Goal: Task Accomplishment & Management: Use online tool/utility

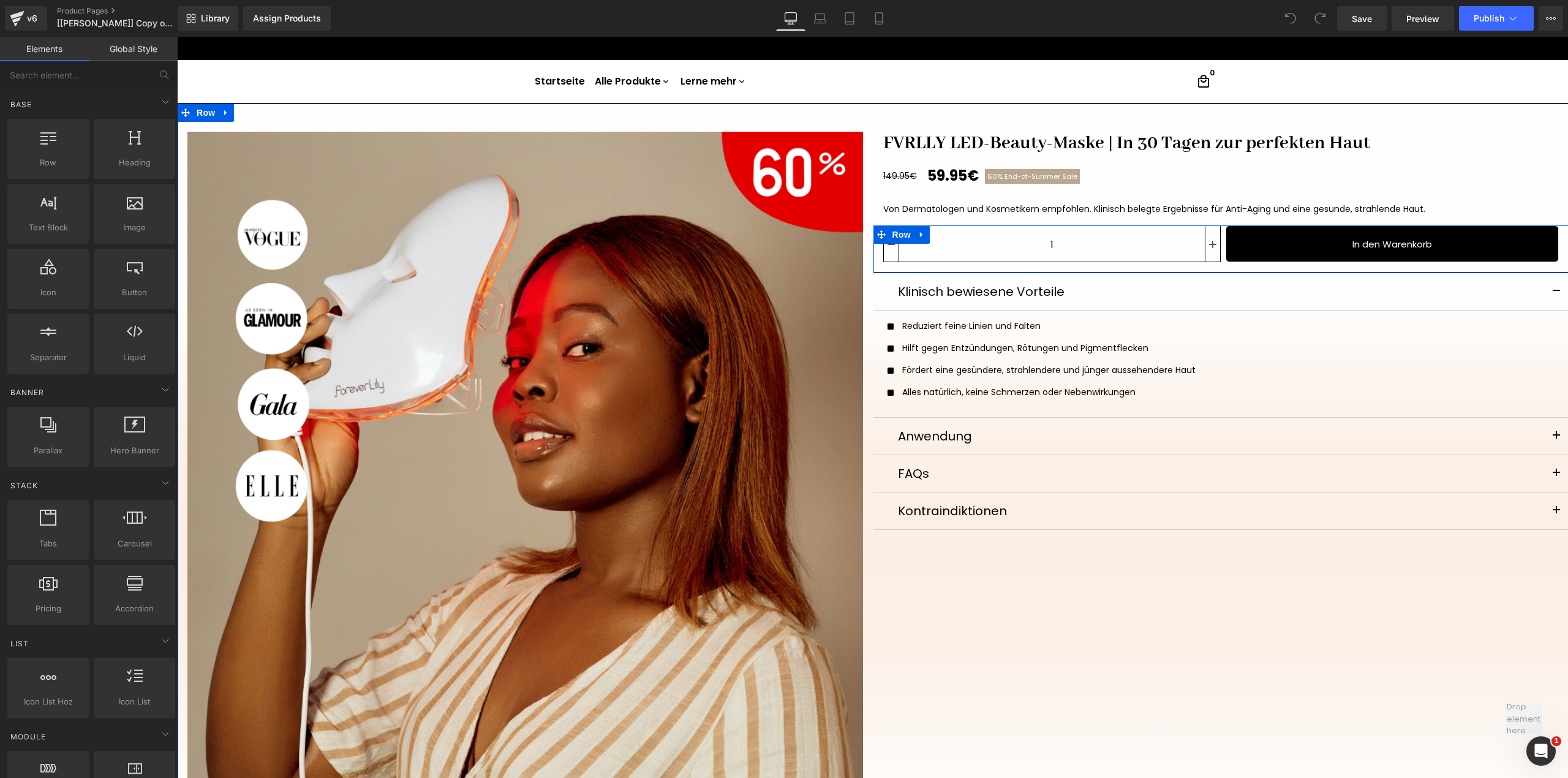
click at [1221, 249] on div "In den Warenkorb (P) Cart Button" at bounding box center [1390, 246] width 338 height 41
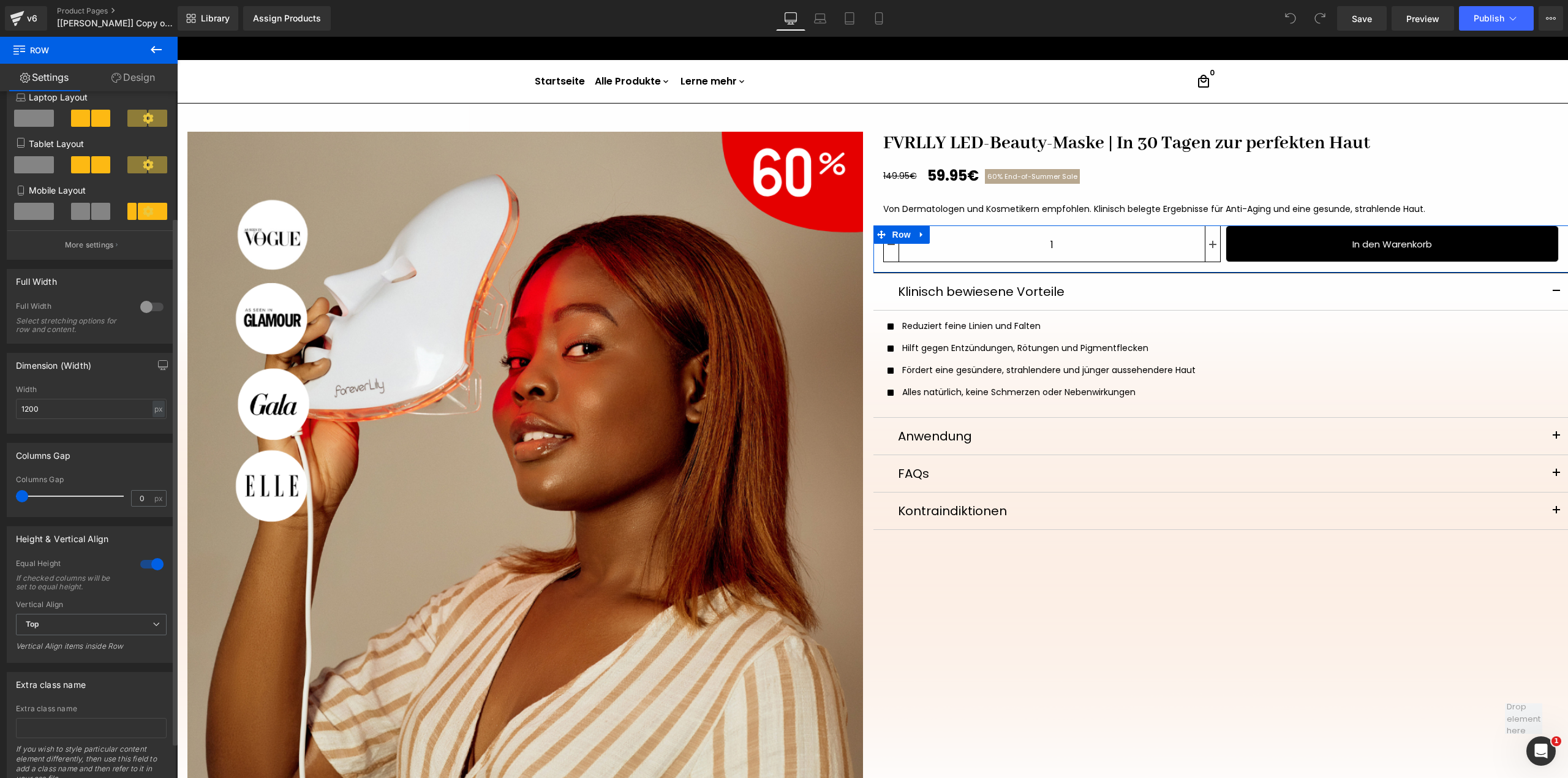
scroll to position [163, 0]
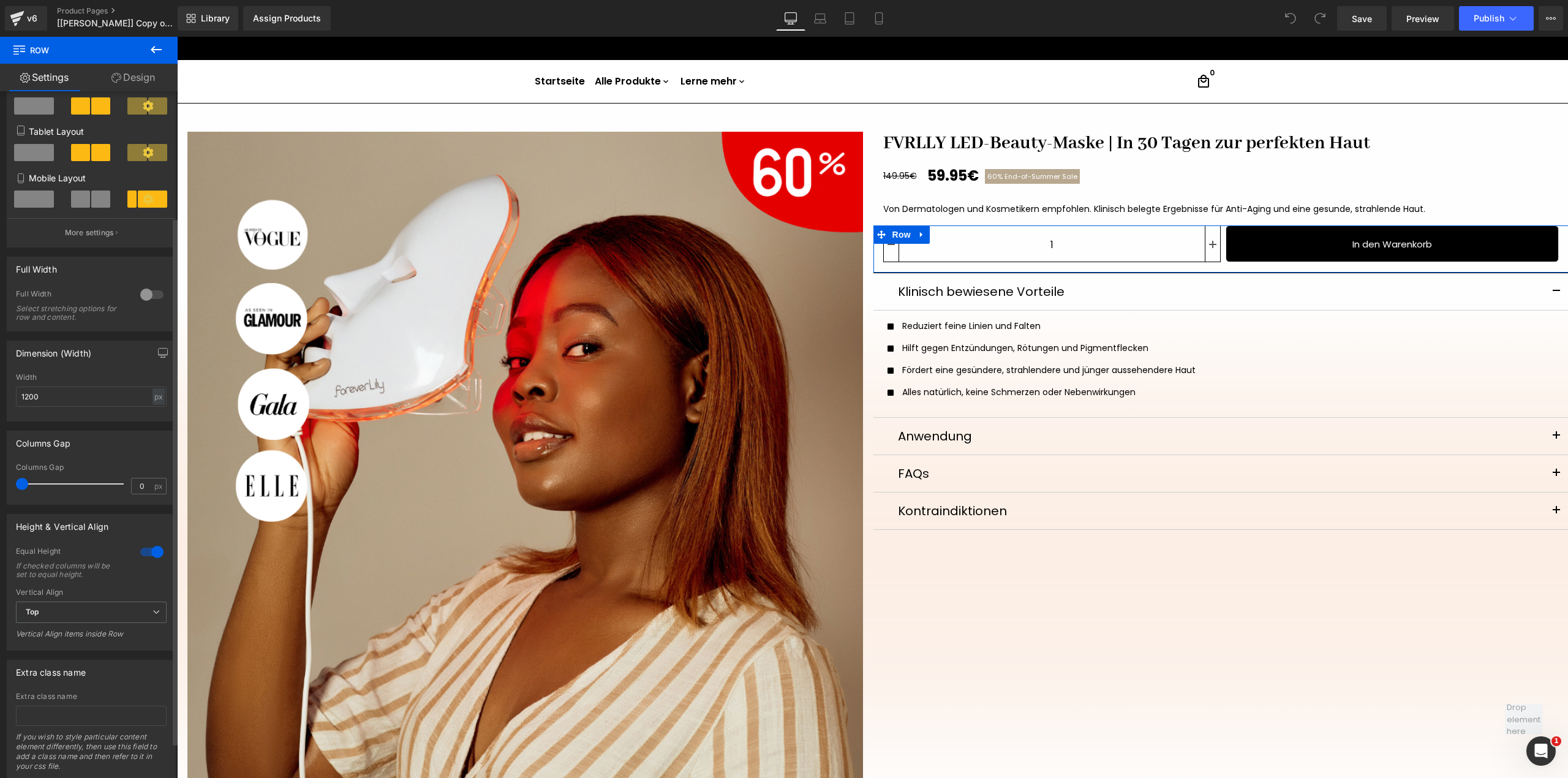
drag, startPoint x: 22, startPoint y: 487, endPoint x: 0, endPoint y: 482, distance: 22.6
click at [0, 482] on div "Columns Gap 0px Columns Gap 0 px" at bounding box center [92, 463] width 183 height 83
click at [105, 246] on button "More settings" at bounding box center [91, 232] width 168 height 28
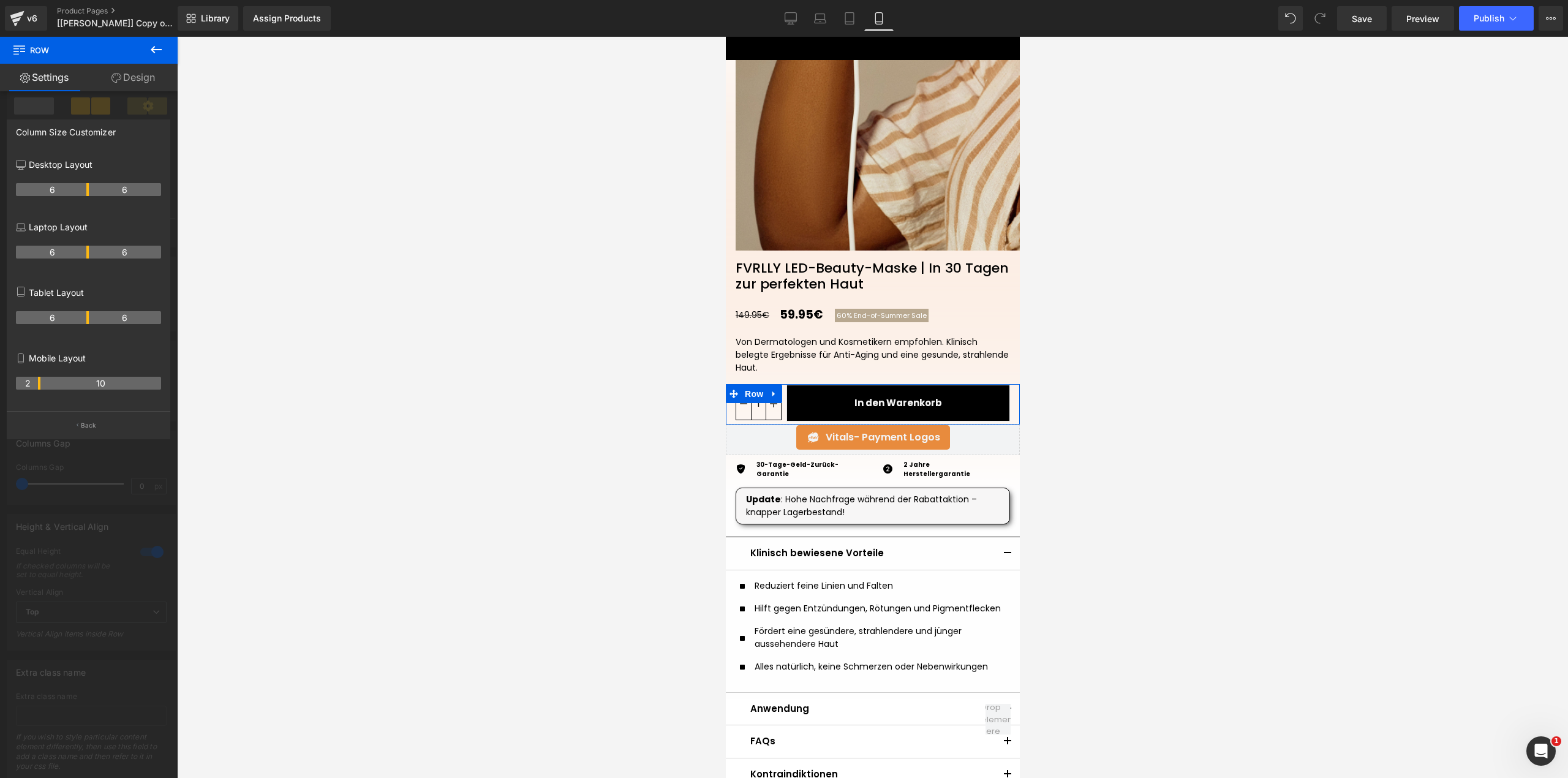
scroll to position [720, 0]
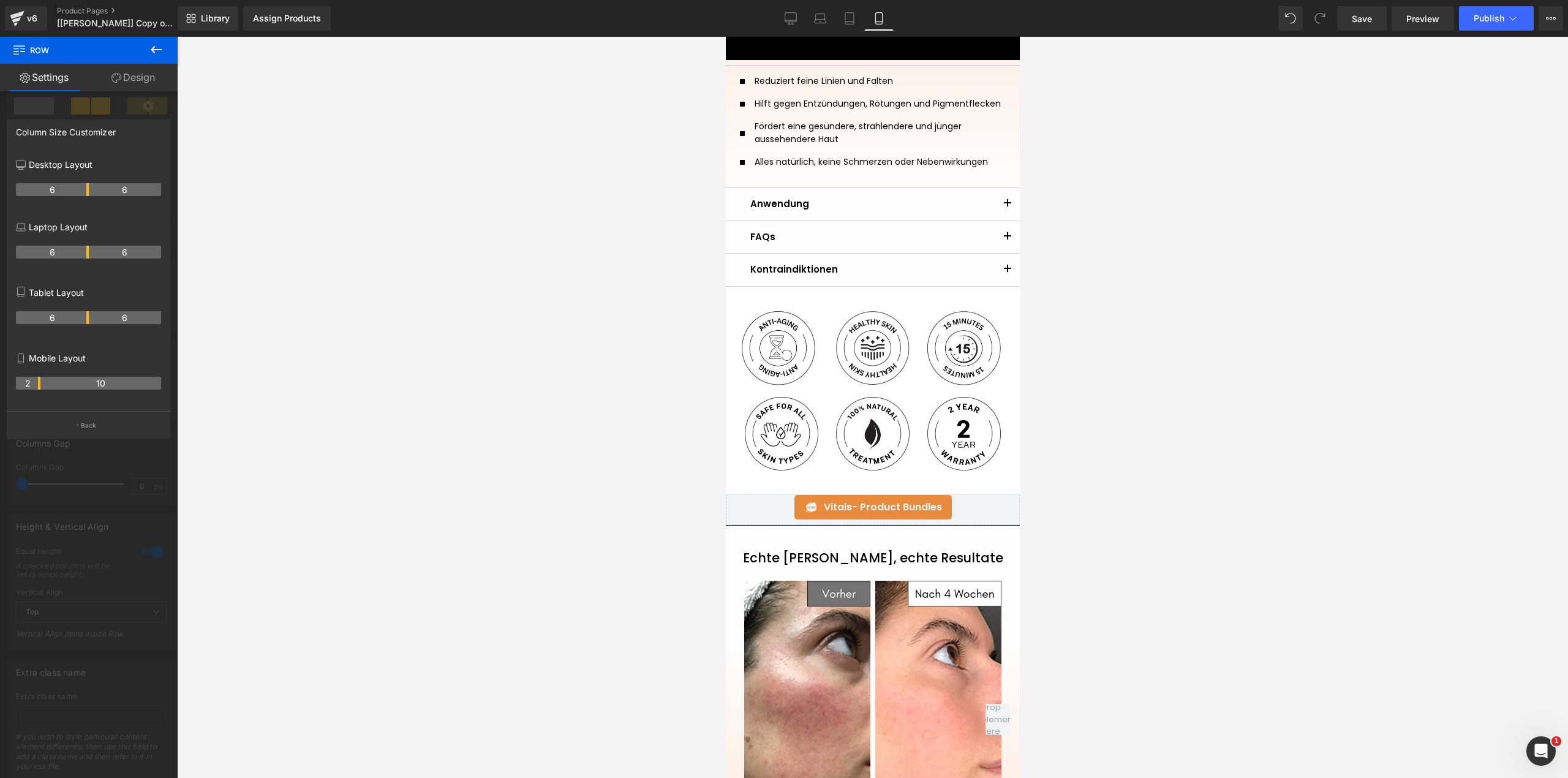
drag, startPoint x: 51, startPoint y: 389, endPoint x: 38, endPoint y: 389, distance: 13.0
click at [38, 389] on th "2" at bounding box center [28, 383] width 24 height 13
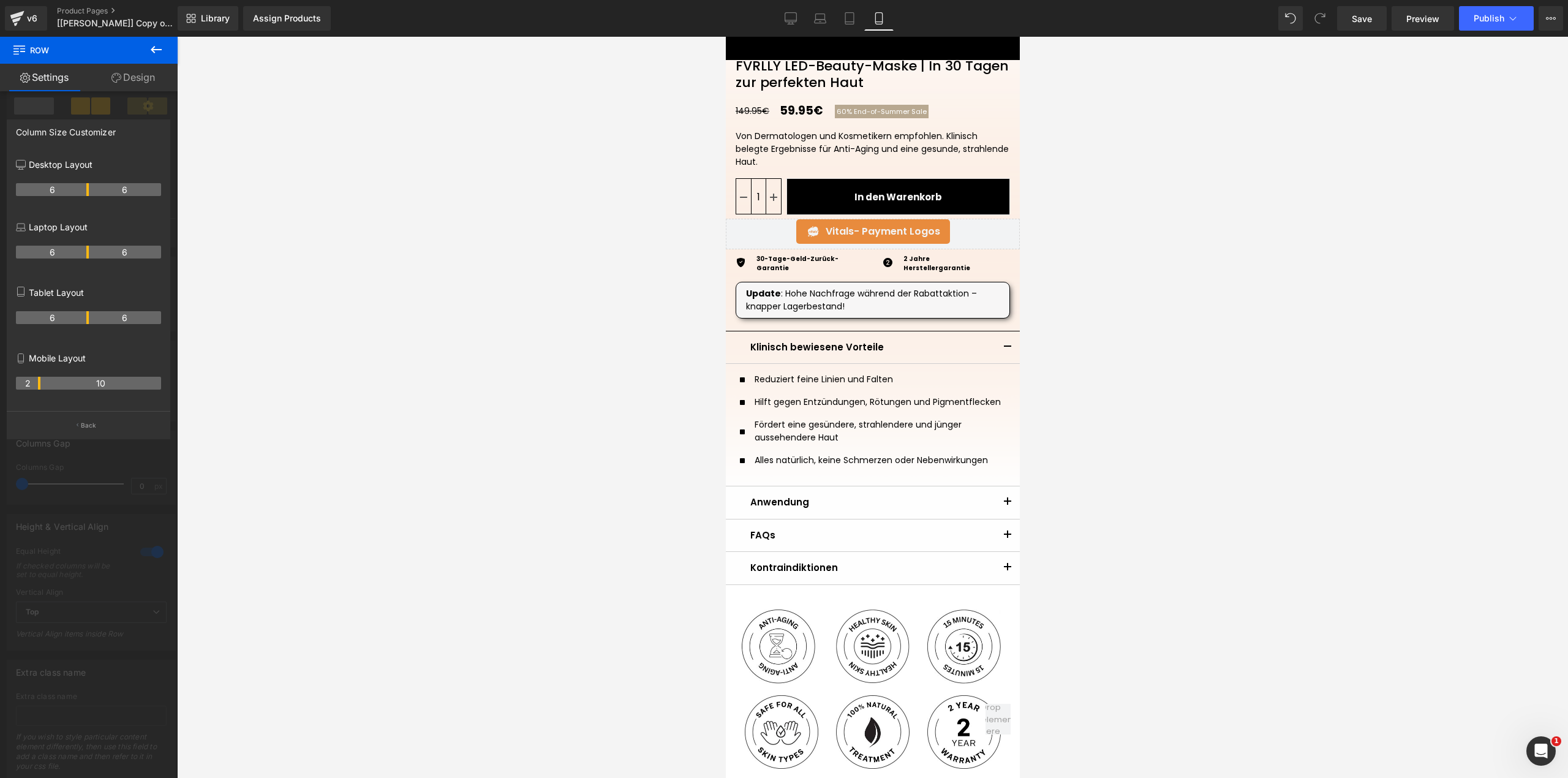
scroll to position [393, 0]
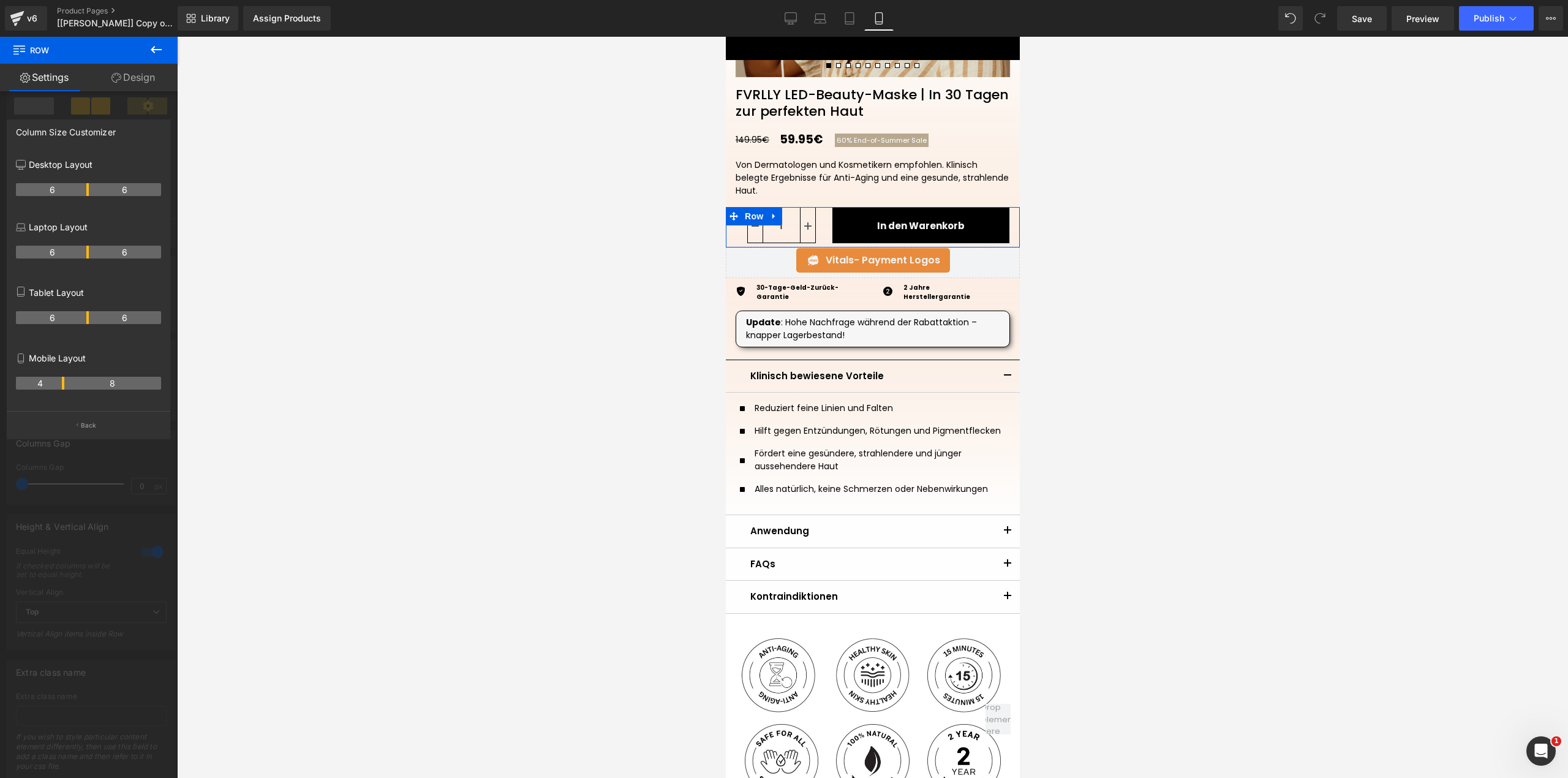
drag, startPoint x: 39, startPoint y: 385, endPoint x: 60, endPoint y: 390, distance: 21.6
click at [60, 389] on th "4" at bounding box center [39, 383] width 48 height 13
click at [124, 349] on div "Mobile Layout 4 8" at bounding box center [88, 378] width 145 height 66
click at [40, 113] on div at bounding box center [88, 411] width 178 height 747
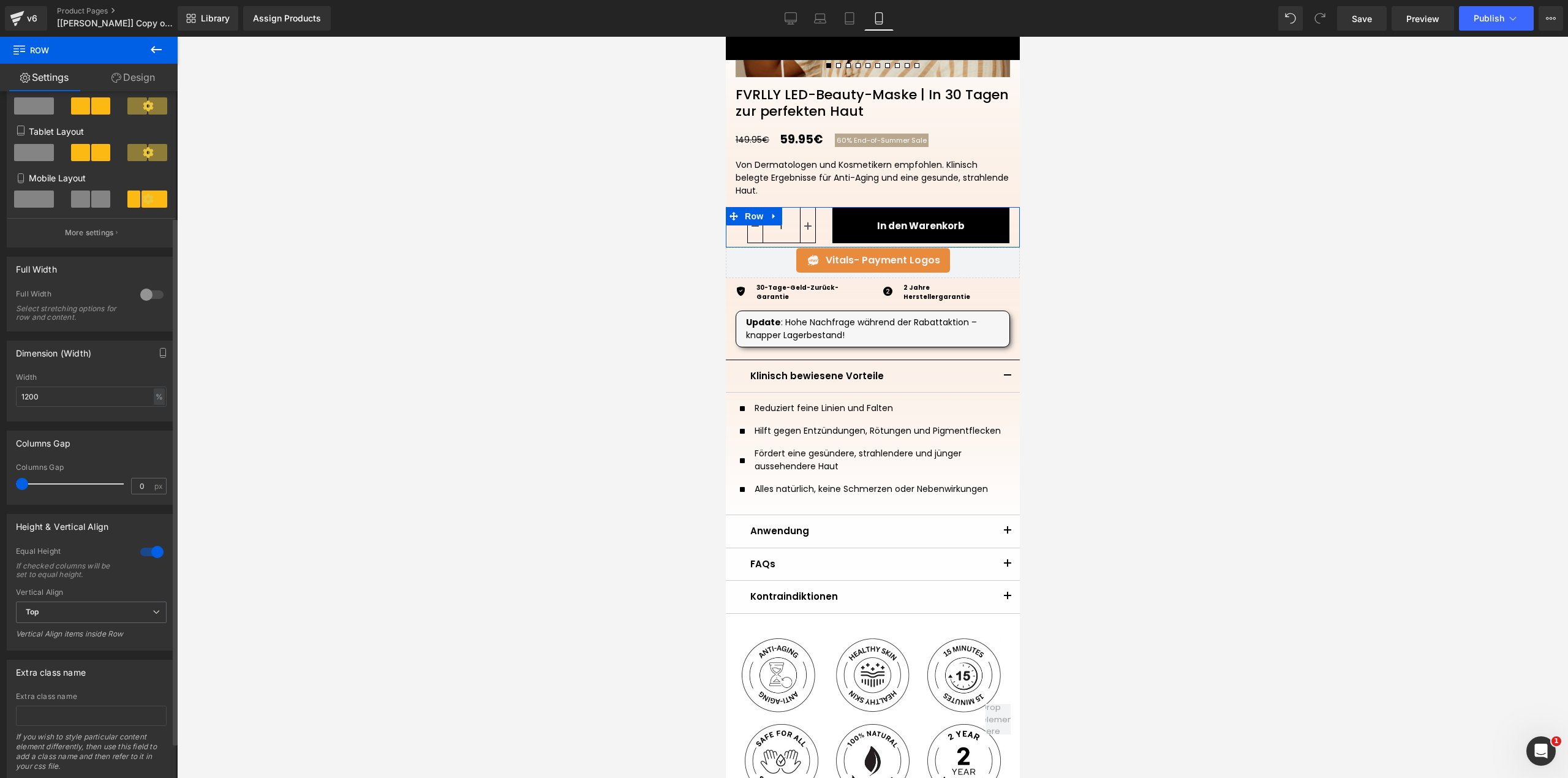
click at [148, 298] on div at bounding box center [152, 295] width 29 height 20
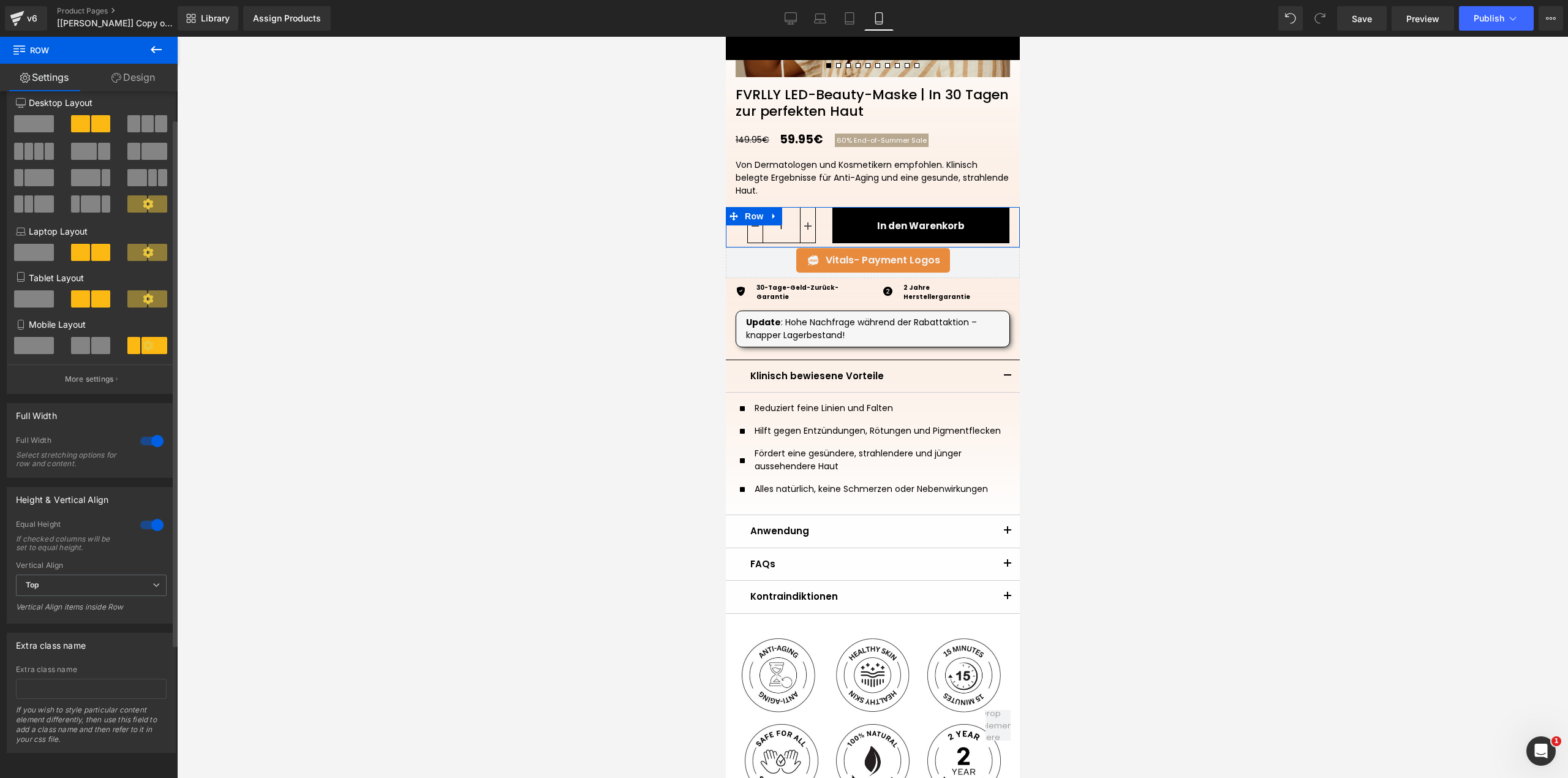
scroll to position [36, 0]
click at [147, 431] on div at bounding box center [152, 441] width 29 height 20
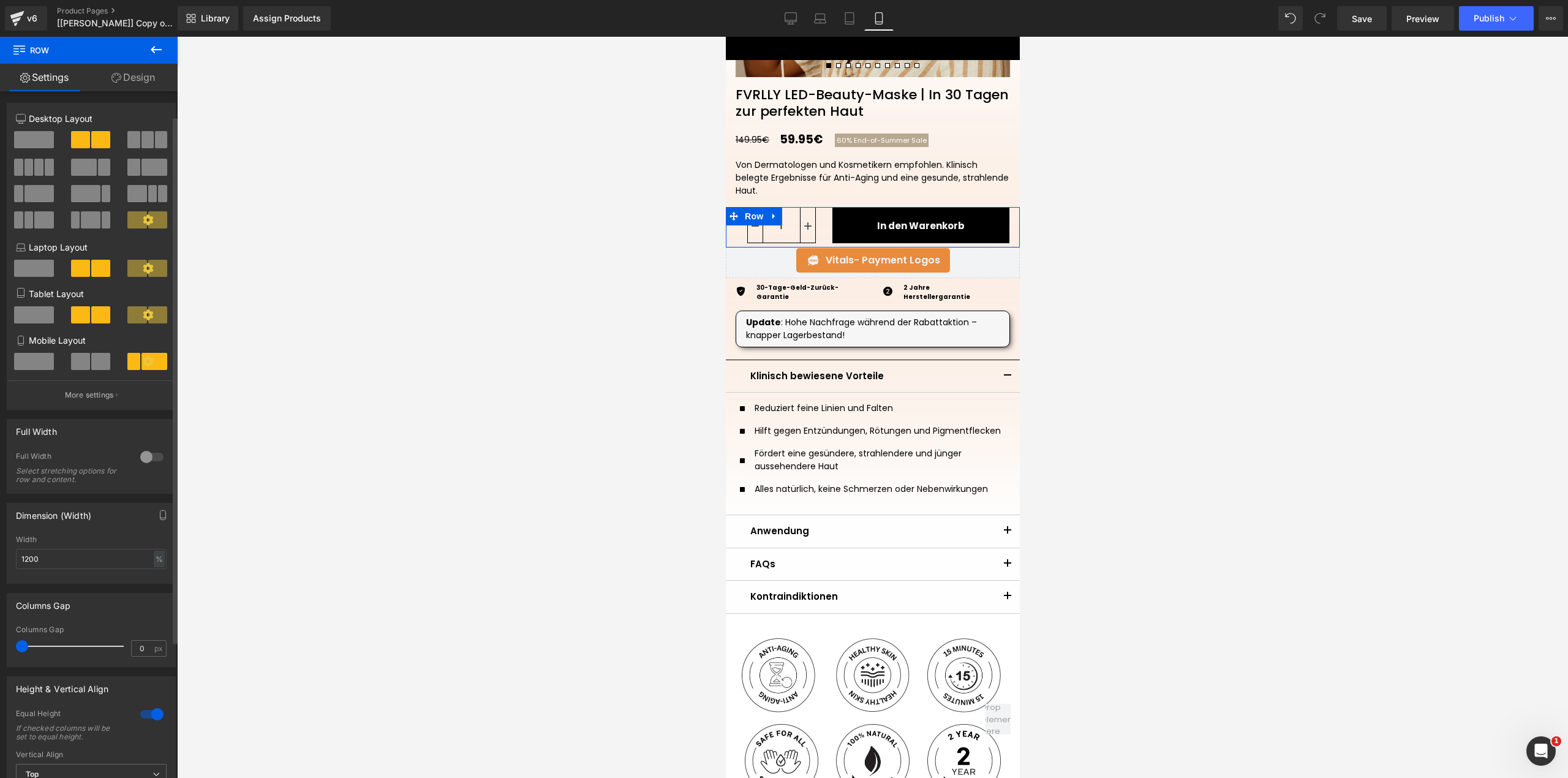
scroll to position [0, 0]
click at [39, 138] on span at bounding box center [34, 141] width 39 height 17
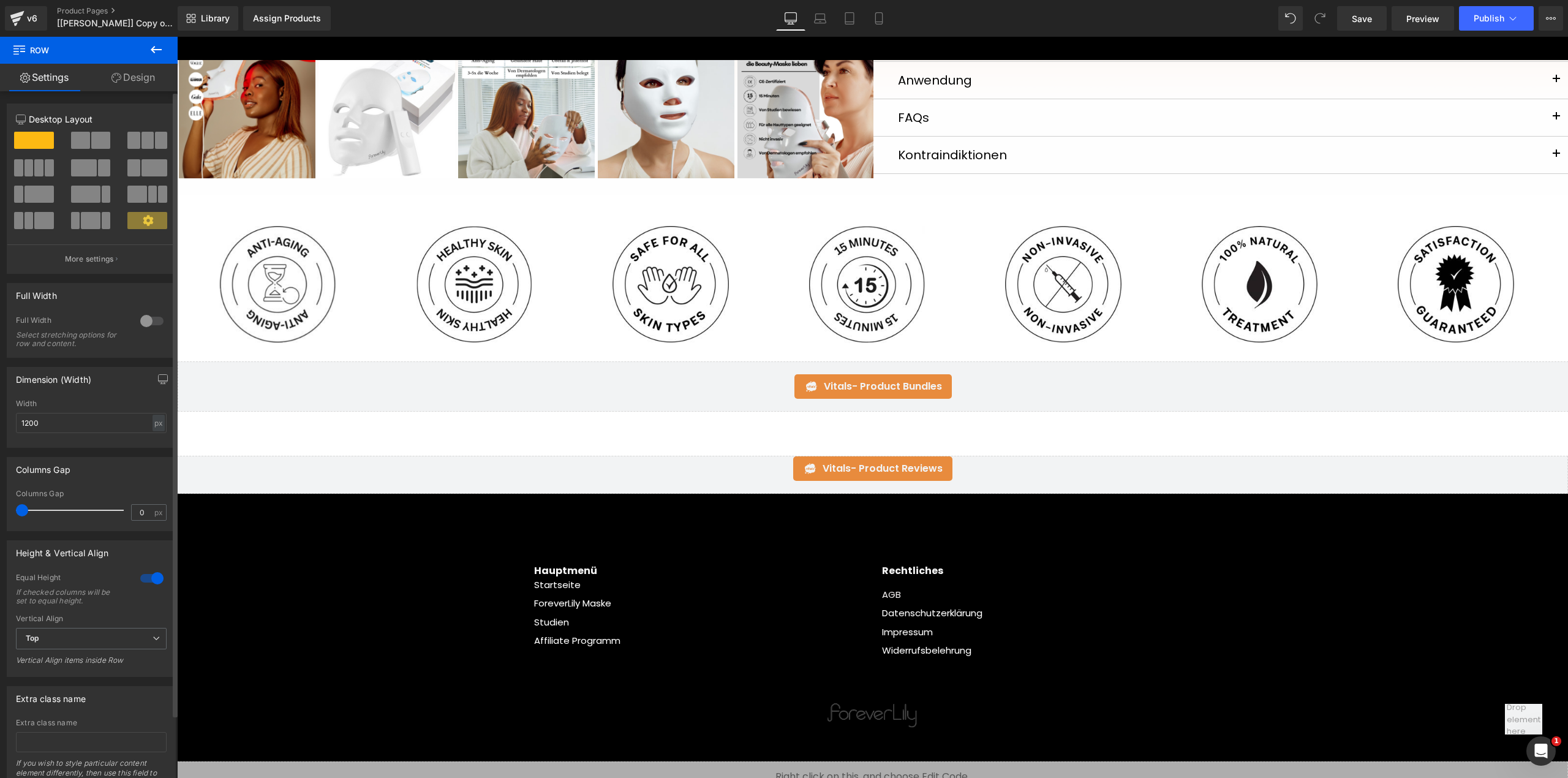
click at [94, 148] on span at bounding box center [101, 141] width 19 height 17
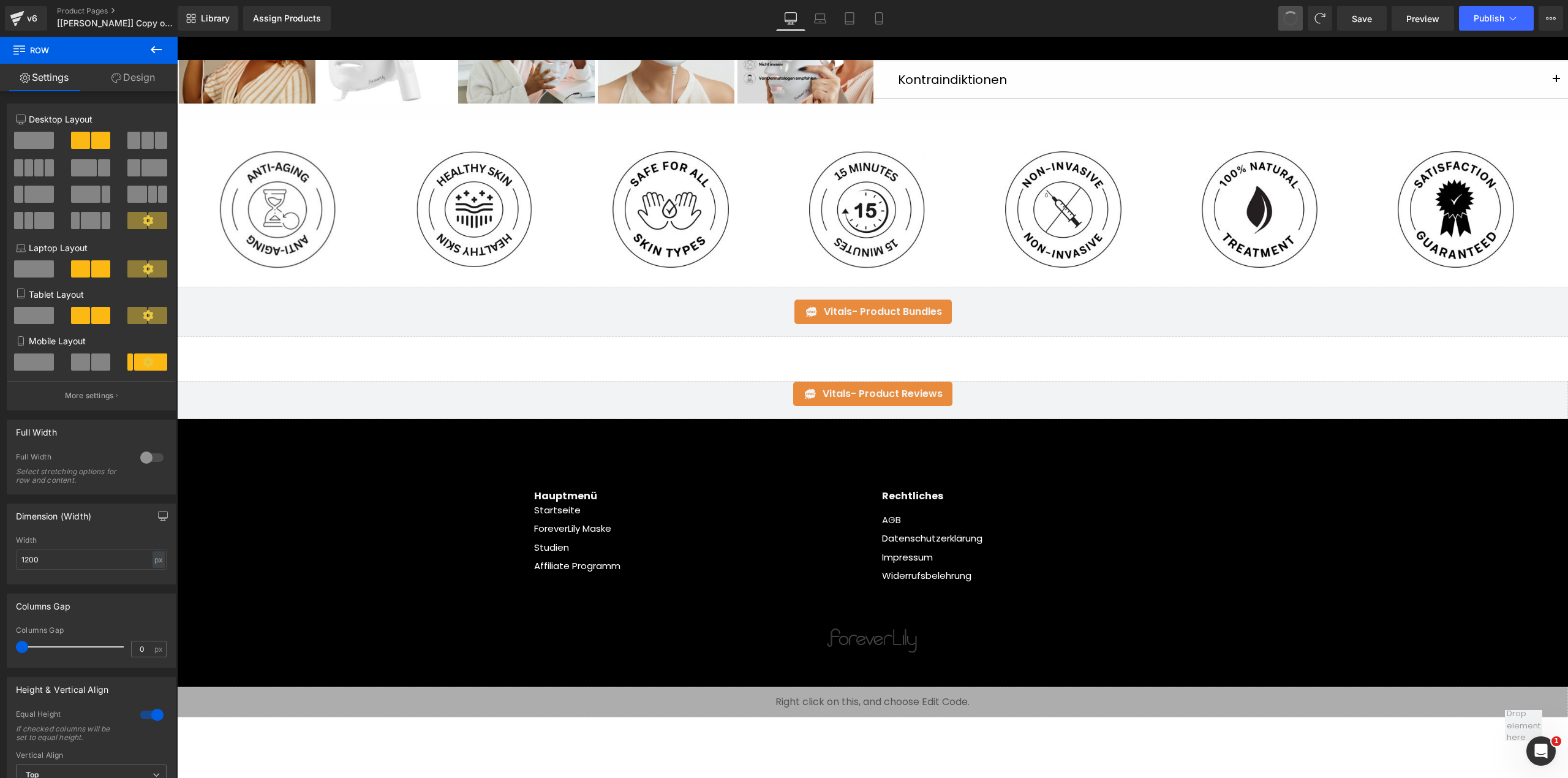
scroll to position [88, 0]
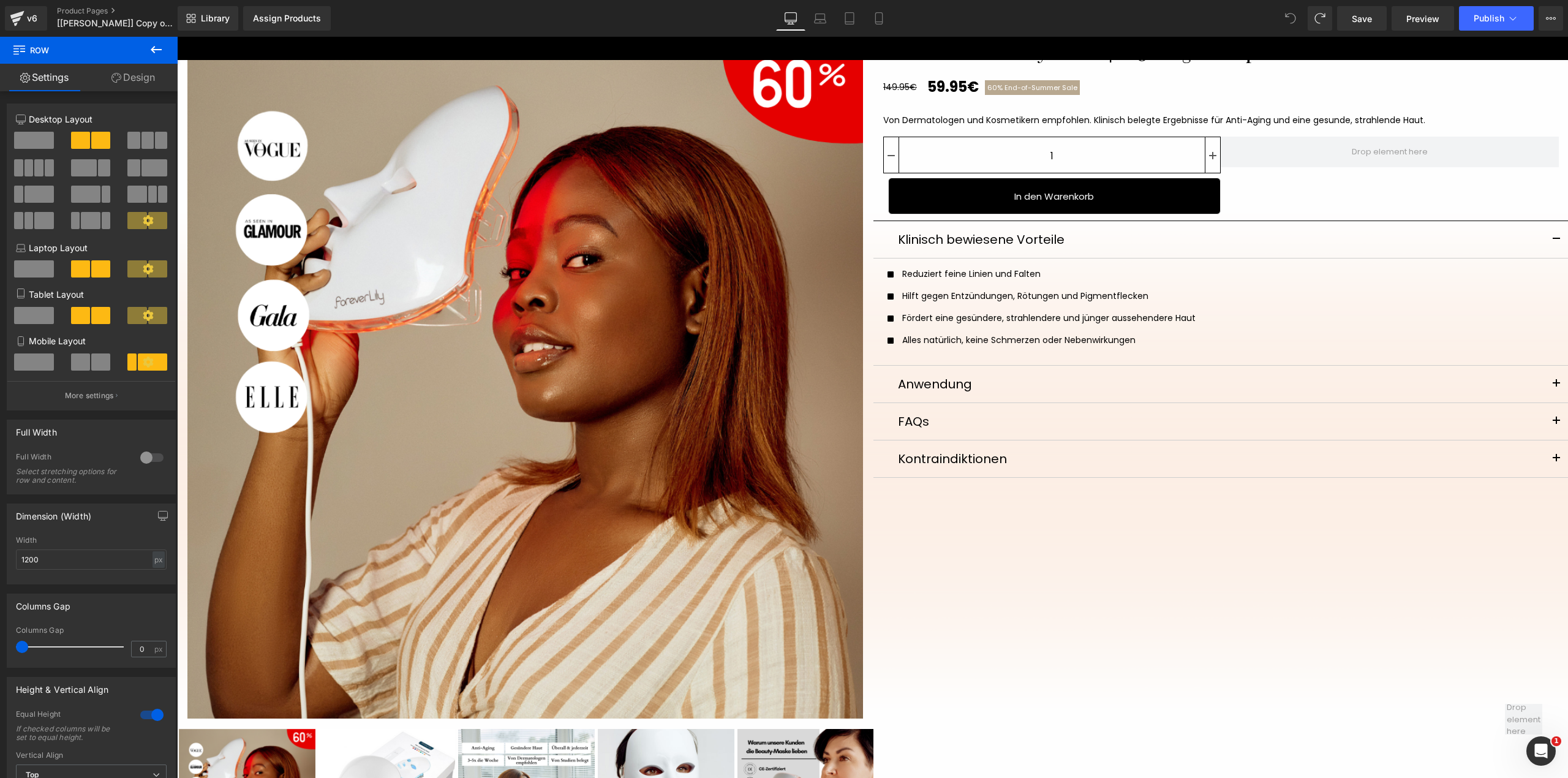
click at [1289, 15] on icon at bounding box center [1290, 18] width 11 height 11
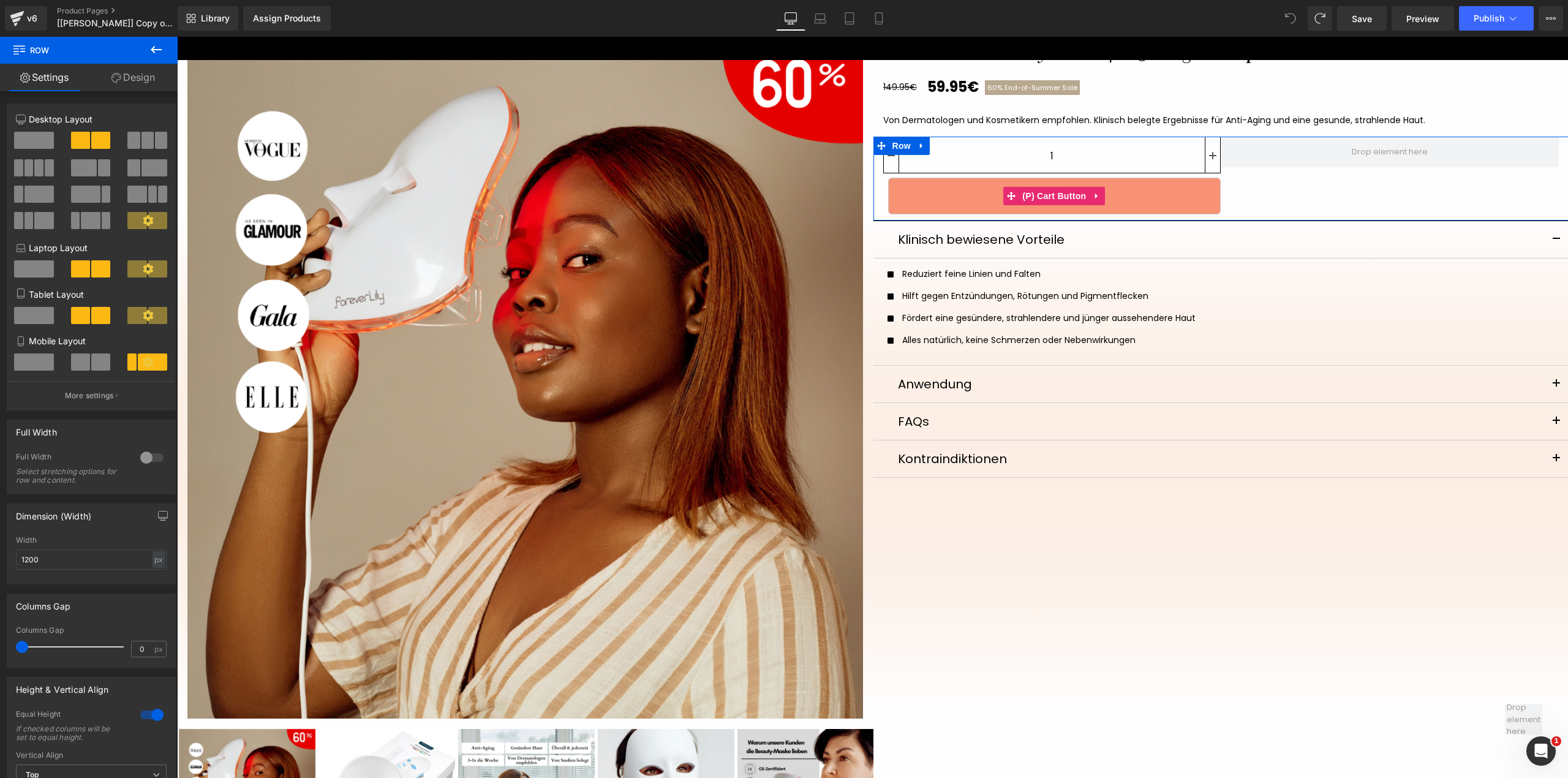
click at [1150, 192] on button "In den Warenkorb" at bounding box center [1055, 196] width 333 height 37
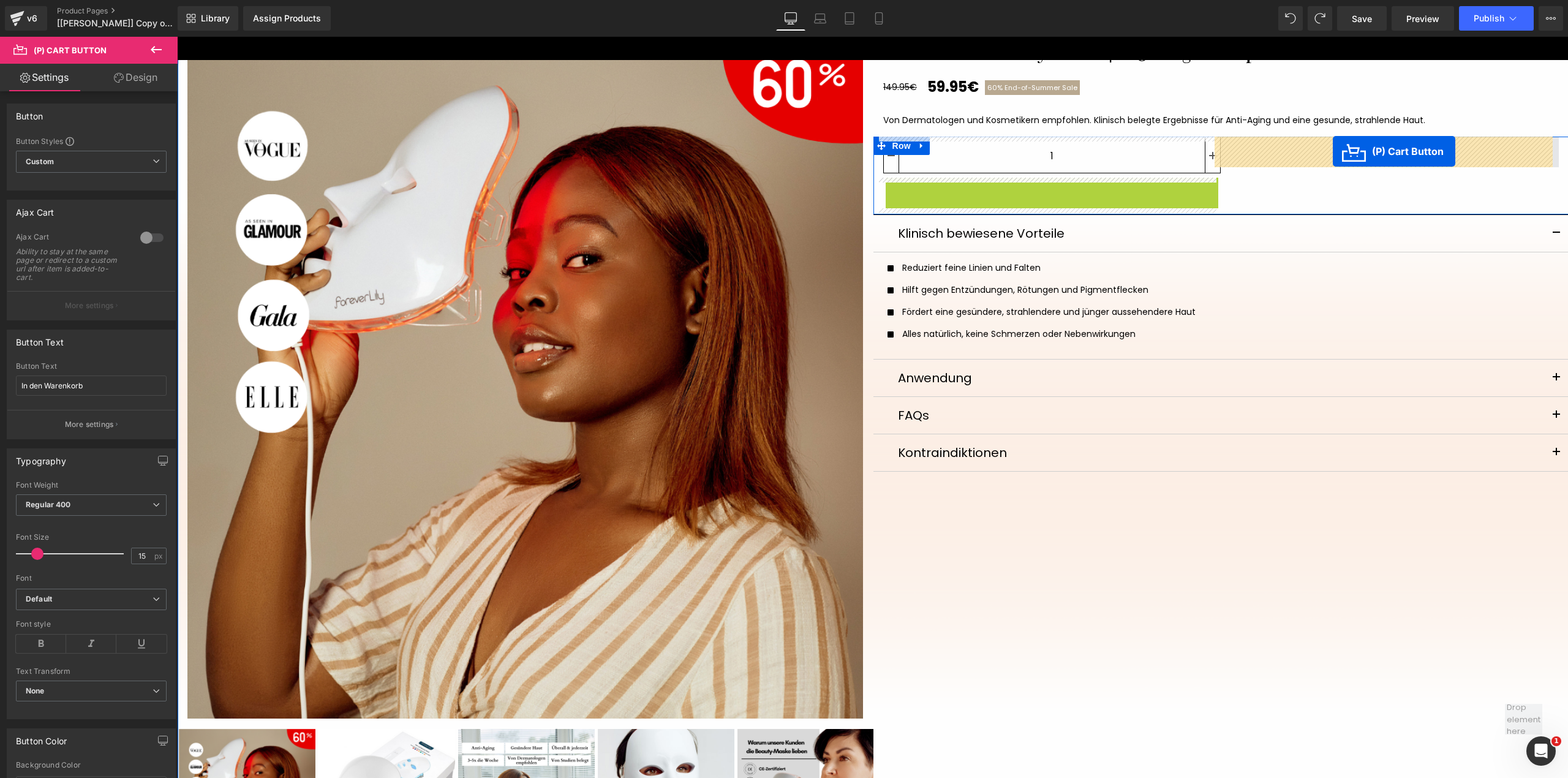
drag, startPoint x: 1045, startPoint y: 190, endPoint x: 1333, endPoint y: 151, distance: 290.6
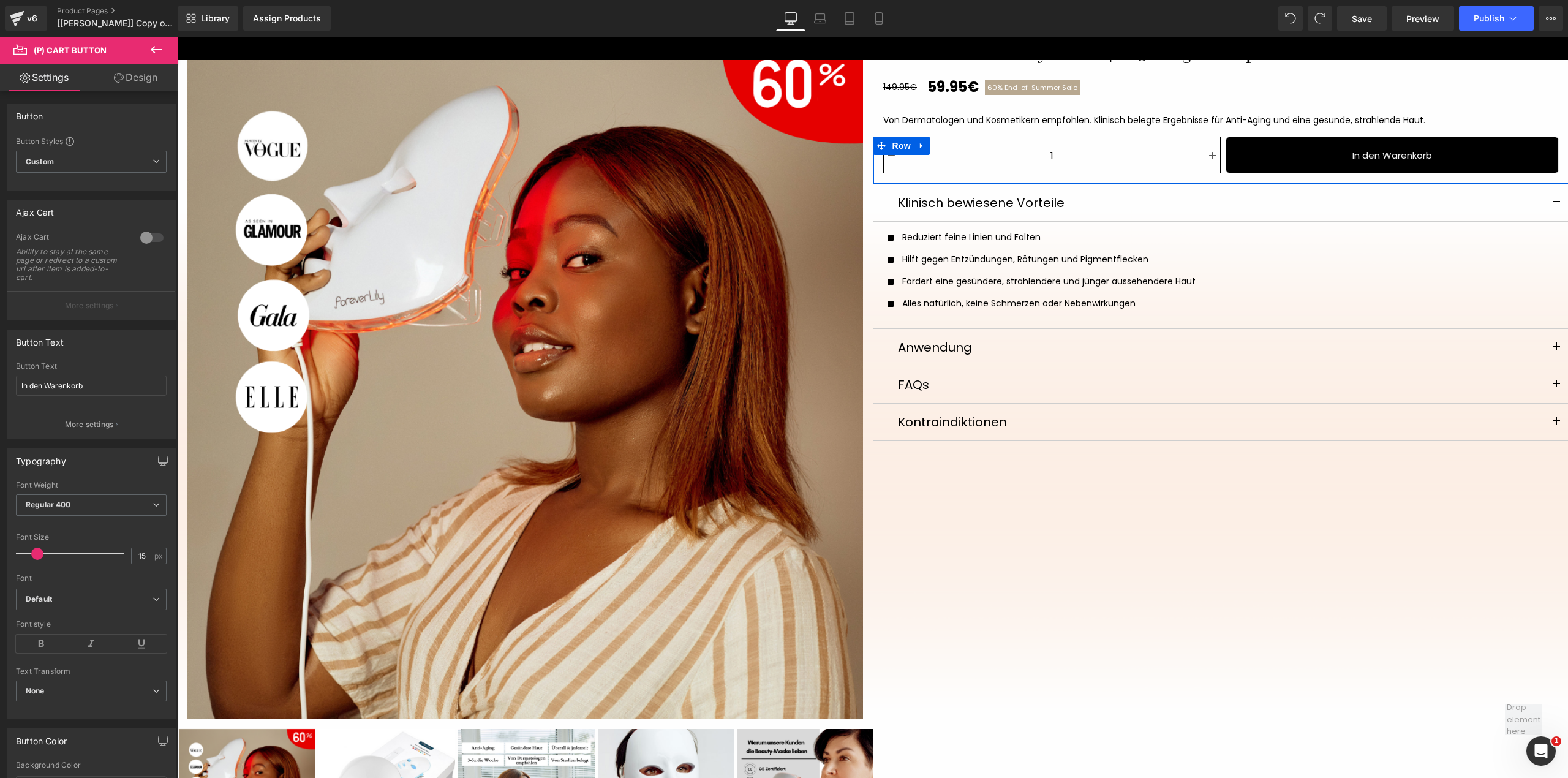
click at [1221, 160] on div "In den Warenkorb (P) Cart Button" at bounding box center [1390, 157] width 338 height 41
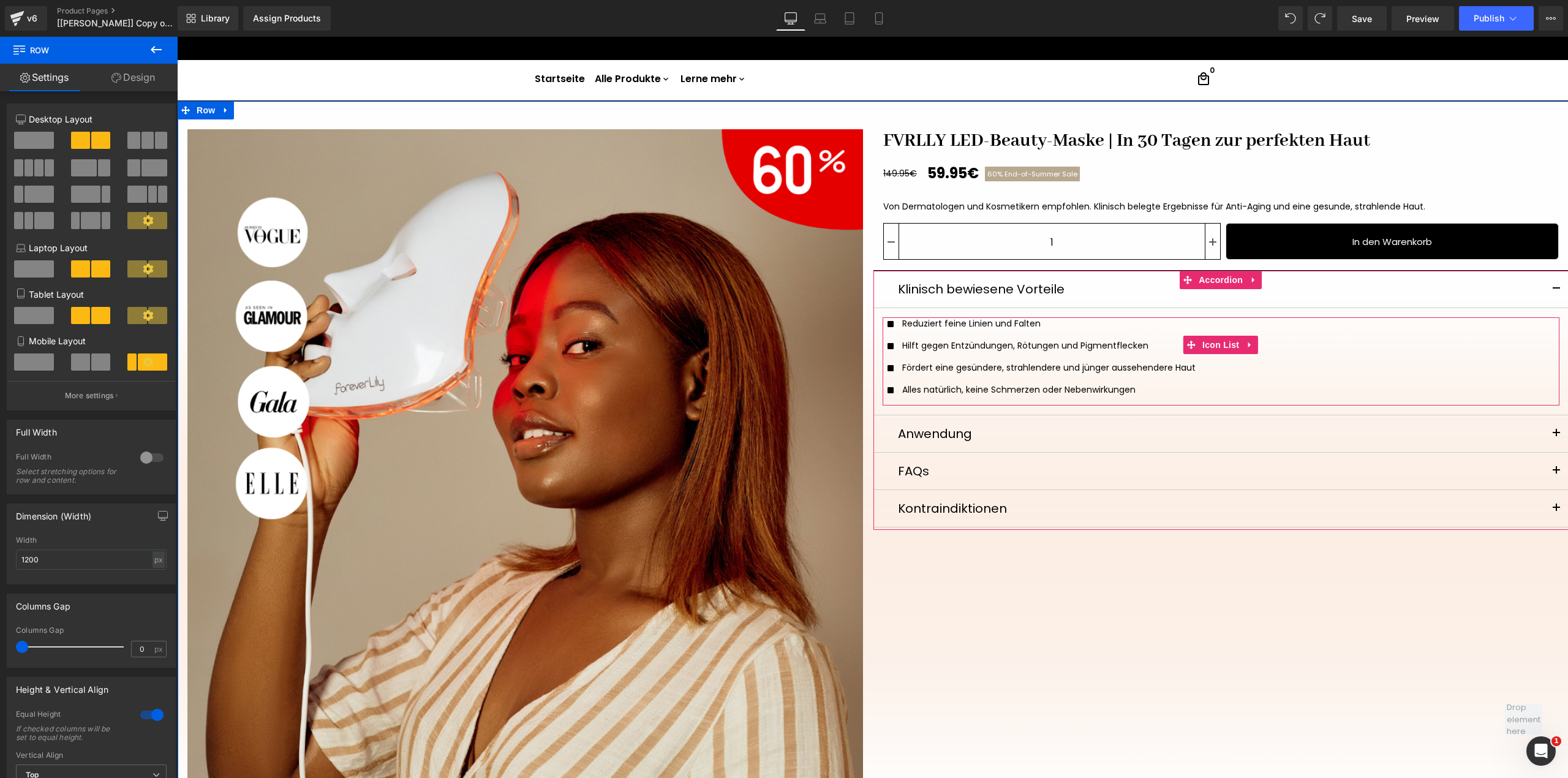
scroll to position [0, 0]
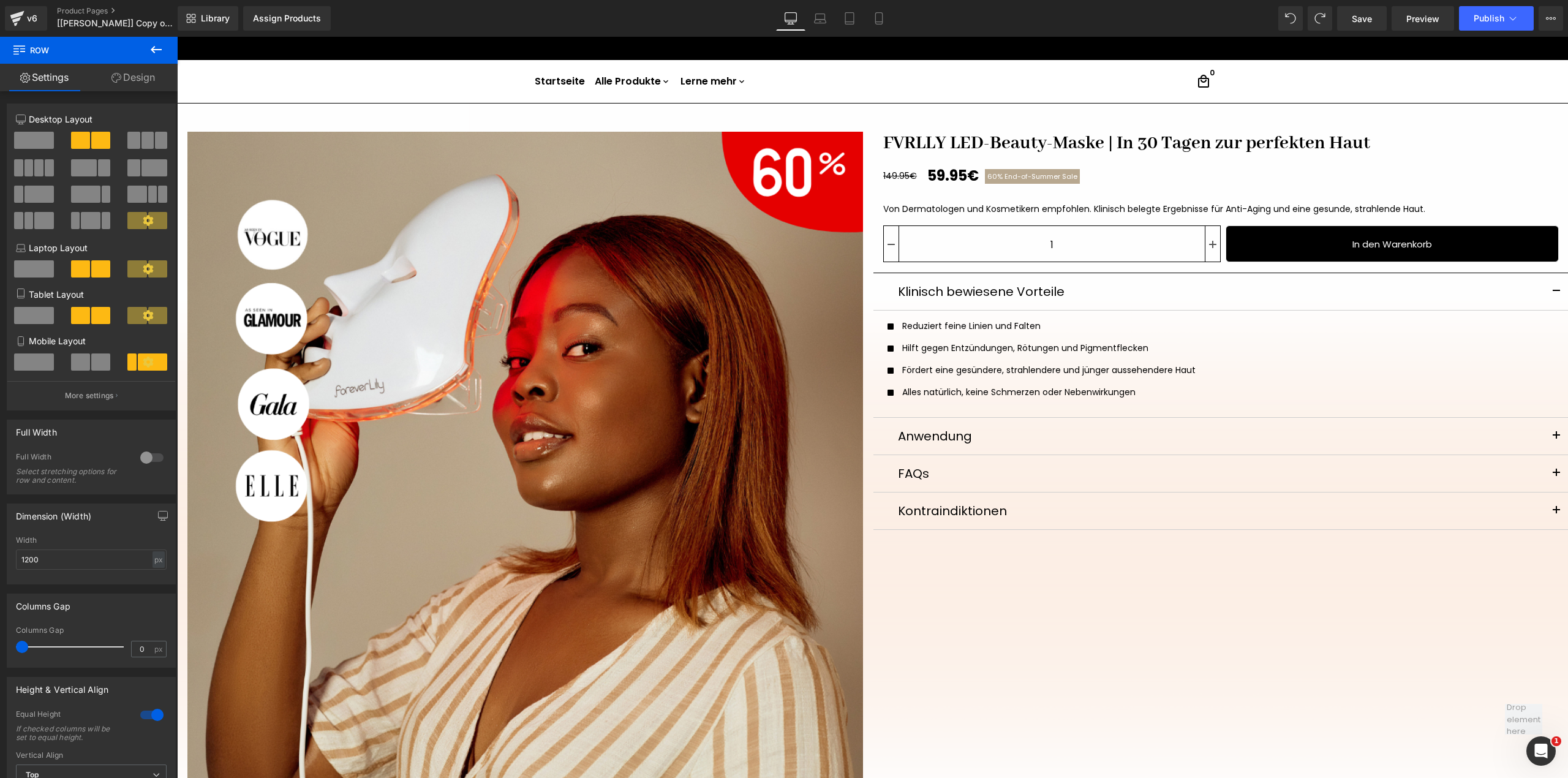
click at [158, 47] on icon at bounding box center [156, 50] width 15 height 15
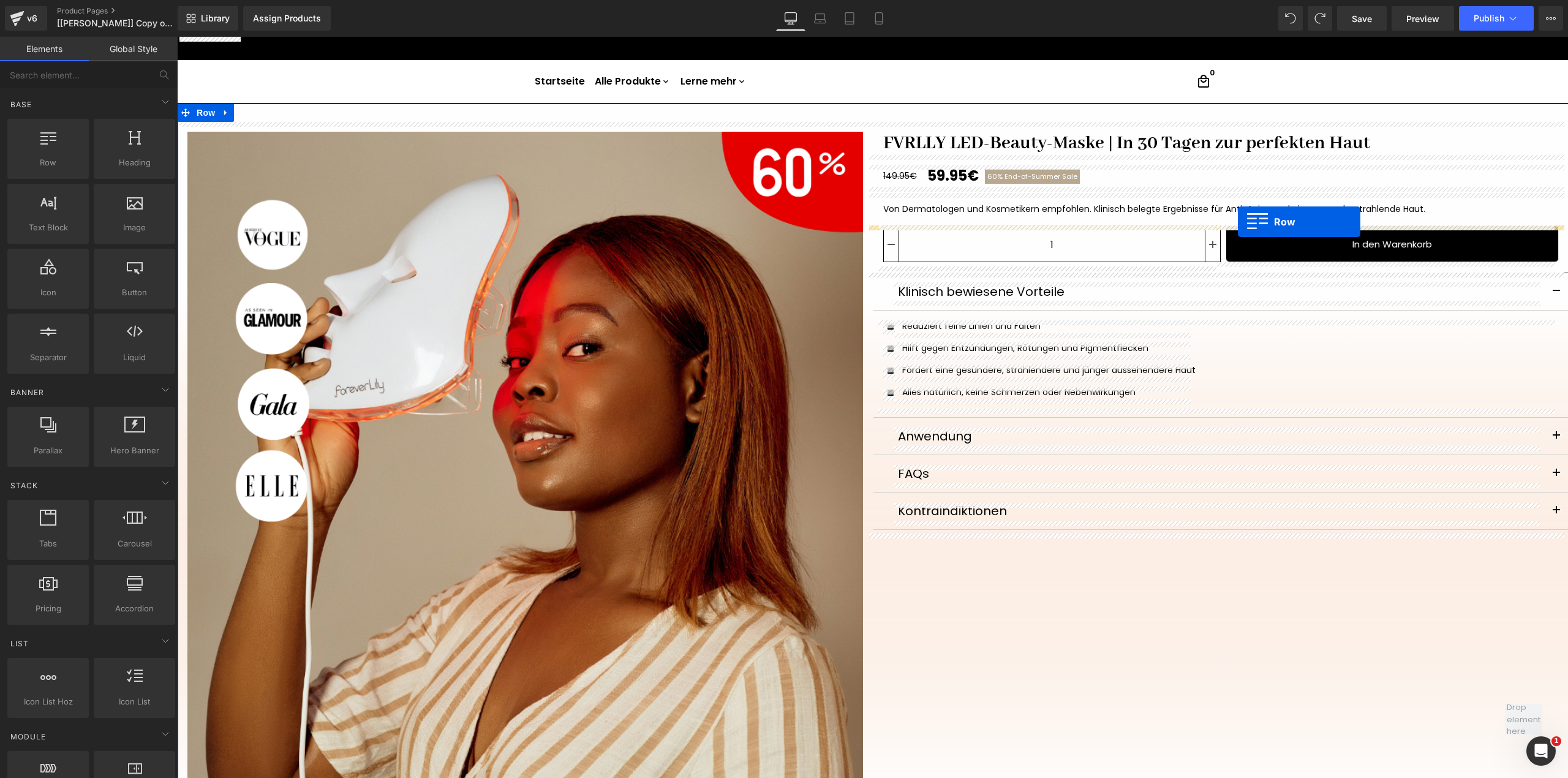
drag, startPoint x: 231, startPoint y: 186, endPoint x: 1238, endPoint y: 222, distance: 1007.6
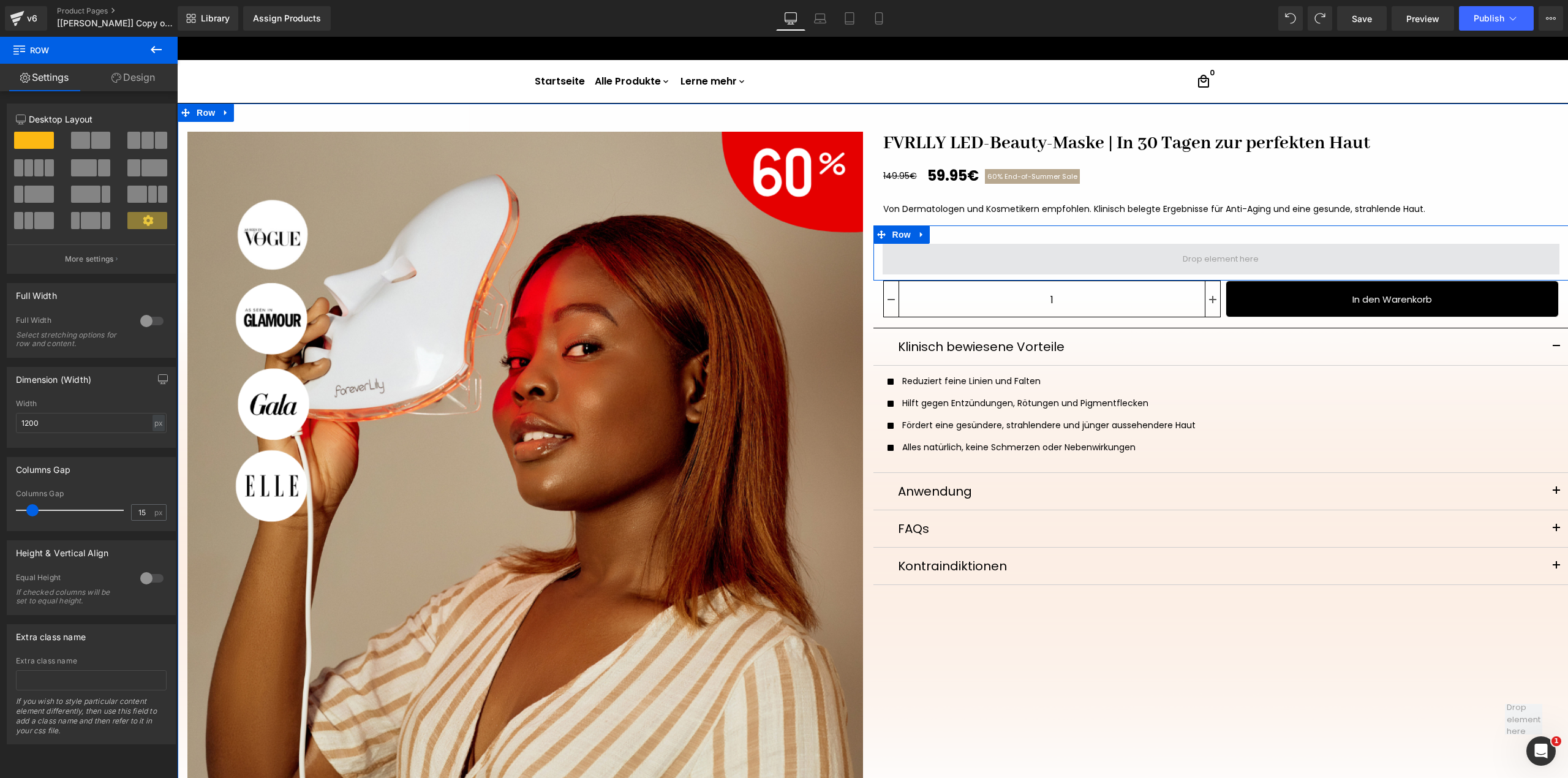
click at [1100, 250] on span at bounding box center [1221, 259] width 677 height 31
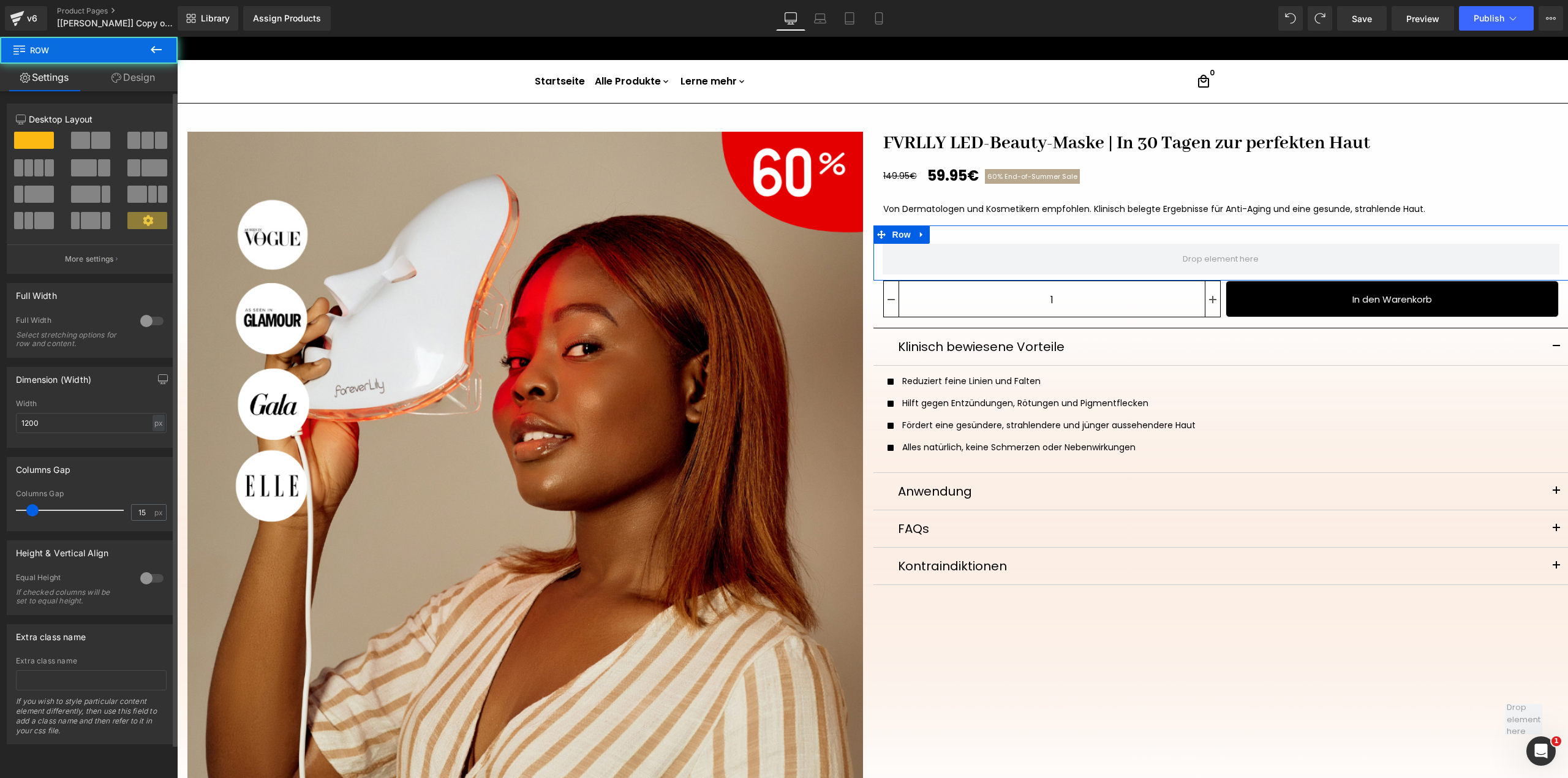
click at [93, 143] on span at bounding box center [101, 141] width 19 height 17
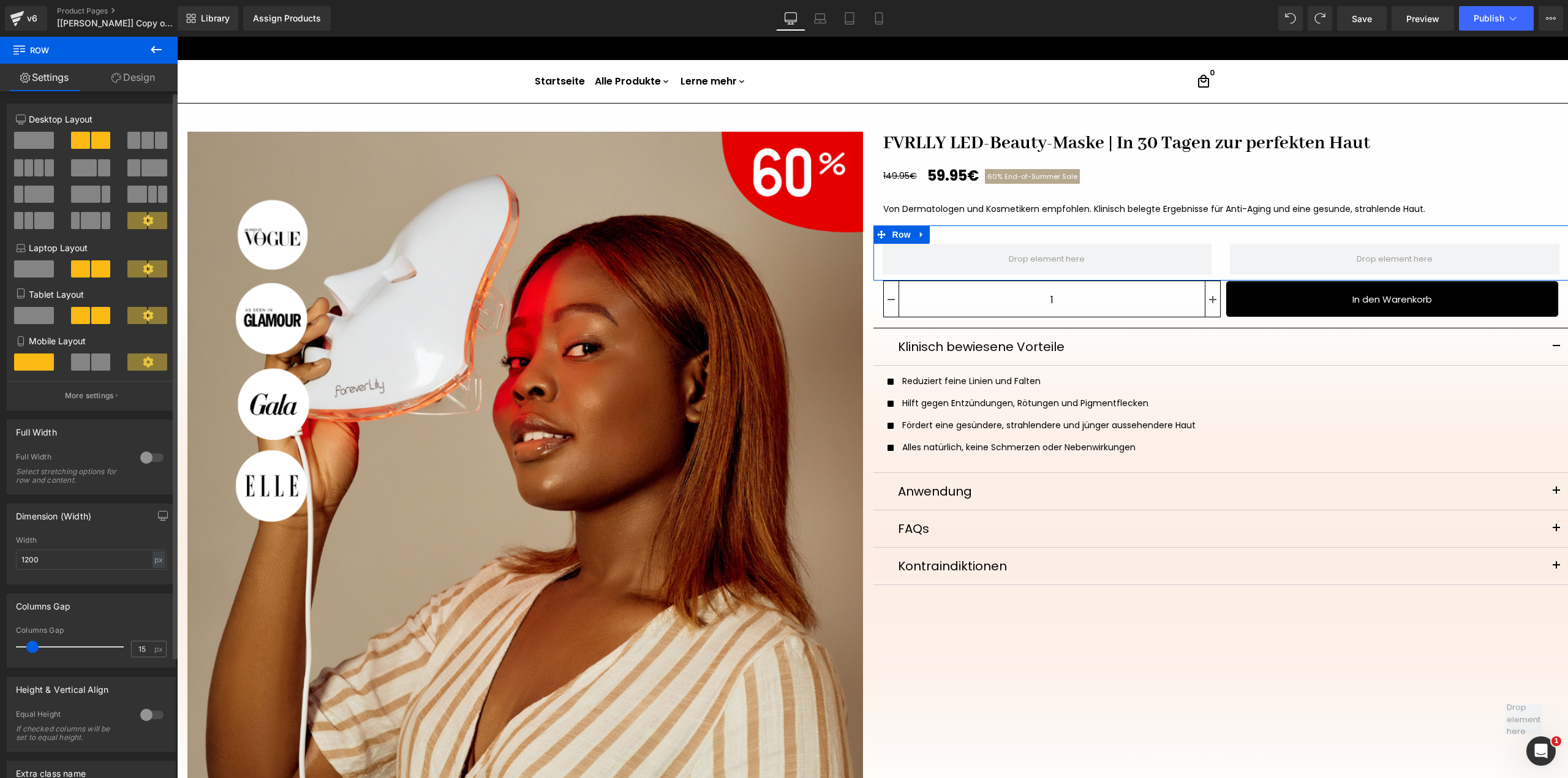
scroll to position [81, 0]
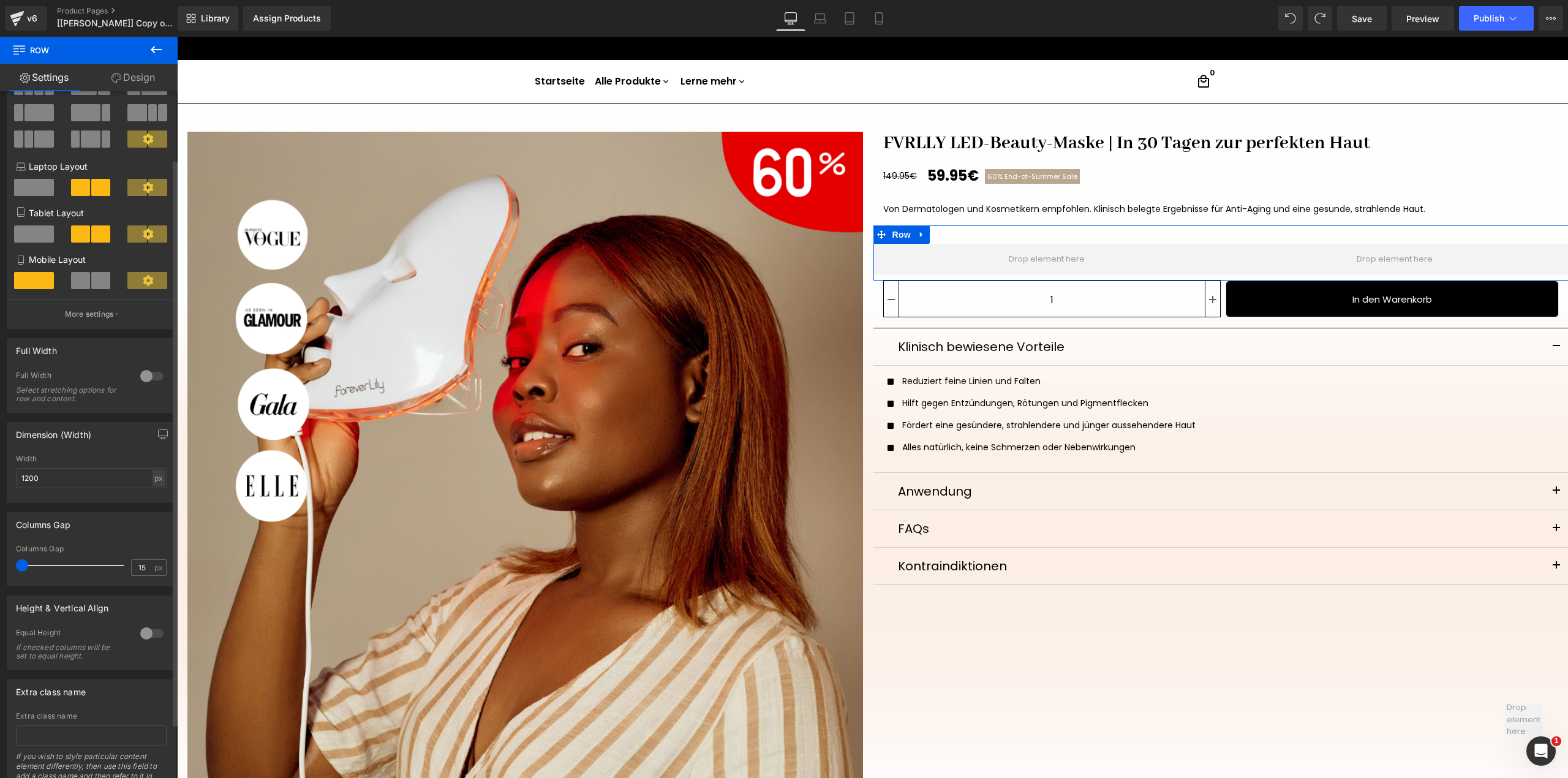
drag, startPoint x: 31, startPoint y: 571, endPoint x: 0, endPoint y: 569, distance: 31.1
click at [0, 569] on div "Columns Gap 15px Columns Gap 15 px" at bounding box center [92, 544] width 183 height 83
click at [1060, 295] on span "(P) Quantity" at bounding box center [1052, 302] width 57 height 18
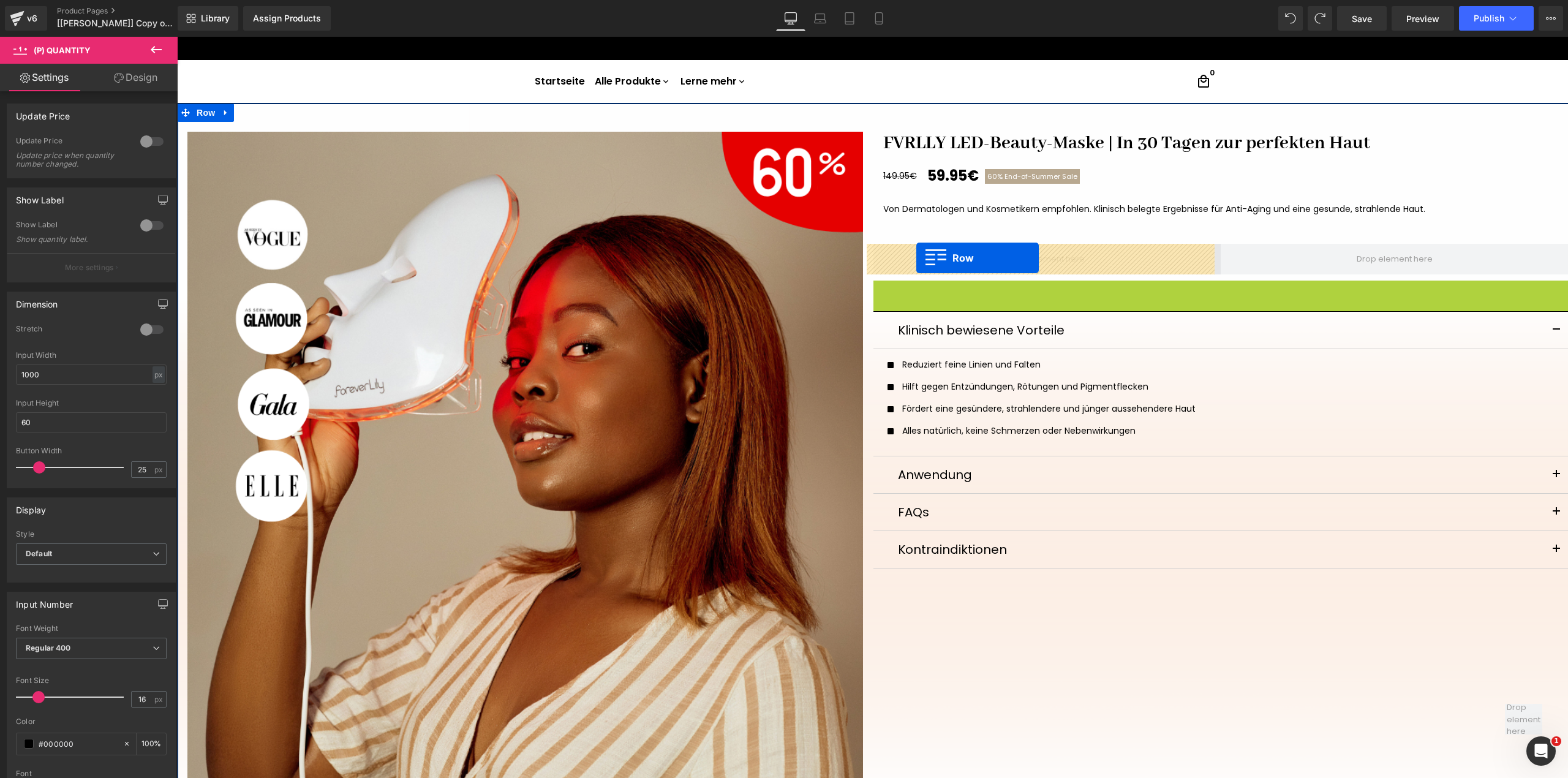
drag, startPoint x: 902, startPoint y: 287, endPoint x: 916, endPoint y: 258, distance: 32.2
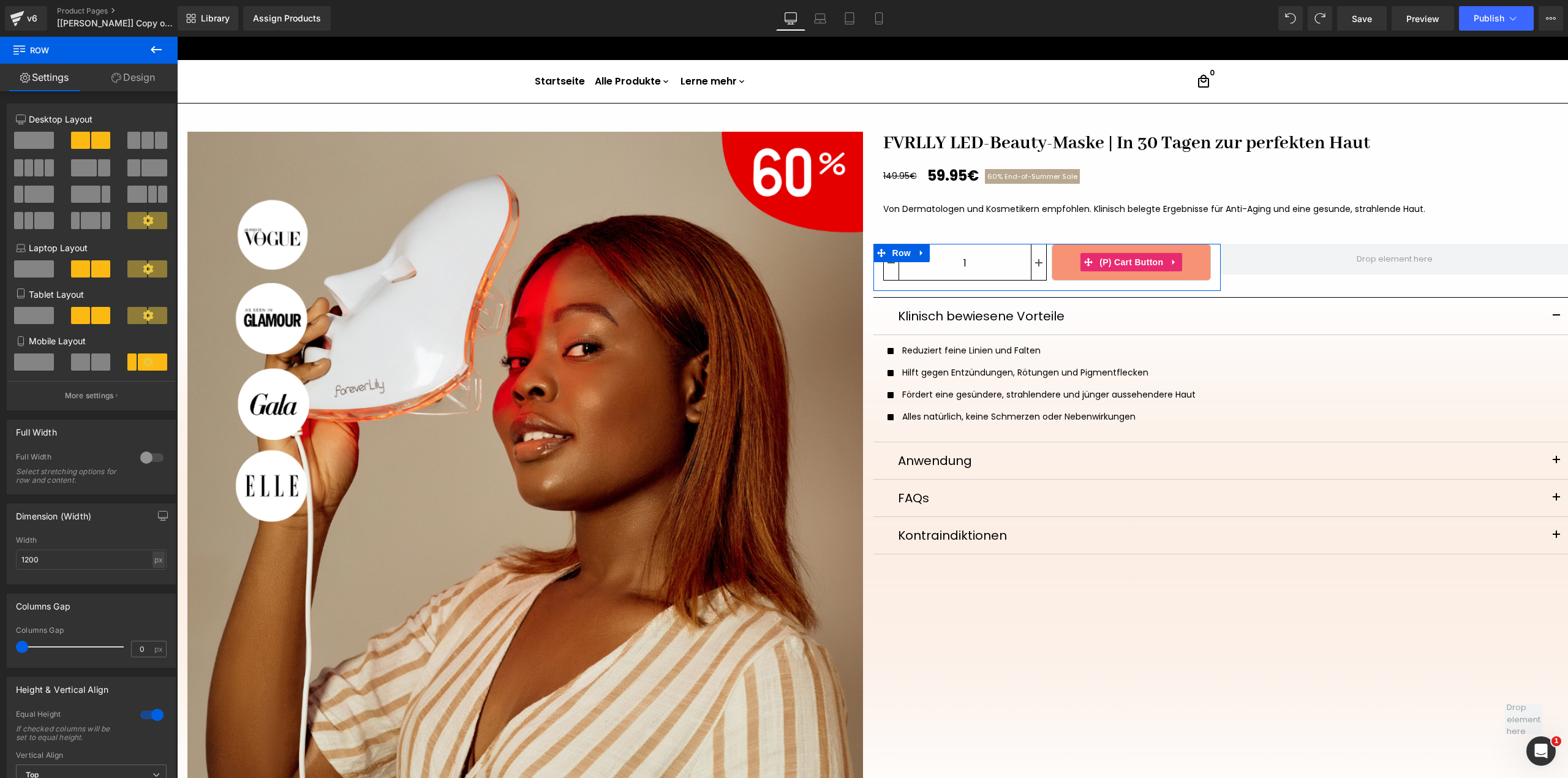
click at [1170, 258] on icon at bounding box center [1174, 263] width 9 height 9
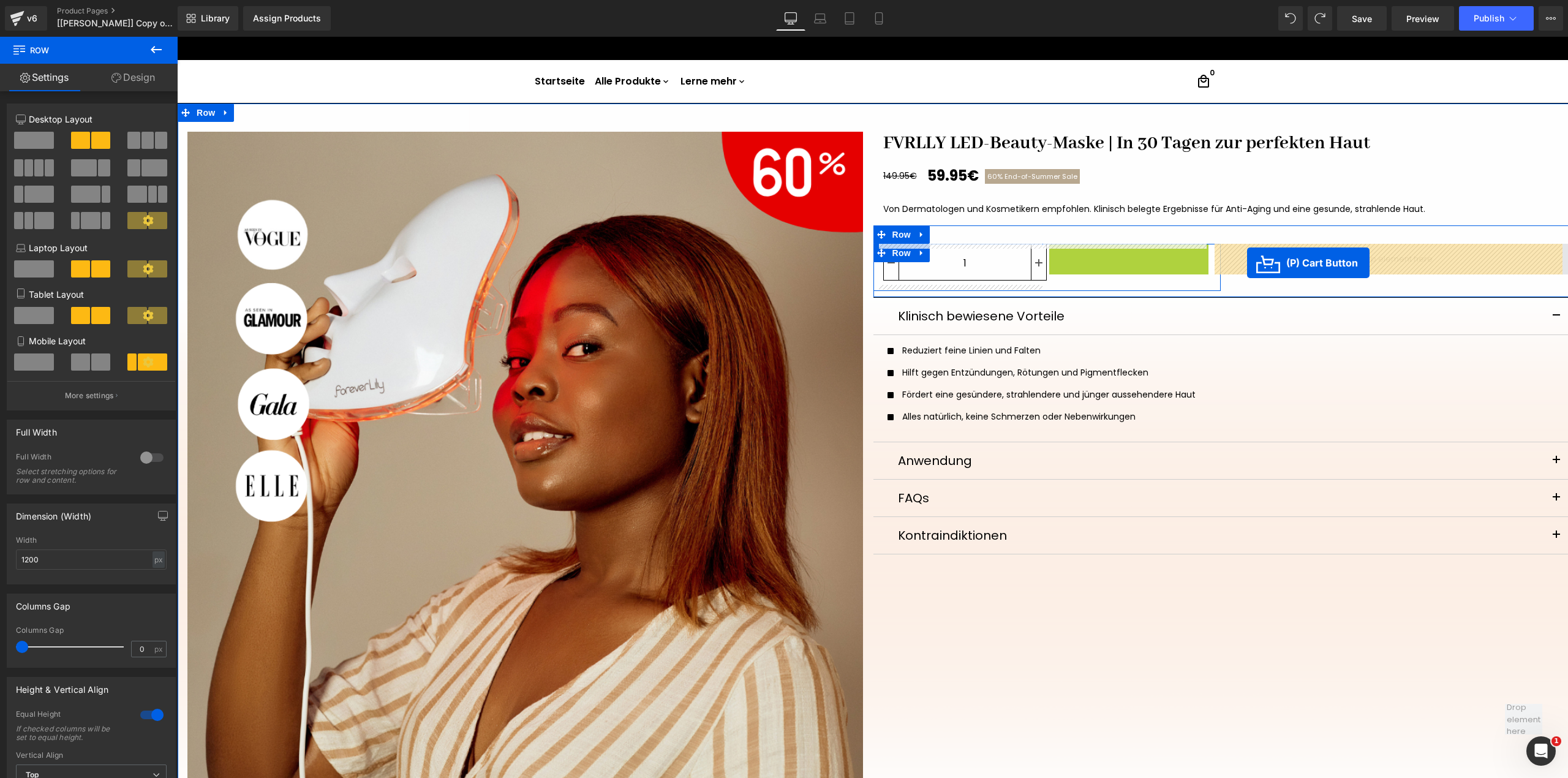
drag, startPoint x: 1096, startPoint y: 261, endPoint x: 1247, endPoint y: 263, distance: 151.0
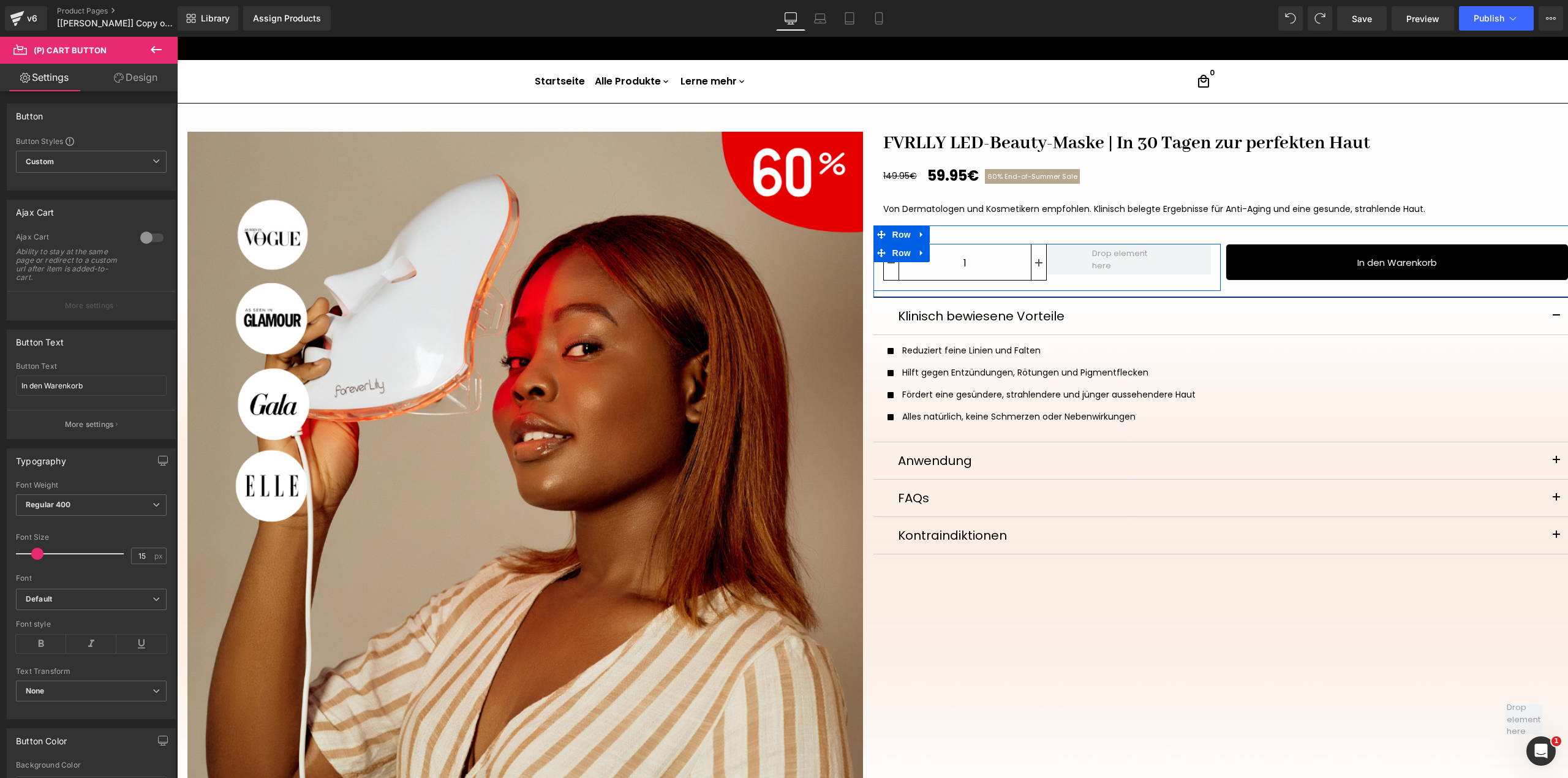
click at [1191, 277] on div at bounding box center [1129, 265] width 164 height 41
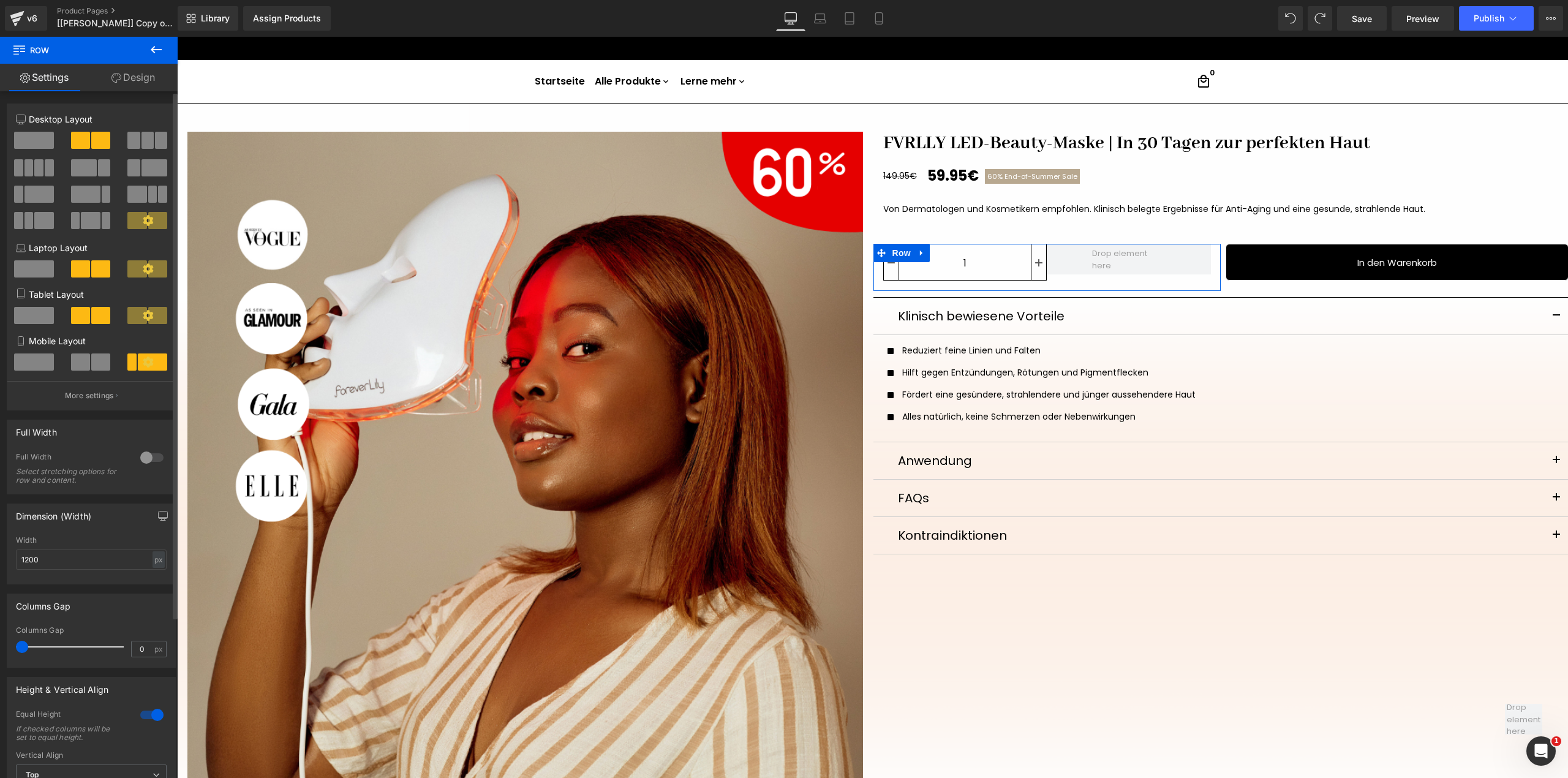
click at [39, 140] on span at bounding box center [34, 141] width 39 height 17
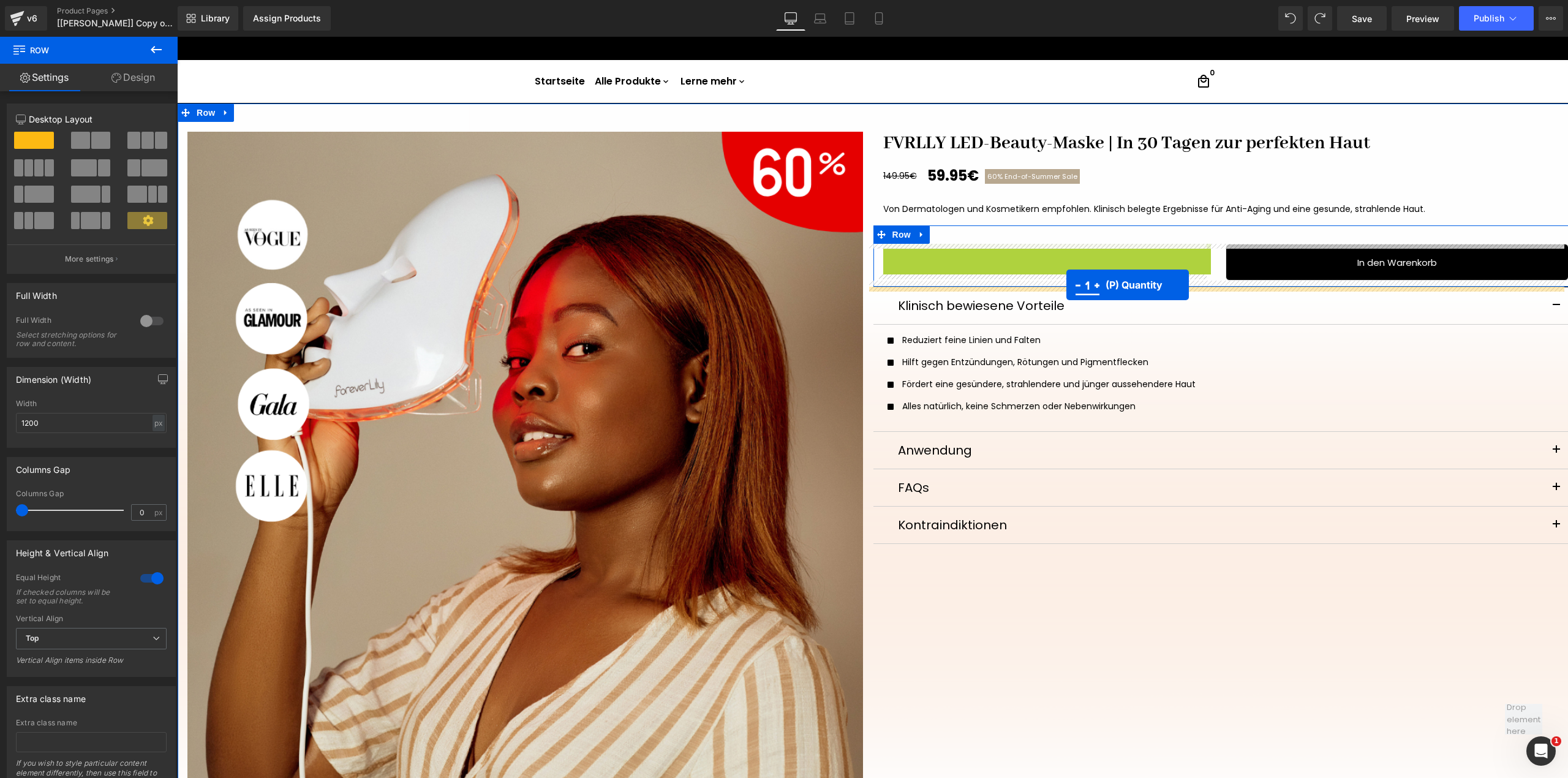
drag, startPoint x: 1029, startPoint y: 262, endPoint x: 1066, endPoint y: 285, distance: 43.6
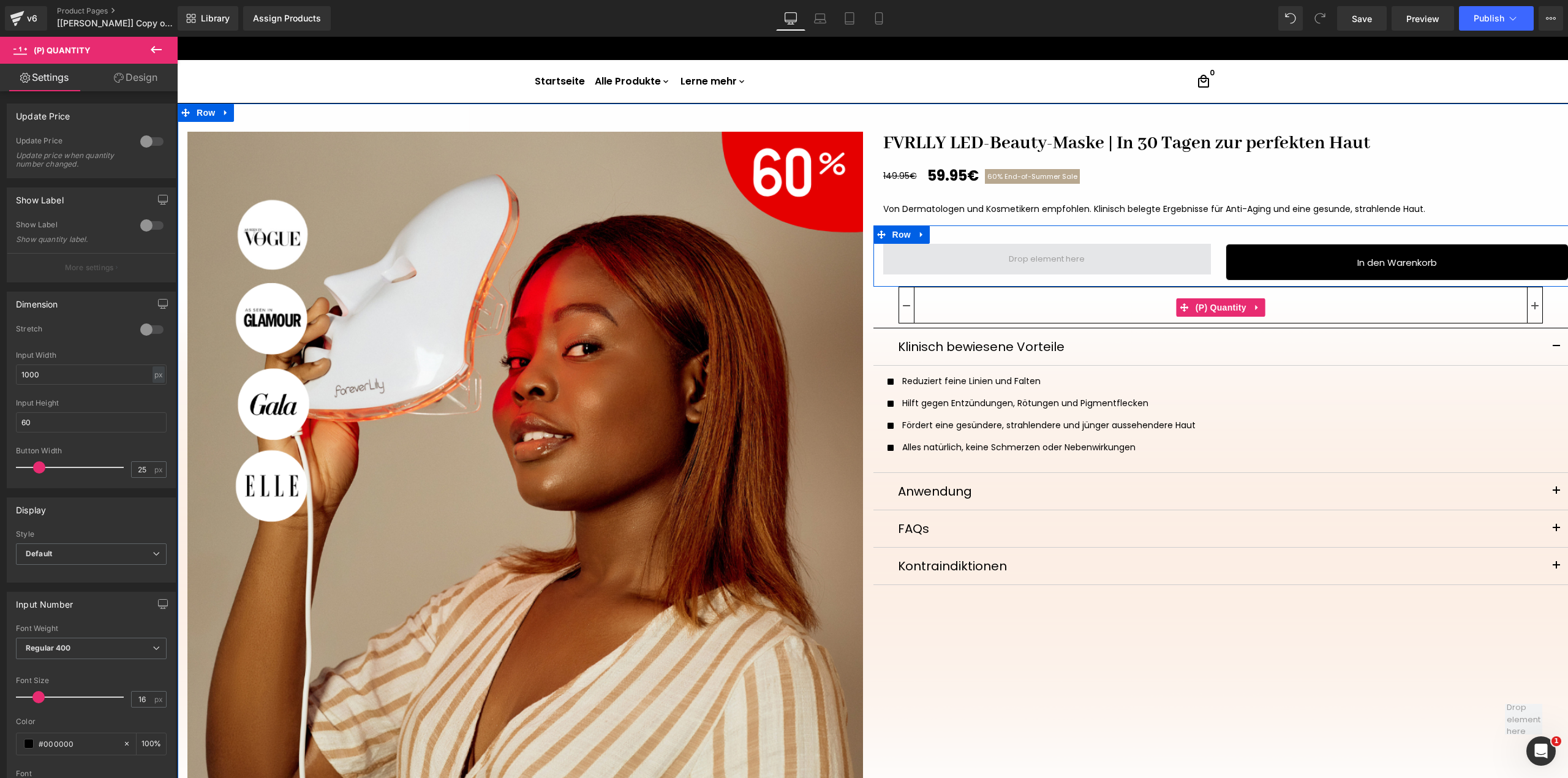
click at [1155, 258] on span at bounding box center [1048, 259] width 328 height 31
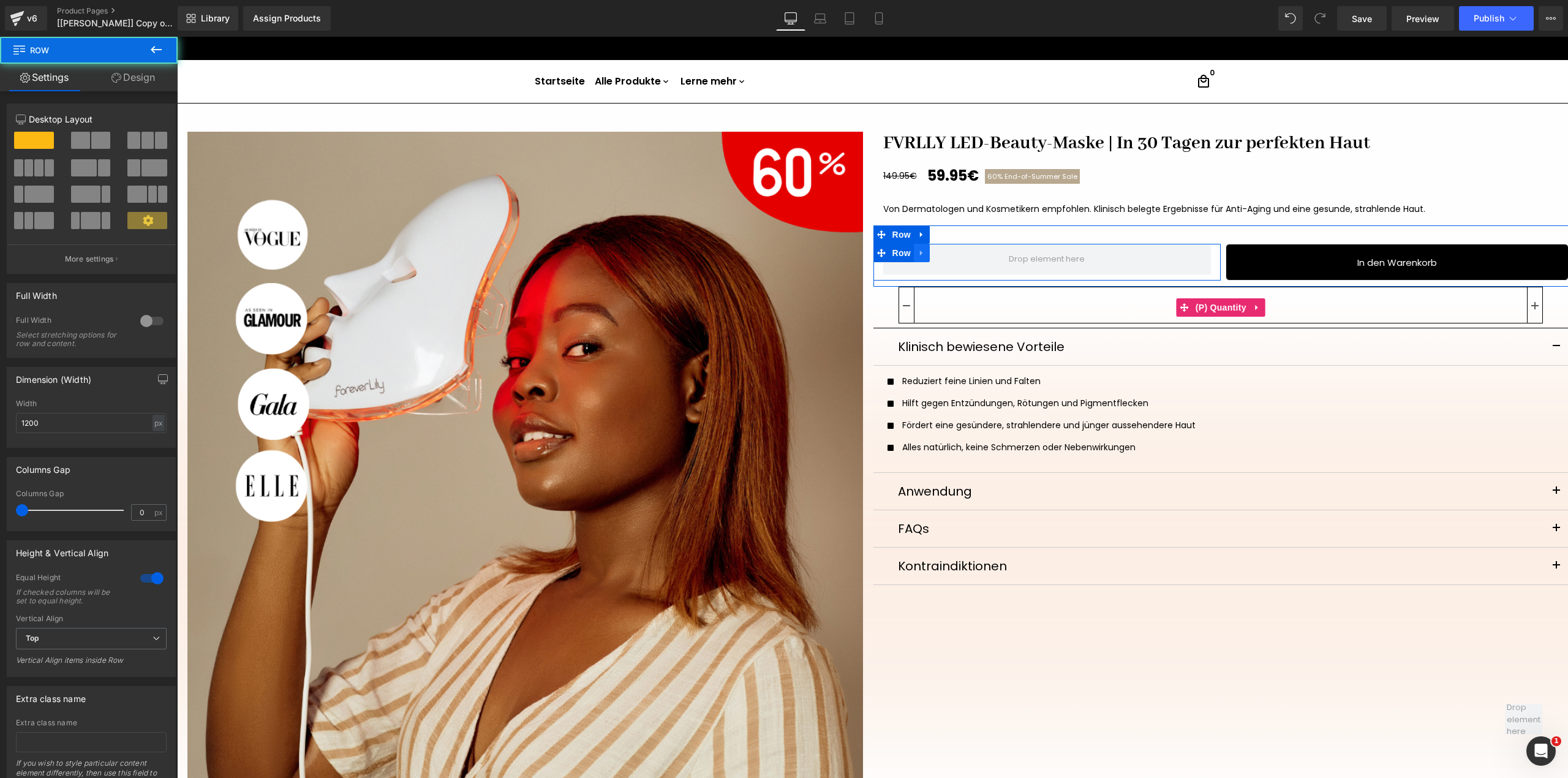
click at [917, 256] on icon at bounding box center [921, 254] width 9 height 9
click at [962, 255] on link at bounding box center [970, 253] width 16 height 18
click at [920, 253] on icon at bounding box center [921, 253] width 2 height 6
click at [949, 253] on icon at bounding box center [953, 253] width 9 height 9
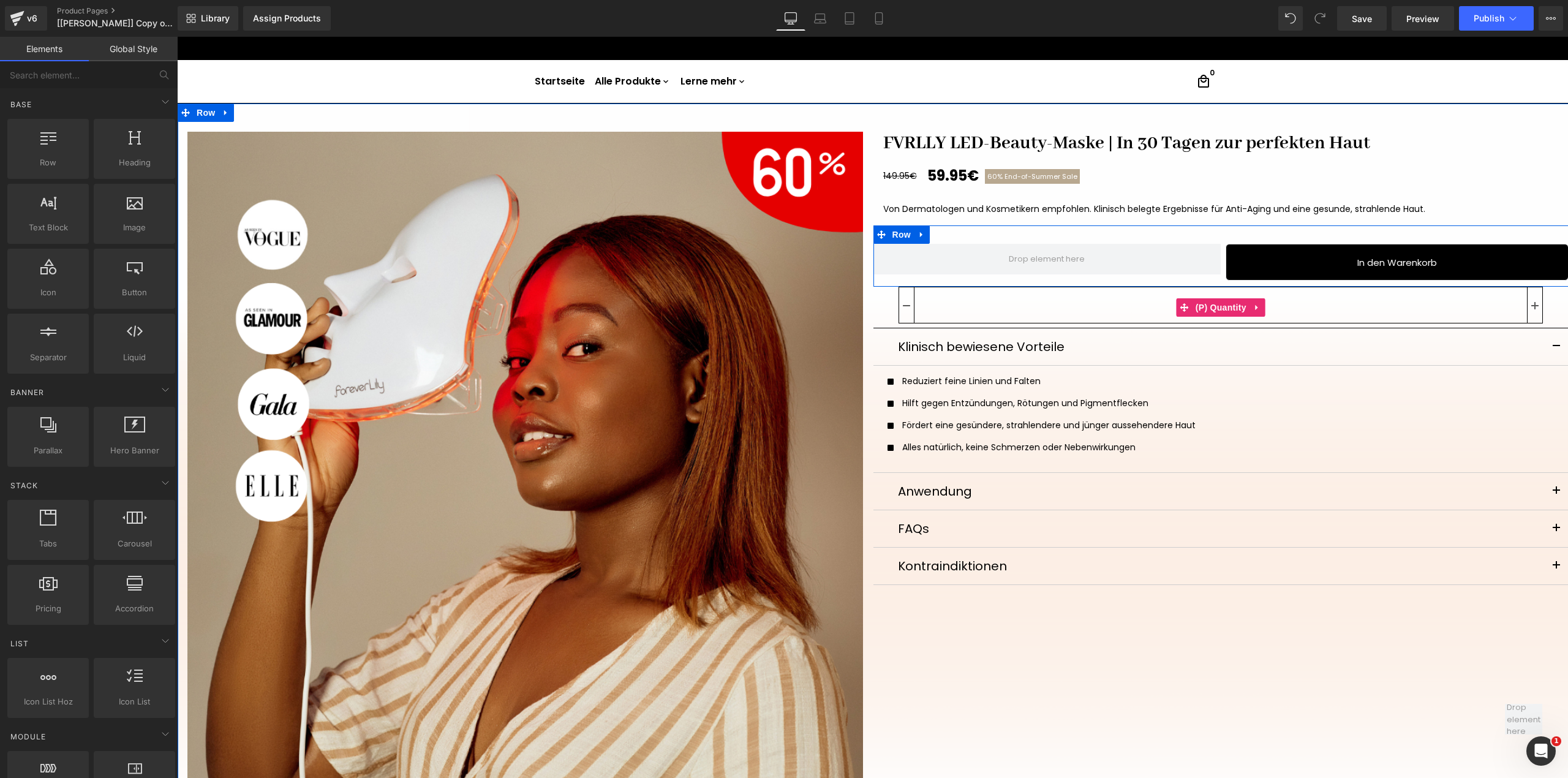
click at [1221, 264] on div "In den Warenkorb (P) Cart Button" at bounding box center [1394, 262] width 348 height 37
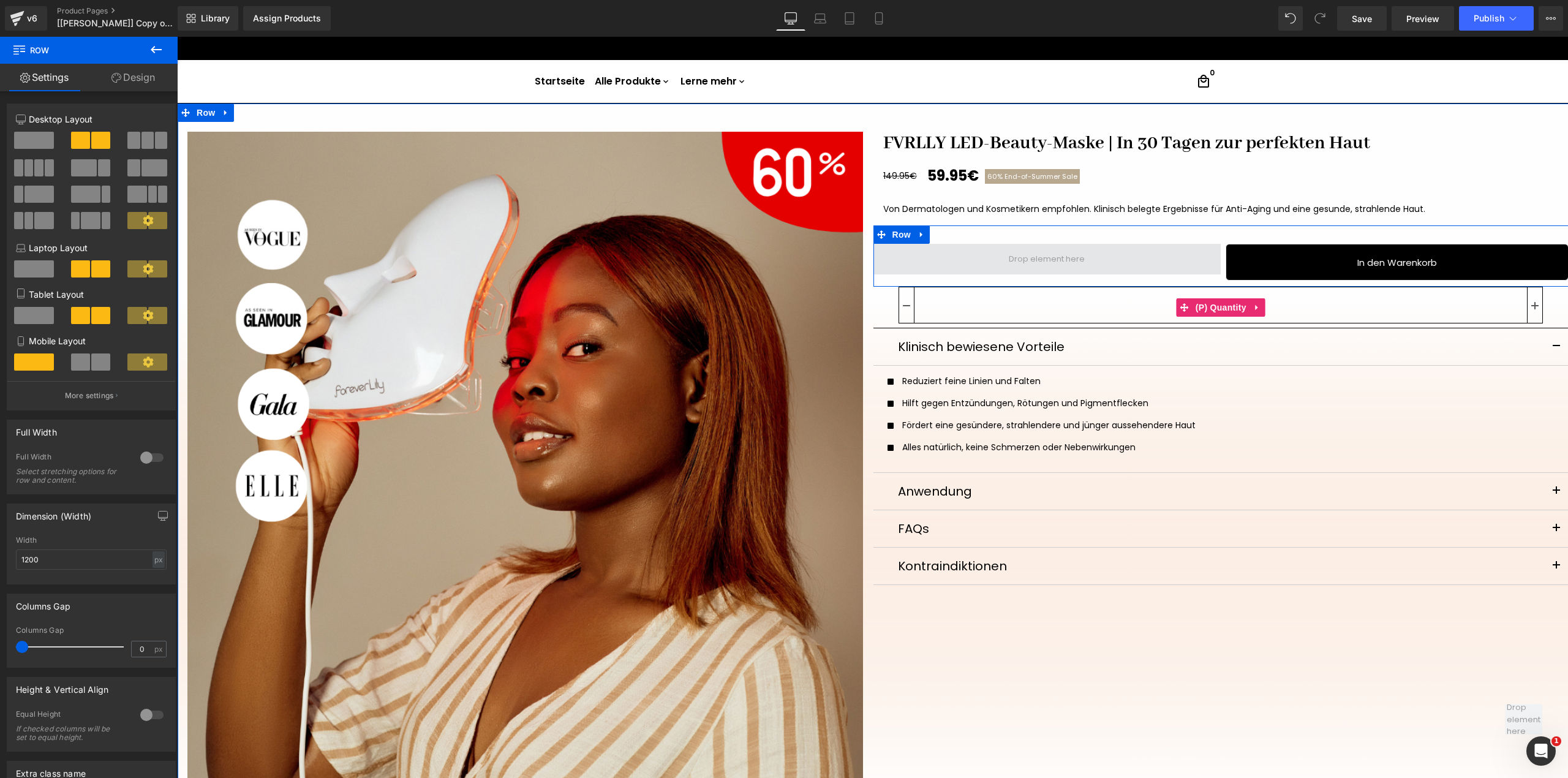
click at [1189, 261] on span at bounding box center [1047, 259] width 348 height 31
click at [1221, 264] on div "In den Warenkorb (P) Cart Button" at bounding box center [1394, 262] width 348 height 37
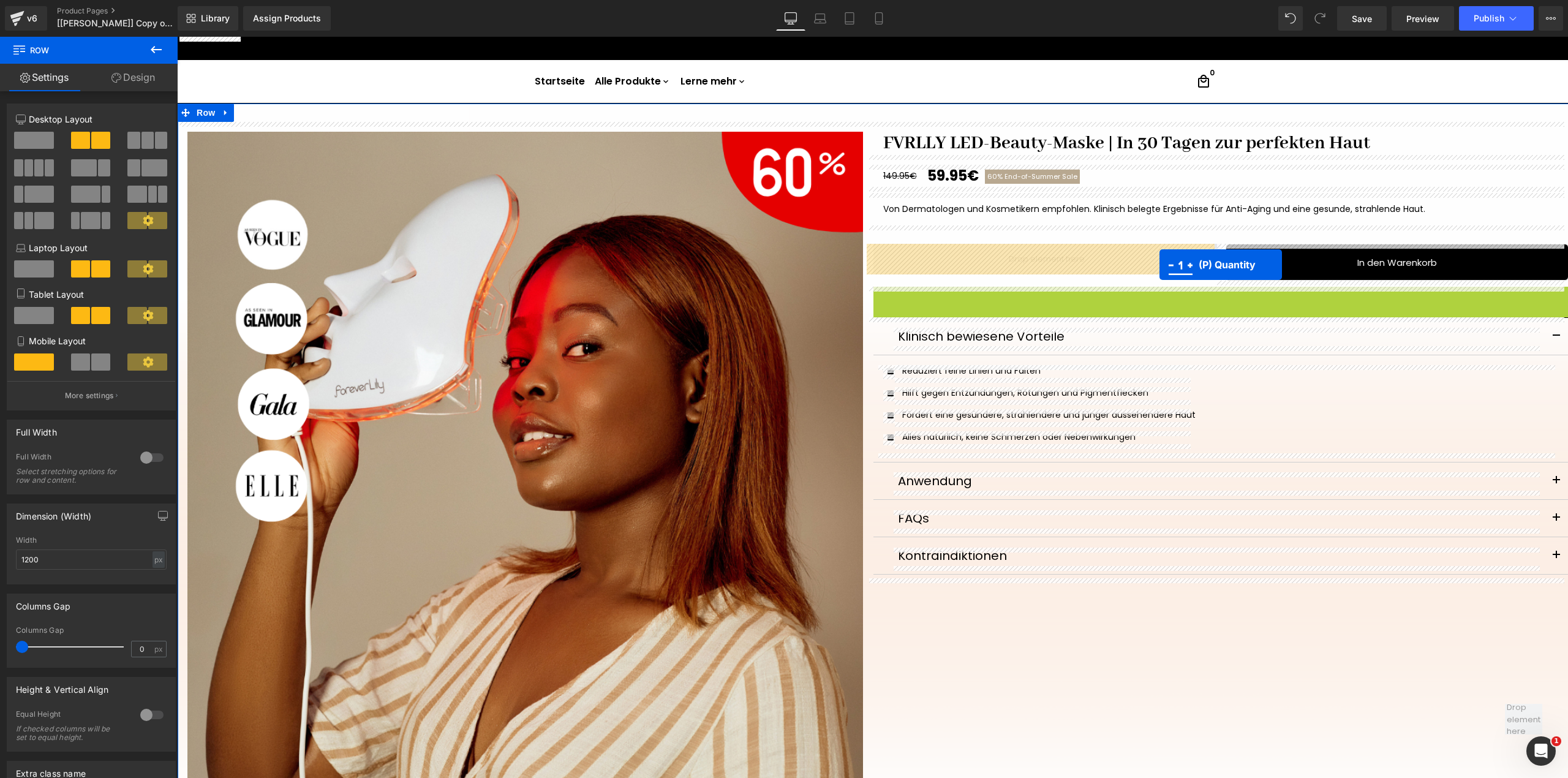
drag, startPoint x: 1229, startPoint y: 307, endPoint x: 1159, endPoint y: 265, distance: 81.6
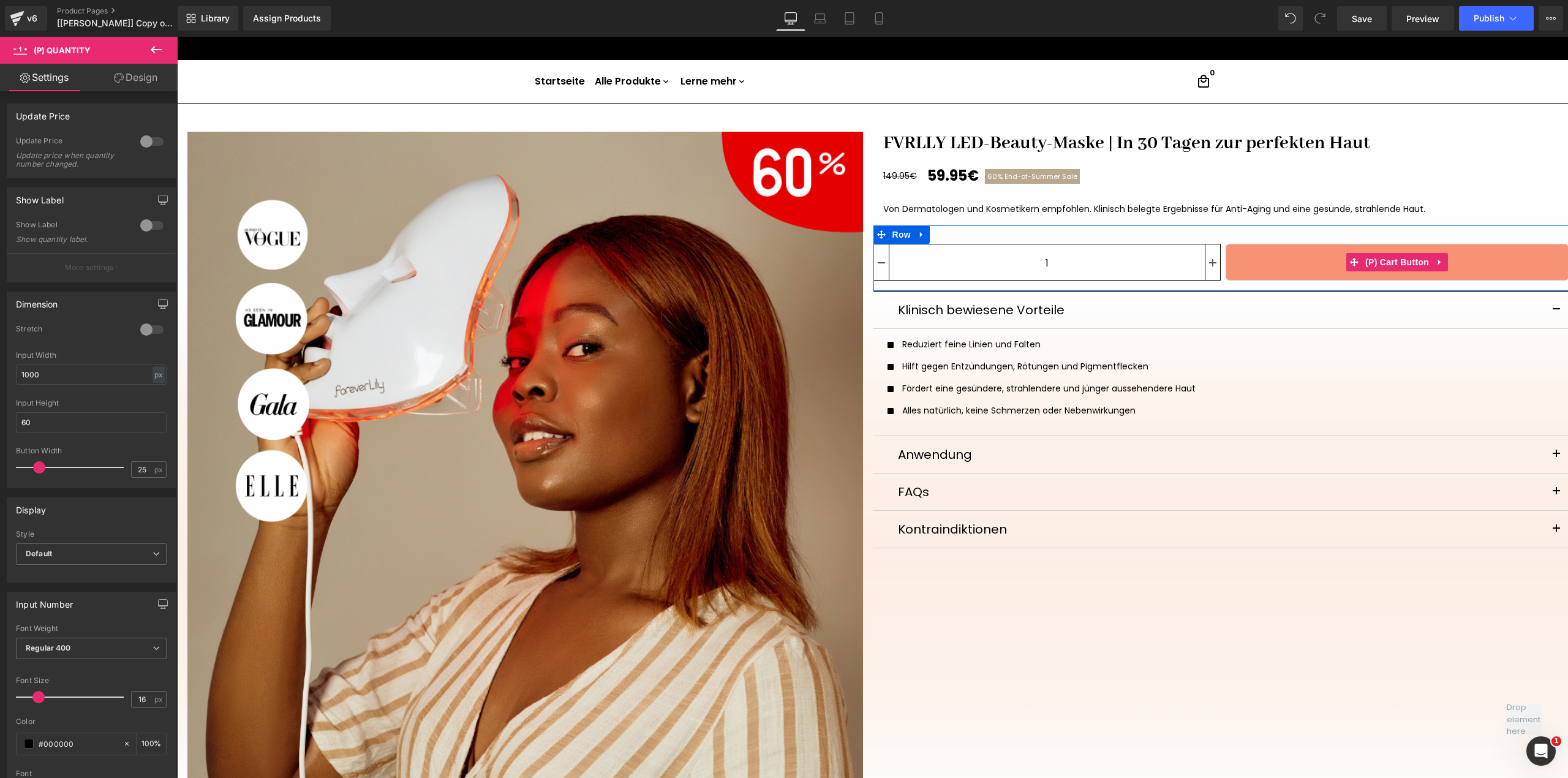
click at [1225, 250] on button "In den Warenkorb" at bounding box center [1397, 262] width 343 height 37
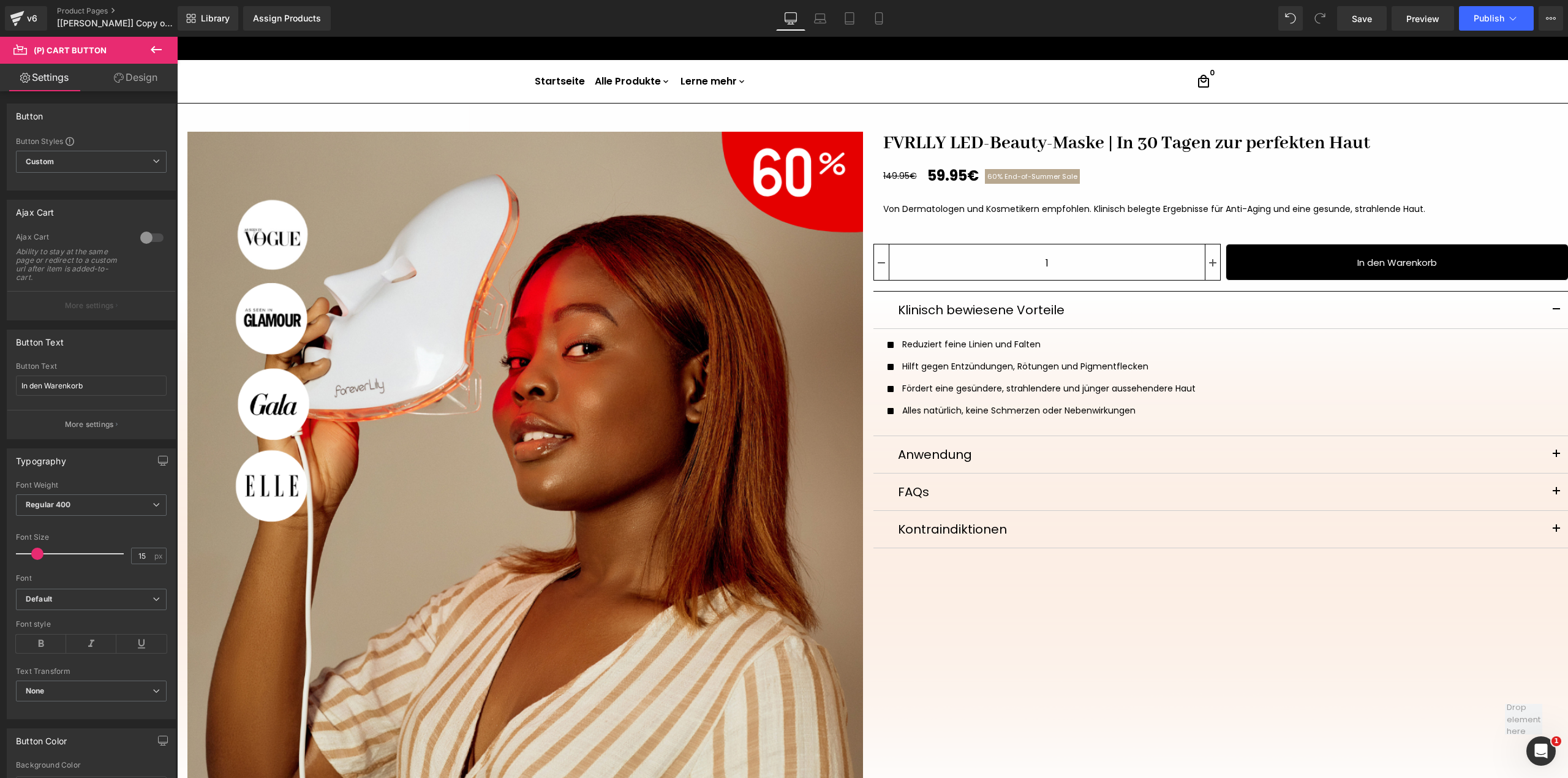
click at [163, 53] on icon at bounding box center [156, 50] width 15 height 15
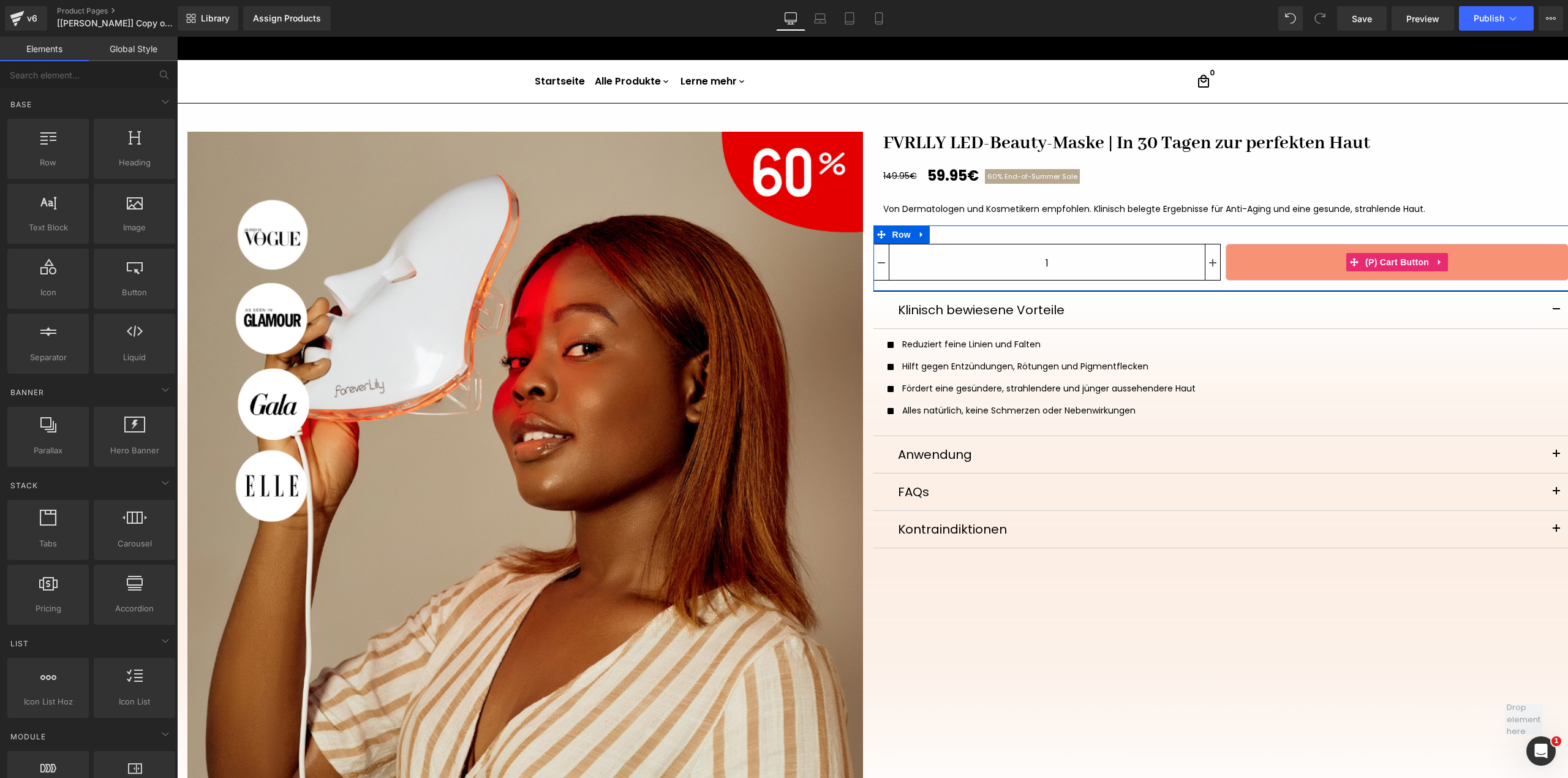
click at [1225, 265] on button "In den Warenkorb" at bounding box center [1397, 262] width 343 height 37
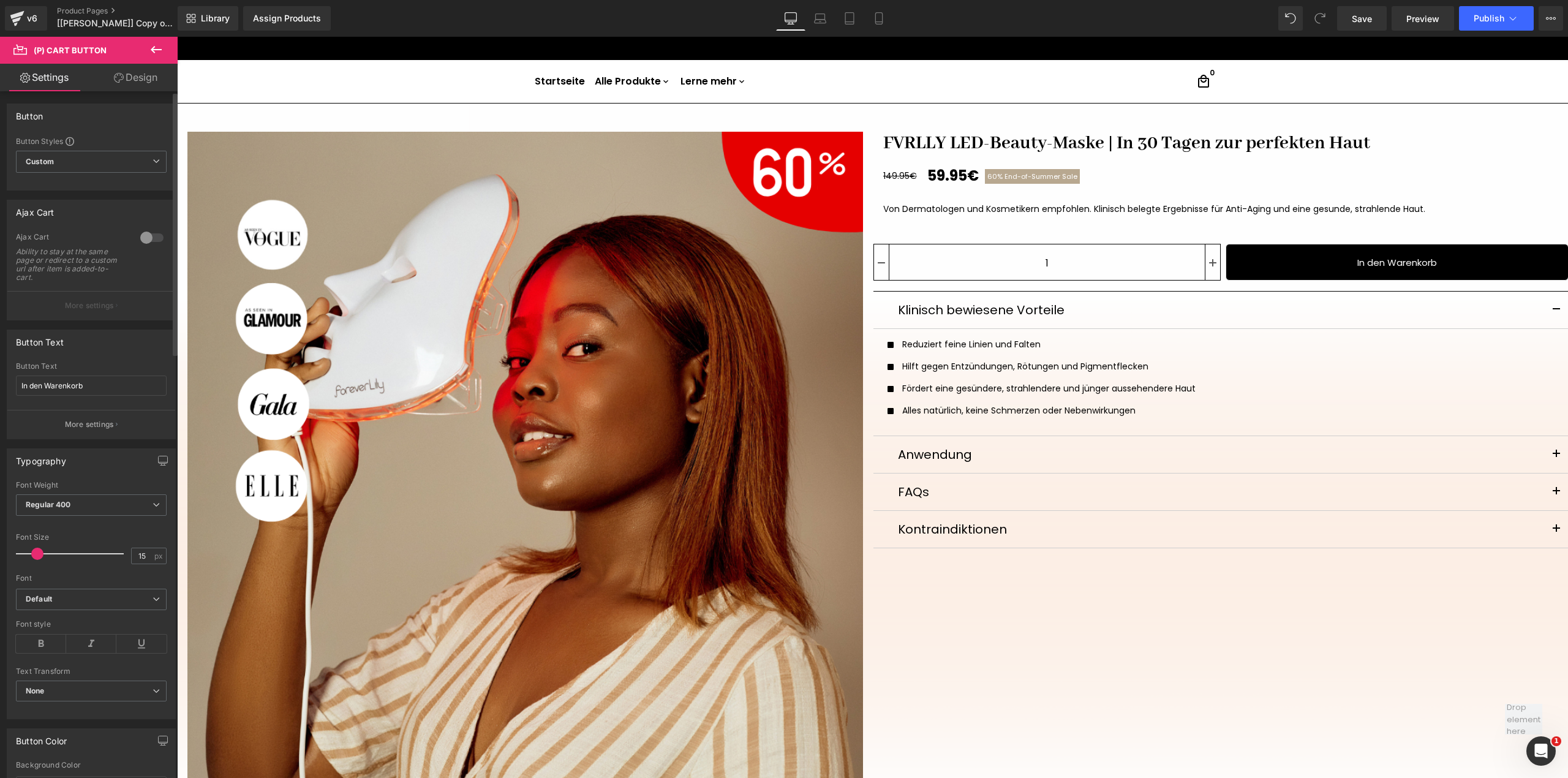
click at [141, 85] on link "Design" at bounding box center [136, 77] width 88 height 28
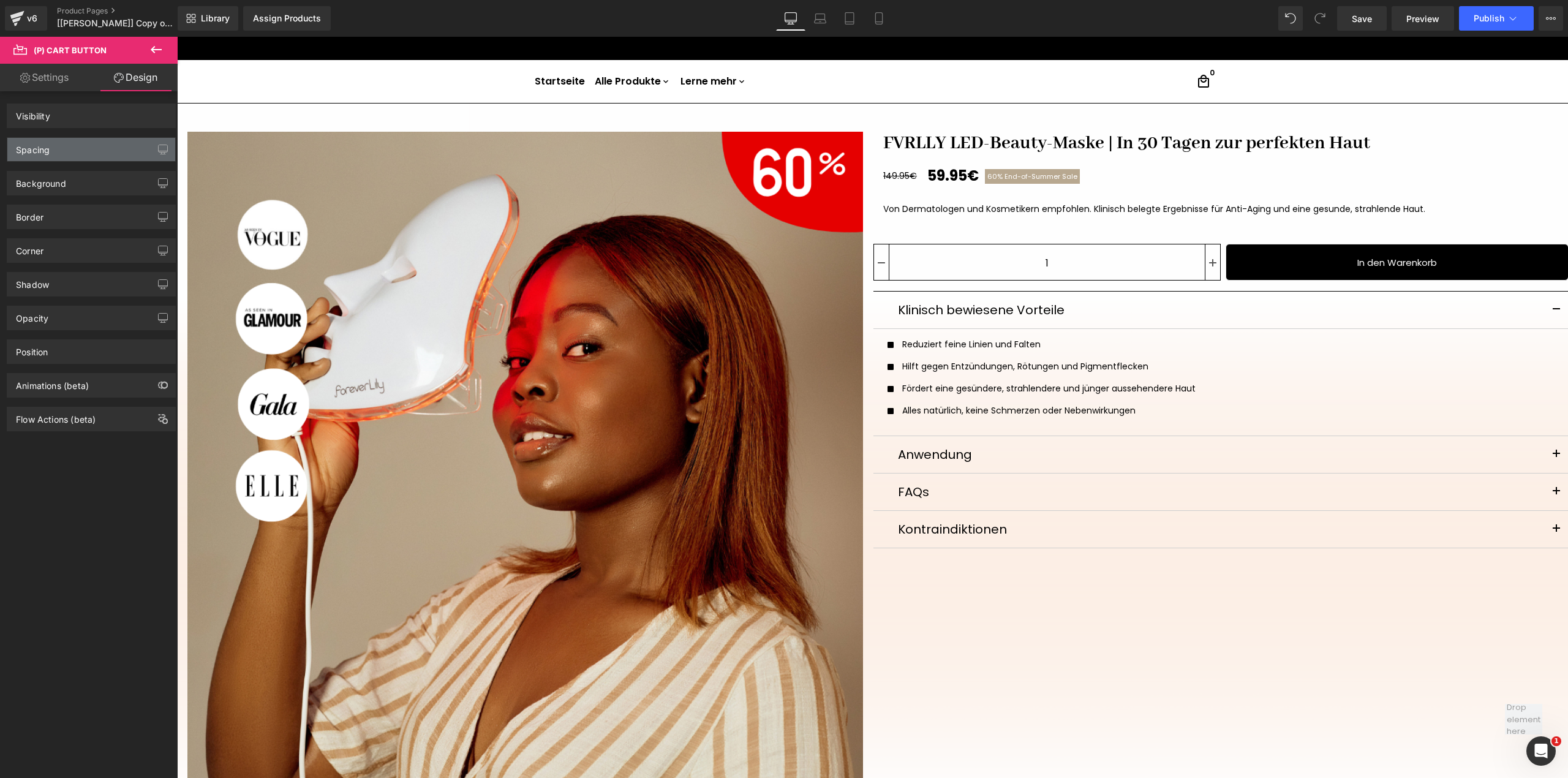
click at [116, 145] on div "Spacing" at bounding box center [91, 149] width 168 height 23
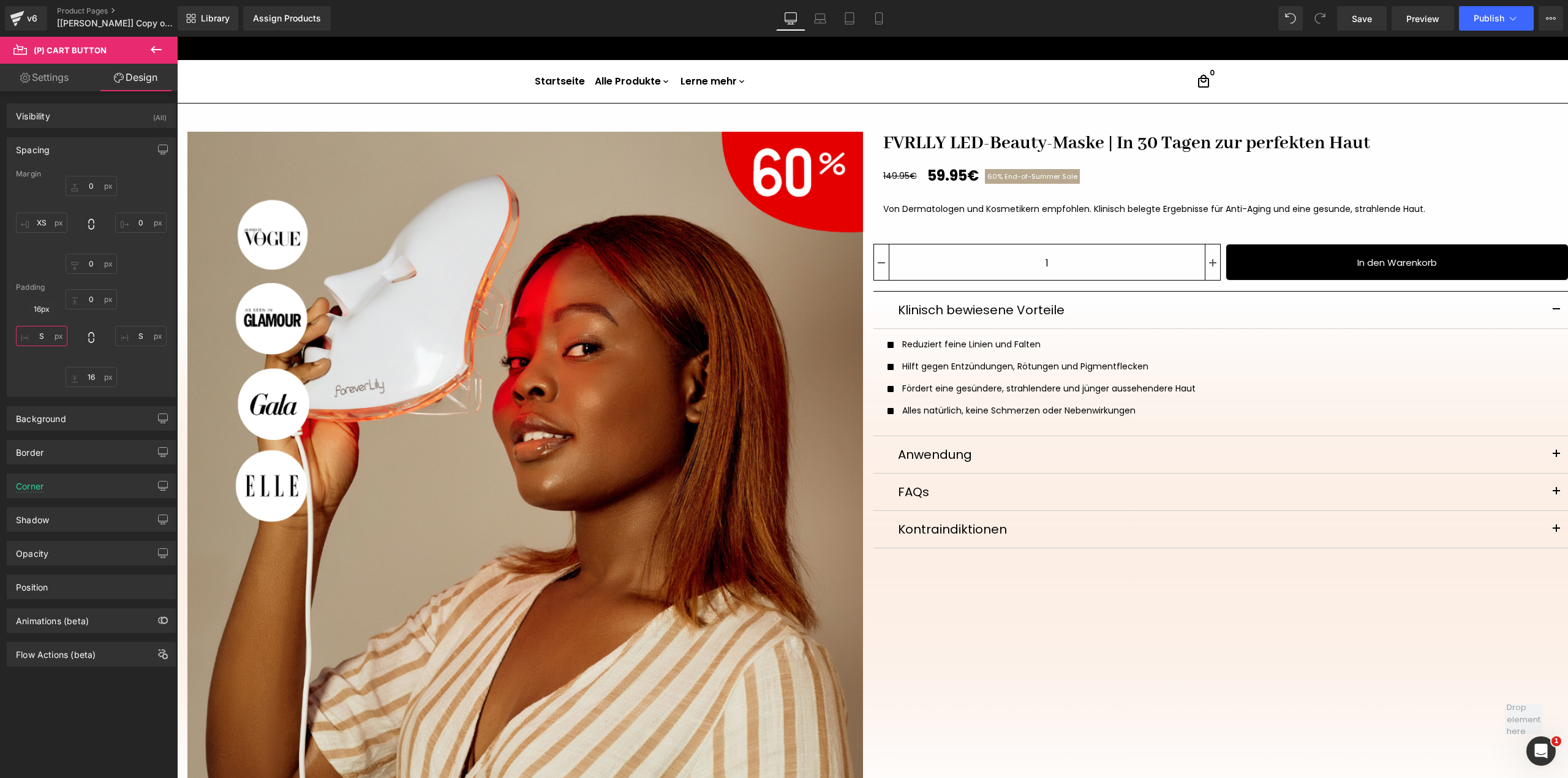
click at [50, 341] on input "text" at bounding box center [41, 336] width 51 height 21
type input "0"
click at [145, 339] on input "text" at bounding box center [141, 336] width 51 height 21
type input "0"
click at [50, 224] on input "text" at bounding box center [41, 223] width 51 height 21
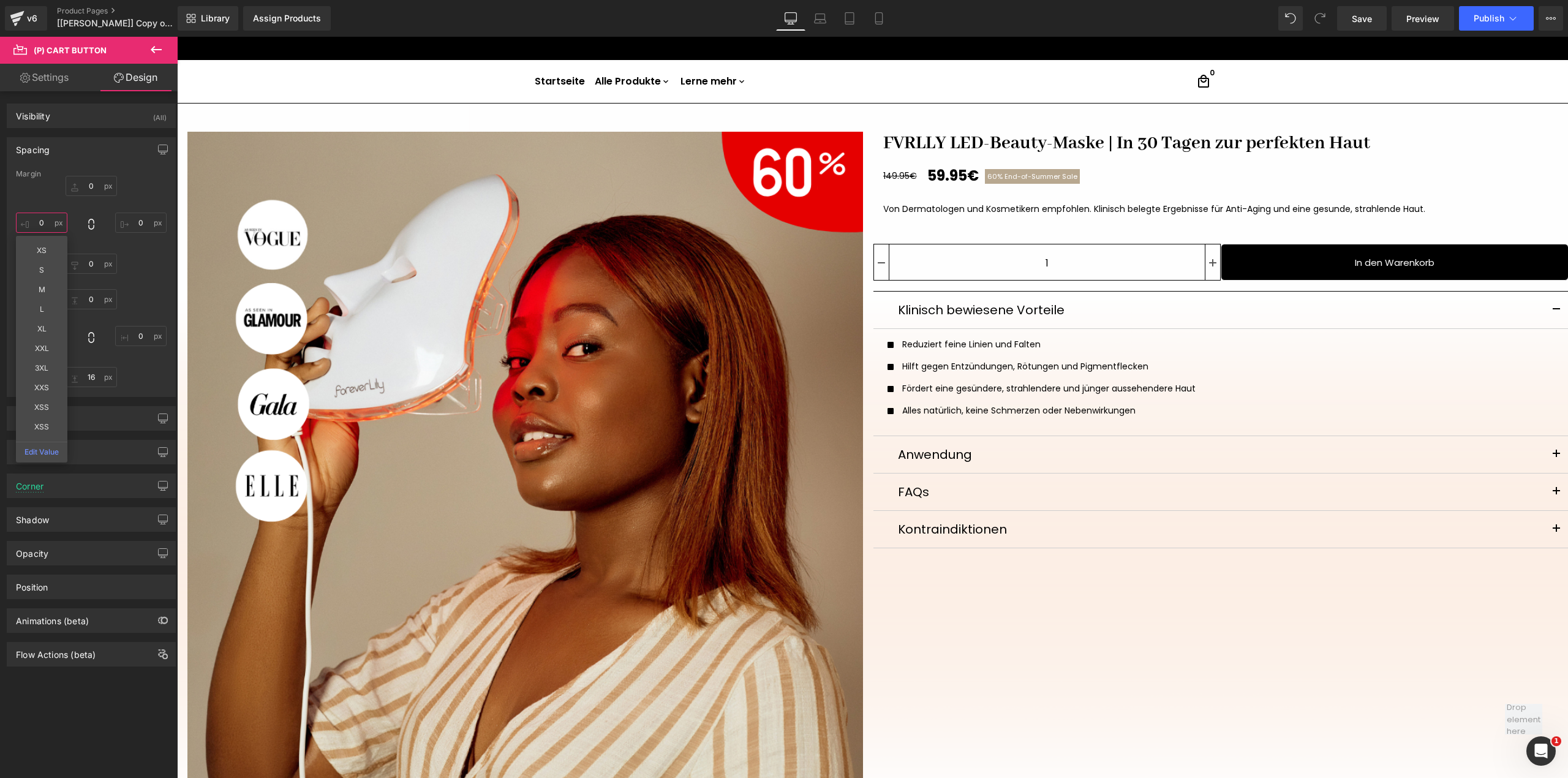
type input "0"
click at [138, 205] on div "0 XS S M L XL XXL 3XL XXS XSS XSS Edit Value" at bounding box center [91, 225] width 151 height 98
click at [47, 334] on input "0" at bounding box center [41, 336] width 51 height 21
type input "S"
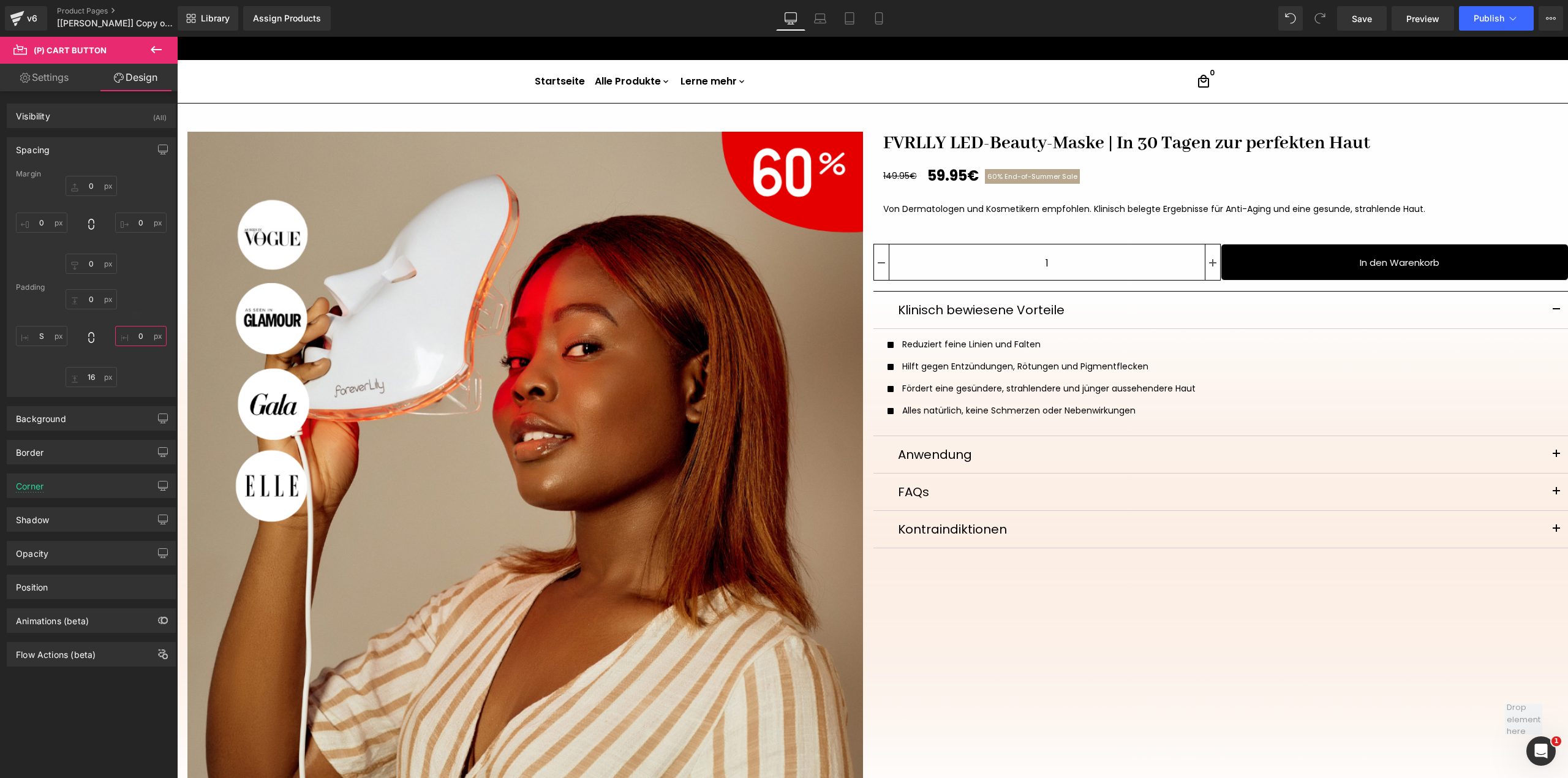
click at [148, 343] on input "0" at bounding box center [141, 336] width 51 height 21
type input "S"
click at [1205, 275] on link at bounding box center [1212, 261] width 15 height 36
type input "2"
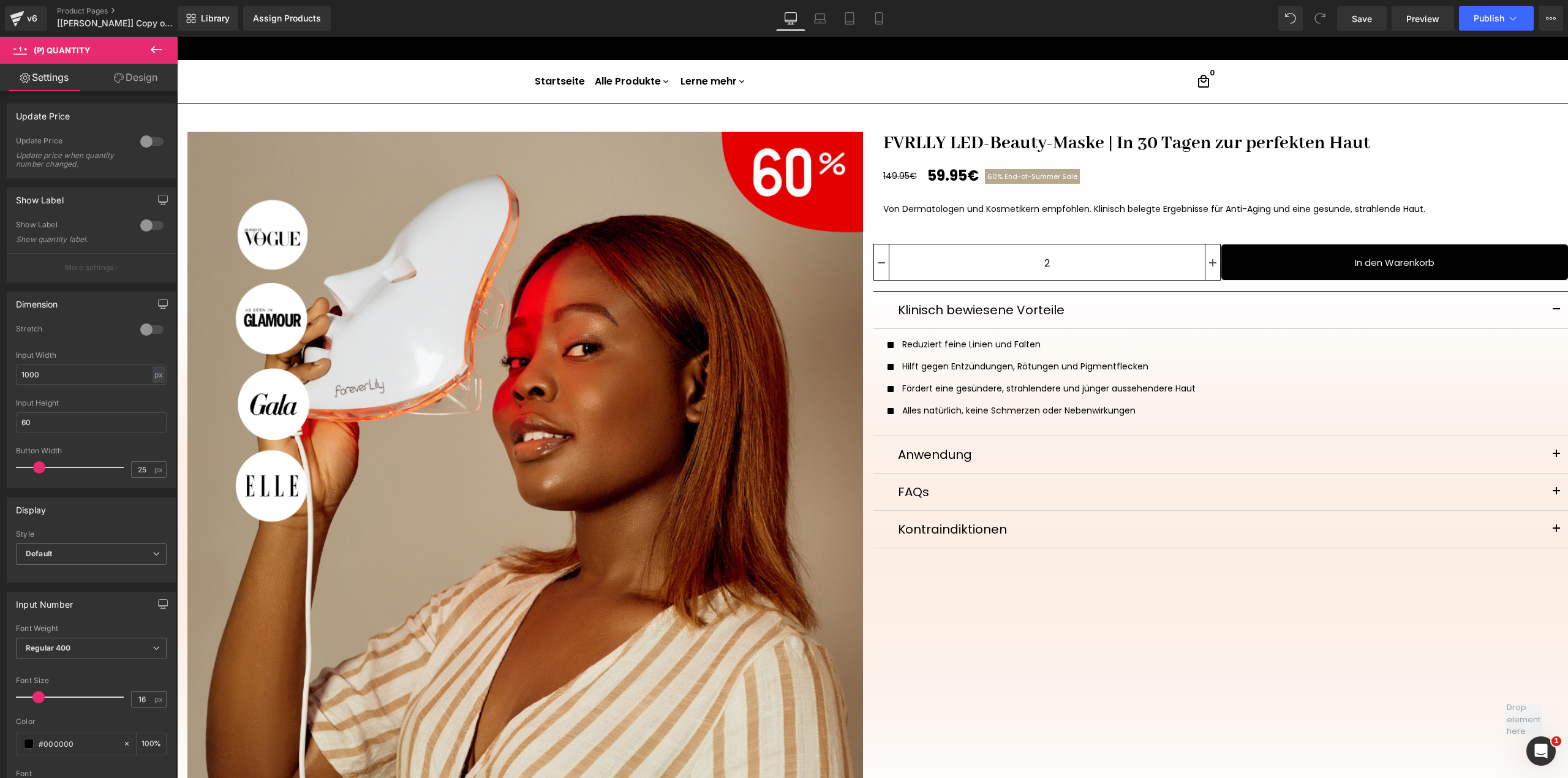
click at [135, 87] on link "Design" at bounding box center [136, 77] width 88 height 28
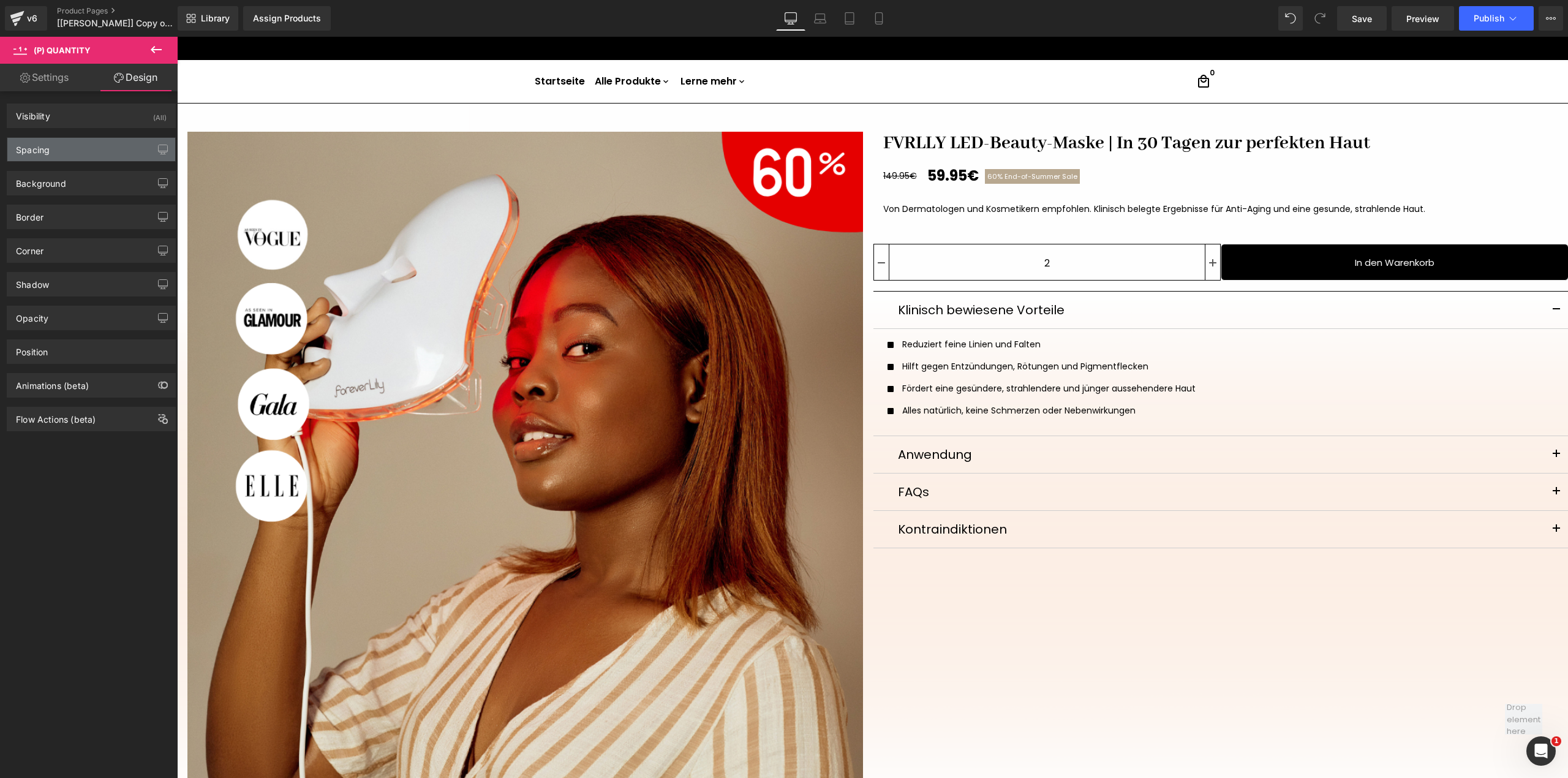
click at [111, 141] on div "Spacing" at bounding box center [91, 149] width 168 height 23
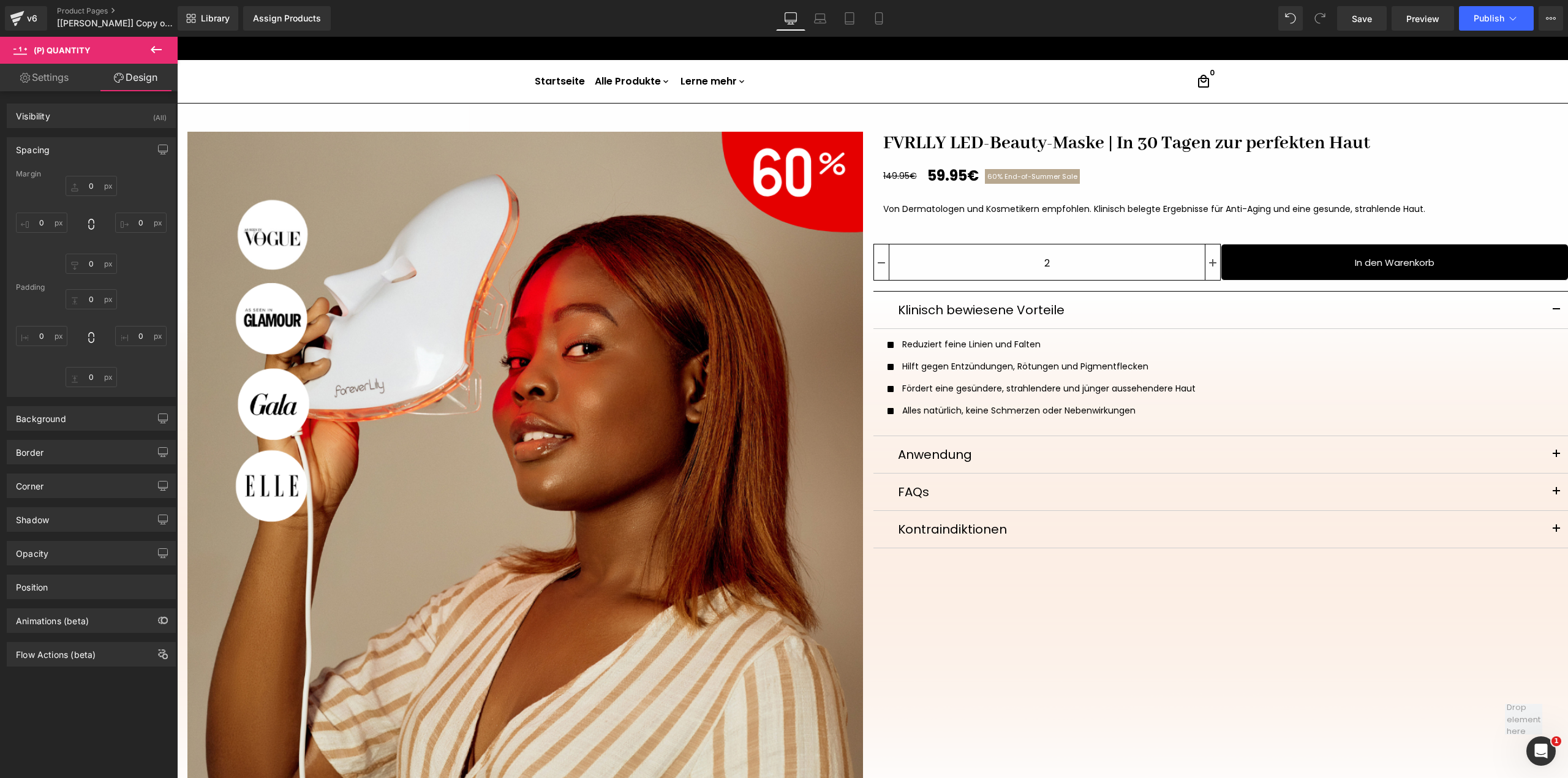
click at [80, 87] on link "Settings" at bounding box center [44, 77] width 88 height 28
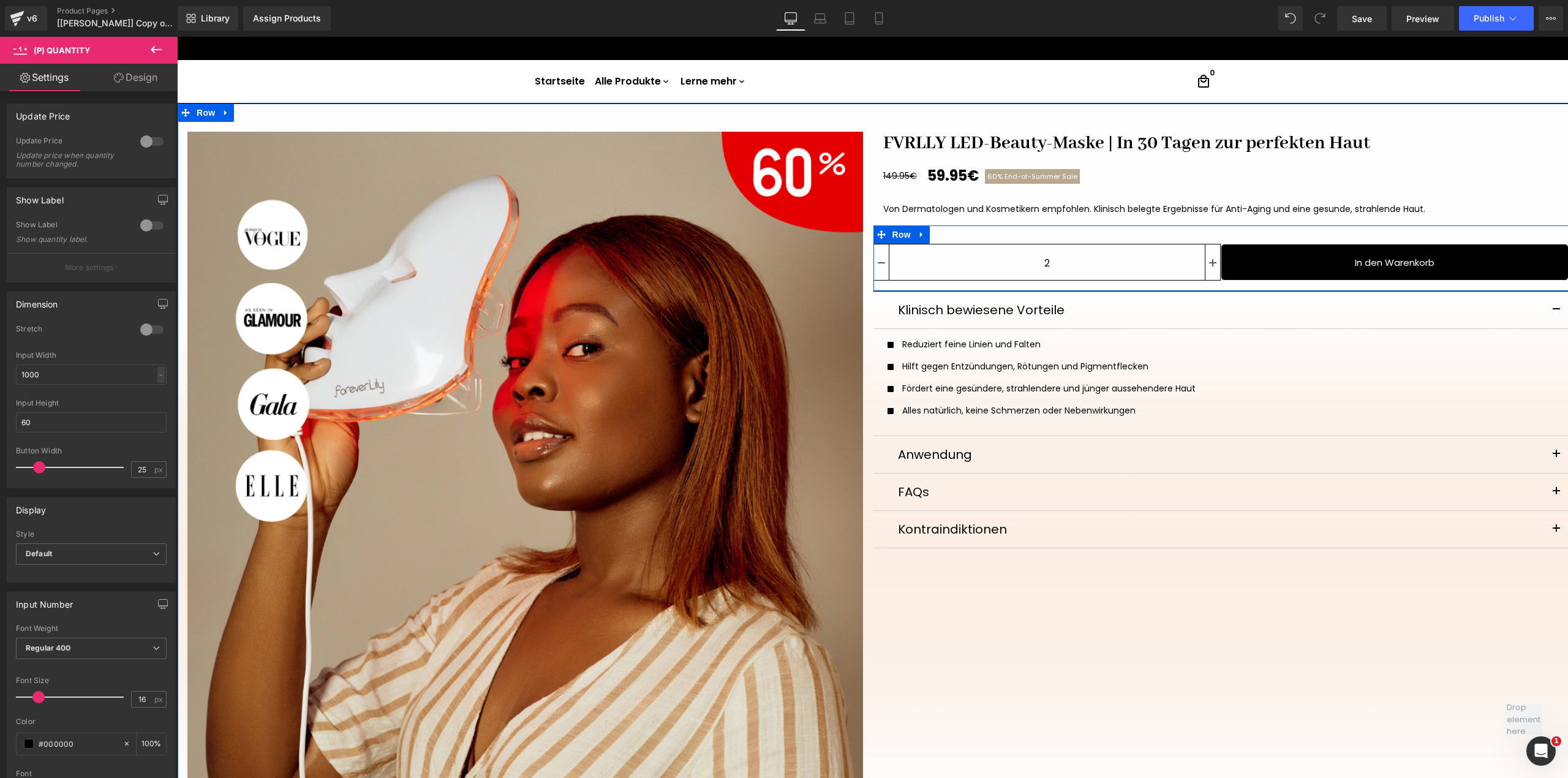
click at [1232, 239] on div "2 (P) Quantity In den Warenkorb (P) Cart Button Row" at bounding box center [1221, 257] width 696 height 66
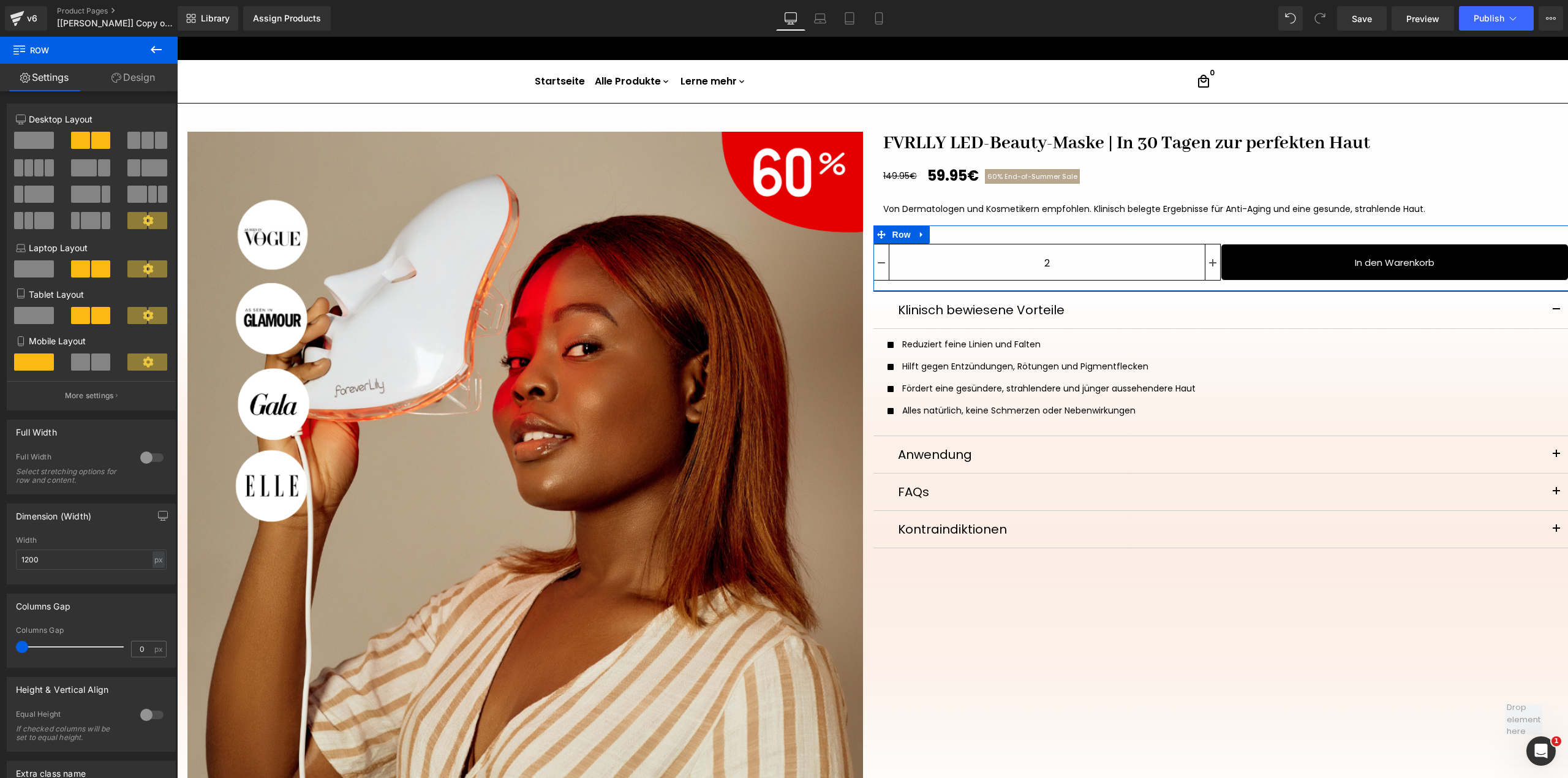
drag, startPoint x: 25, startPoint y: 654, endPoint x: 0, endPoint y: 640, distance: 28.7
click at [0, 640] on div "Columns Gap 0px Columns Gap 0 px" at bounding box center [92, 626] width 183 height 83
click at [32, 48] on span "Row" at bounding box center [73, 51] width 122 height 27
click at [153, 47] on icon at bounding box center [156, 50] width 15 height 15
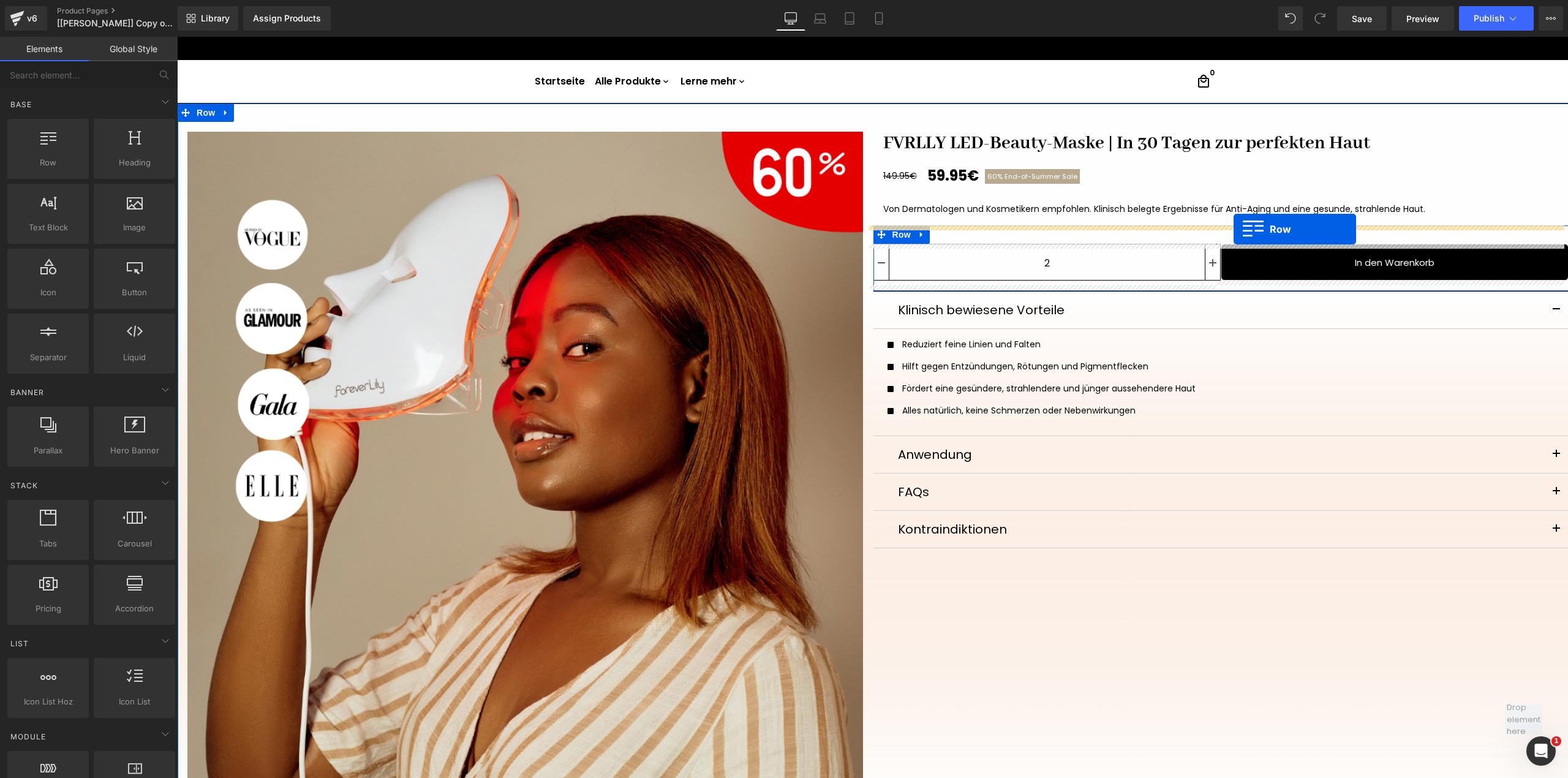
drag, startPoint x: 231, startPoint y: 193, endPoint x: 1233, endPoint y: 229, distance: 1002.6
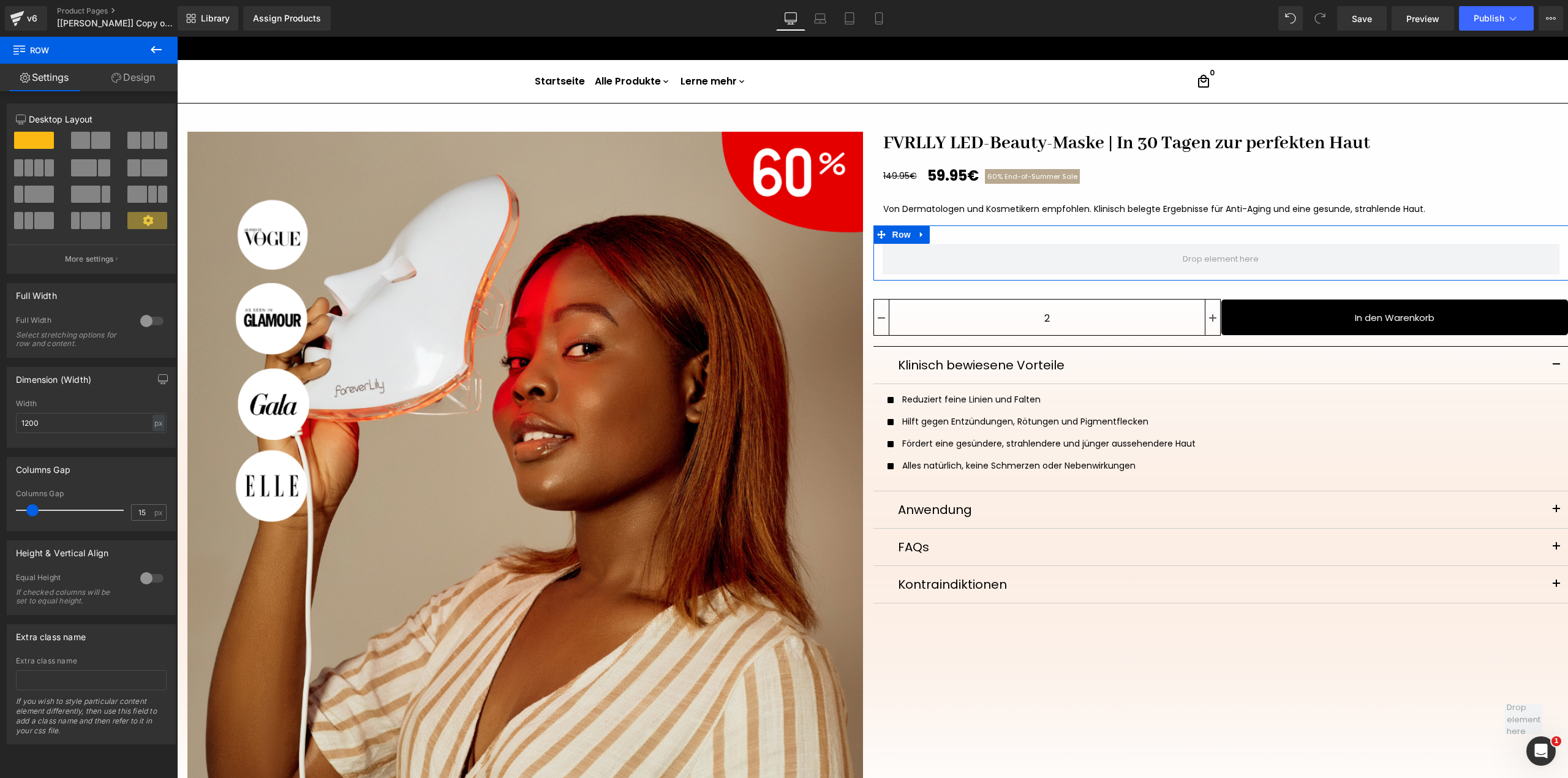
click at [77, 133] on span at bounding box center [81, 141] width 19 height 17
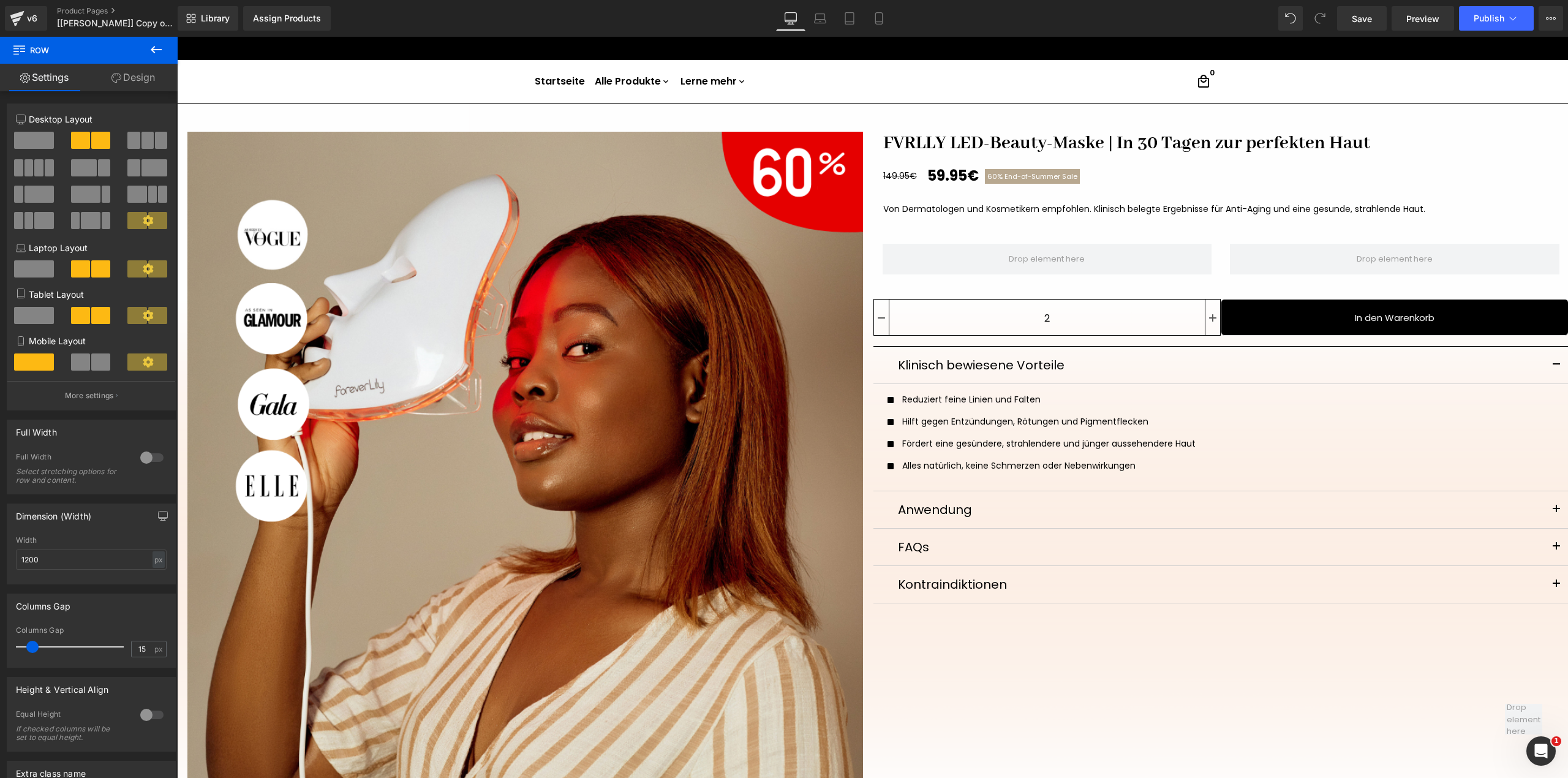
click at [157, 43] on icon at bounding box center [156, 50] width 15 height 15
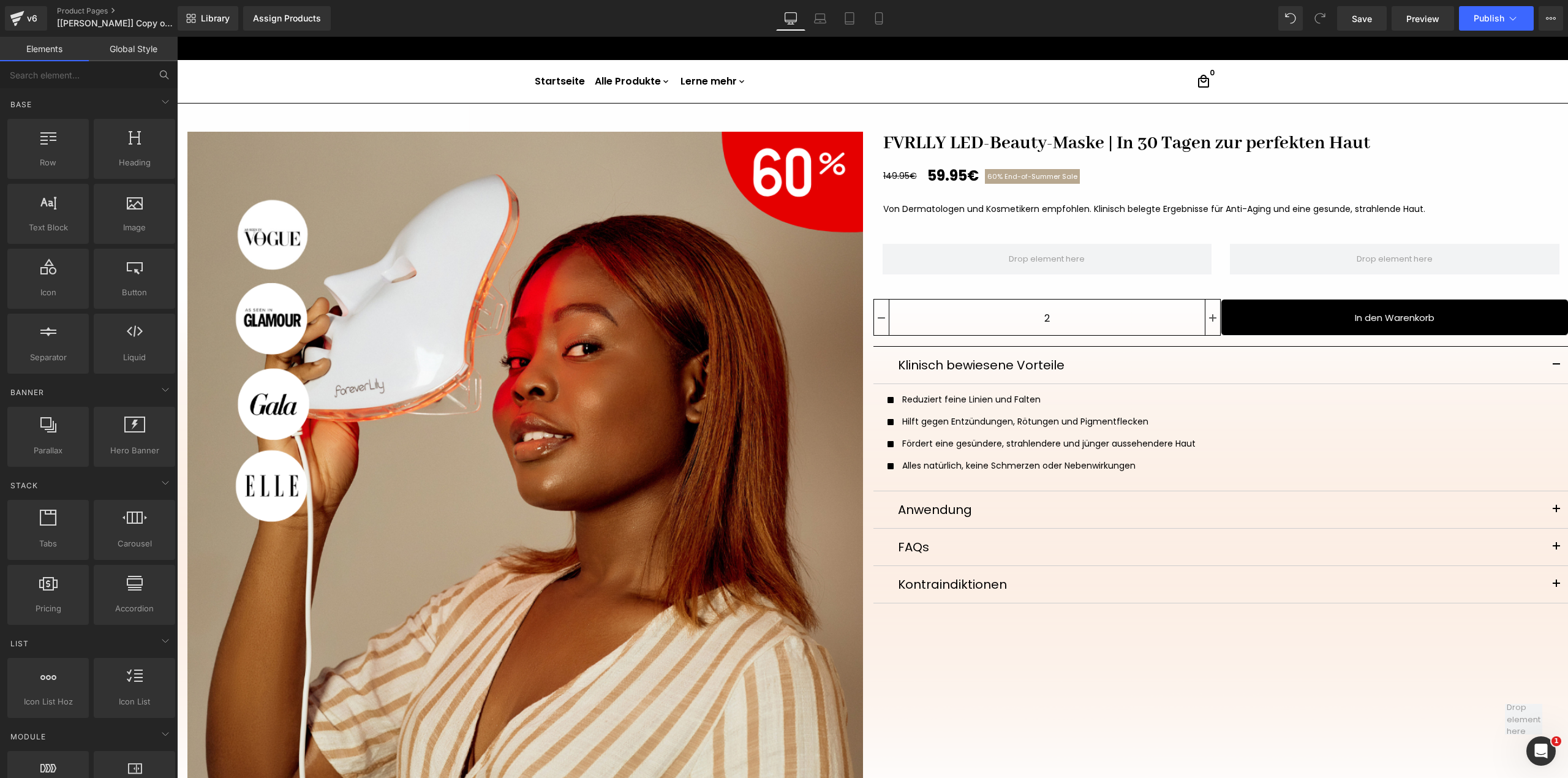
click at [160, 77] on icon at bounding box center [164, 75] width 11 height 11
click at [97, 70] on input "text" at bounding box center [75, 75] width 151 height 27
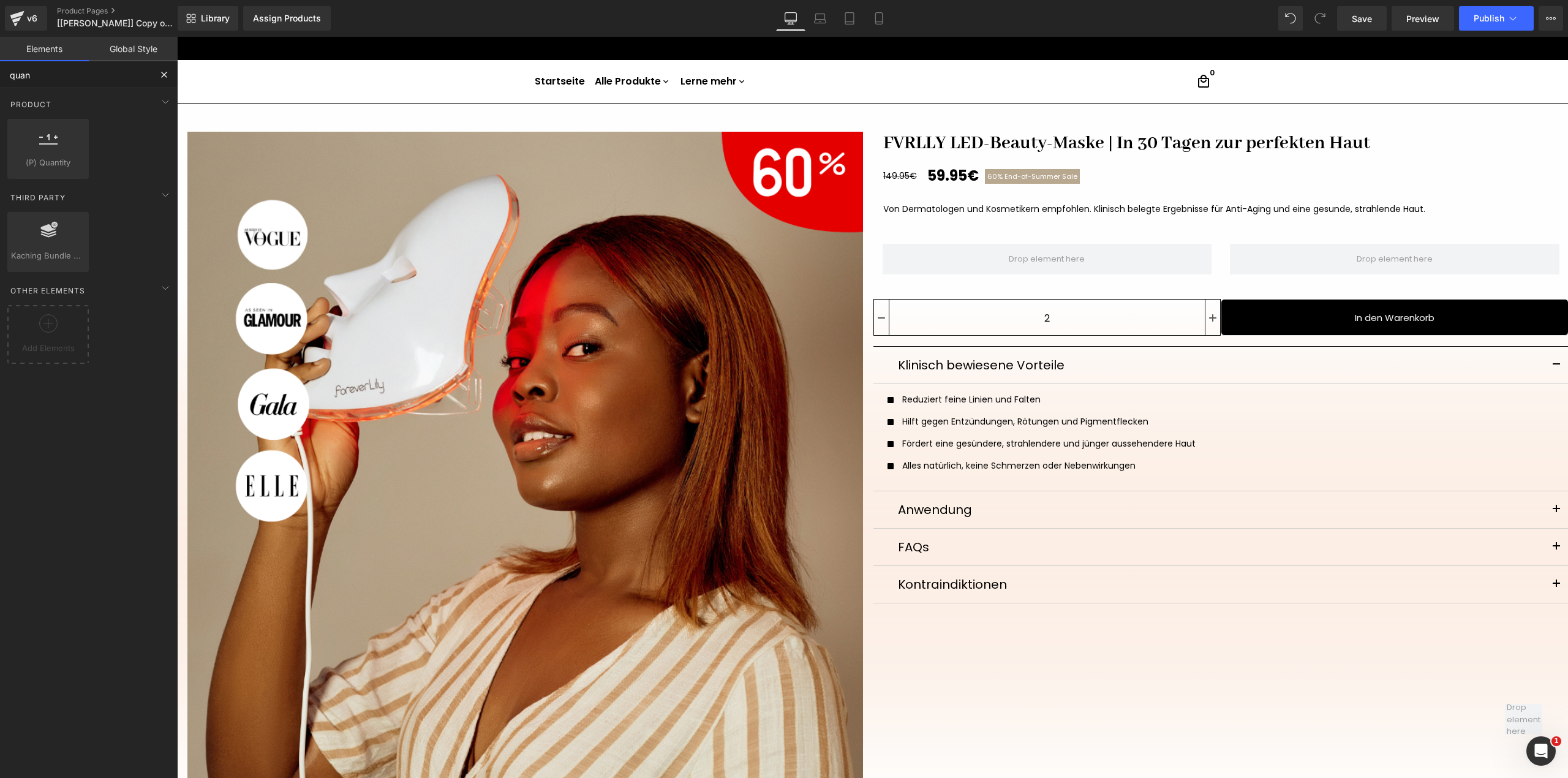
type input "quant"
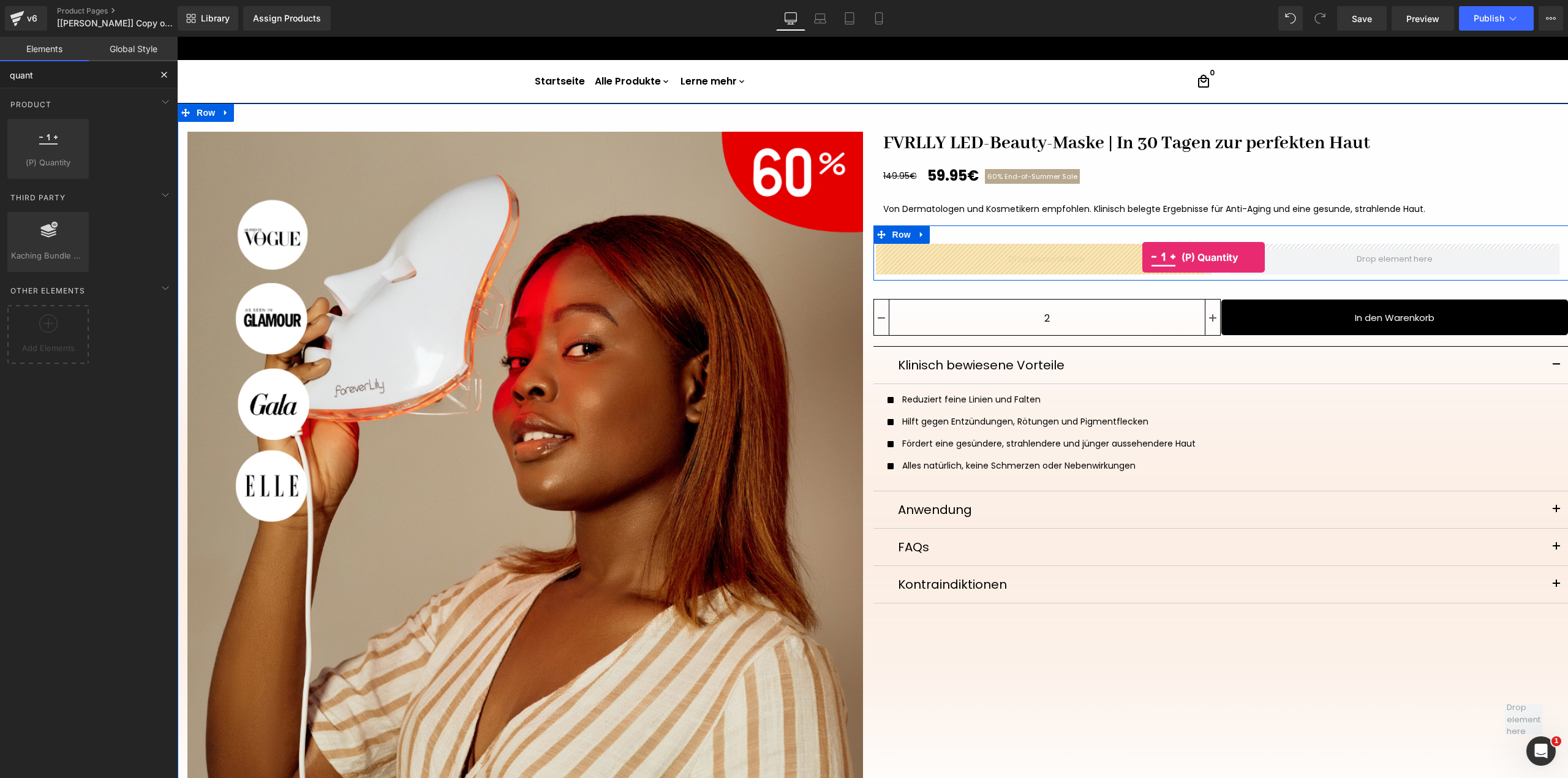
drag, startPoint x: 219, startPoint y: 182, endPoint x: 1142, endPoint y: 257, distance: 926.0
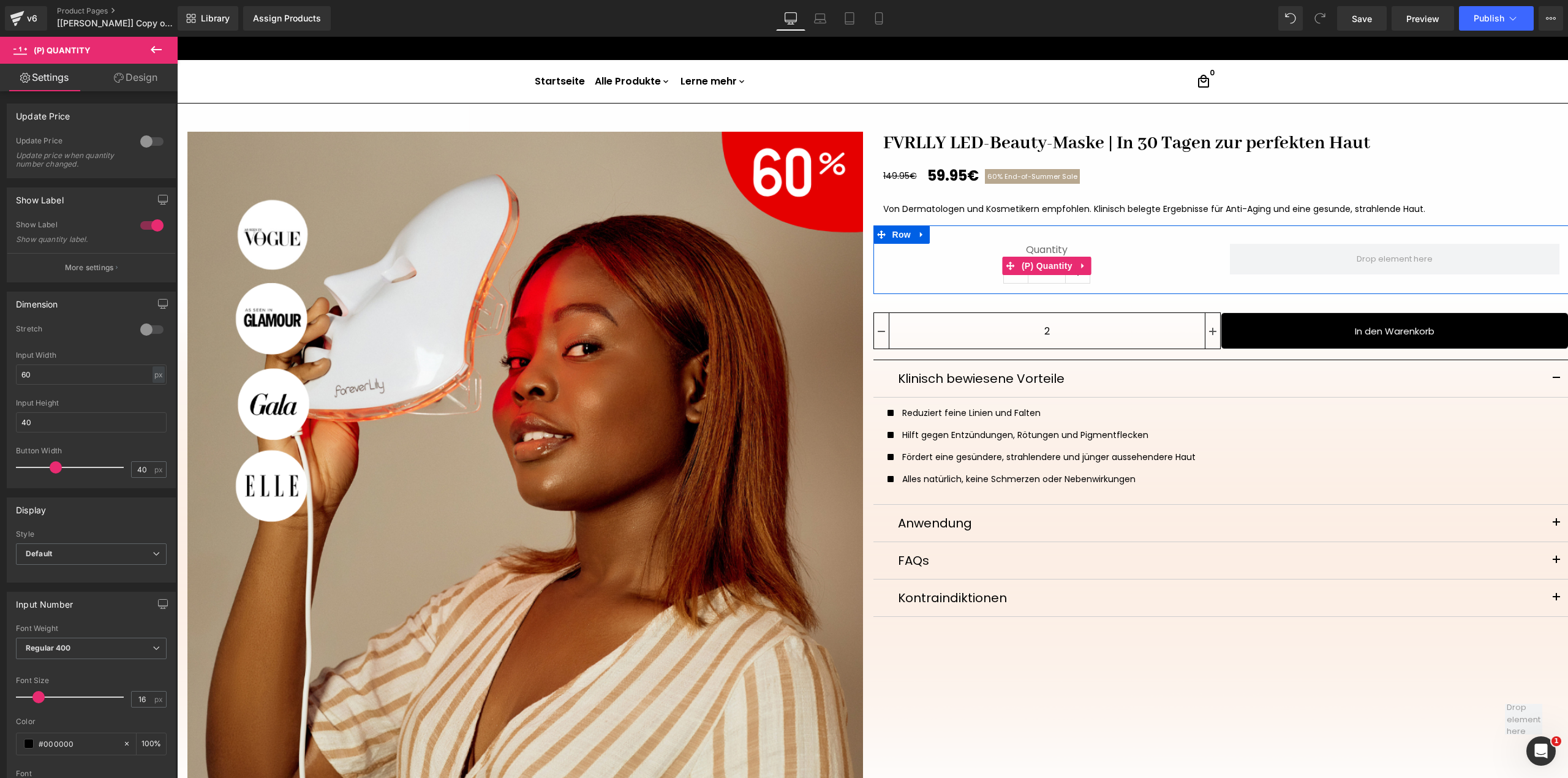
click at [1052, 249] on label "Quantity" at bounding box center [1047, 251] width 329 height 15
click at [1083, 269] on link at bounding box center [1083, 265] width 16 height 18
click at [1089, 267] on link at bounding box center [1091, 265] width 16 height 18
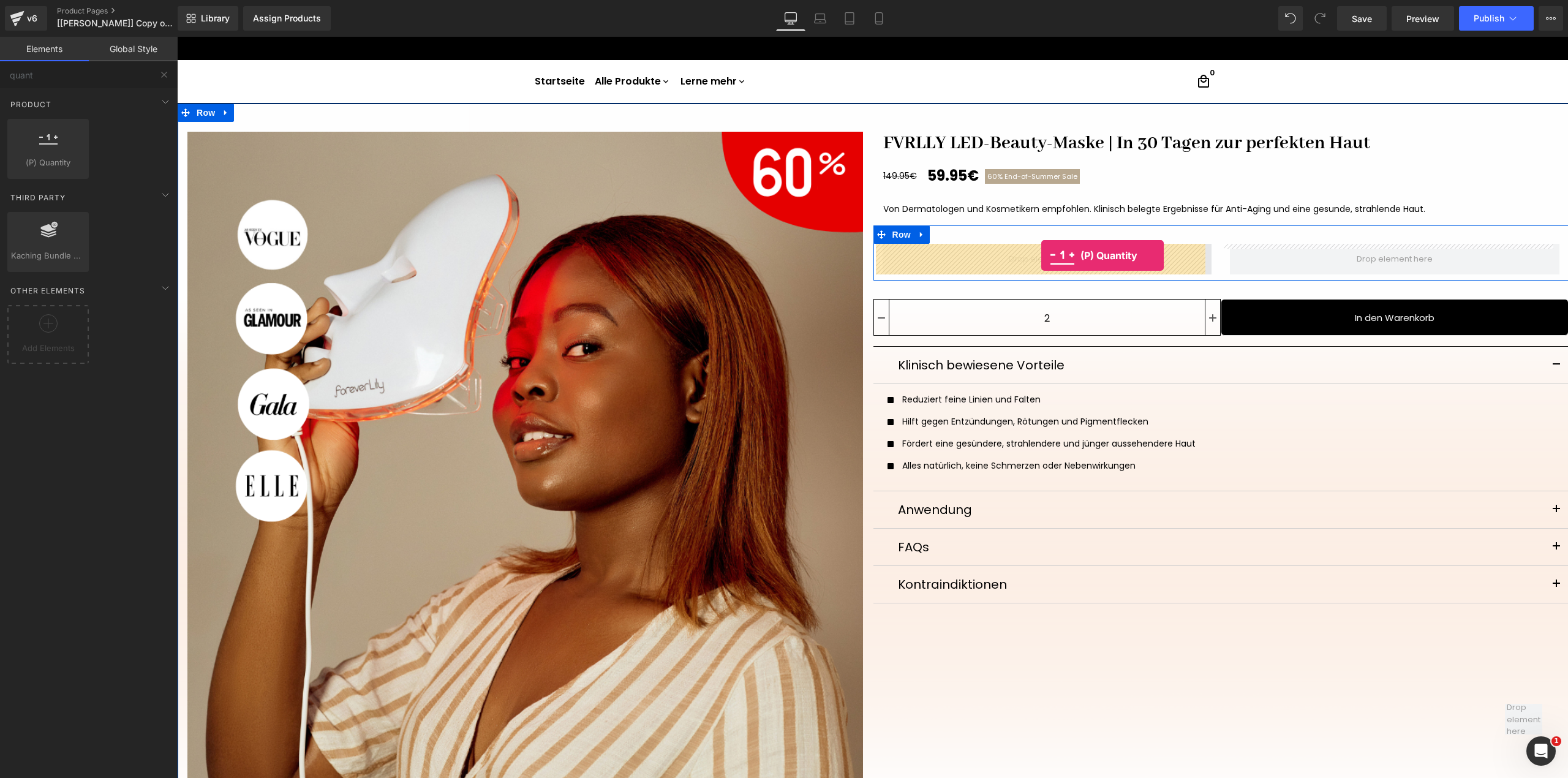
drag, startPoint x: 209, startPoint y: 185, endPoint x: 1041, endPoint y: 255, distance: 834.9
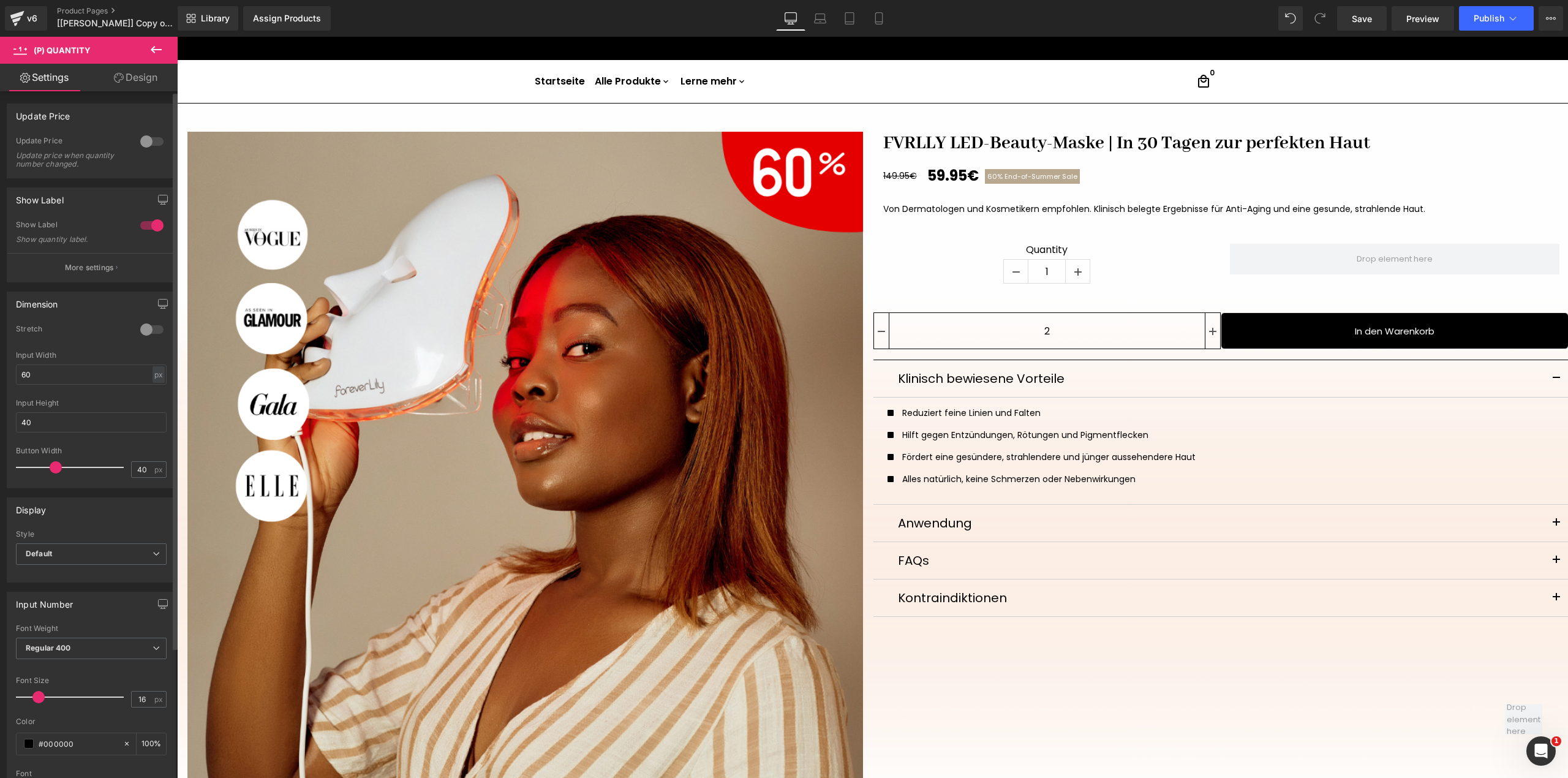
click at [151, 221] on div at bounding box center [152, 225] width 29 height 20
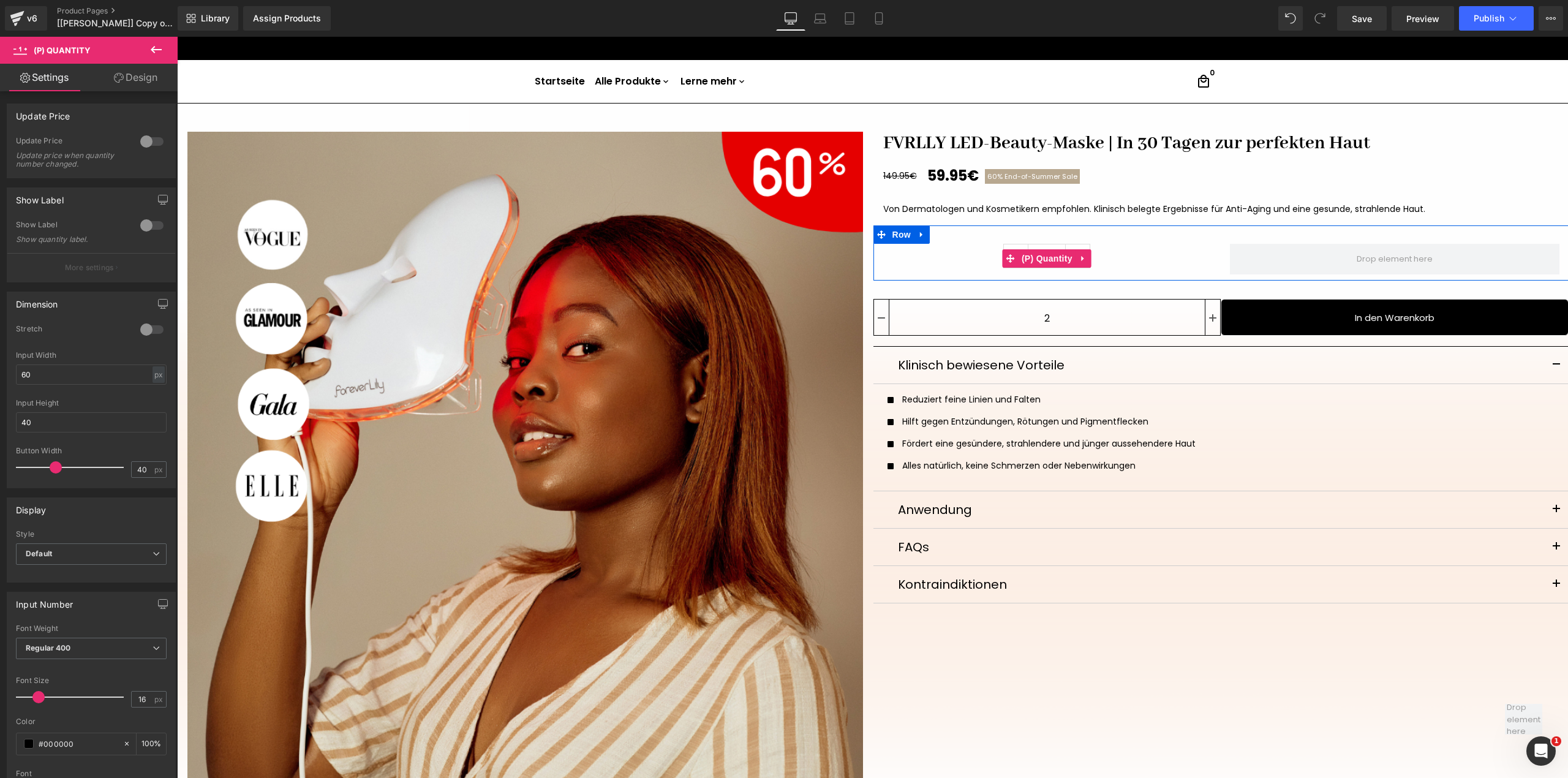
click at [1124, 257] on div "1" at bounding box center [1047, 258] width 329 height 28
click at [1036, 267] on span "(P) Quantity" at bounding box center [1047, 258] width 57 height 18
click at [154, 378] on div "px" at bounding box center [159, 374] width 13 height 17
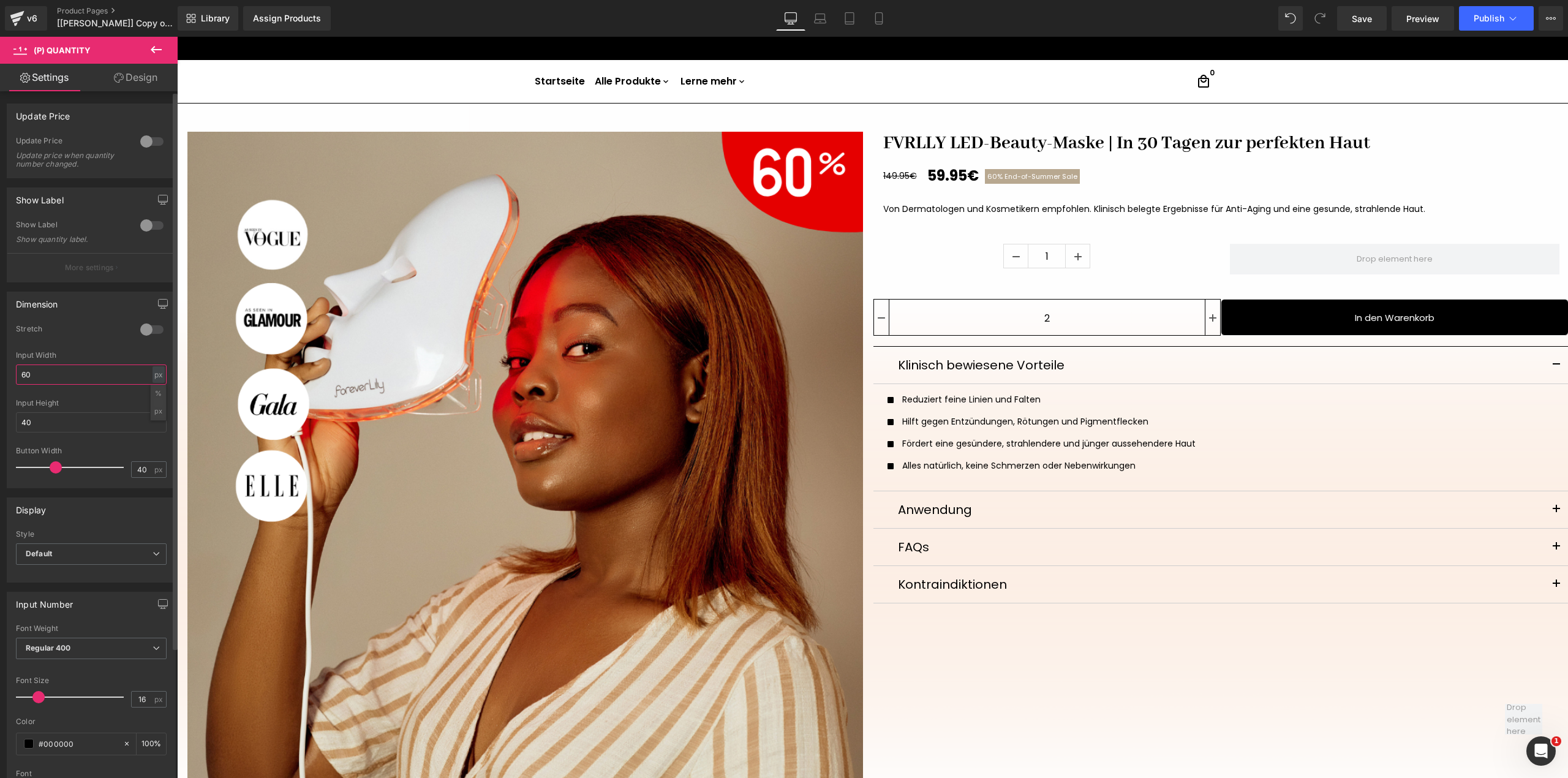
click at [116, 385] on input "60" at bounding box center [91, 375] width 151 height 21
type input "100"
click at [156, 376] on div "px" at bounding box center [159, 374] width 13 height 17
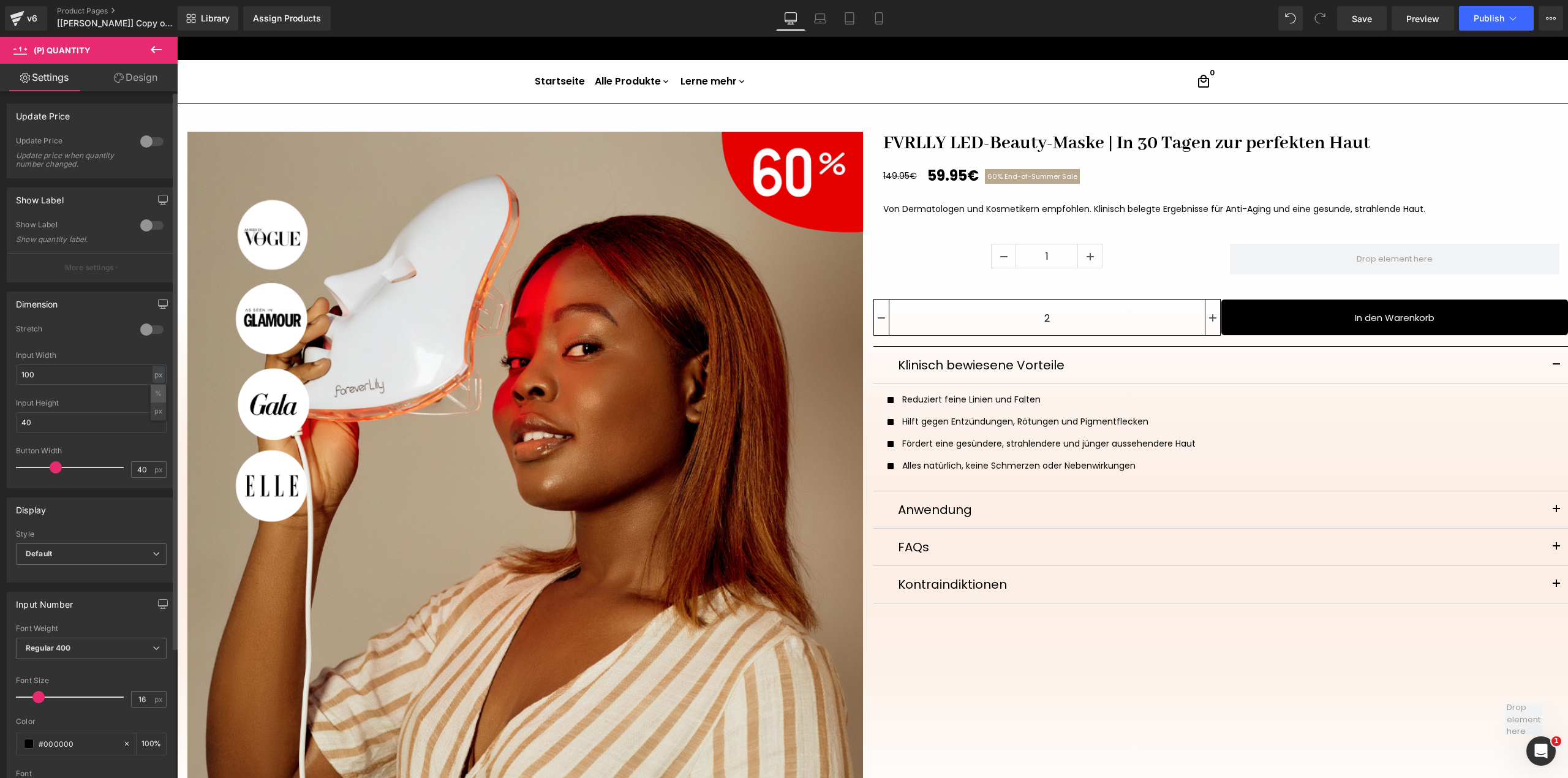
click at [153, 397] on li "%" at bounding box center [158, 393] width 15 height 17
click at [148, 326] on div at bounding box center [152, 329] width 29 height 20
drag, startPoint x: 55, startPoint y: 472, endPoint x: 67, endPoint y: 466, distance: 13.4
click at [67, 466] on span at bounding box center [69, 468] width 13 height 13
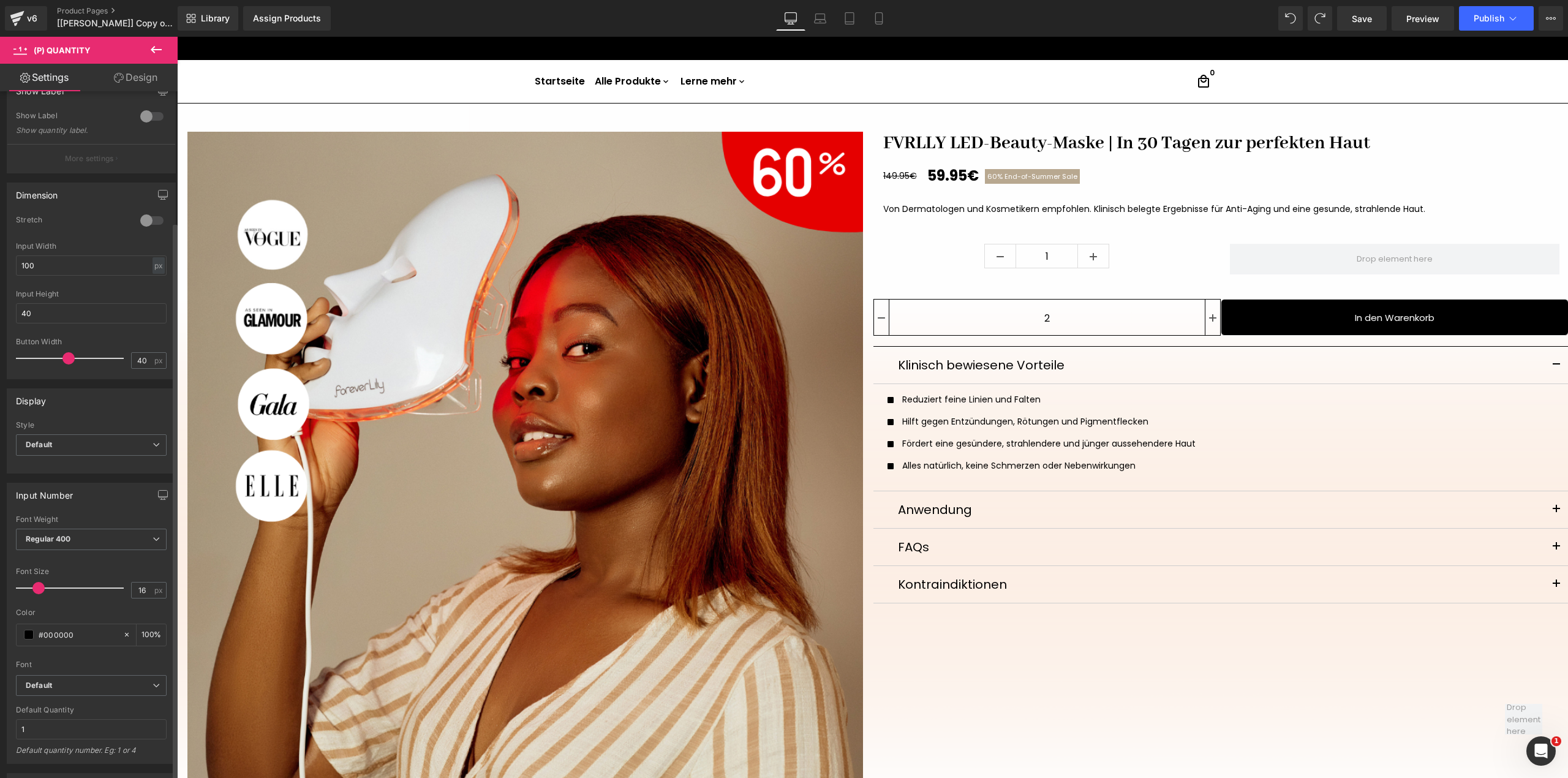
scroll to position [163, 0]
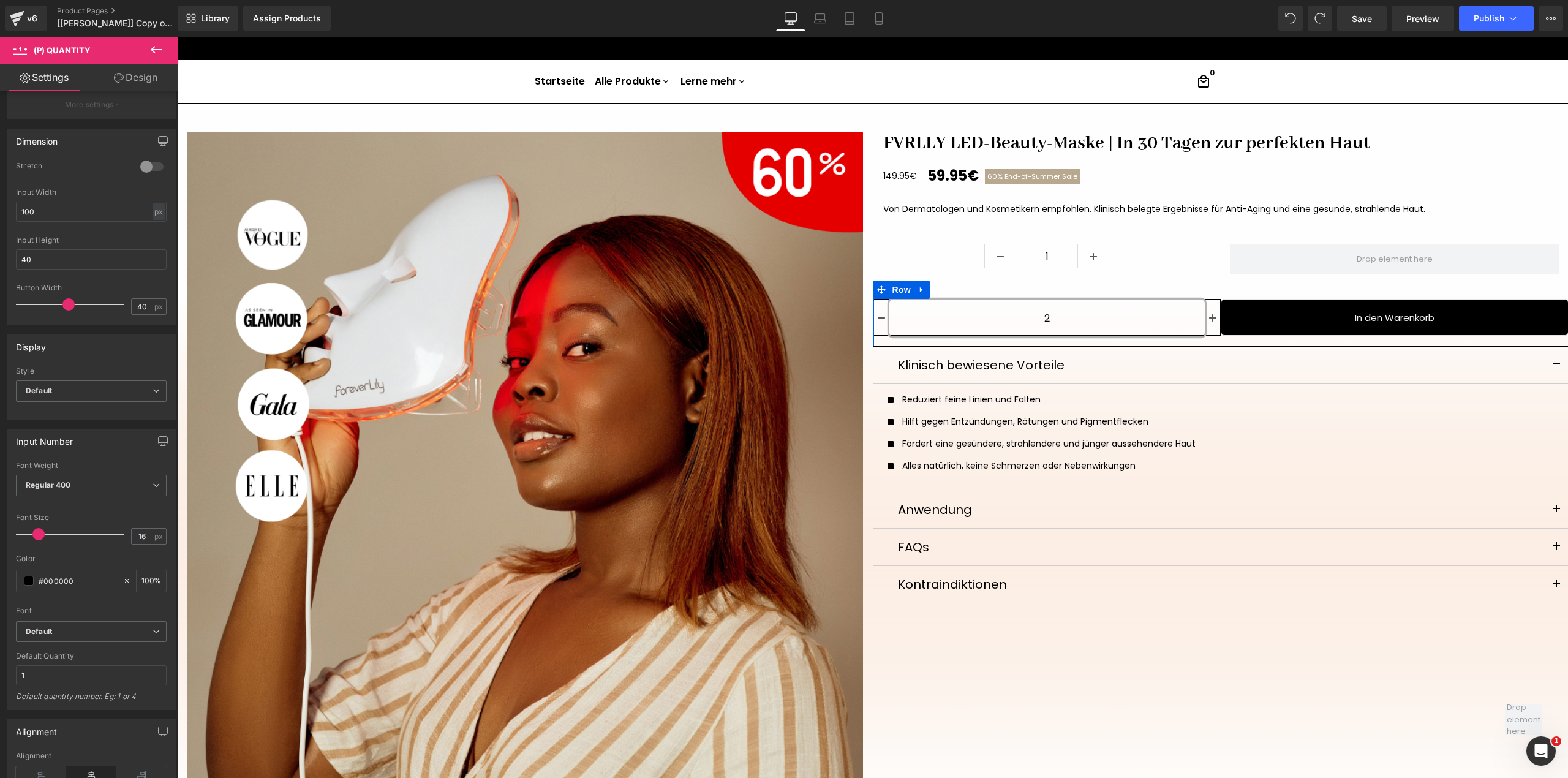
click at [1127, 321] on input "2" at bounding box center [1047, 318] width 316 height 37
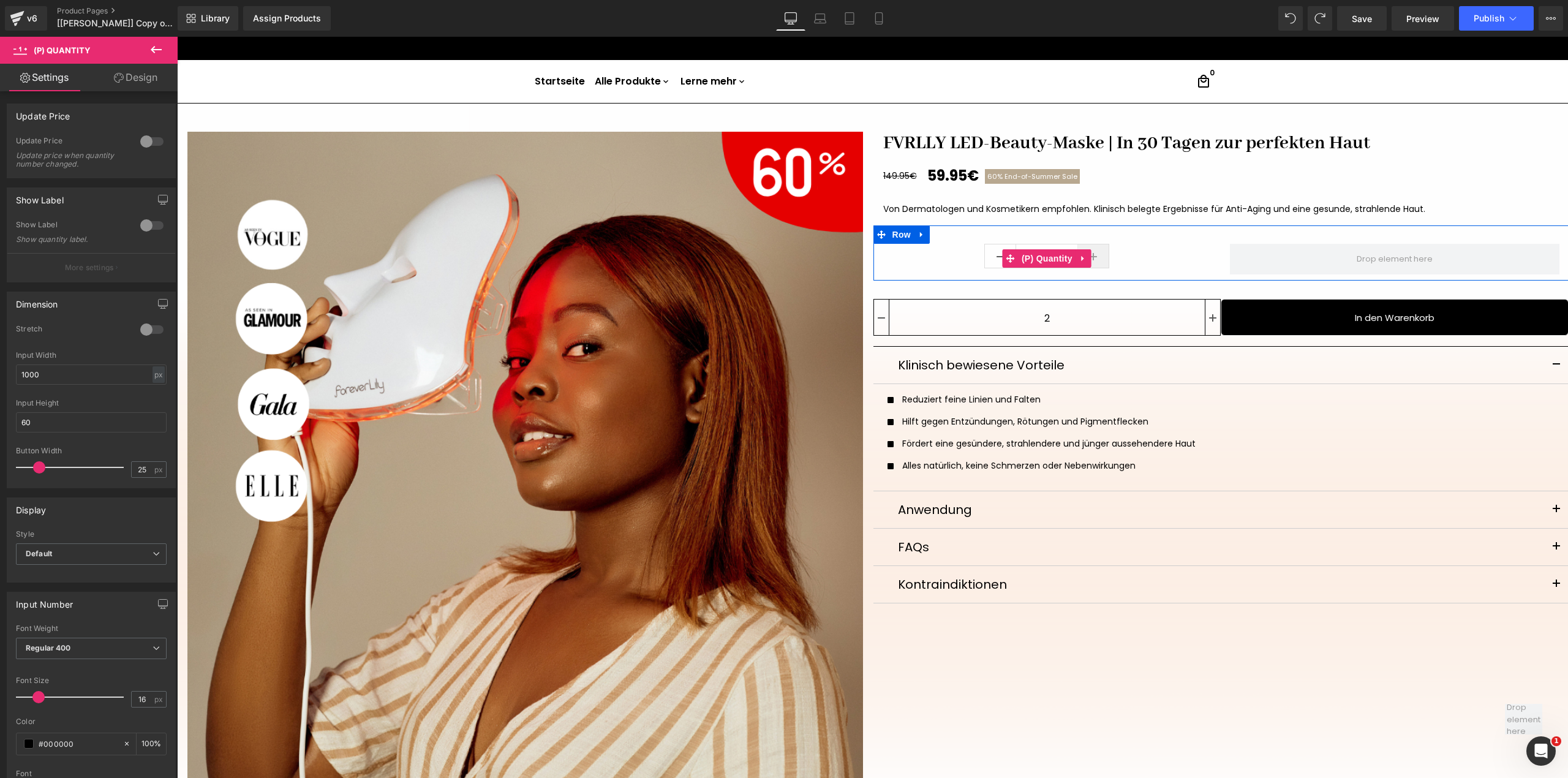
click at [1096, 253] on link at bounding box center [1093, 255] width 32 height 23
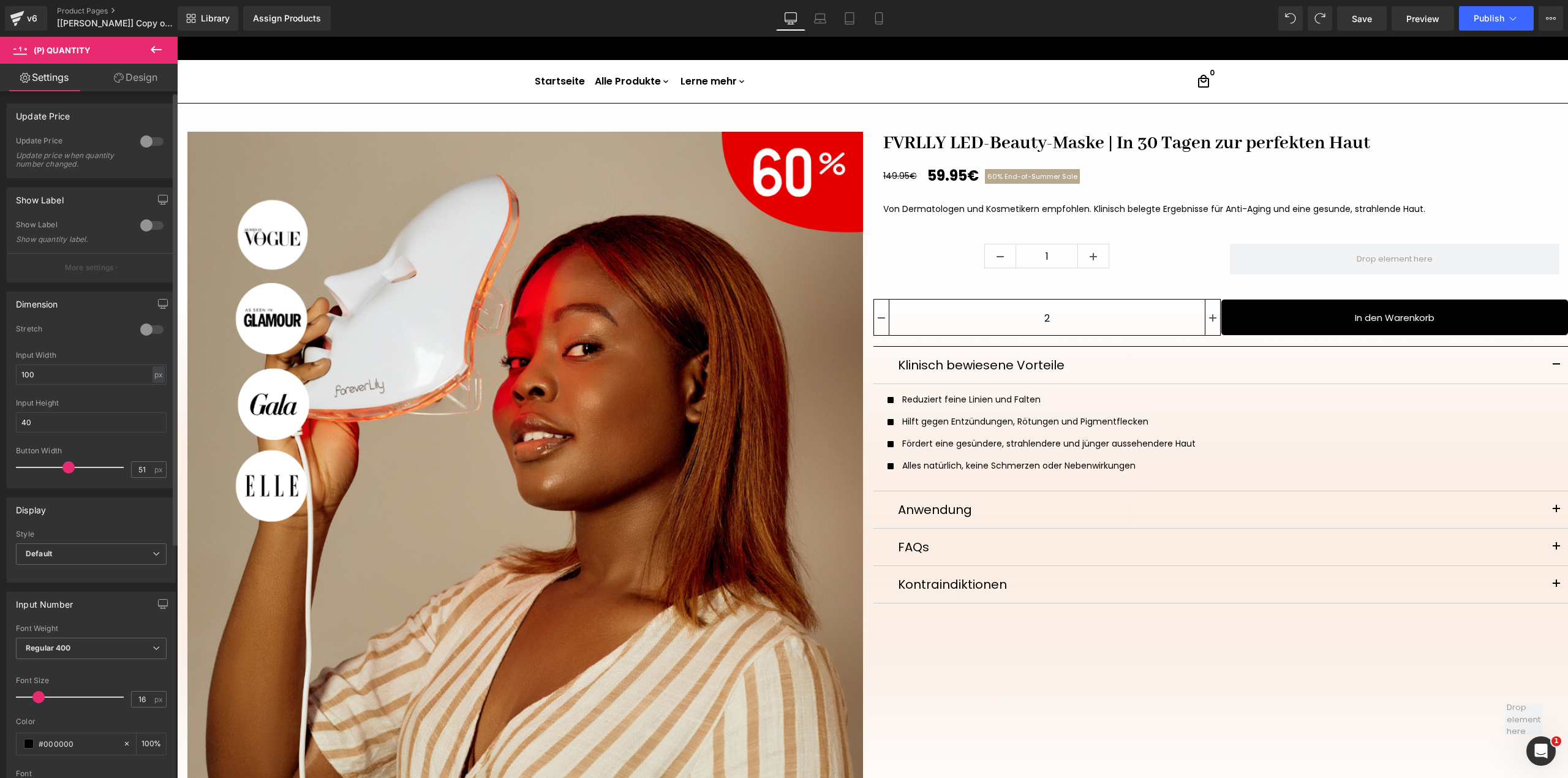
scroll to position [81, 0]
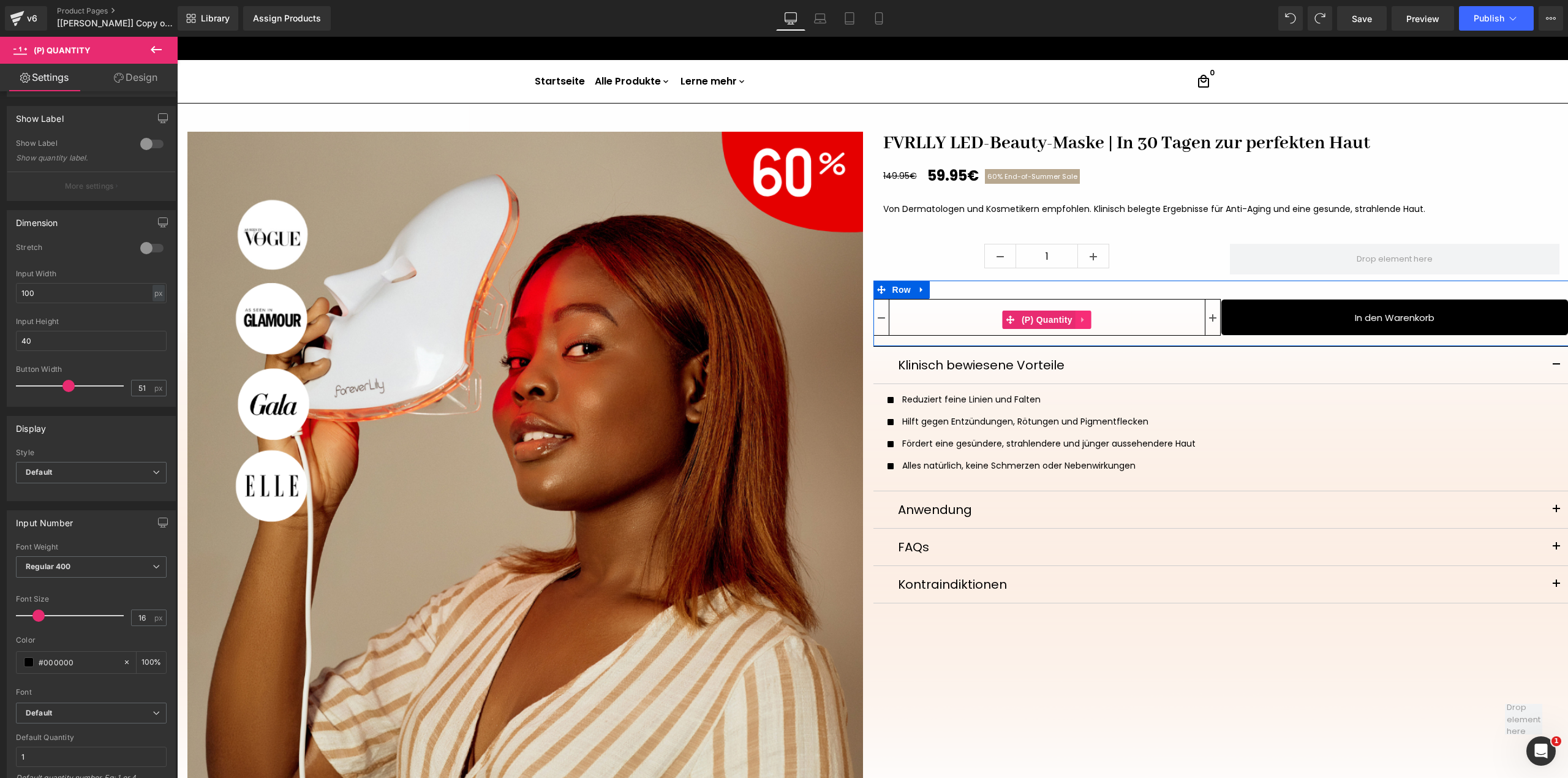
click at [1082, 326] on link at bounding box center [1083, 319] width 16 height 18
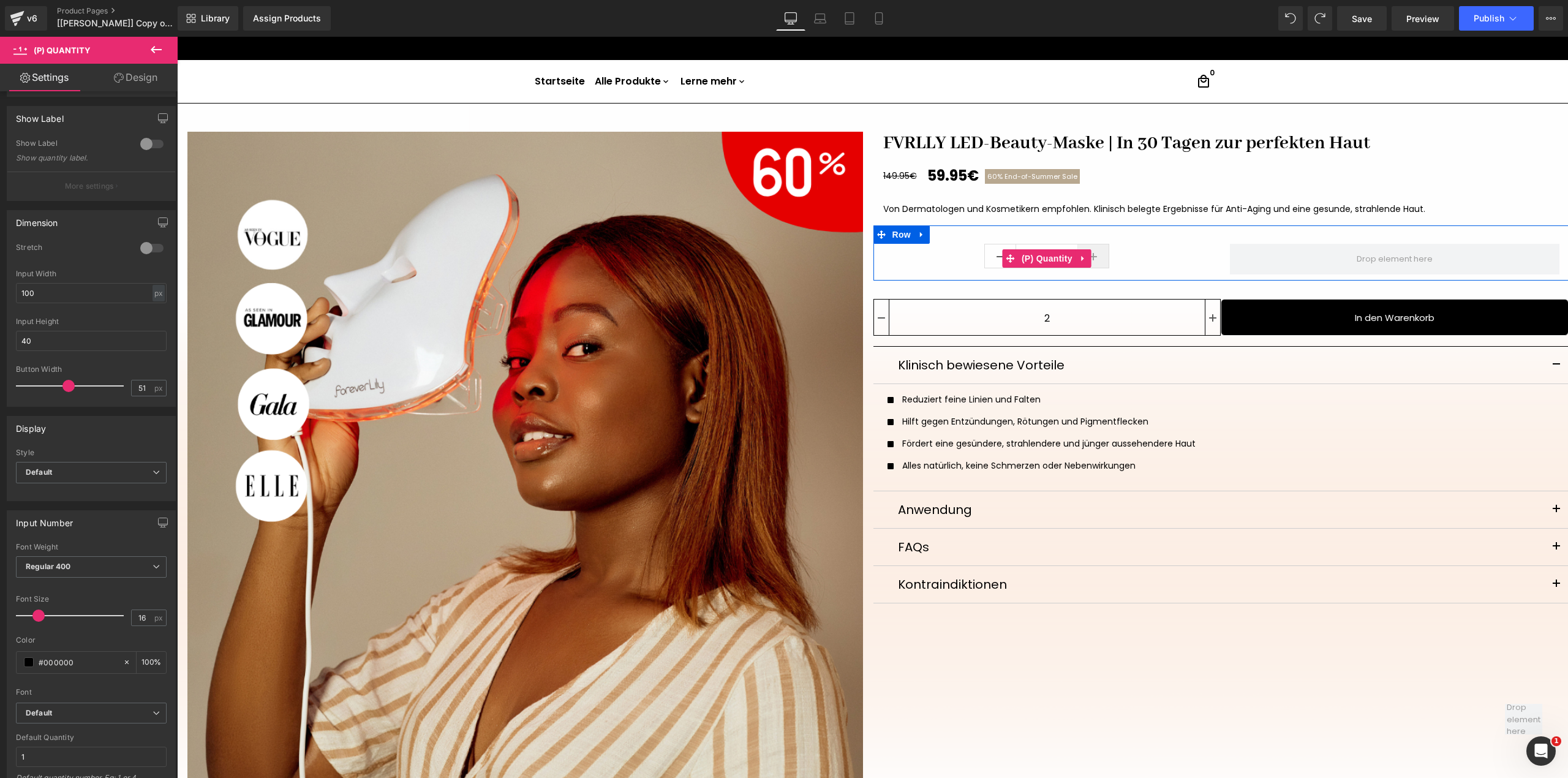
click at [1093, 255] on link at bounding box center [1093, 255] width 32 height 23
click at [1135, 255] on div "1" at bounding box center [1047, 258] width 329 height 28
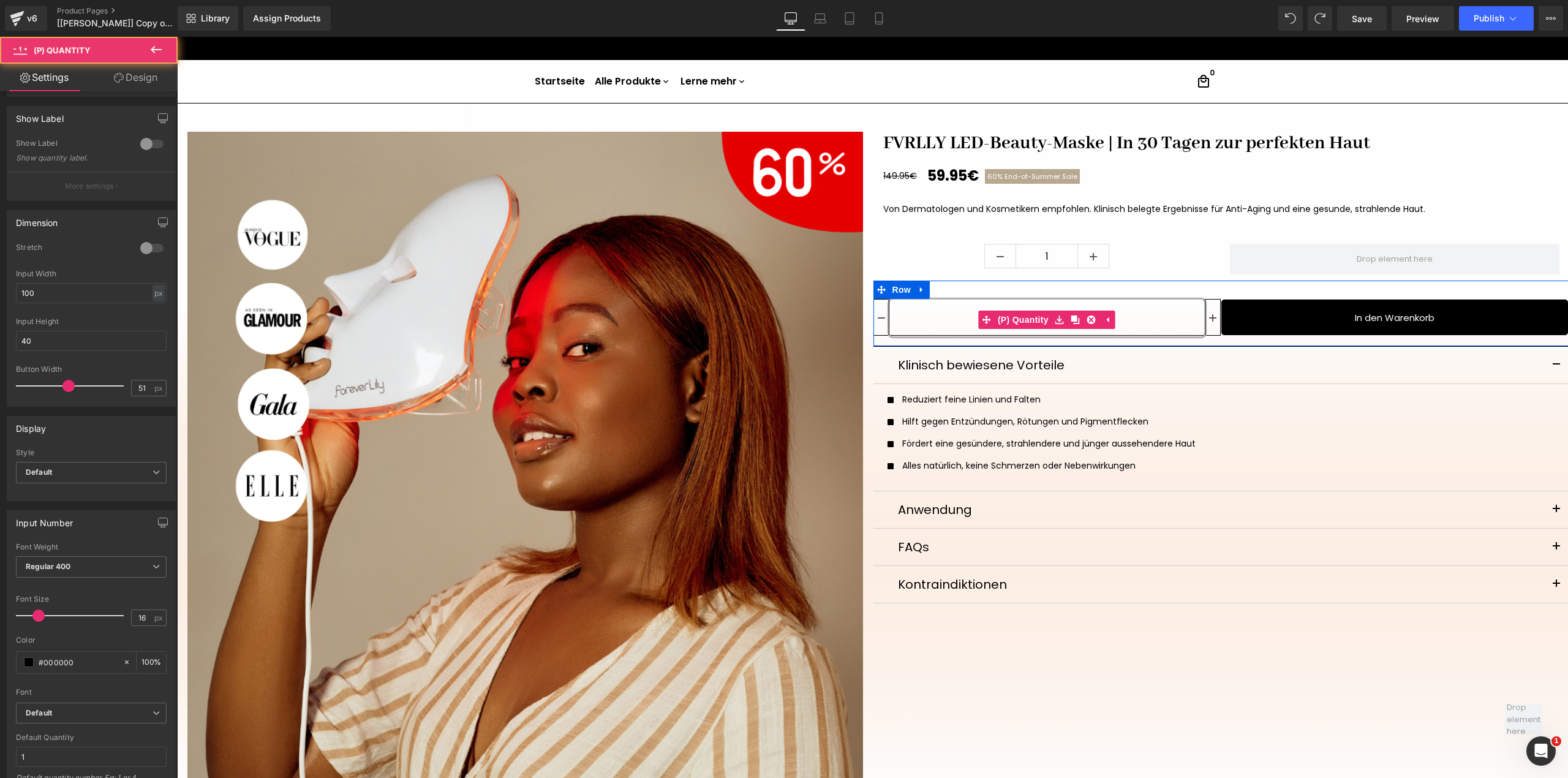
click at [1140, 312] on input "3" at bounding box center [1047, 318] width 316 height 37
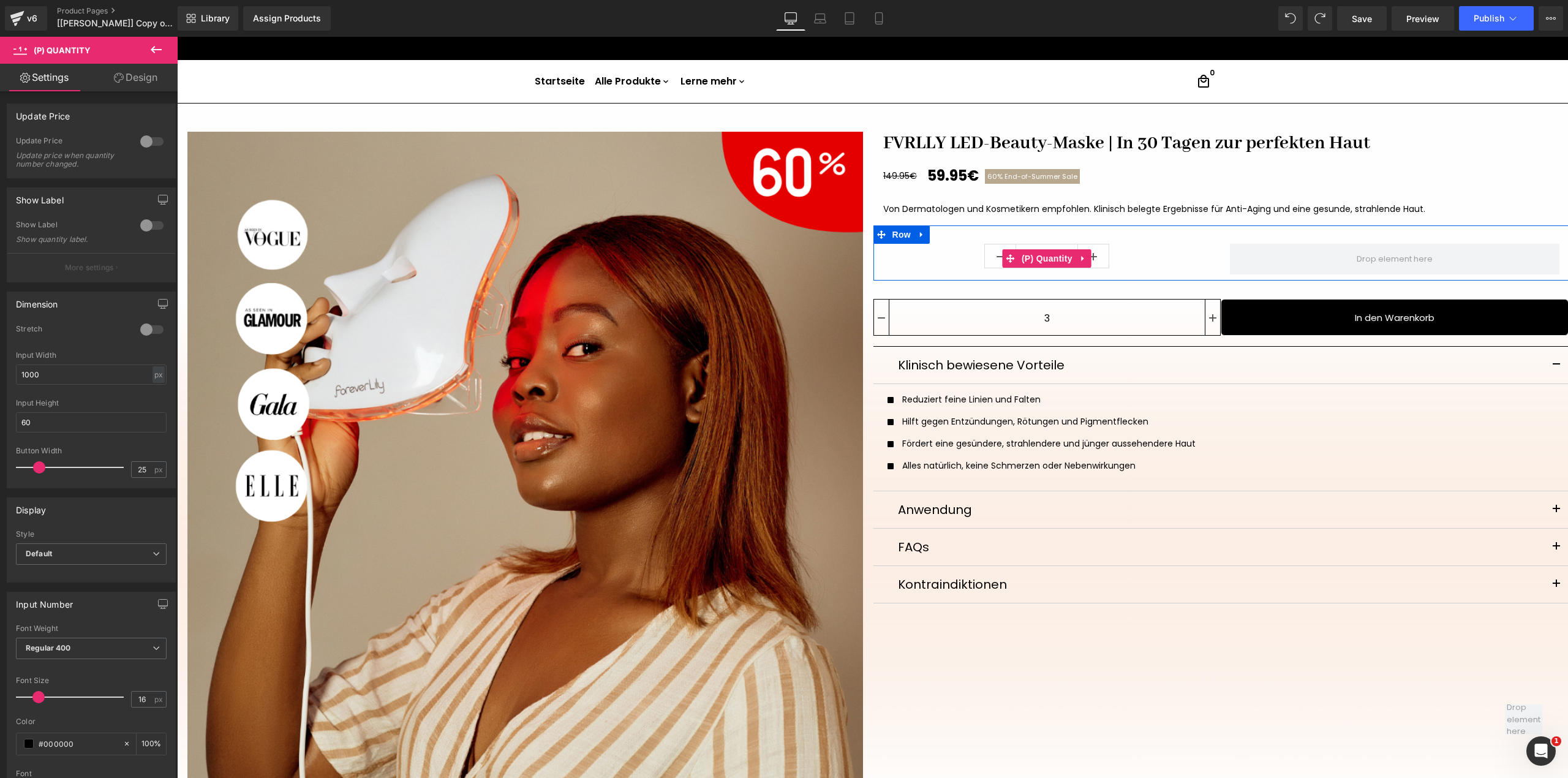
click at [1125, 255] on div "1" at bounding box center [1047, 258] width 329 height 28
click at [1096, 255] on link at bounding box center [1093, 255] width 32 height 23
type input "4"
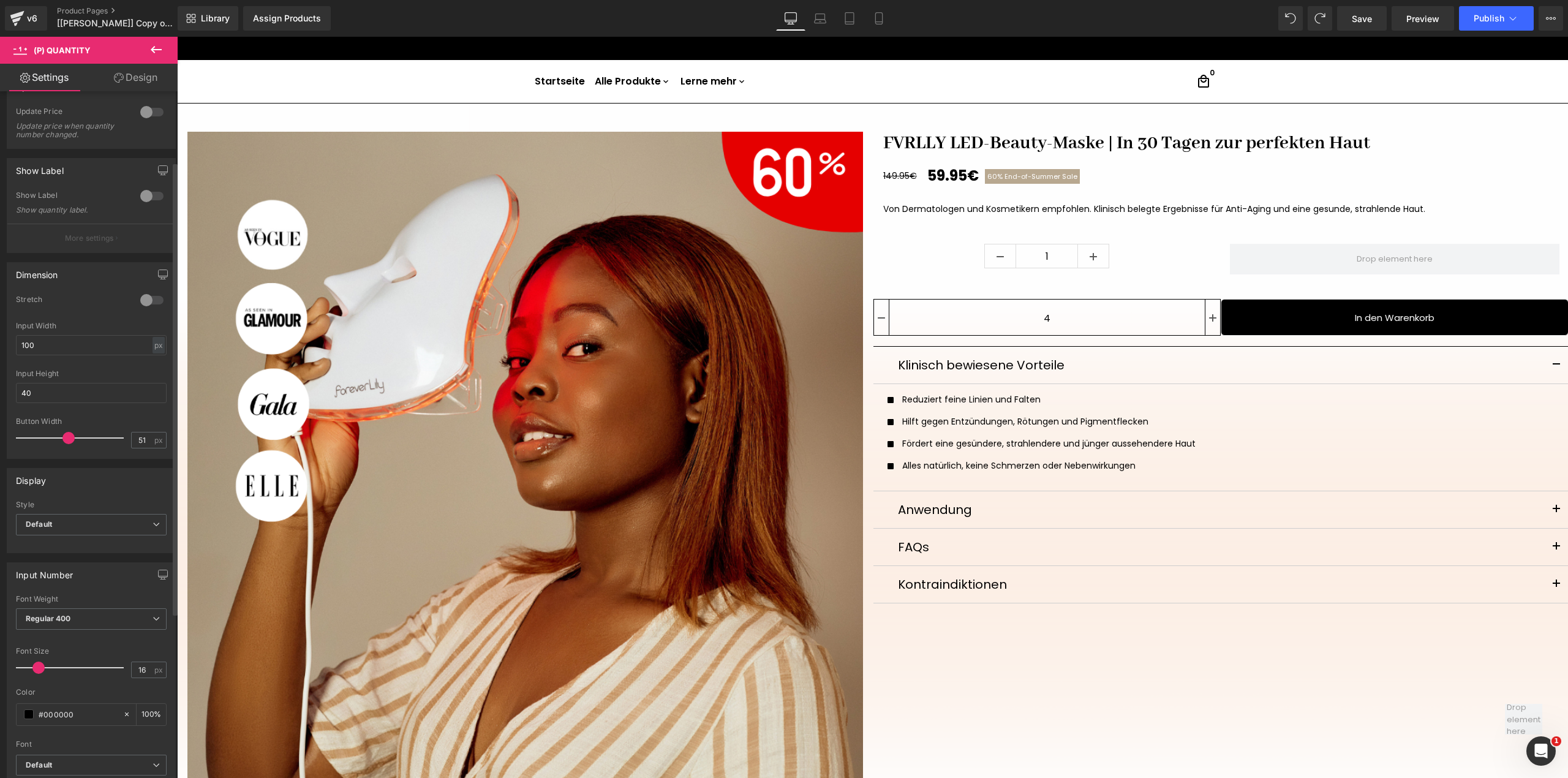
scroll to position [0, 0]
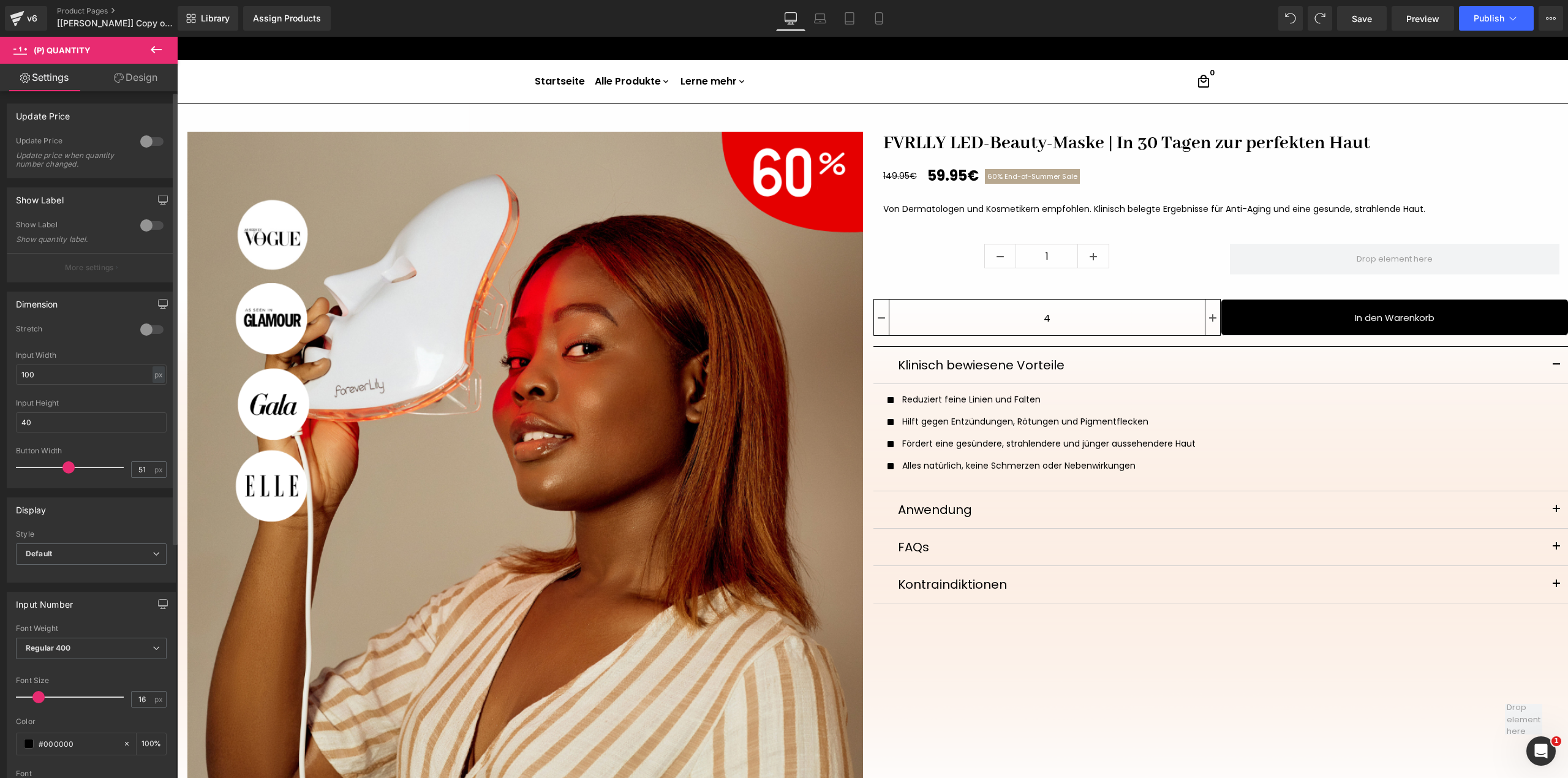
click at [146, 145] on div at bounding box center [152, 141] width 29 height 20
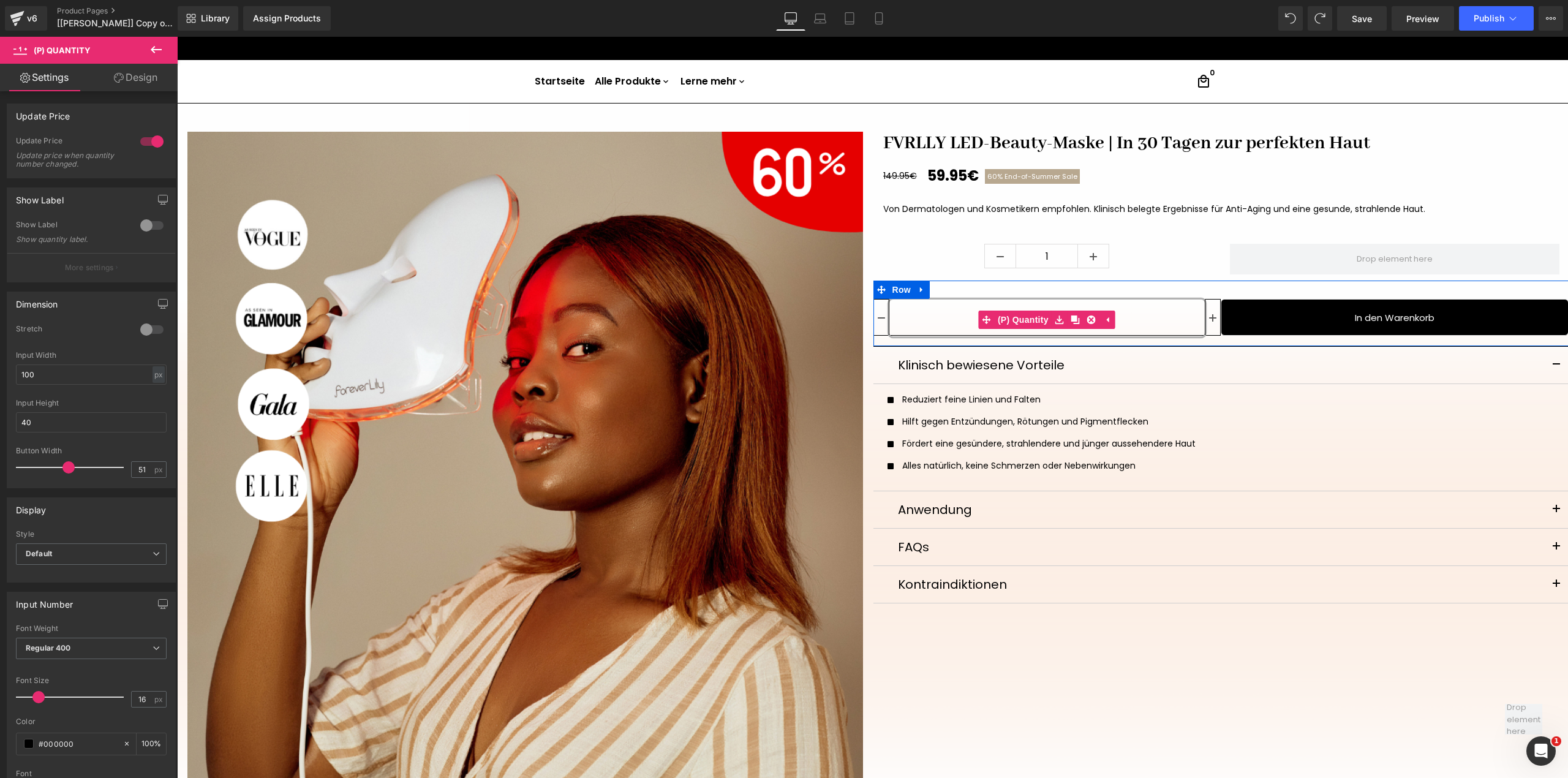
click at [1110, 309] on input "4" at bounding box center [1047, 318] width 316 height 37
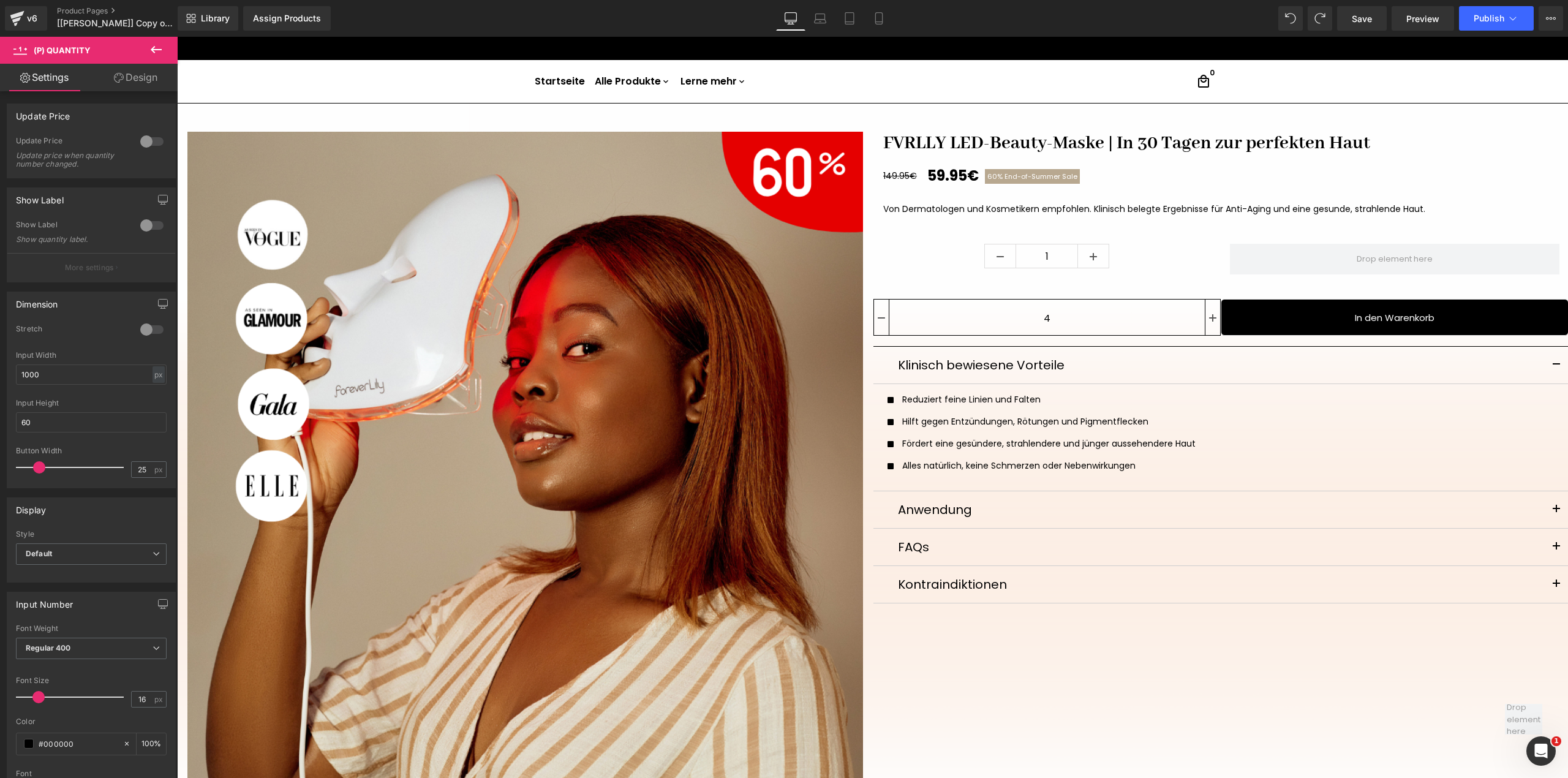
click at [1110, 255] on div "1" at bounding box center [1047, 258] width 329 height 28
click at [143, 141] on div at bounding box center [152, 141] width 29 height 20
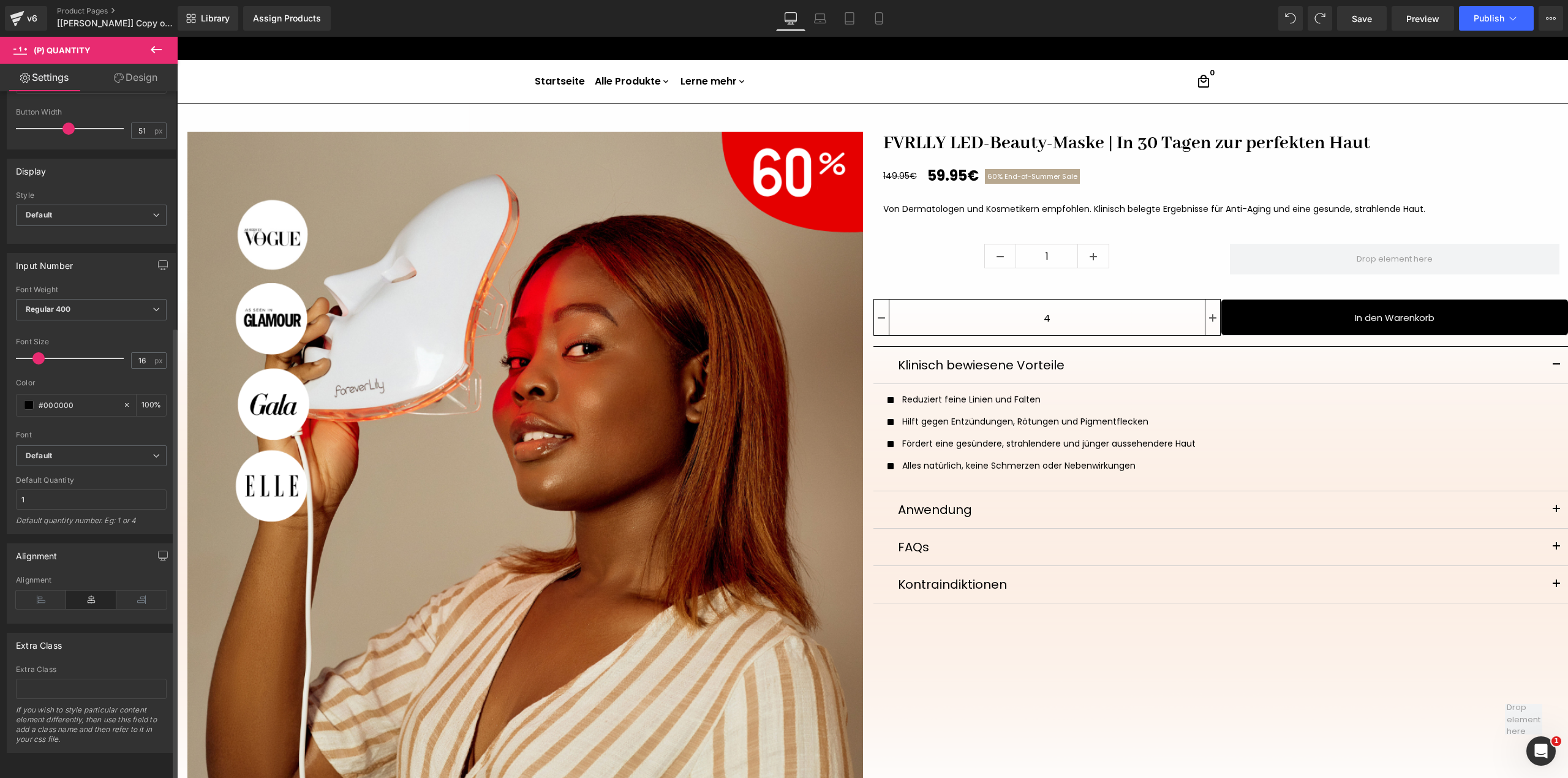
scroll to position [356, 0]
click at [1175, 310] on input "4" at bounding box center [1047, 318] width 316 height 37
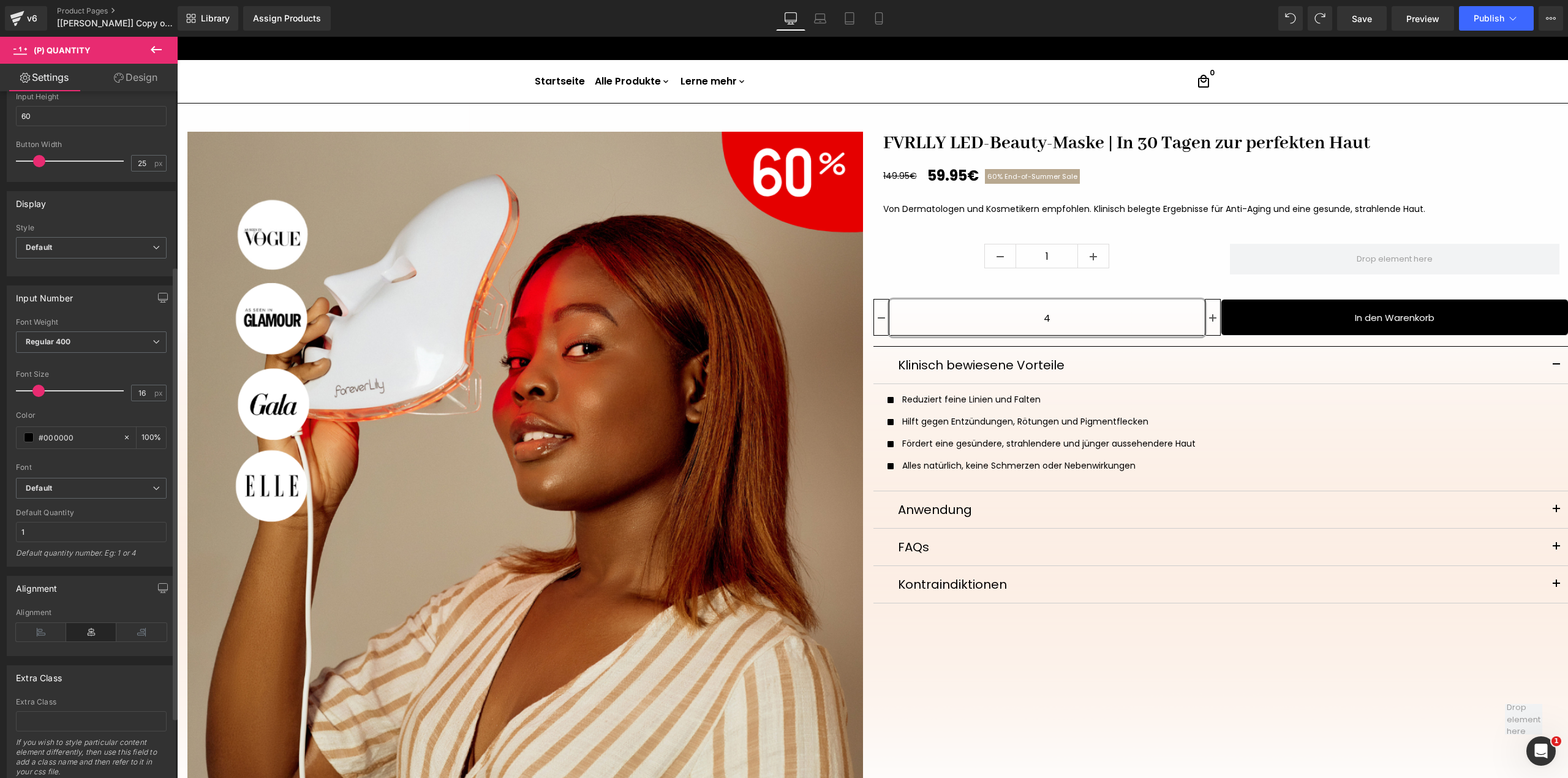
scroll to position [326, 0]
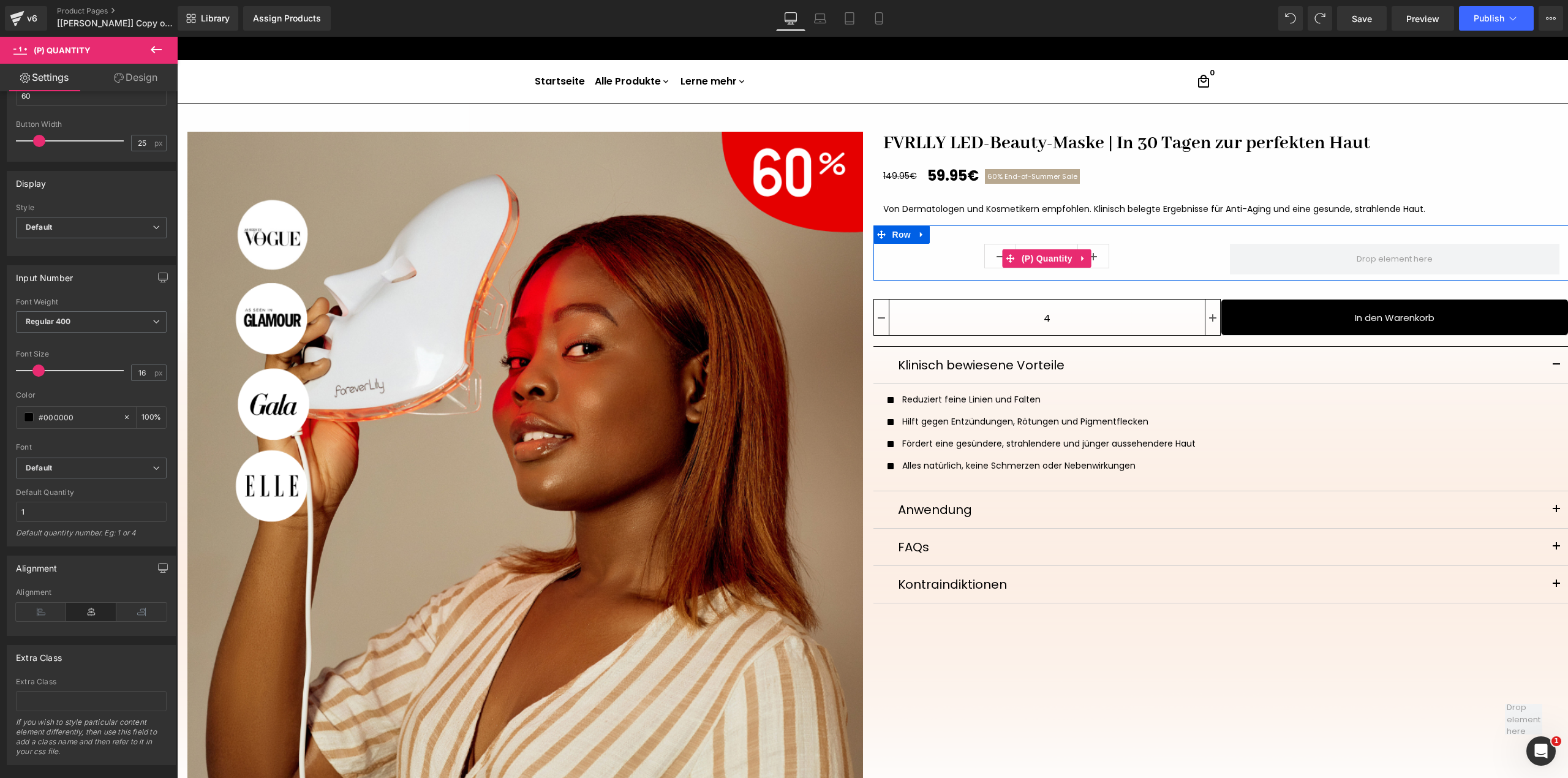
click at [1118, 255] on div "1" at bounding box center [1047, 258] width 329 height 28
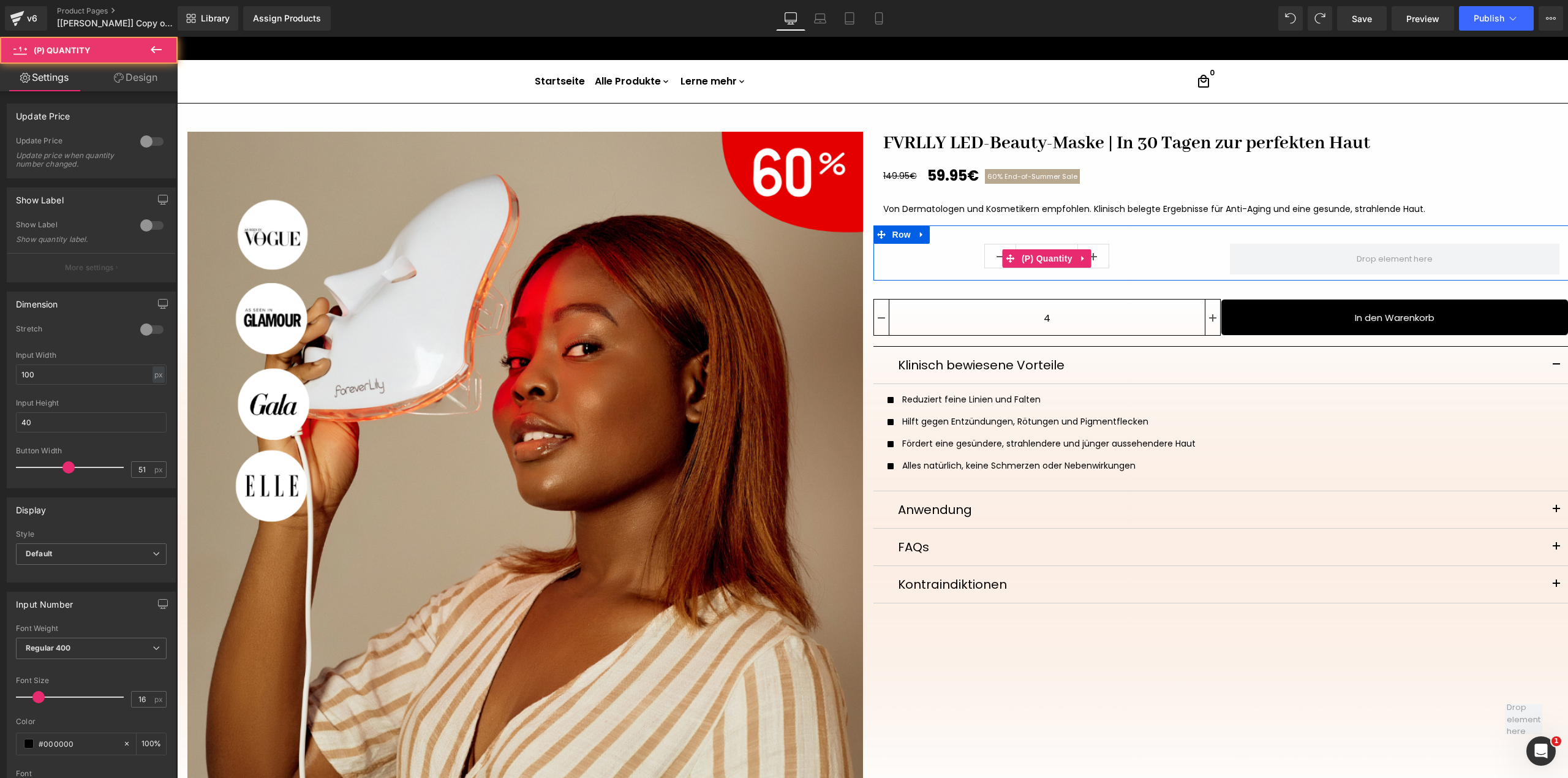
click at [1184, 254] on div "1" at bounding box center [1047, 258] width 329 height 28
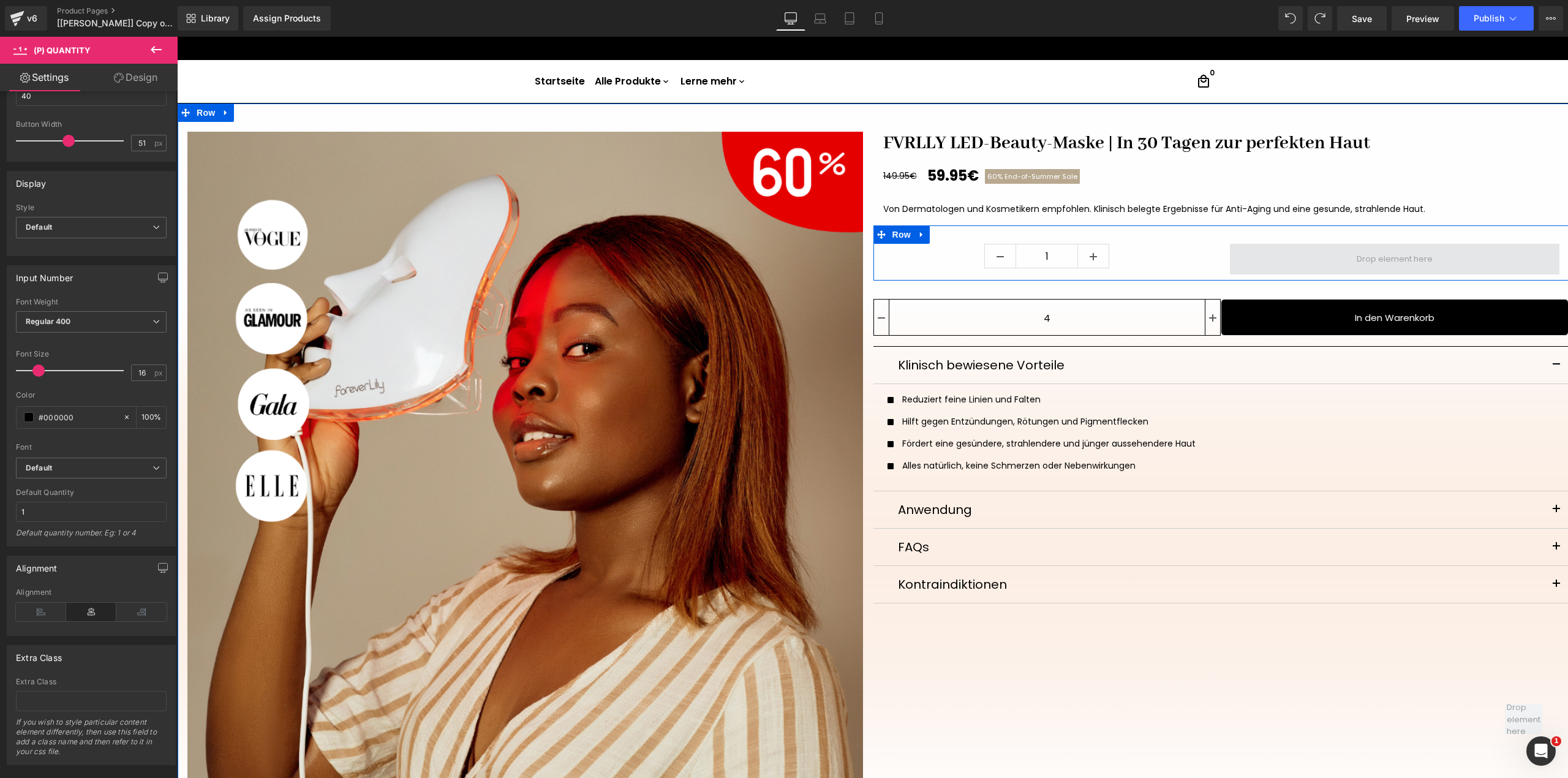
click at [1295, 266] on span at bounding box center [1394, 259] width 329 height 31
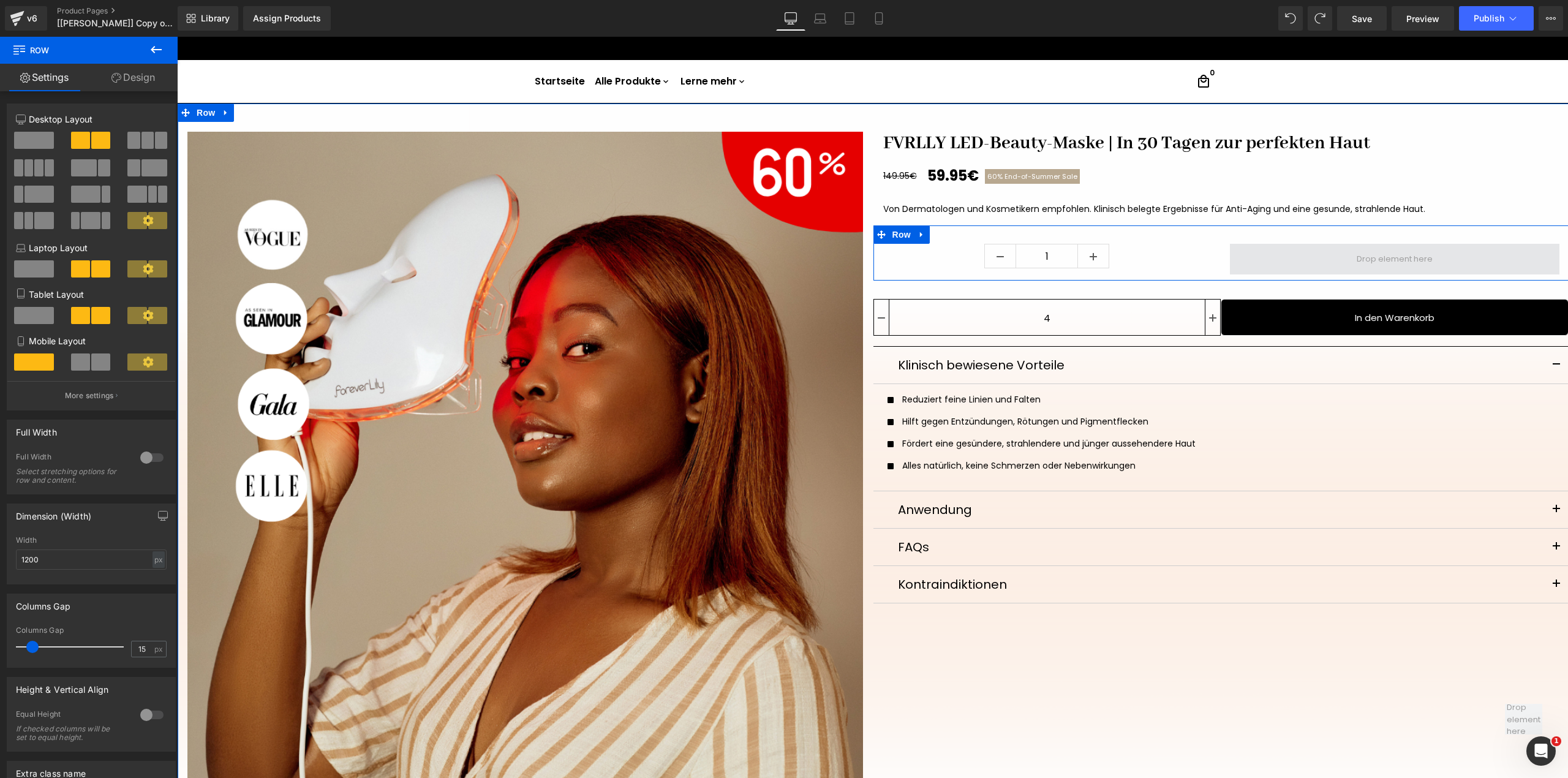
click at [1242, 266] on span at bounding box center [1394, 259] width 329 height 31
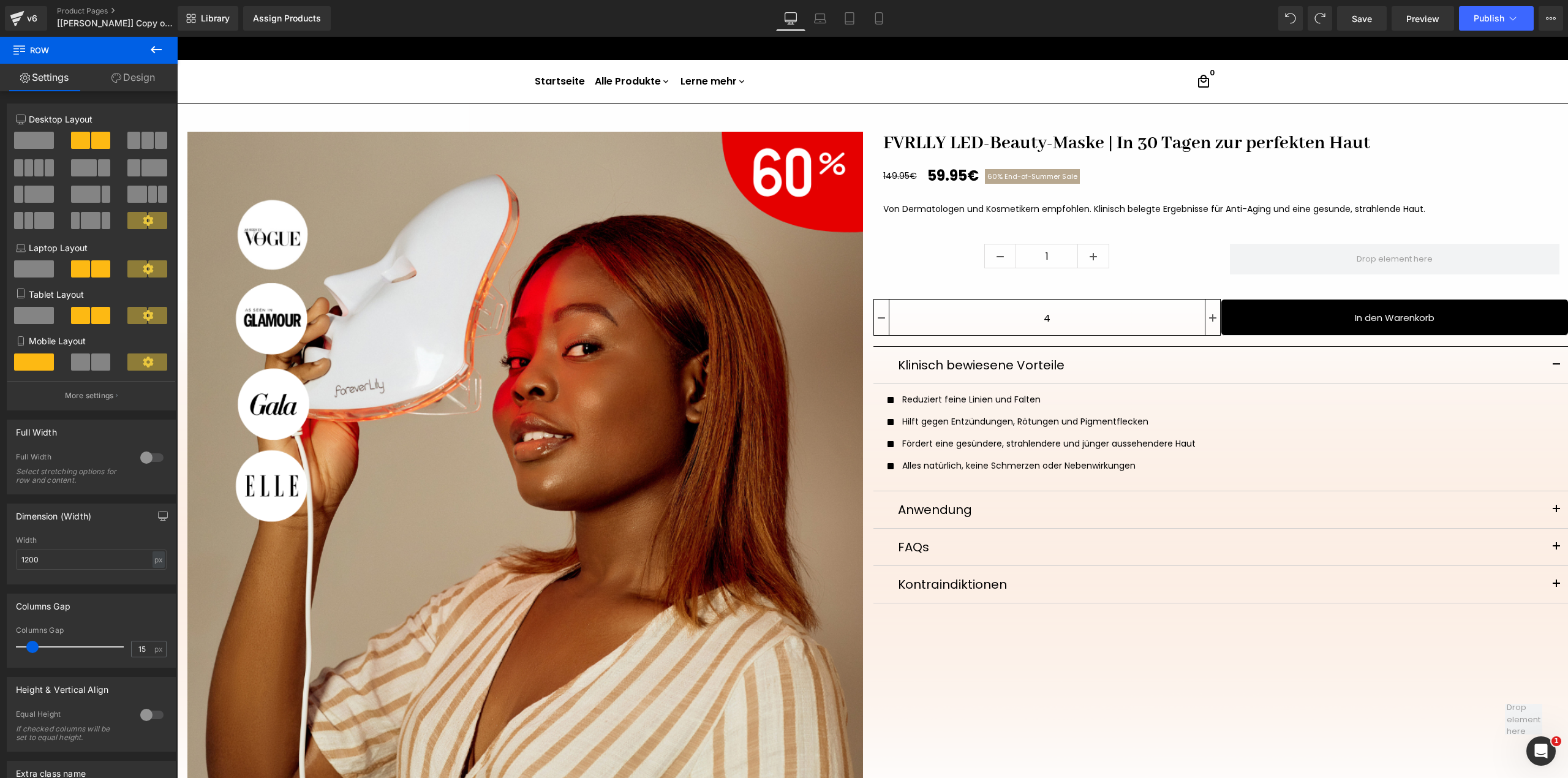
click at [149, 56] on icon at bounding box center [156, 50] width 15 height 15
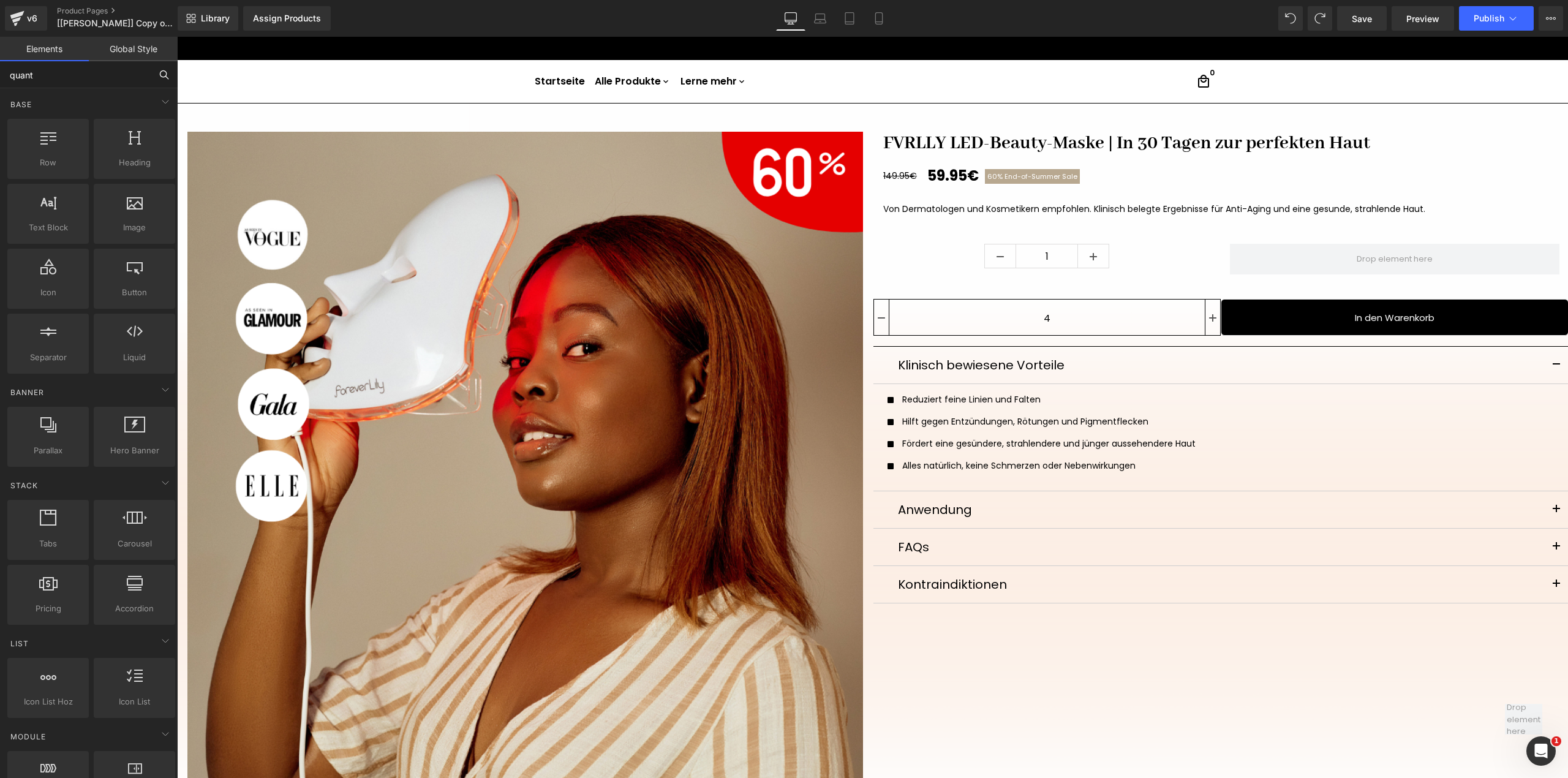
click at [129, 74] on input "quant" at bounding box center [75, 75] width 151 height 27
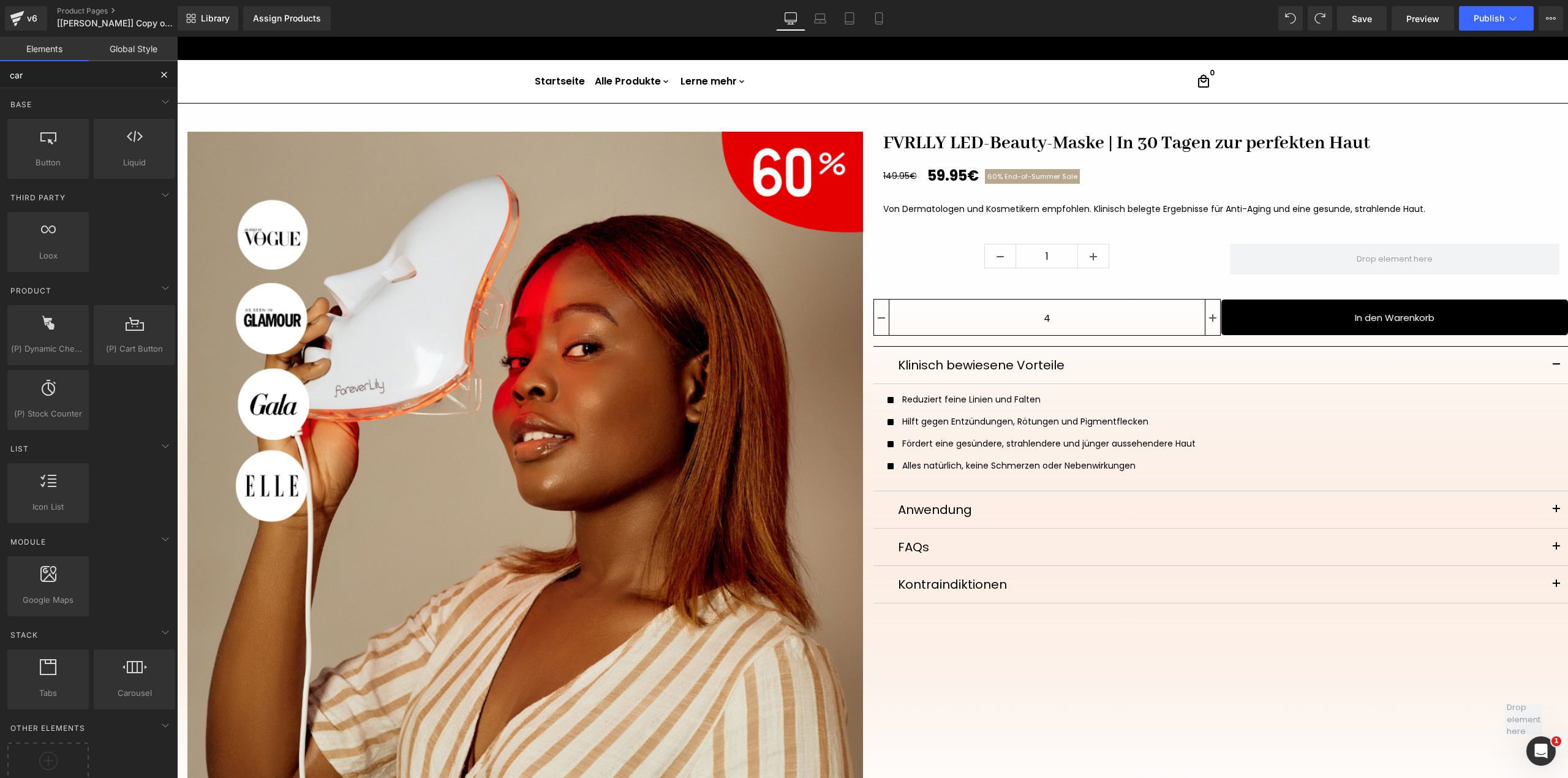
type input "cart"
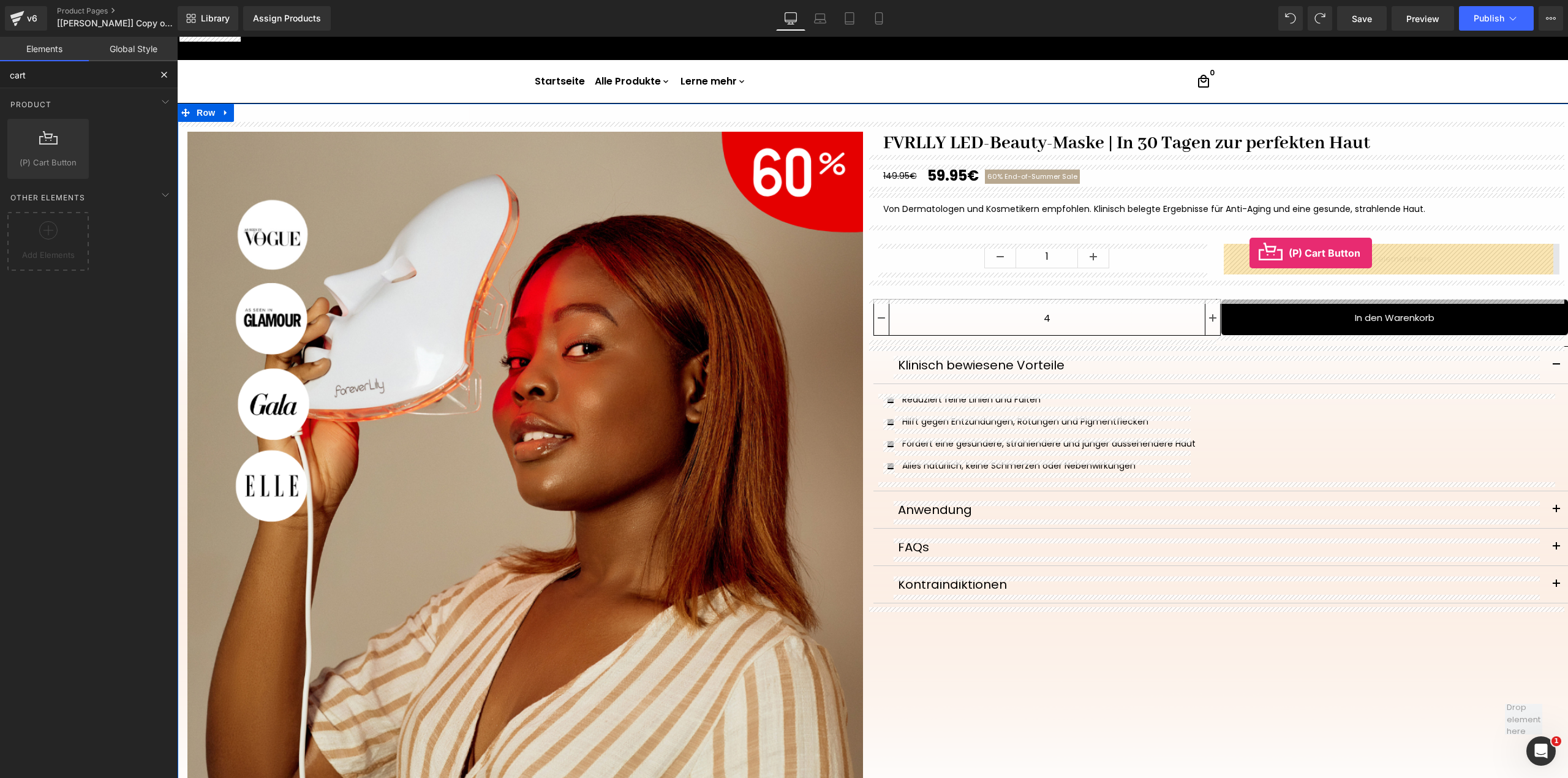
drag, startPoint x: 228, startPoint y: 184, endPoint x: 1250, endPoint y: 253, distance: 1024.3
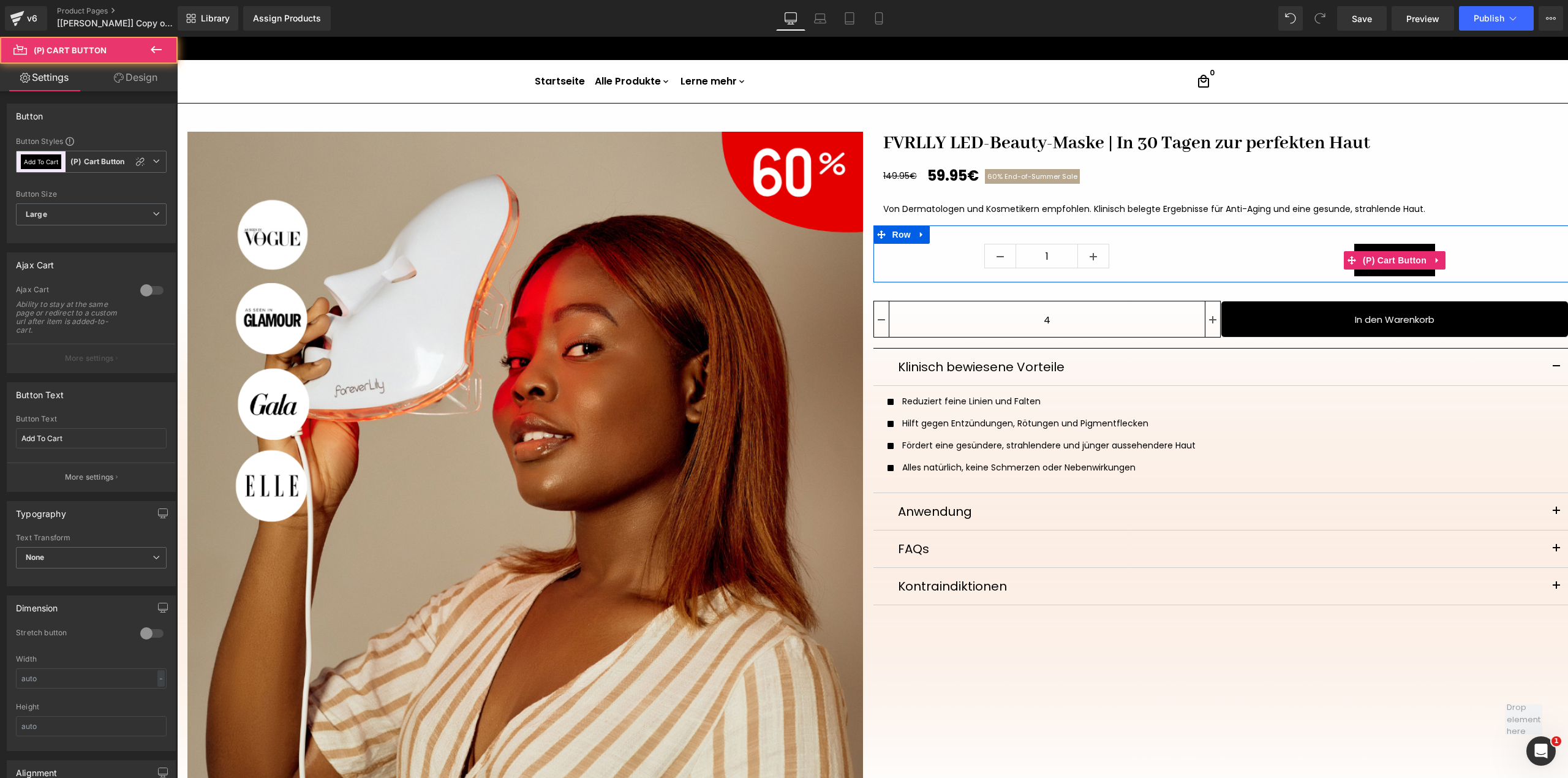
click at [1329, 258] on div "Add To Cart" at bounding box center [1394, 260] width 329 height 32
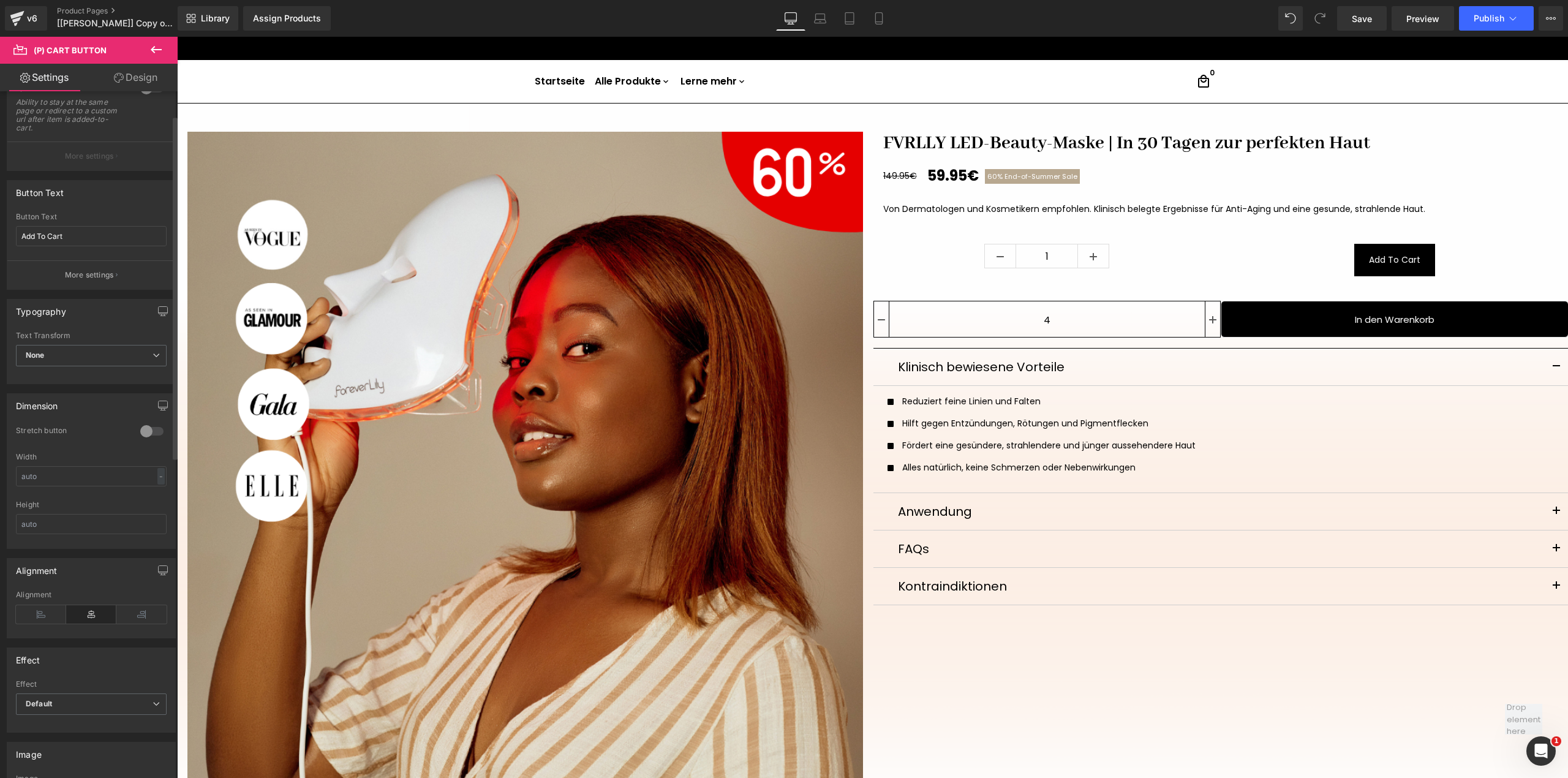
scroll to position [245, 0]
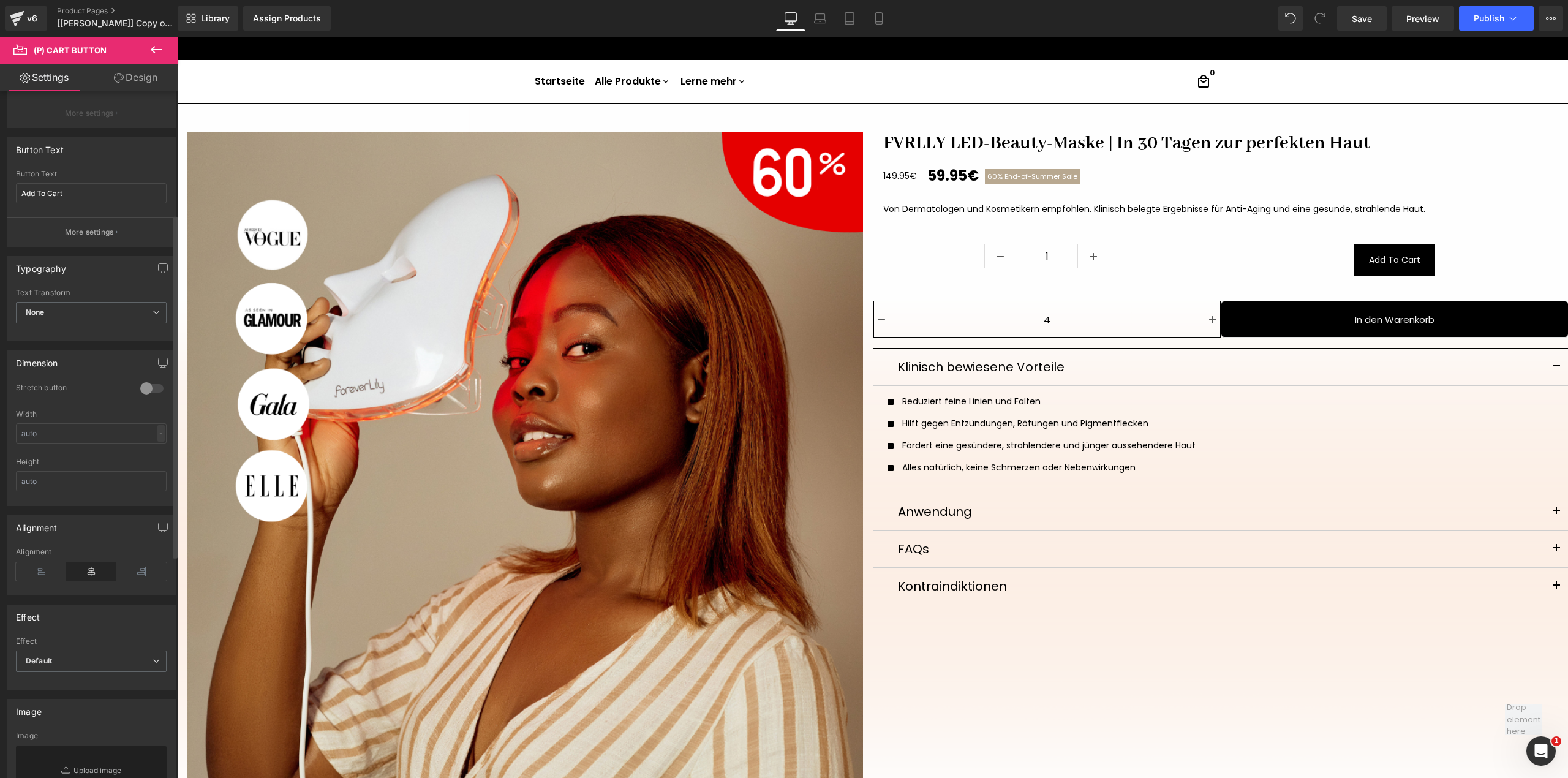
click at [157, 432] on div "-" at bounding box center [160, 433] width 7 height 17
click at [157, 458] on li "%" at bounding box center [158, 453] width 15 height 17
click at [106, 441] on input "text" at bounding box center [91, 434] width 151 height 21
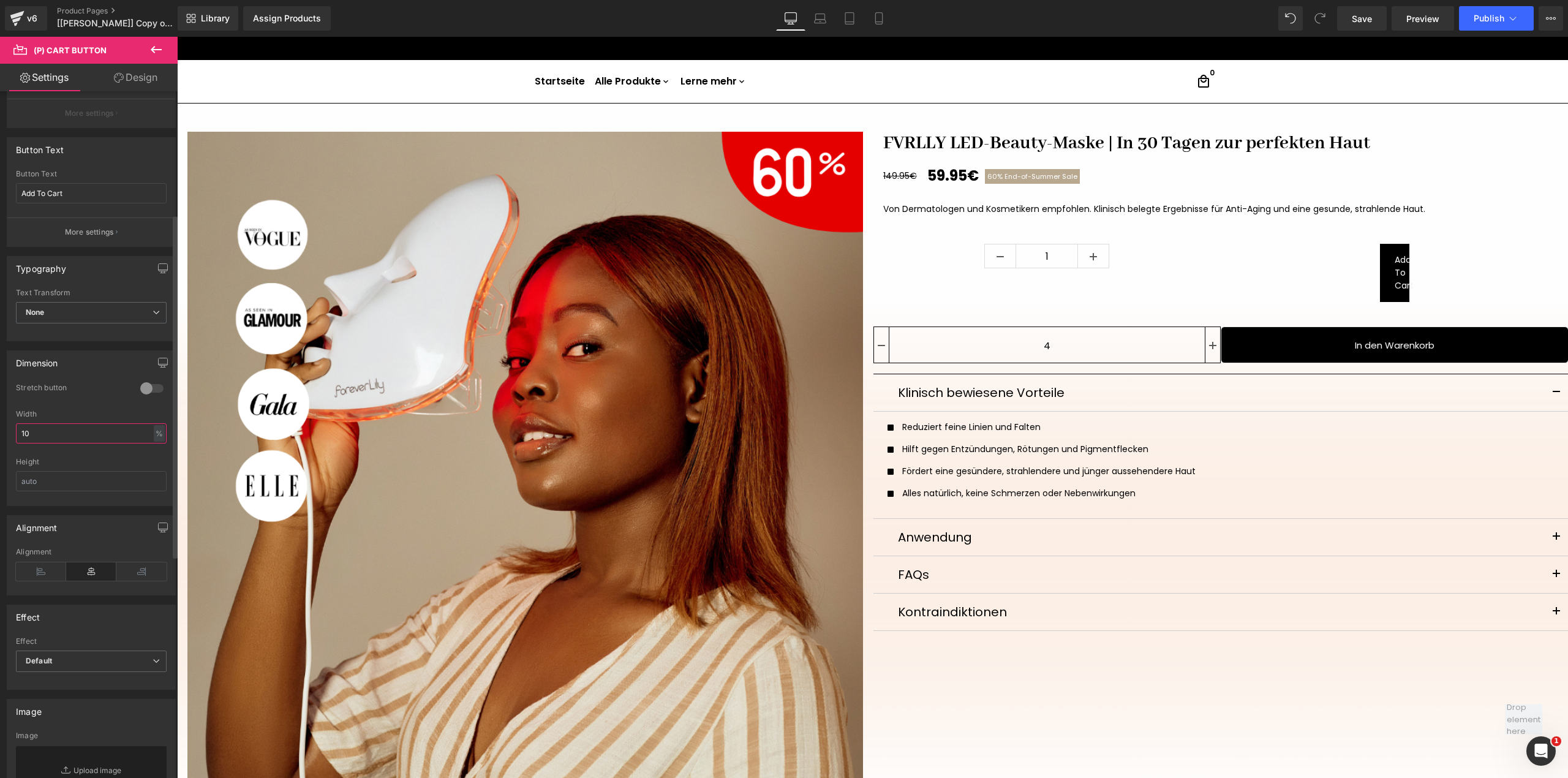
type input "100"
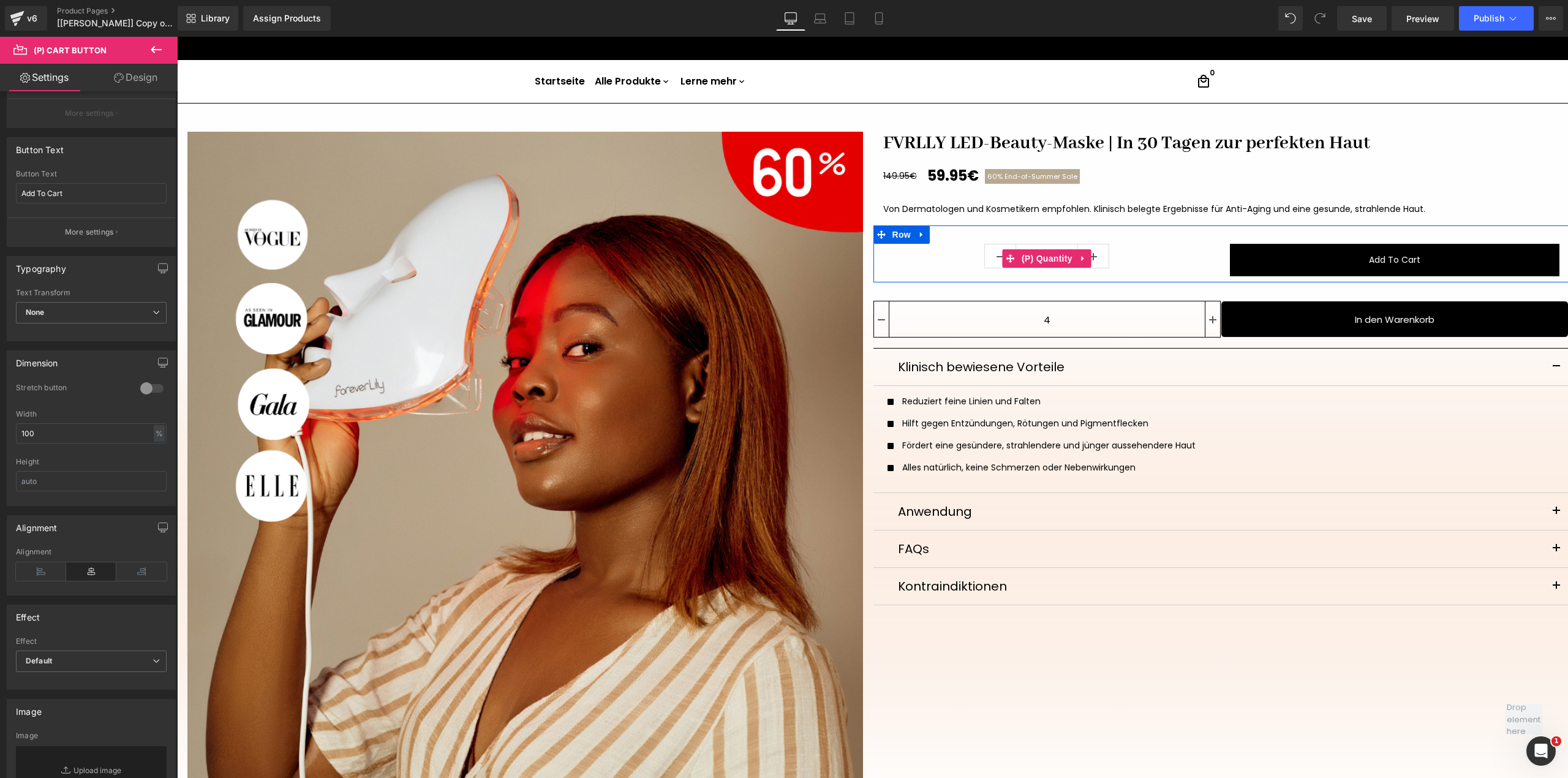
click at [1197, 269] on div "1" at bounding box center [1047, 258] width 329 height 28
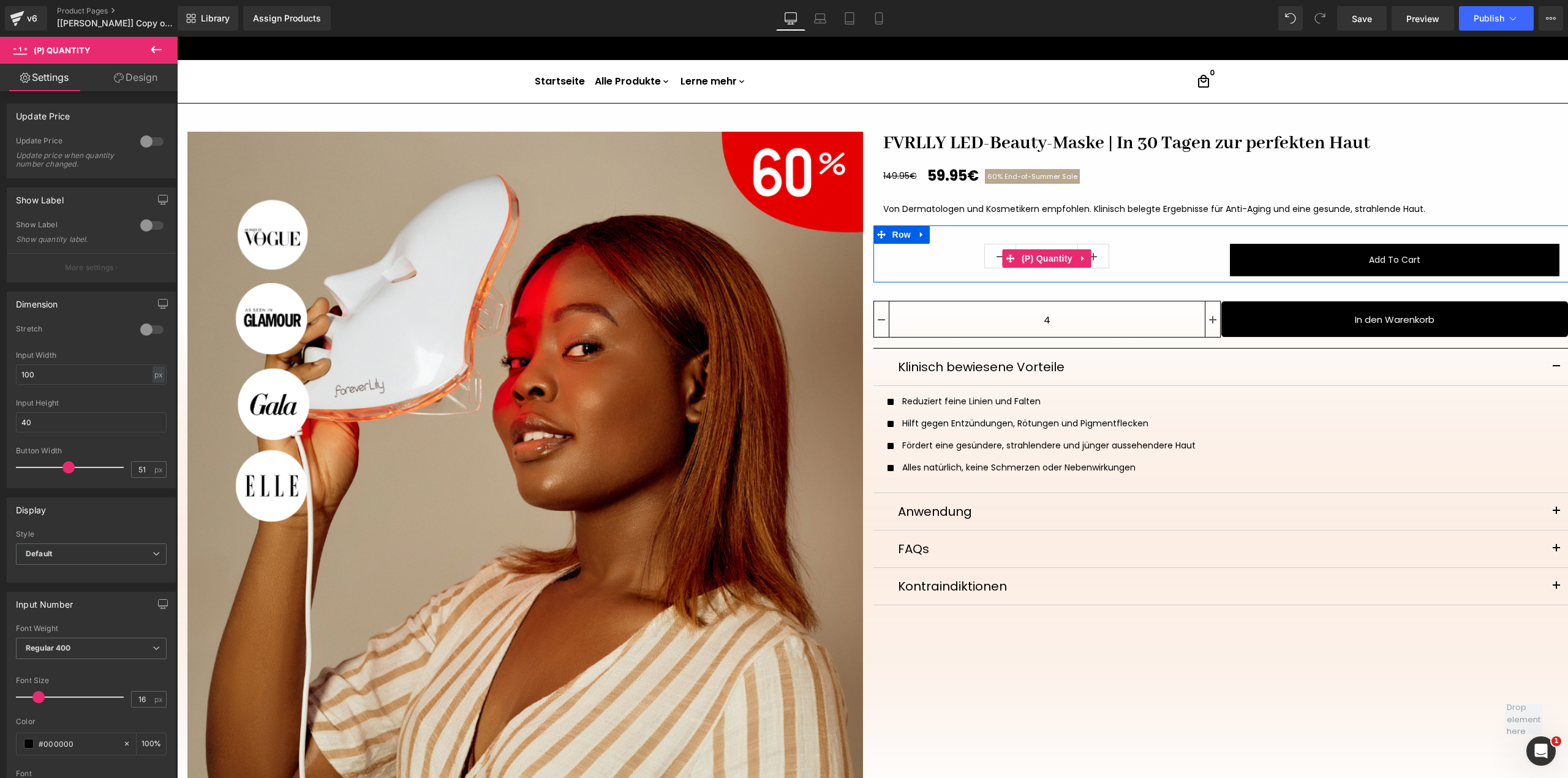
click at [1122, 258] on div "1" at bounding box center [1047, 258] width 329 height 28
click at [1157, 260] on div "1" at bounding box center [1047, 258] width 329 height 28
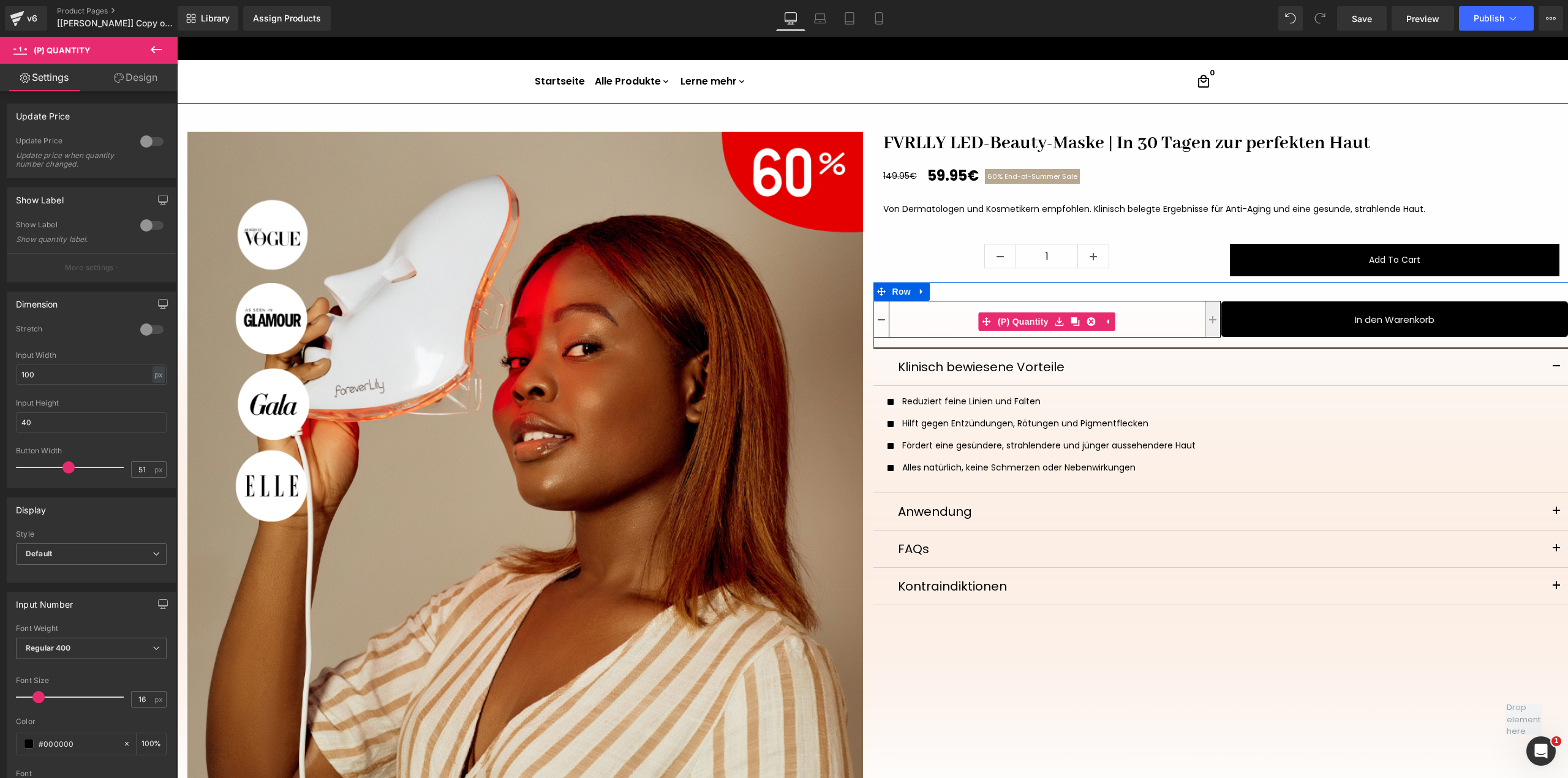
click at [1209, 321] on icon at bounding box center [1212, 319] width 7 height 7
click at [878, 319] on icon at bounding box center [881, 319] width 7 height 7
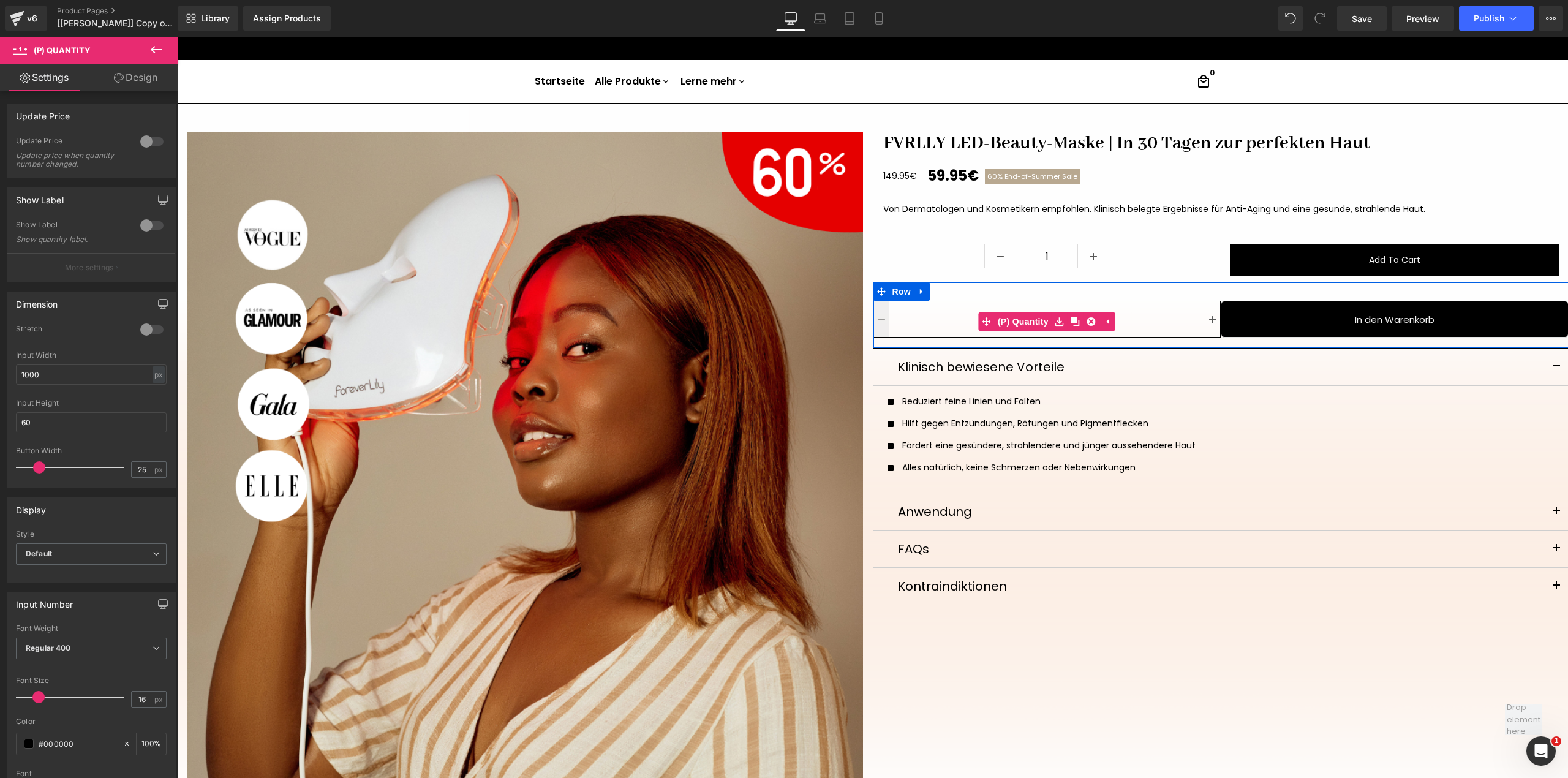
type input "1"
click at [1118, 325] on input "1" at bounding box center [1047, 320] width 316 height 37
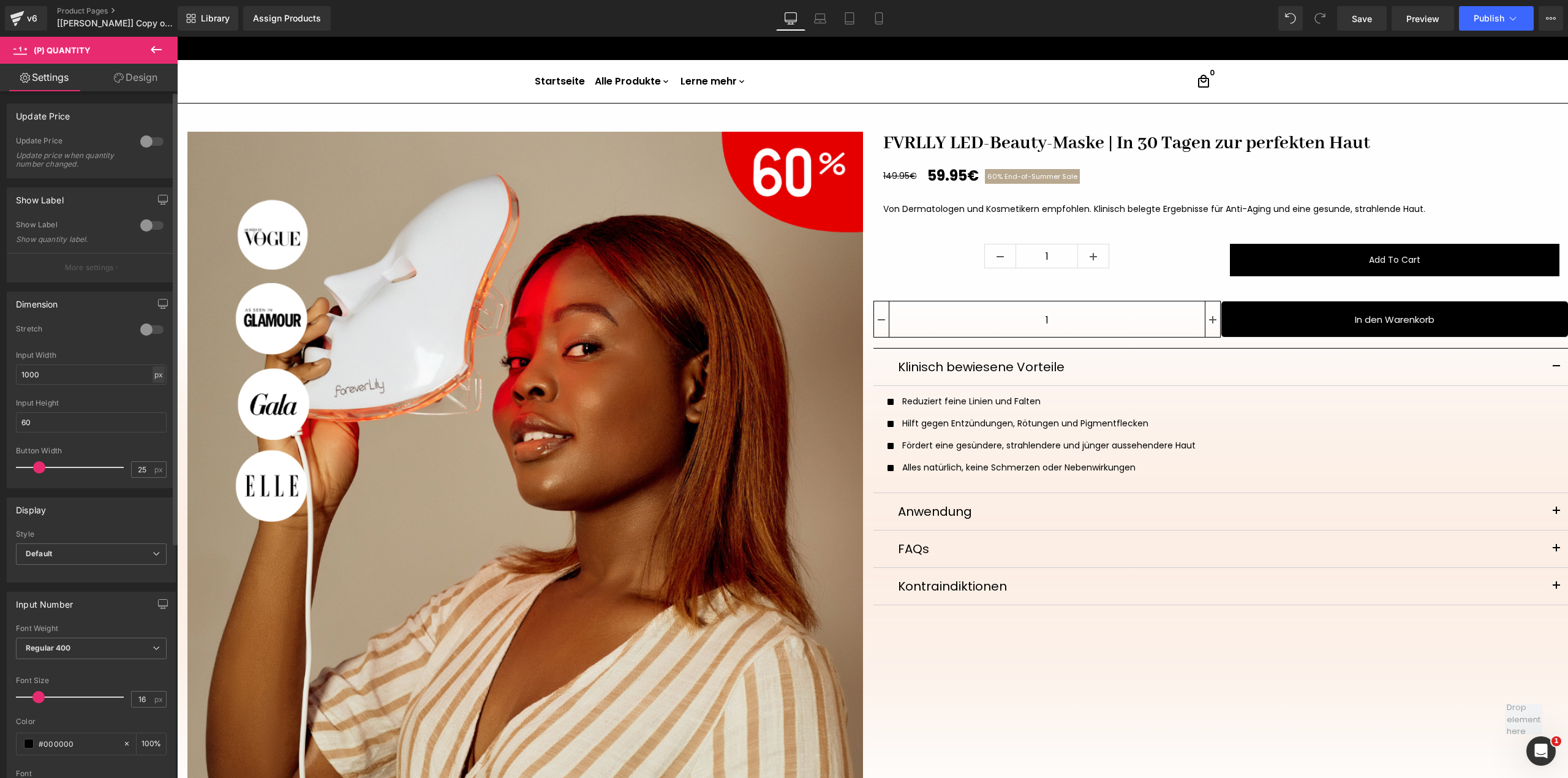
click at [153, 378] on div "px" at bounding box center [159, 374] width 13 height 17
click at [154, 397] on li "%" at bounding box center [158, 393] width 15 height 17
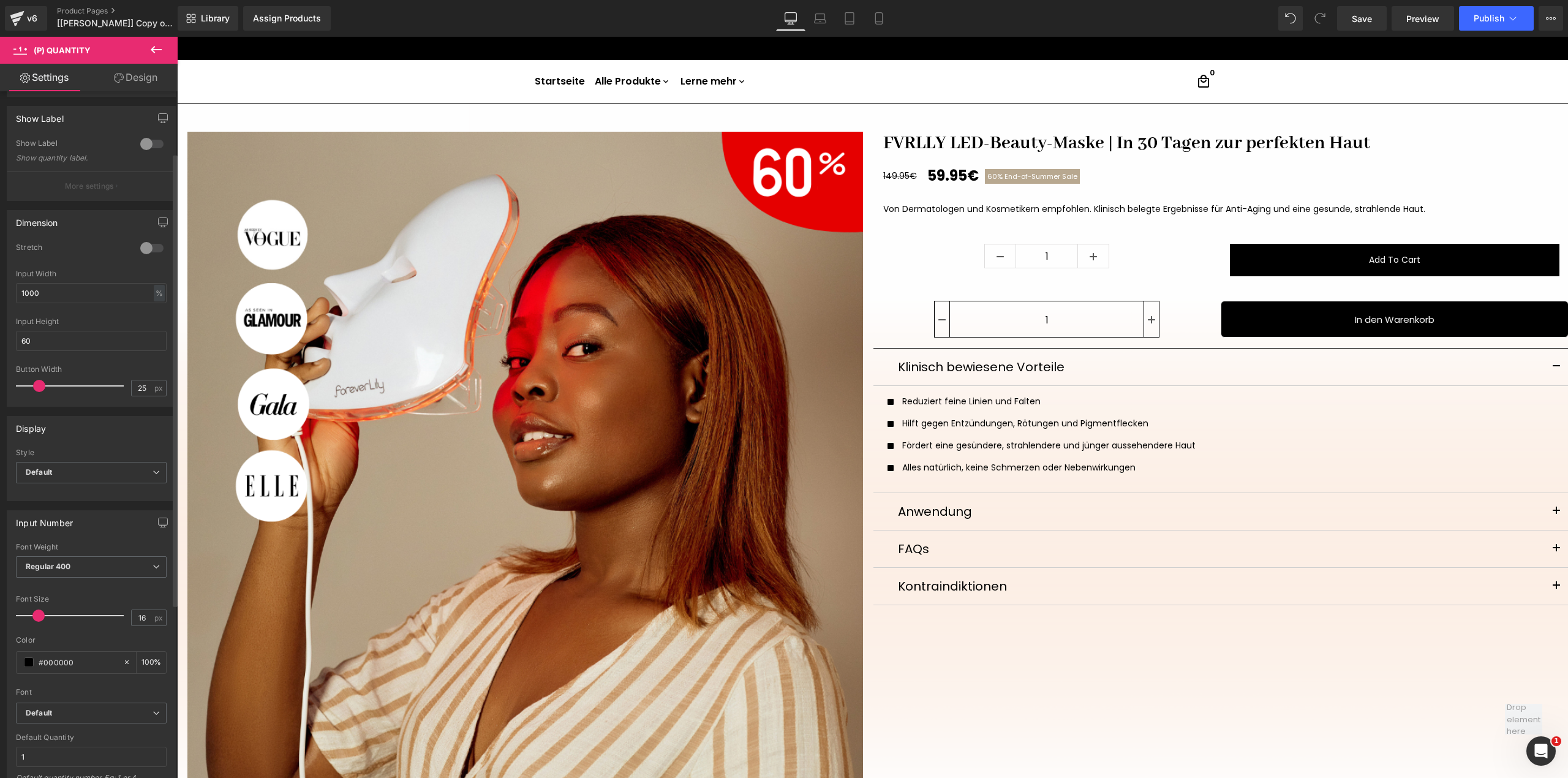
scroll to position [163, 0]
click at [111, 400] on span "Default" at bounding box center [91, 391] width 151 height 21
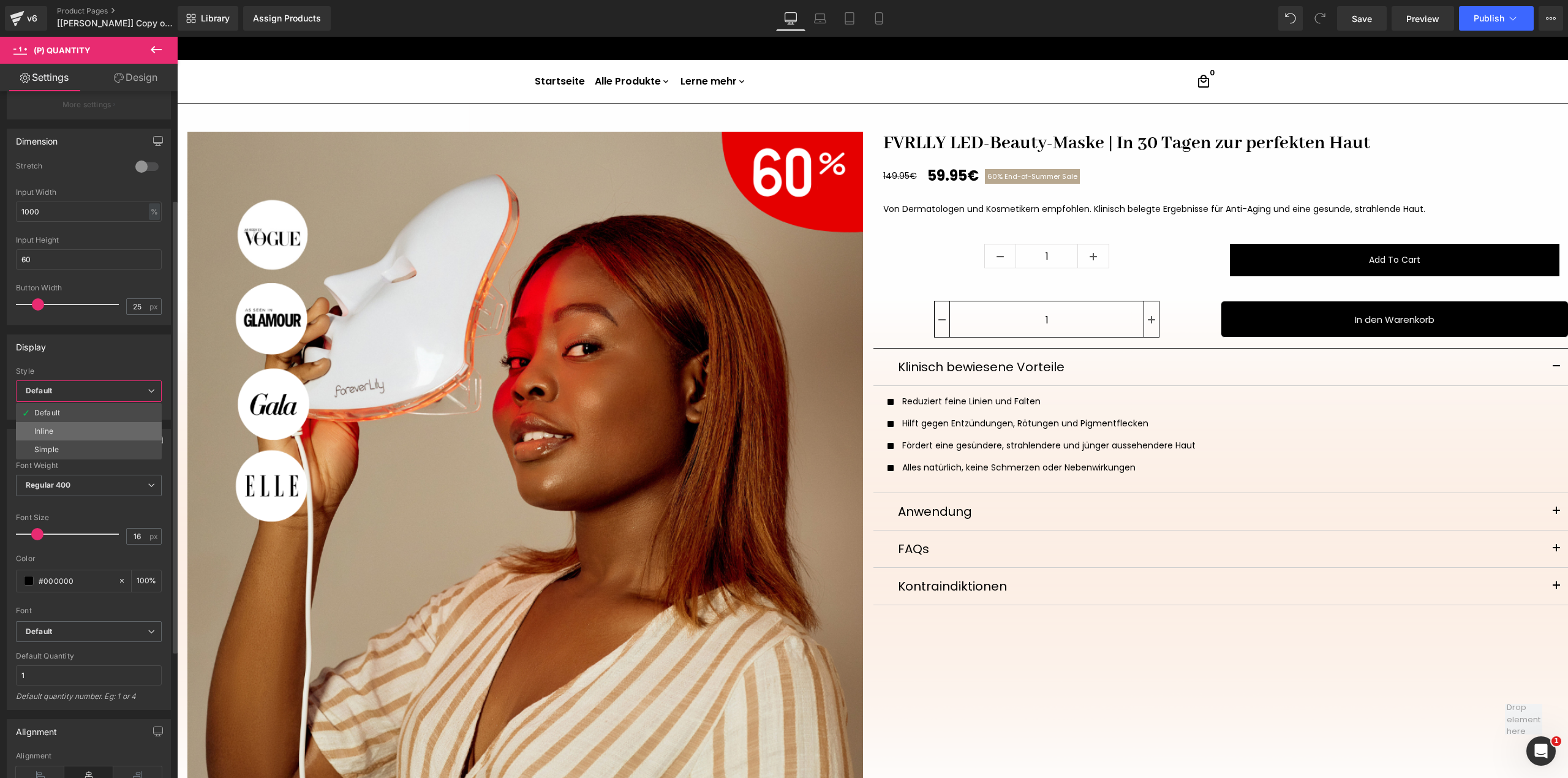
click at [106, 432] on li "Inline" at bounding box center [88, 430] width 146 height 18
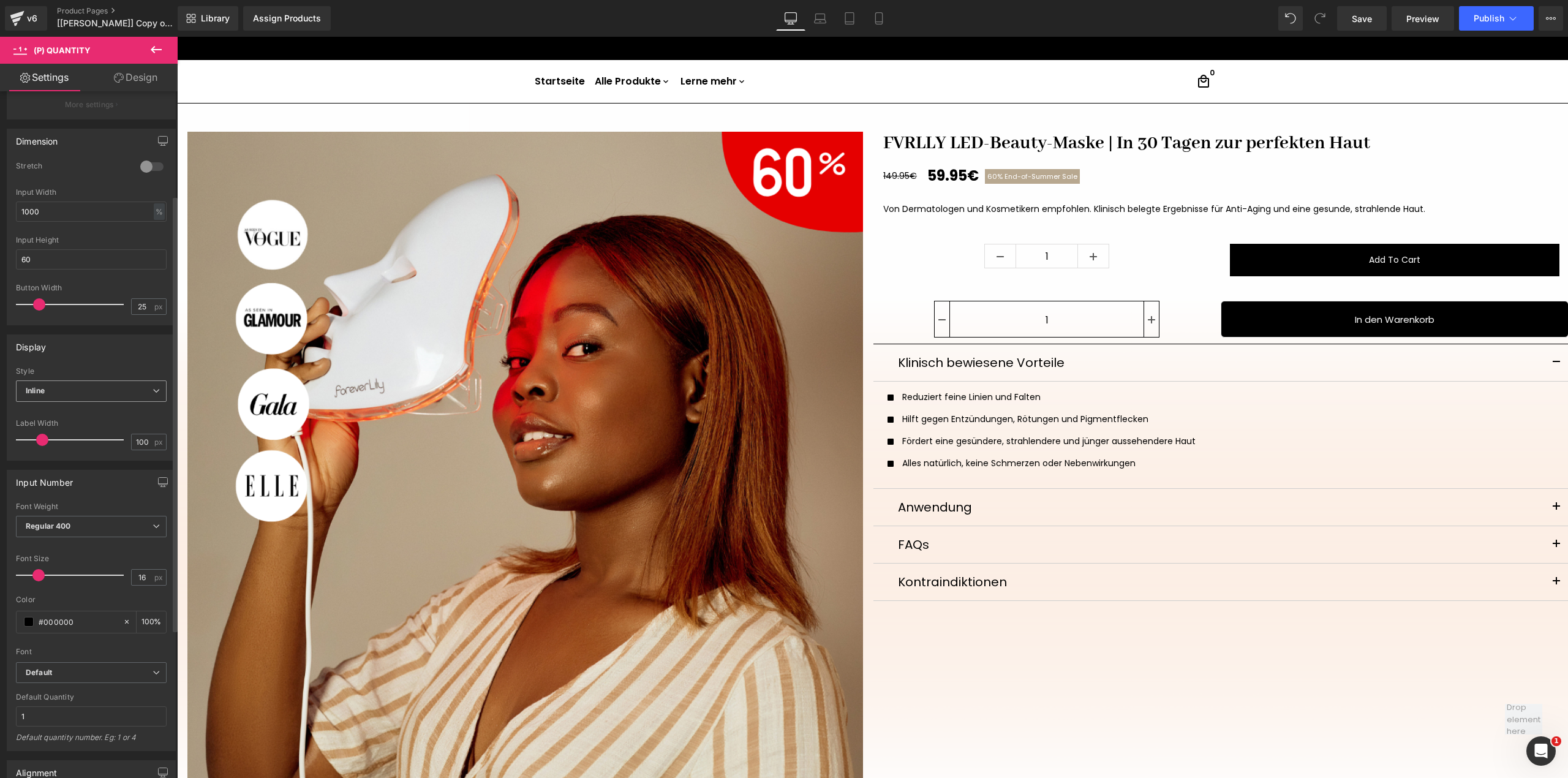
click at [111, 389] on span "Inline" at bounding box center [91, 391] width 151 height 21
click at [97, 444] on li "Simple" at bounding box center [88, 449] width 146 height 18
click at [113, 396] on span "Simple" at bounding box center [91, 391] width 151 height 21
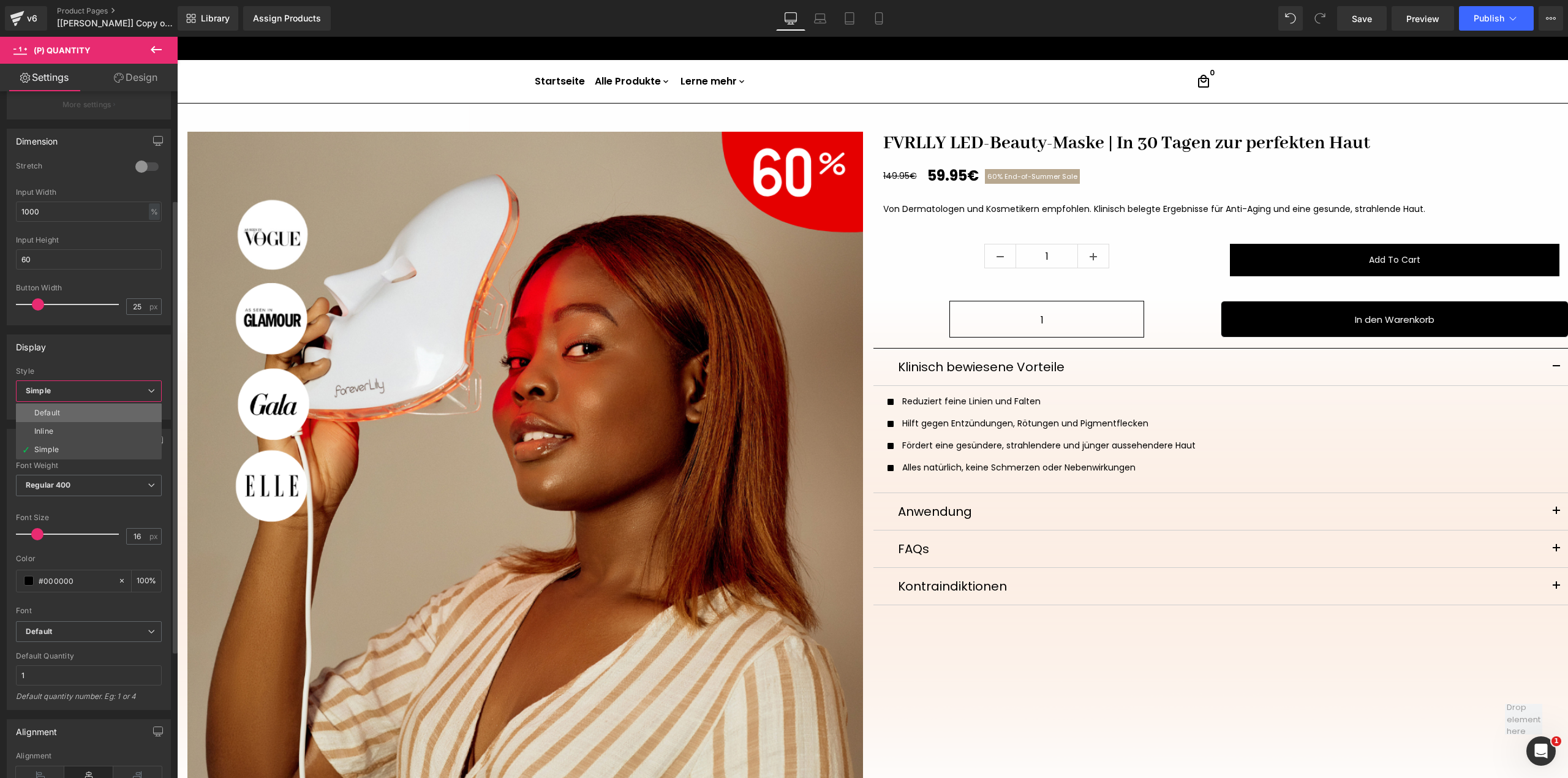
click at [105, 415] on li "Default" at bounding box center [88, 412] width 146 height 18
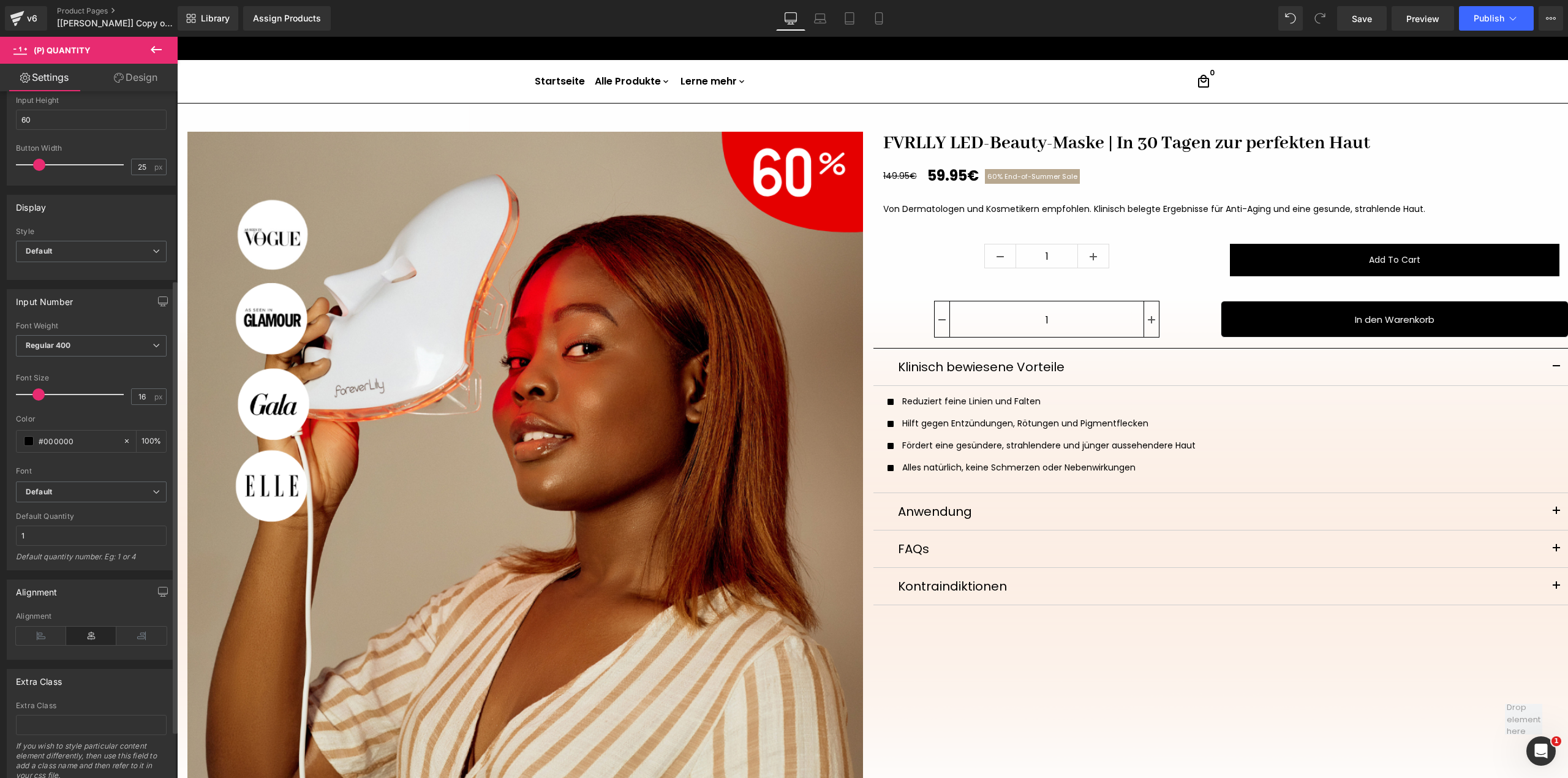
scroll to position [275, 0]
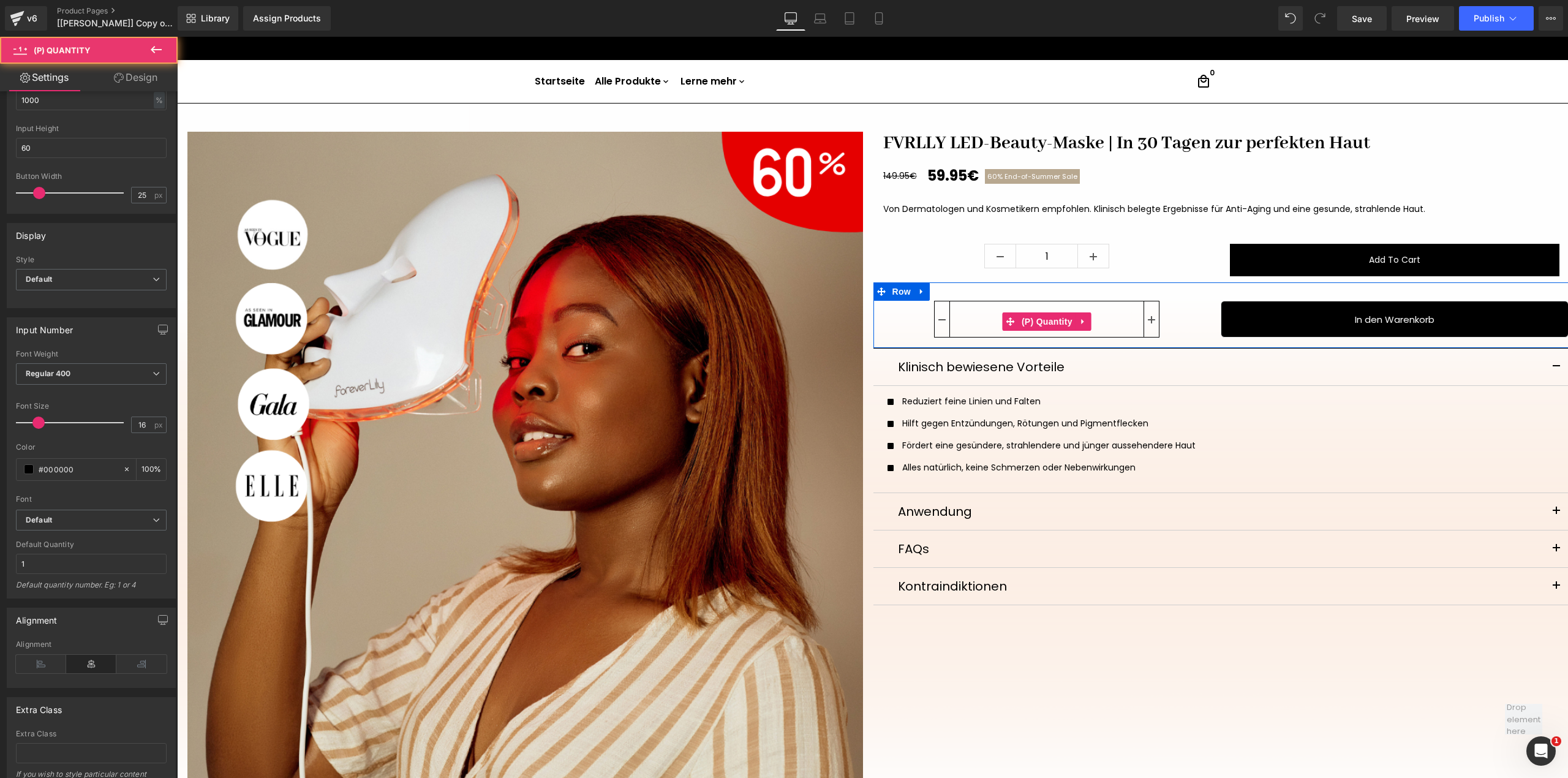
click at [1191, 319] on div "1" at bounding box center [1047, 321] width 348 height 41
click at [1194, 319] on div "1" at bounding box center [1047, 321] width 348 height 41
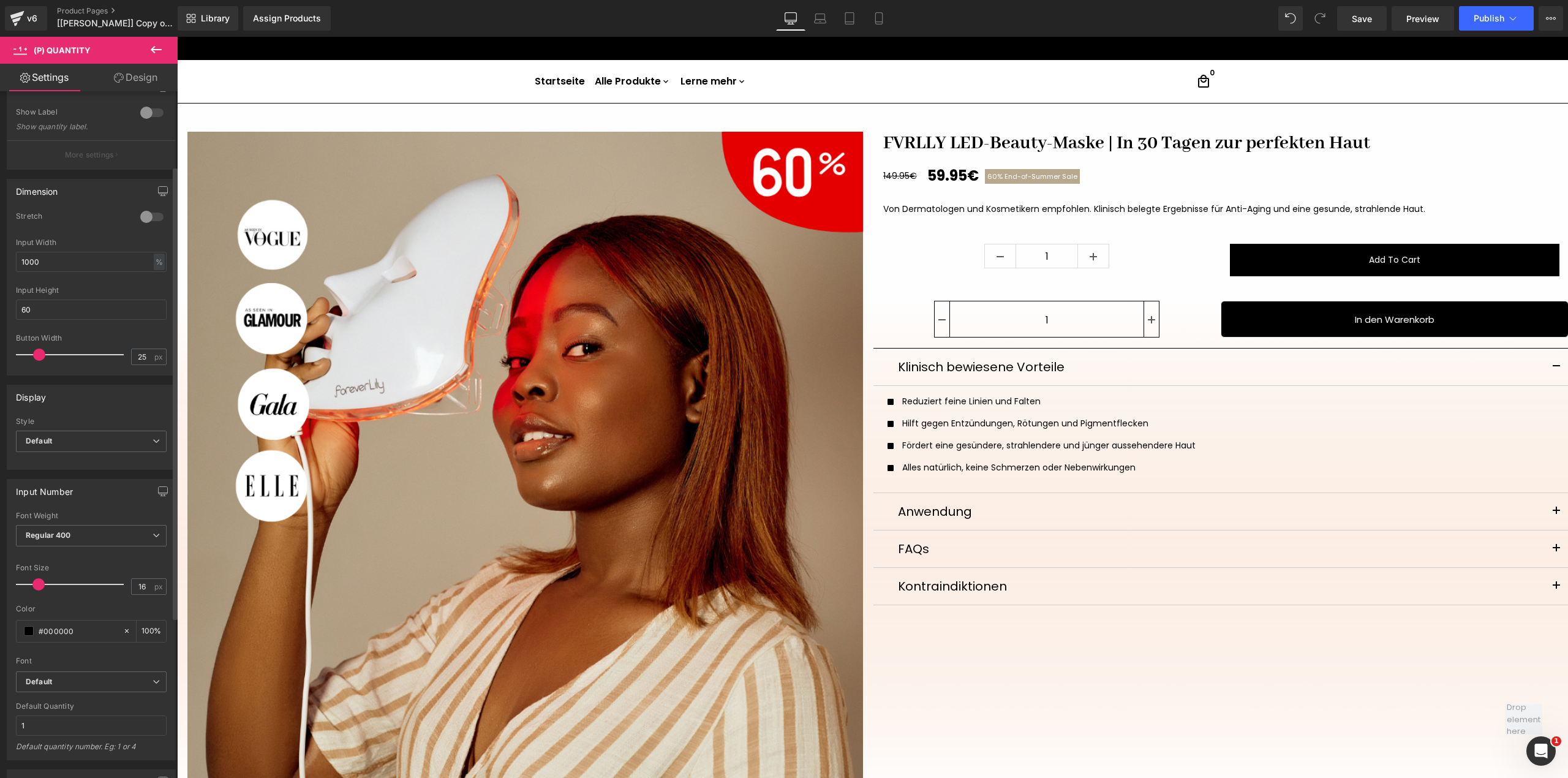
scroll to position [111, 0]
click at [103, 262] on input "1000" at bounding box center [91, 264] width 151 height 21
click at [153, 223] on div at bounding box center [152, 219] width 29 height 20
click at [115, 269] on input "1000" at bounding box center [91, 264] width 151 height 21
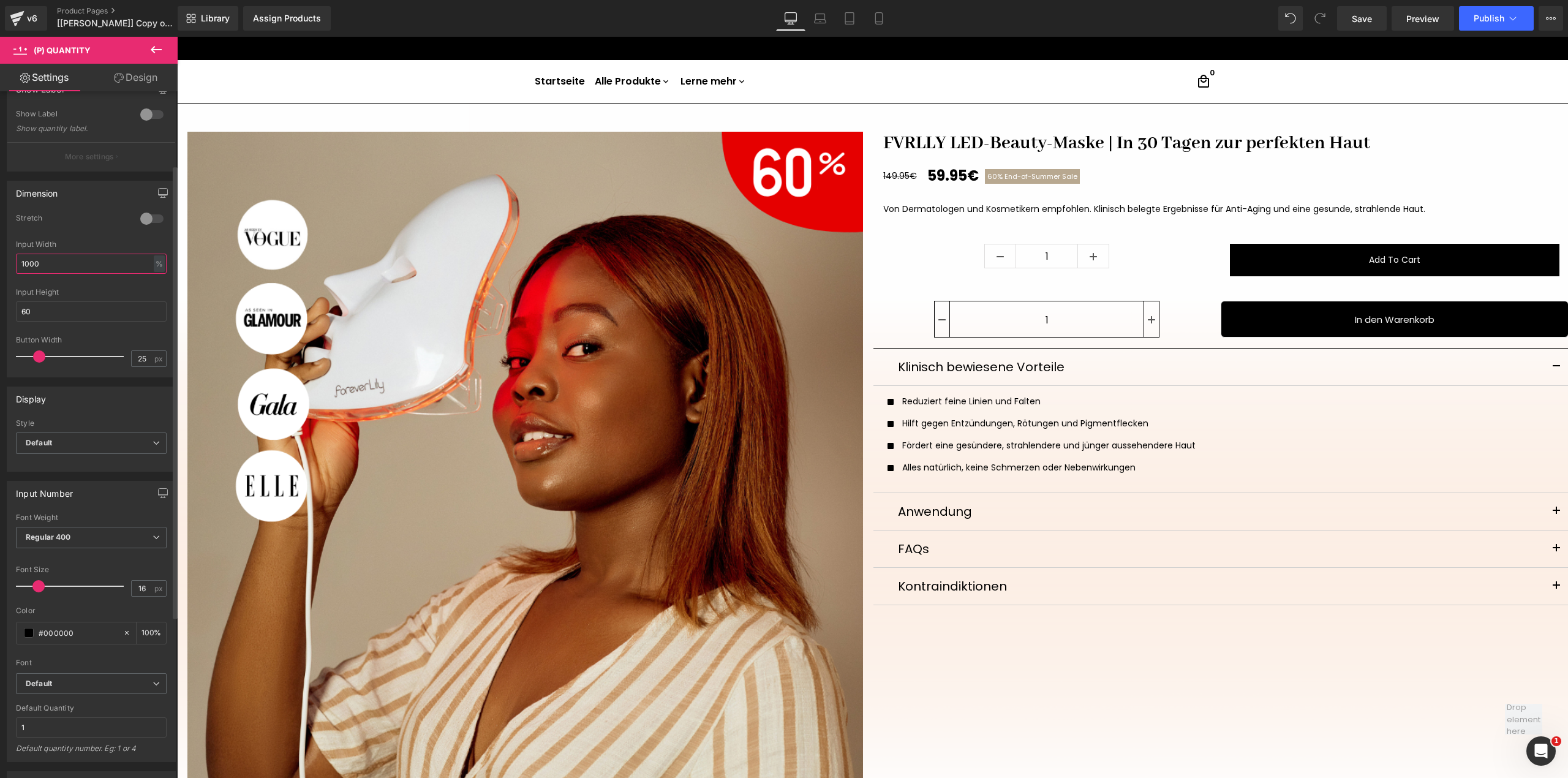
click at [115, 269] on input "1000" at bounding box center [91, 264] width 151 height 21
click at [115, 269] on input "50" at bounding box center [91, 264] width 151 height 21
type input "50"
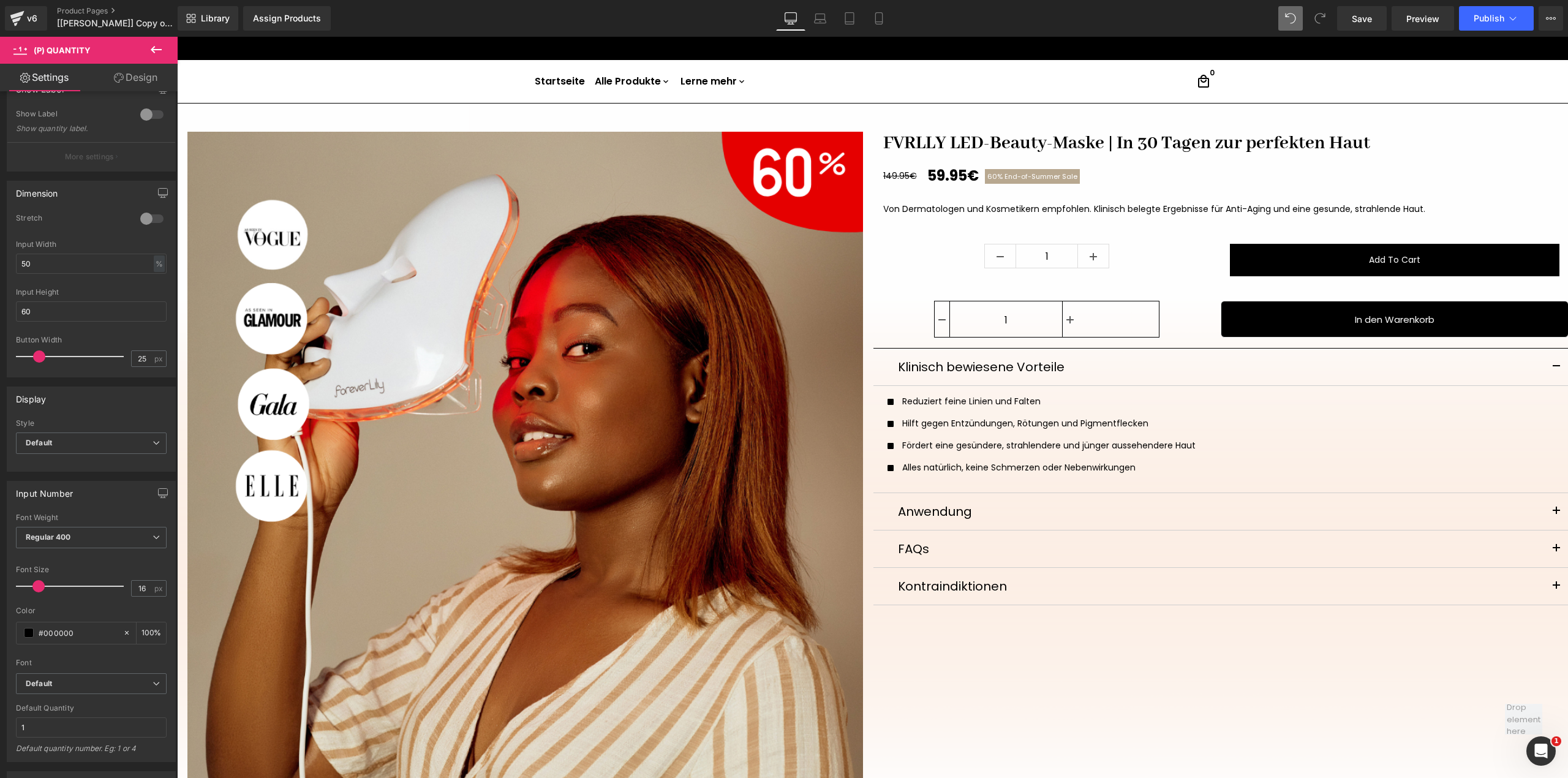
click at [1282, 13] on span at bounding box center [1290, 18] width 24 height 24
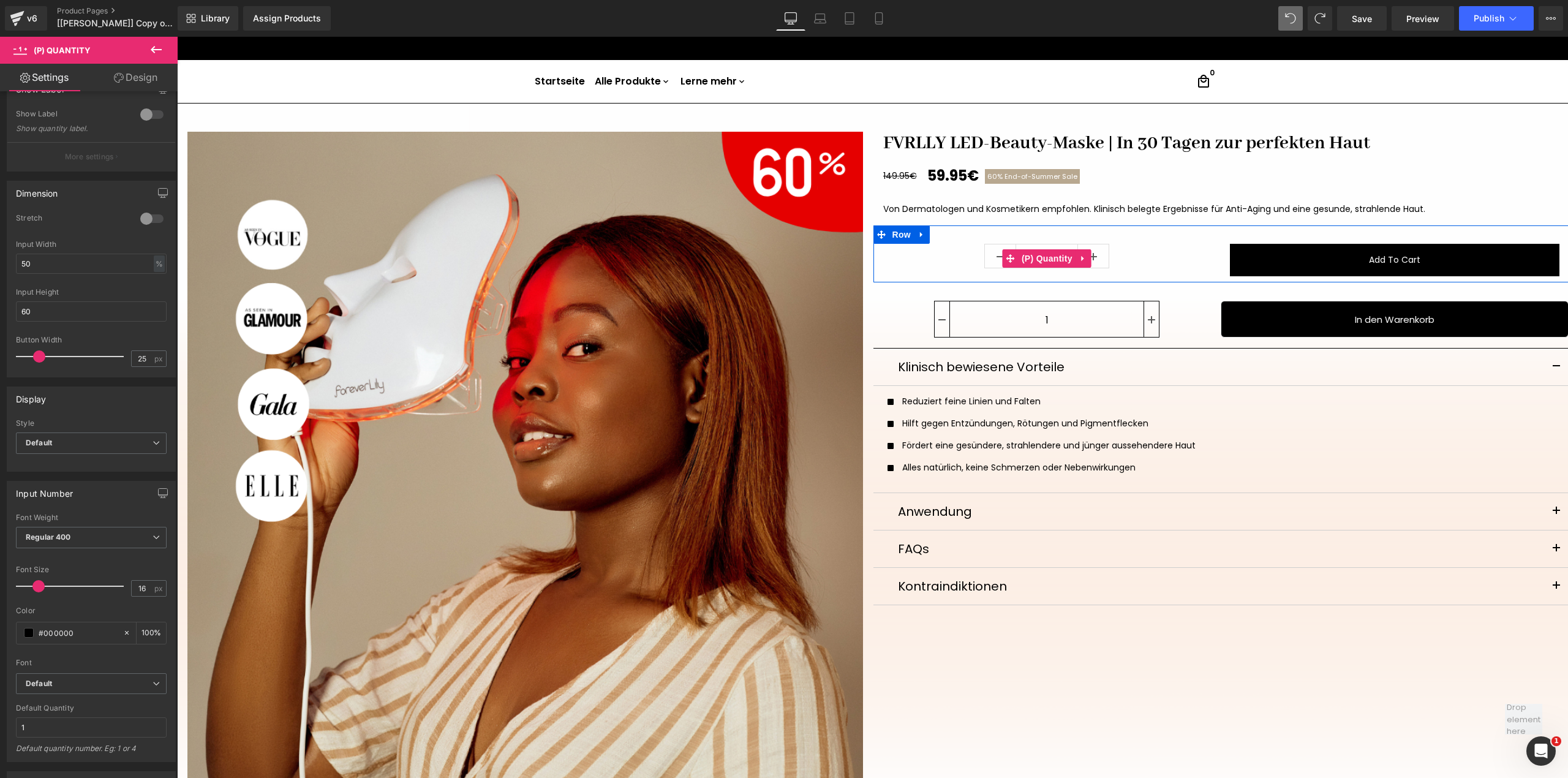
click at [1111, 263] on div "1" at bounding box center [1047, 258] width 329 height 28
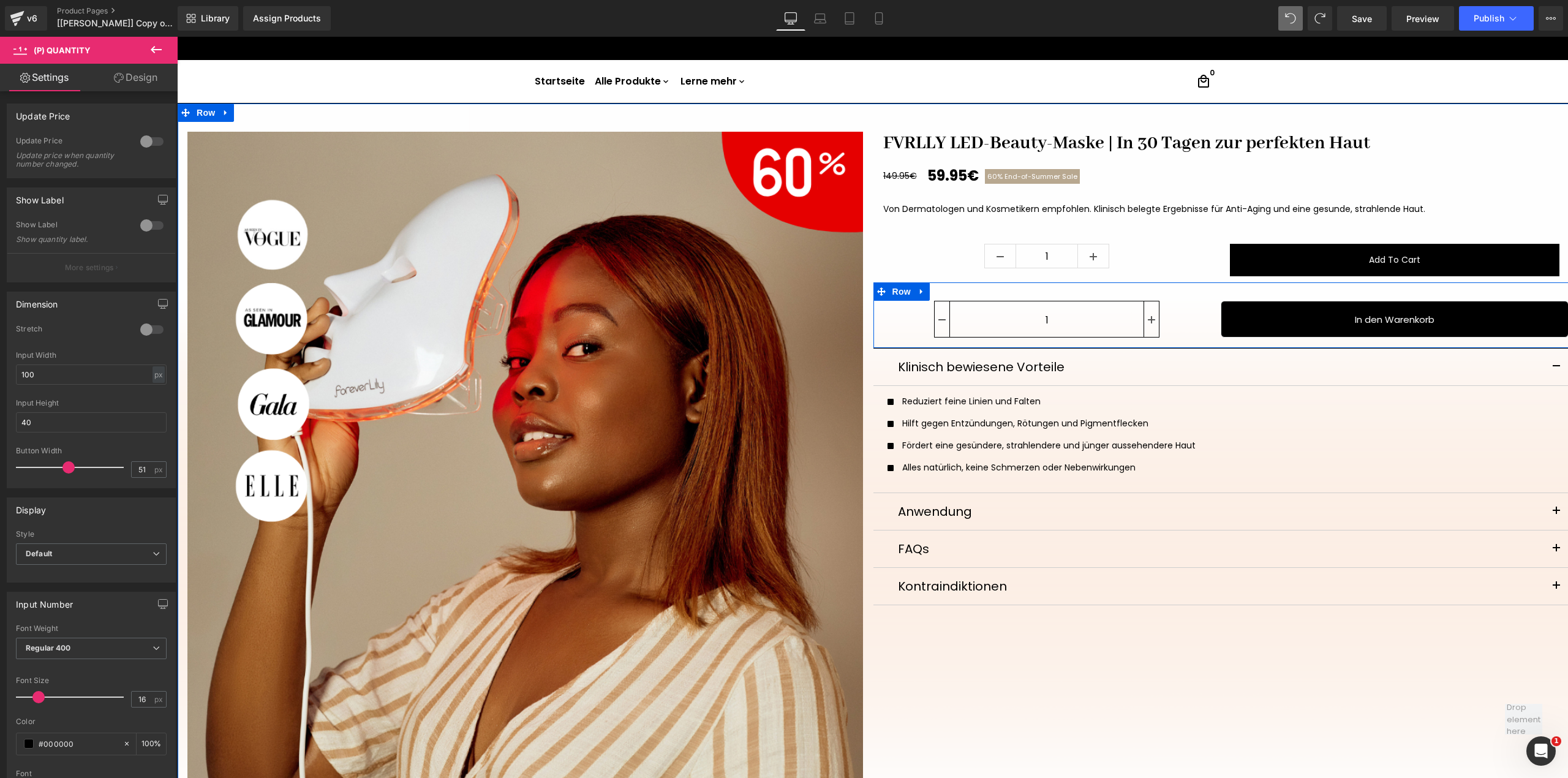
click at [1131, 305] on div "1" at bounding box center [1047, 321] width 348 height 41
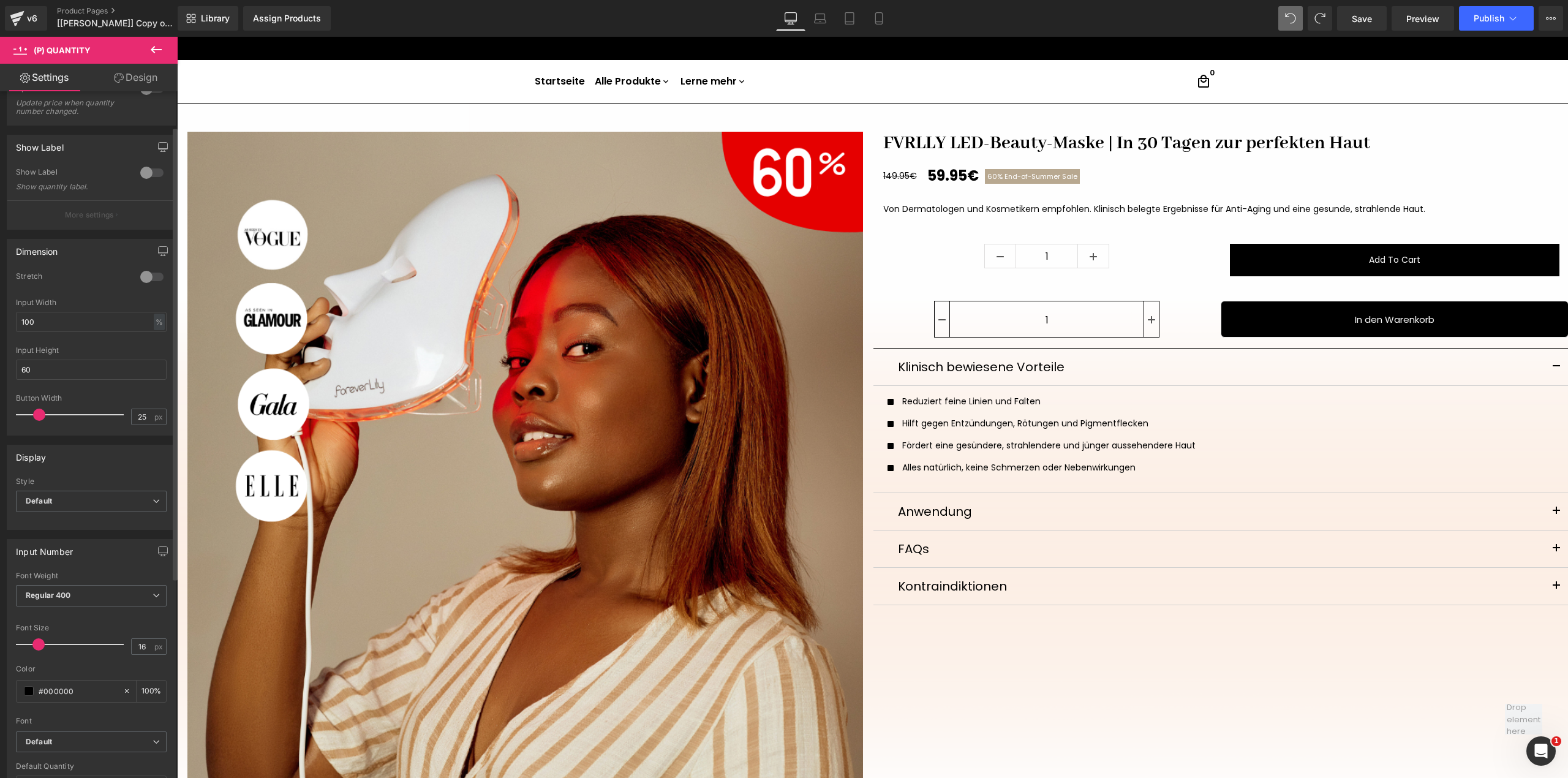
scroll to position [81, 0]
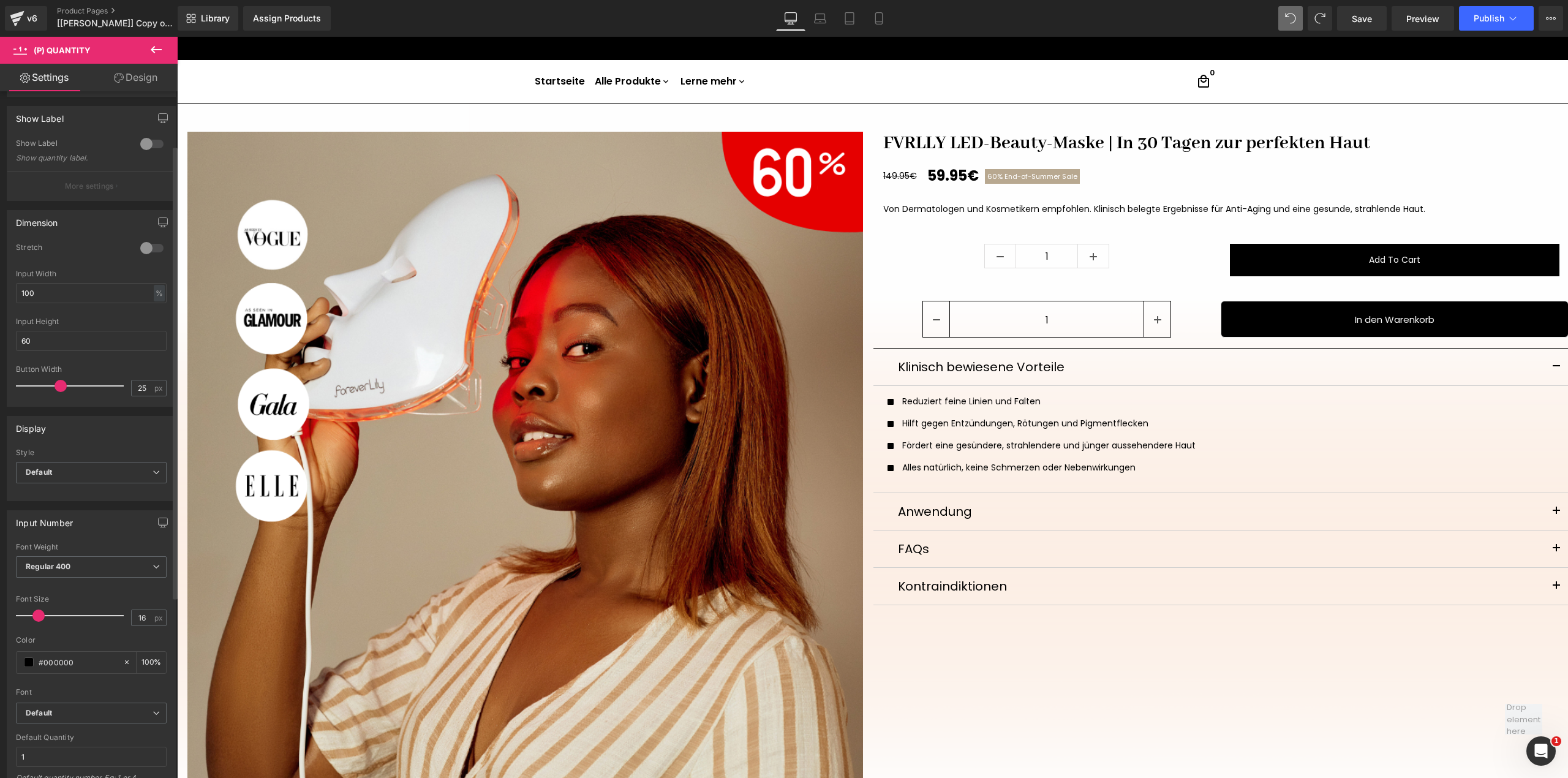
drag, startPoint x: 37, startPoint y: 386, endPoint x: 58, endPoint y: 385, distance: 21.0
click at [58, 385] on span at bounding box center [61, 386] width 13 height 13
click at [52, 385] on span at bounding box center [54, 386] width 13 height 13
click at [144, 387] on input "25" at bounding box center [142, 388] width 21 height 15
click at [142, 386] on input "25" at bounding box center [142, 388] width 21 height 15
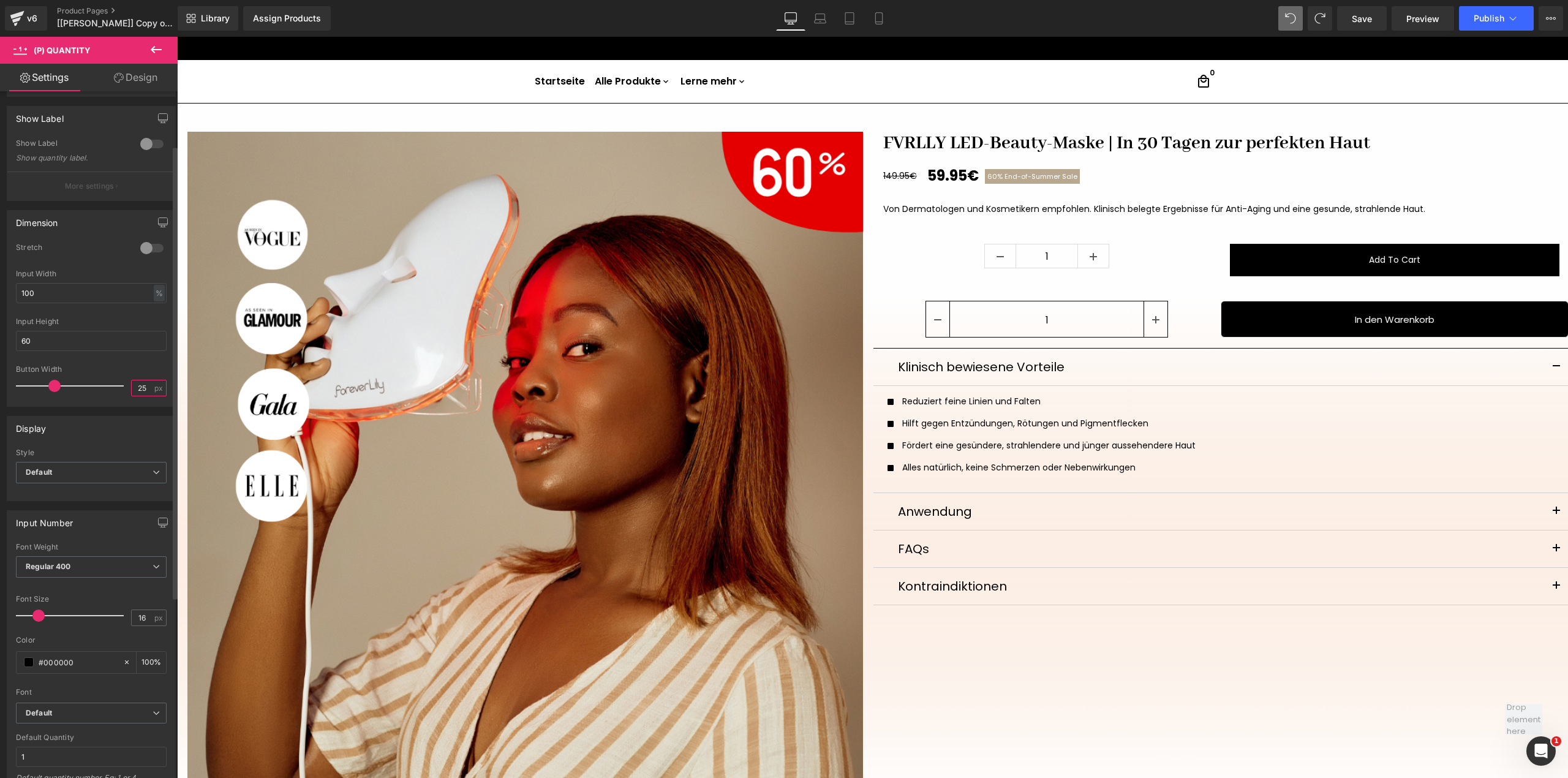
click at [142, 386] on input "25" at bounding box center [142, 388] width 21 height 15
click at [142, 386] on input "3940" at bounding box center [142, 388] width 21 height 15
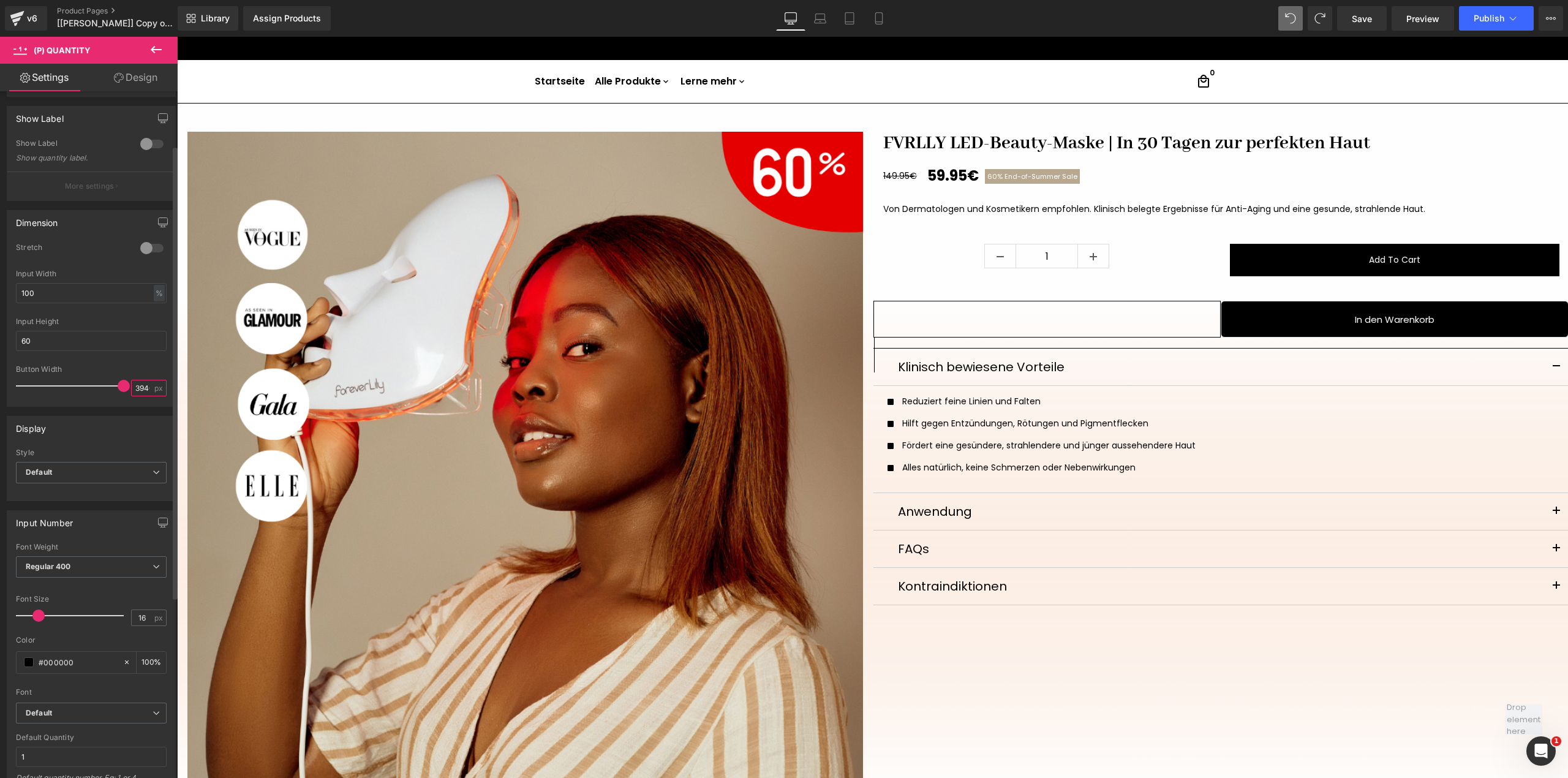
drag, startPoint x: 144, startPoint y: 385, endPoint x: 118, endPoint y: 384, distance: 26.0
click at [118, 384] on div "Button Width 3940 px" at bounding box center [91, 385] width 151 height 41
type input "40"
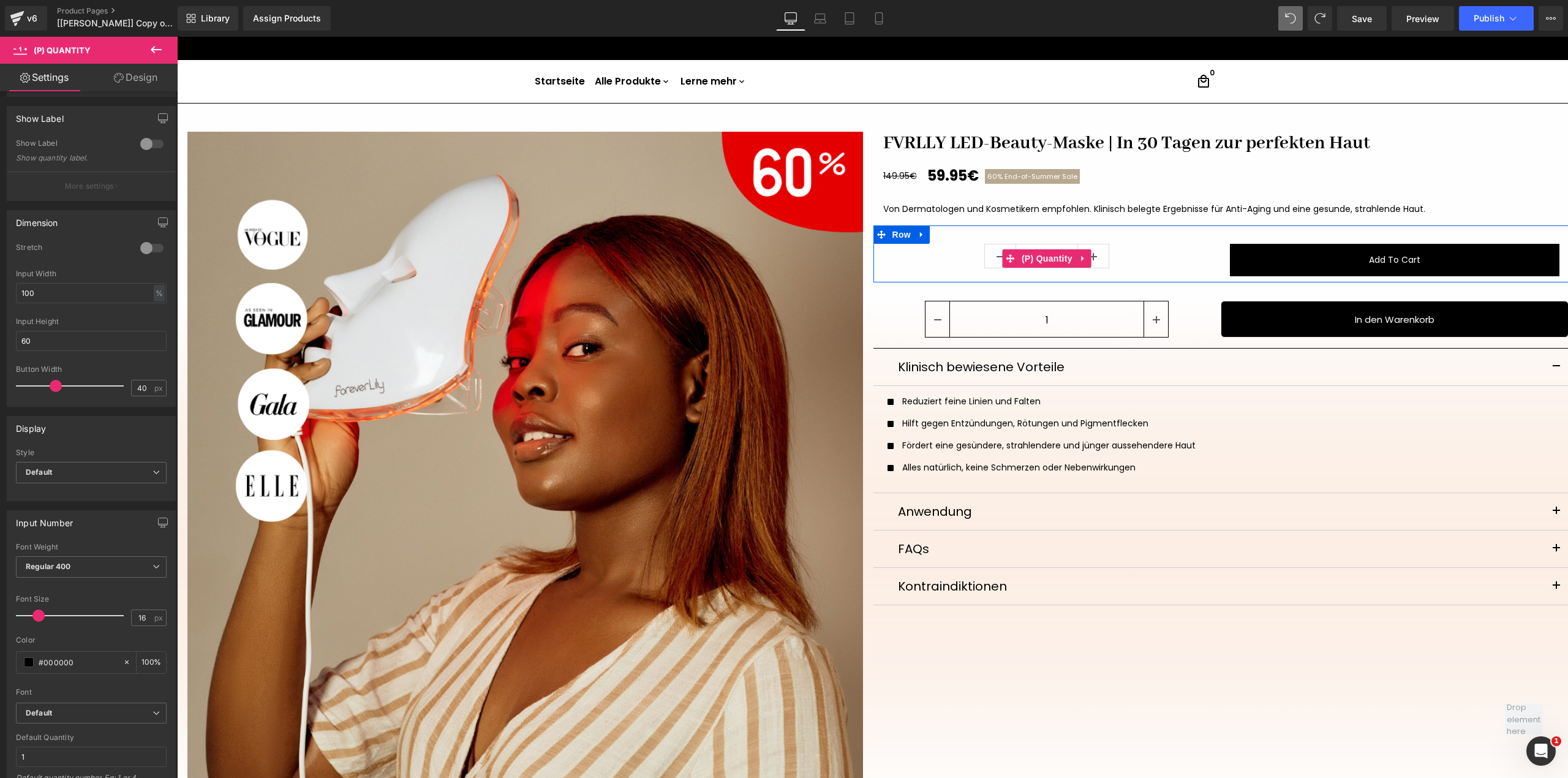
click at [1165, 250] on div "1" at bounding box center [1047, 258] width 329 height 28
click at [1135, 260] on div "1" at bounding box center [1047, 258] width 329 height 28
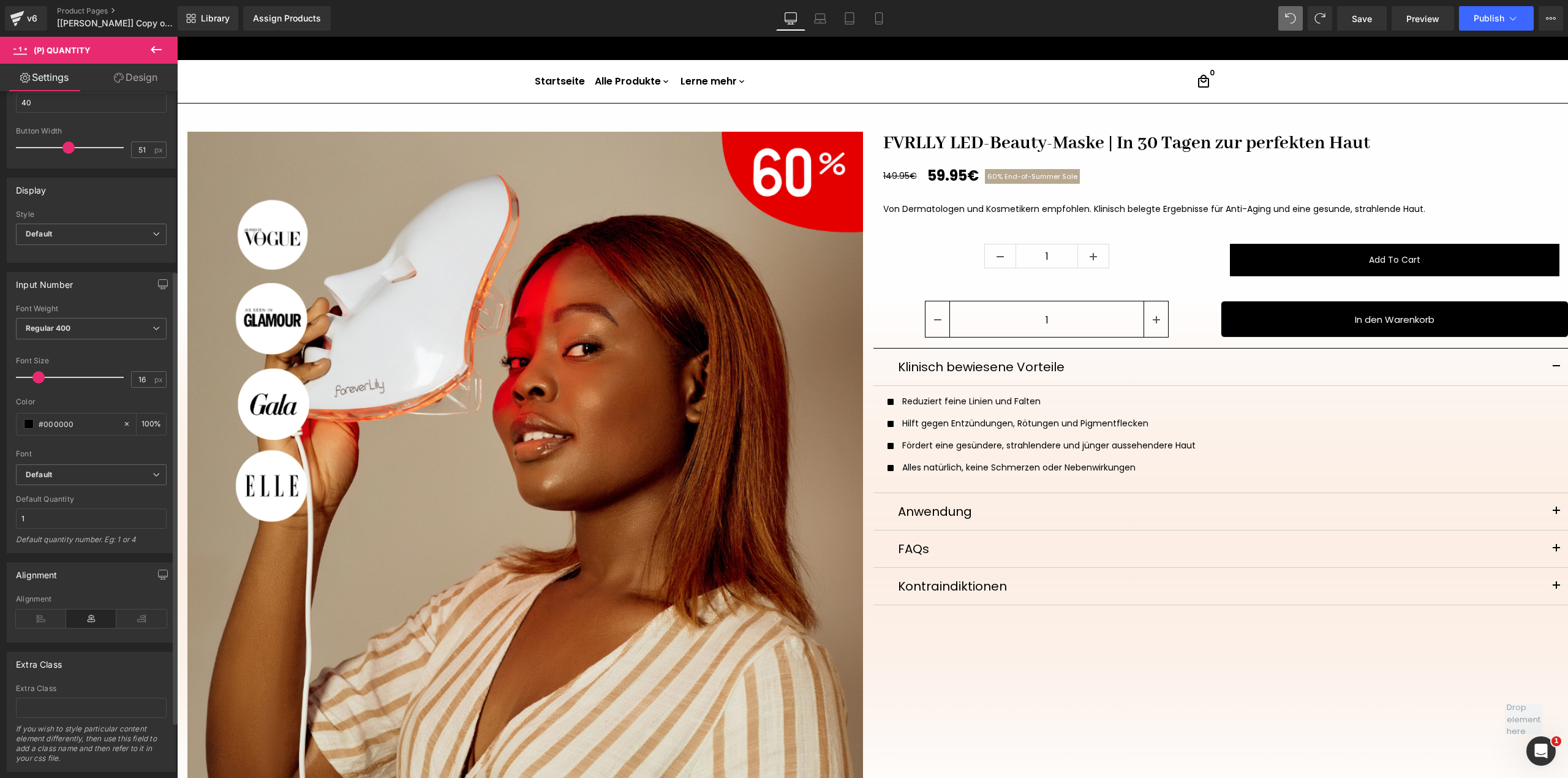
scroll to position [326, 0]
click at [135, 620] on icon at bounding box center [141, 611] width 51 height 18
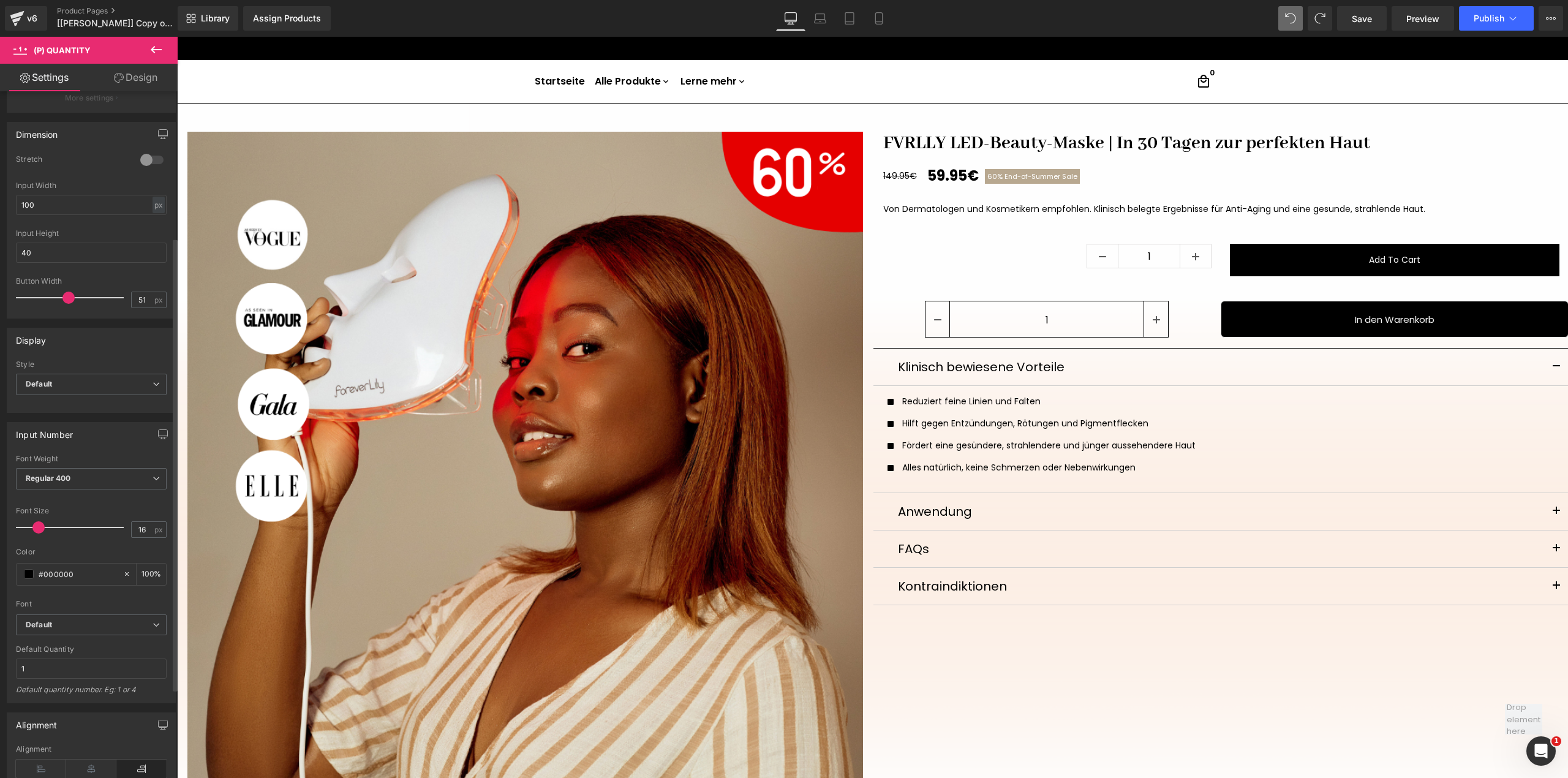
scroll to position [163, 0]
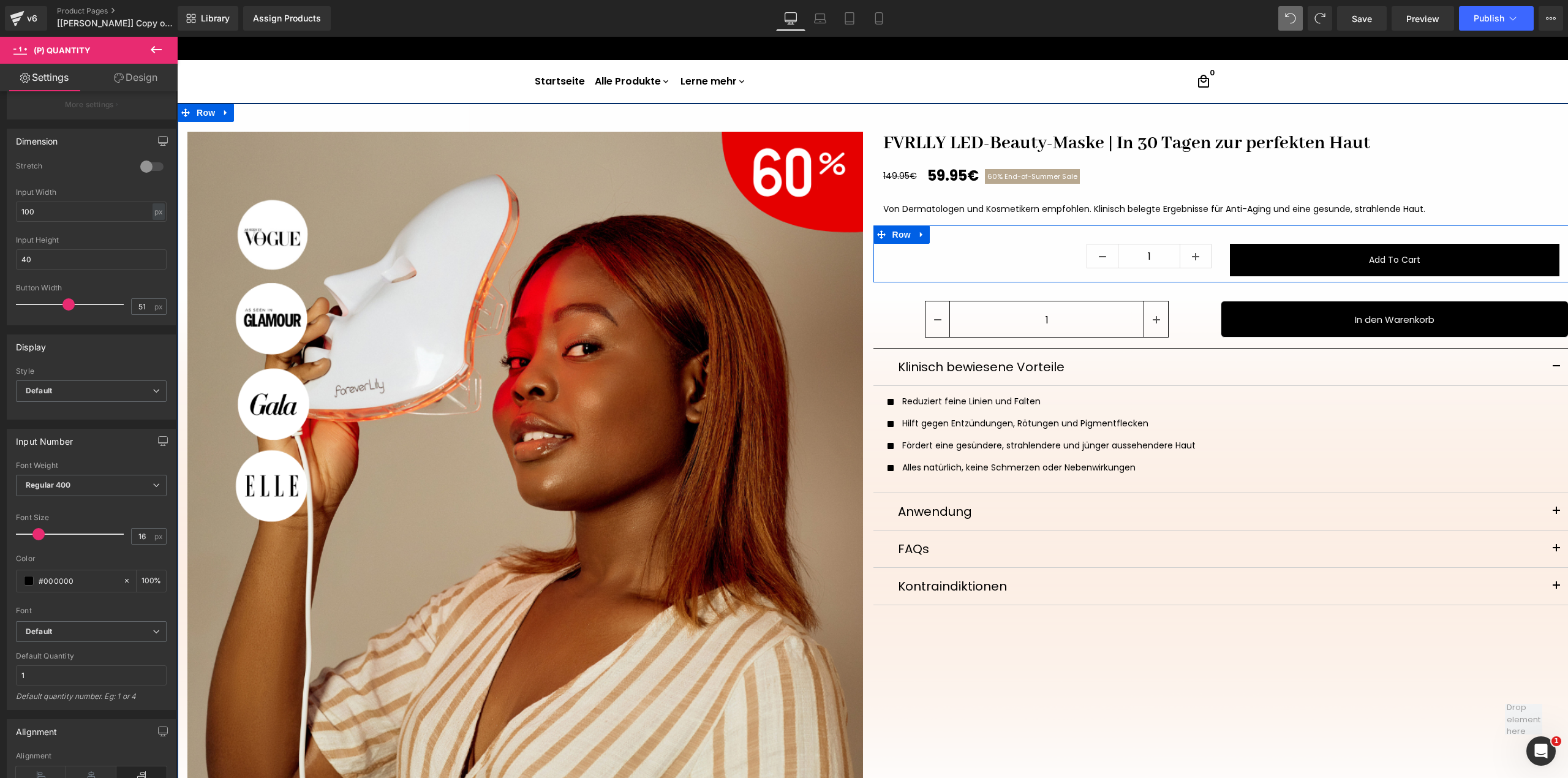
click at [1221, 269] on div "Add To Cart (P) Cart Button" at bounding box center [1394, 260] width 348 height 32
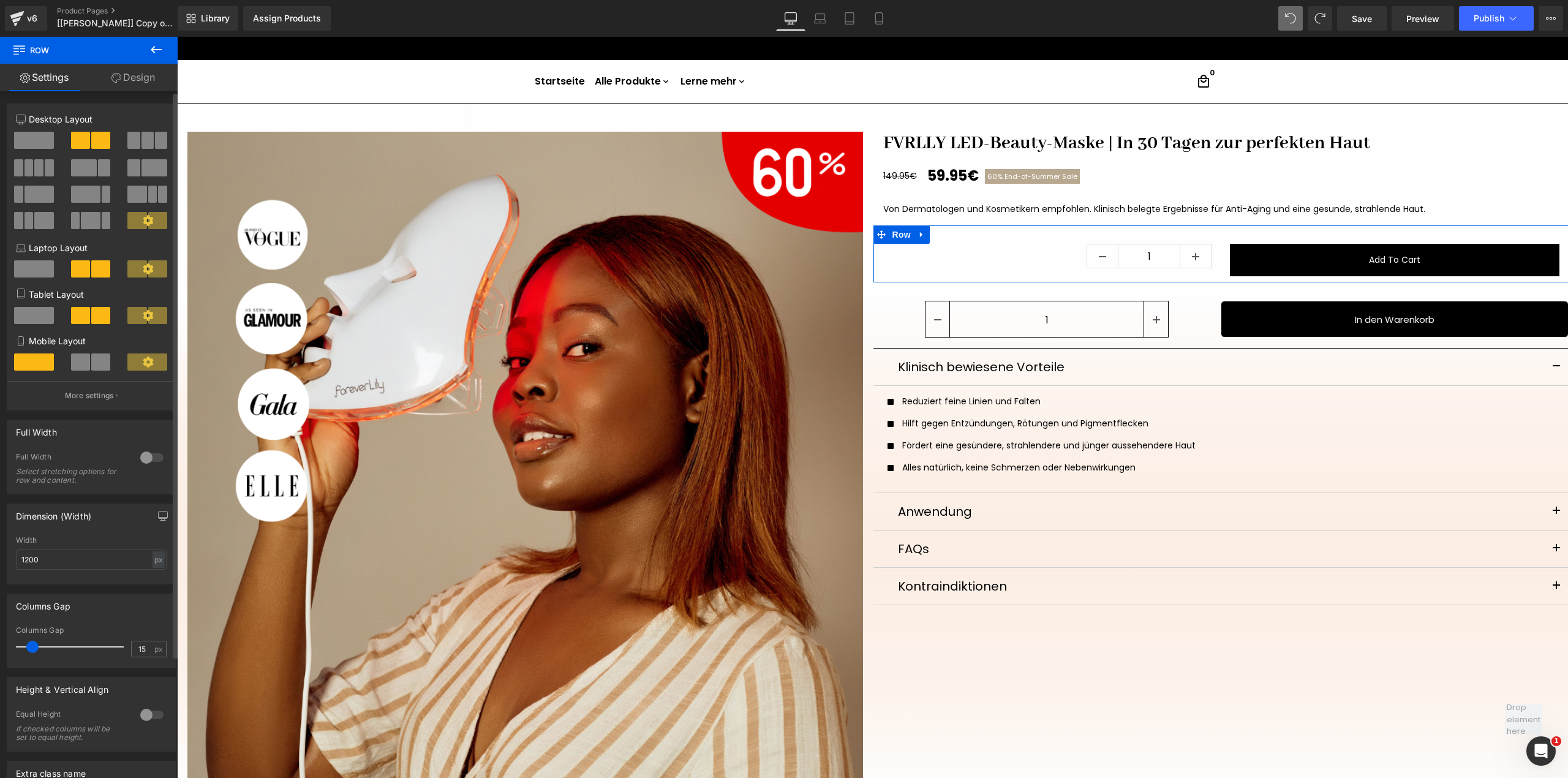
click at [141, 466] on div at bounding box center [152, 457] width 29 height 20
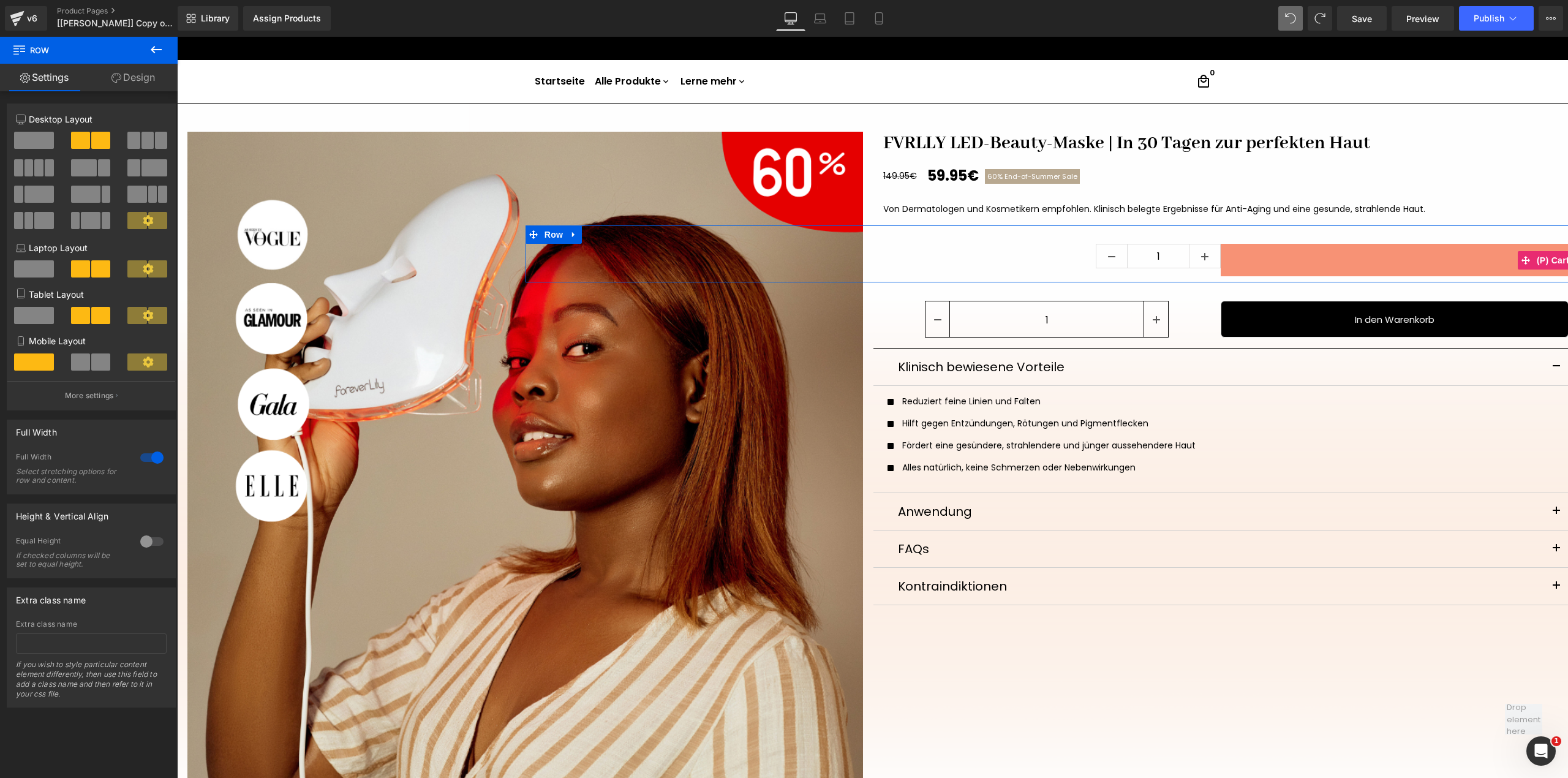
click at [1342, 256] on button "Add To Cart" at bounding box center [1568, 260] width 696 height 32
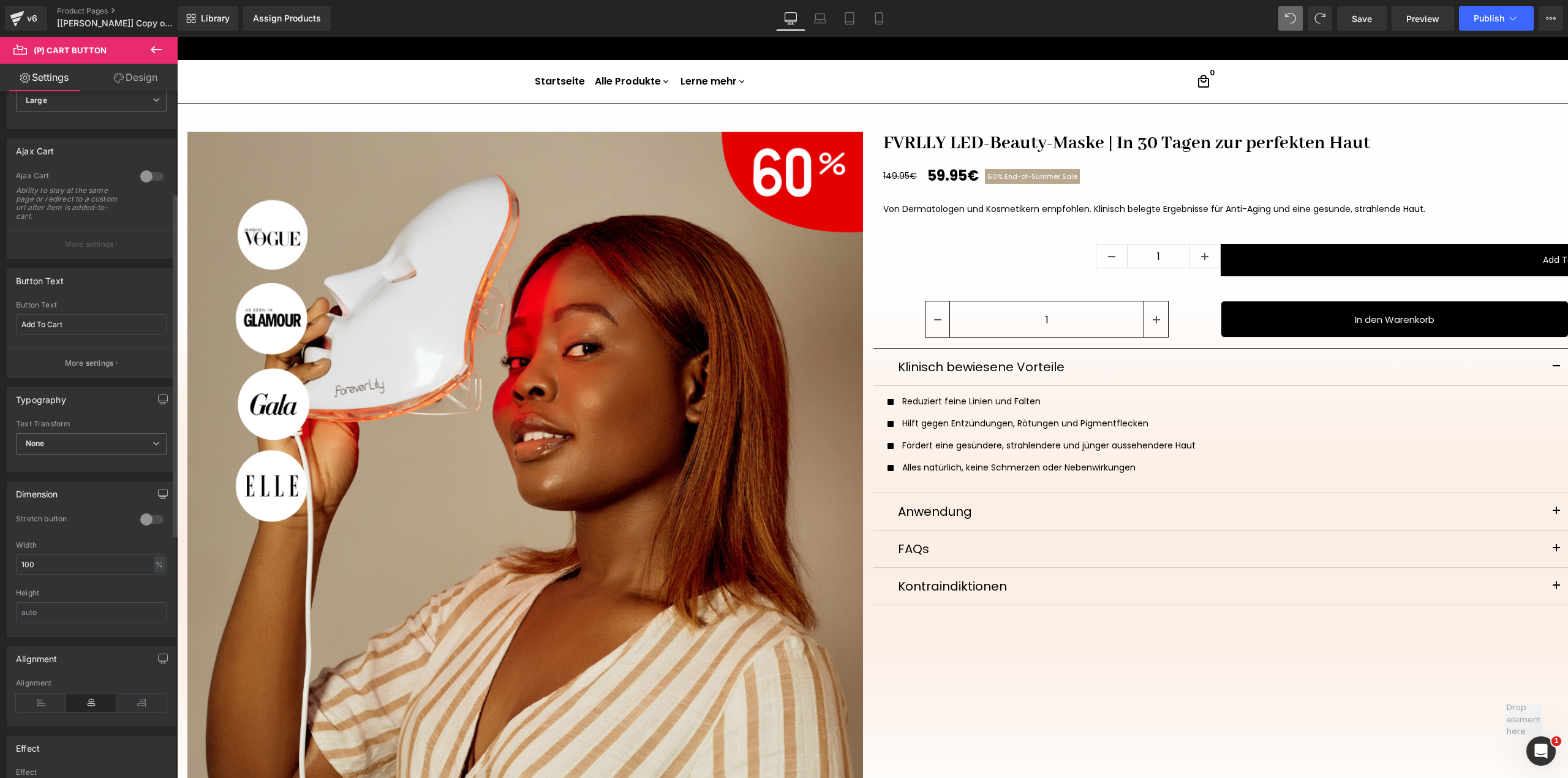
scroll to position [245, 0]
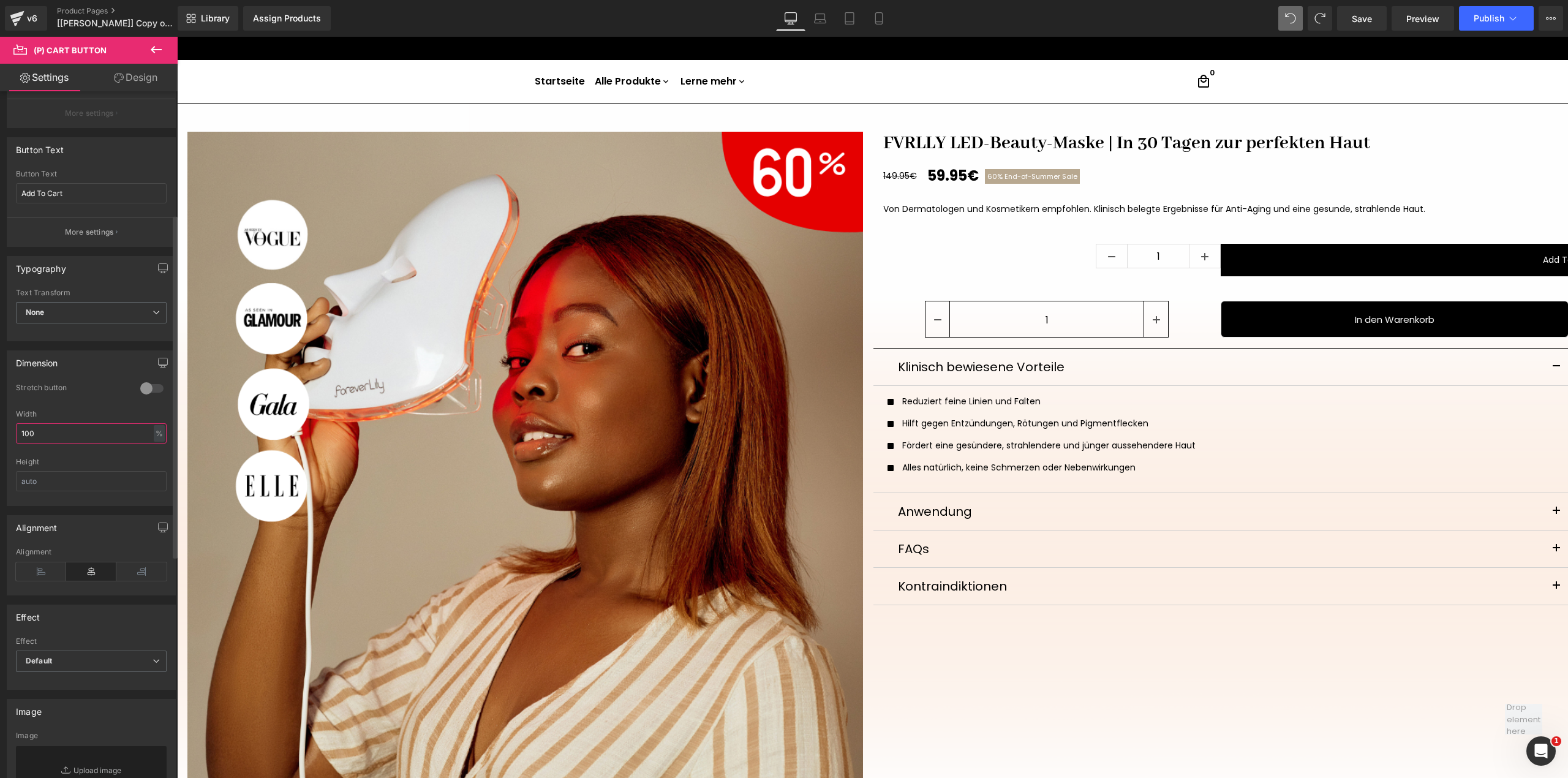
click at [126, 438] on input "100" at bounding box center [91, 434] width 151 height 21
click at [126, 438] on input "50" at bounding box center [91, 434] width 151 height 21
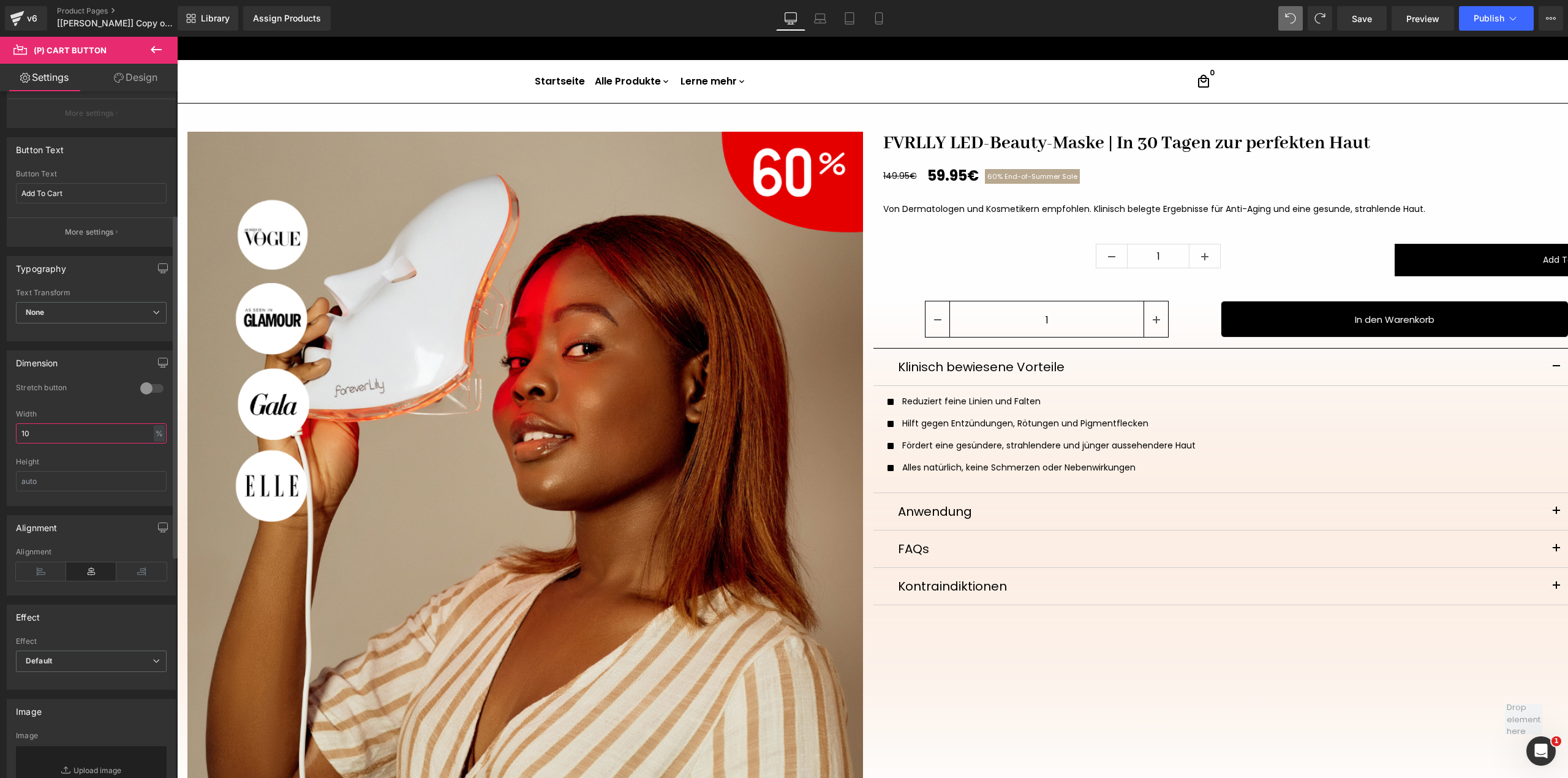
type input "100"
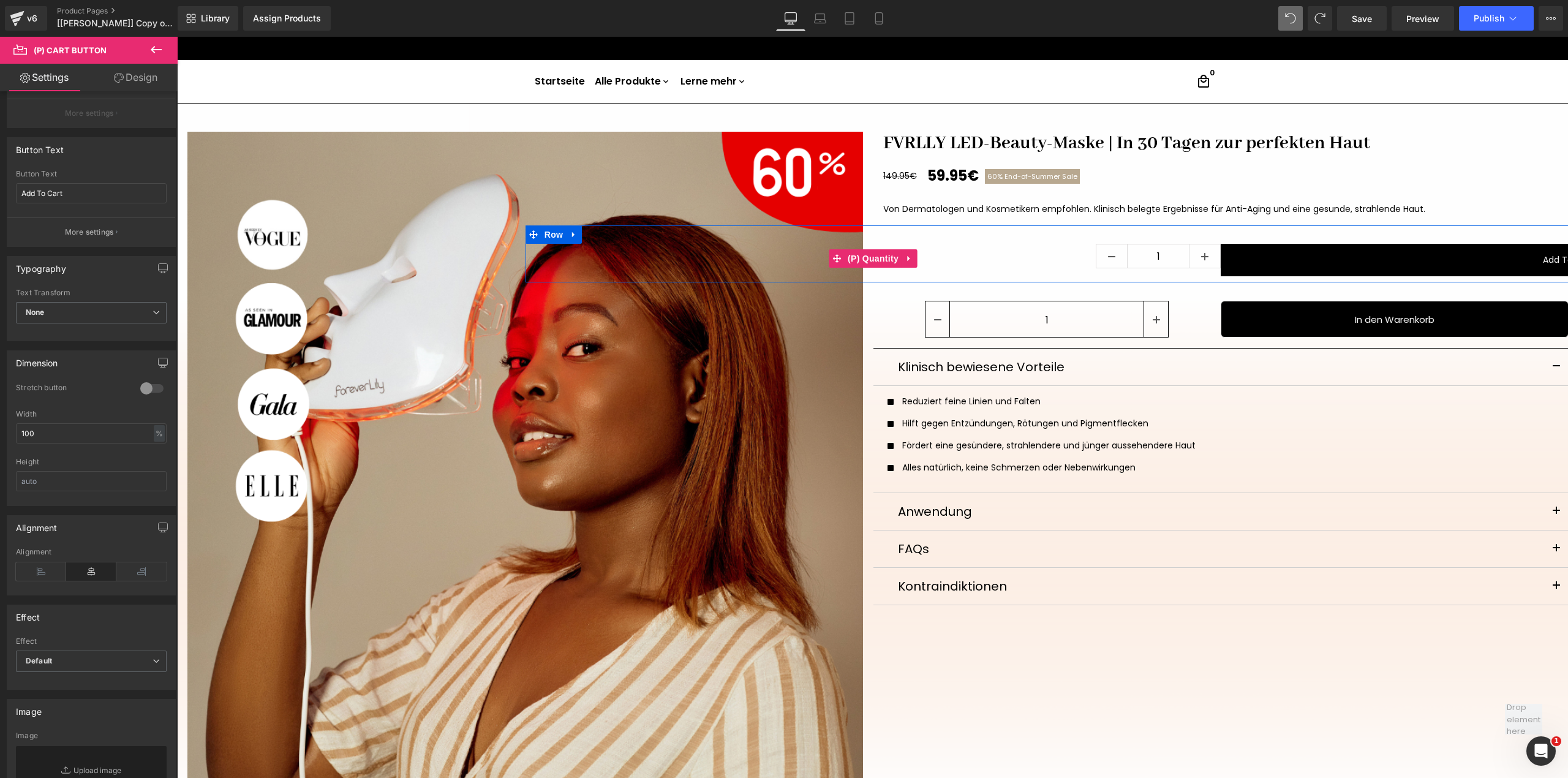
click at [1204, 271] on div "1" at bounding box center [873, 258] width 696 height 28
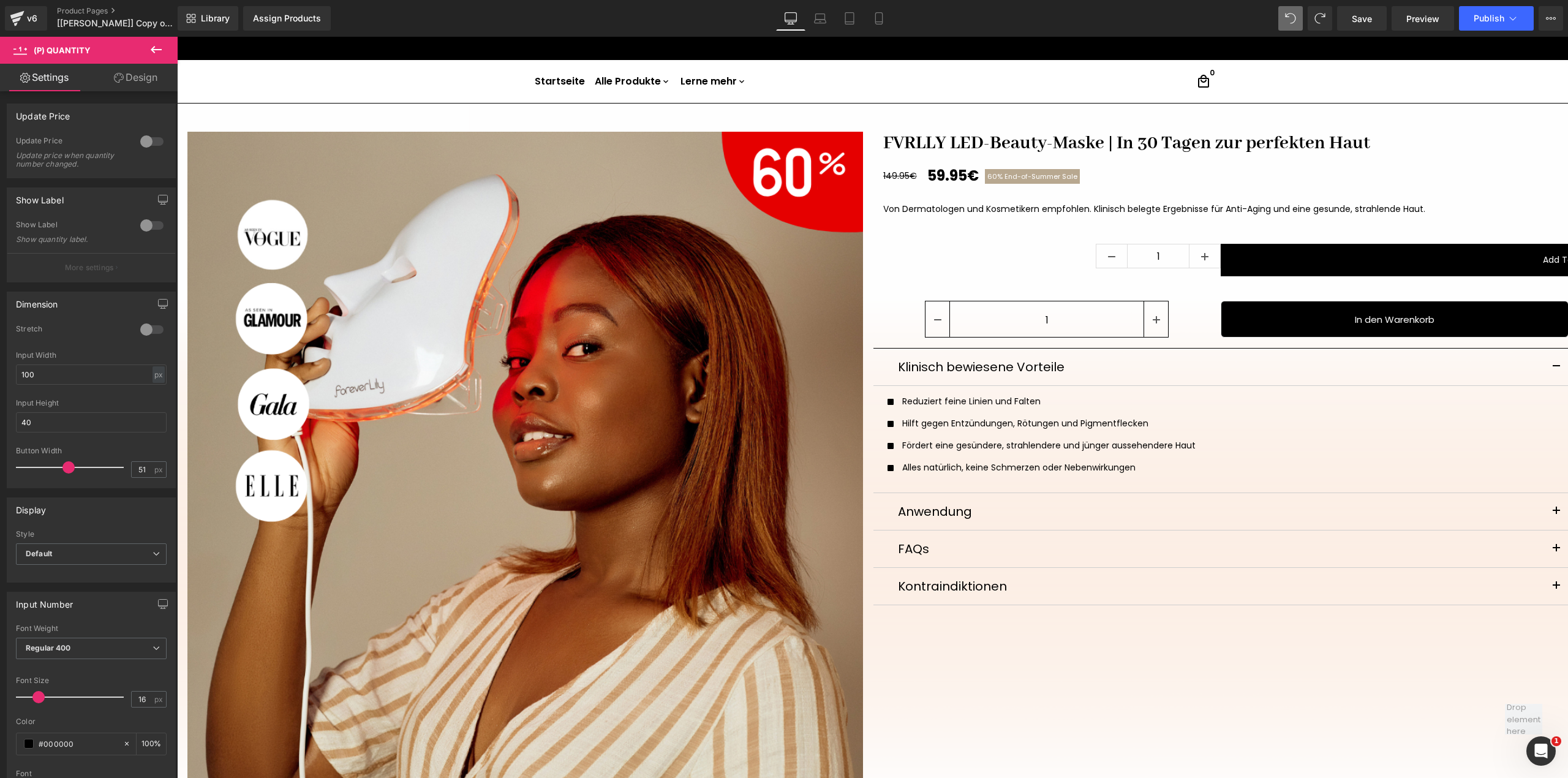
click at [126, 75] on link "Design" at bounding box center [136, 77] width 88 height 28
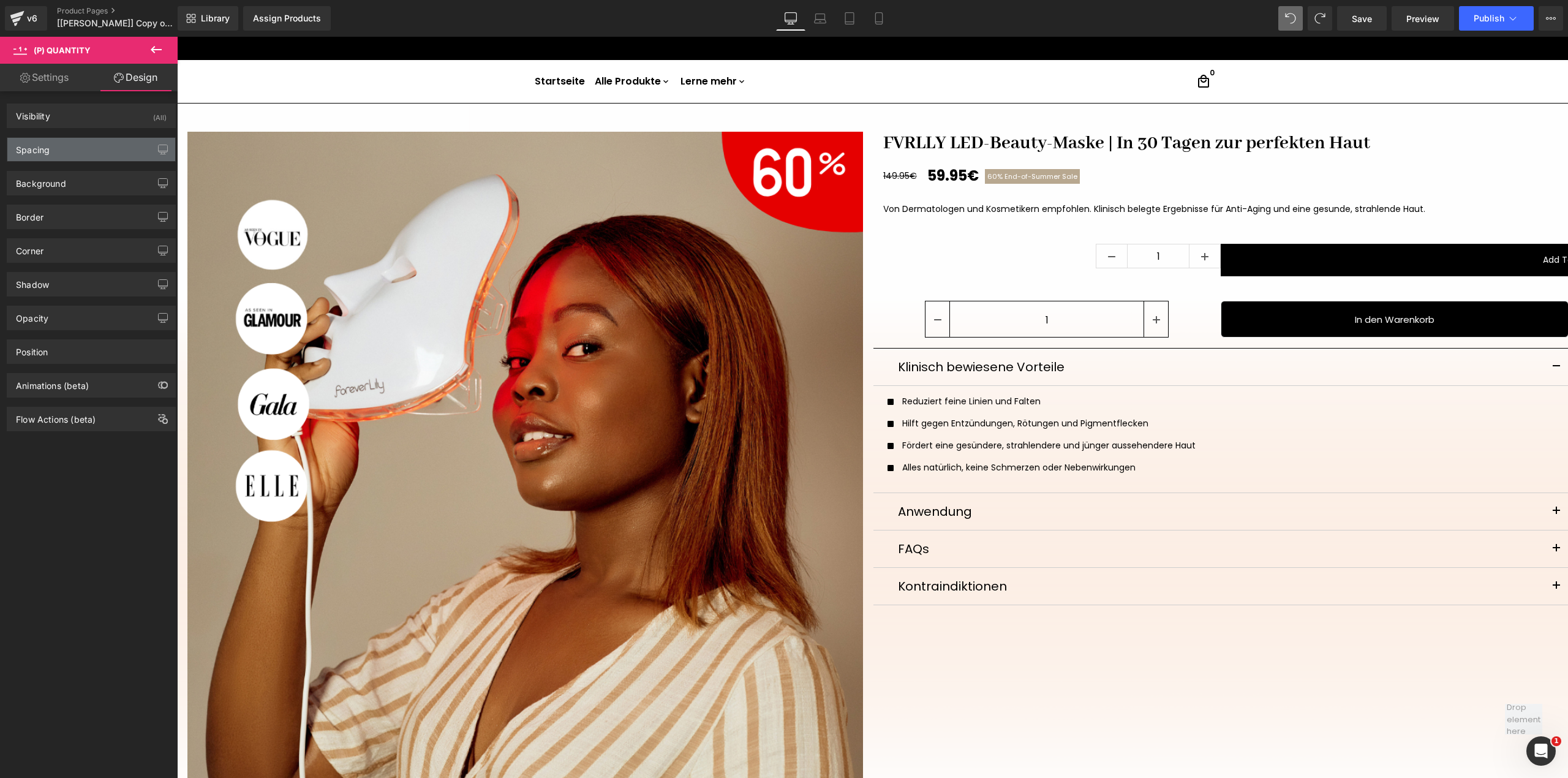
click at [86, 145] on div "Spacing" at bounding box center [91, 149] width 168 height 23
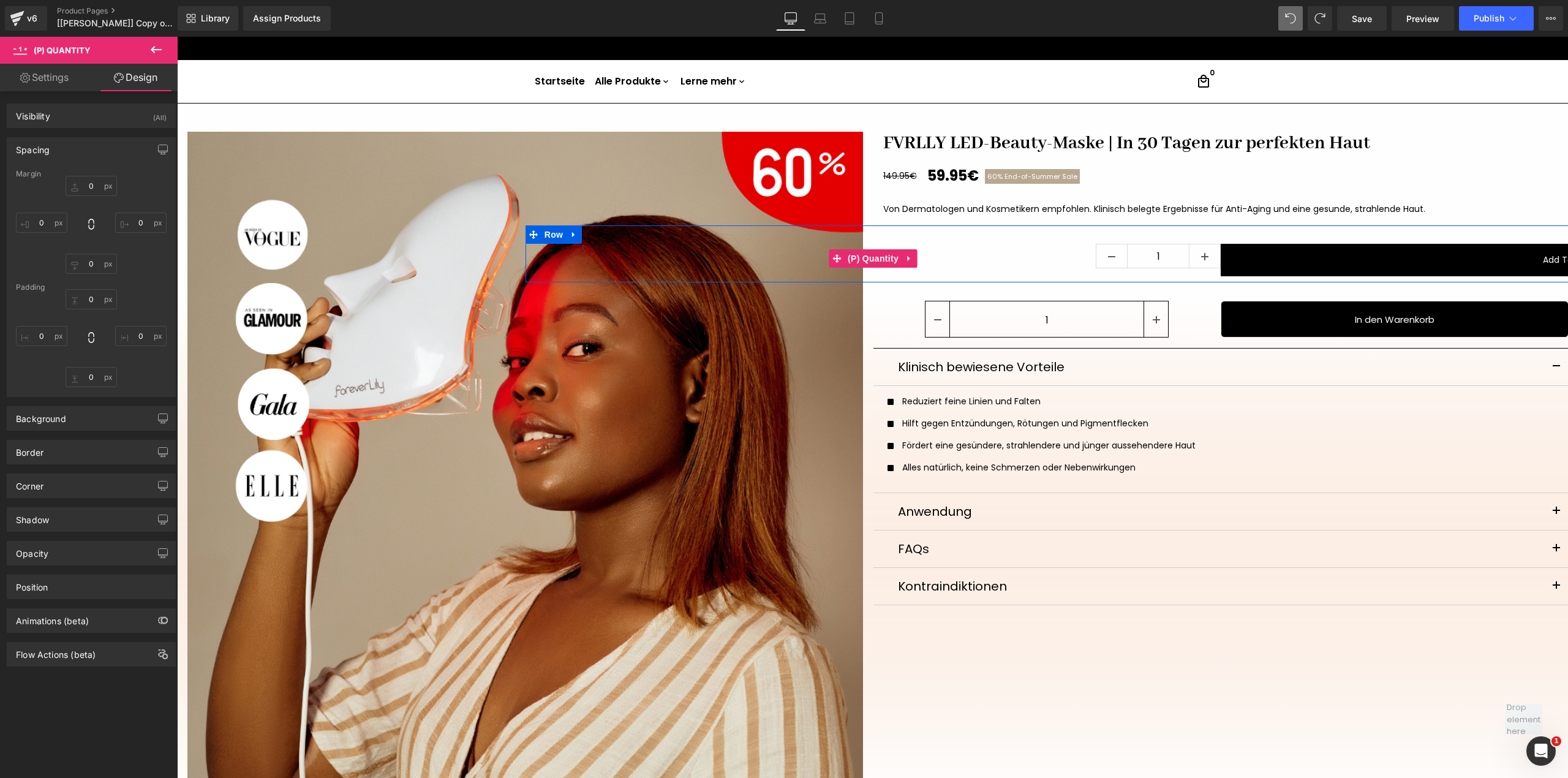
click at [1199, 272] on div "1" at bounding box center [873, 258] width 696 height 28
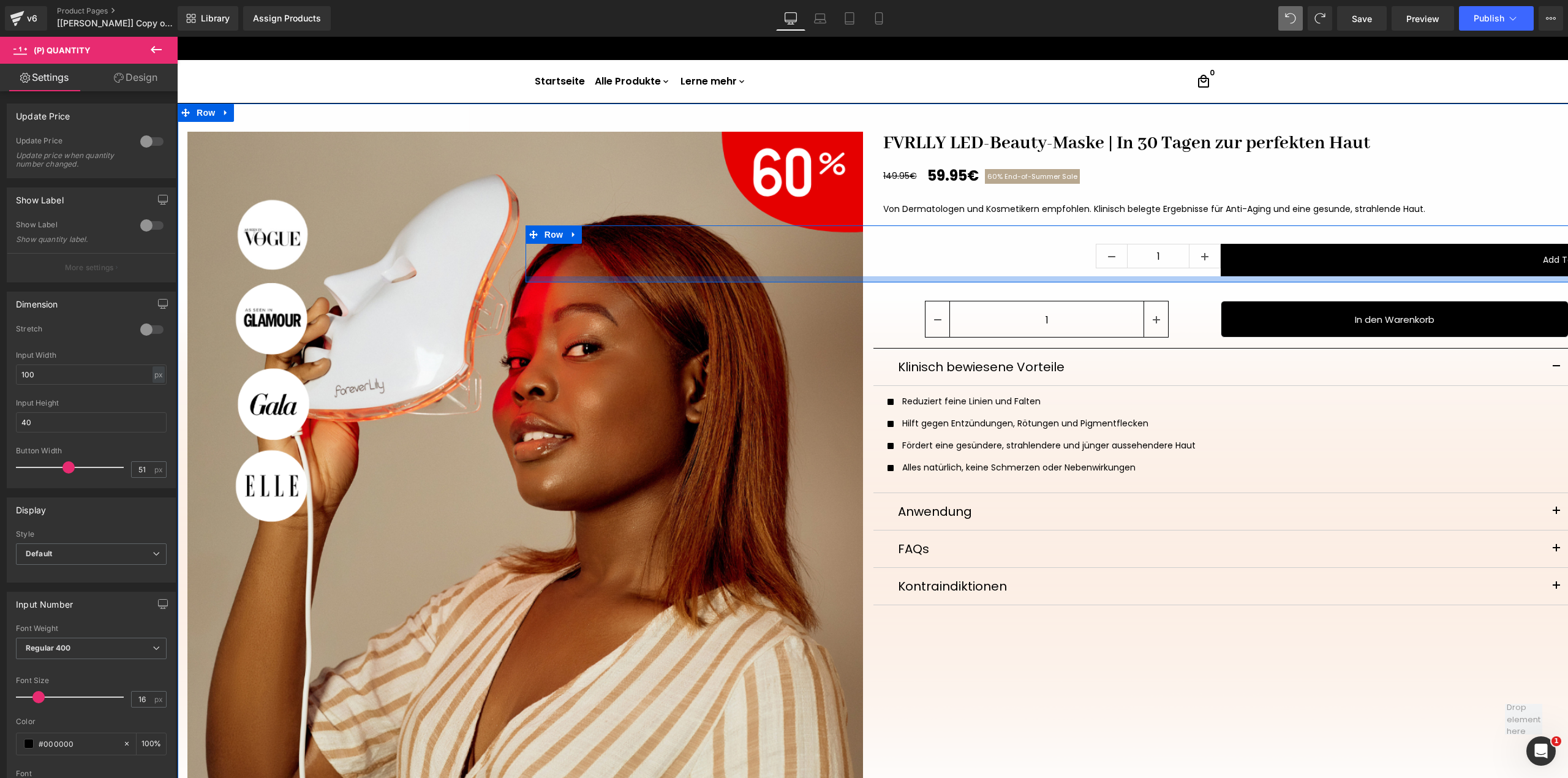
click at [1068, 270] on div "1" at bounding box center [873, 258] width 696 height 28
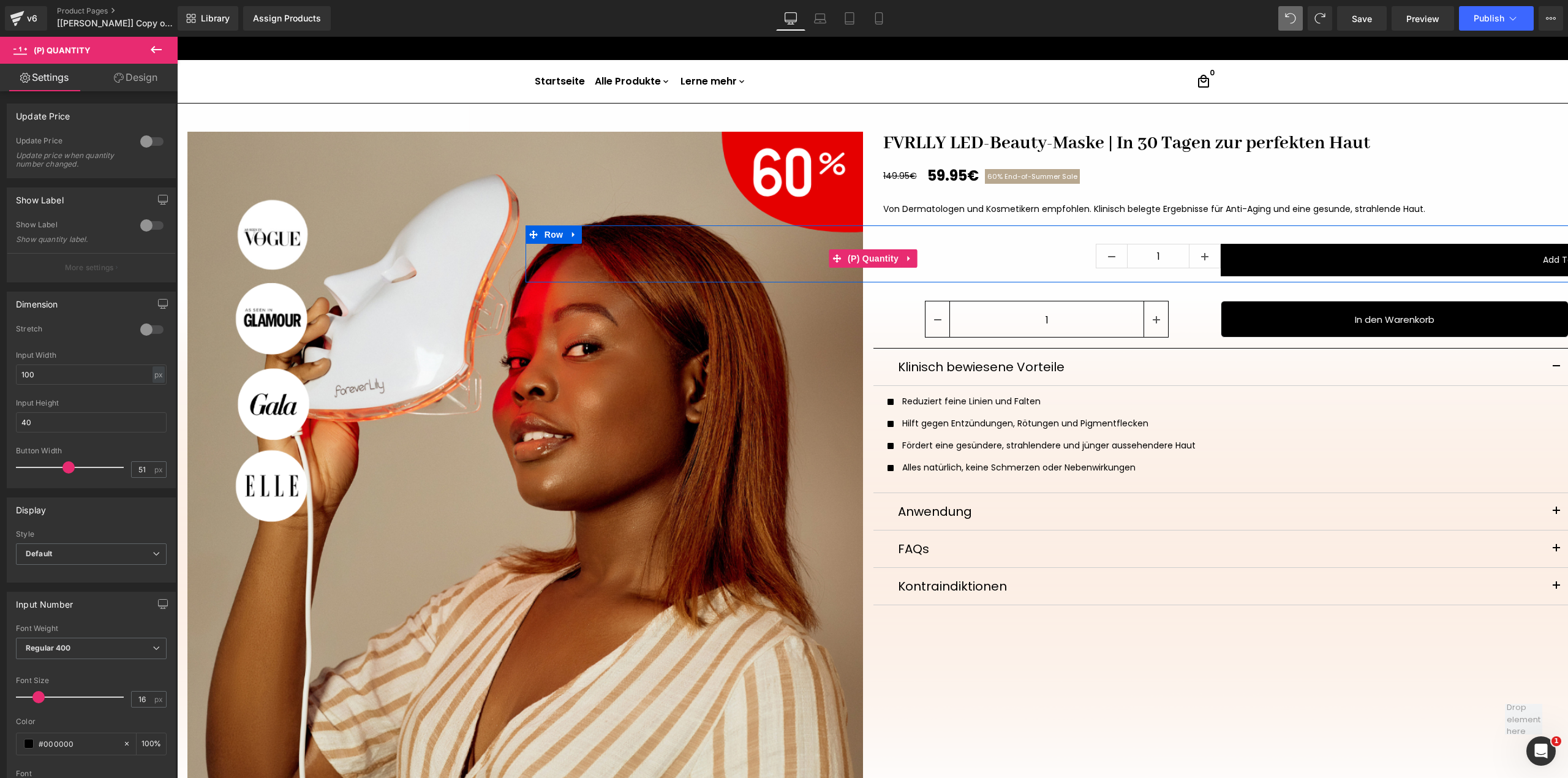
click at [1031, 255] on div "1" at bounding box center [873, 258] width 696 height 28
click at [545, 239] on span "Row" at bounding box center [553, 234] width 24 height 18
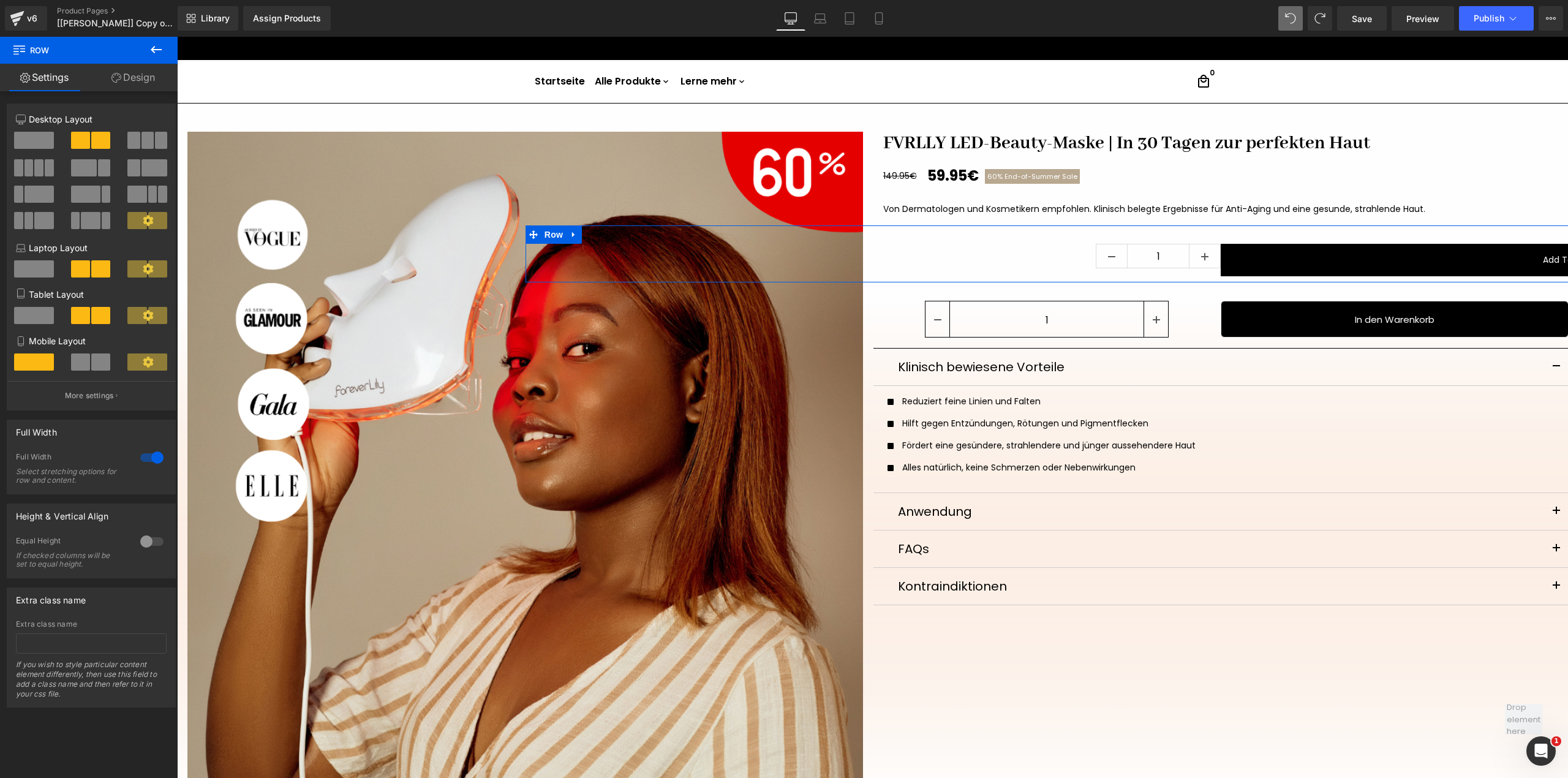
click at [143, 468] on div at bounding box center [152, 457] width 29 height 20
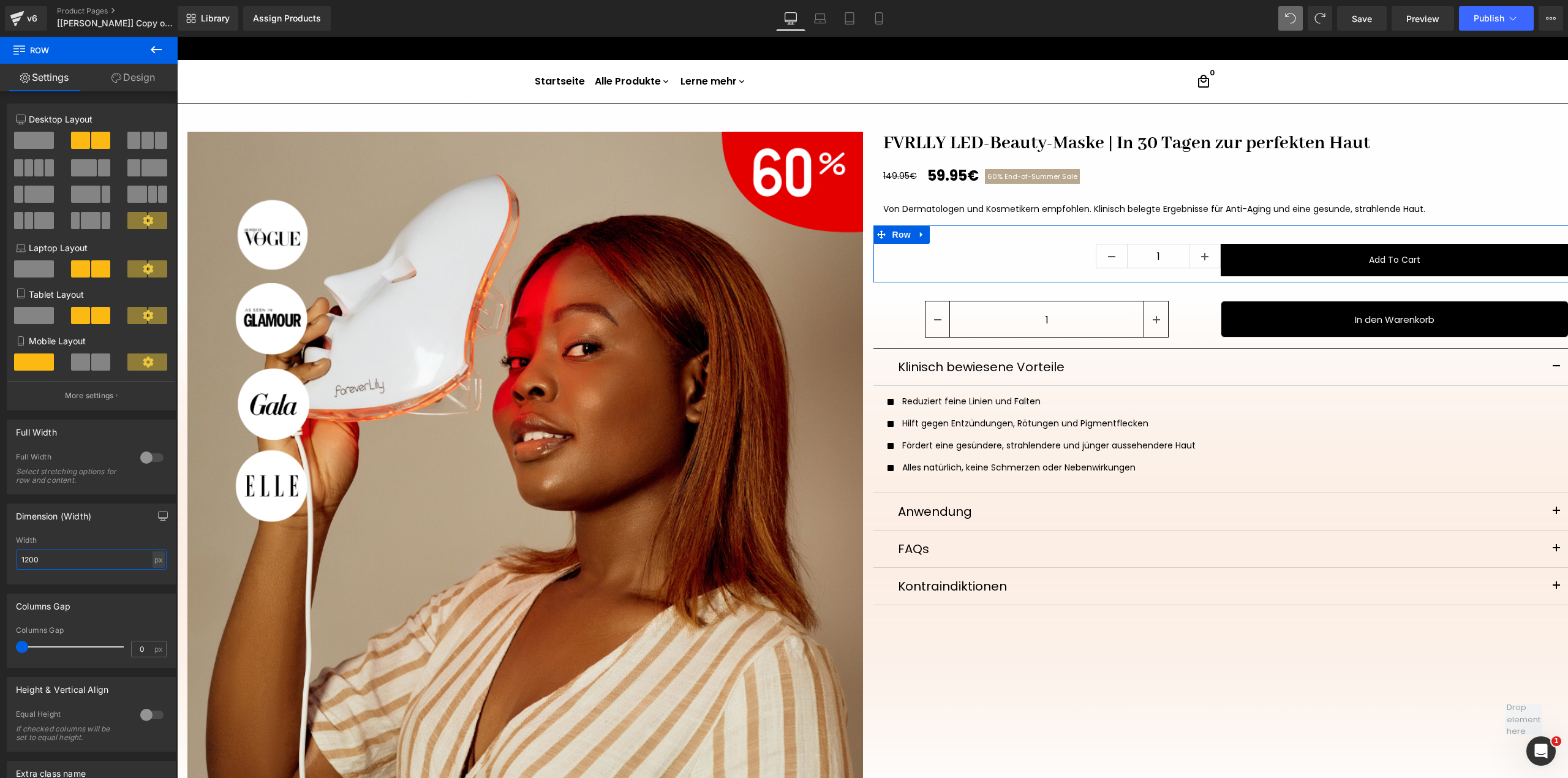
click at [94, 569] on input "1200" at bounding box center [91, 560] width 151 height 21
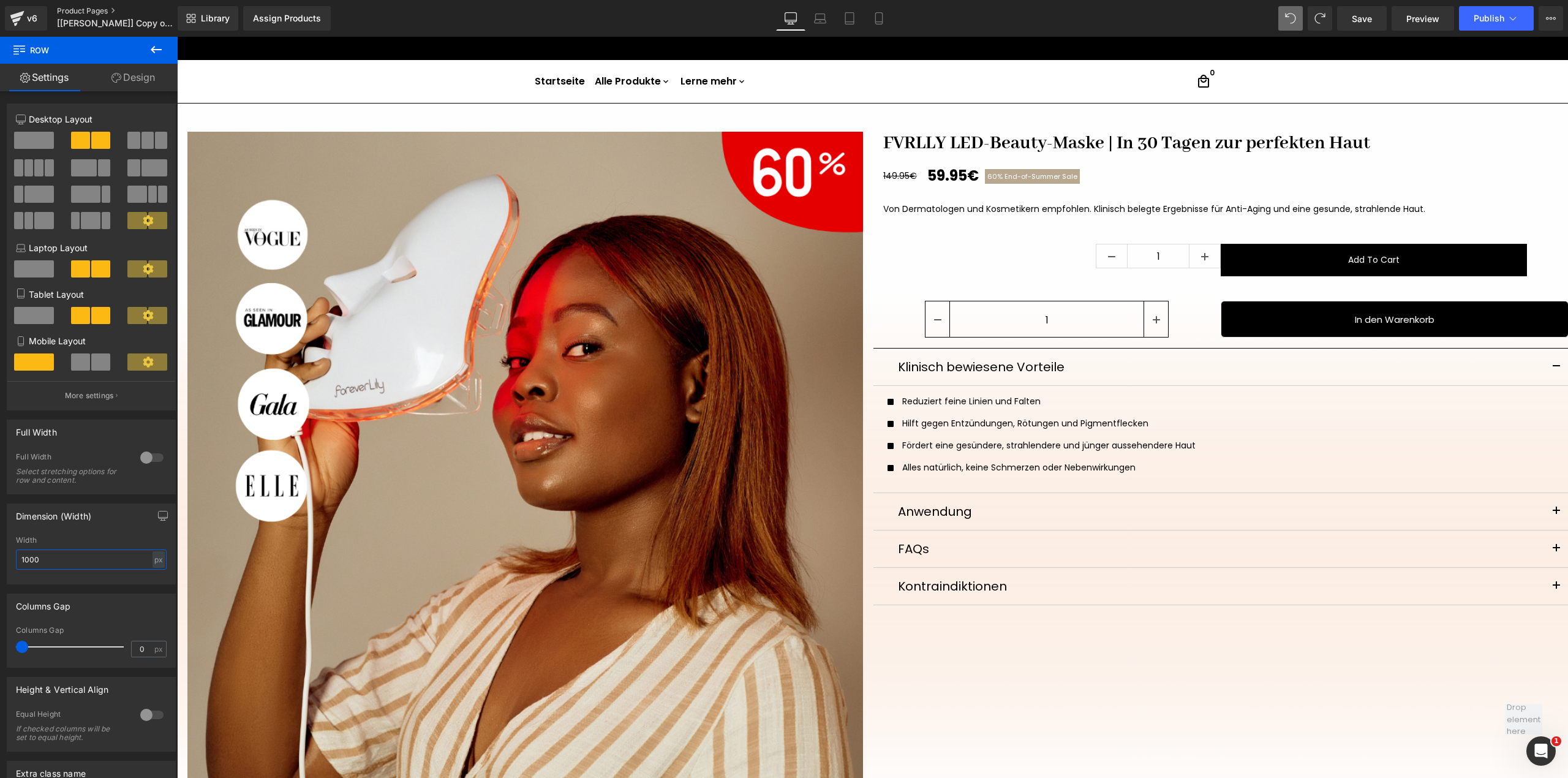
type input "1000"
click at [1069, 253] on span "(P) Quantity" at bounding box center [1067, 258] width 57 height 18
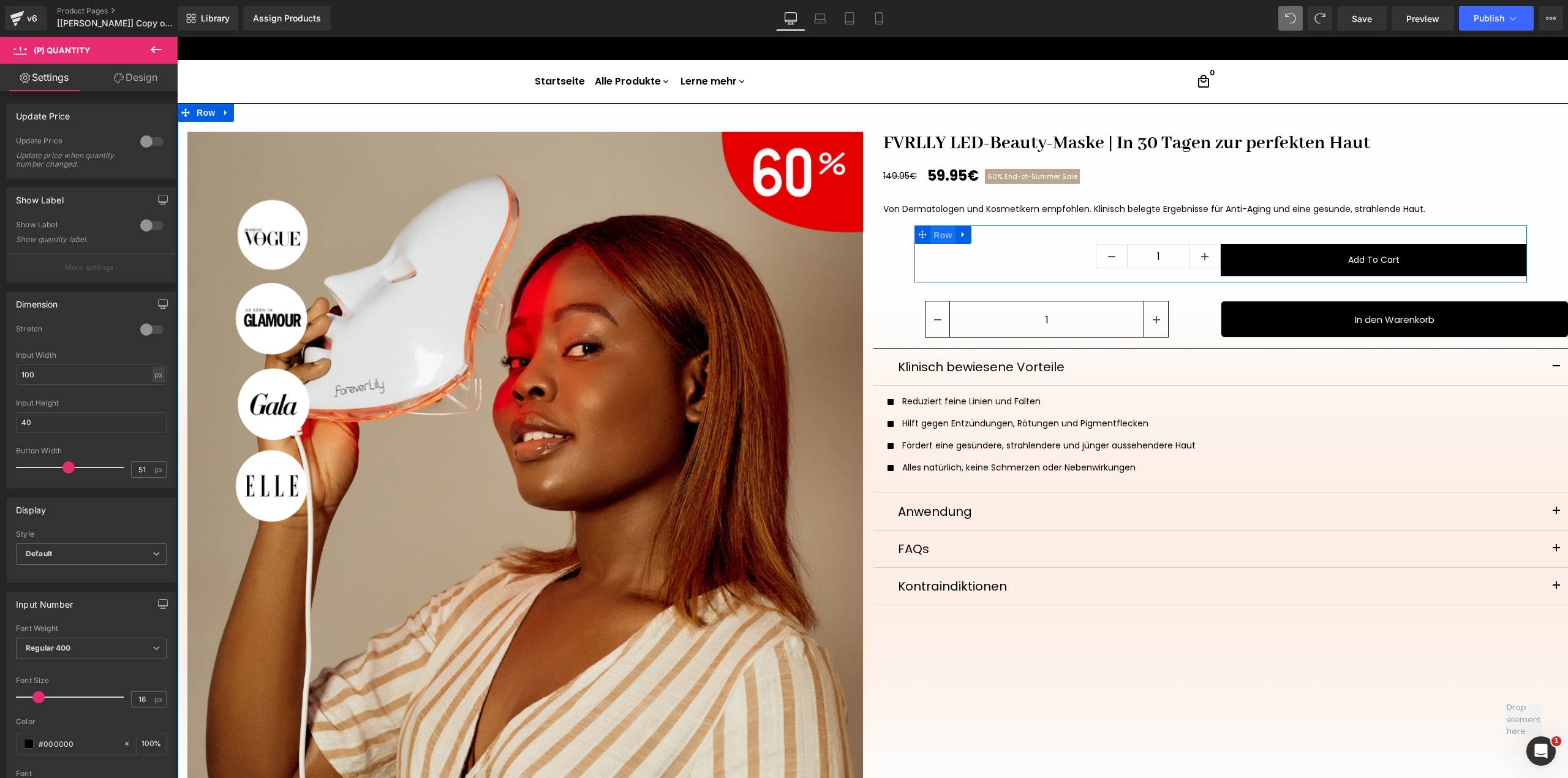
click at [942, 236] on span "Row" at bounding box center [942, 235] width 24 height 18
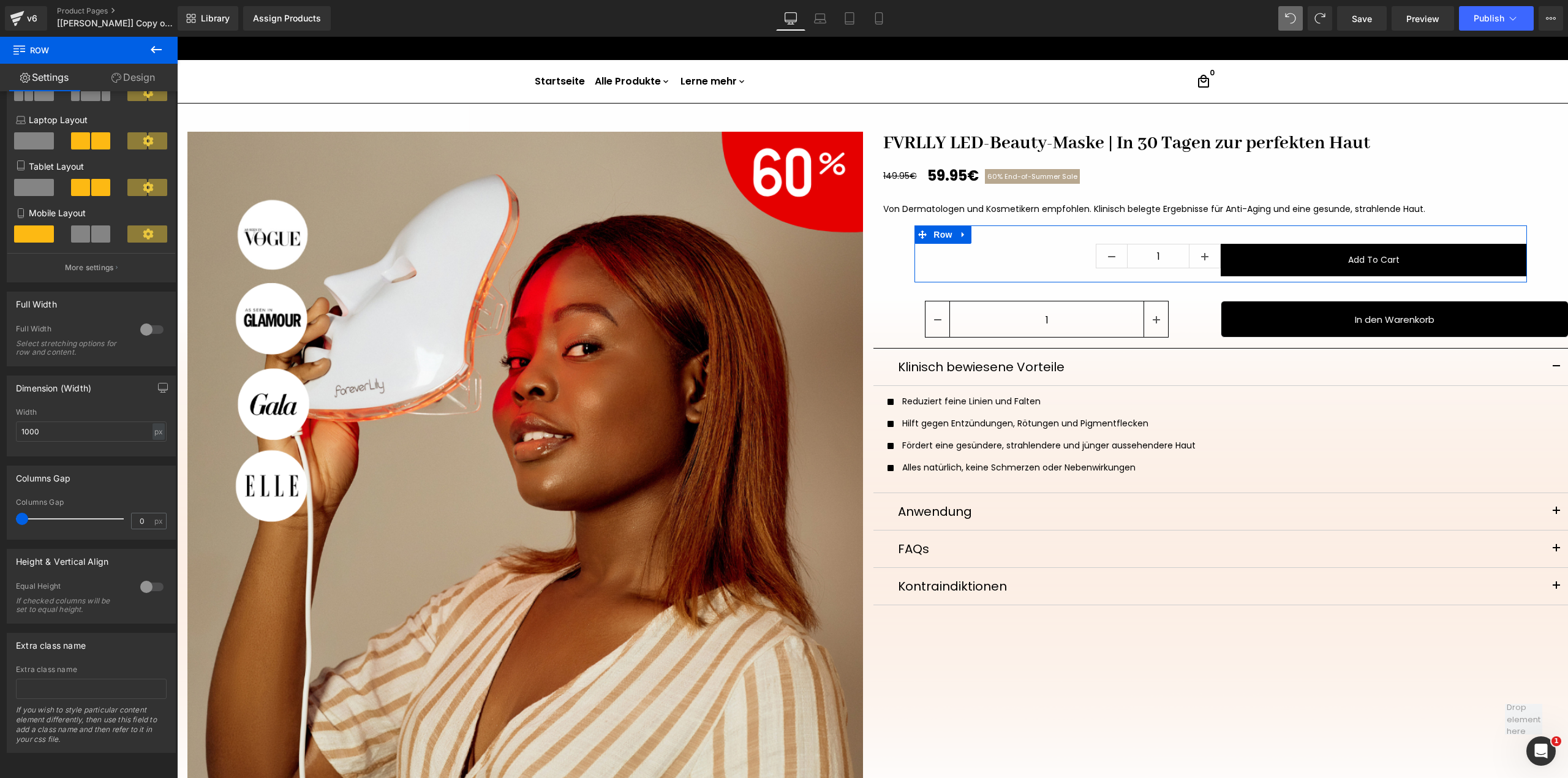
scroll to position [148, 0]
click at [151, 577] on div at bounding box center [152, 587] width 29 height 20
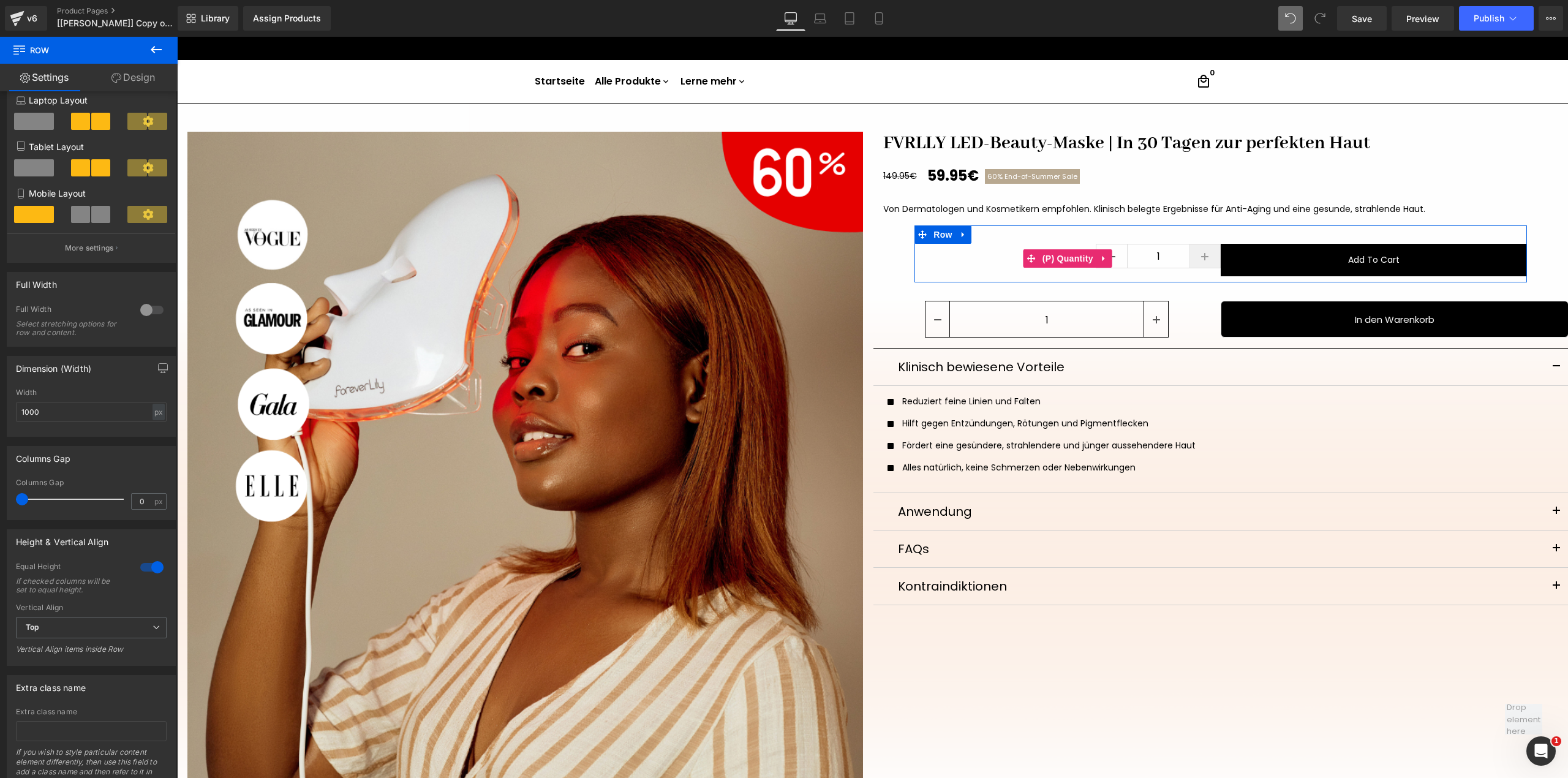
click at [1189, 262] on link at bounding box center [1205, 255] width 32 height 23
type input "2"
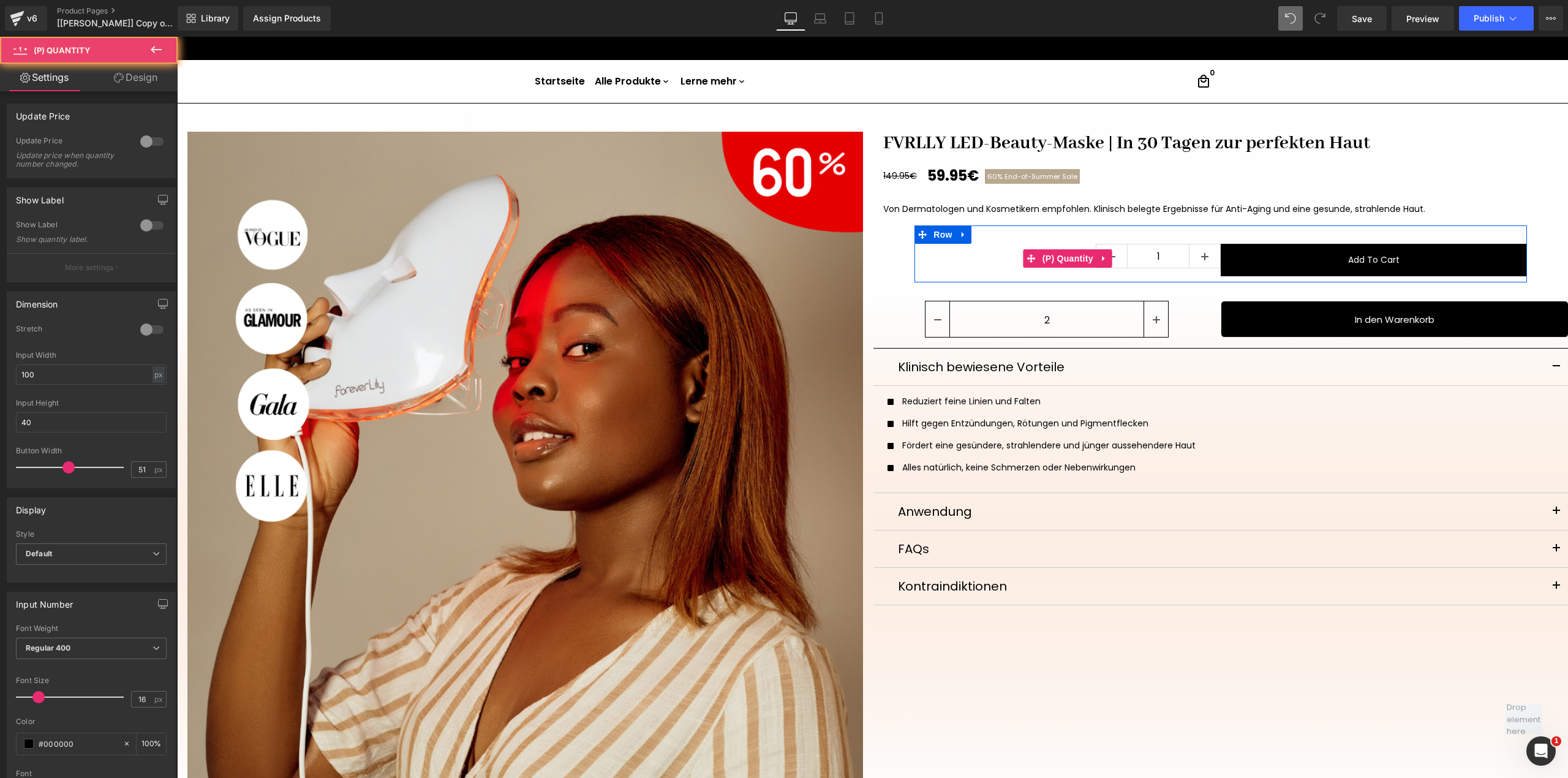
click at [1060, 269] on div "1" at bounding box center [1067, 258] width 306 height 28
click at [1066, 265] on span "(P) Quantity" at bounding box center [1067, 258] width 57 height 18
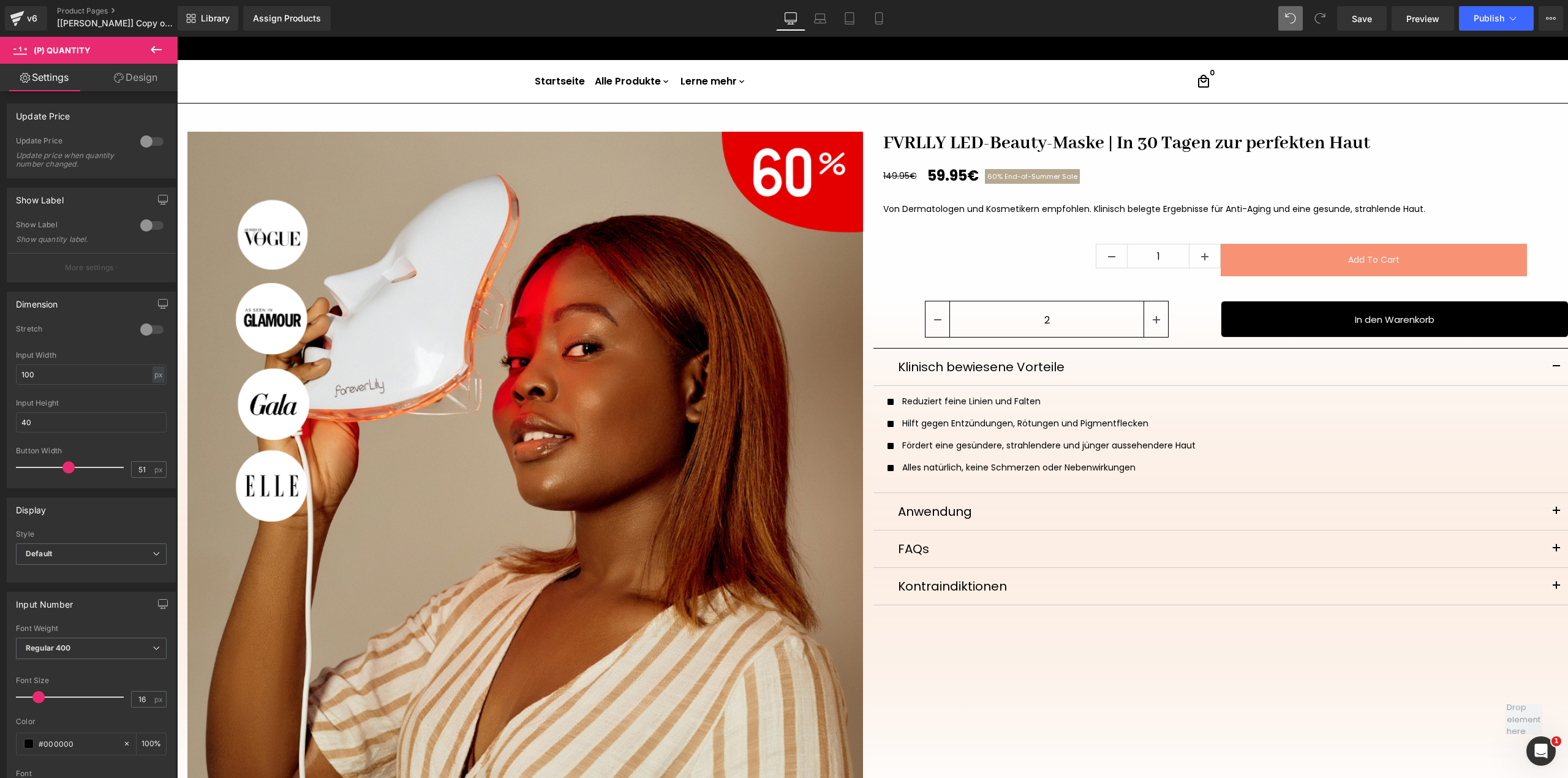
click at [1240, 258] on button "Add To Cart" at bounding box center [1374, 260] width 306 height 32
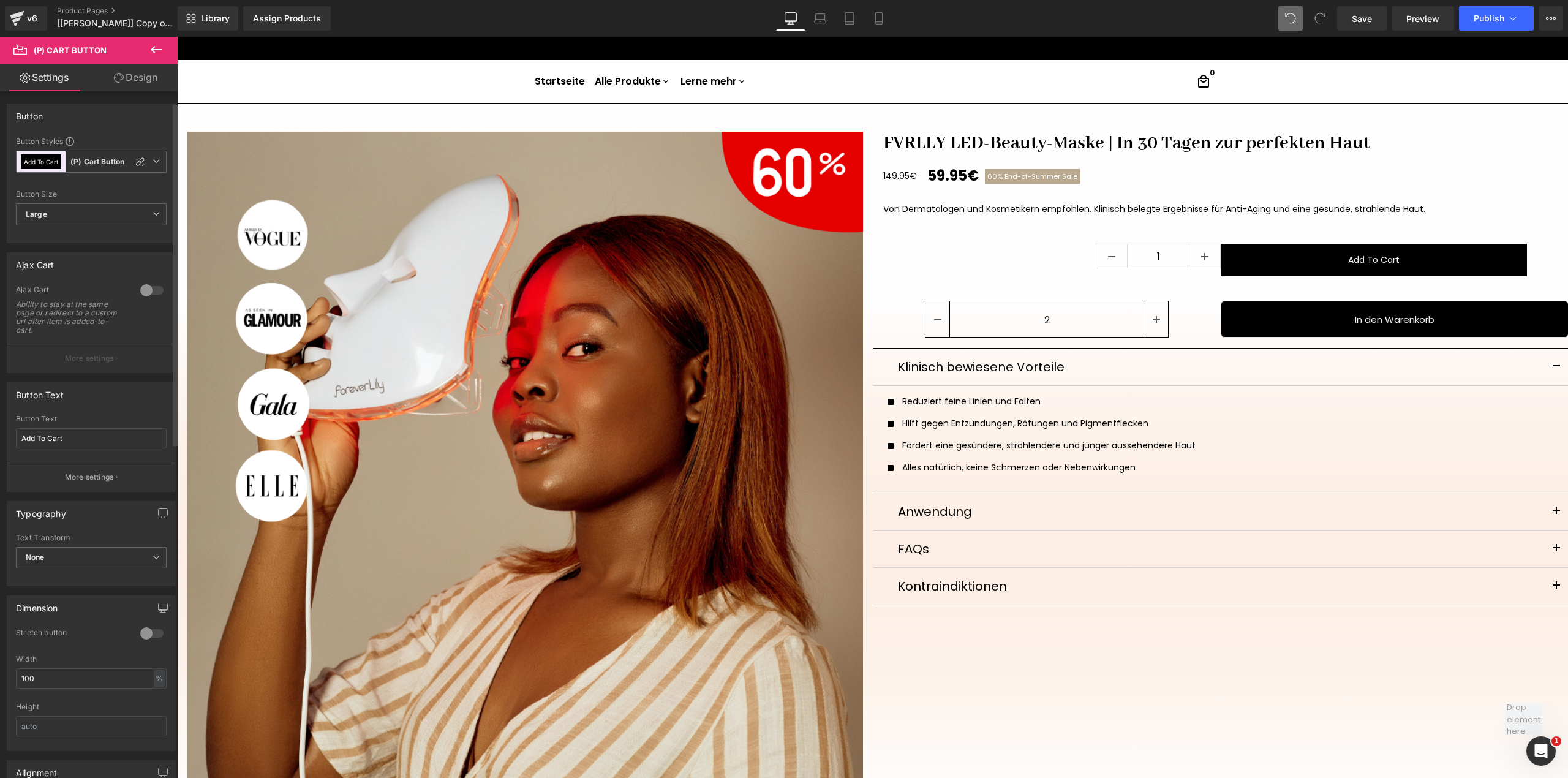
scroll to position [81, 0]
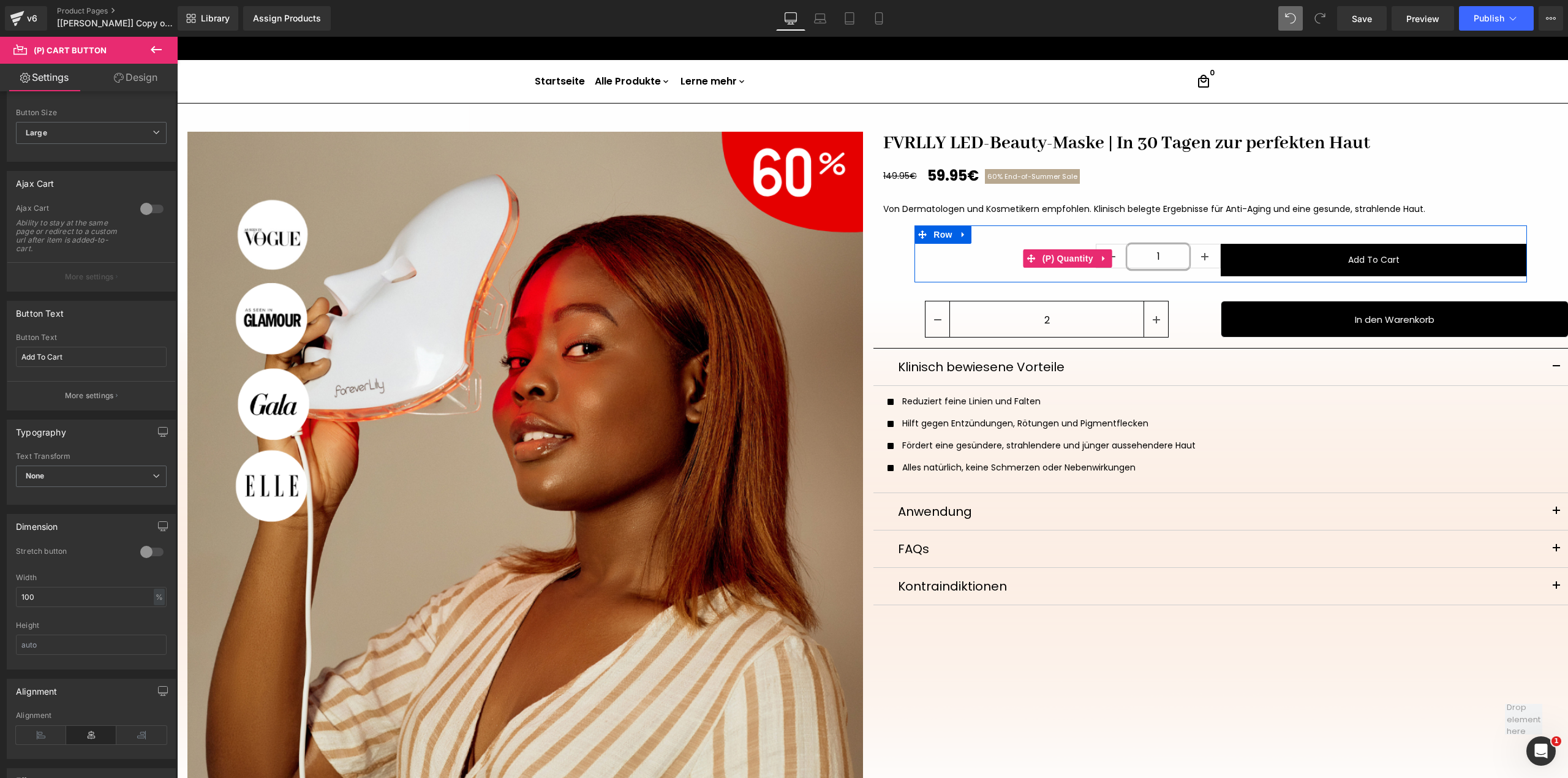
click at [1177, 261] on input "1" at bounding box center [1158, 256] width 62 height 24
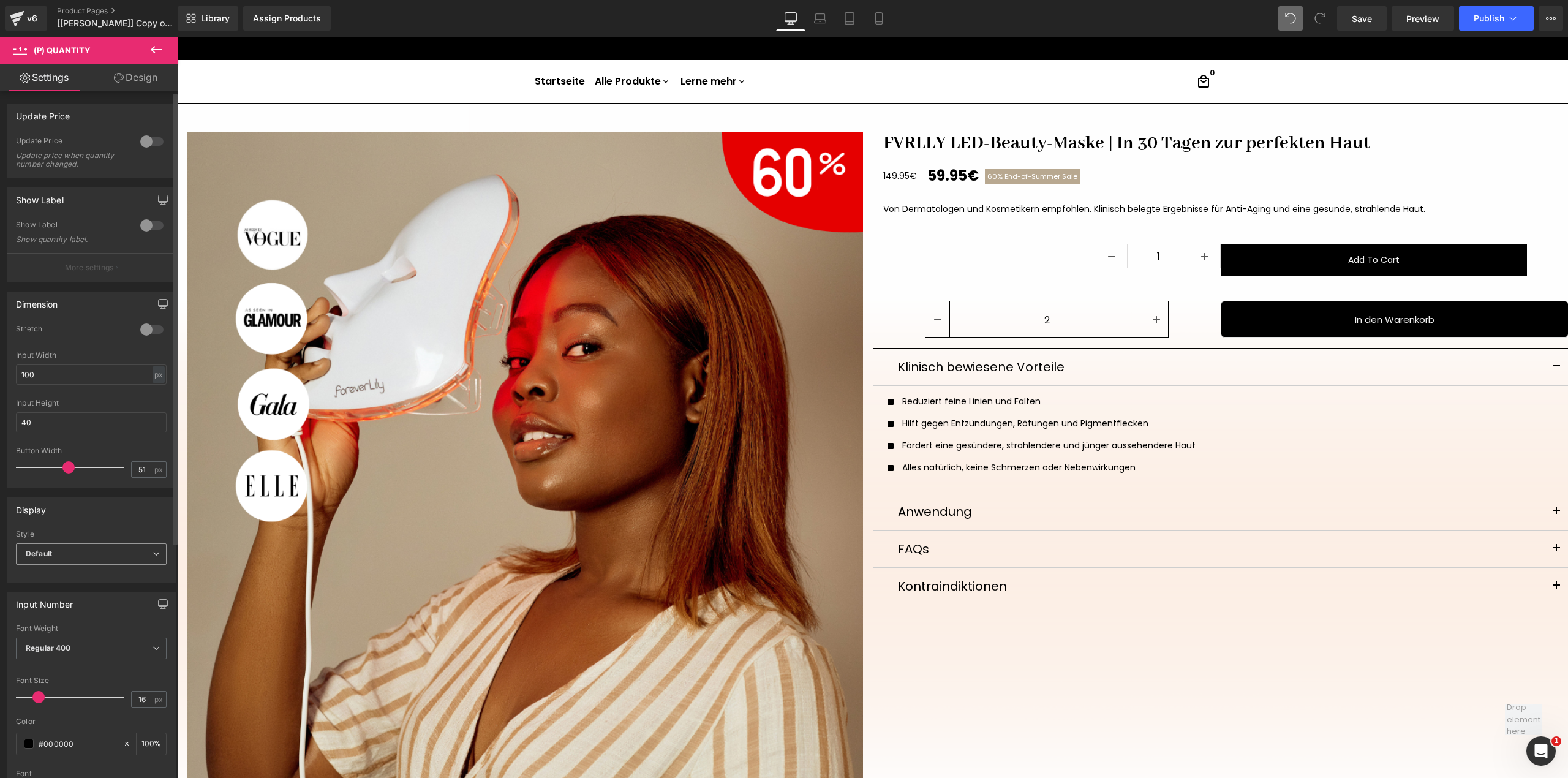
click at [58, 551] on span "Default" at bounding box center [91, 554] width 151 height 21
click at [107, 418] on input "40" at bounding box center [88, 423] width 146 height 21
click at [107, 418] on input "40" at bounding box center [91, 423] width 151 height 21
type input "Auto"
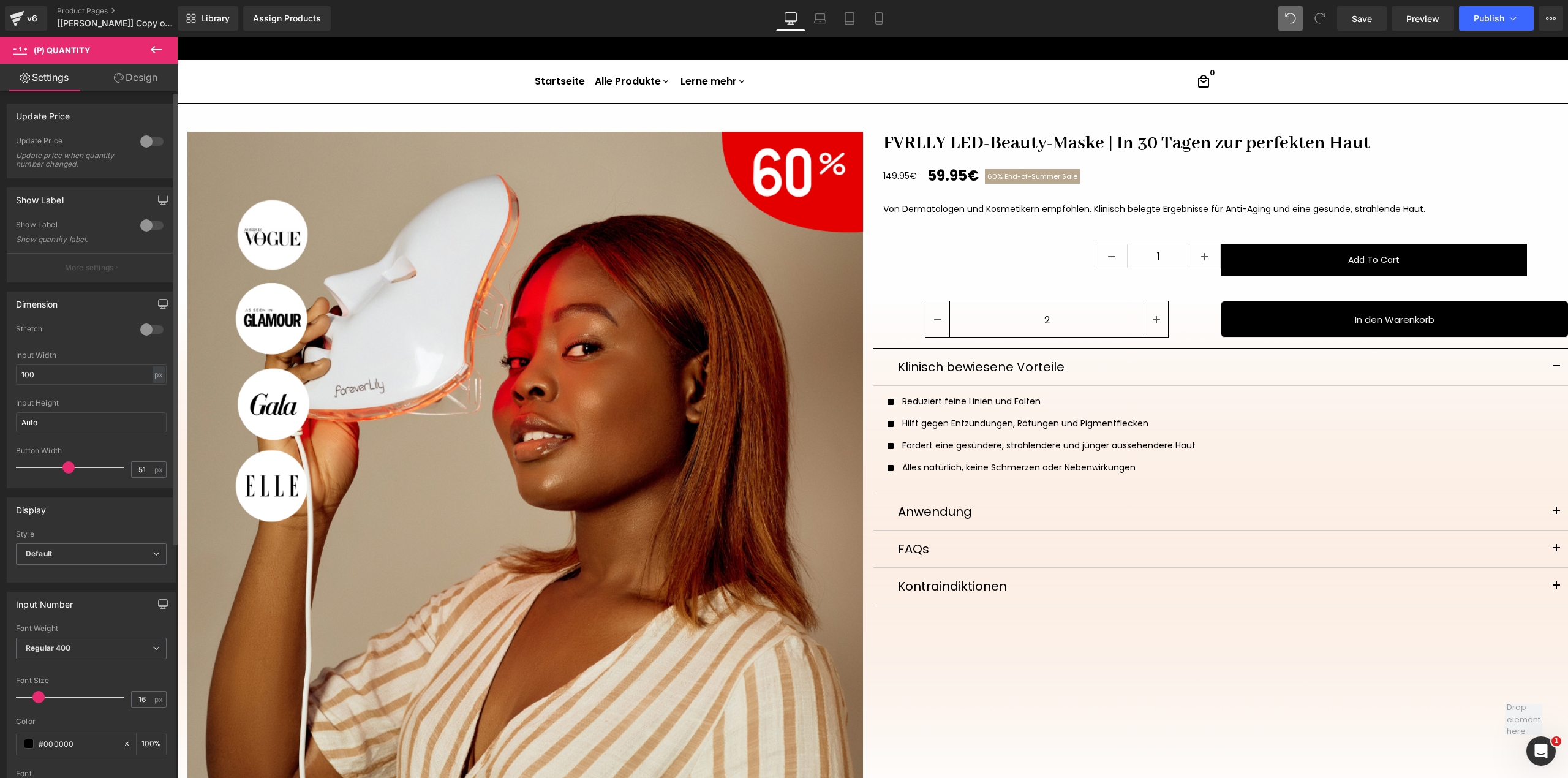
click at [103, 404] on div "Input Height" at bounding box center [91, 403] width 151 height 9
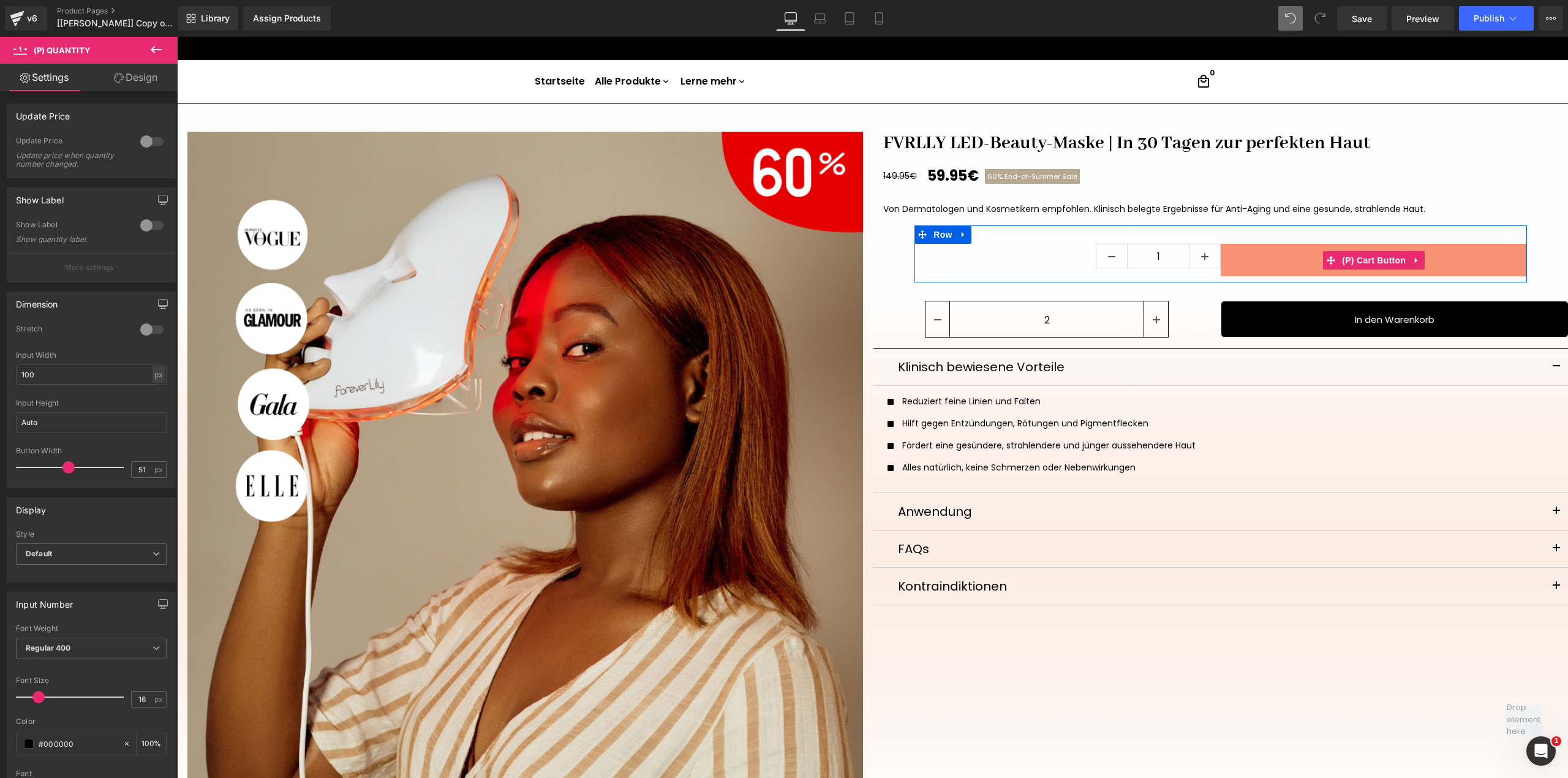
click at [1238, 254] on button "Add To Cart" at bounding box center [1374, 260] width 306 height 32
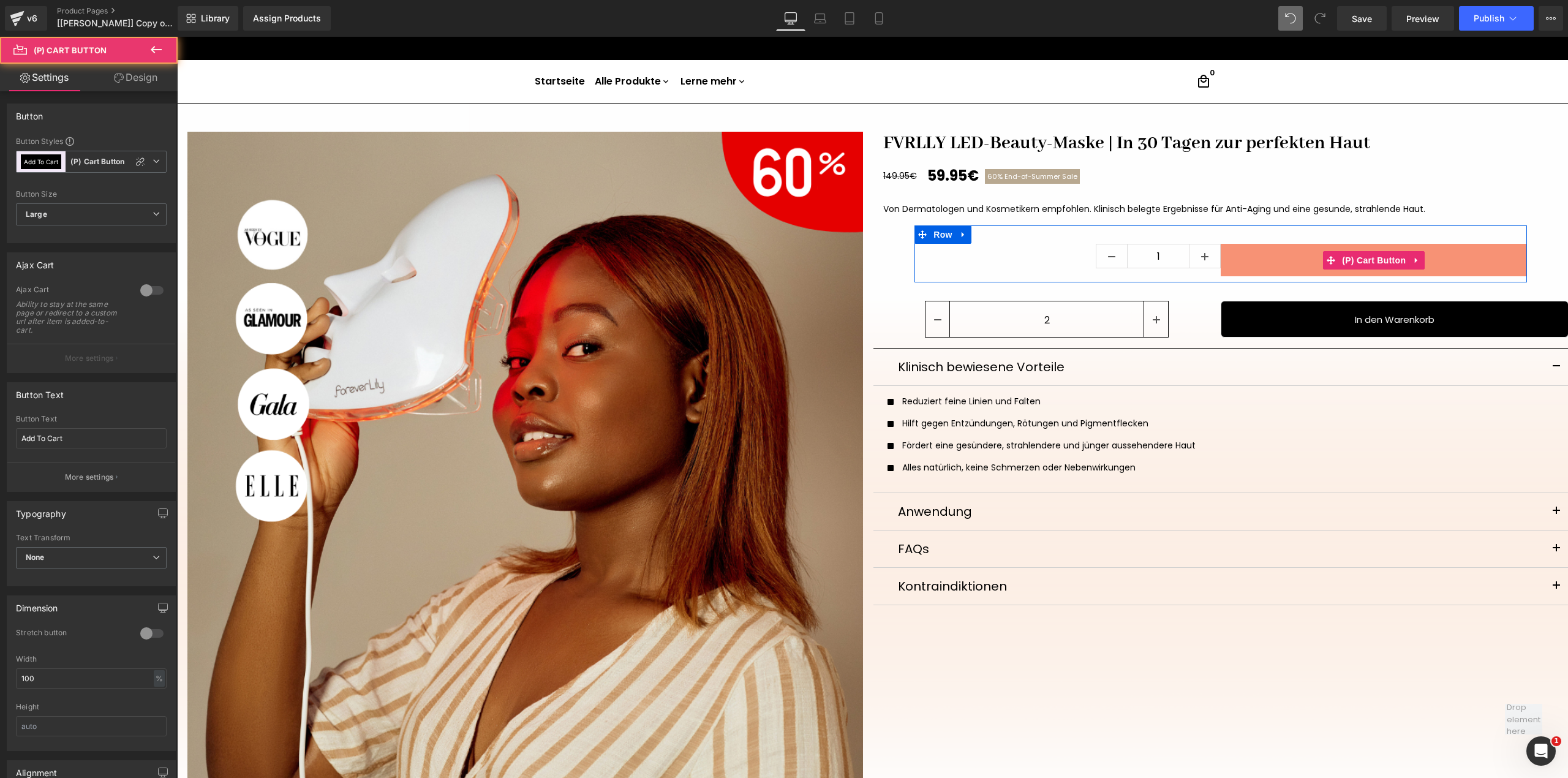
click at [1225, 265] on button "Add To Cart" at bounding box center [1374, 260] width 306 height 32
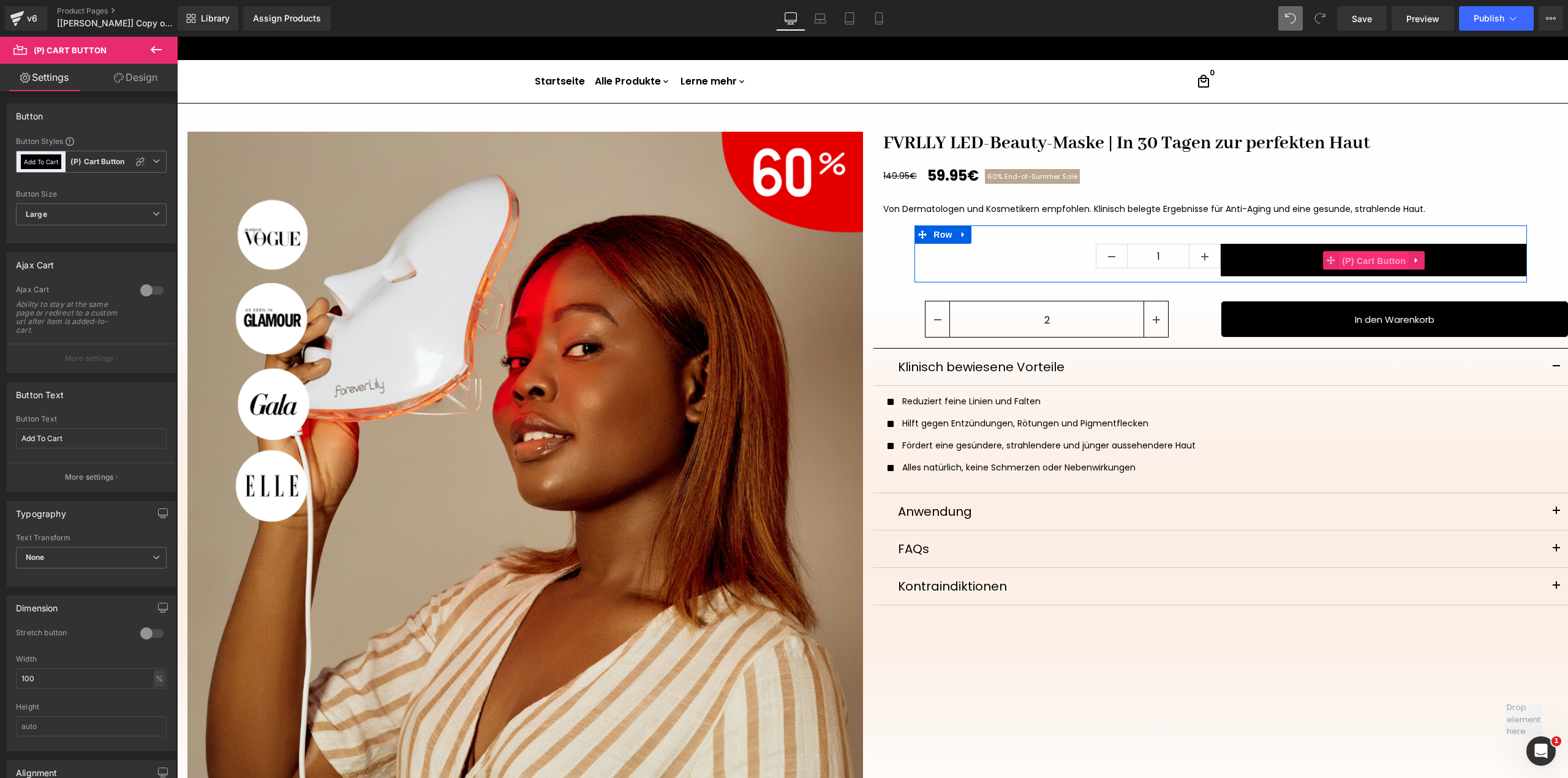
click at [1375, 258] on span "(P) Cart Button" at bounding box center [1374, 261] width 69 height 18
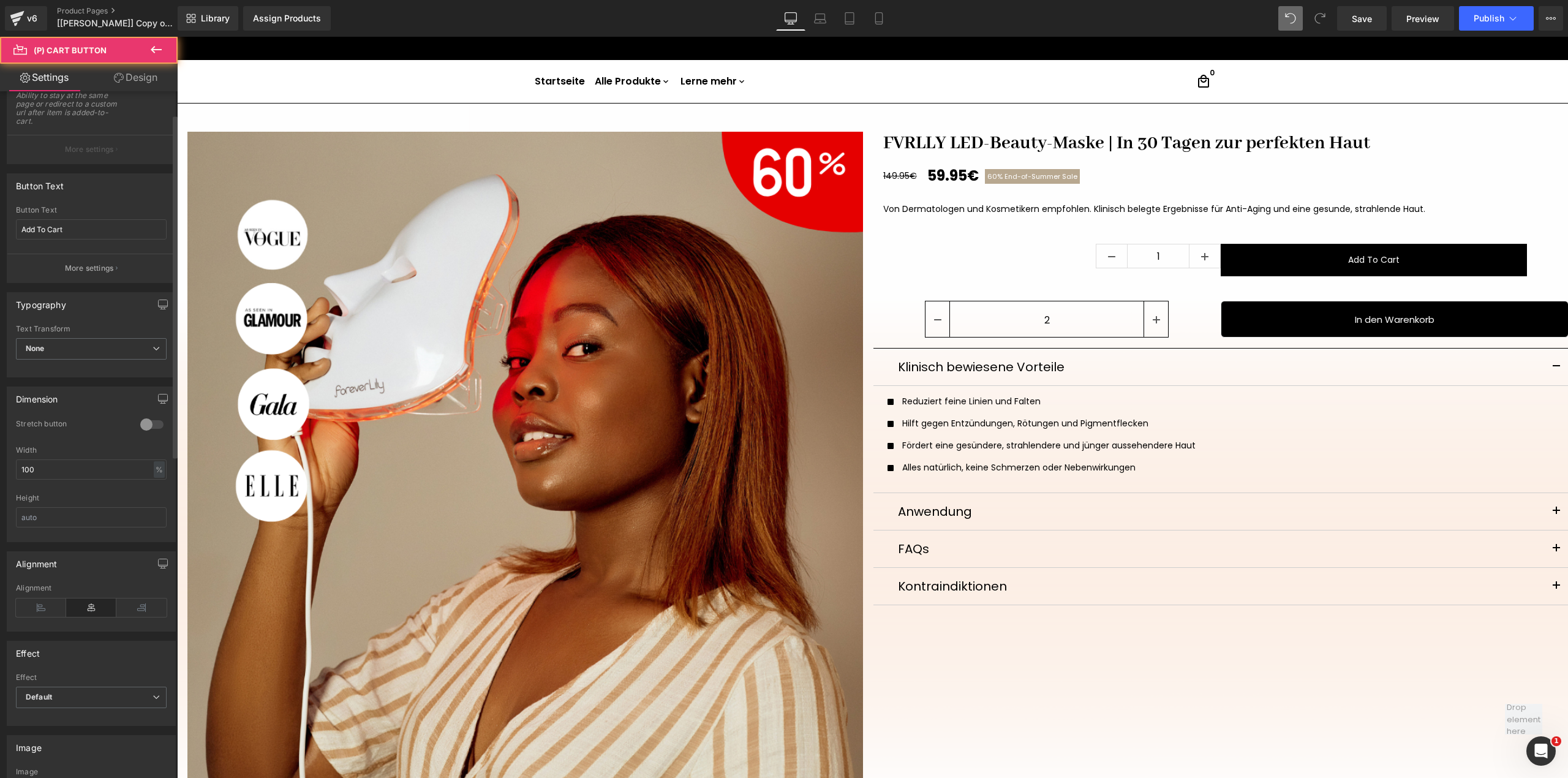
scroll to position [245, 0]
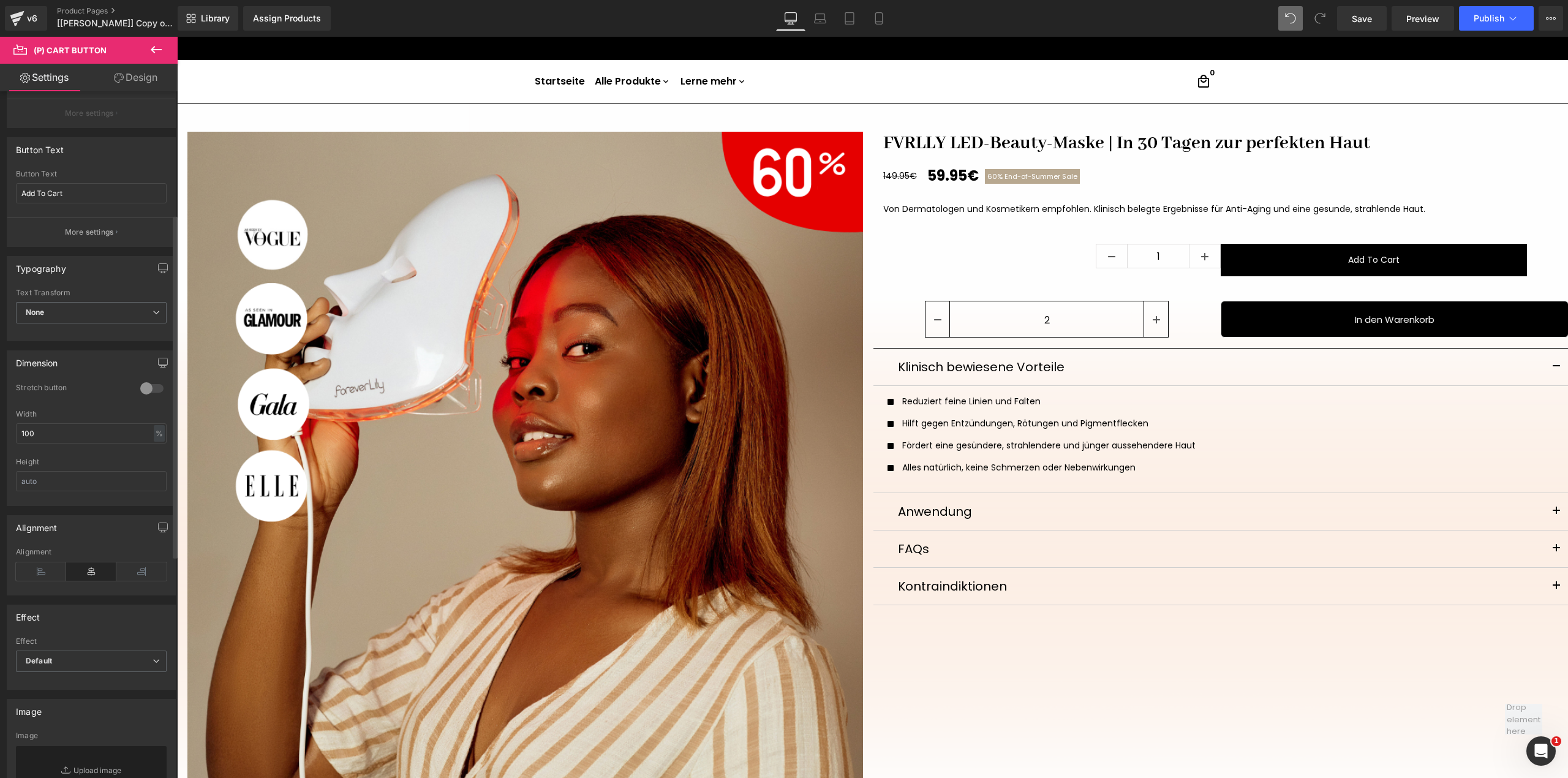
click at [87, 466] on div "Height" at bounding box center [91, 461] width 151 height 9
click at [84, 476] on input "text" at bounding box center [91, 482] width 151 height 21
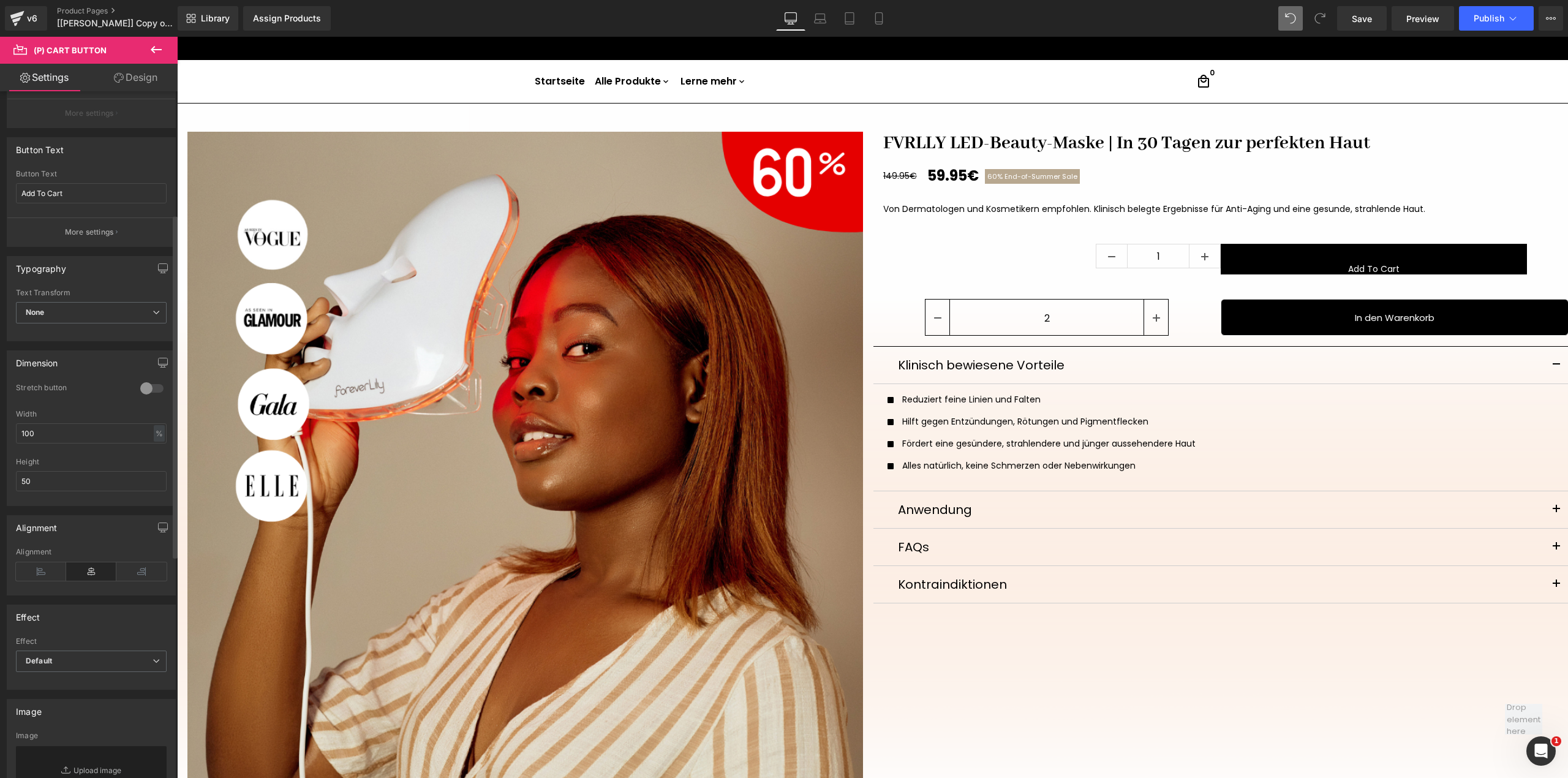
click at [107, 463] on div "Height" at bounding box center [91, 461] width 151 height 9
click at [96, 475] on input "50" at bounding box center [91, 482] width 151 height 21
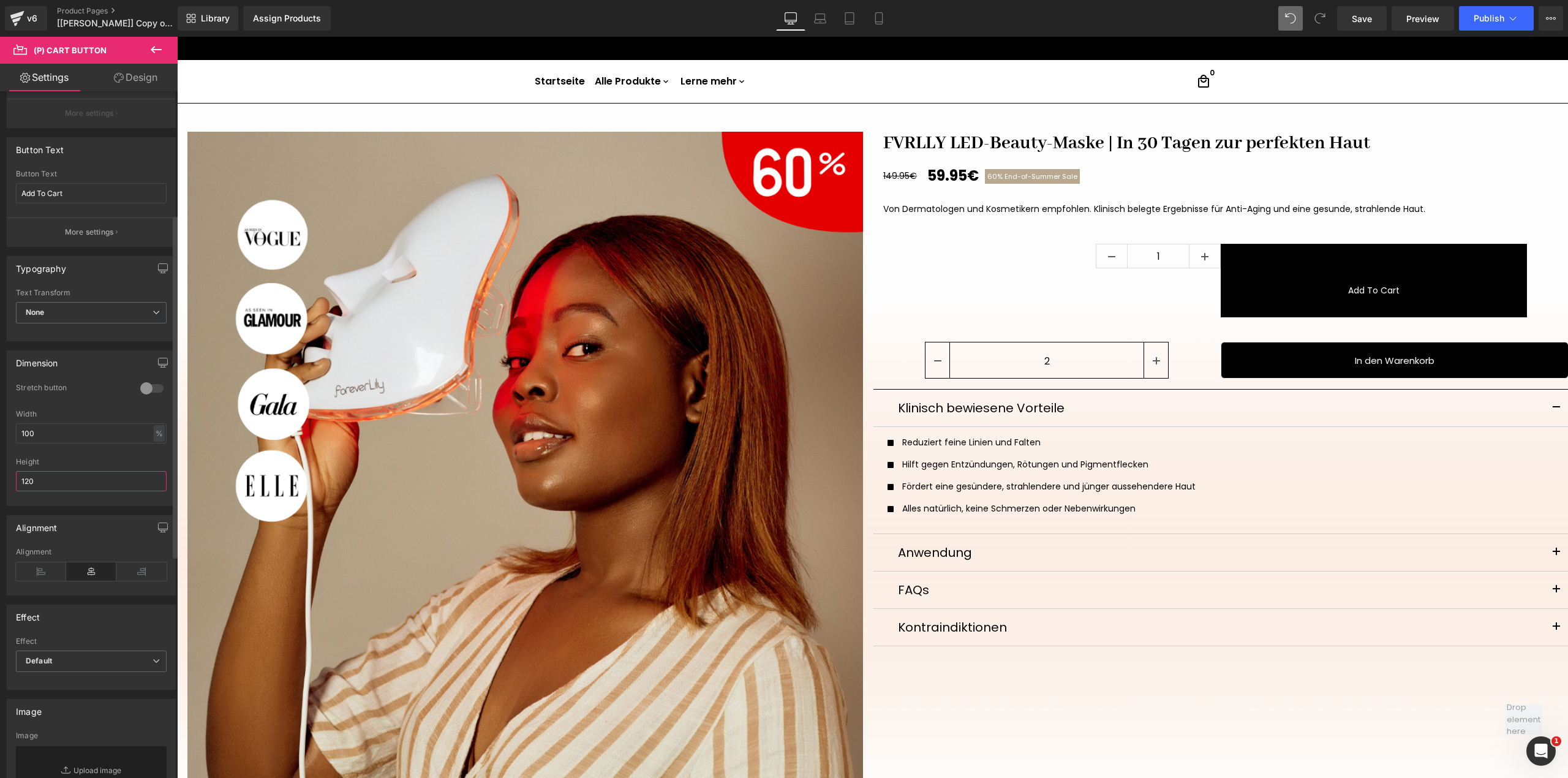
click at [96, 475] on input "120" at bounding box center [91, 482] width 151 height 21
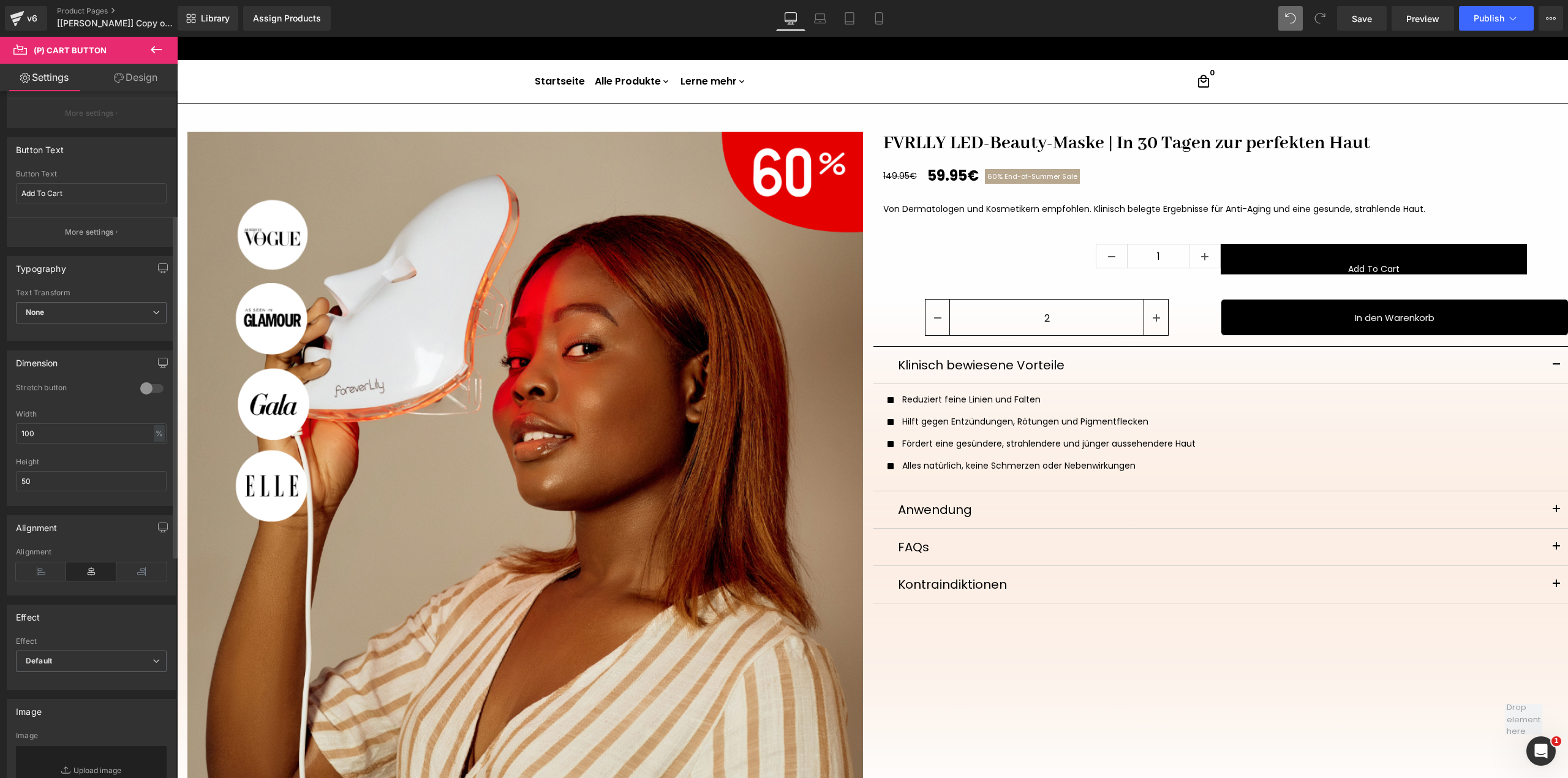
click at [118, 340] on div "Thin 100 Semi Thin 200 Light 300 Regular 400 Medium 500 Semi Bold 600 Super Bol…" at bounding box center [91, 314] width 168 height 52
click at [121, 318] on span "None" at bounding box center [91, 312] width 151 height 21
click at [121, 318] on span "None" at bounding box center [88, 312] width 146 height 21
click at [79, 481] on input "50" at bounding box center [91, 482] width 151 height 21
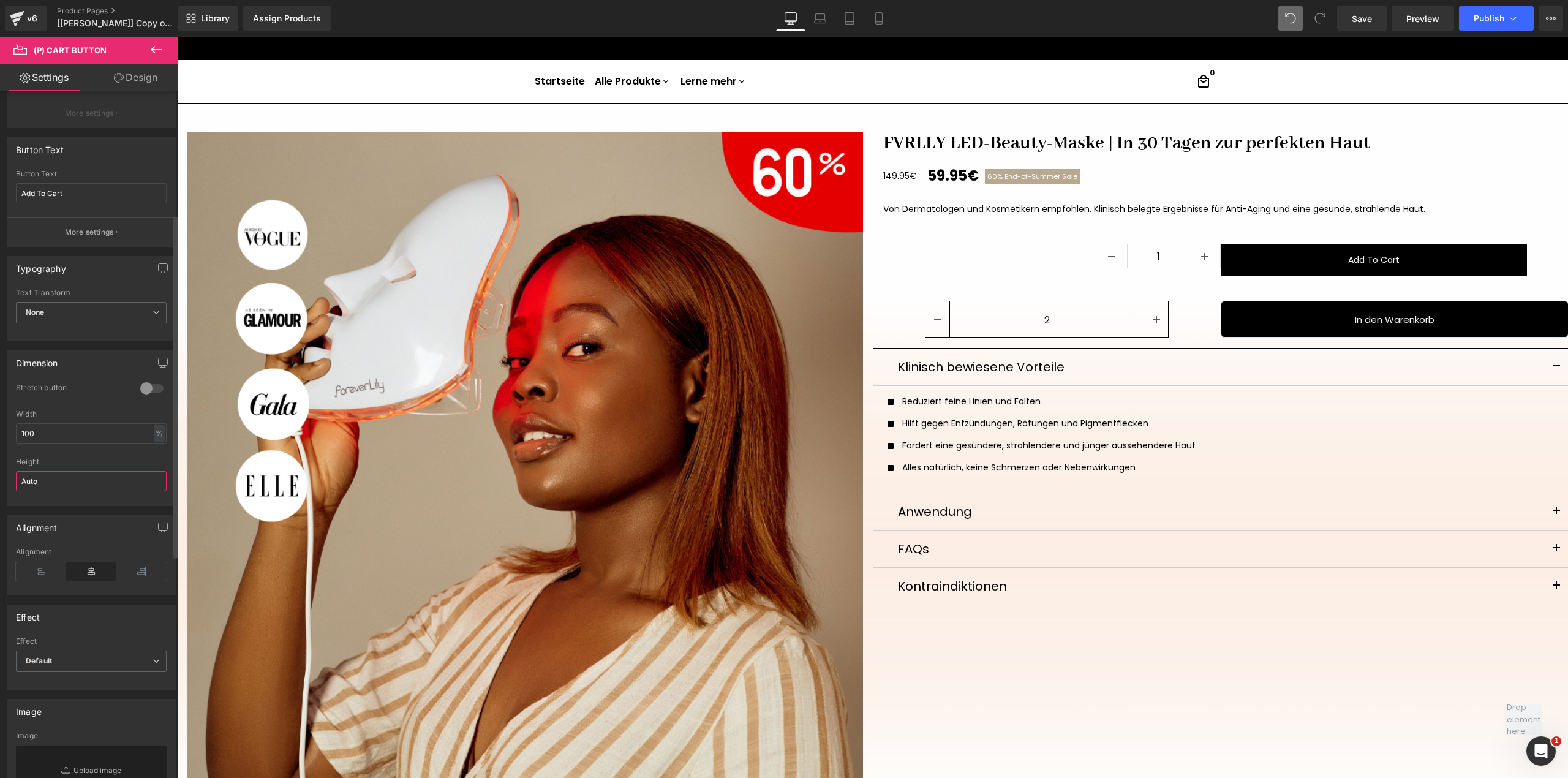
type input "Auto"
click at [93, 502] on div at bounding box center [91, 502] width 151 height 8
click at [1210, 265] on link at bounding box center [1205, 255] width 32 height 23
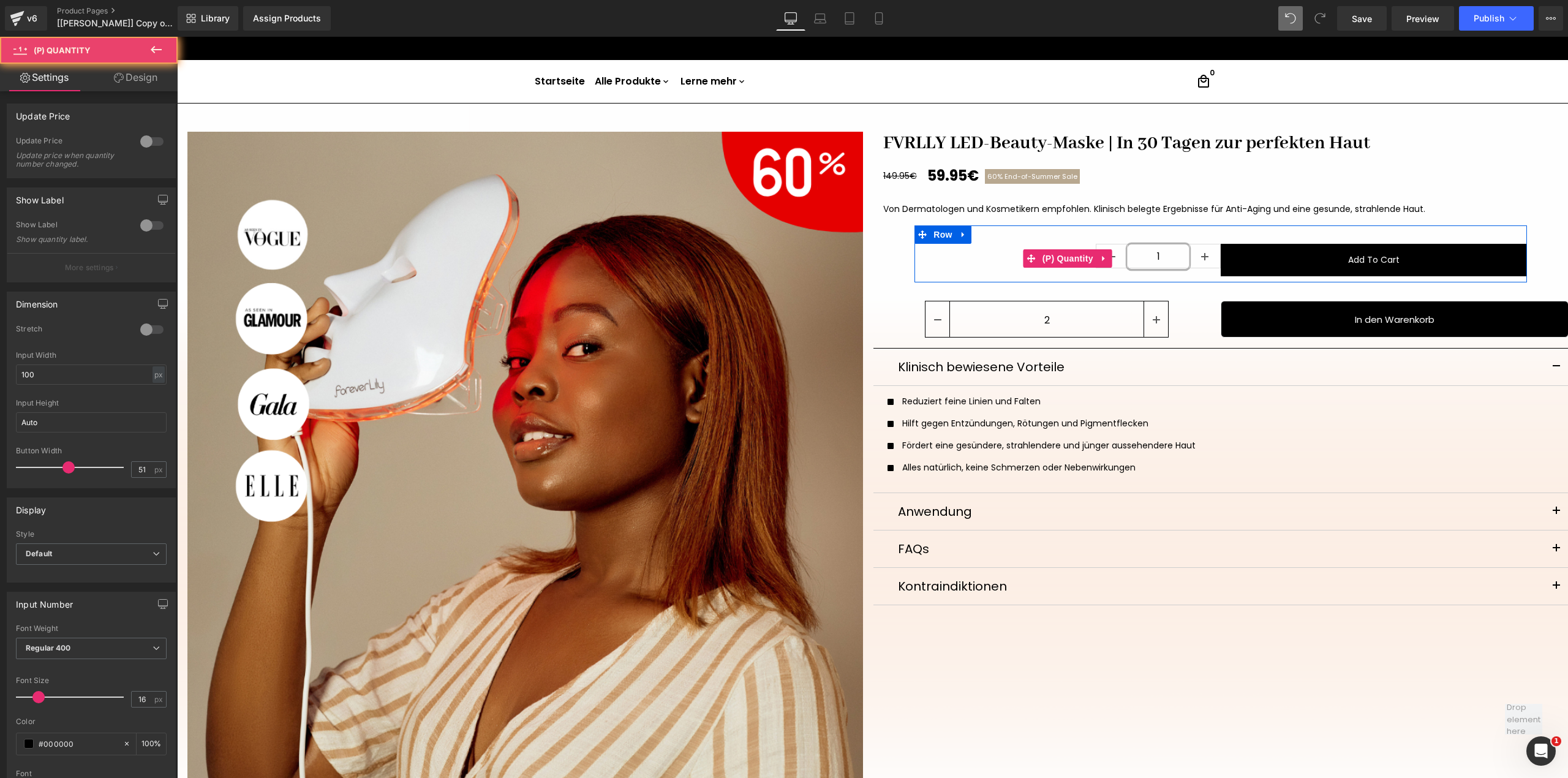
click at [1175, 260] on input "1" at bounding box center [1158, 256] width 62 height 24
click at [1112, 258] on link at bounding box center [1112, 255] width 32 height 23
type input "1"
click at [1147, 256] on input "1" at bounding box center [1158, 256] width 62 height 24
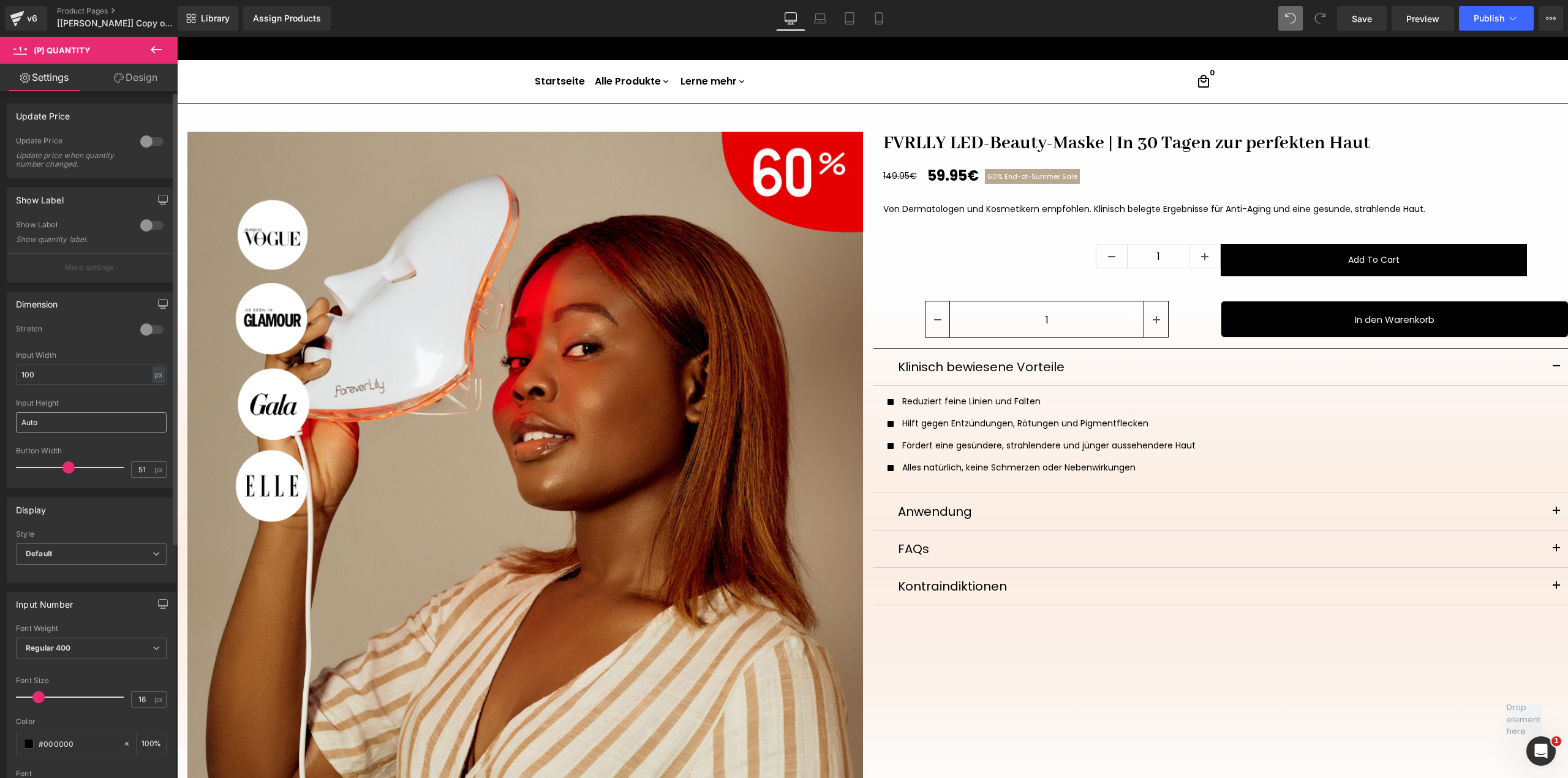
click at [67, 418] on input "Auto" at bounding box center [91, 423] width 151 height 21
click at [81, 445] on div at bounding box center [91, 442] width 151 height 8
click at [93, 433] on input "Auto" at bounding box center [91, 423] width 151 height 21
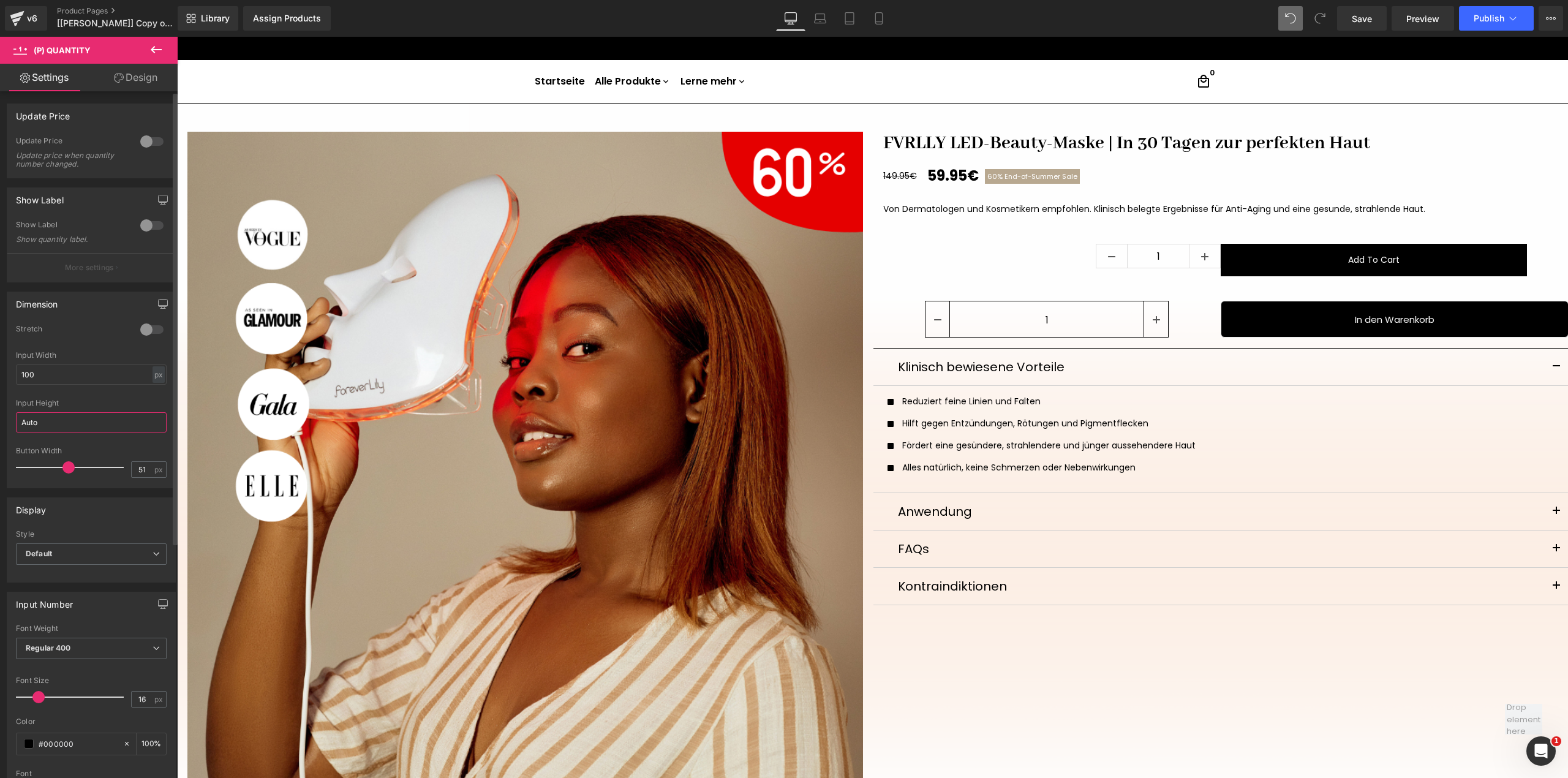
click at [93, 433] on input "Auto" at bounding box center [91, 423] width 151 height 21
type input "53"
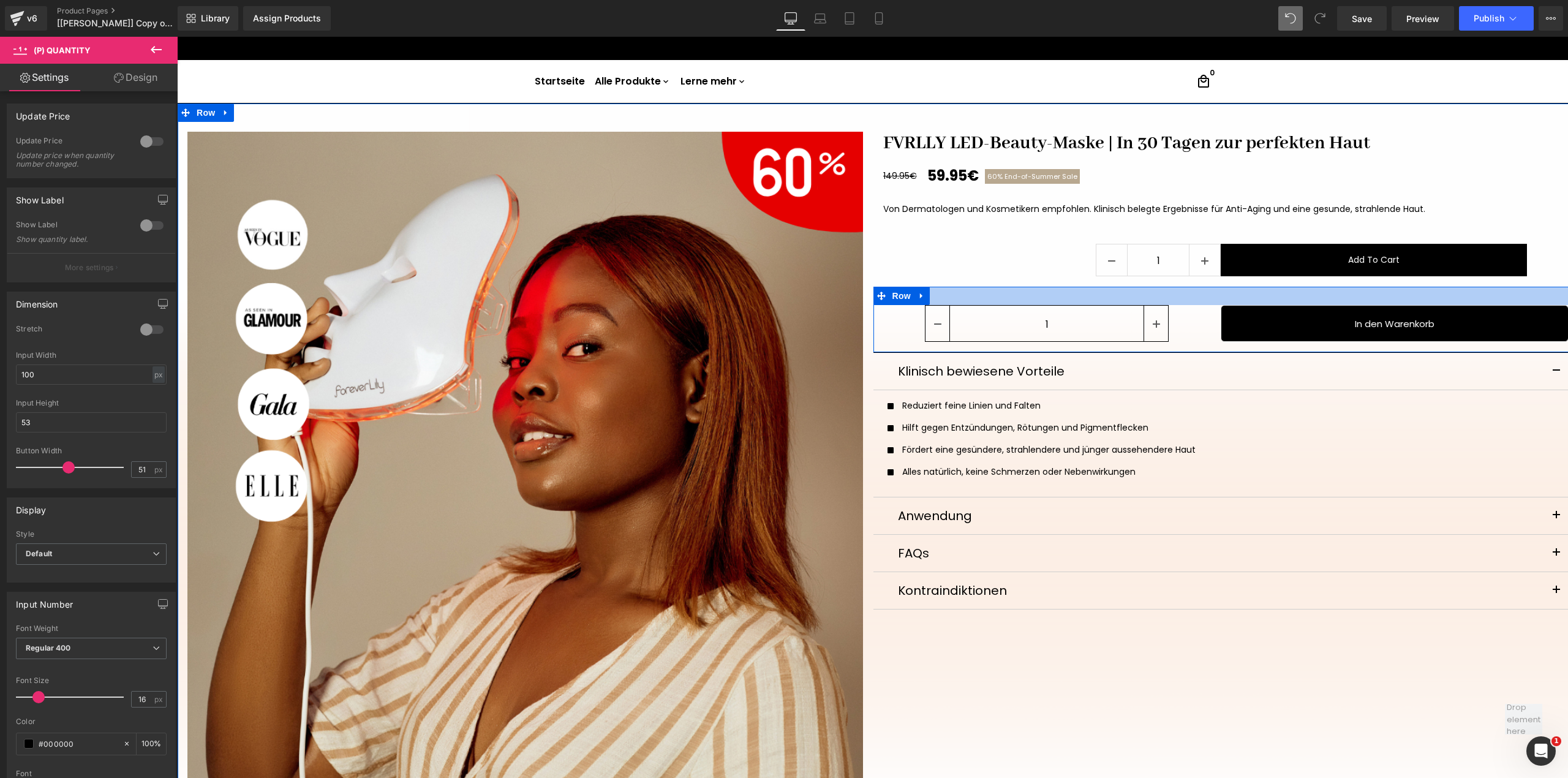
click at [1206, 295] on div at bounding box center [1221, 295] width 696 height 18
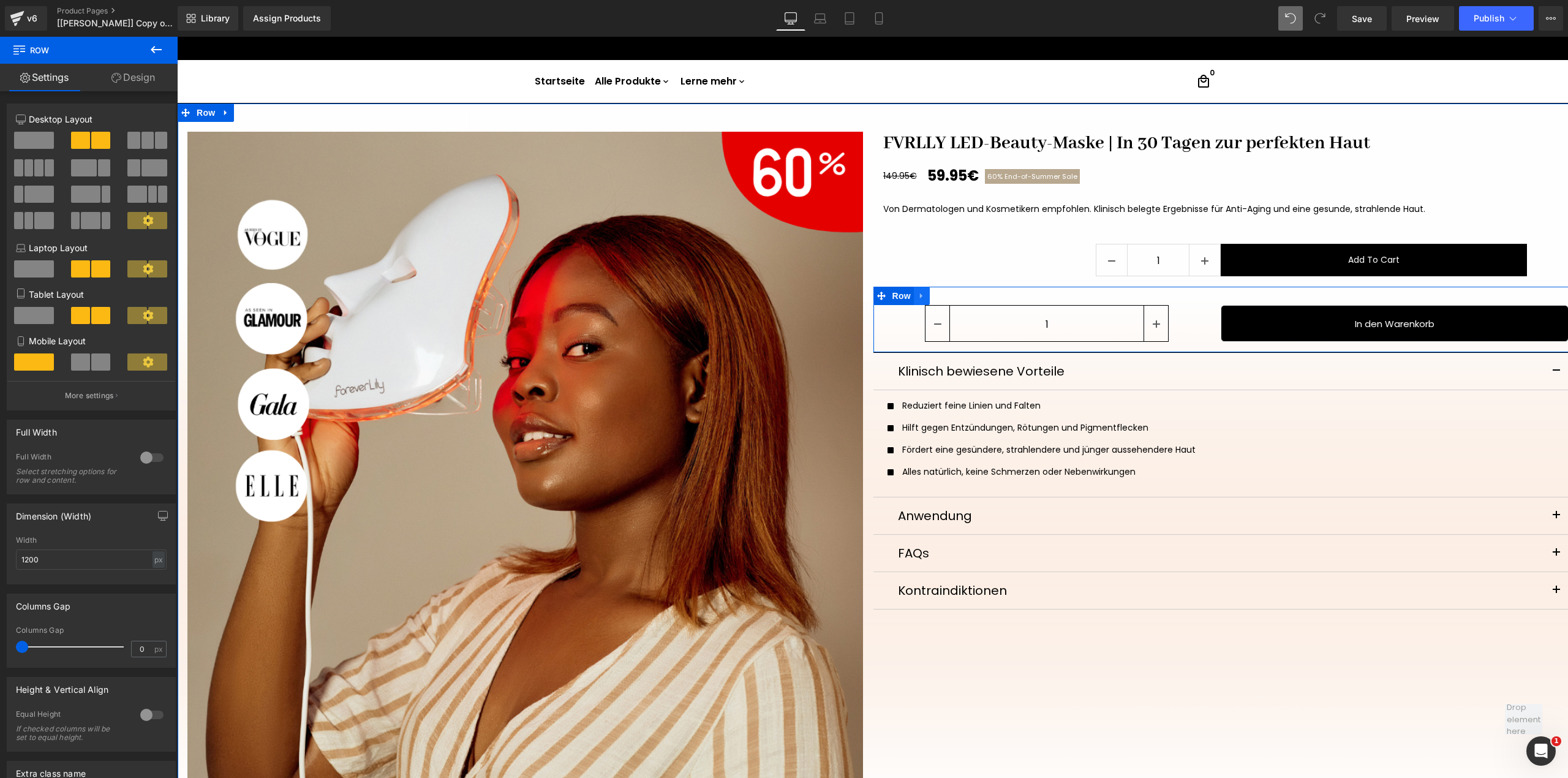
click at [915, 290] on link at bounding box center [921, 295] width 16 height 18
click at [962, 295] on link at bounding box center [970, 295] width 16 height 18
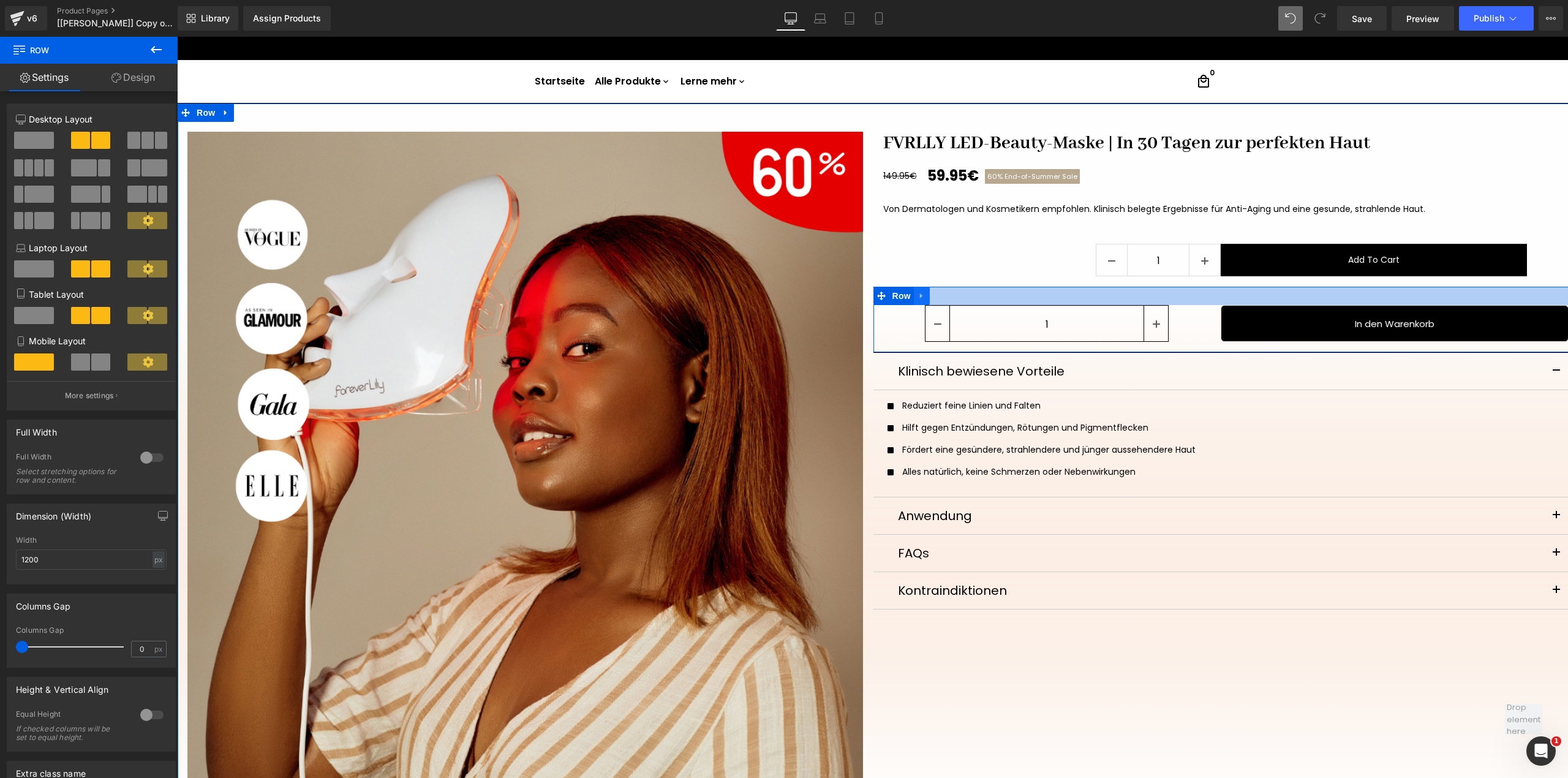
click at [913, 302] on link at bounding box center [921, 295] width 16 height 18
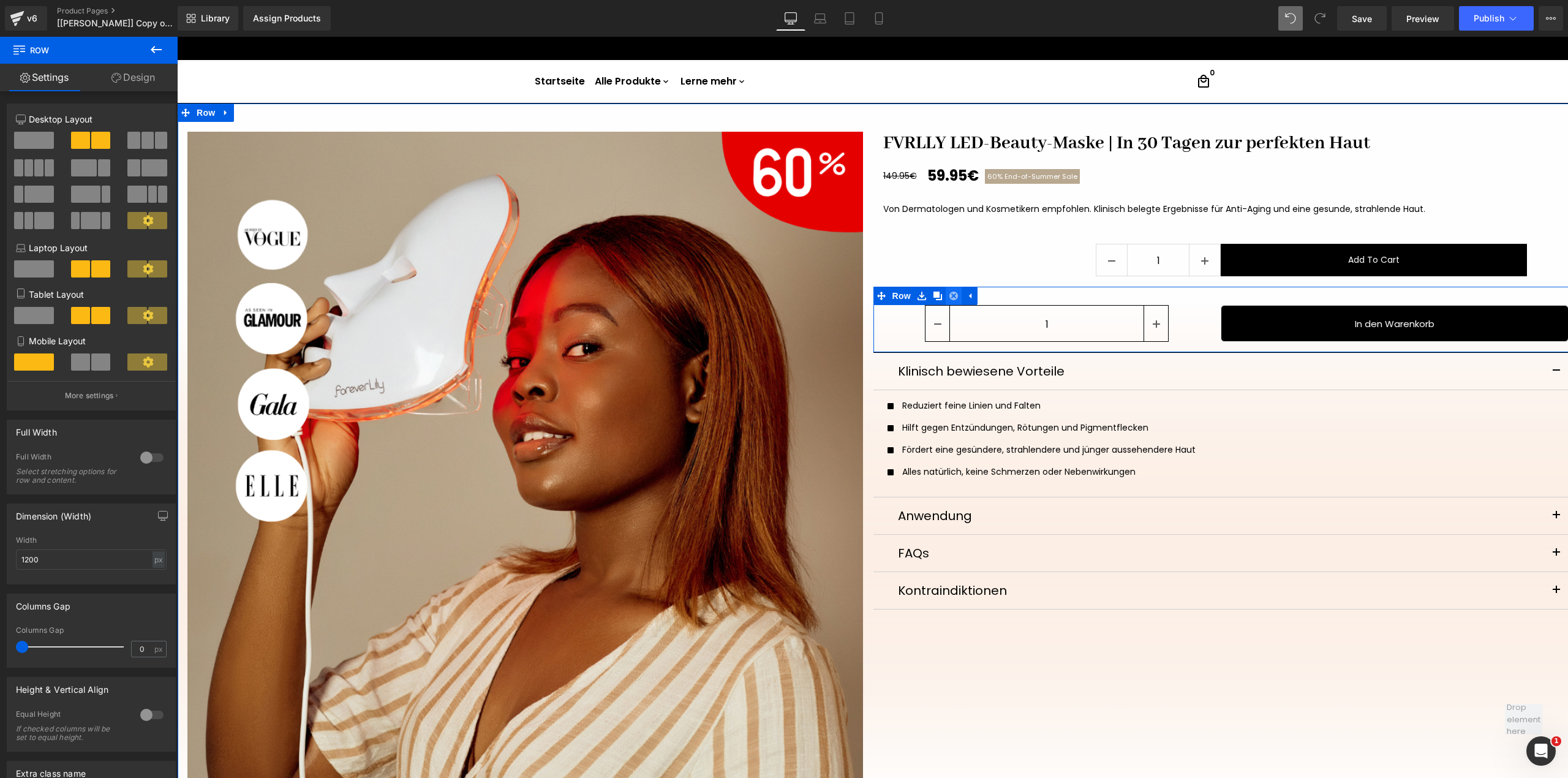
click at [949, 298] on icon at bounding box center [953, 296] width 9 height 9
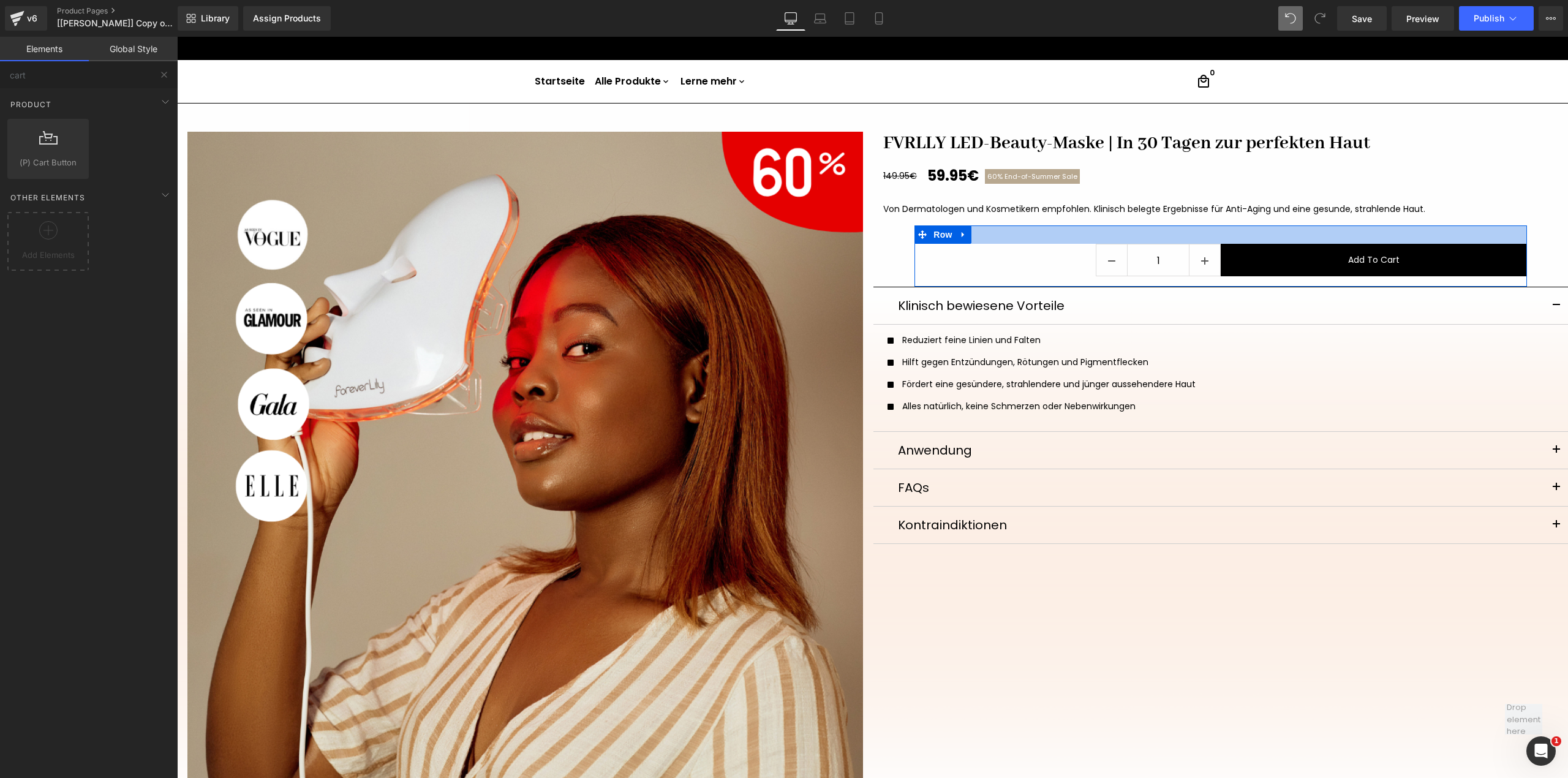
click at [1050, 239] on div at bounding box center [1221, 234] width 613 height 18
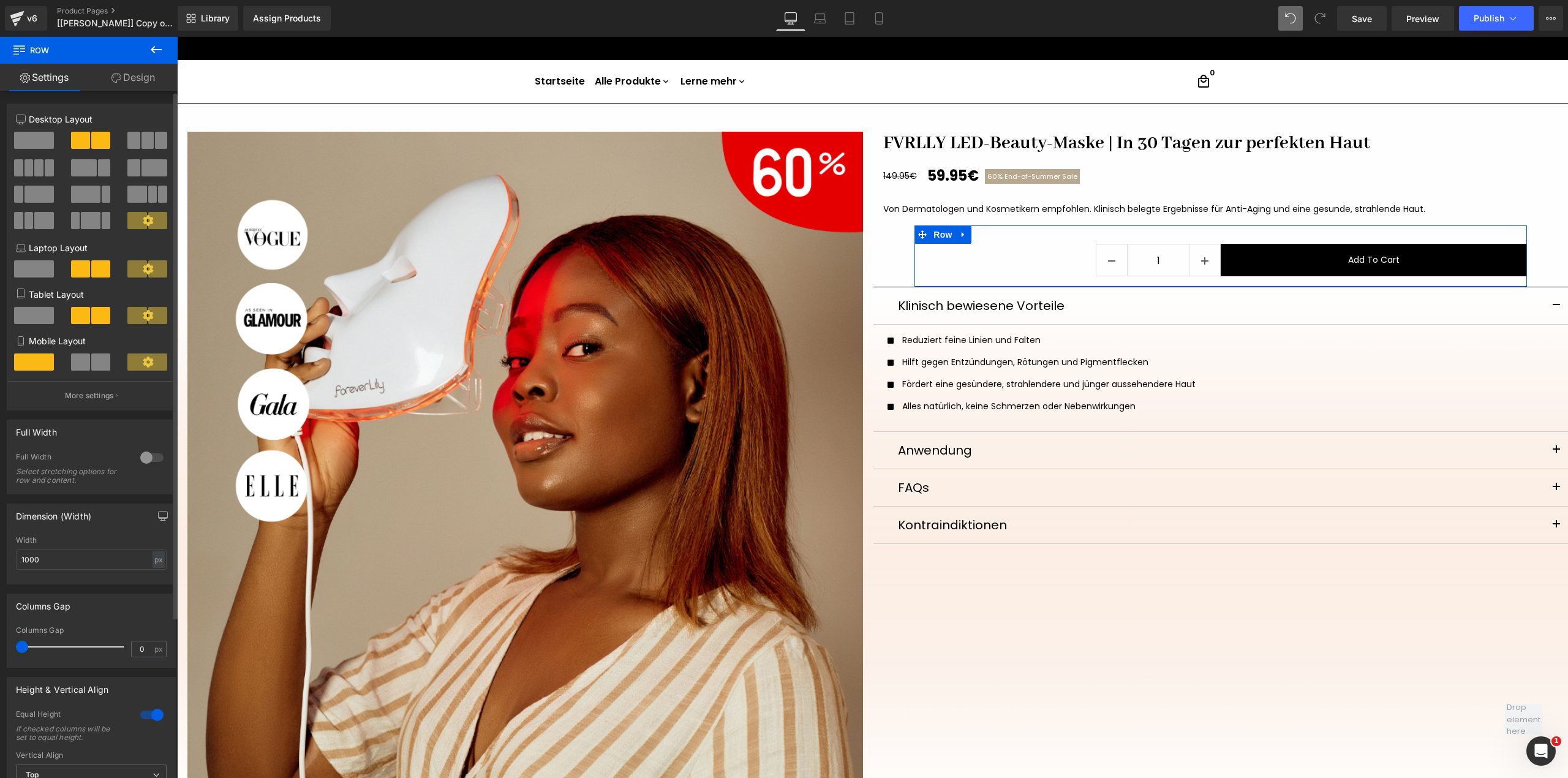
scroll to position [209, 0]
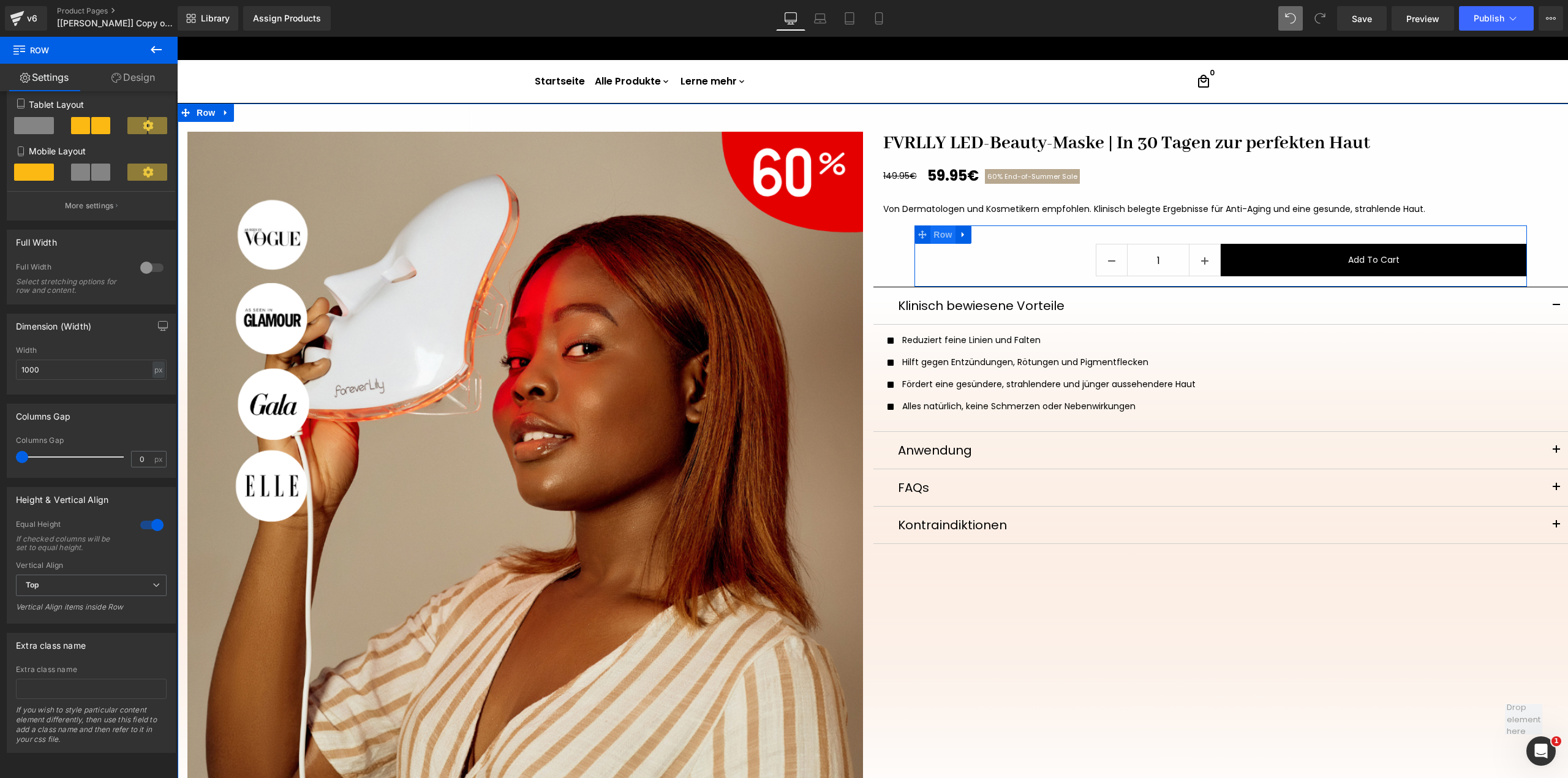
click at [931, 238] on span "Row" at bounding box center [942, 234] width 24 height 18
click at [91, 575] on span "Top" at bounding box center [91, 585] width 151 height 21
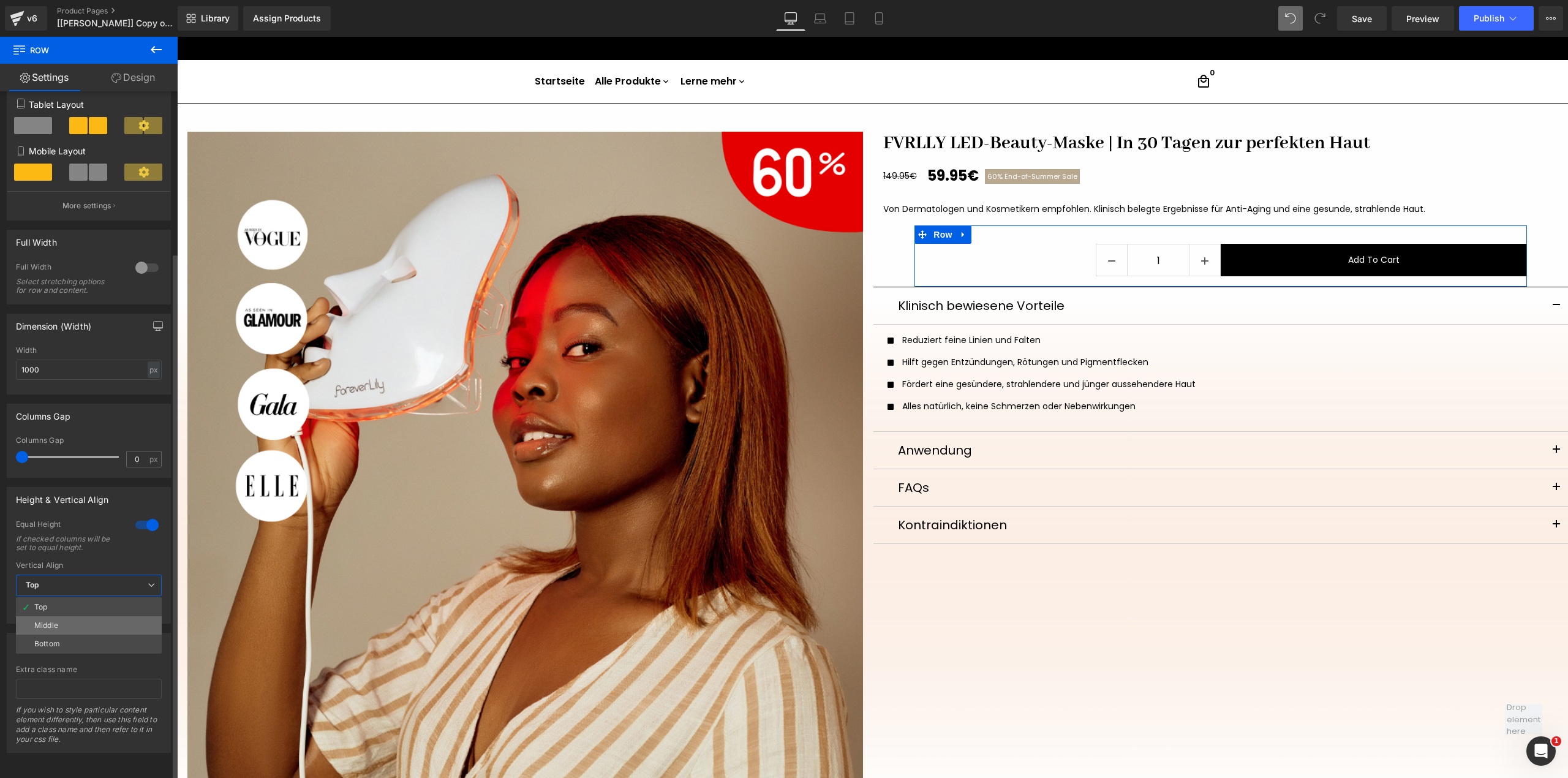
click at [76, 616] on li "Middle" at bounding box center [88, 625] width 146 height 18
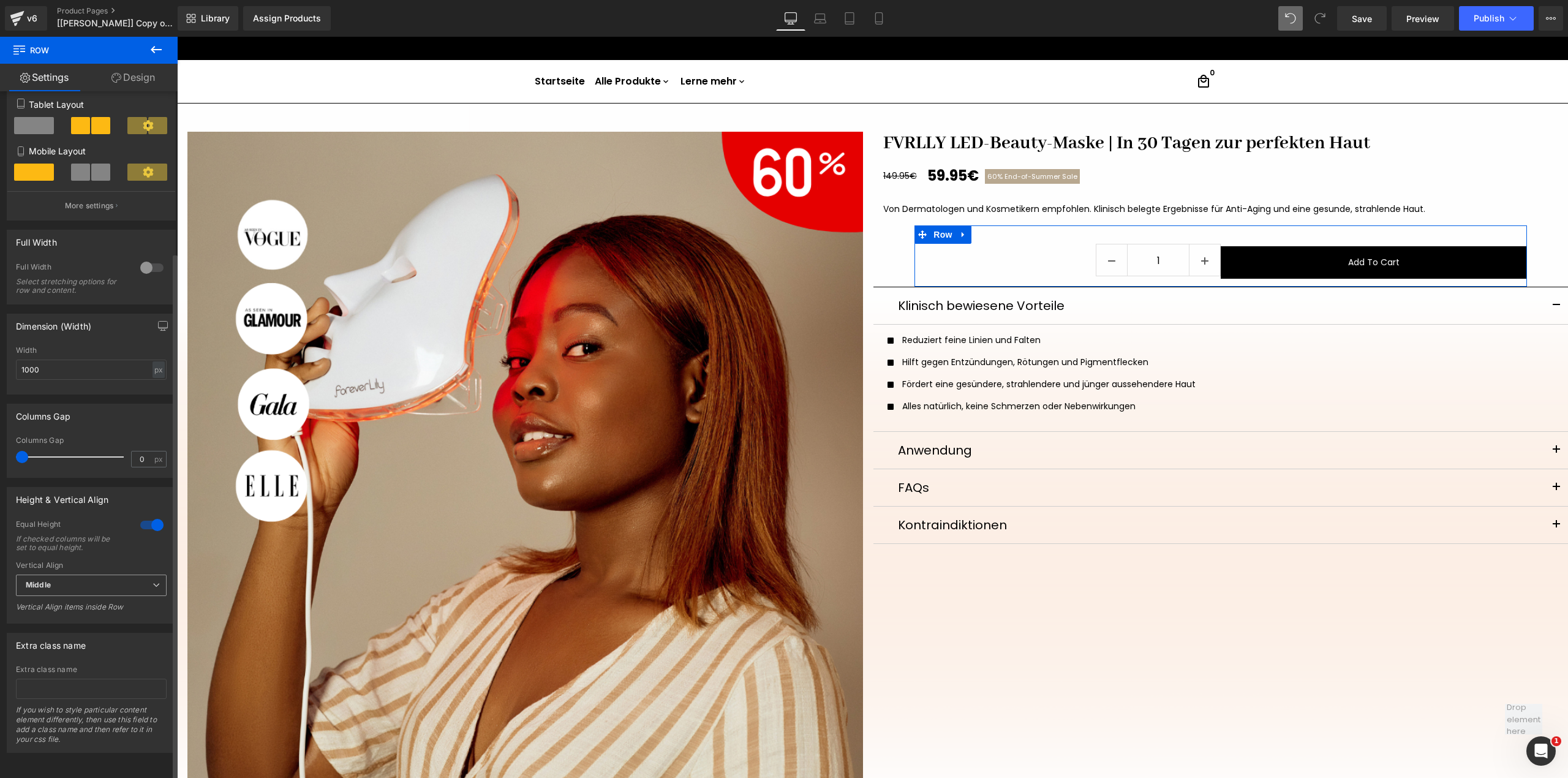
click at [94, 575] on span "Middle" at bounding box center [91, 585] width 151 height 21
click at [77, 598] on li "Top" at bounding box center [88, 607] width 146 height 18
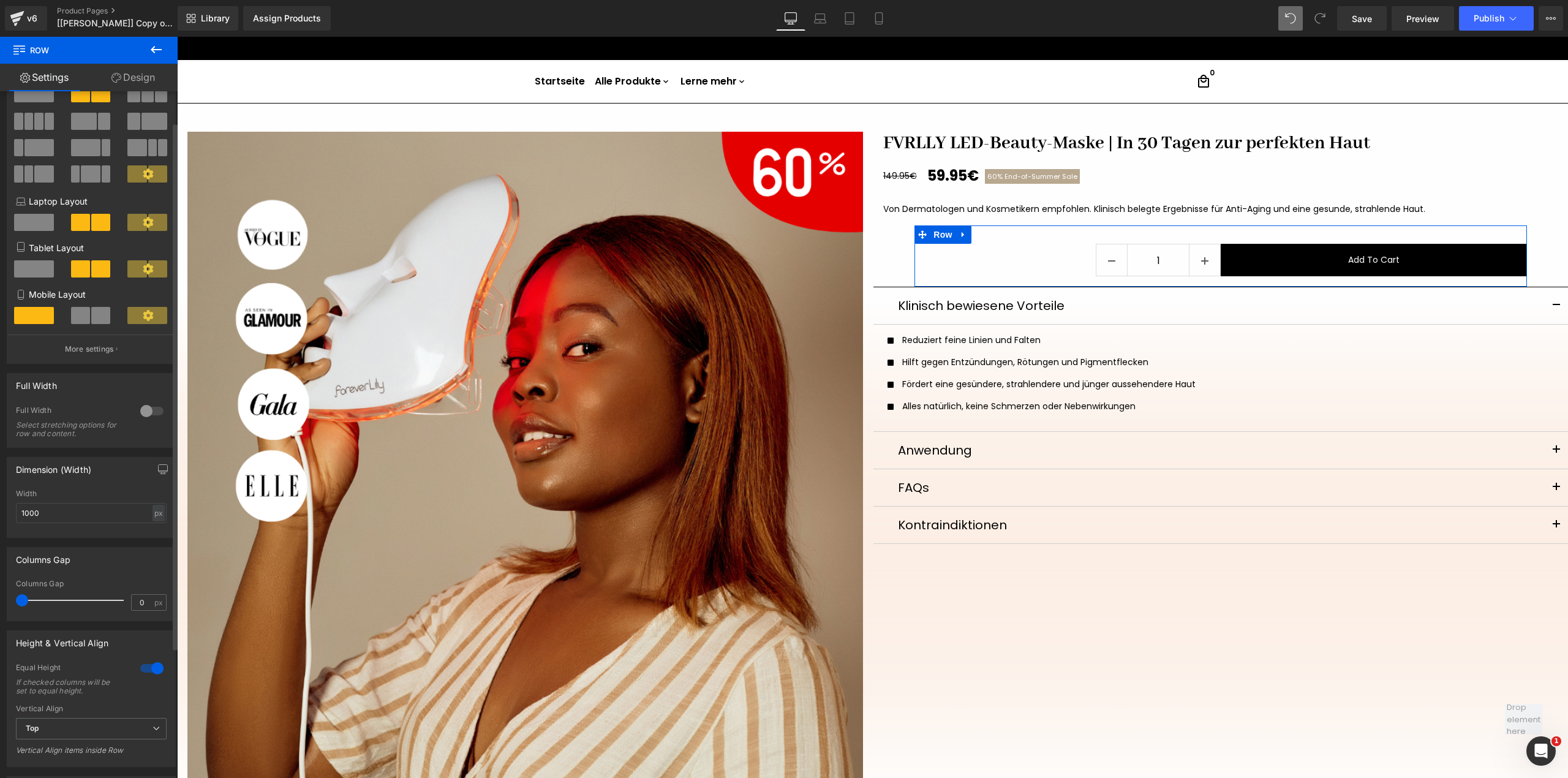
scroll to position [0, 0]
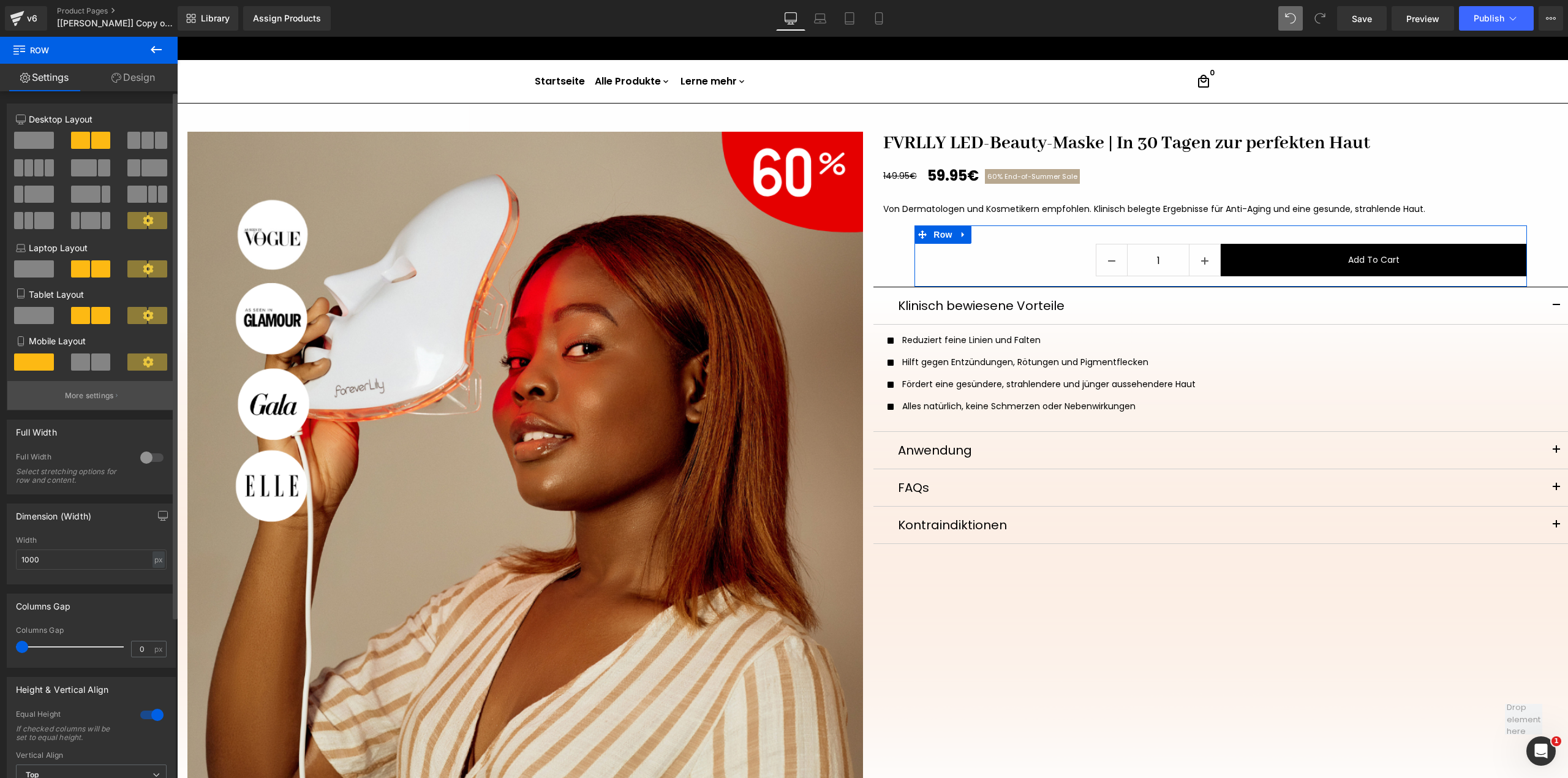
click at [101, 400] on p "More settings" at bounding box center [89, 396] width 49 height 11
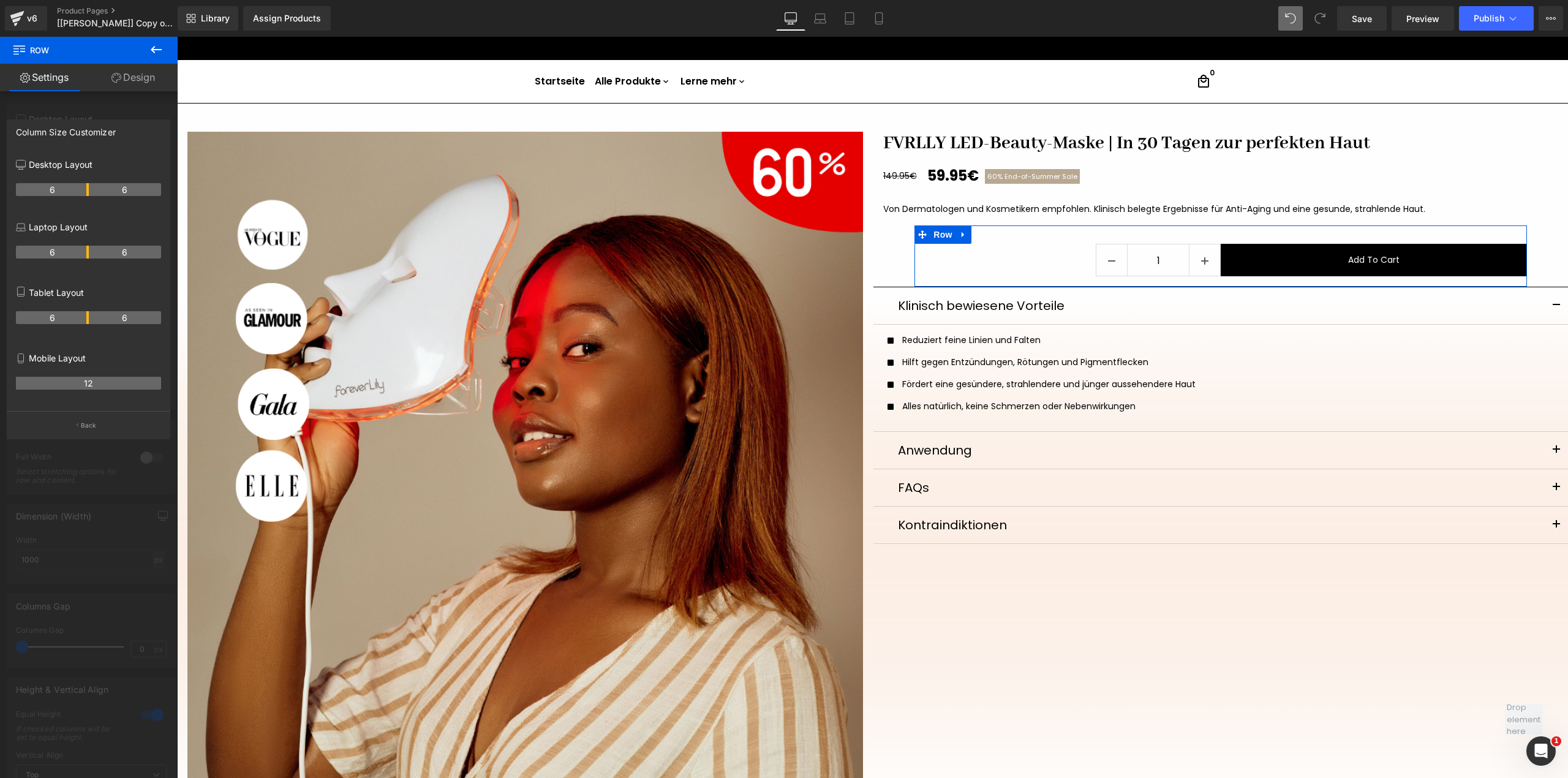
drag, startPoint x: 116, startPoint y: 82, endPoint x: 118, endPoint y: 133, distance: 51.0
click at [116, 82] on icon at bounding box center [116, 77] width 9 height 9
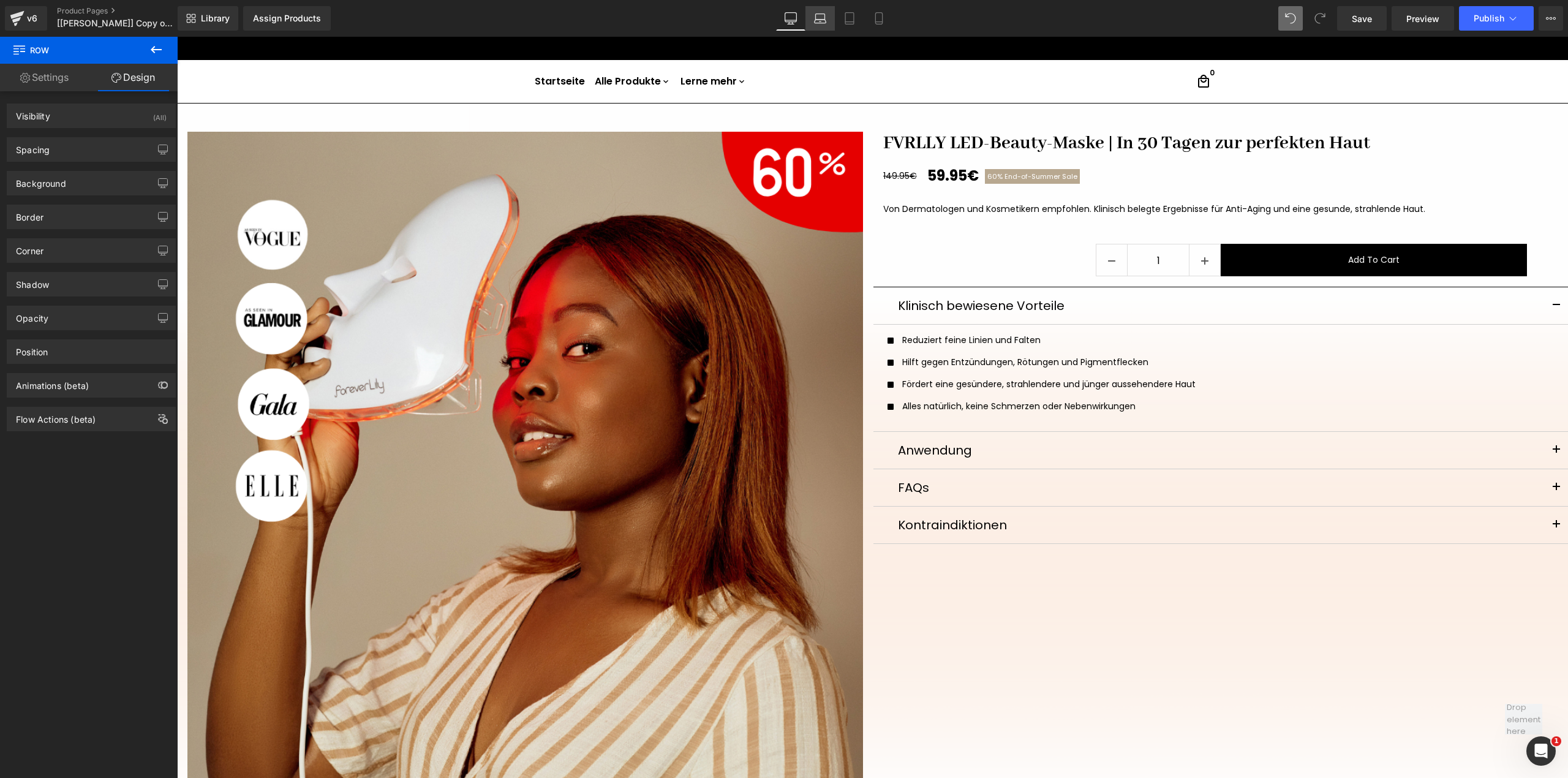
click at [811, 24] on link "Laptop" at bounding box center [820, 18] width 29 height 24
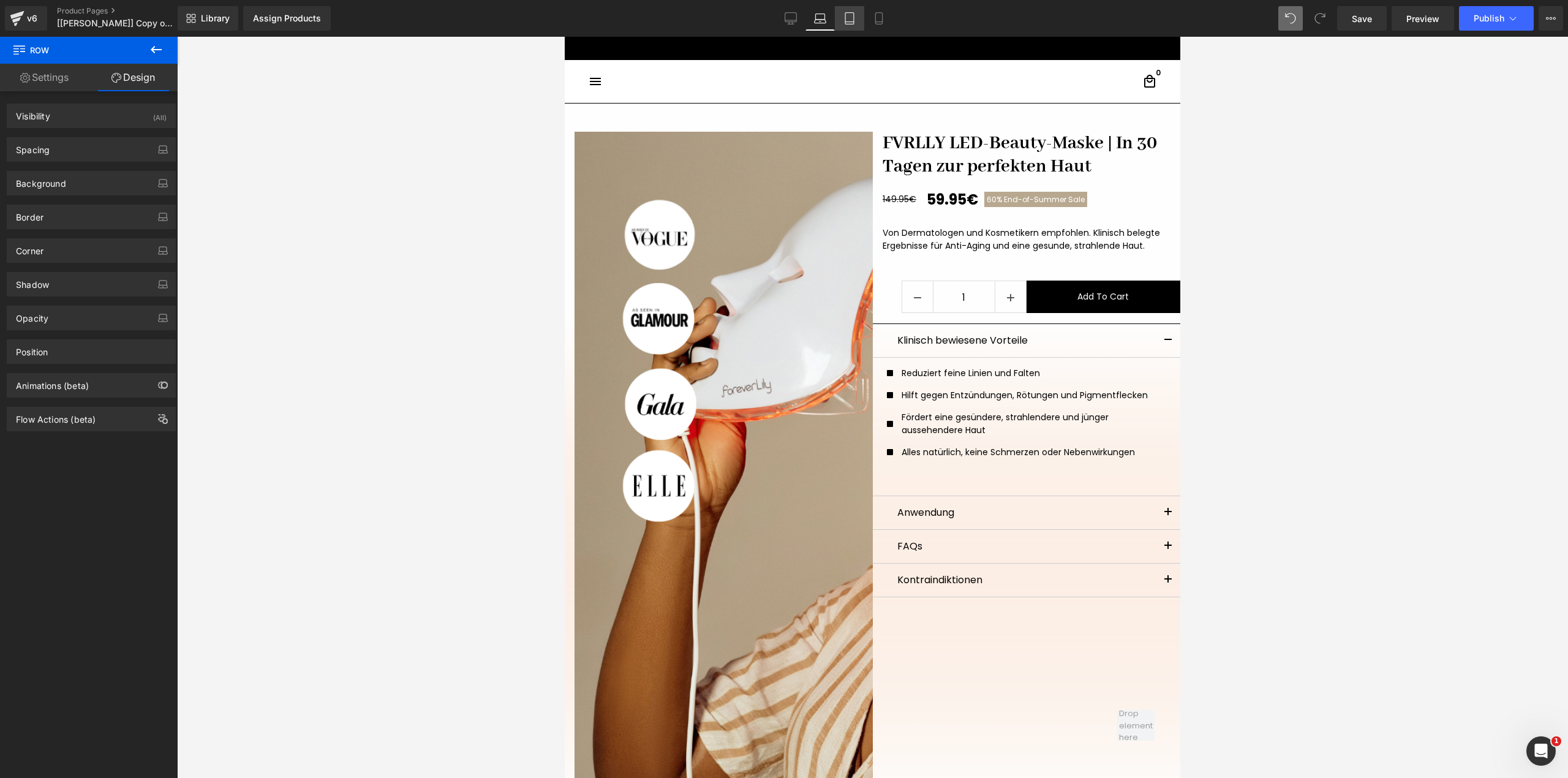
scroll to position [37, 0]
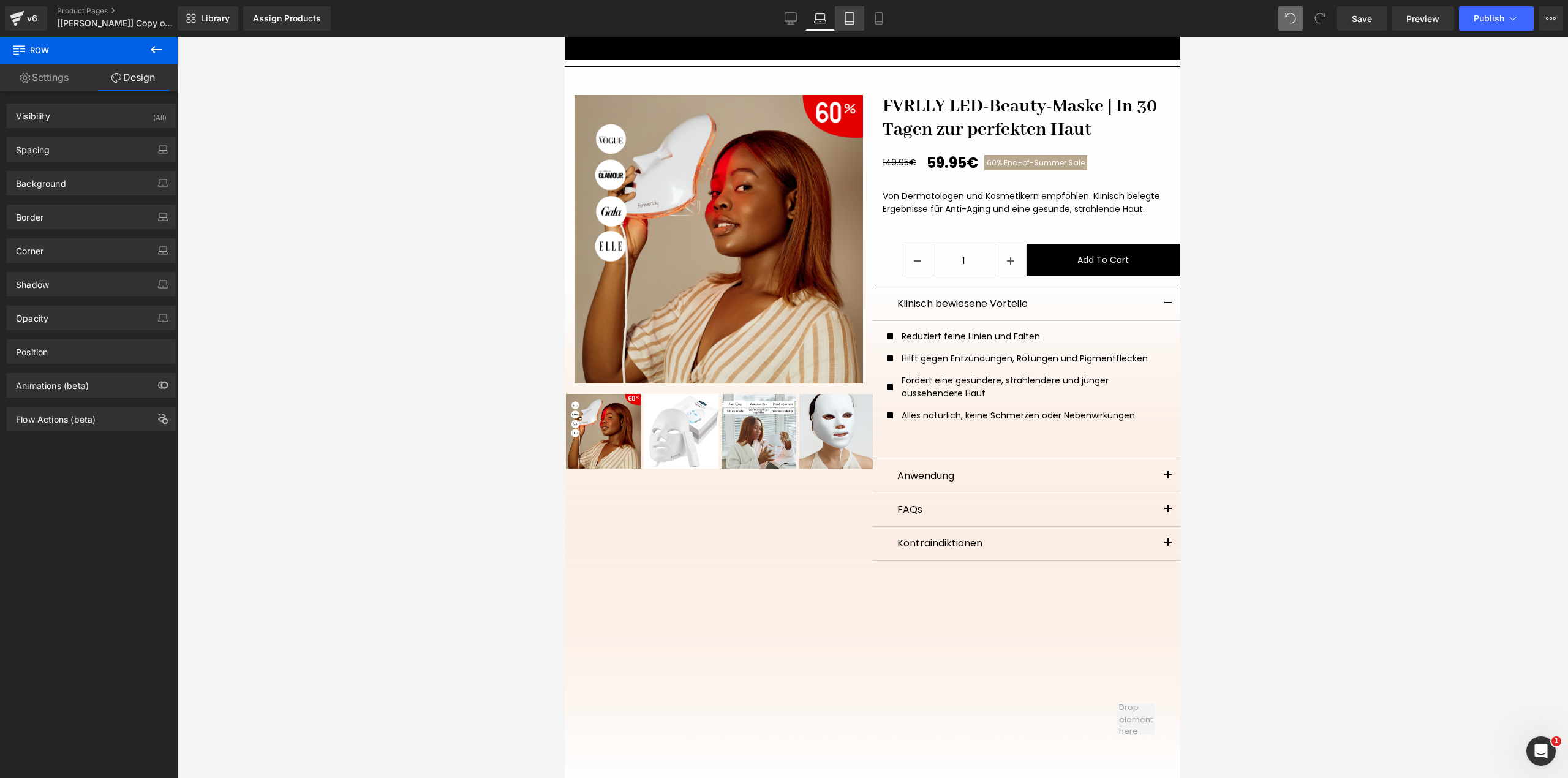
click at [842, 21] on link "Tablet" at bounding box center [849, 18] width 29 height 24
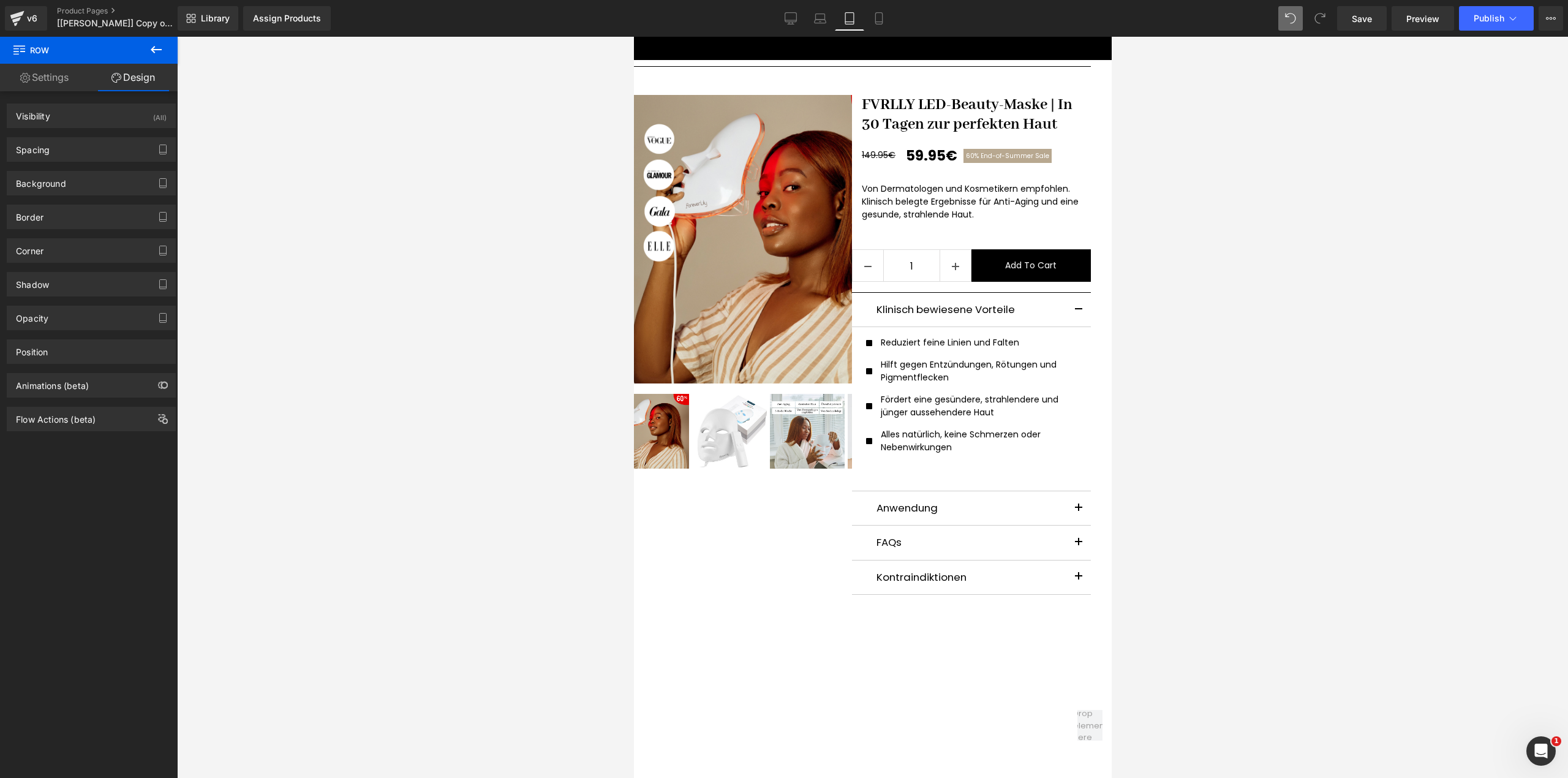
scroll to position [43, 0]
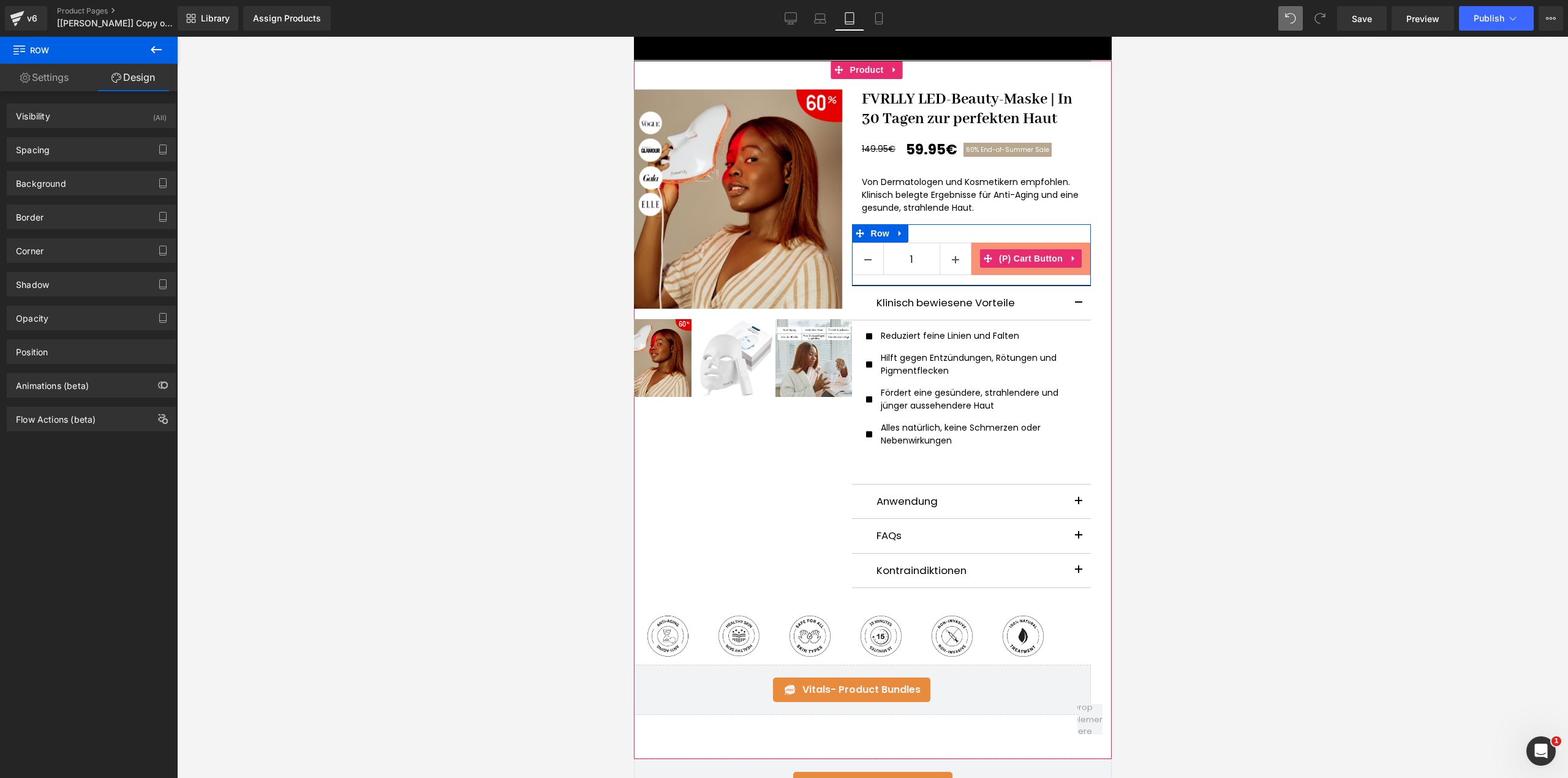
click at [1018, 272] on button "Add To Cart" at bounding box center [1030, 258] width 119 height 32
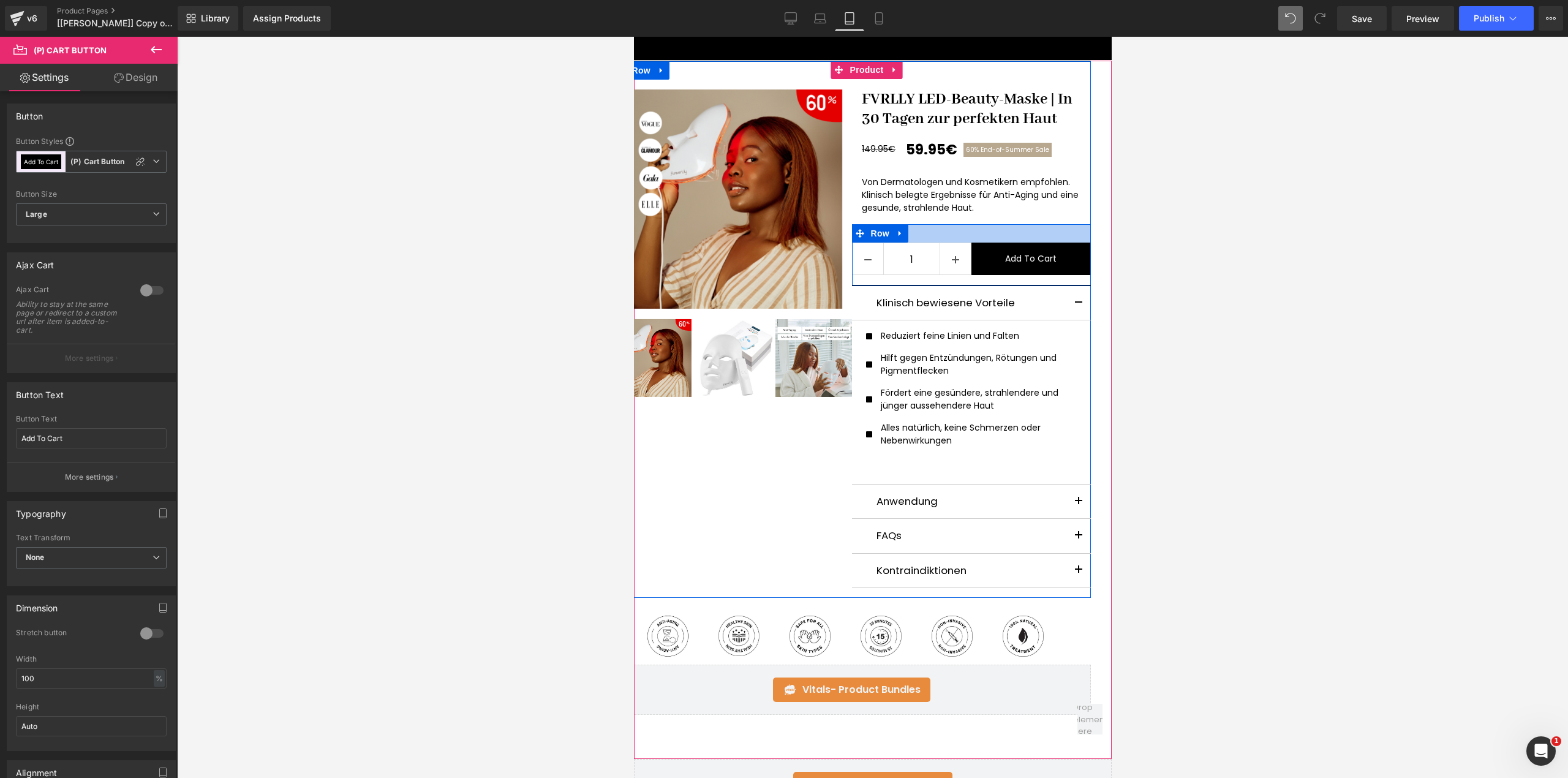
click at [1003, 239] on div at bounding box center [970, 233] width 239 height 18
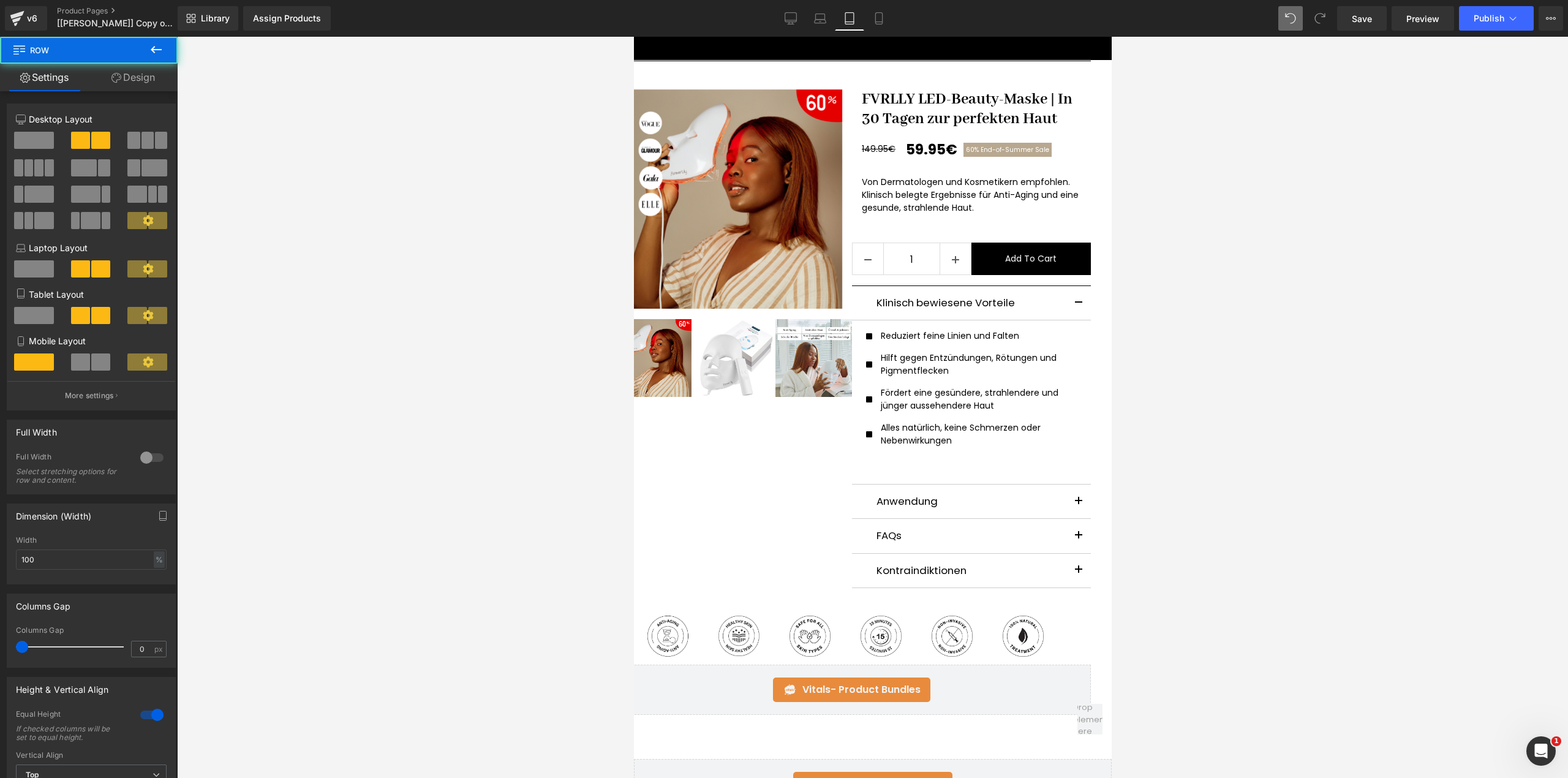
click at [1218, 238] on div at bounding box center [872, 408] width 1391 height 742
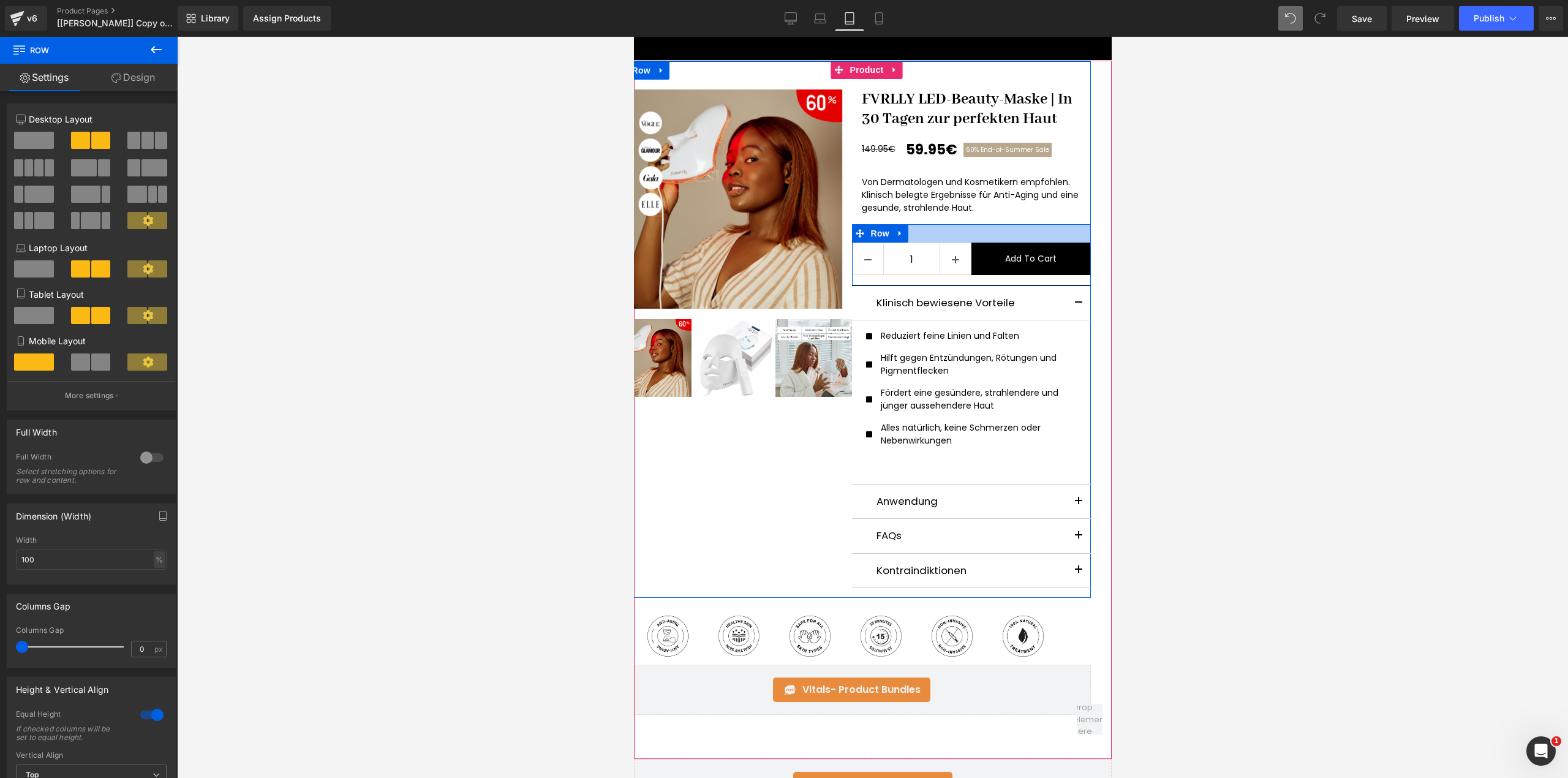
click at [962, 225] on div at bounding box center [970, 233] width 239 height 18
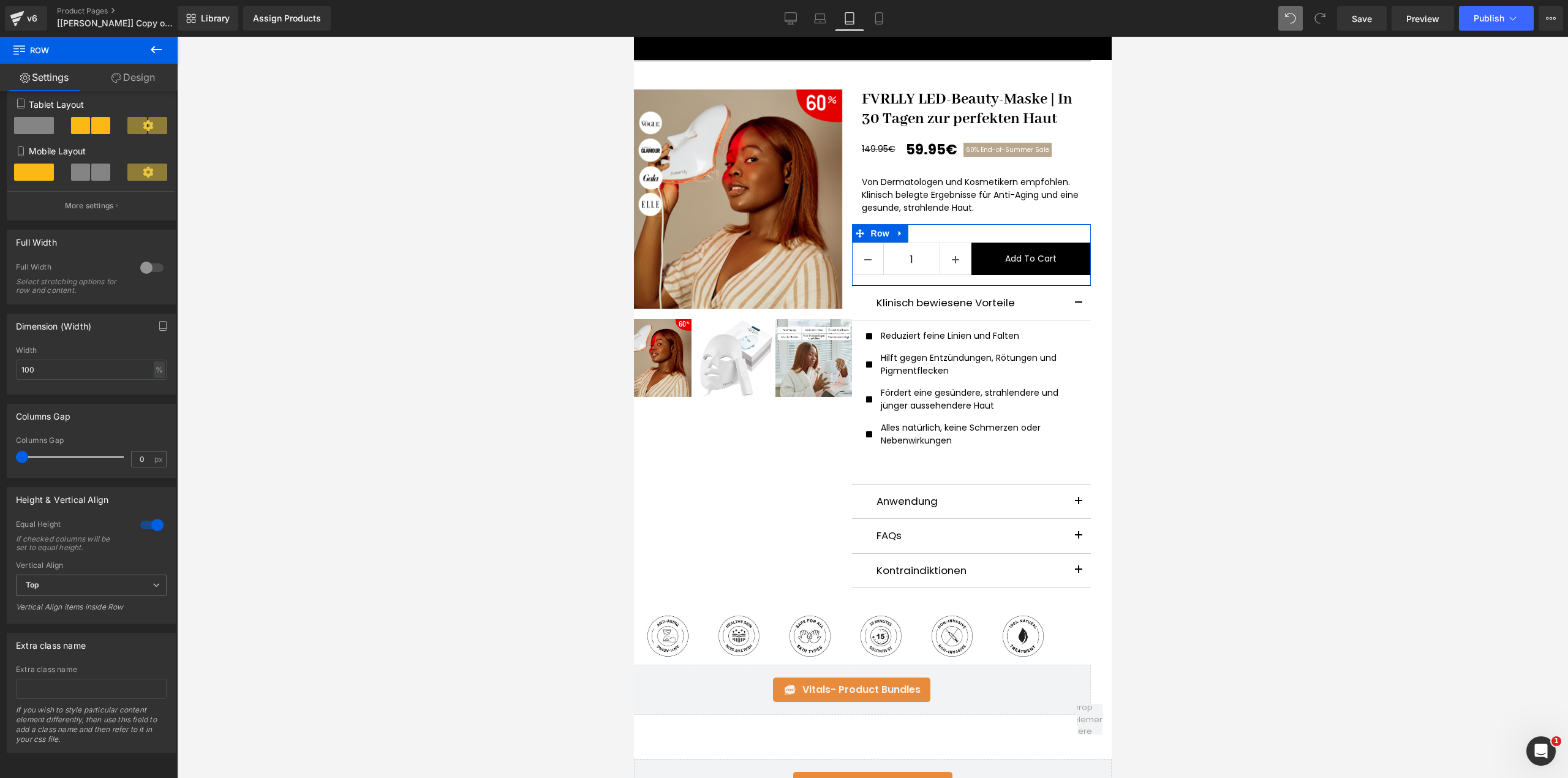
scroll to position [209, 0]
click at [970, 255] on button "Add To Cart" at bounding box center [1030, 258] width 119 height 32
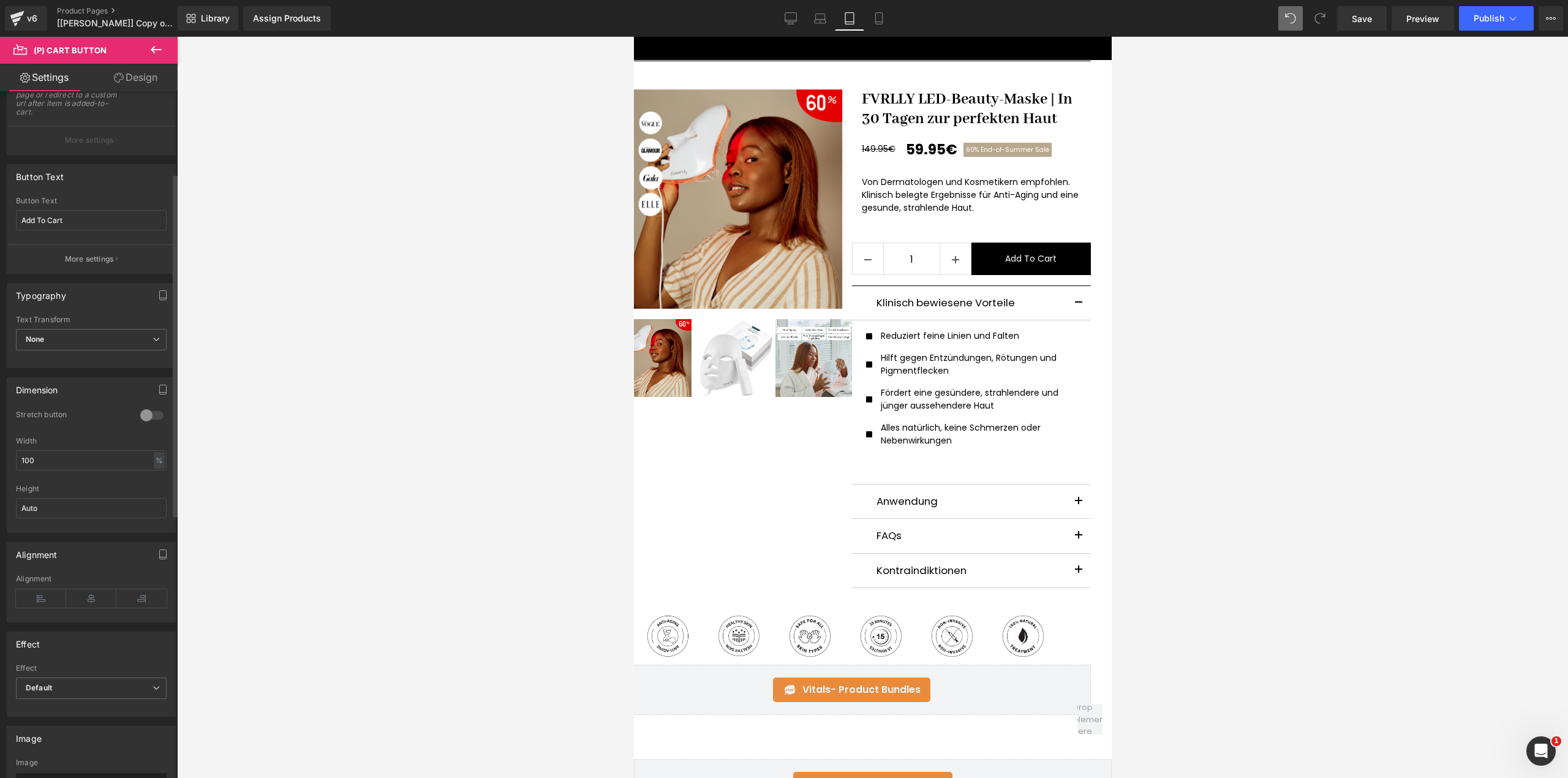
scroll to position [245, 0]
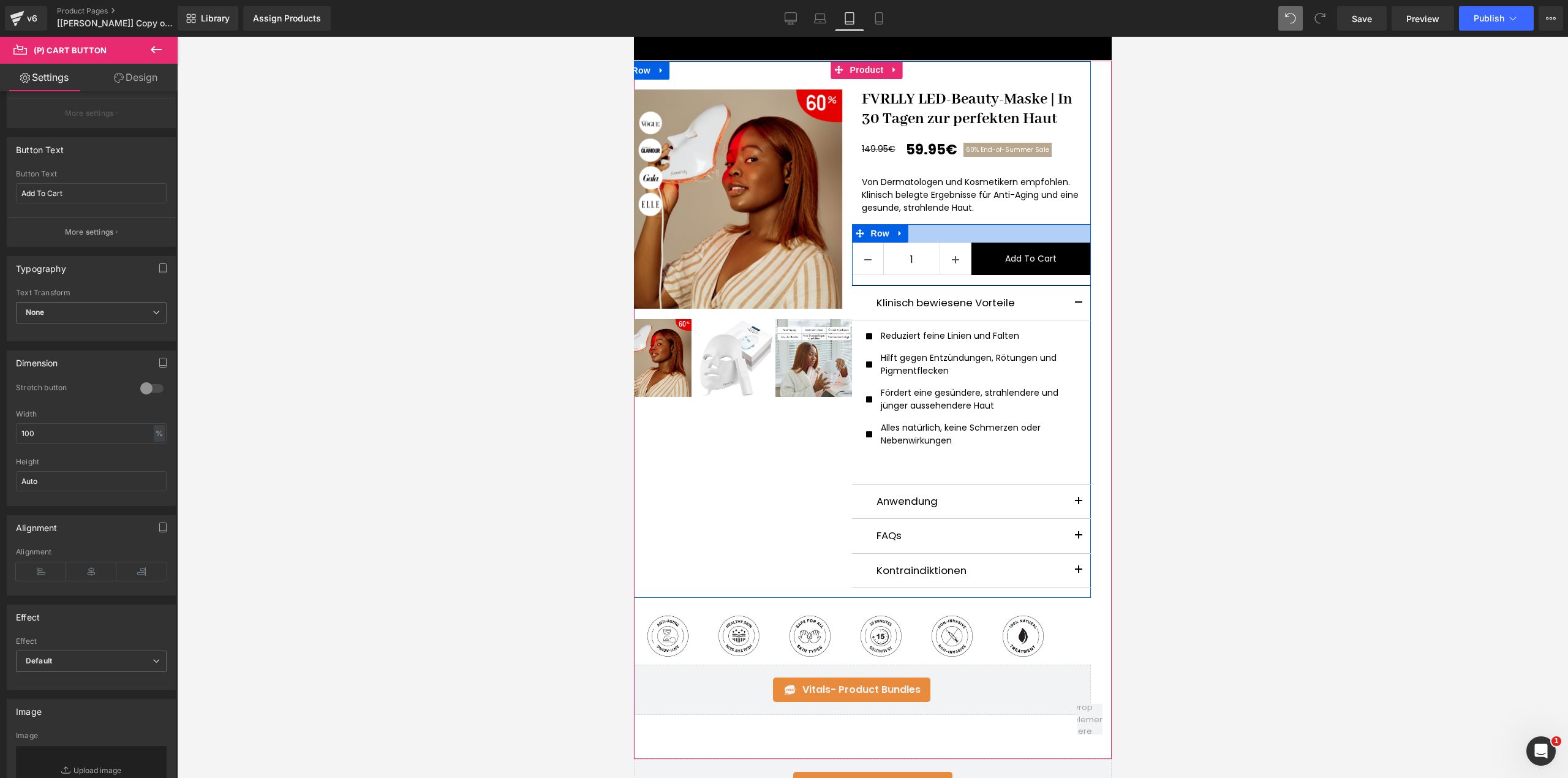
click at [968, 234] on div at bounding box center [970, 233] width 239 height 18
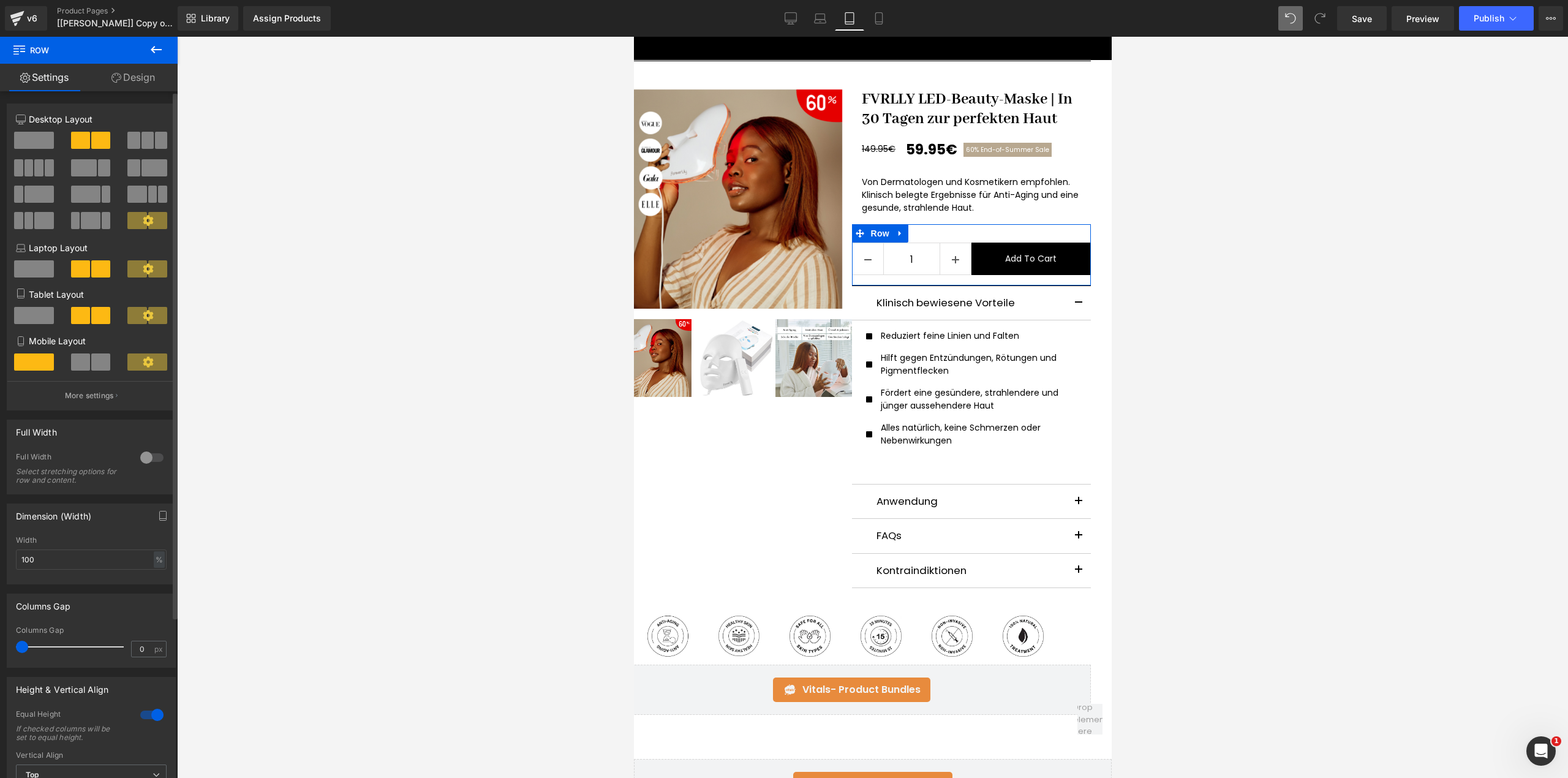
click at [133, 368] on span at bounding box center [147, 363] width 39 height 17
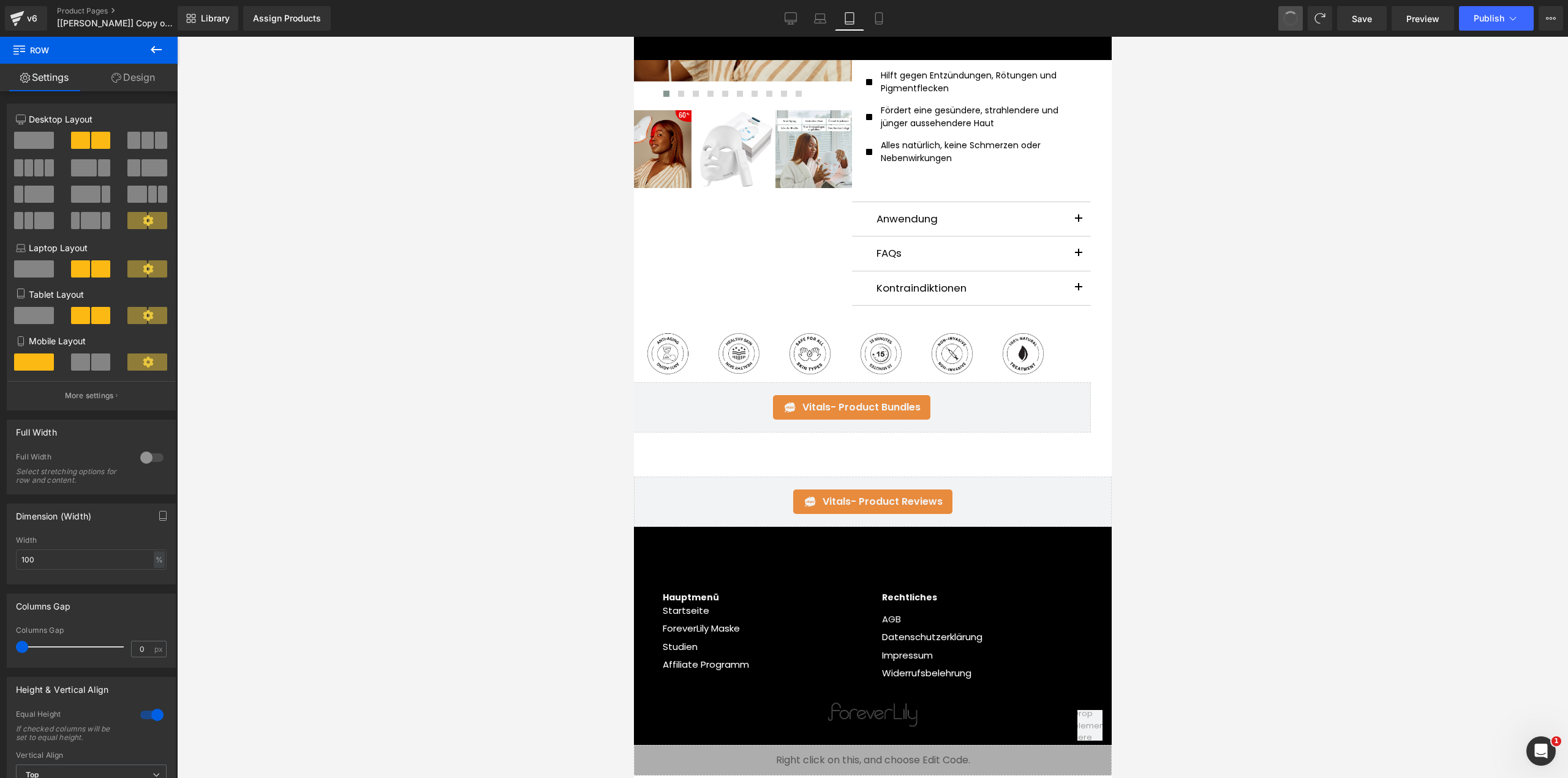
scroll to position [0, 0]
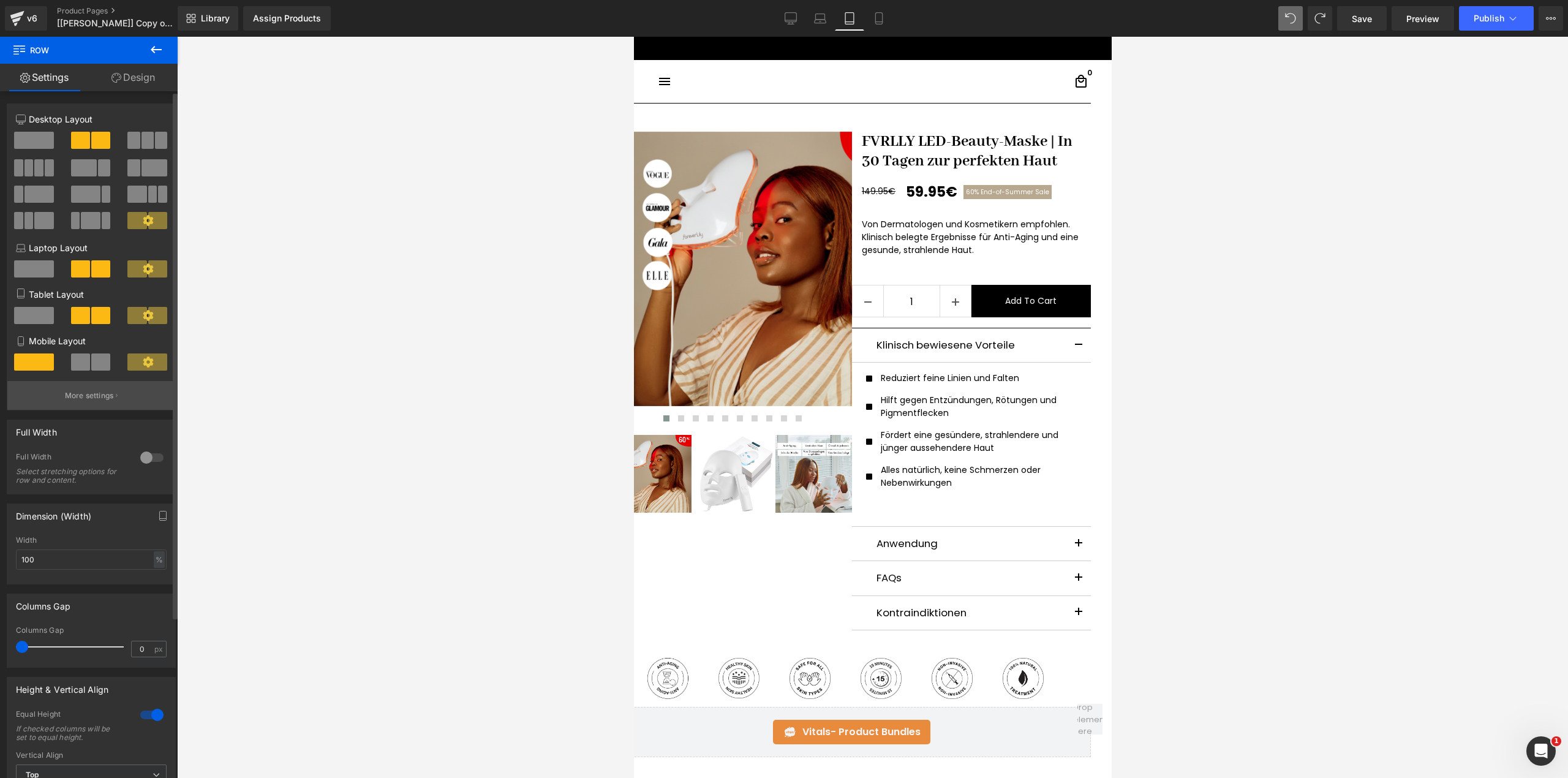
click at [80, 396] on p "More settings" at bounding box center [89, 396] width 49 height 11
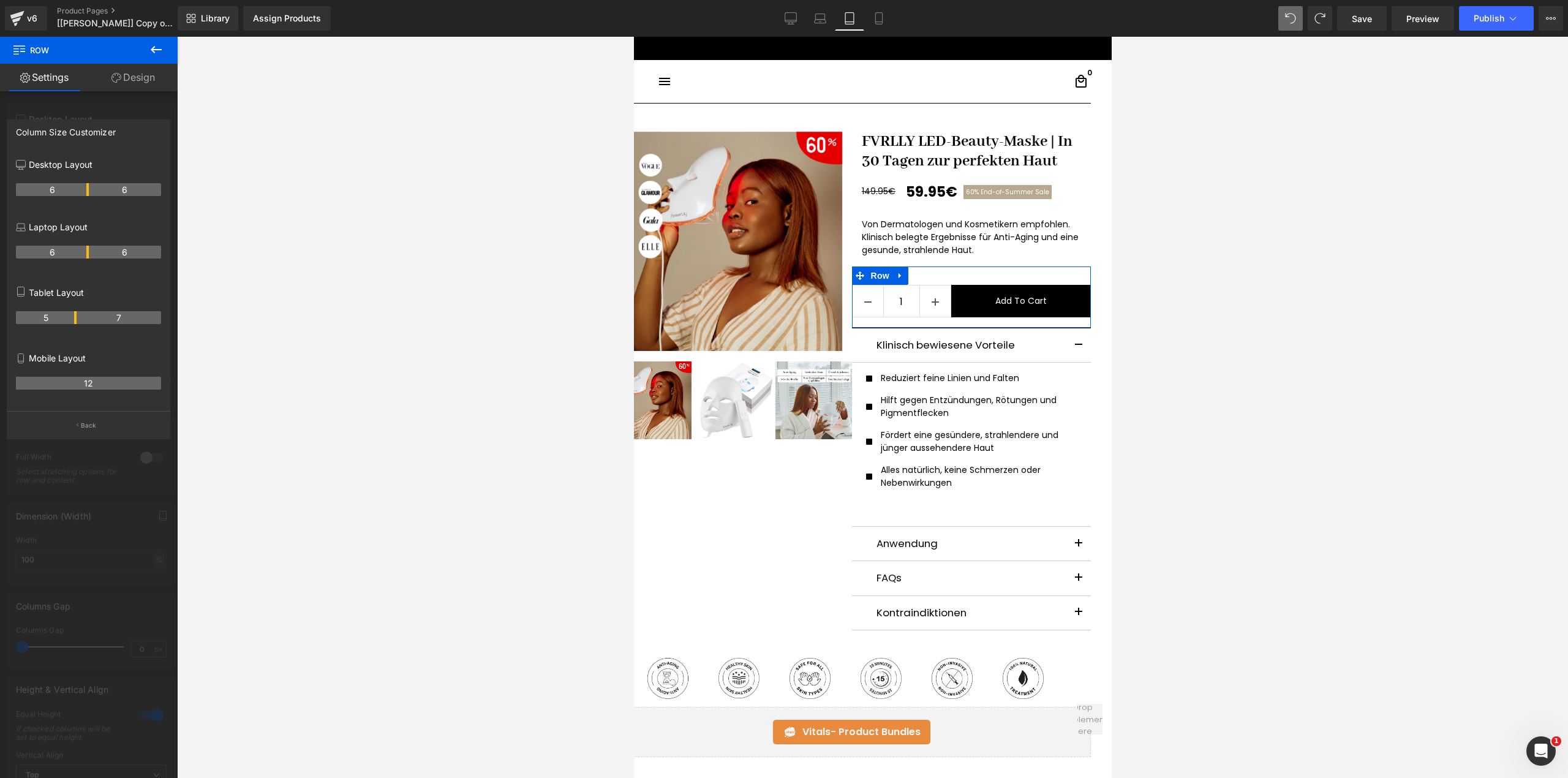
drag, startPoint x: 86, startPoint y: 317, endPoint x: 77, endPoint y: 316, distance: 9.1
click at [77, 316] on tr "5 7" at bounding box center [88, 318] width 145 height 13
click at [824, 15] on icon at bounding box center [820, 19] width 13 height 13
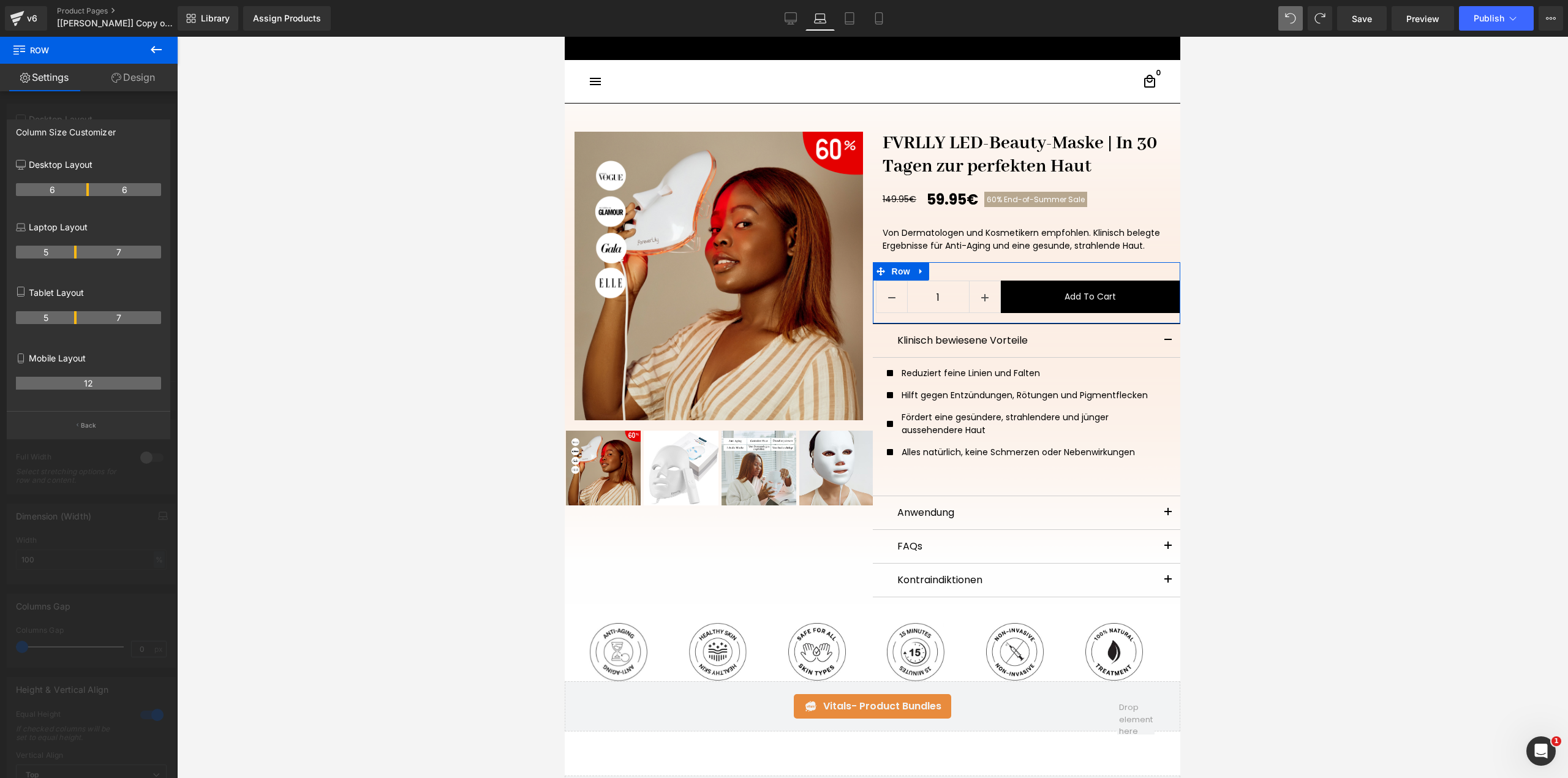
drag, startPoint x: 87, startPoint y: 253, endPoint x: 77, endPoint y: 253, distance: 10.0
click at [77, 253] on tr "5 7" at bounding box center [88, 252] width 145 height 13
click at [790, 13] on icon at bounding box center [791, 19] width 13 height 13
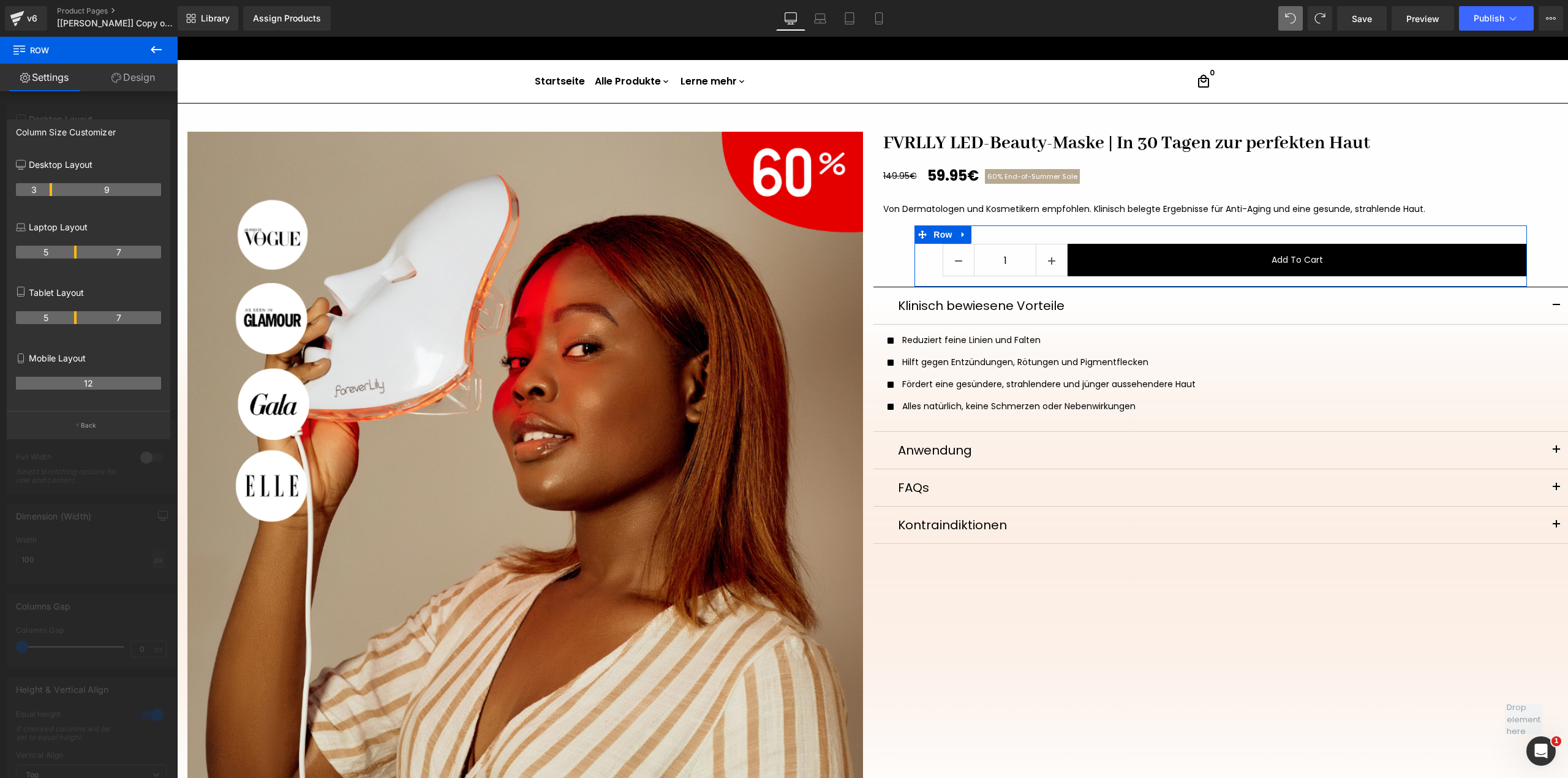
drag, startPoint x: 86, startPoint y: 190, endPoint x: 53, endPoint y: 190, distance: 33.0
click at [848, 21] on icon at bounding box center [850, 19] width 13 height 13
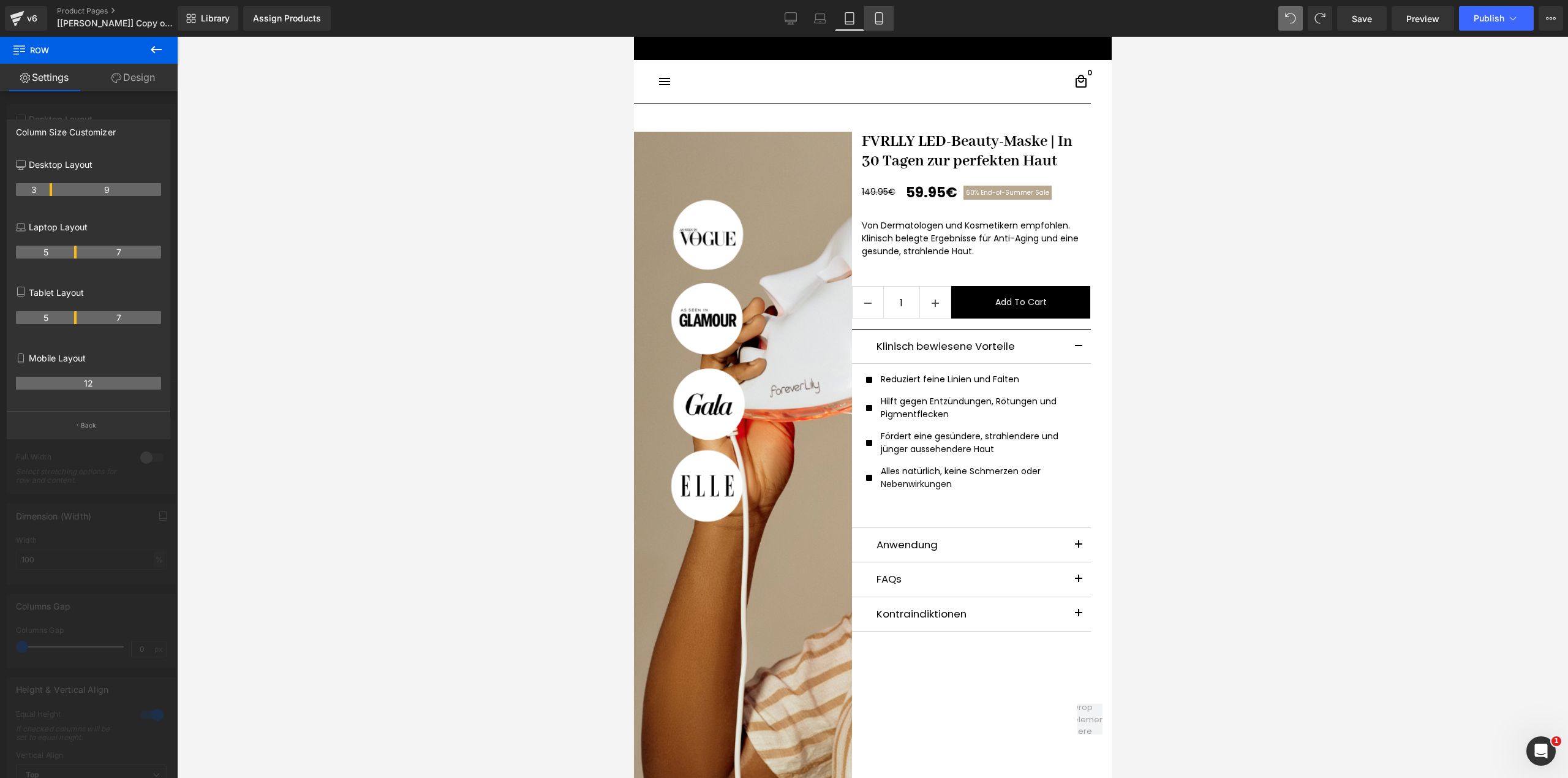
scroll to position [43, 0]
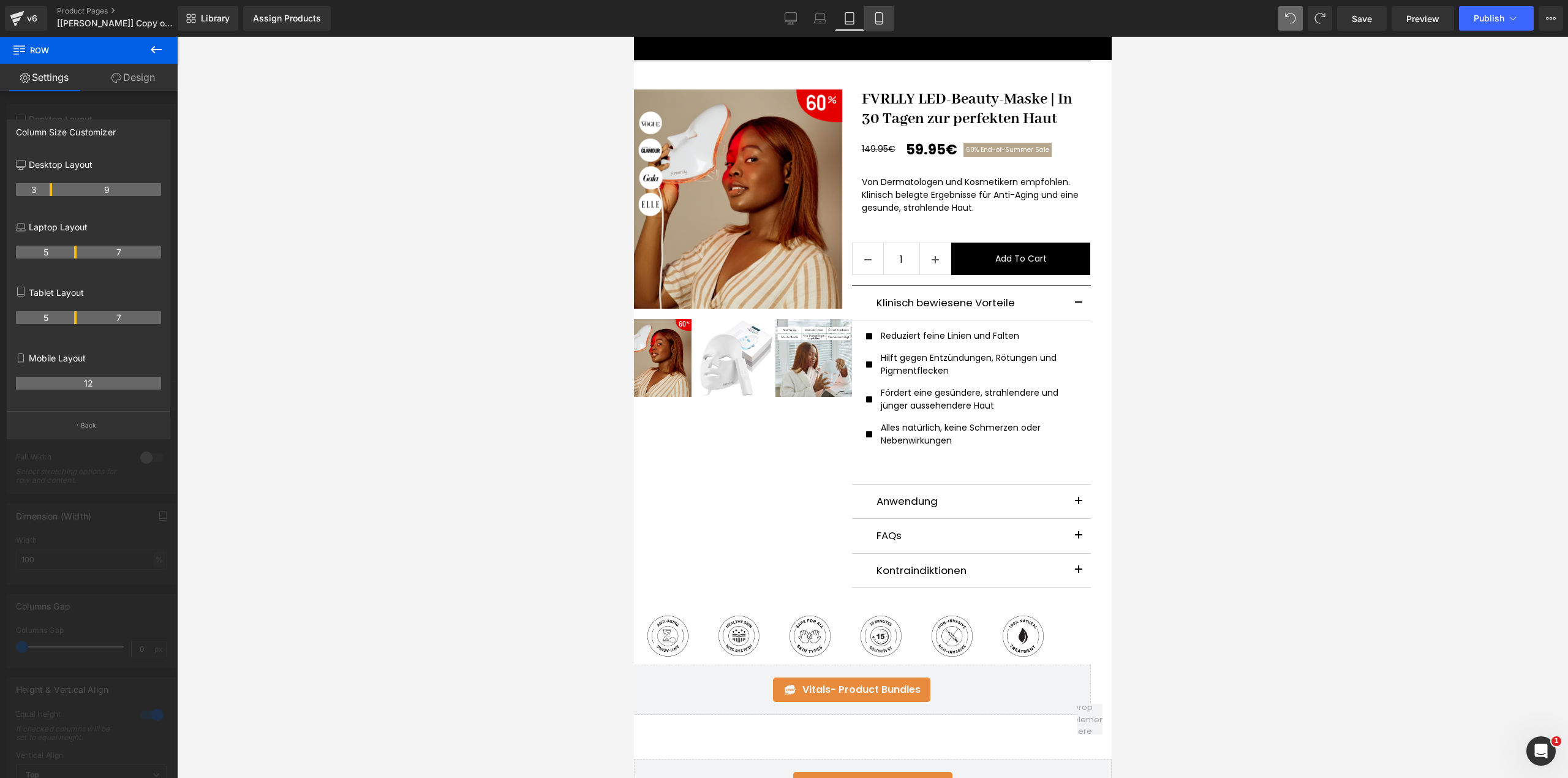
click at [867, 21] on link "Mobile" at bounding box center [878, 18] width 29 height 24
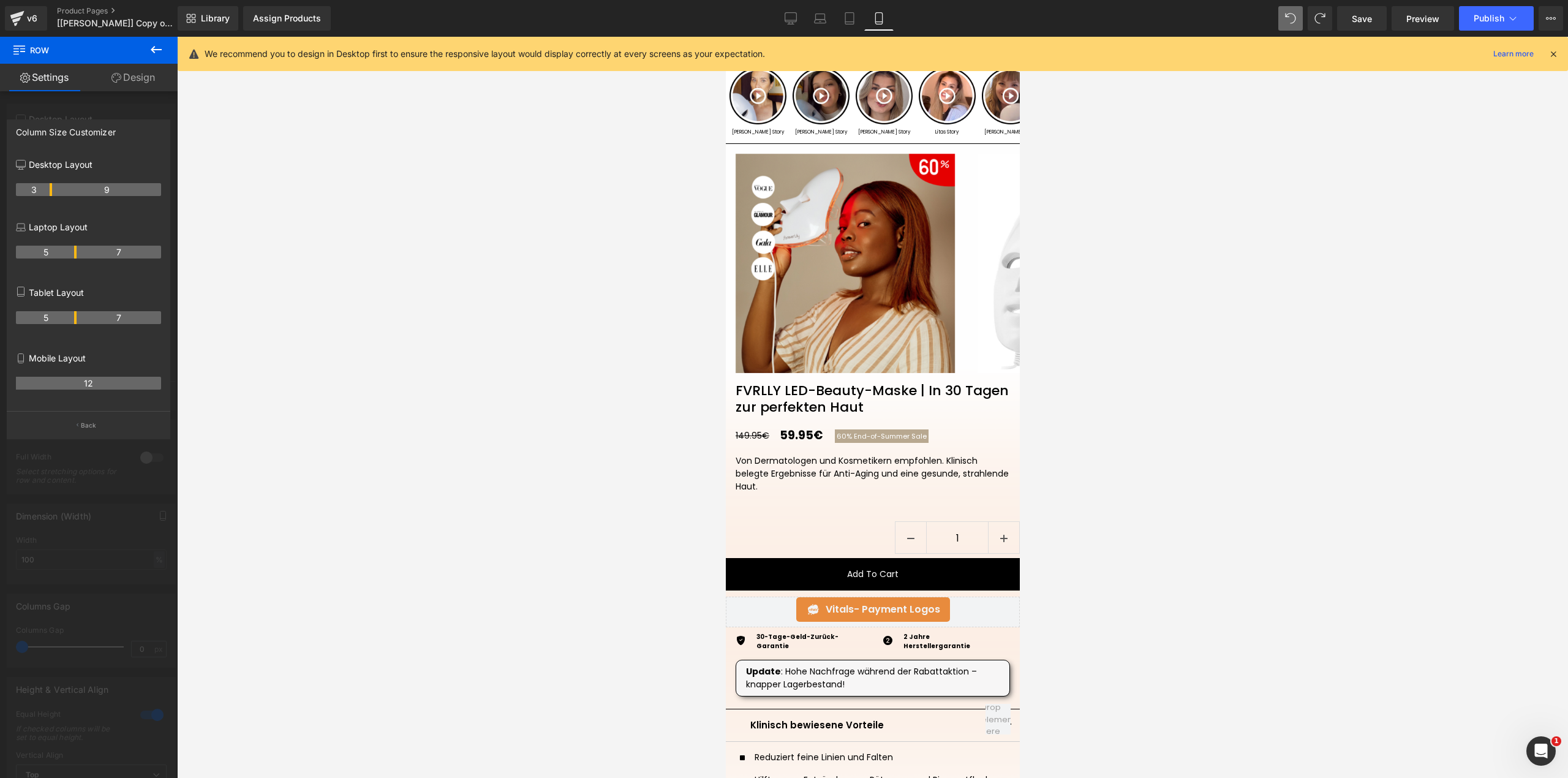
scroll to position [325, 0]
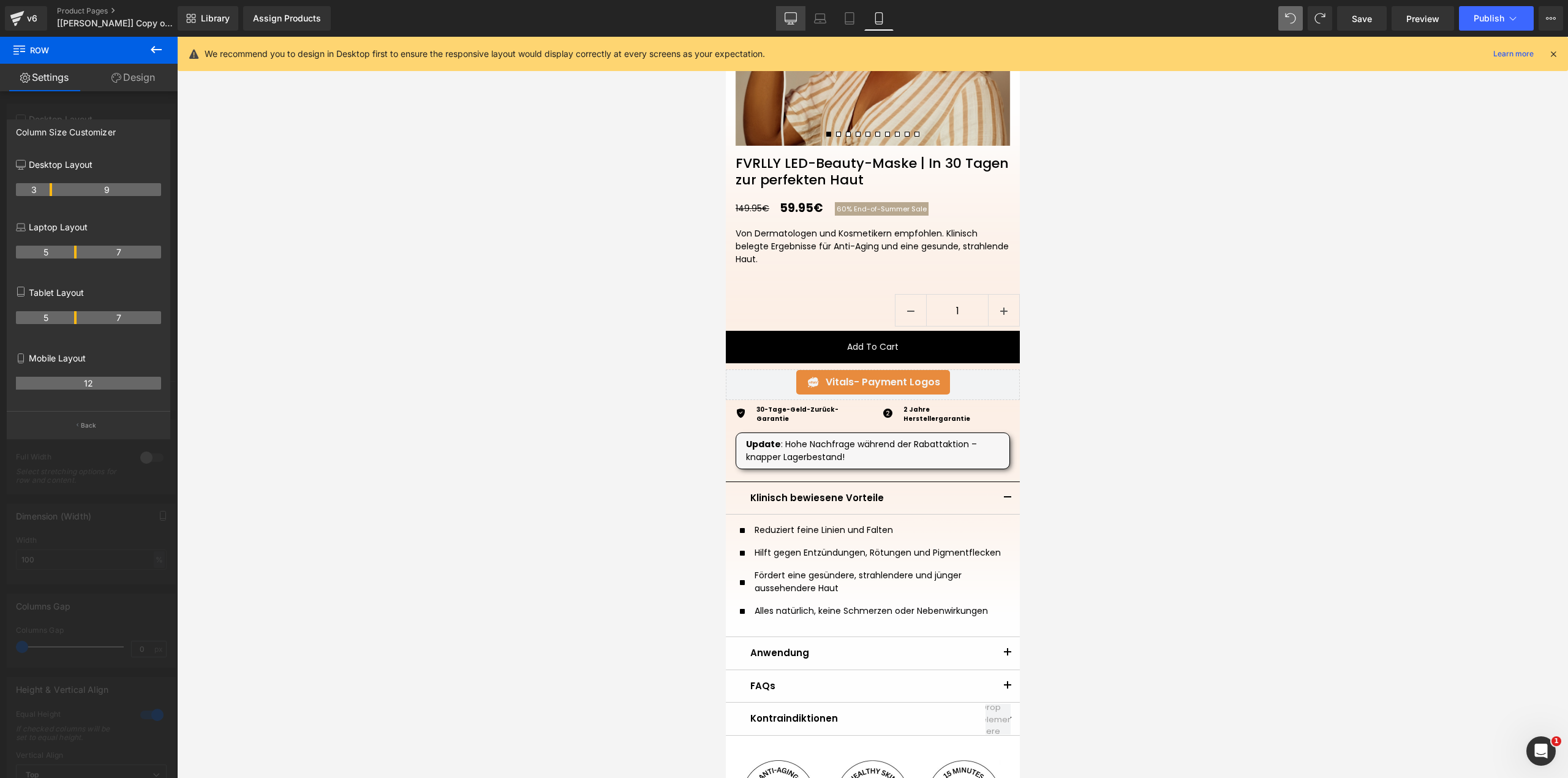
click at [782, 17] on link "Desktop" at bounding box center [790, 18] width 29 height 24
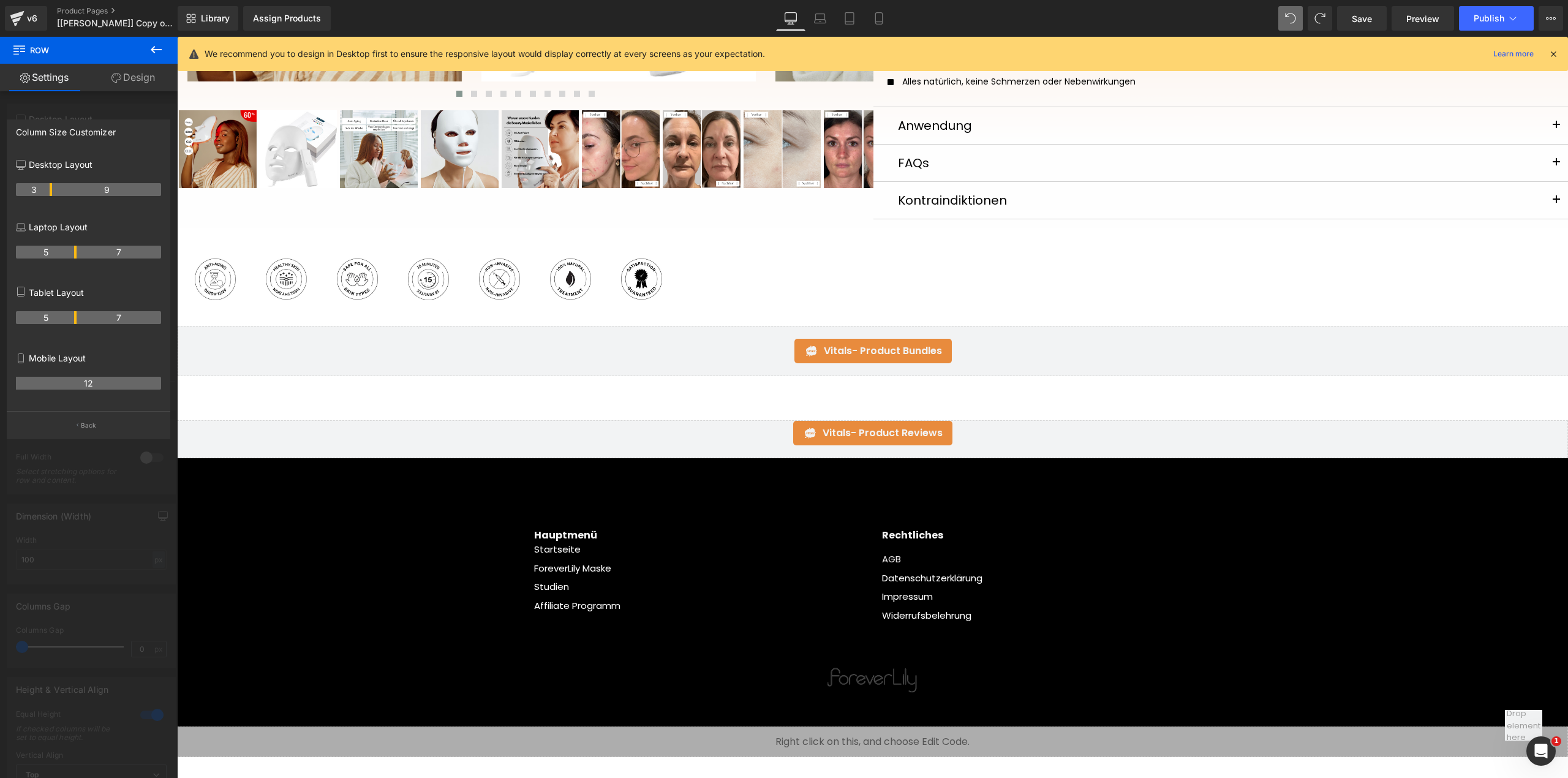
scroll to position [0, 0]
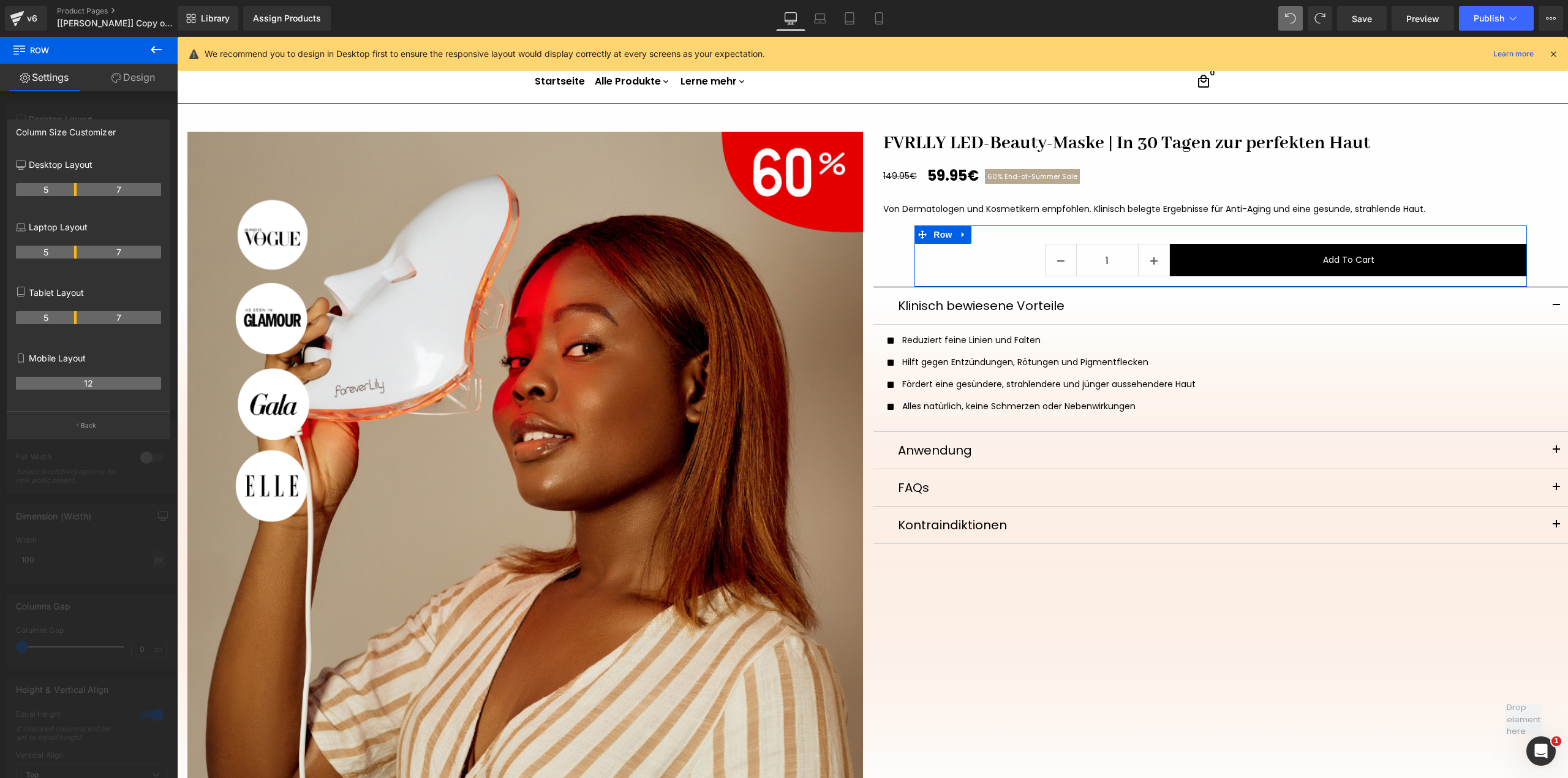
drag, startPoint x: 51, startPoint y: 189, endPoint x: 73, endPoint y: 189, distance: 22.0
click at [867, 17] on link "Mobile" at bounding box center [878, 18] width 29 height 24
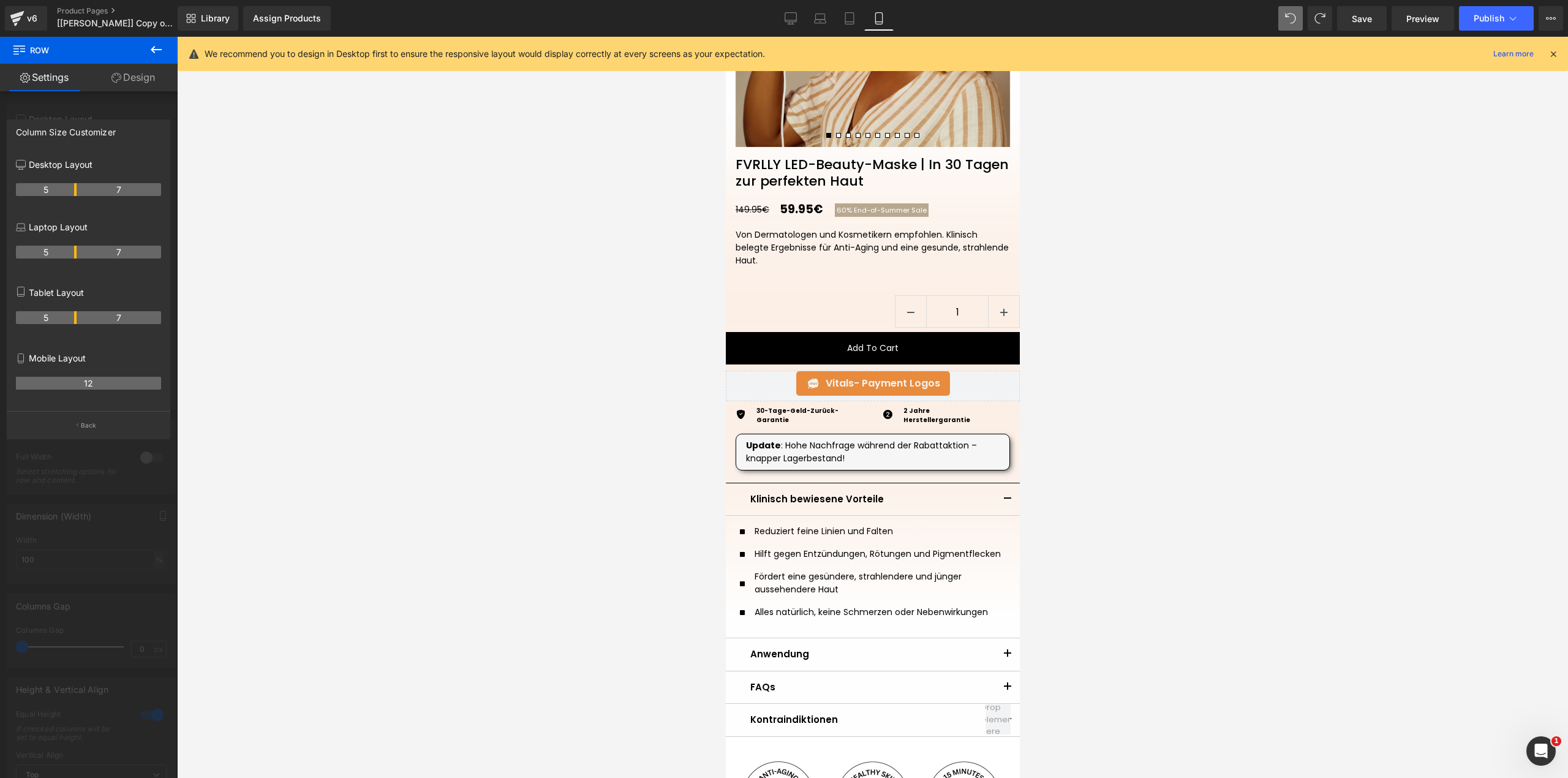
scroll to position [290, 0]
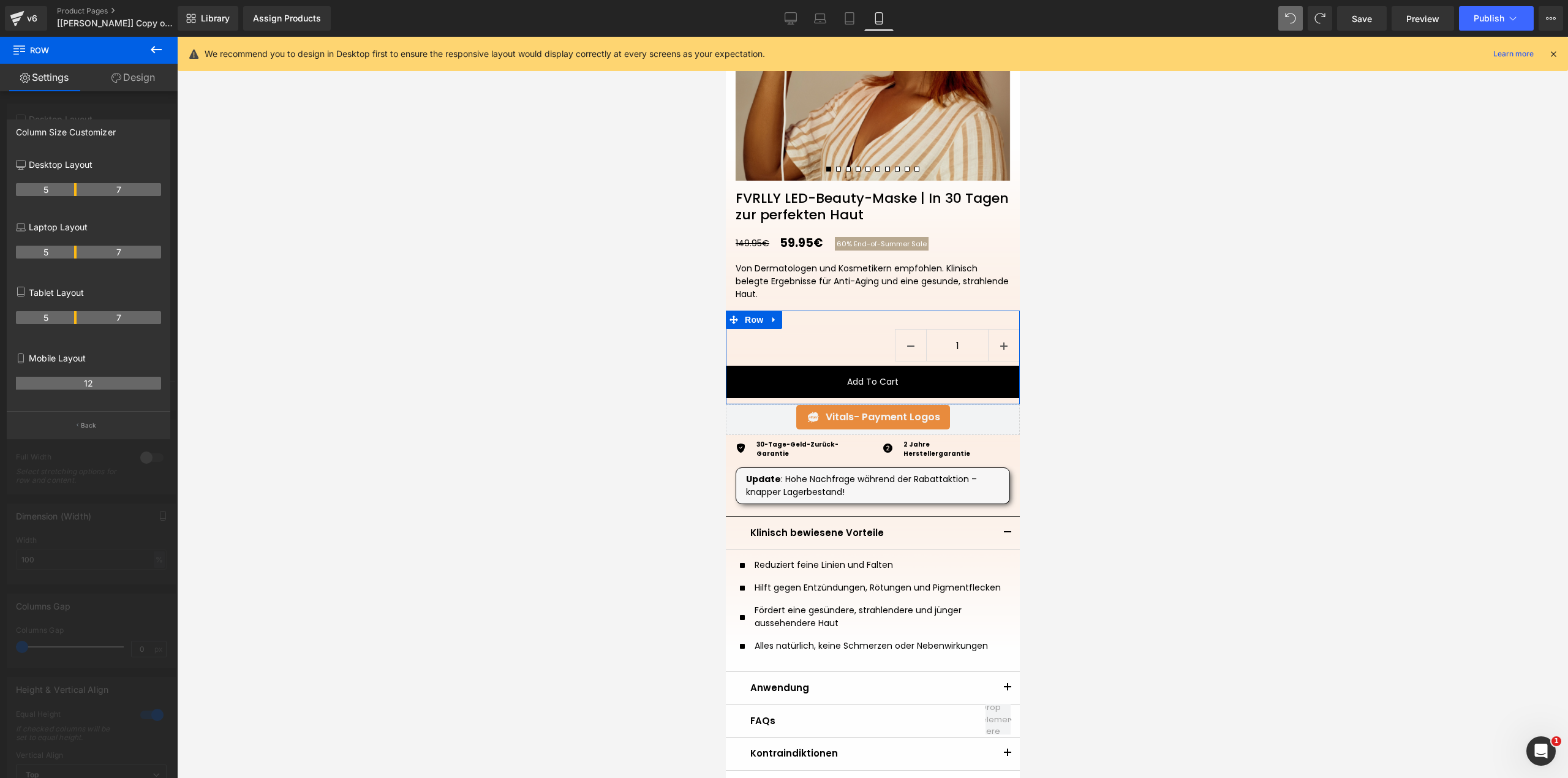
click at [99, 370] on div "Mobile Layout 12" at bounding box center [88, 378] width 145 height 66
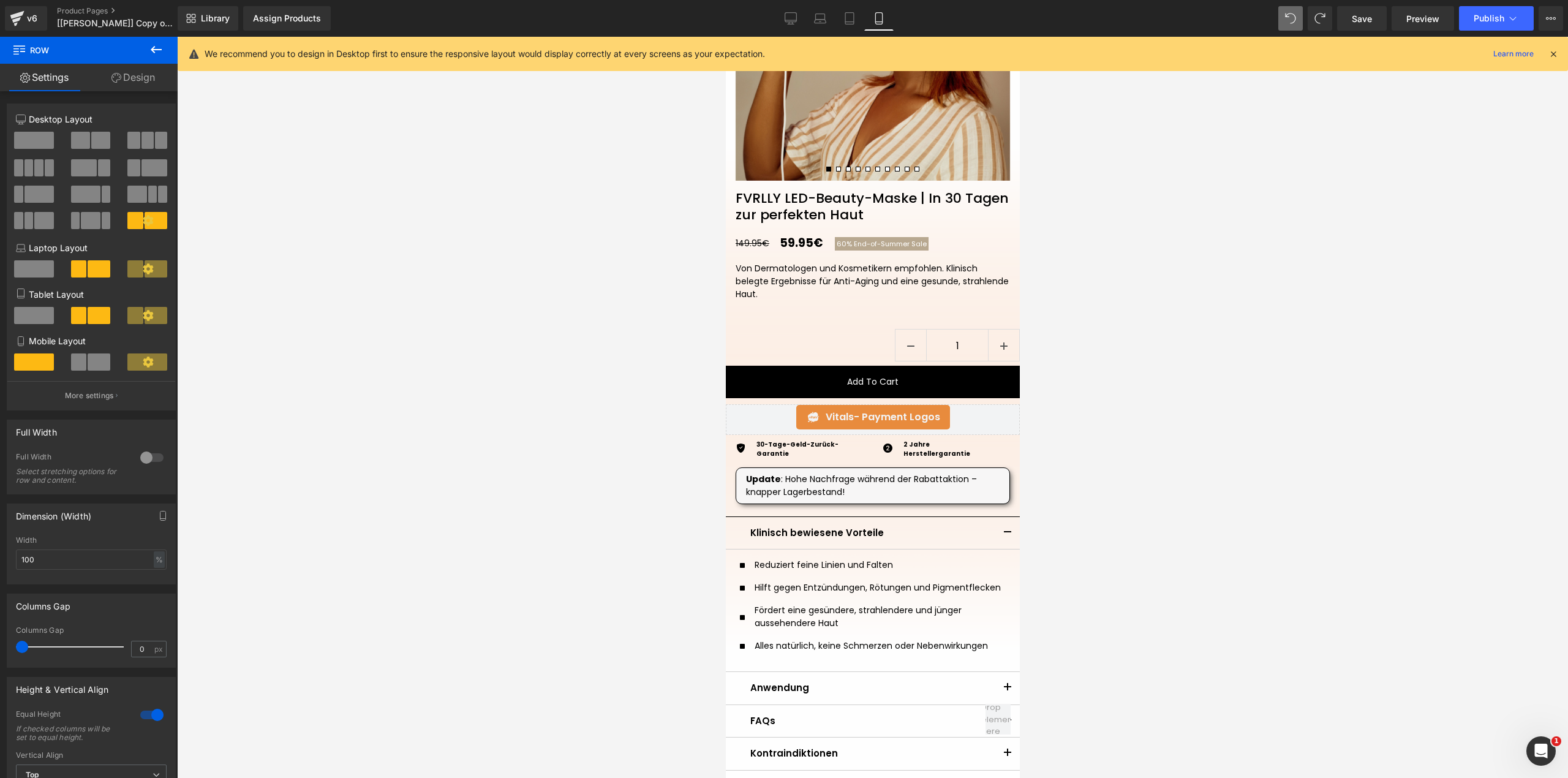
click at [77, 363] on span at bounding box center [79, 363] width 16 height 17
click at [32, 366] on span at bounding box center [34, 363] width 39 height 17
click at [1297, 17] on span at bounding box center [1290, 18] width 18 height 18
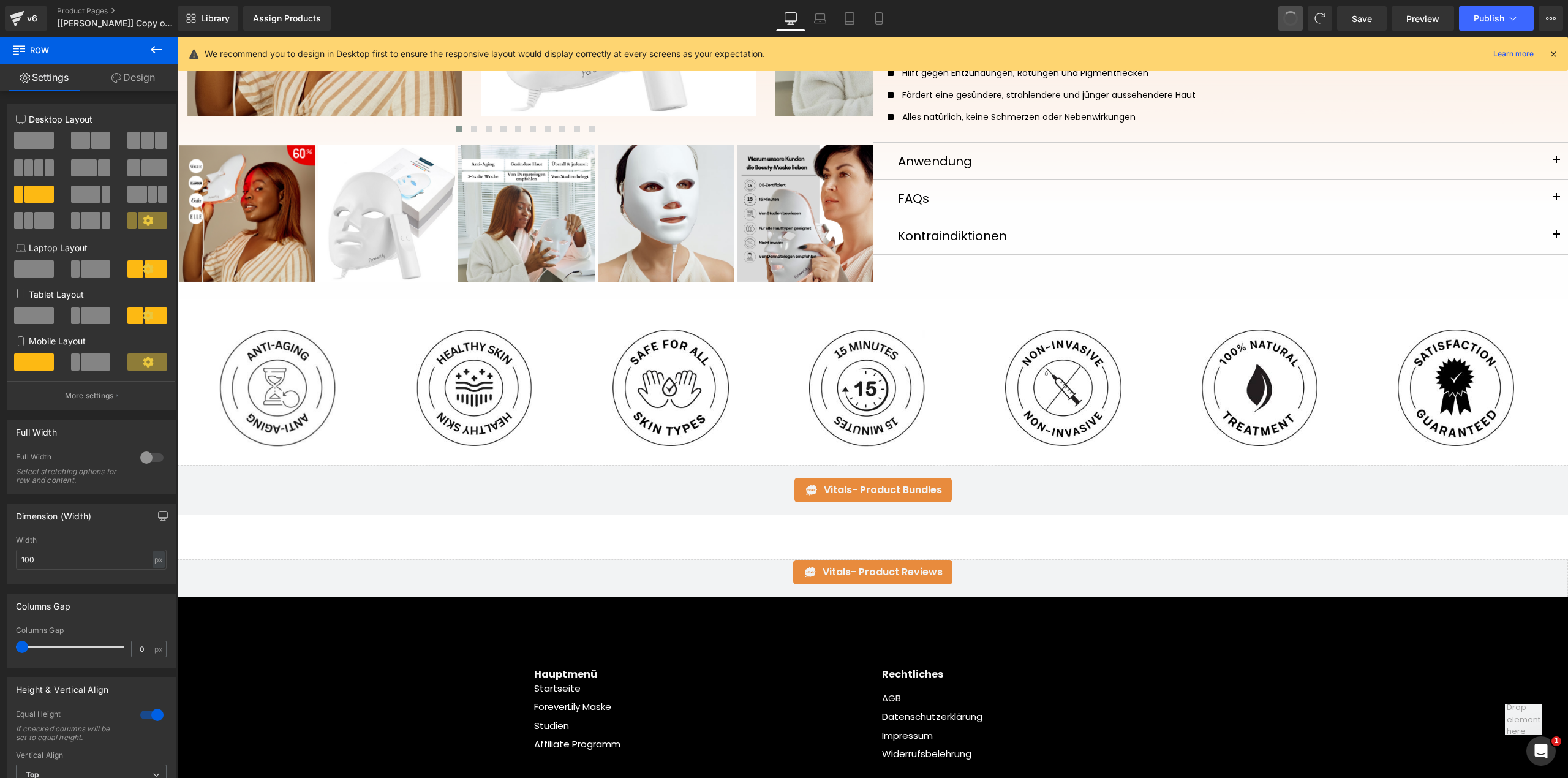
scroll to position [0, 0]
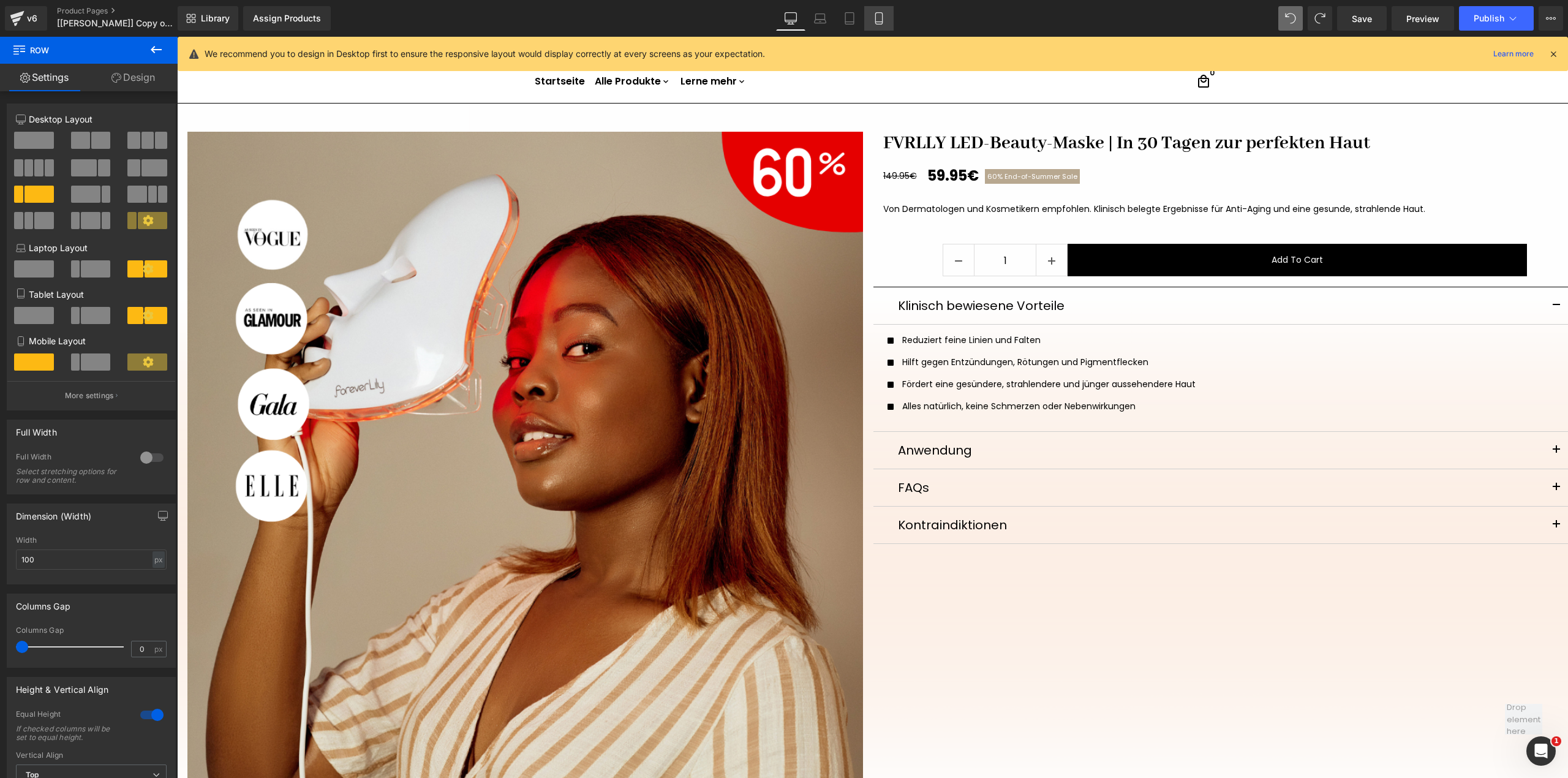
click at [883, 18] on icon at bounding box center [879, 19] width 13 height 13
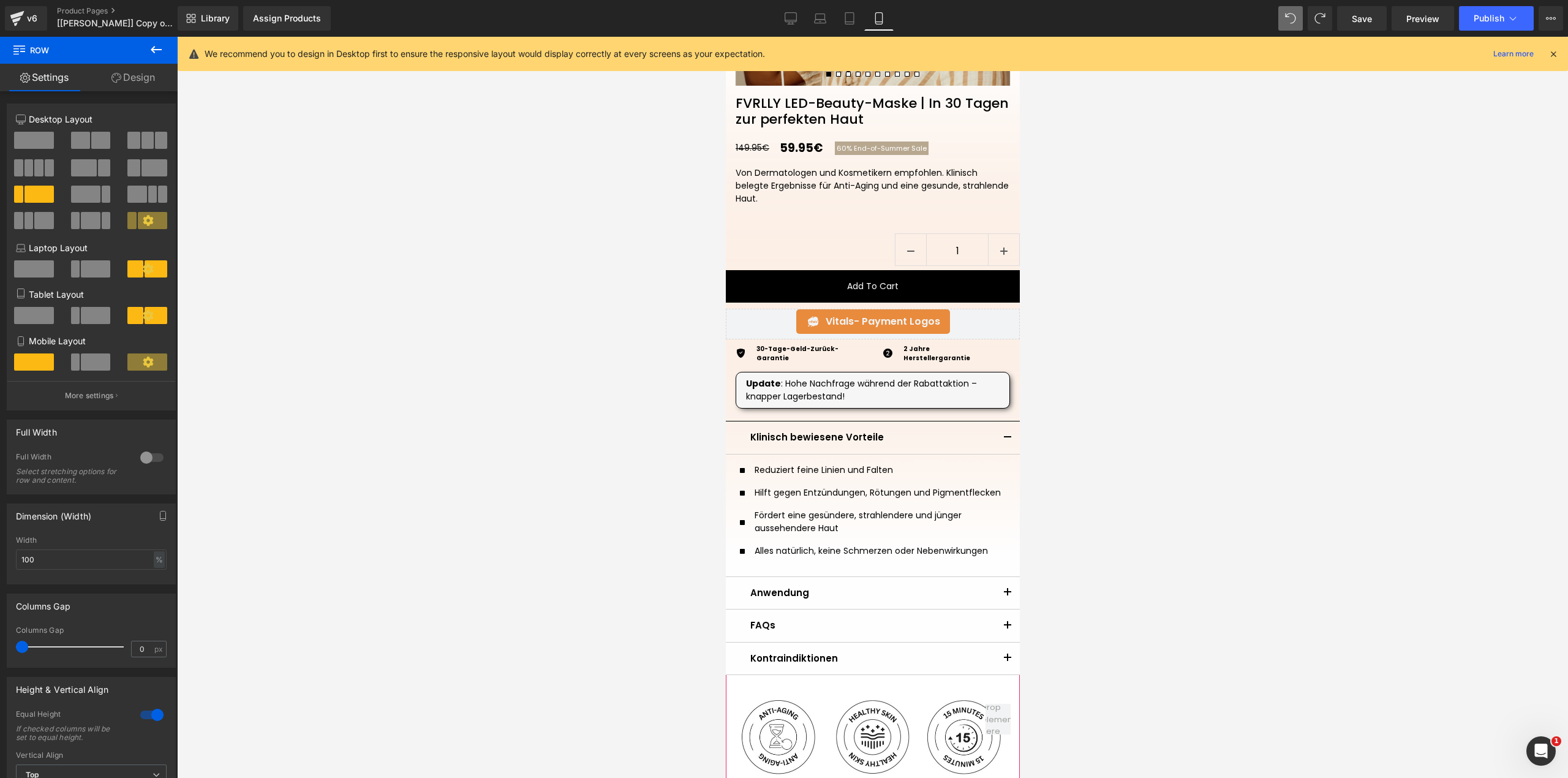
scroll to position [291, 0]
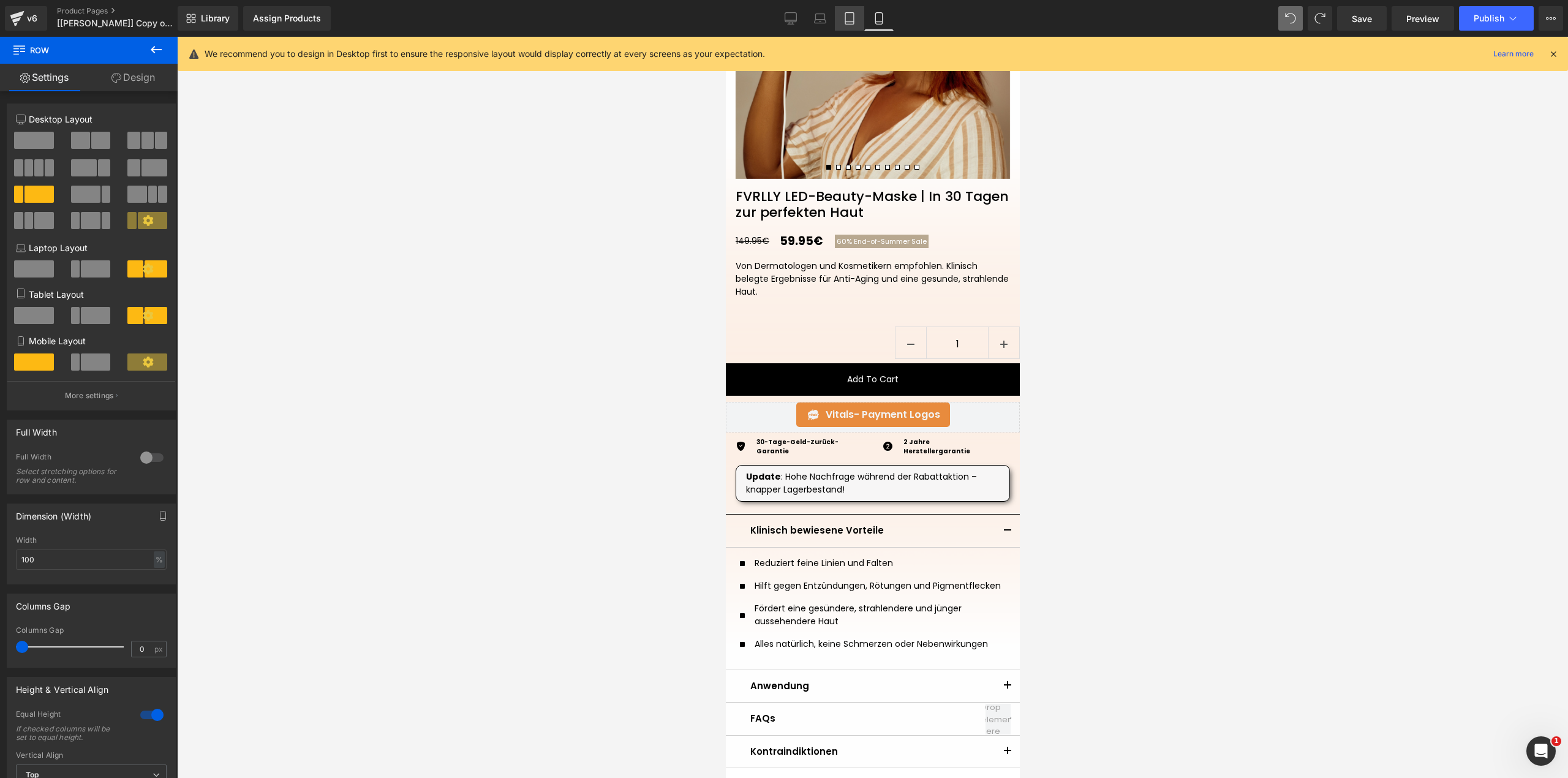
click at [849, 20] on icon at bounding box center [850, 19] width 13 height 13
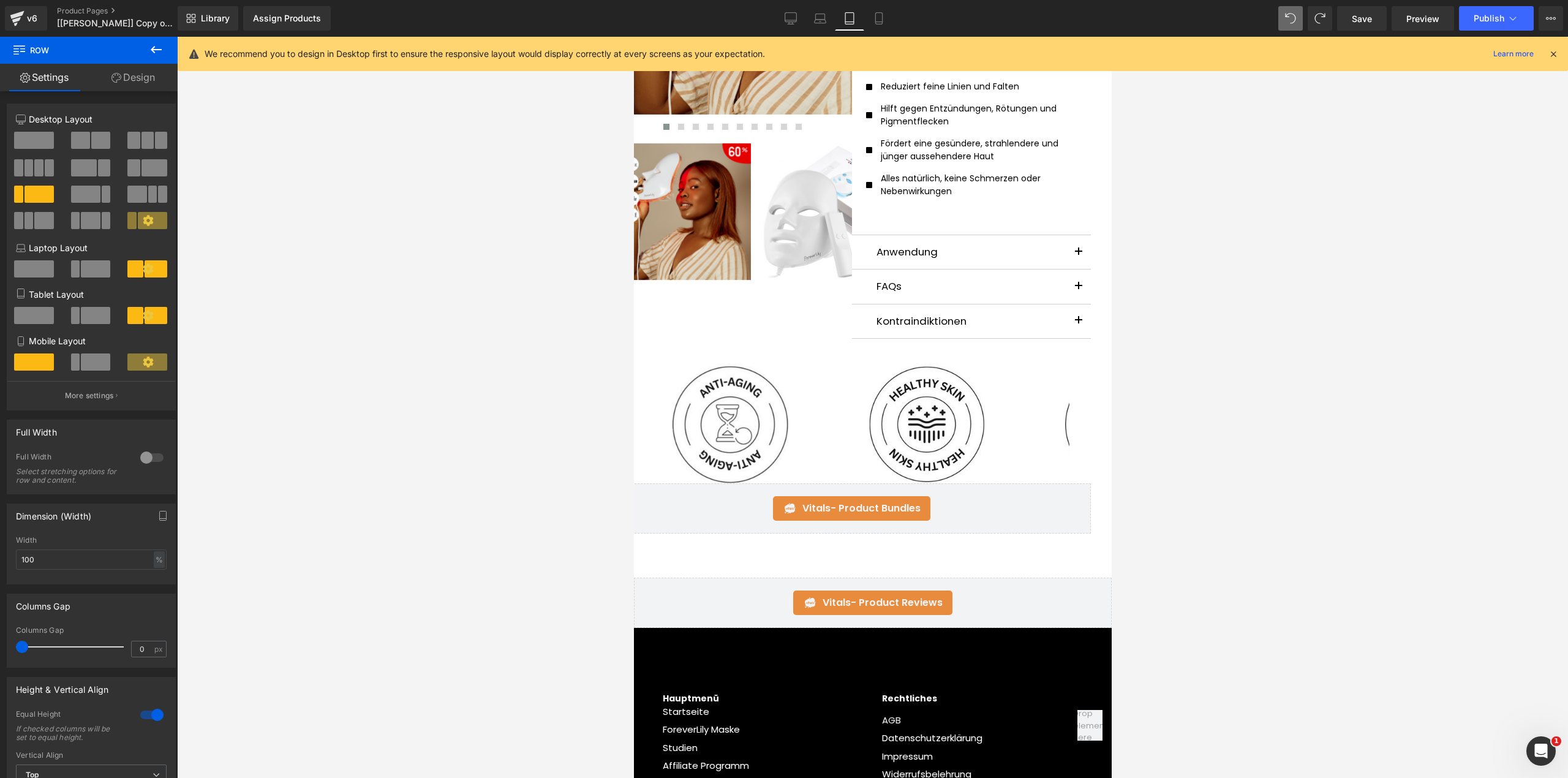
scroll to position [0, 0]
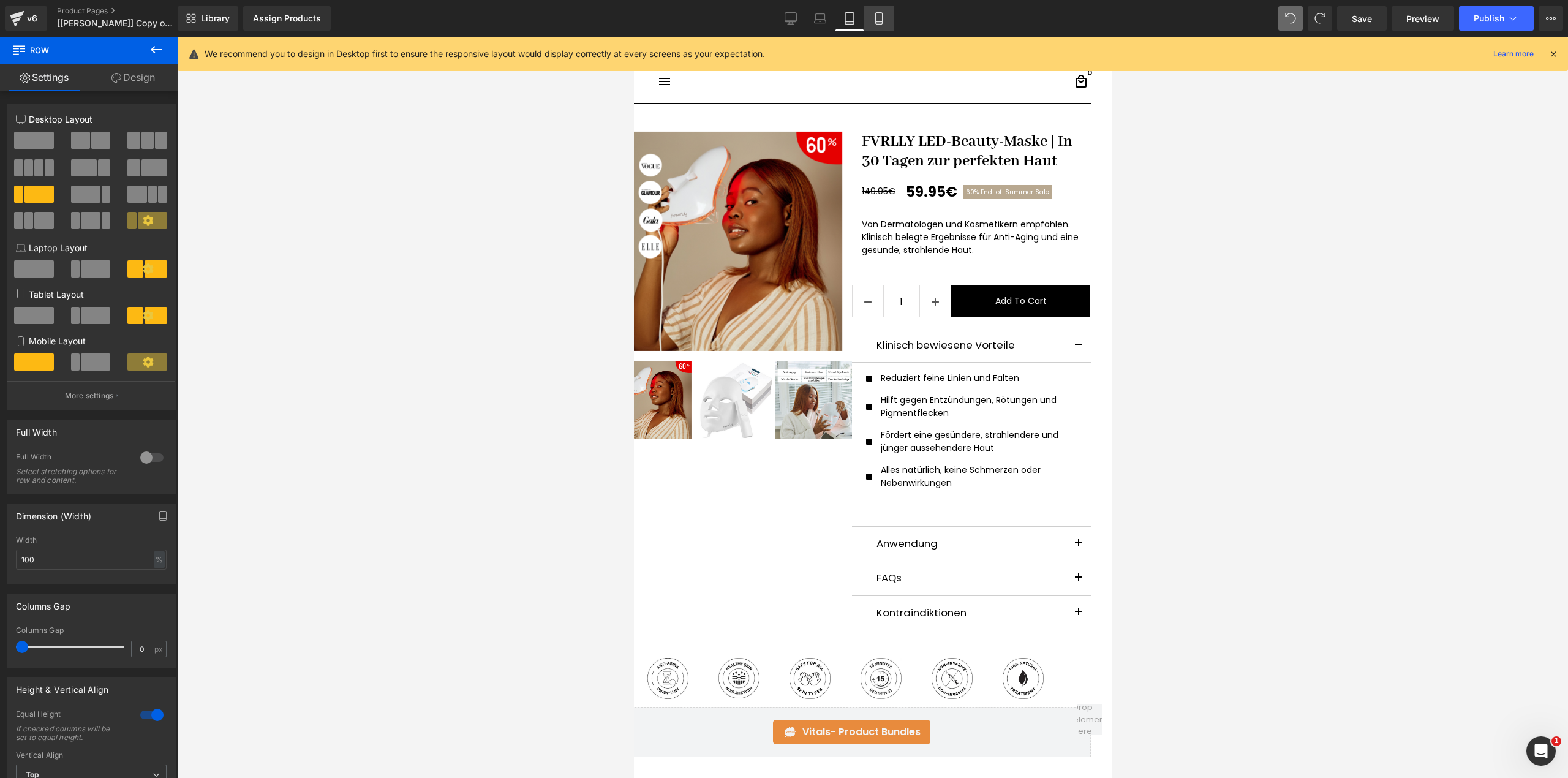
click at [873, 18] on icon at bounding box center [879, 19] width 13 height 13
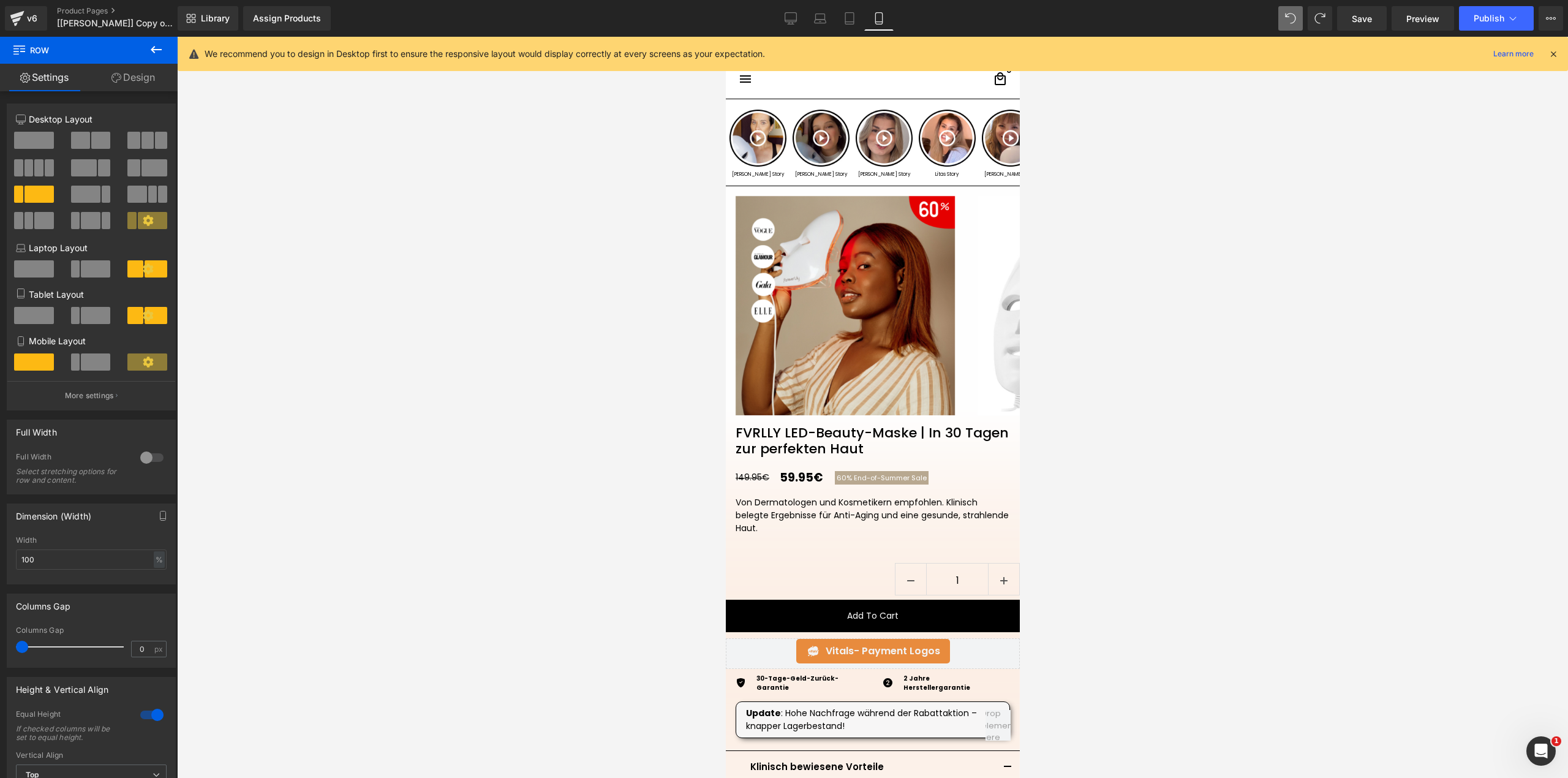
scroll to position [283, 0]
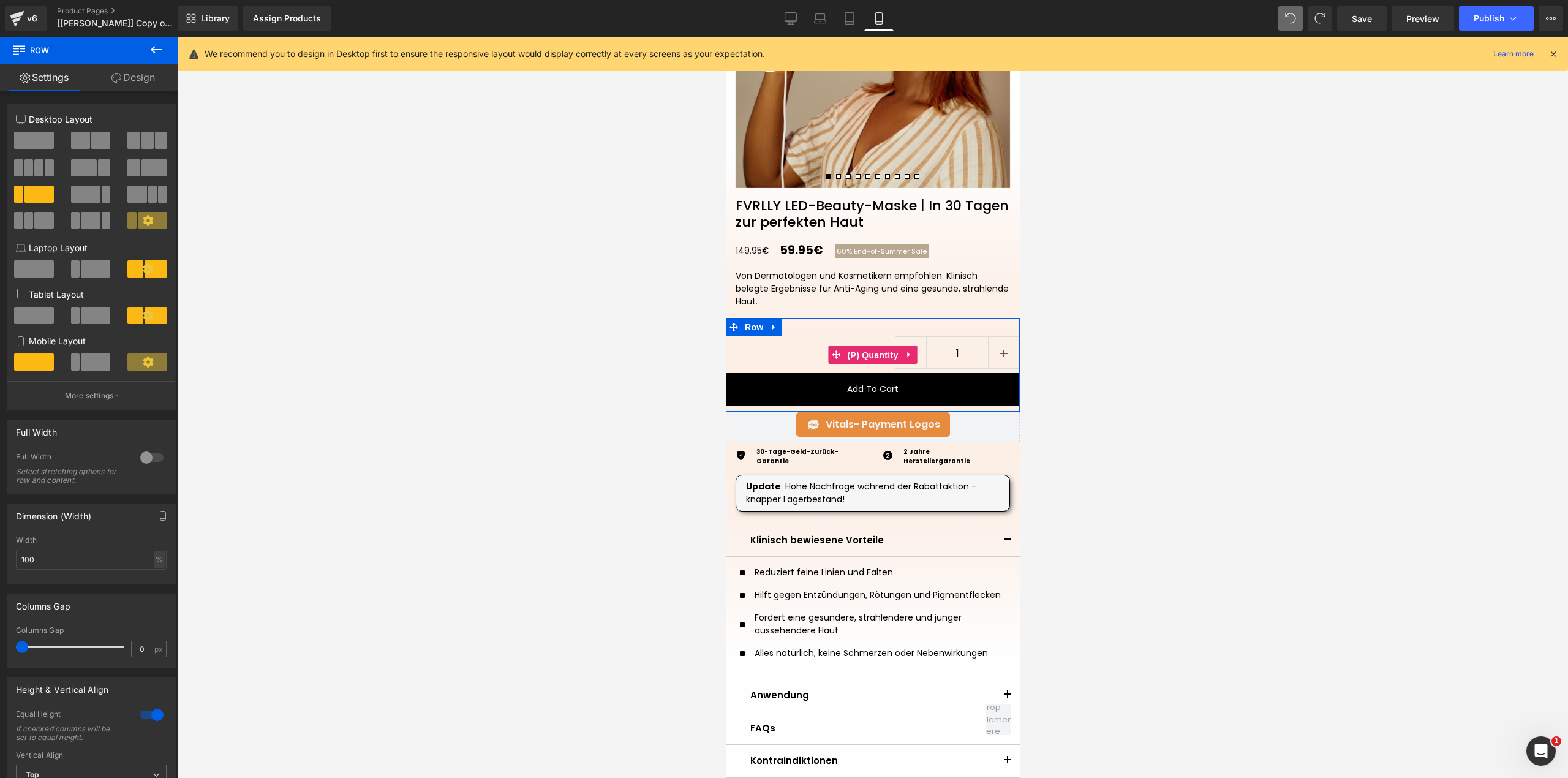
click at [872, 348] on span "(P) Quantity" at bounding box center [872, 355] width 57 height 18
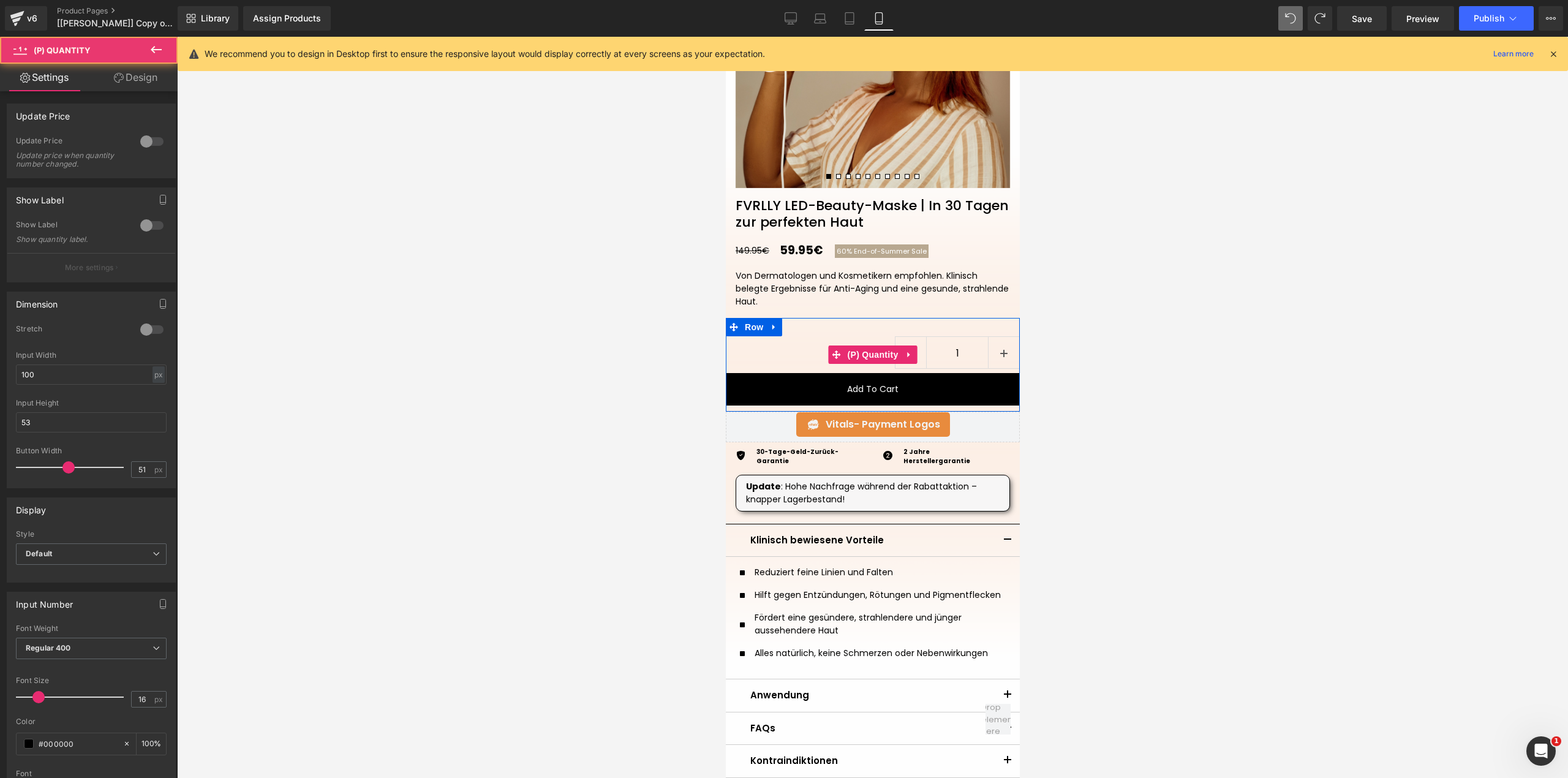
click at [820, 339] on div "1" at bounding box center [872, 355] width 294 height 37
click at [741, 329] on span "Row" at bounding box center [753, 327] width 24 height 18
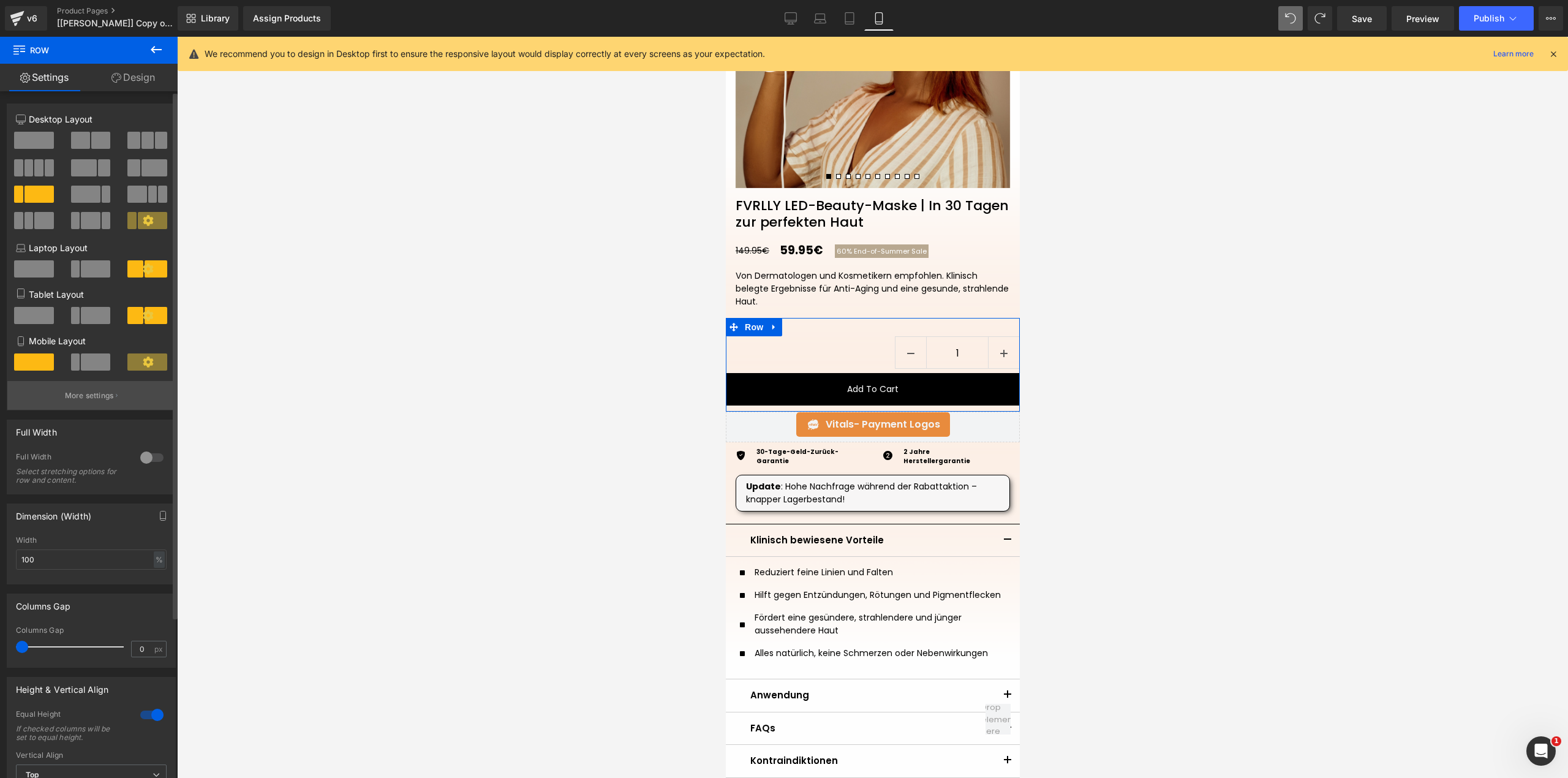
click at [69, 393] on button "More settings" at bounding box center [91, 395] width 168 height 28
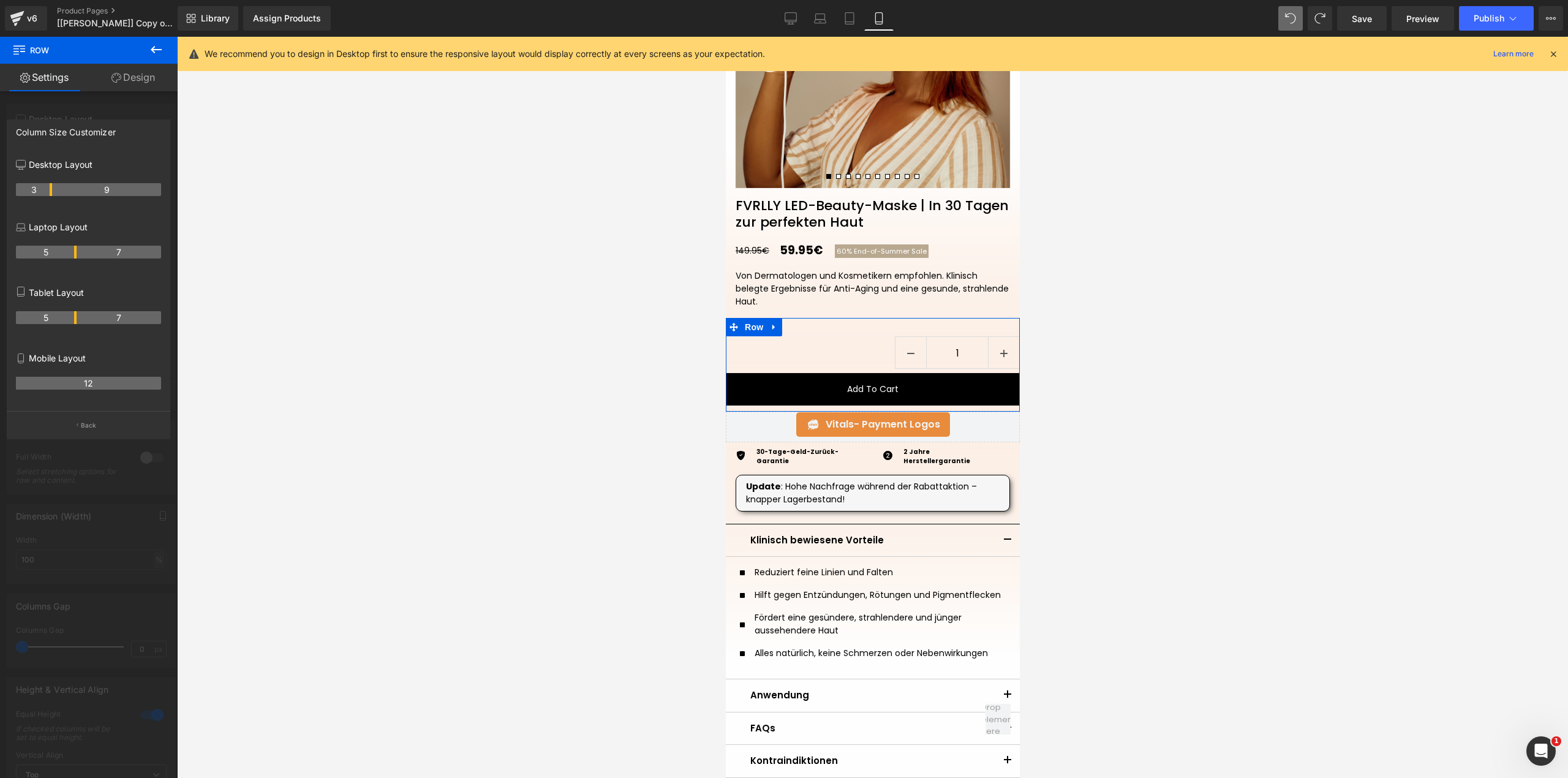
click at [54, 365] on p "Mobile Layout" at bounding box center [88, 358] width 145 height 13
click at [91, 385] on th "12" at bounding box center [88, 383] width 145 height 13
click at [86, 422] on button "Back" at bounding box center [88, 424] width 163 height 28
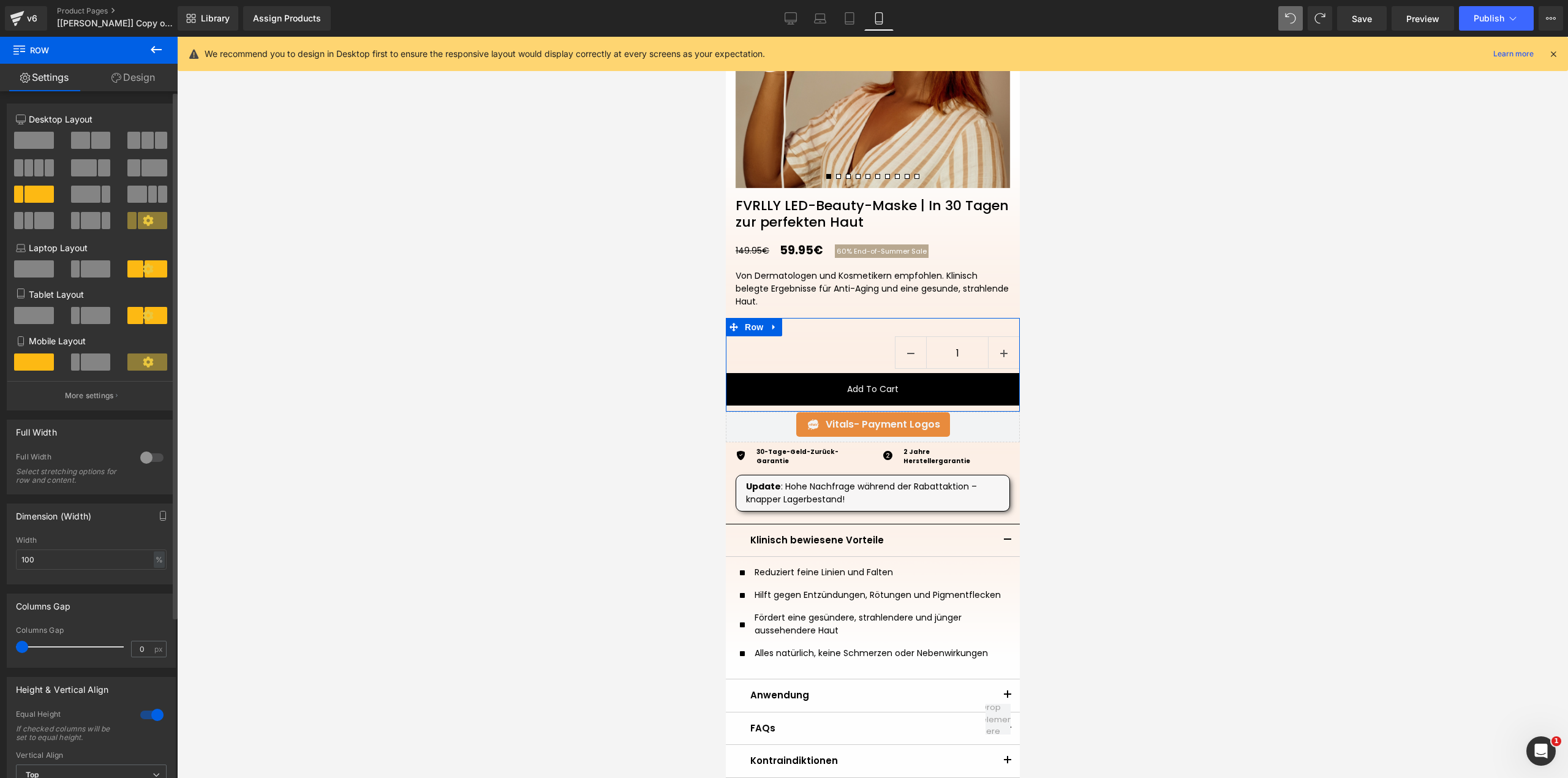
click at [92, 370] on span at bounding box center [95, 363] width 29 height 17
click at [94, 393] on button "More settings" at bounding box center [91, 395] width 168 height 28
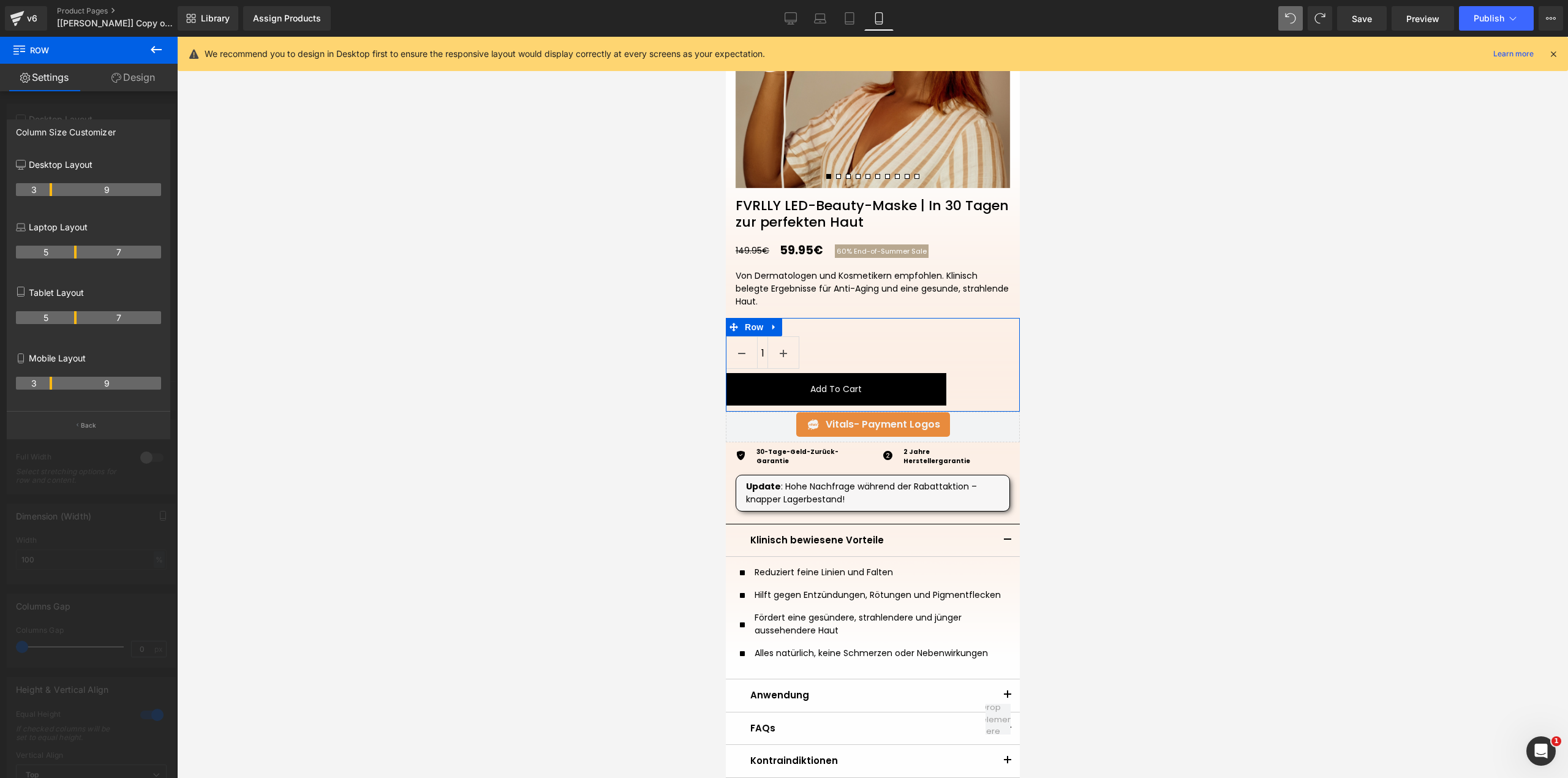
click at [54, 386] on tr "3 9" at bounding box center [88, 383] width 145 height 13
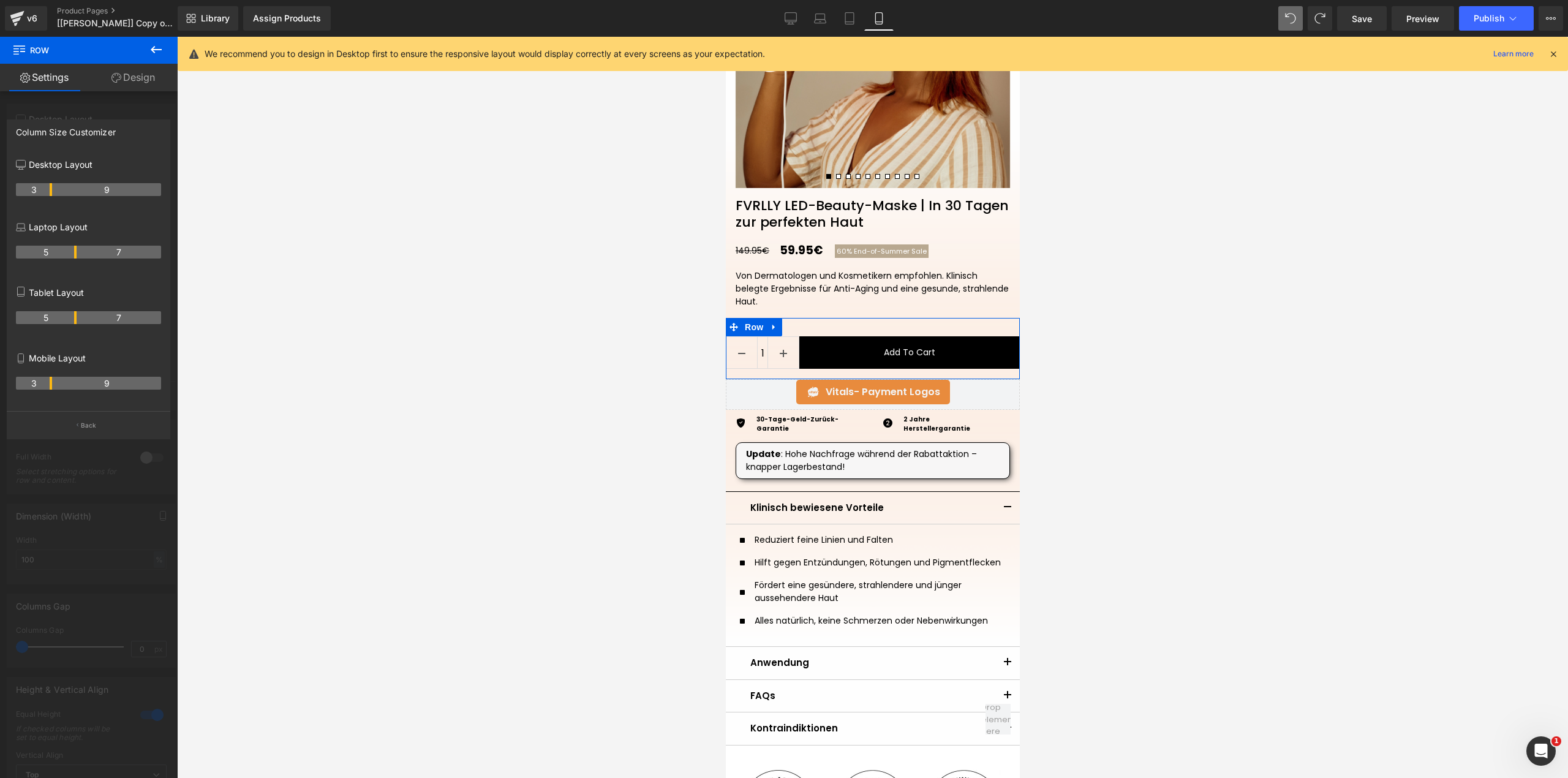
click at [51, 384] on th "3" at bounding box center [34, 383] width 36 height 13
click at [54, 385] on th "9" at bounding box center [107, 383] width 109 height 13
drag, startPoint x: 51, startPoint y: 387, endPoint x: 78, endPoint y: 388, distance: 27.0
click at [78, 388] on tr "5 7" at bounding box center [88, 383] width 145 height 13
click at [115, 362] on p "Mobile Layout" at bounding box center [88, 358] width 145 height 13
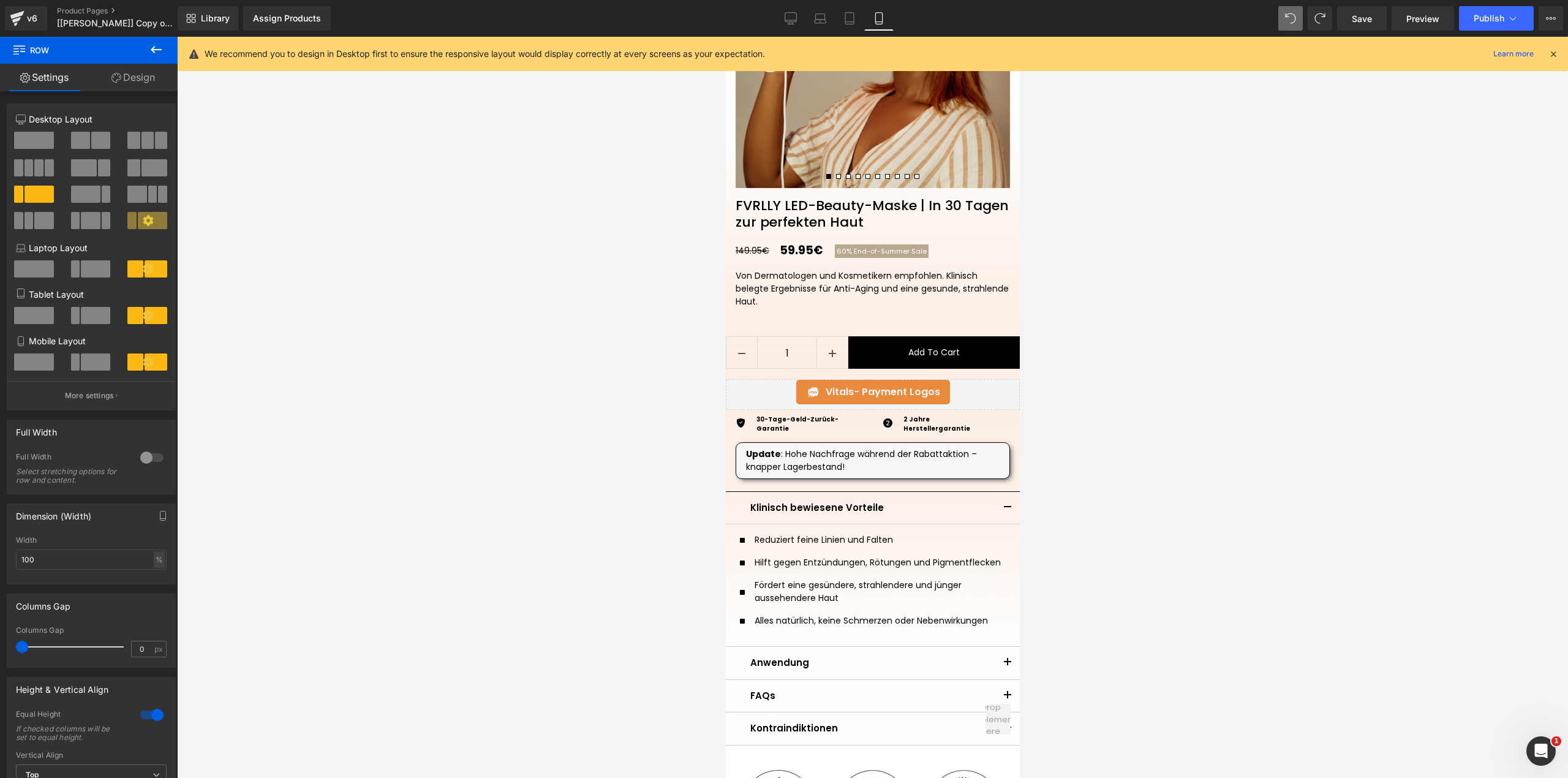
click at [747, 329] on span "Row" at bounding box center [753, 327] width 24 height 18
click at [125, 83] on link "Design" at bounding box center [133, 77] width 88 height 28
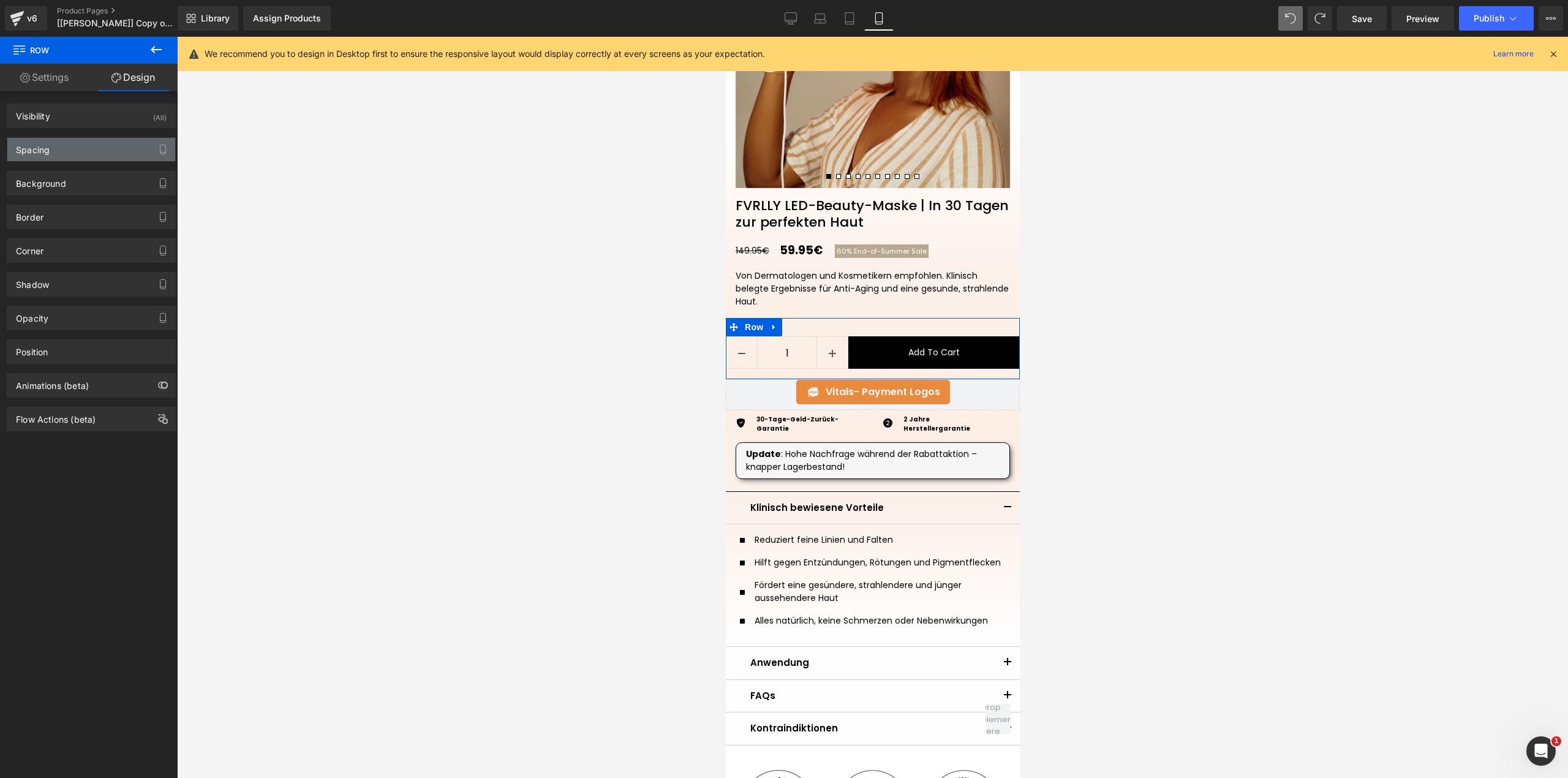
click at [94, 157] on div "Spacing" at bounding box center [91, 149] width 168 height 23
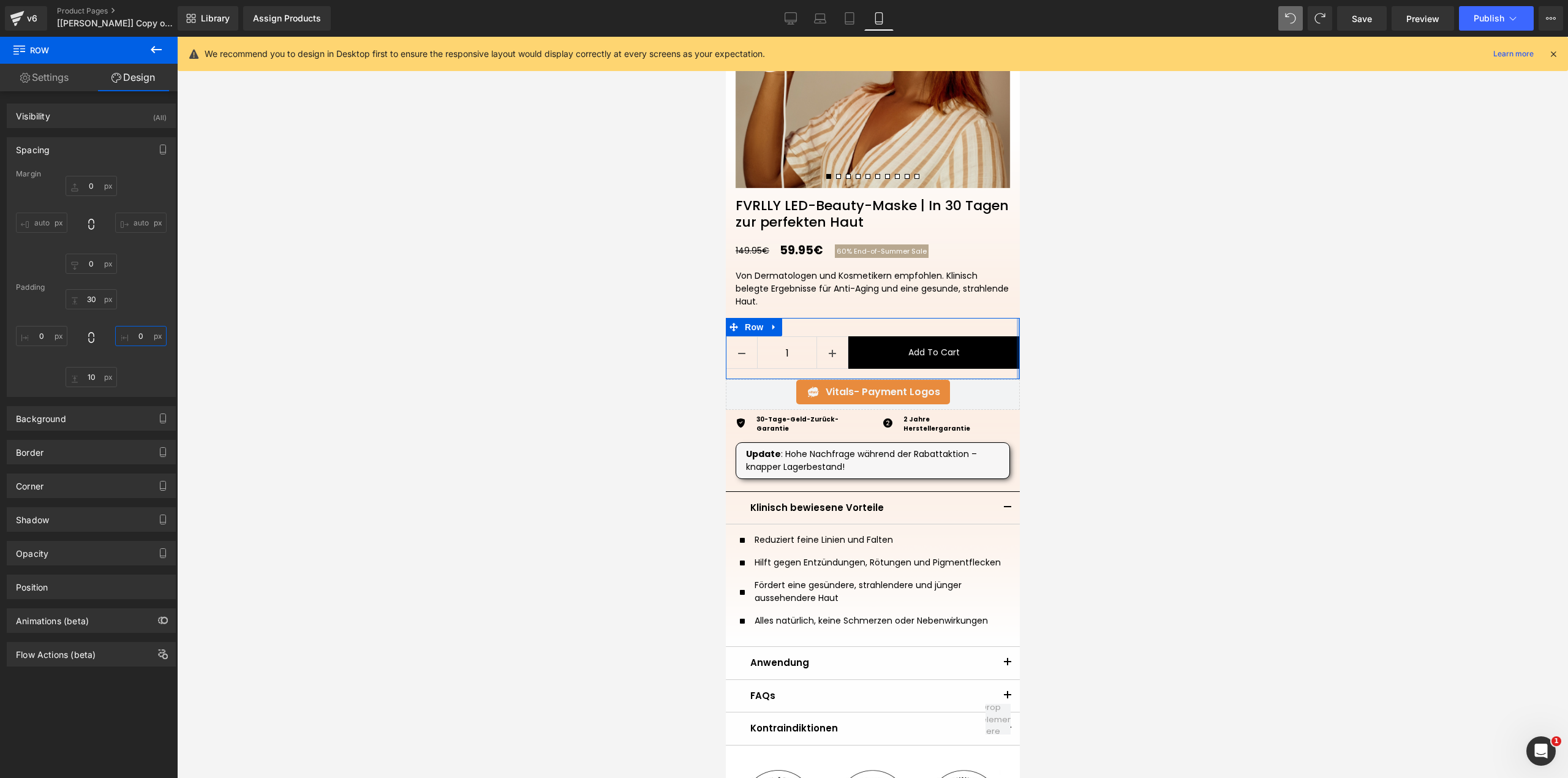
click at [135, 337] on input "text" at bounding box center [141, 336] width 51 height 21
type input "20"
click at [45, 340] on input "text" at bounding box center [41, 336] width 51 height 21
type input "20"
click at [48, 309] on div "20 20 XS S M L XL XXL 3XL XXS XSS XSS Edit Value" at bounding box center [91, 338] width 151 height 98
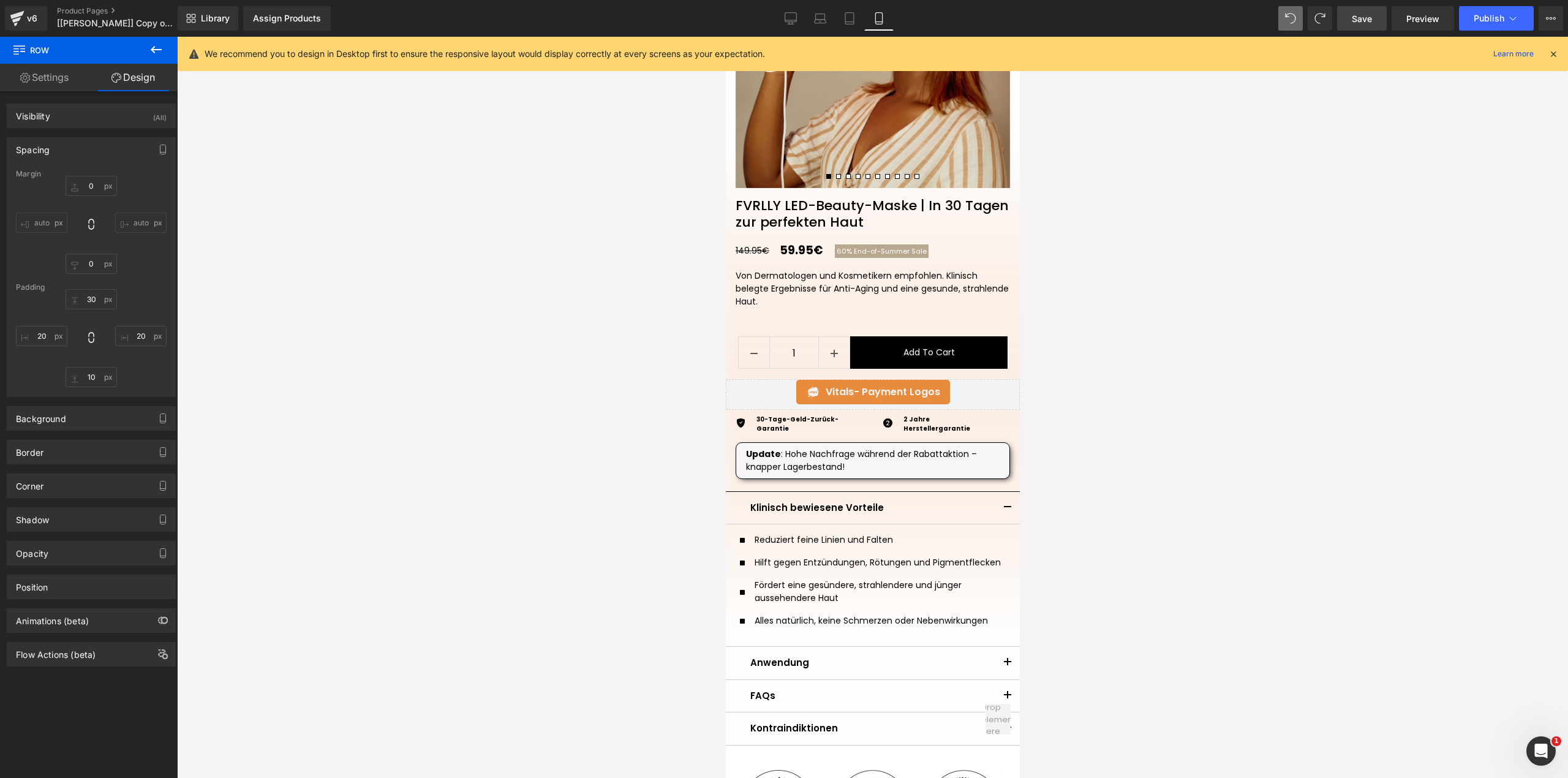
click at [1360, 17] on span "Save" at bounding box center [1362, 19] width 21 height 13
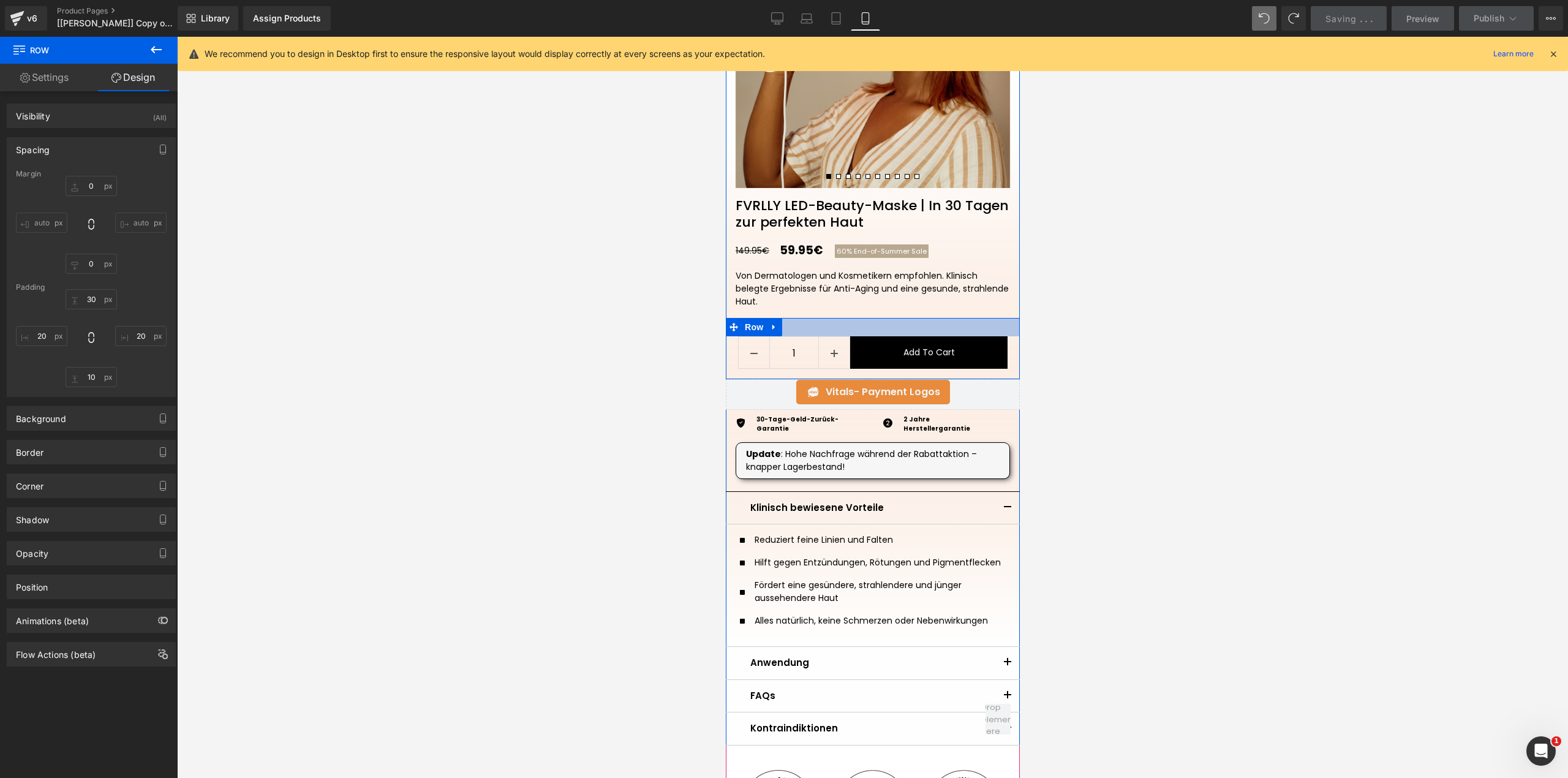
click at [975, 324] on div at bounding box center [872, 327] width 294 height 18
click at [37, 67] on link "Settings" at bounding box center [44, 77] width 88 height 28
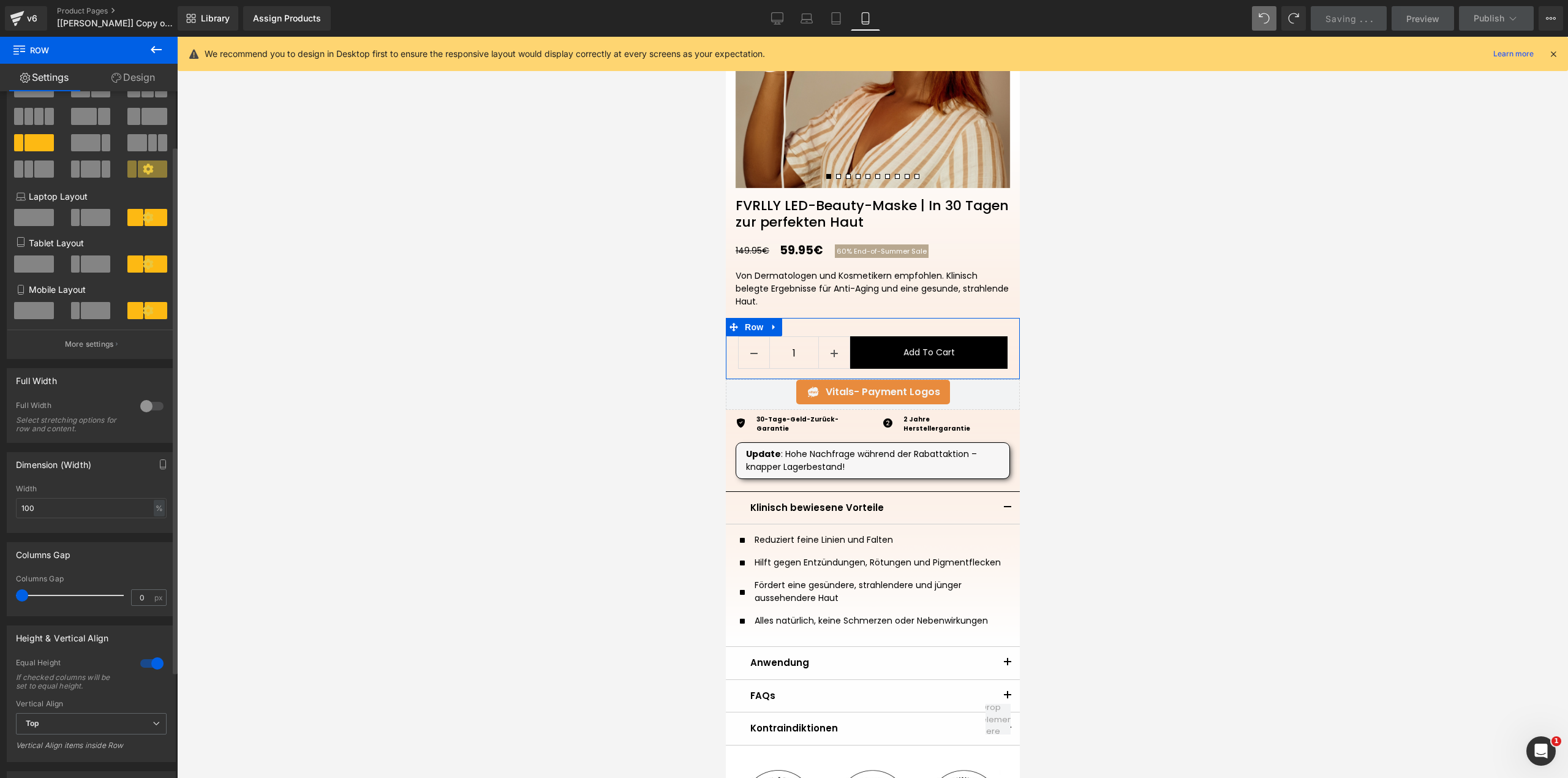
scroll to position [163, 0]
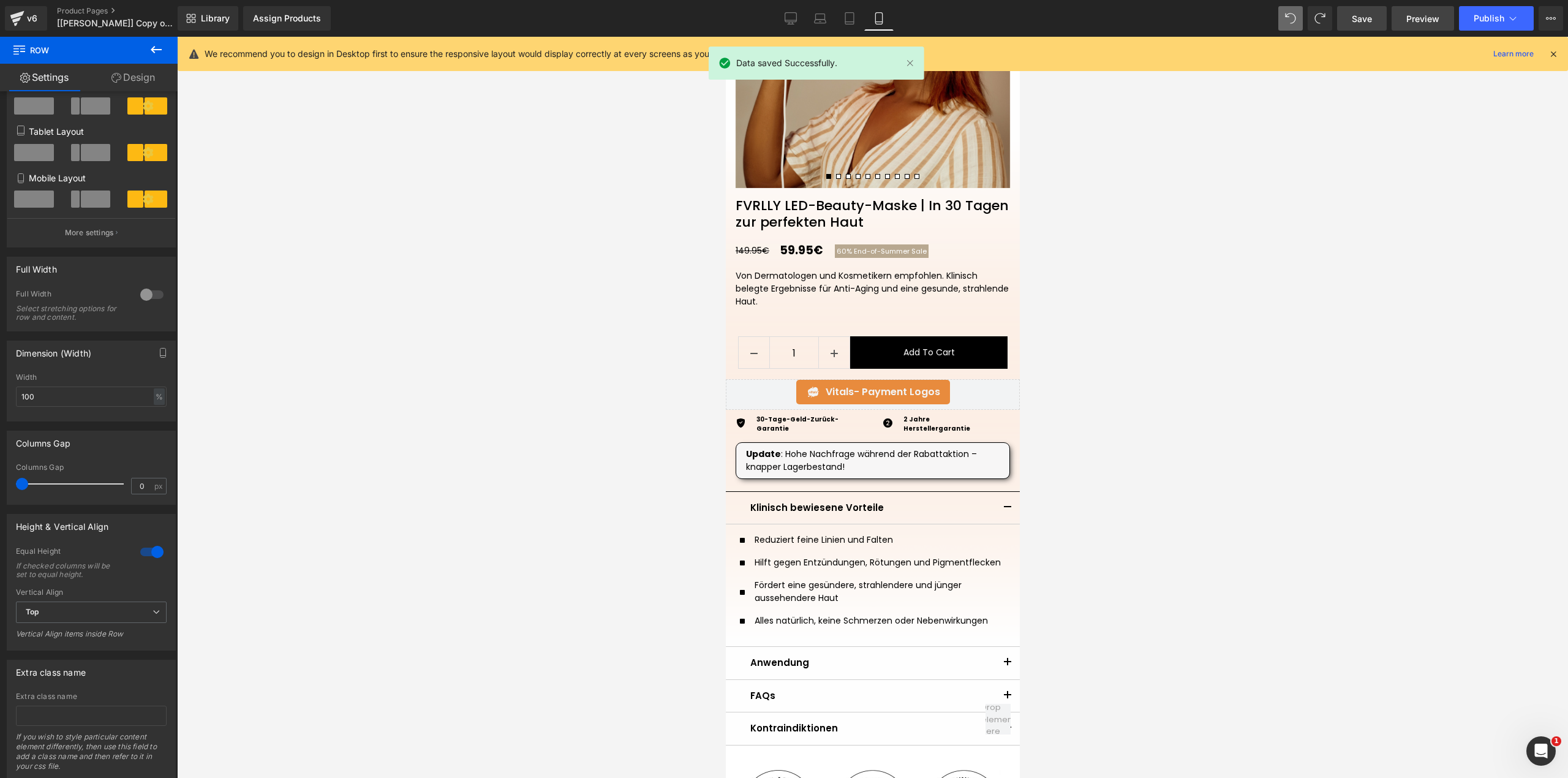
click at [1399, 21] on link "Preview" at bounding box center [1422, 18] width 62 height 24
click at [801, 15] on link "Desktop" at bounding box center [790, 18] width 29 height 24
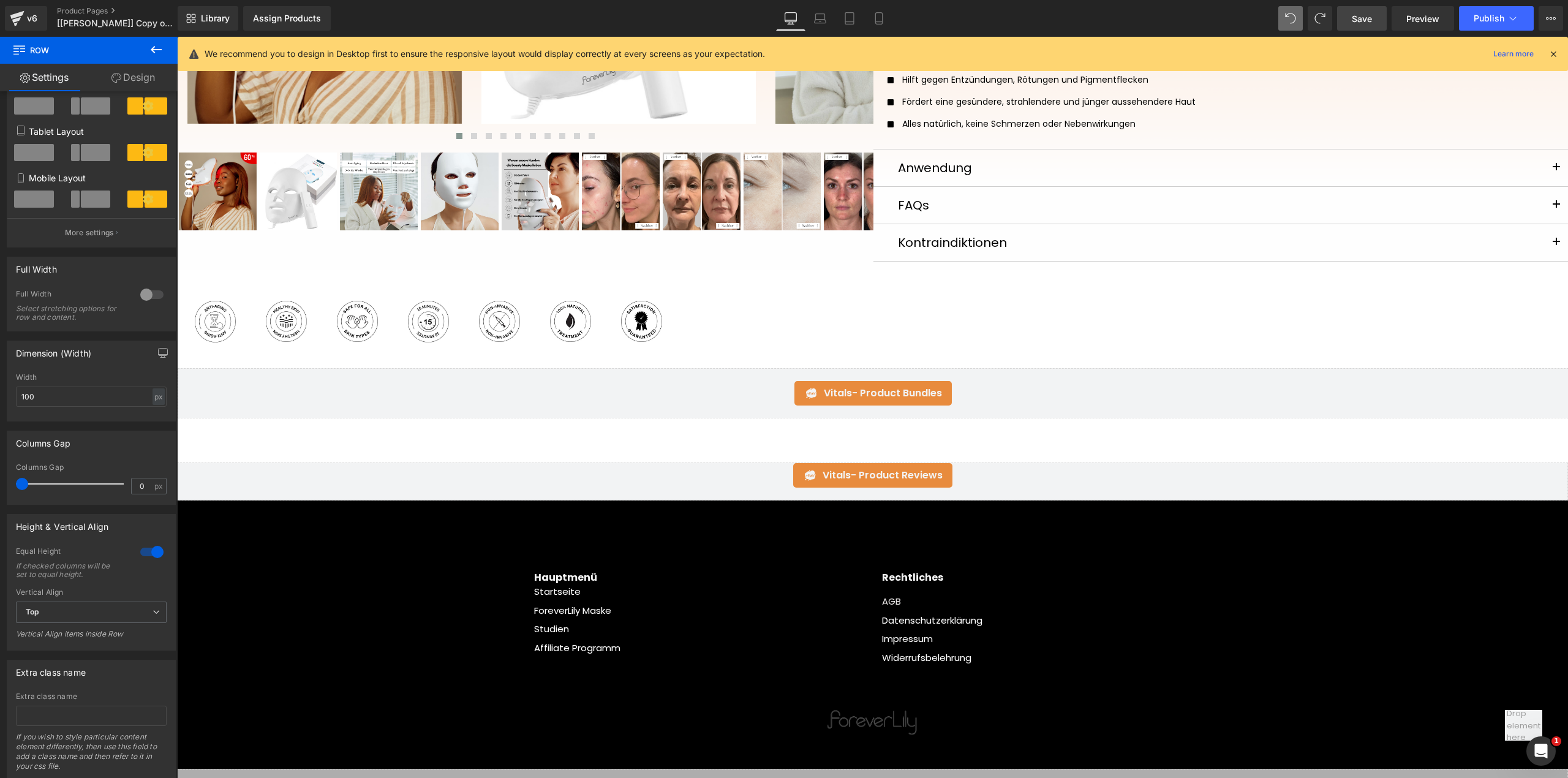
scroll to position [0, 0]
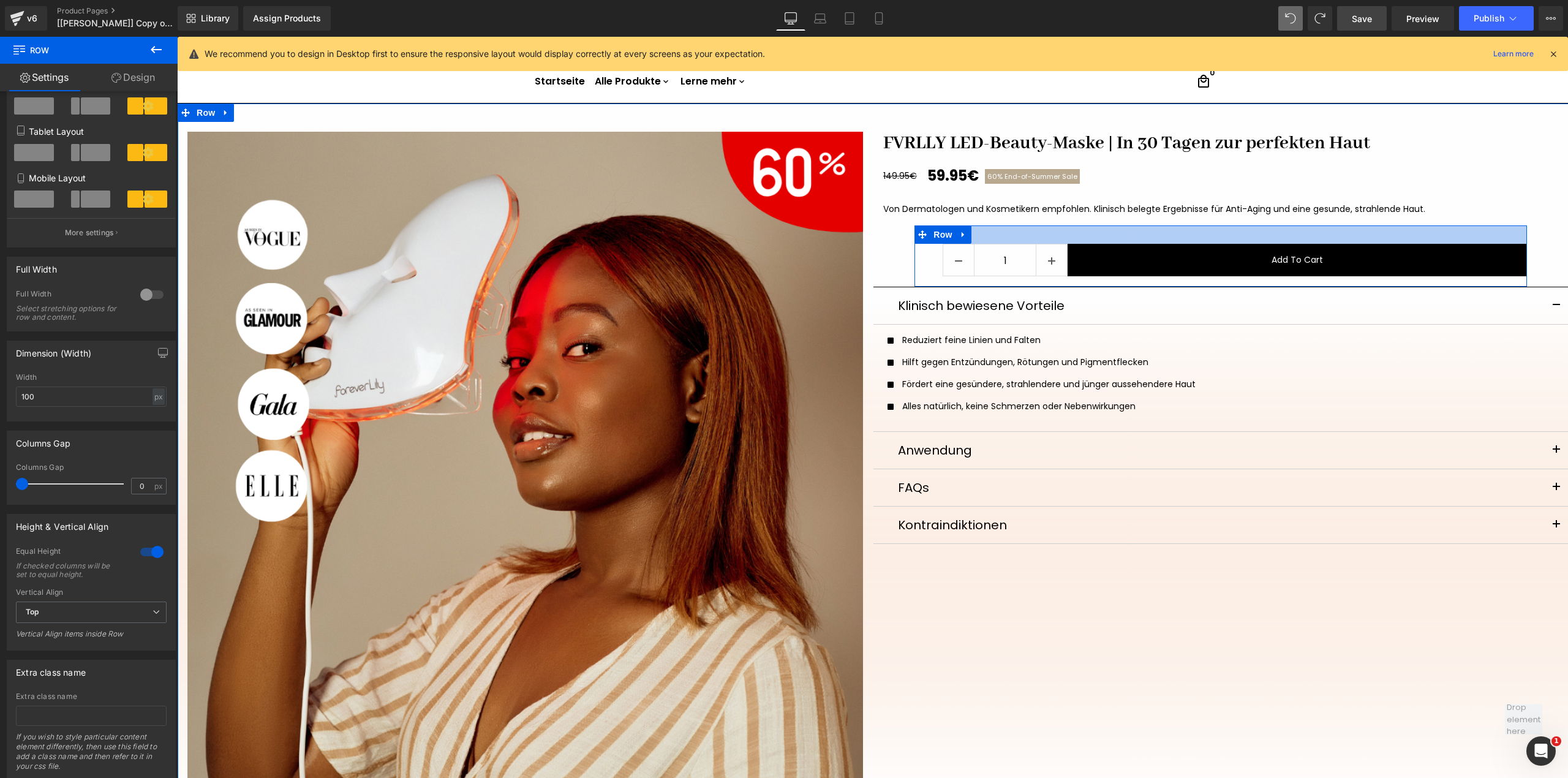
click at [1482, 234] on div at bounding box center [1221, 234] width 613 height 18
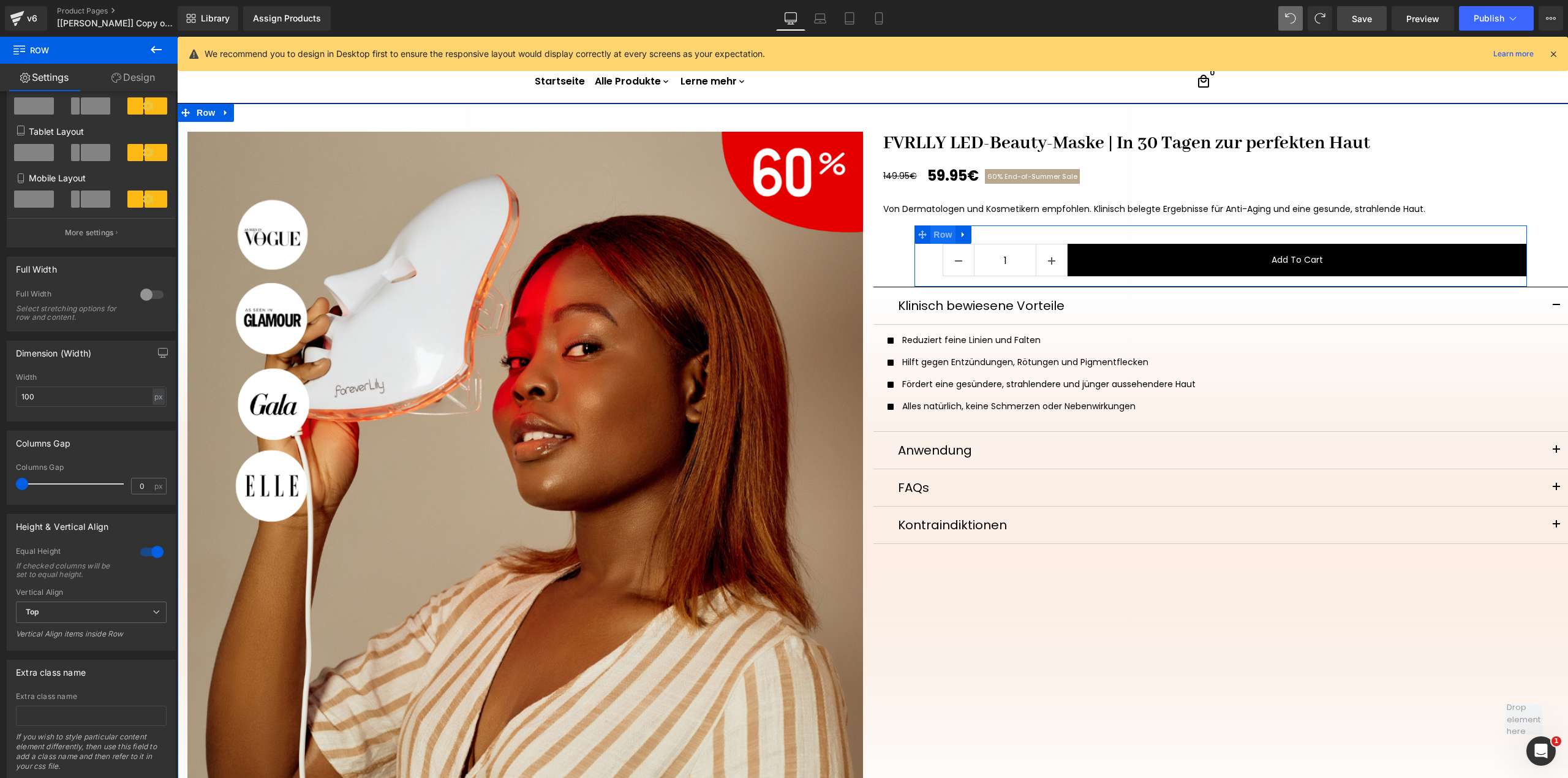
click at [934, 233] on span "Row" at bounding box center [942, 234] width 24 height 18
click at [120, 67] on link "Design" at bounding box center [133, 77] width 88 height 28
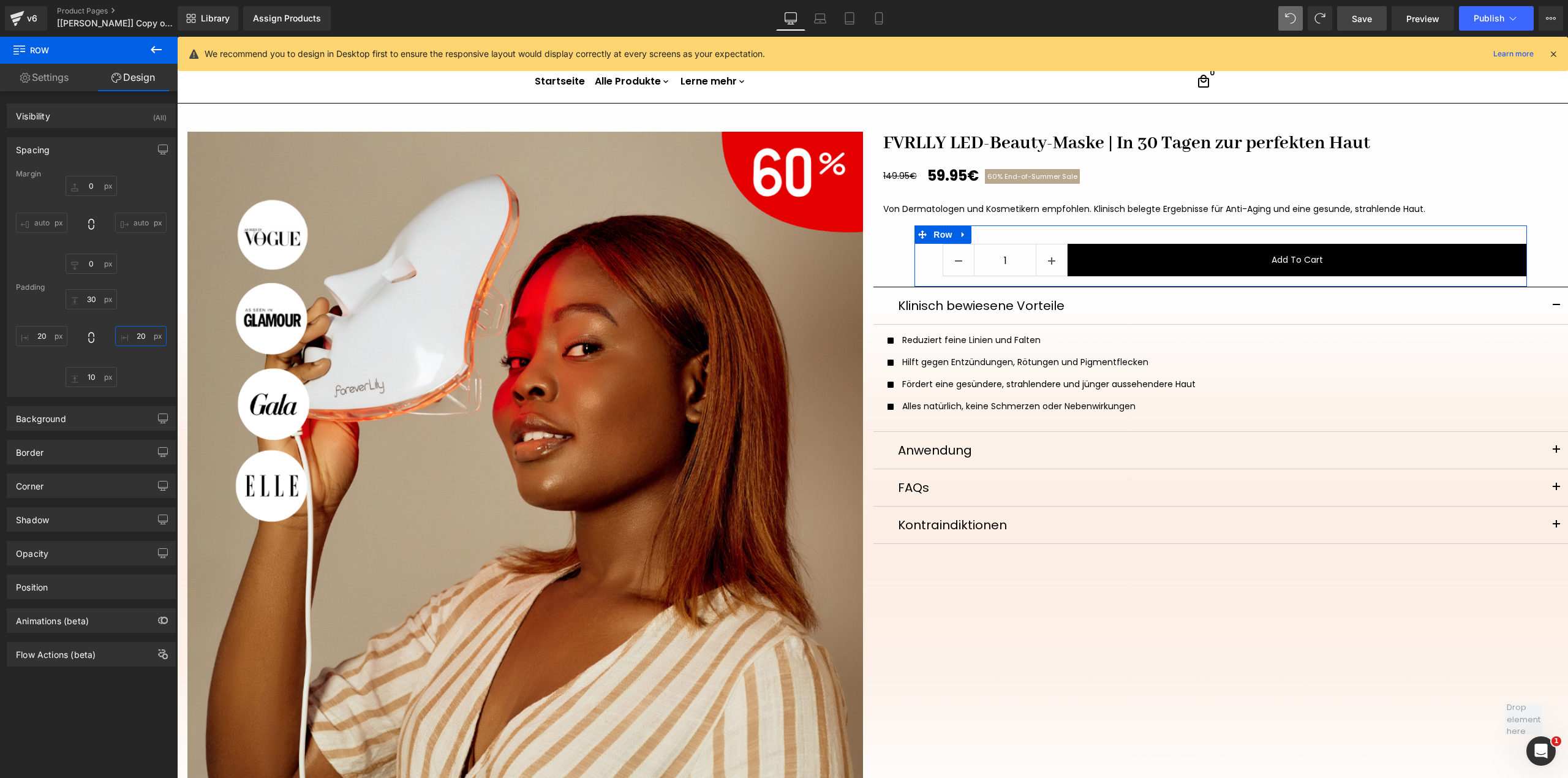
click at [144, 337] on input "20" at bounding box center [141, 336] width 51 height 21
type input "20"
click at [47, 336] on input "20" at bounding box center [41, 336] width 51 height 21
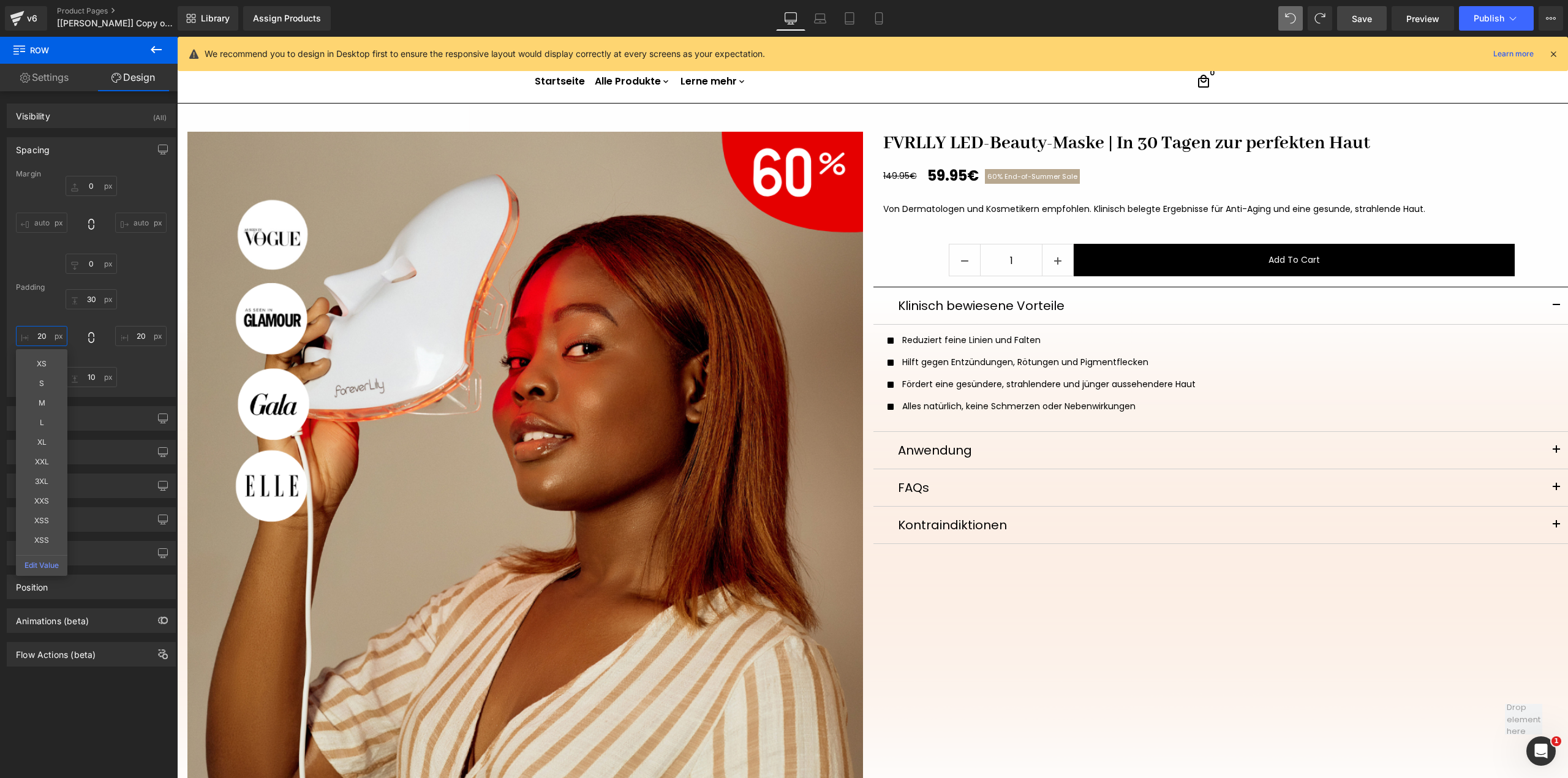
type input "20"
click at [1364, 21] on span "Save" at bounding box center [1362, 19] width 21 height 13
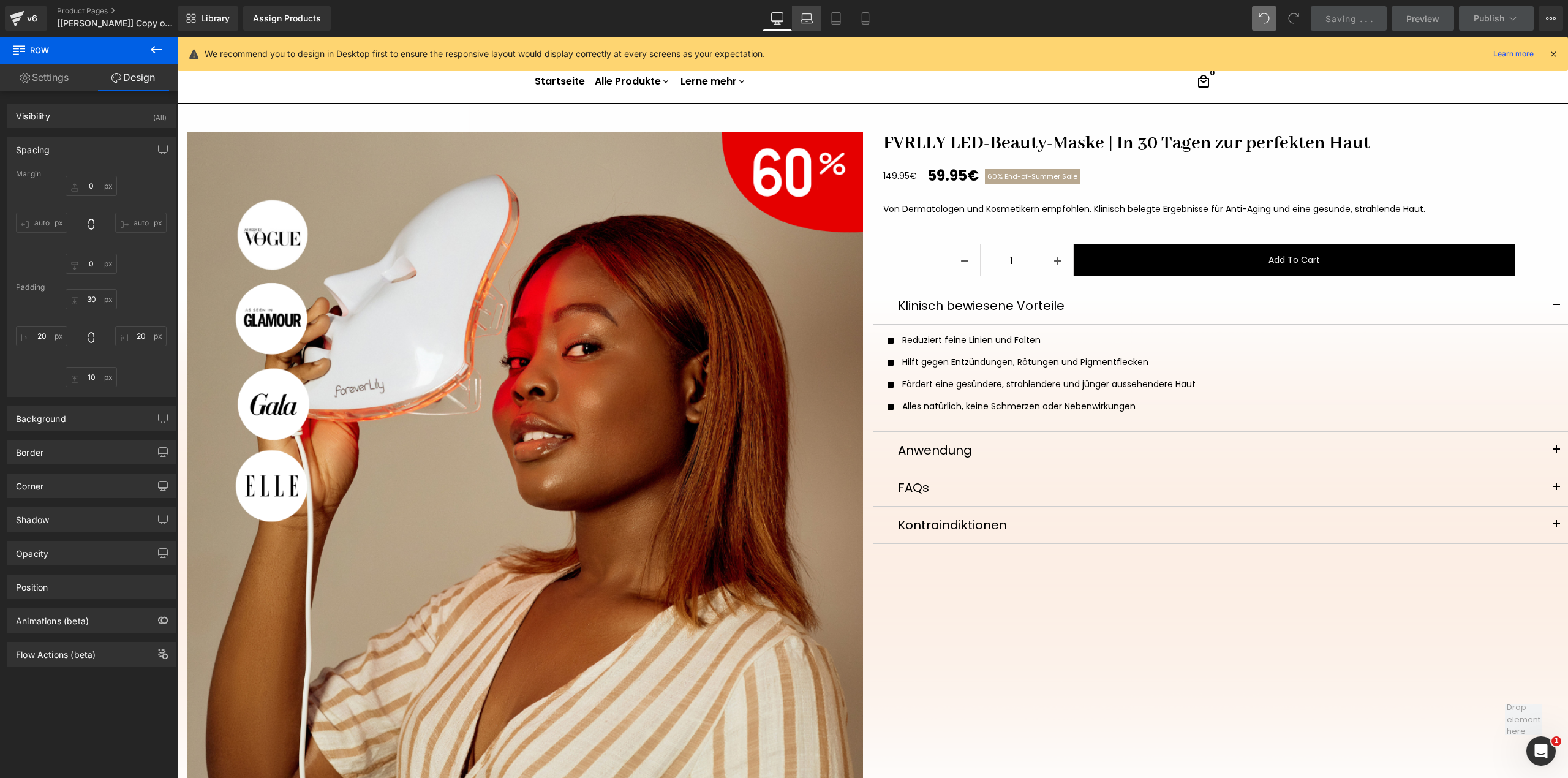
drag, startPoint x: 801, startPoint y: 13, endPoint x: 809, endPoint y: 27, distance: 16.1
click at [801, 13] on icon at bounding box center [807, 19] width 13 height 13
click at [809, 21] on icon at bounding box center [807, 19] width 13 height 13
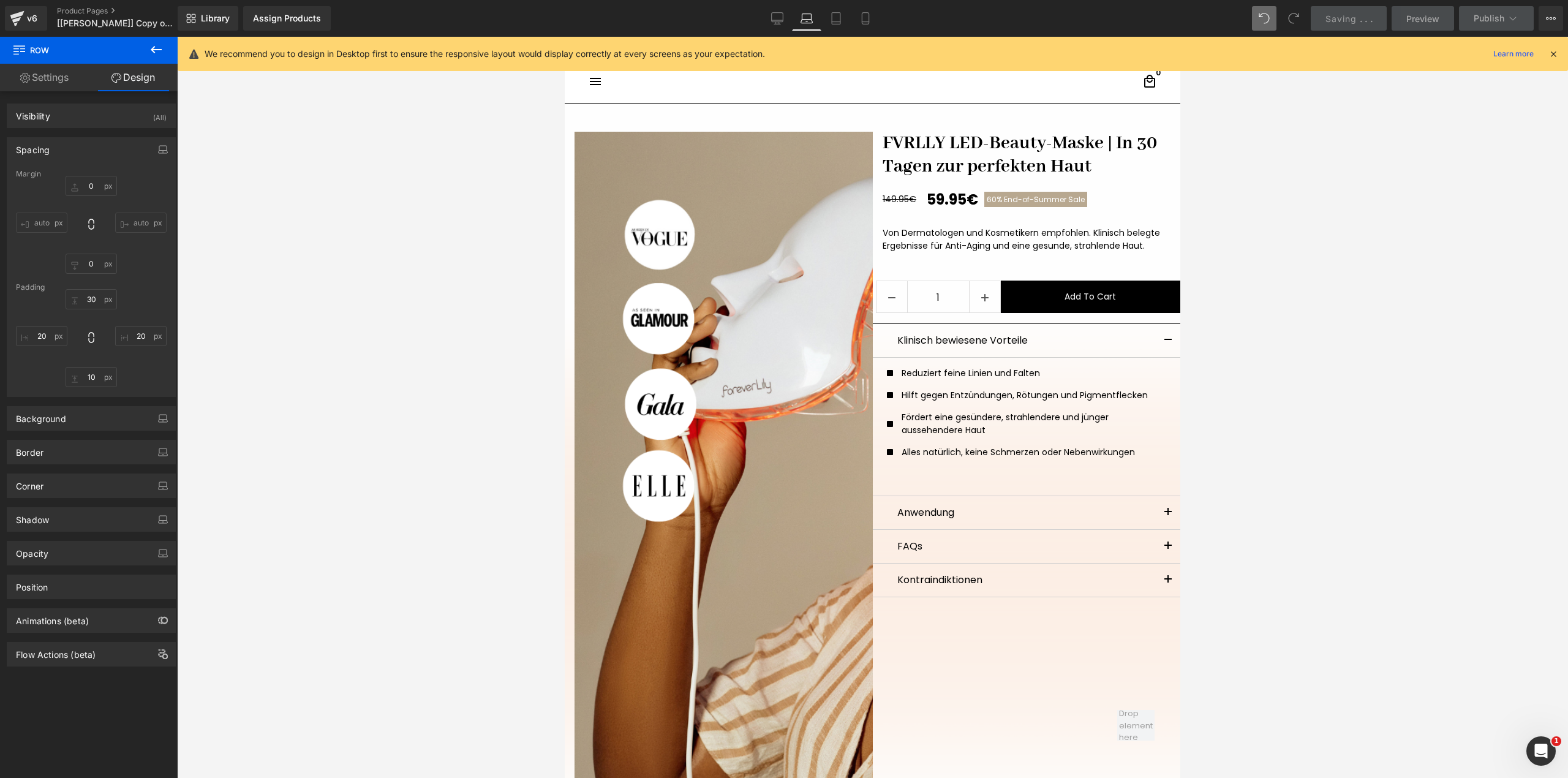
scroll to position [37, 0]
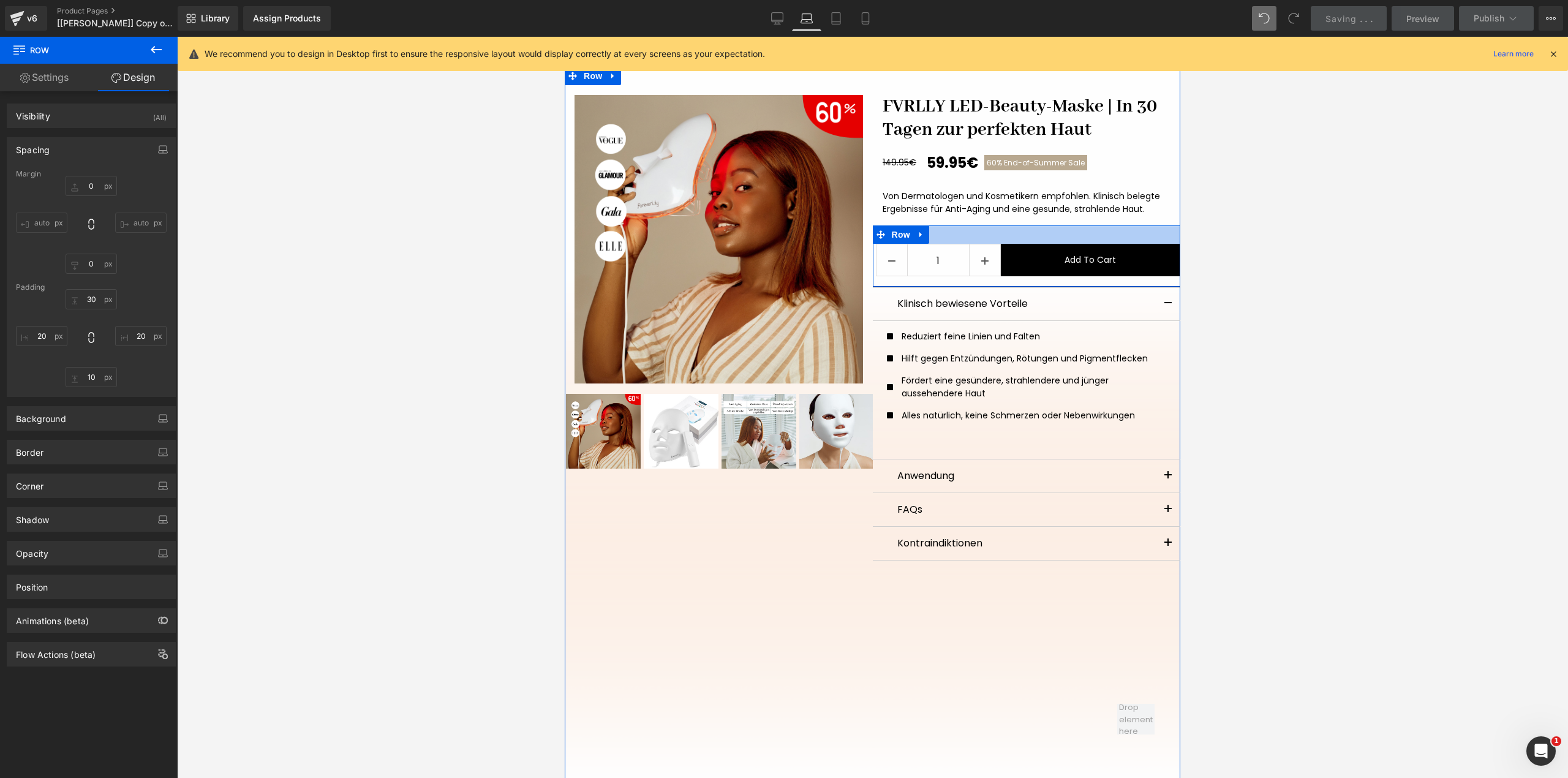
click at [988, 235] on div at bounding box center [1026, 234] width 308 height 18
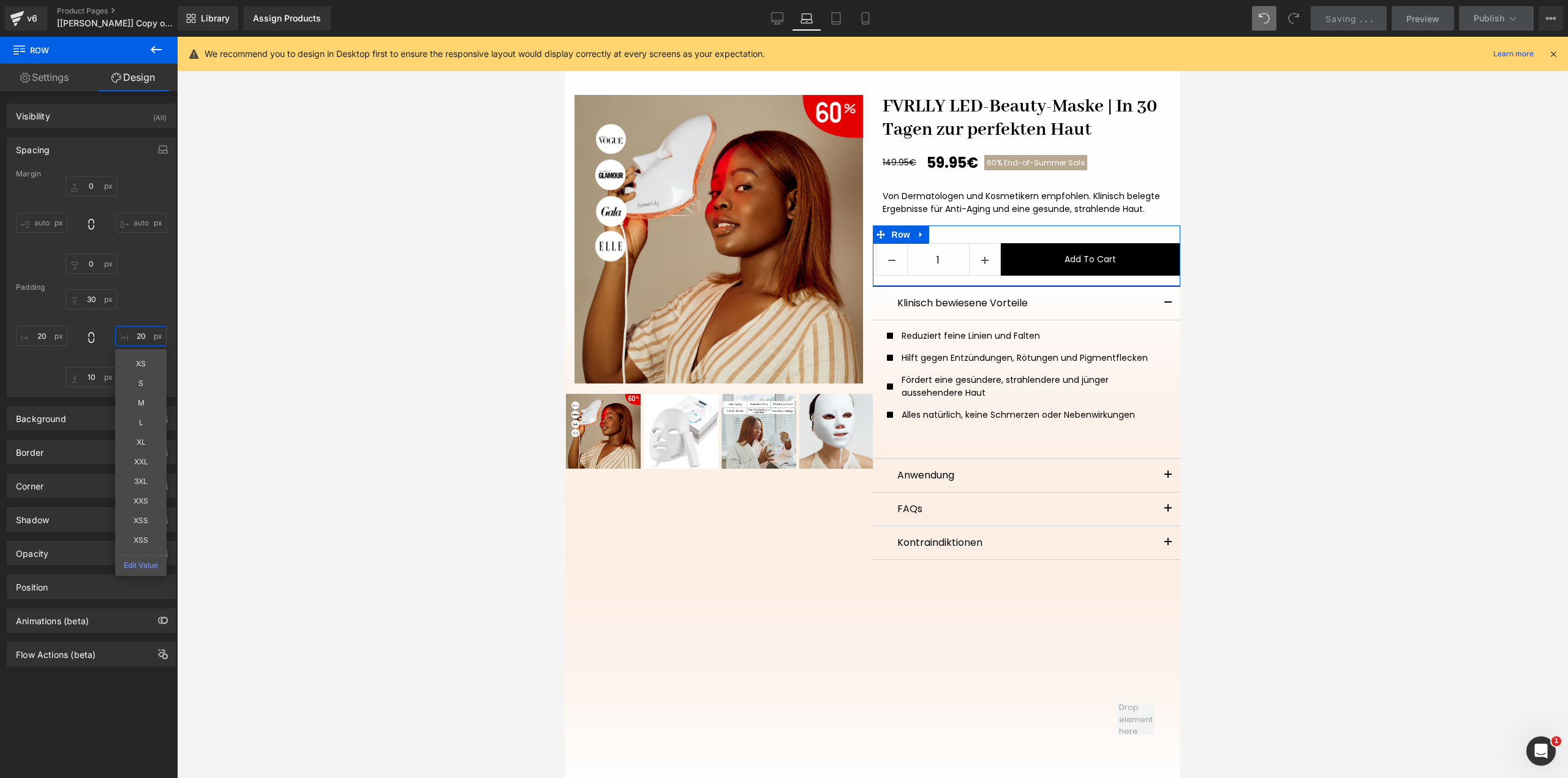
click at [138, 340] on input "20" at bounding box center [141, 336] width 51 height 21
type input "10"
click at [138, 340] on input "10" at bounding box center [141, 336] width 51 height 21
click at [895, 239] on span "Row" at bounding box center [901, 234] width 24 height 18
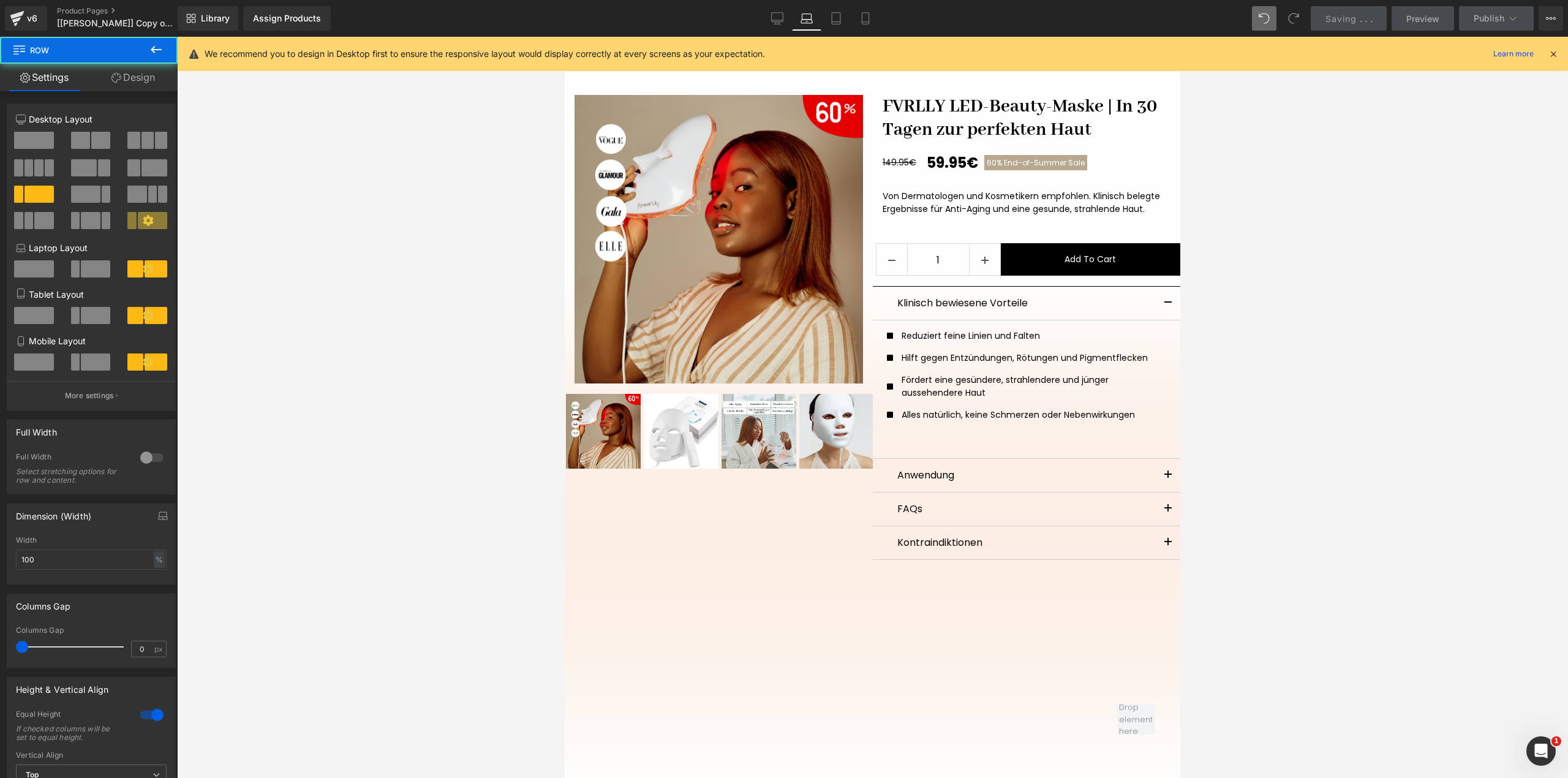
click at [122, 59] on span "Row" at bounding box center [73, 51] width 122 height 27
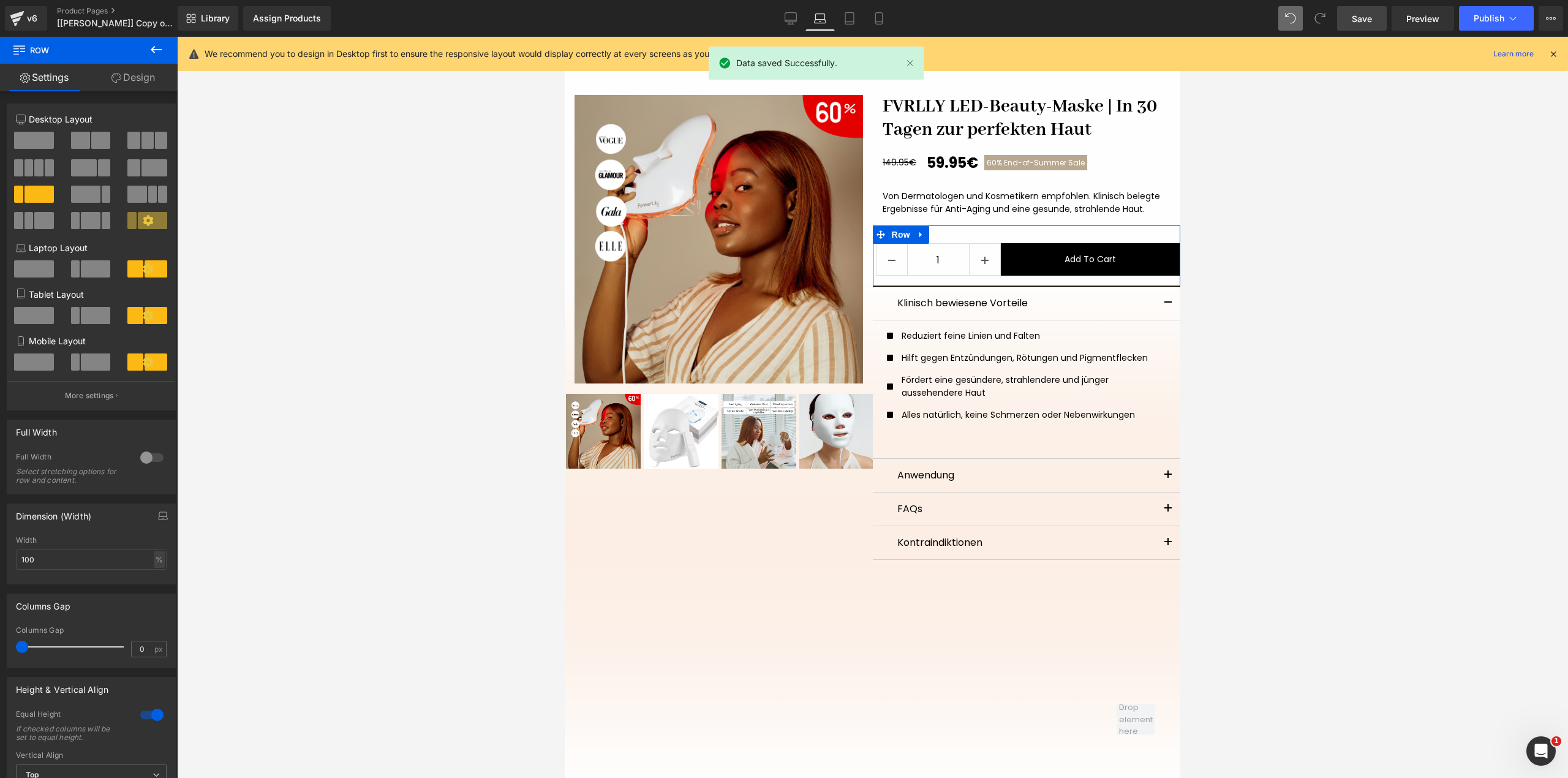
click at [133, 78] on link "Design" at bounding box center [133, 77] width 88 height 28
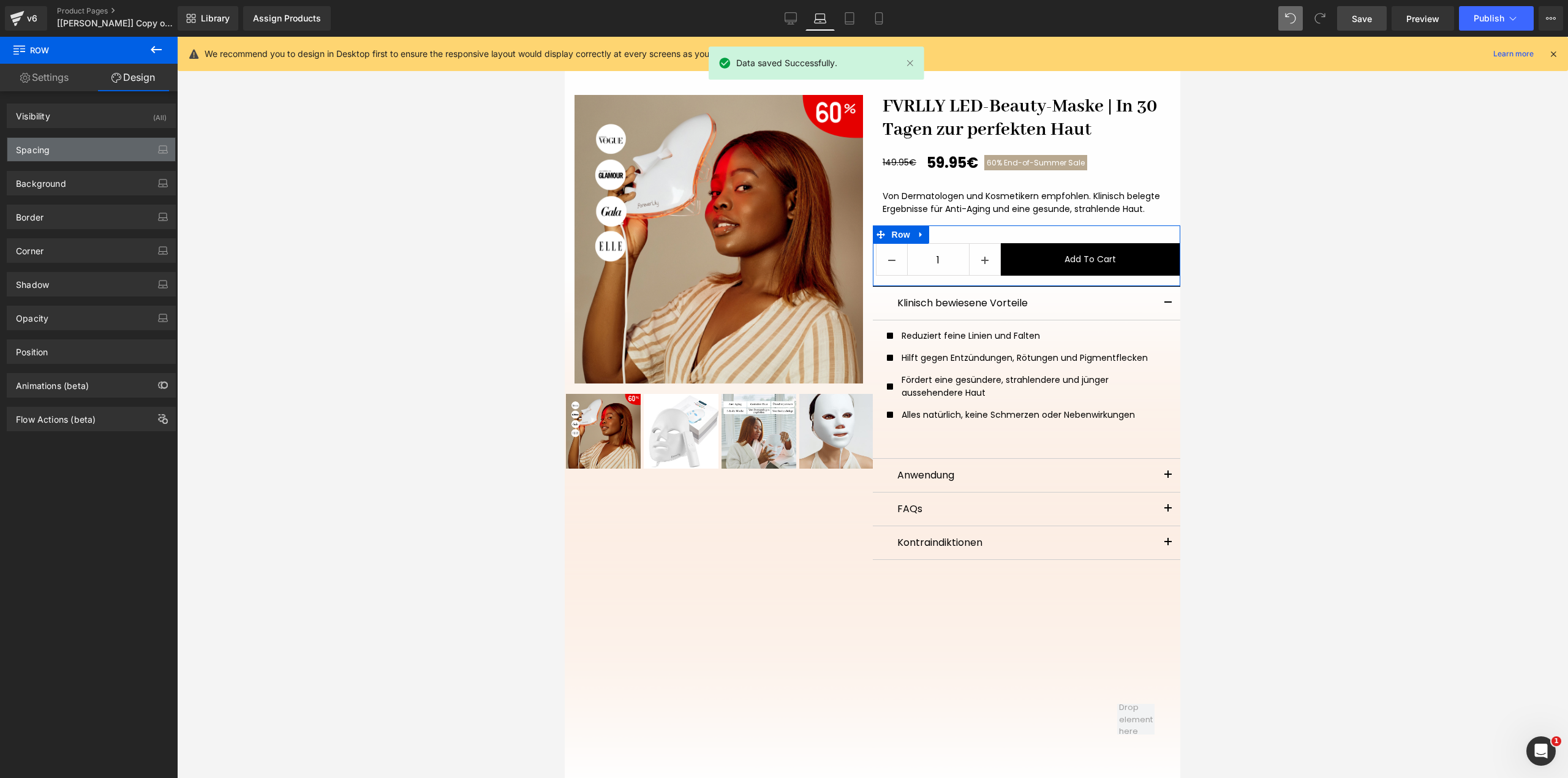
click at [129, 158] on div "Spacing" at bounding box center [91, 149] width 168 height 23
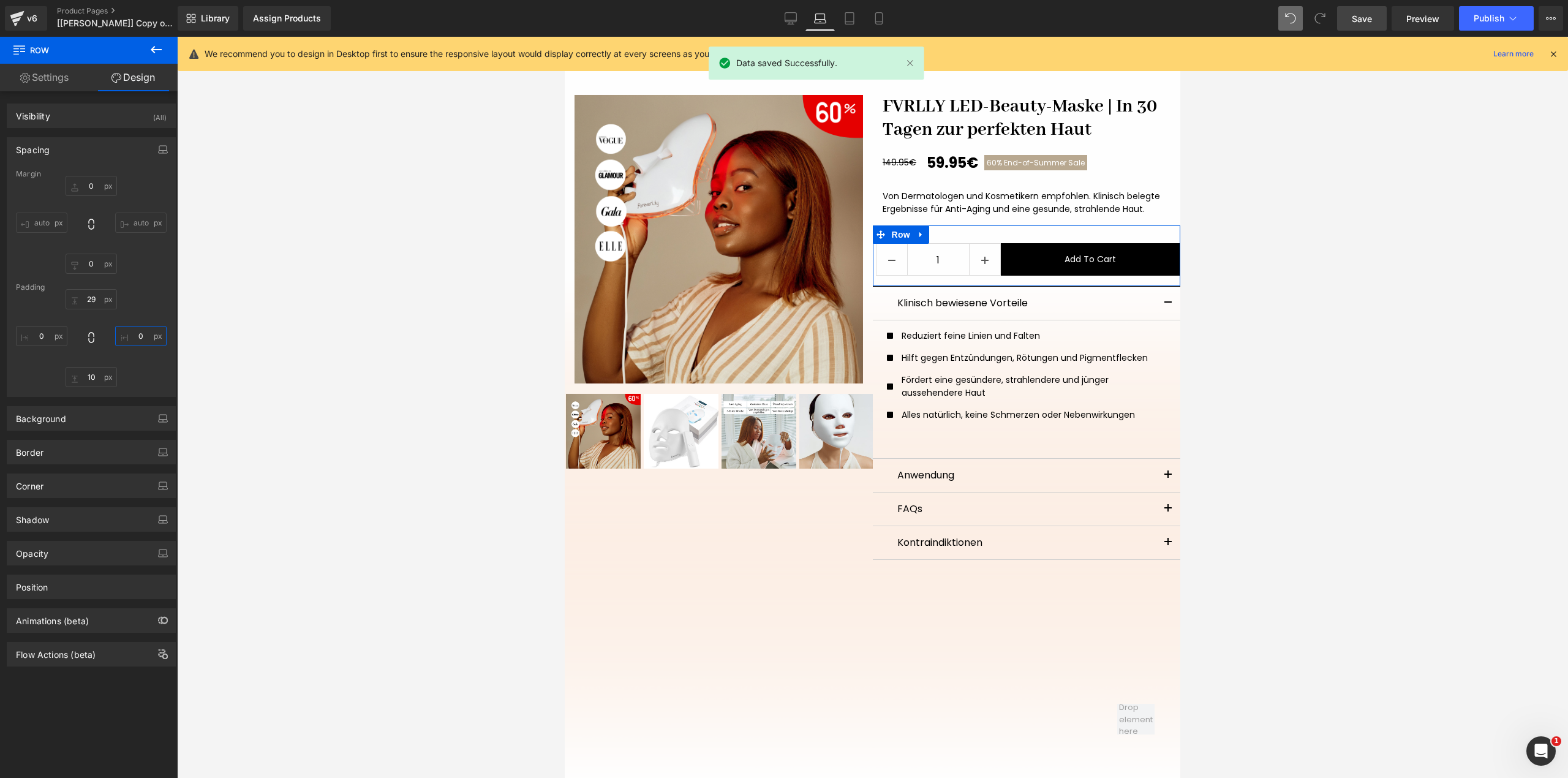
click at [133, 340] on input "text" at bounding box center [141, 336] width 51 height 21
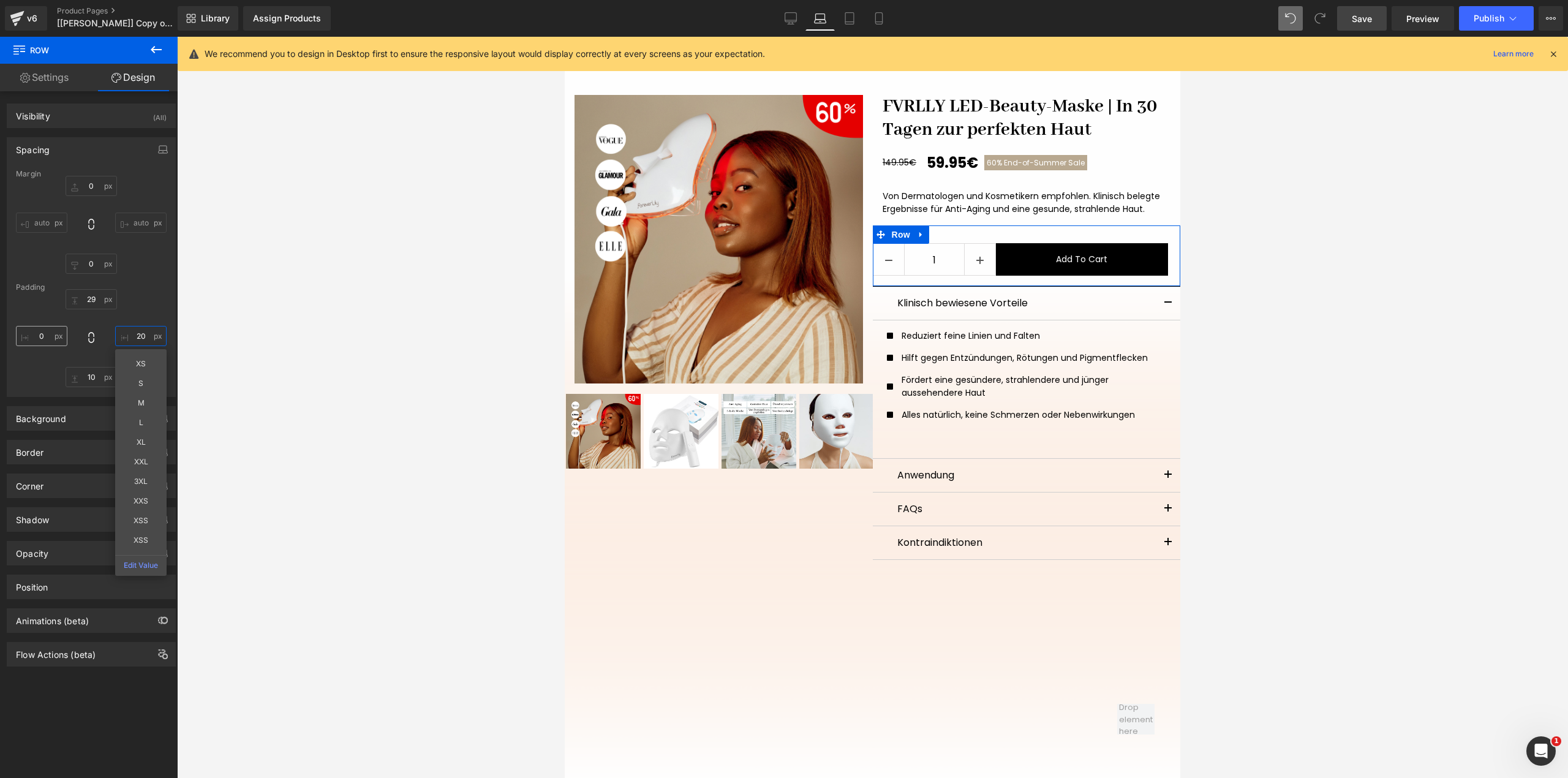
type input "20"
click at [48, 341] on input "text" at bounding box center [41, 336] width 51 height 21
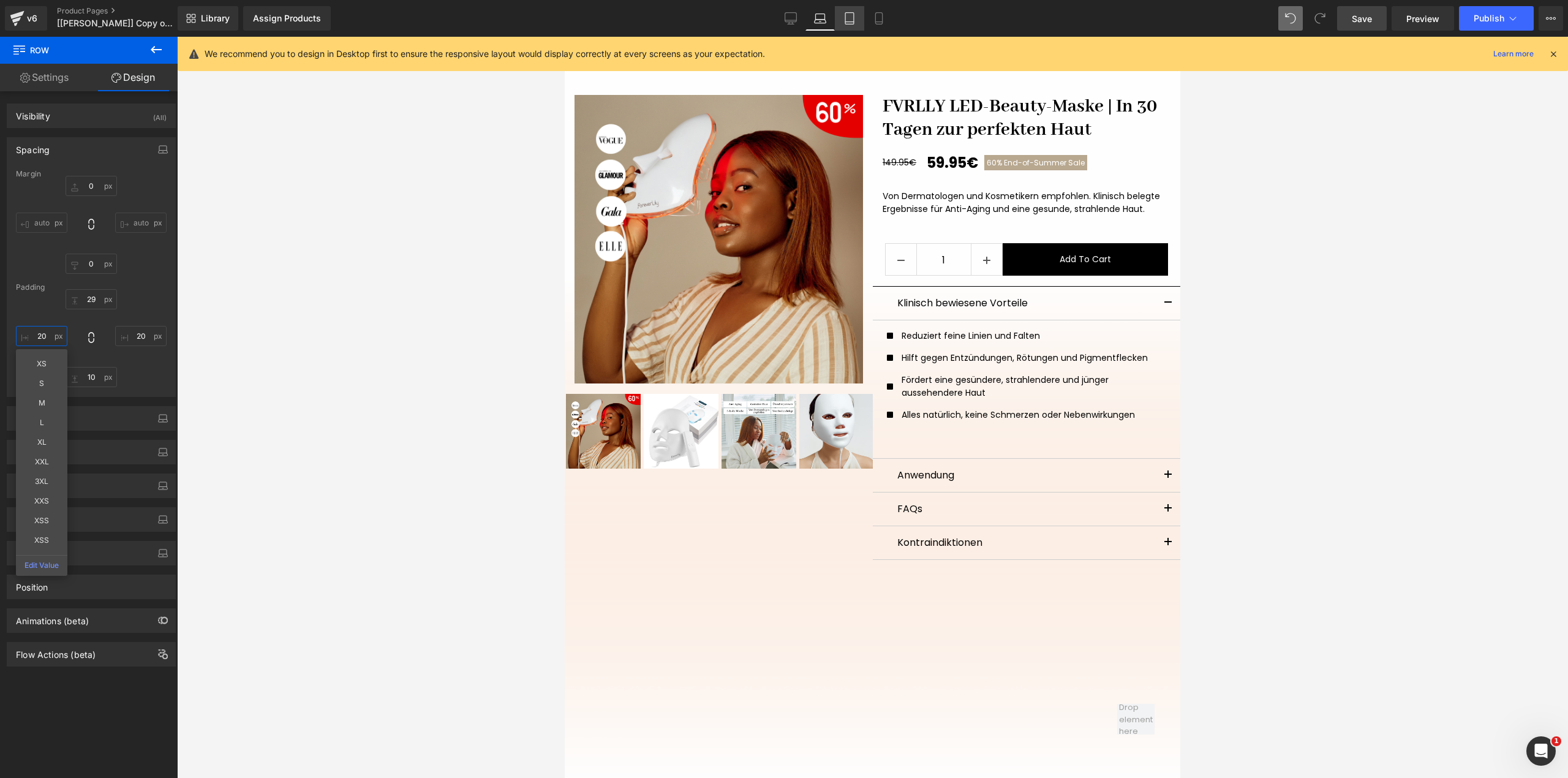
type input "20"
click at [849, 21] on icon at bounding box center [850, 19] width 13 height 13
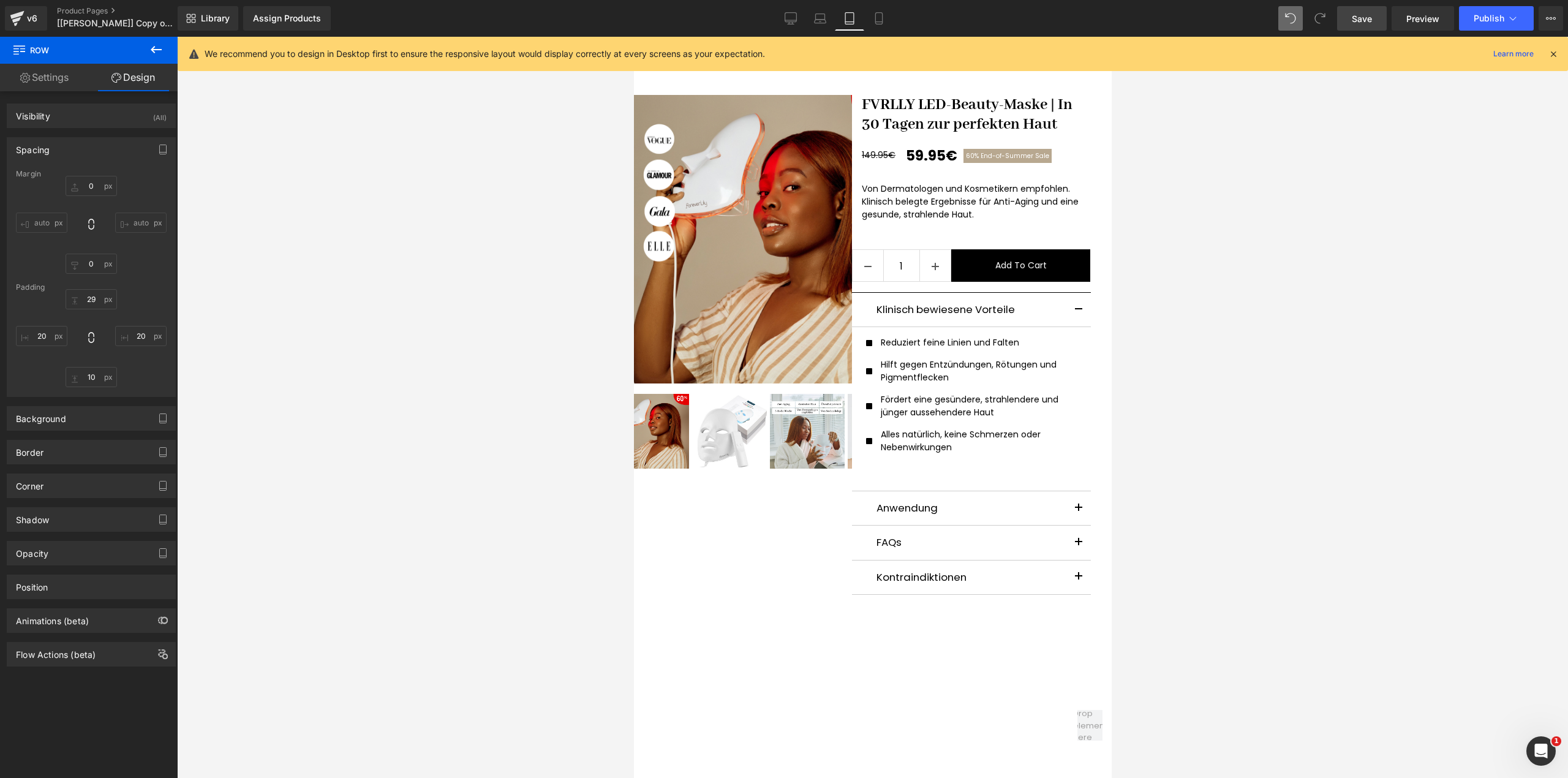
scroll to position [43, 0]
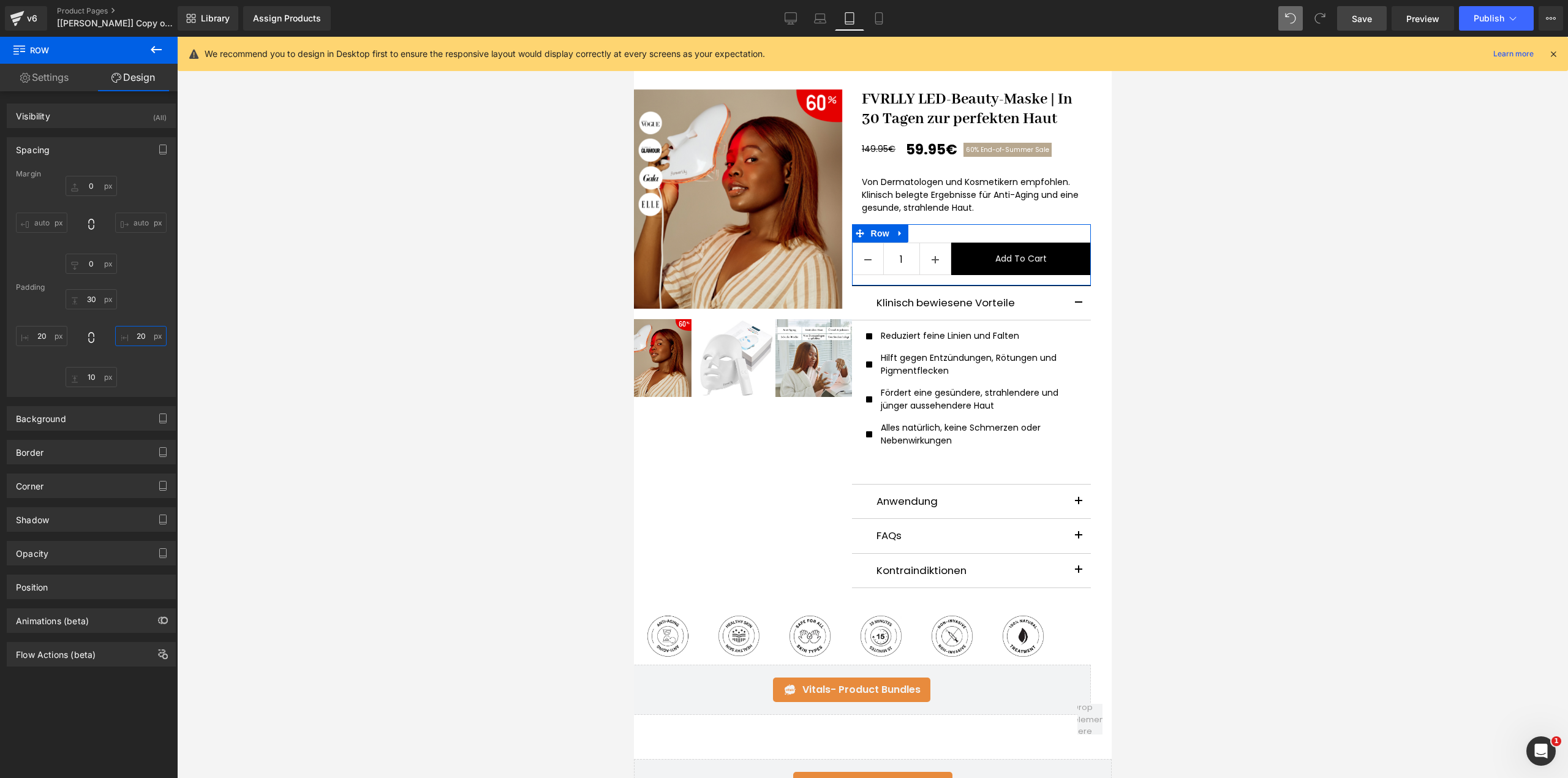
click at [129, 338] on input "20" at bounding box center [141, 336] width 51 height 21
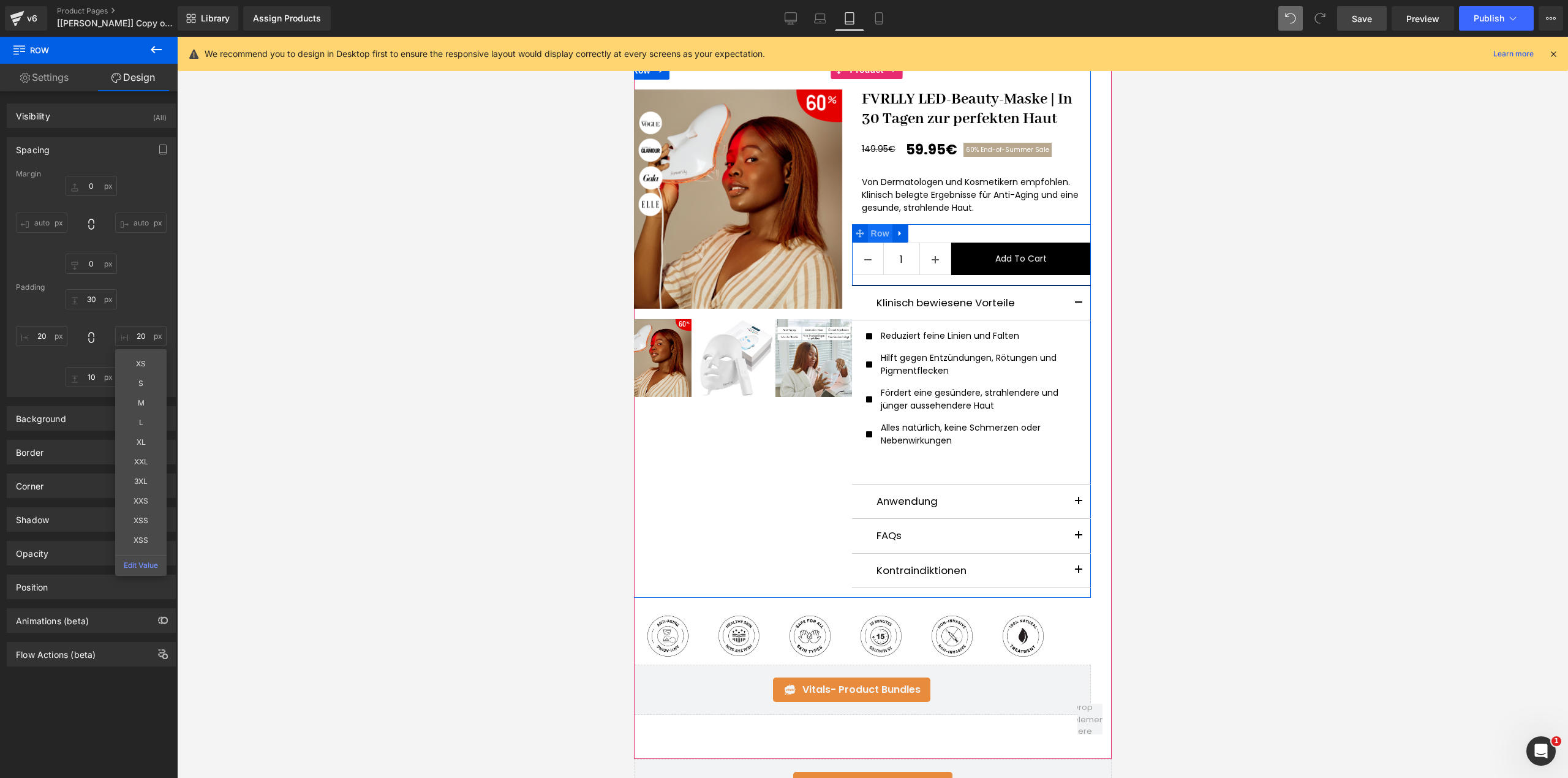
click at [867, 225] on span "Row" at bounding box center [879, 233] width 24 height 18
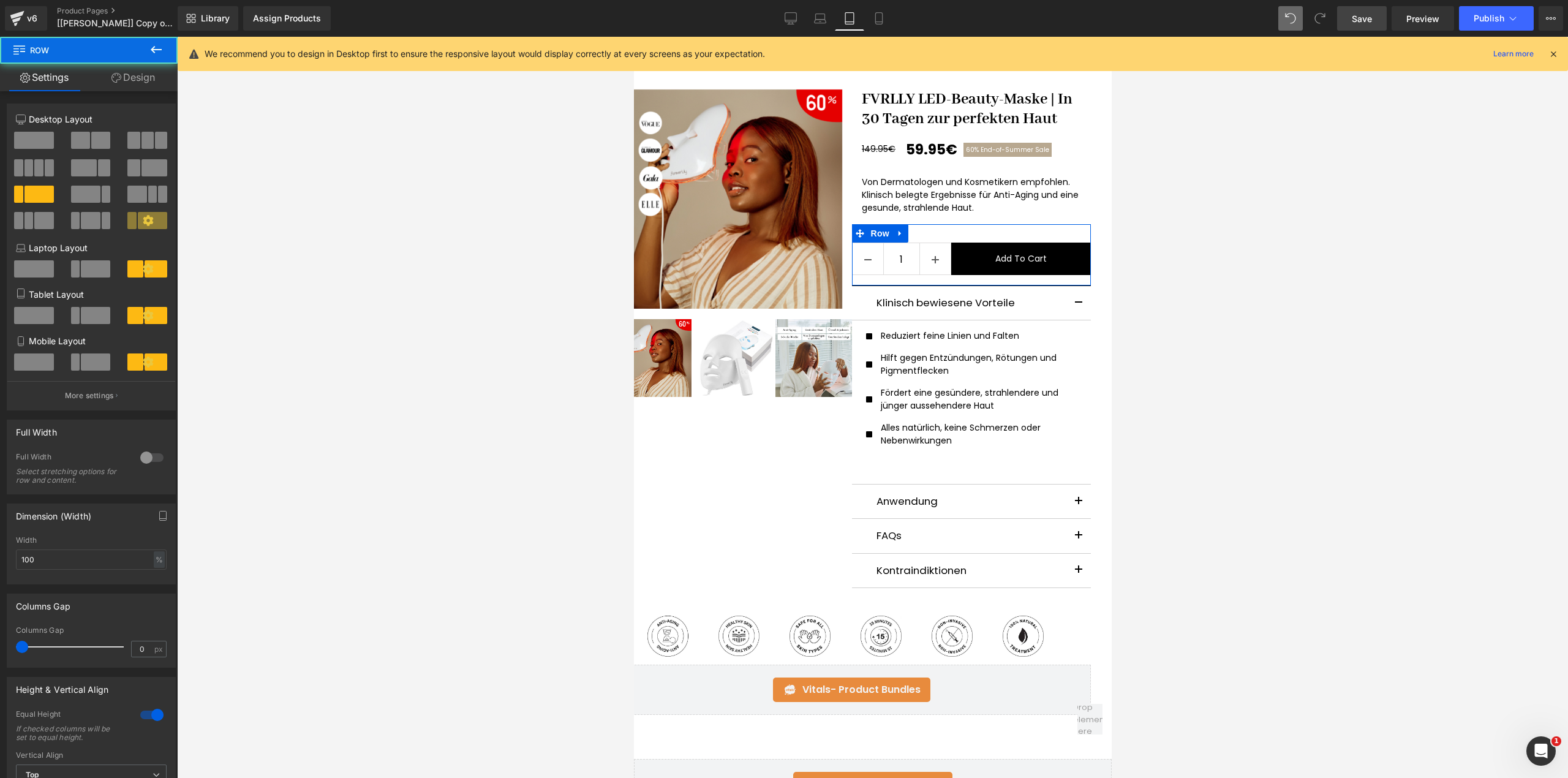
click at [126, 72] on link "Design" at bounding box center [133, 77] width 88 height 28
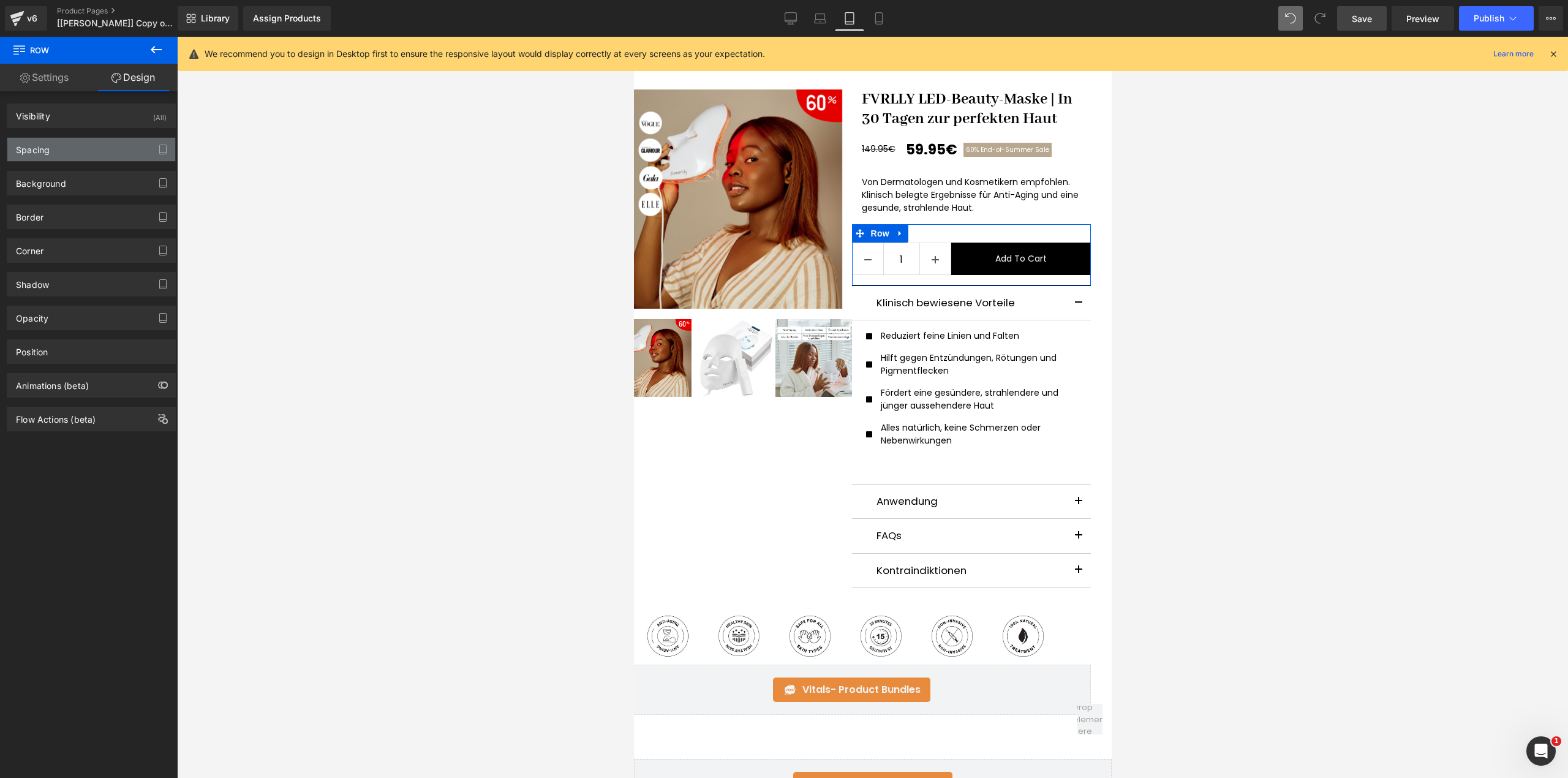
click at [122, 140] on div "Spacing" at bounding box center [91, 149] width 168 height 23
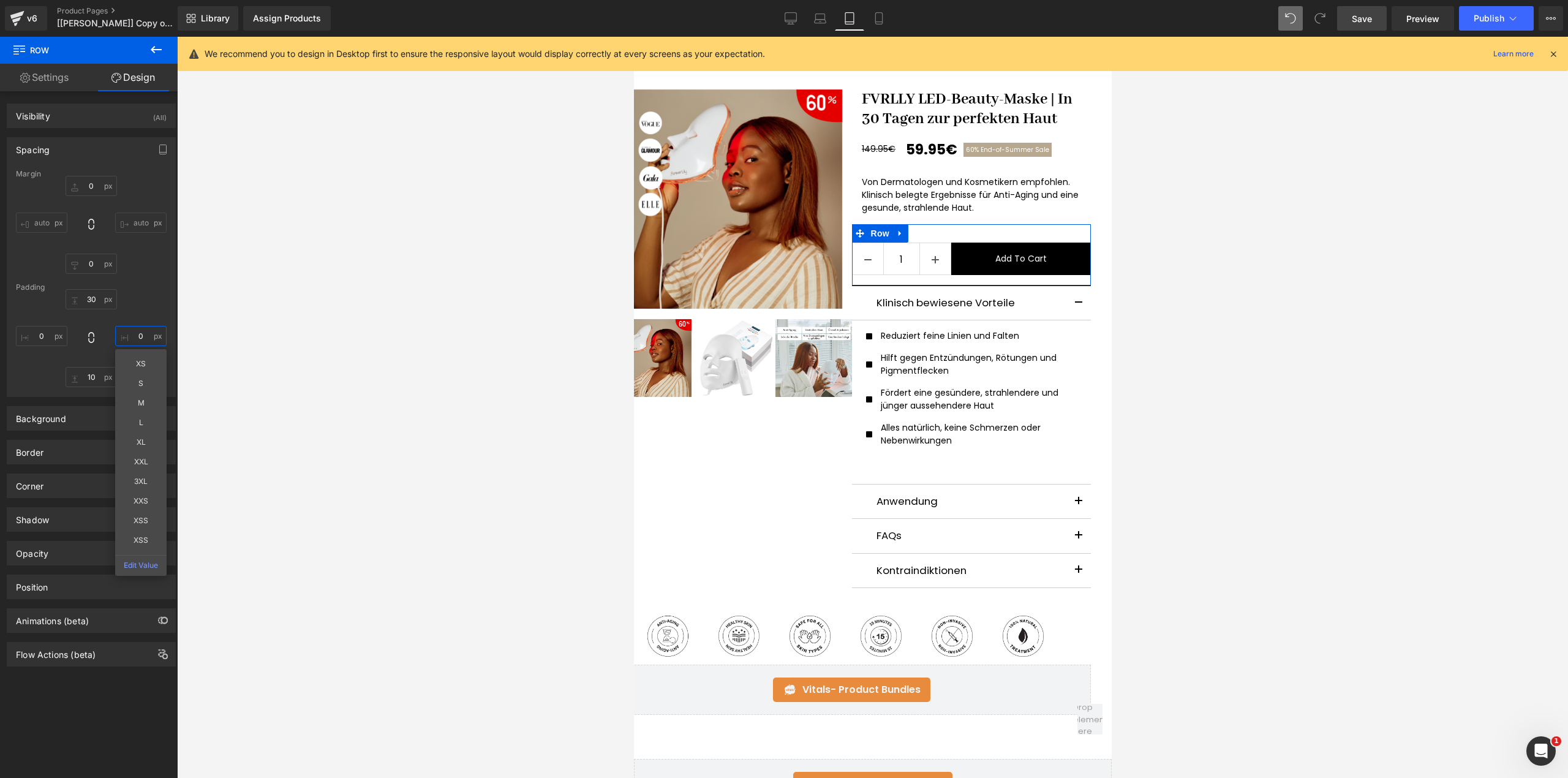
click at [145, 333] on input "text" at bounding box center [141, 336] width 51 height 21
type input "10"
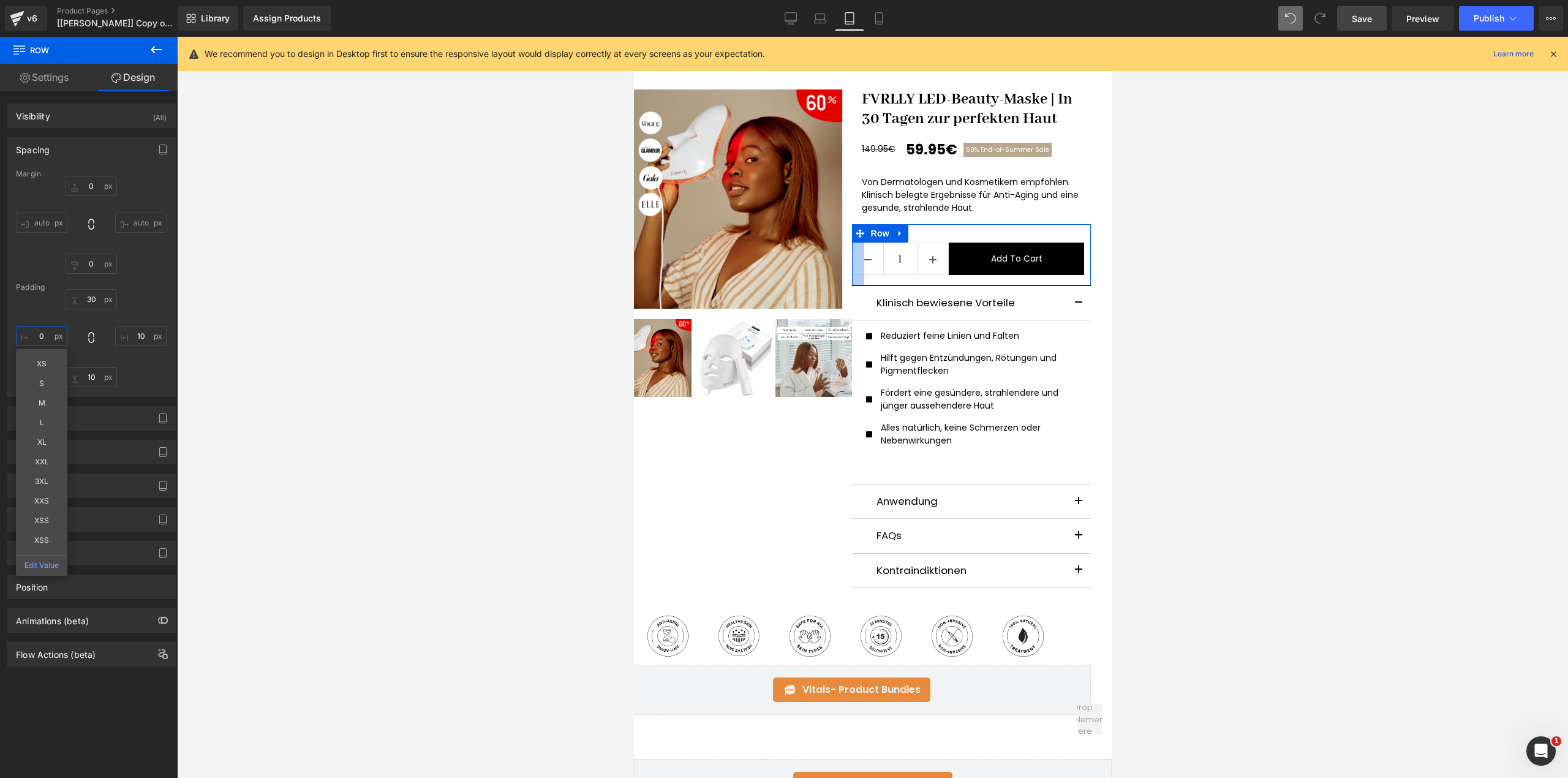
click at [43, 336] on input "text" at bounding box center [41, 336] width 51 height 21
type input "10"
click at [882, 13] on icon at bounding box center [879, 19] width 13 height 13
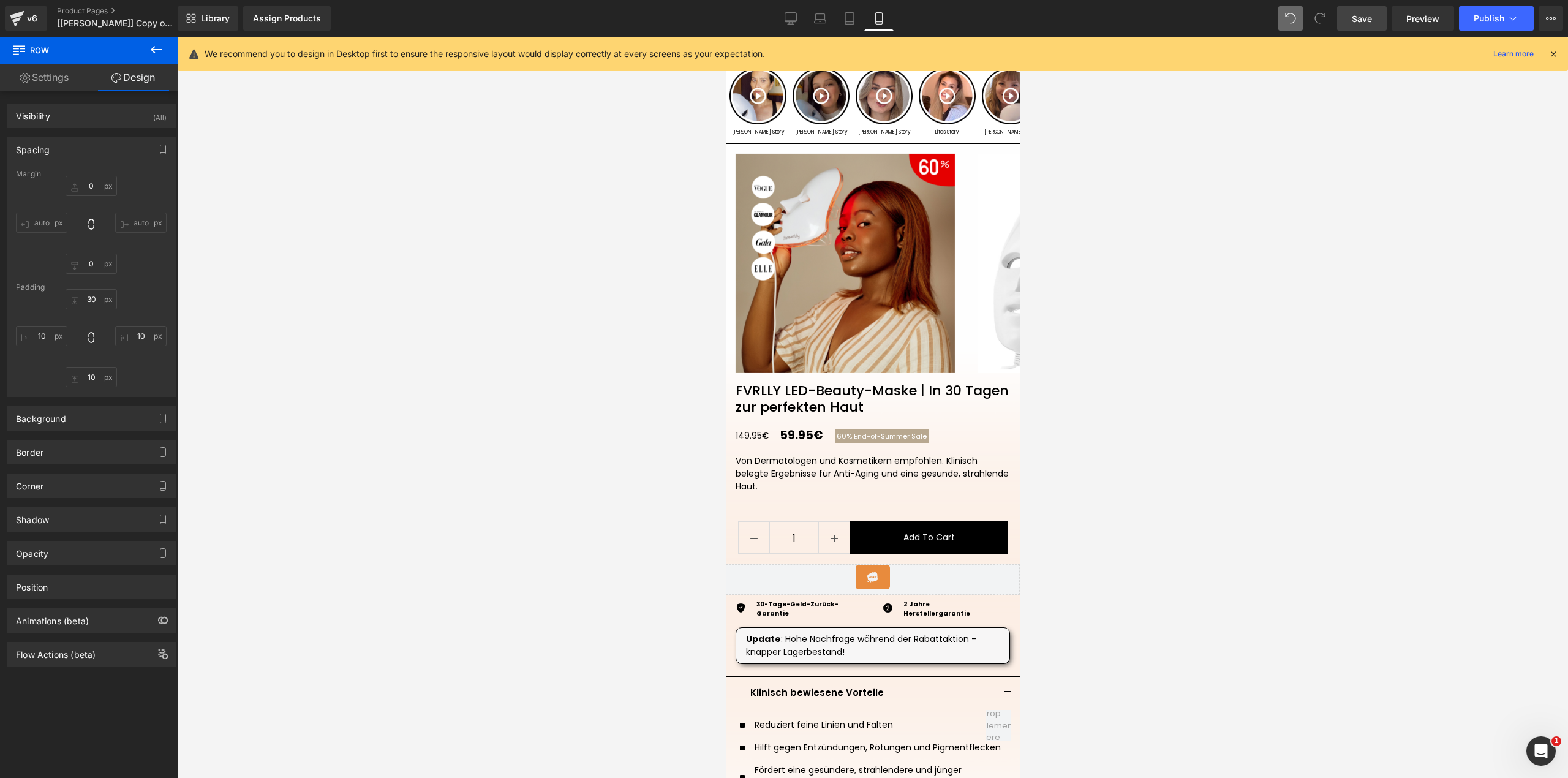
scroll to position [325, 0]
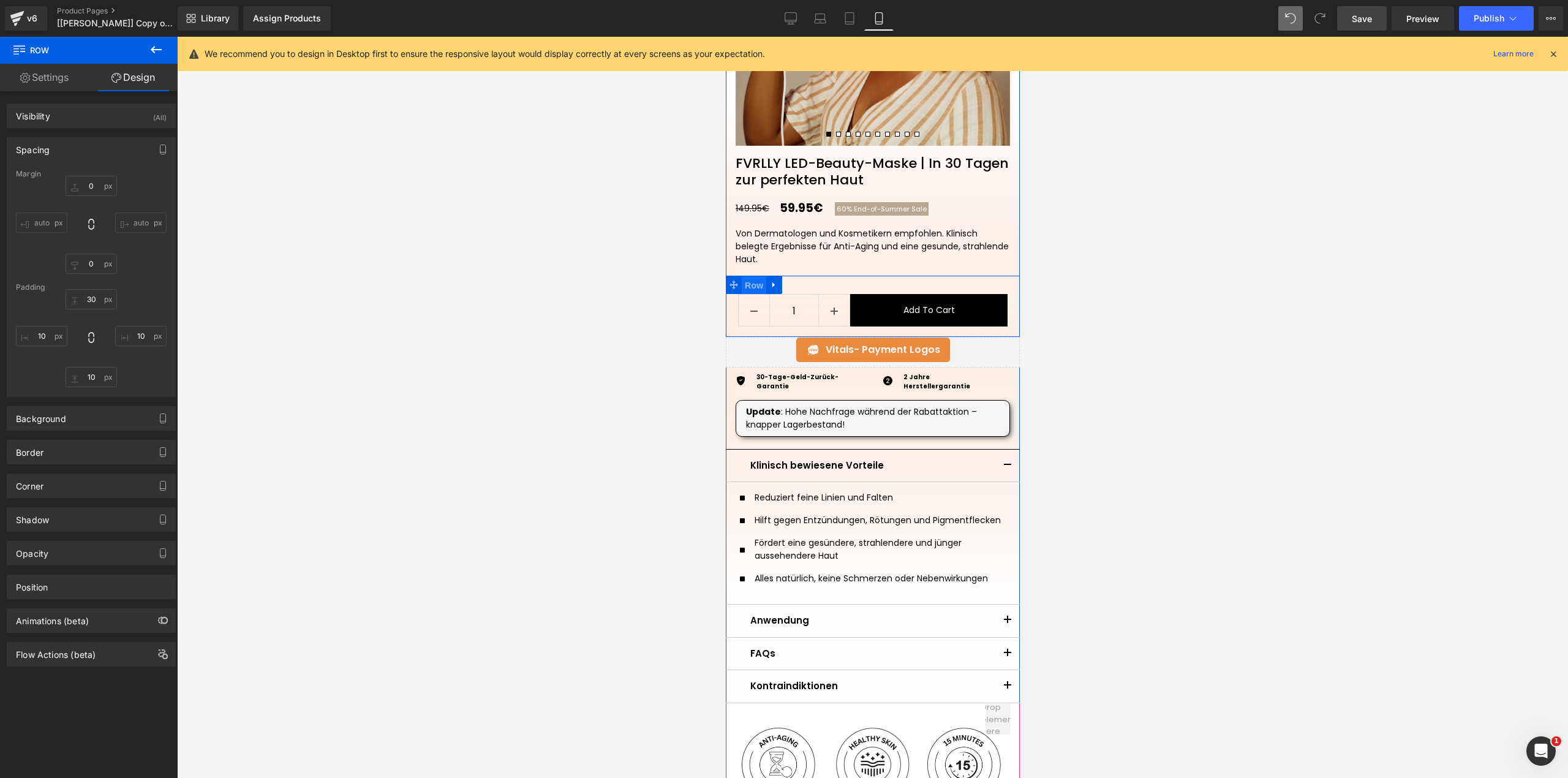
click at [748, 287] on span "Row" at bounding box center [753, 285] width 24 height 18
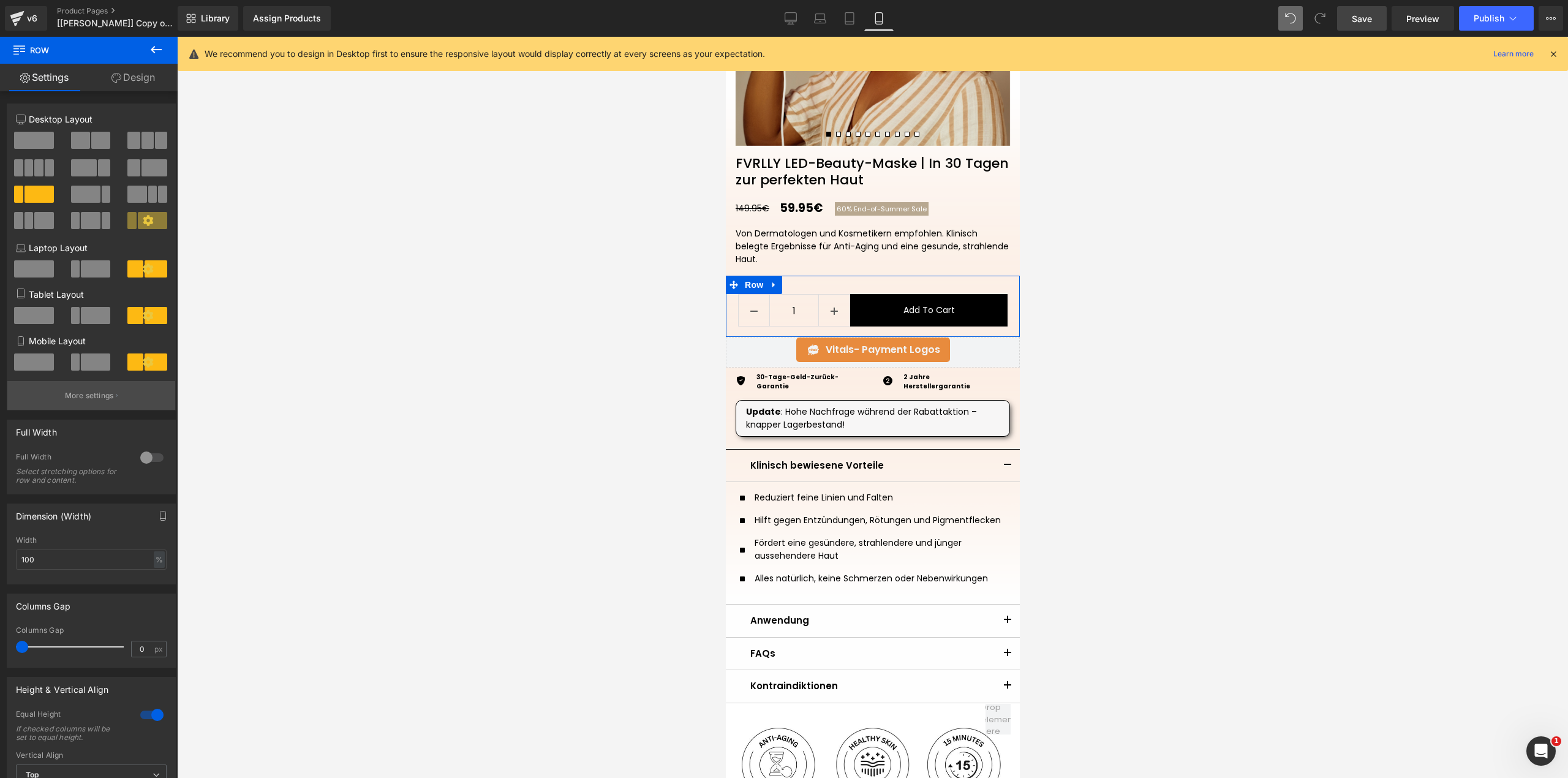
click at [88, 401] on p "More settings" at bounding box center [89, 396] width 49 height 11
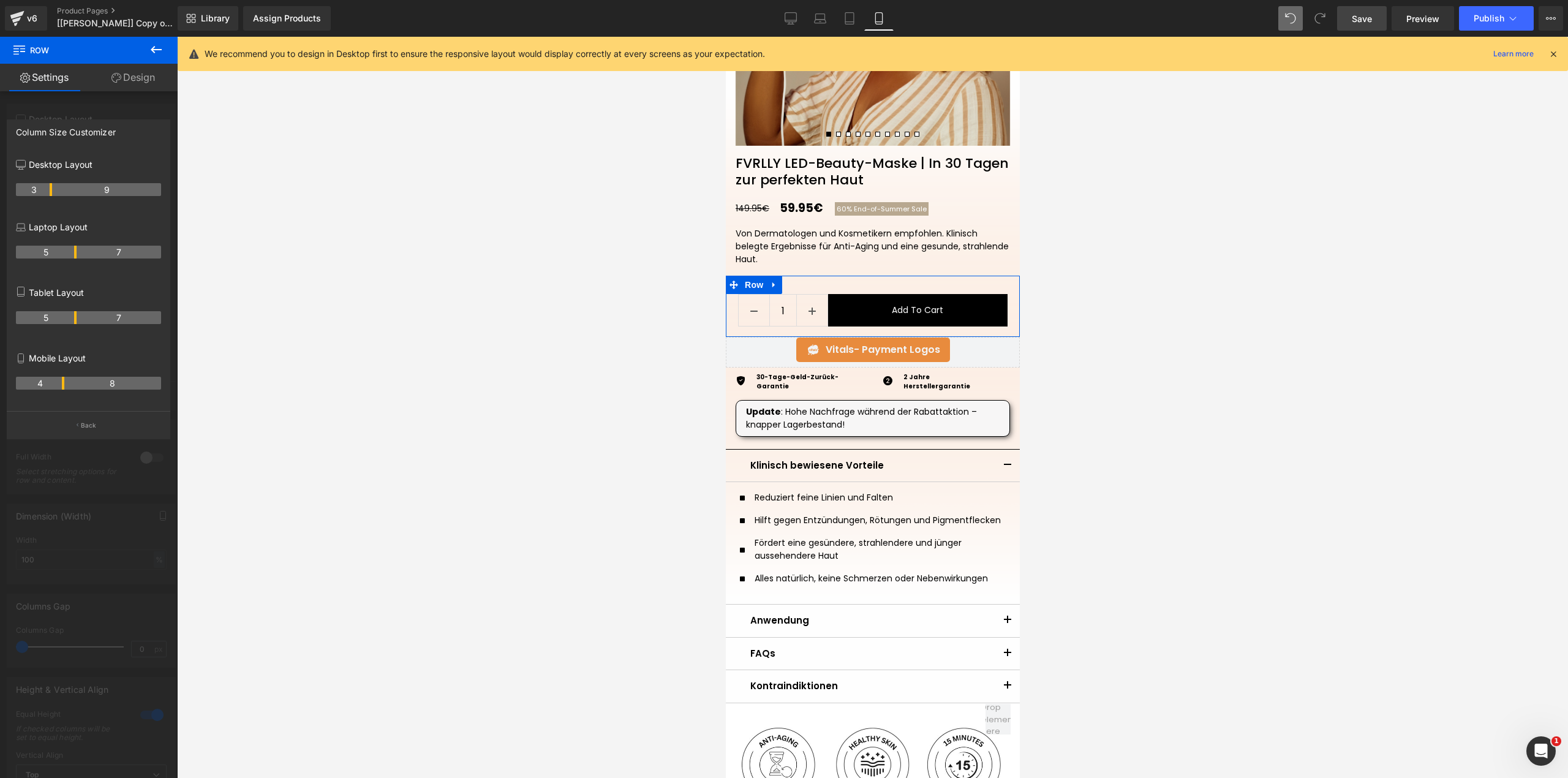
drag, startPoint x: 74, startPoint y: 387, endPoint x: 67, endPoint y: 388, distance: 7.1
click at [67, 388] on tr "4 8" at bounding box center [88, 383] width 145 height 13
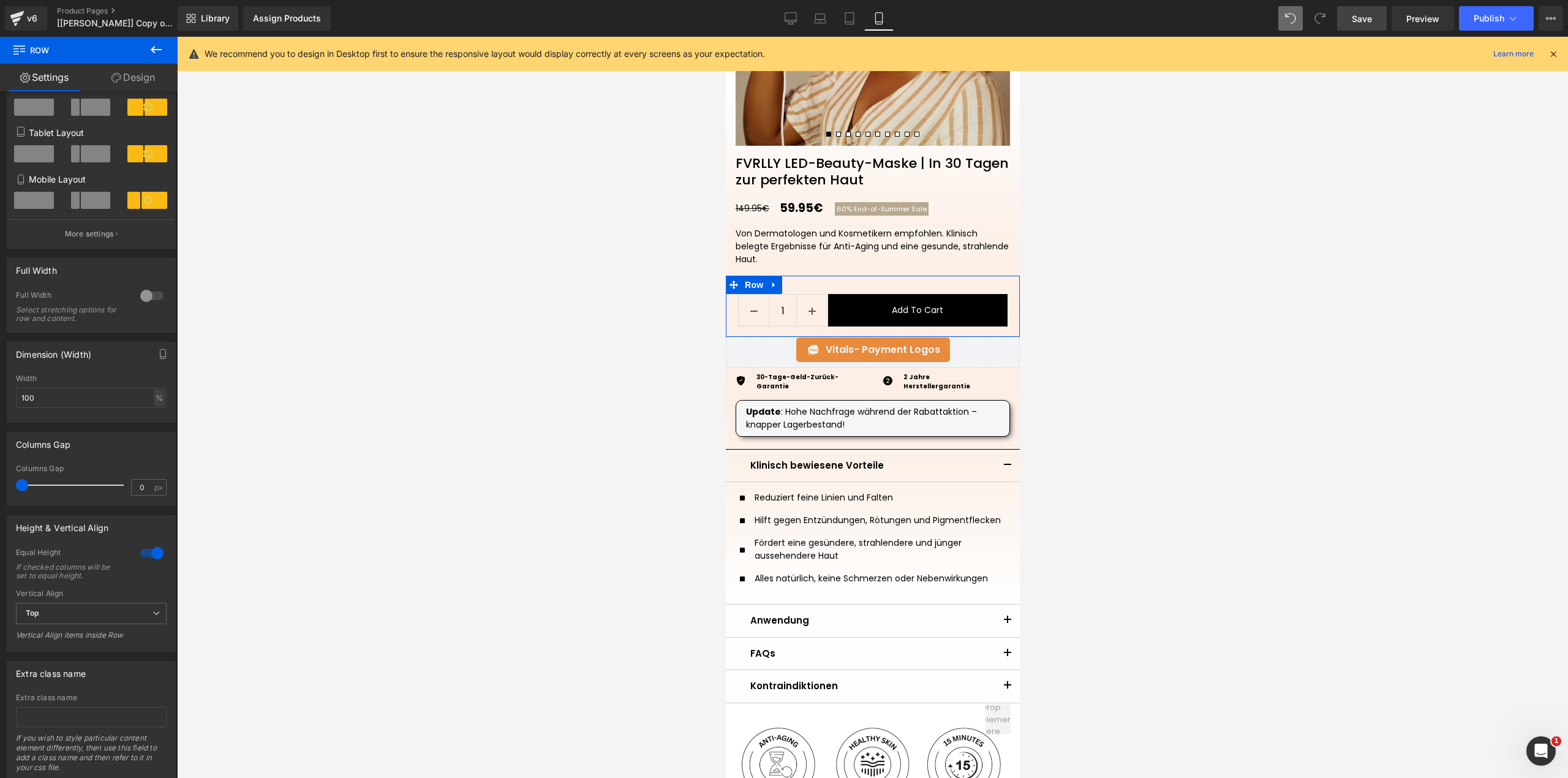
scroll to position [163, 0]
click at [777, 311] on span "(P) Quantity" at bounding box center [782, 313] width 57 height 18
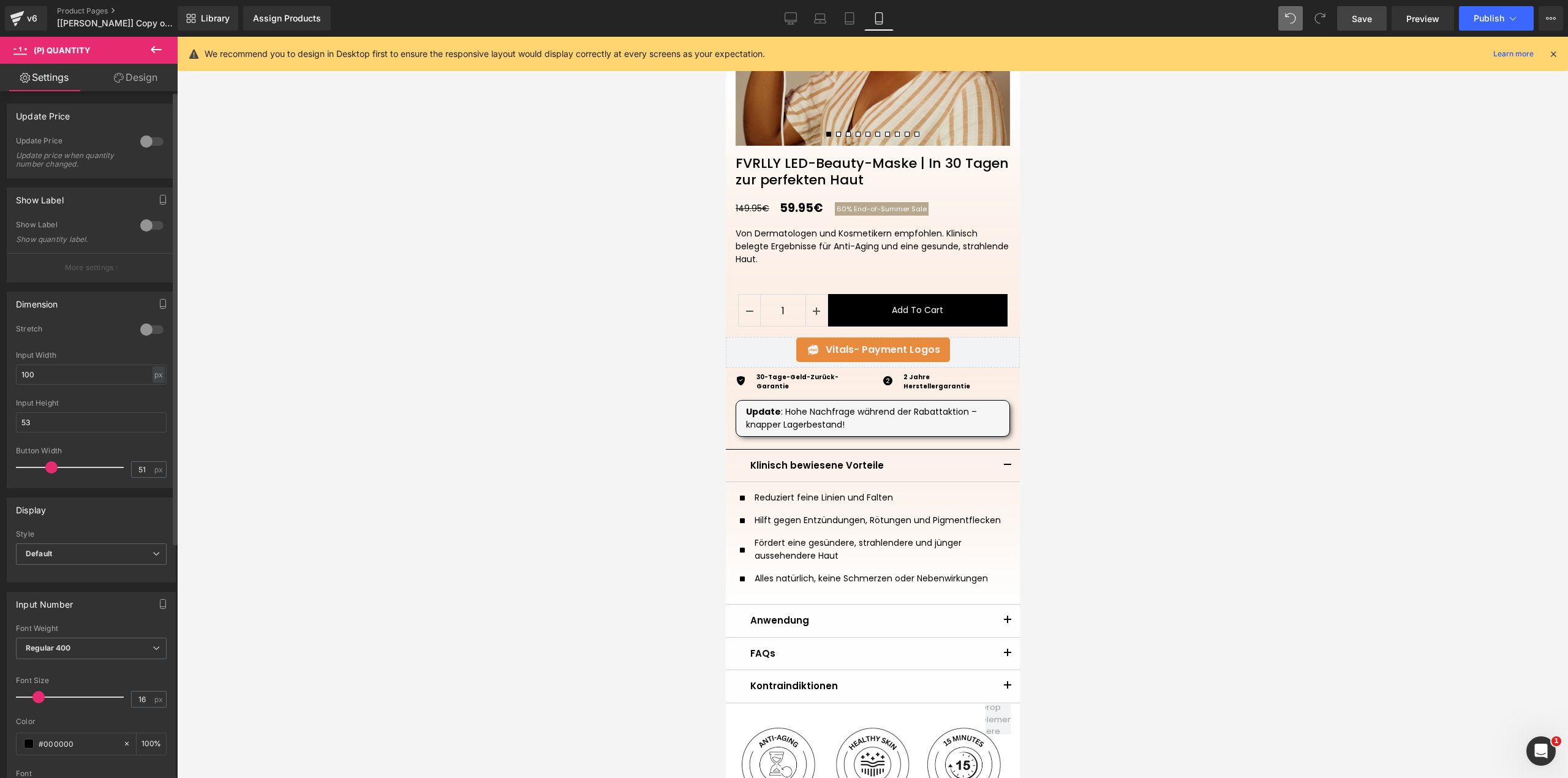
drag, startPoint x: 64, startPoint y: 472, endPoint x: 47, endPoint y: 468, distance: 17.5
click at [47, 468] on span at bounding box center [51, 468] width 13 height 13
click at [1352, 18] on span "Save" at bounding box center [1362, 19] width 21 height 13
click at [779, 310] on span "(P) Quantity" at bounding box center [782, 313] width 57 height 18
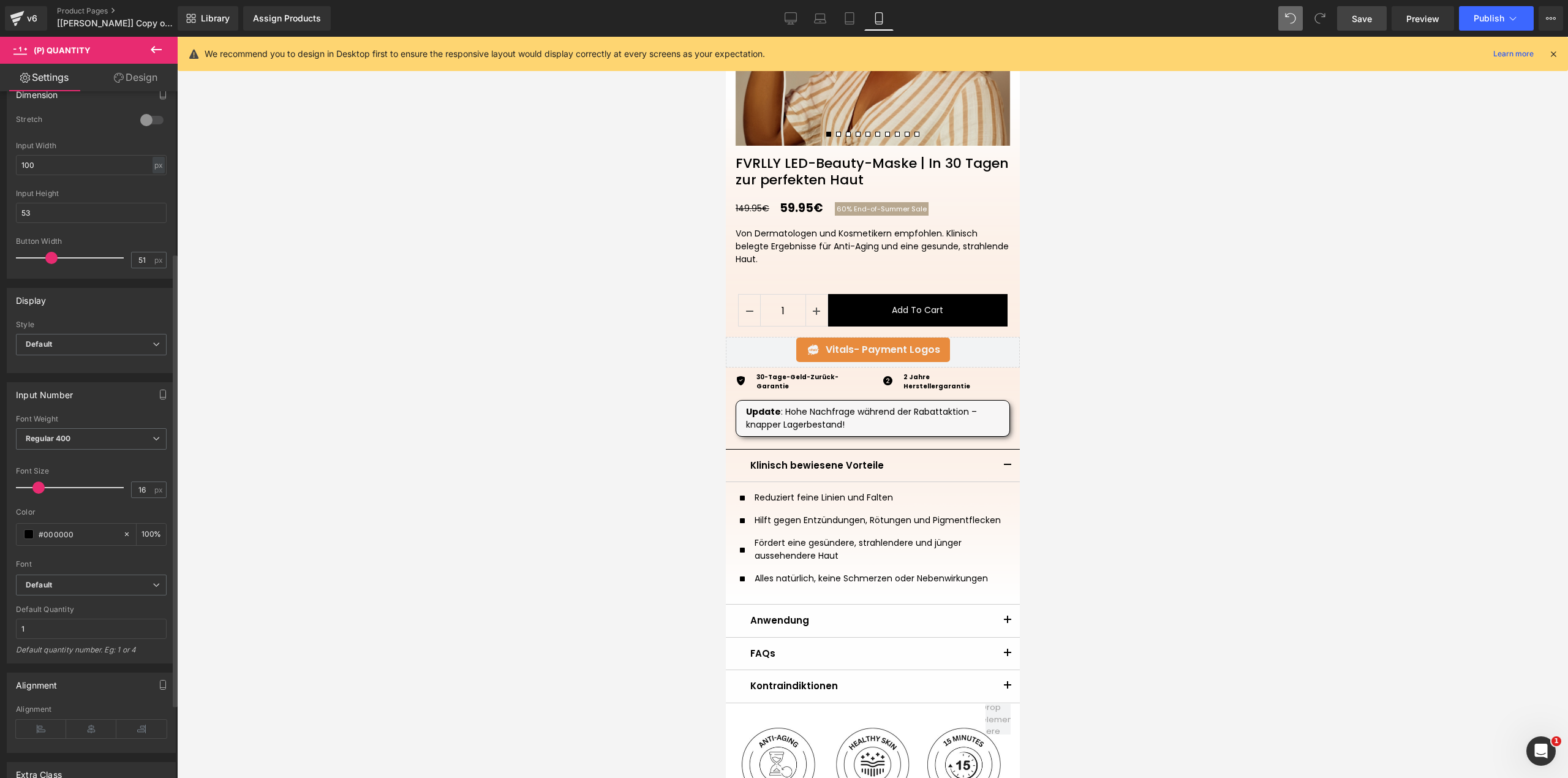
scroll to position [245, 0]
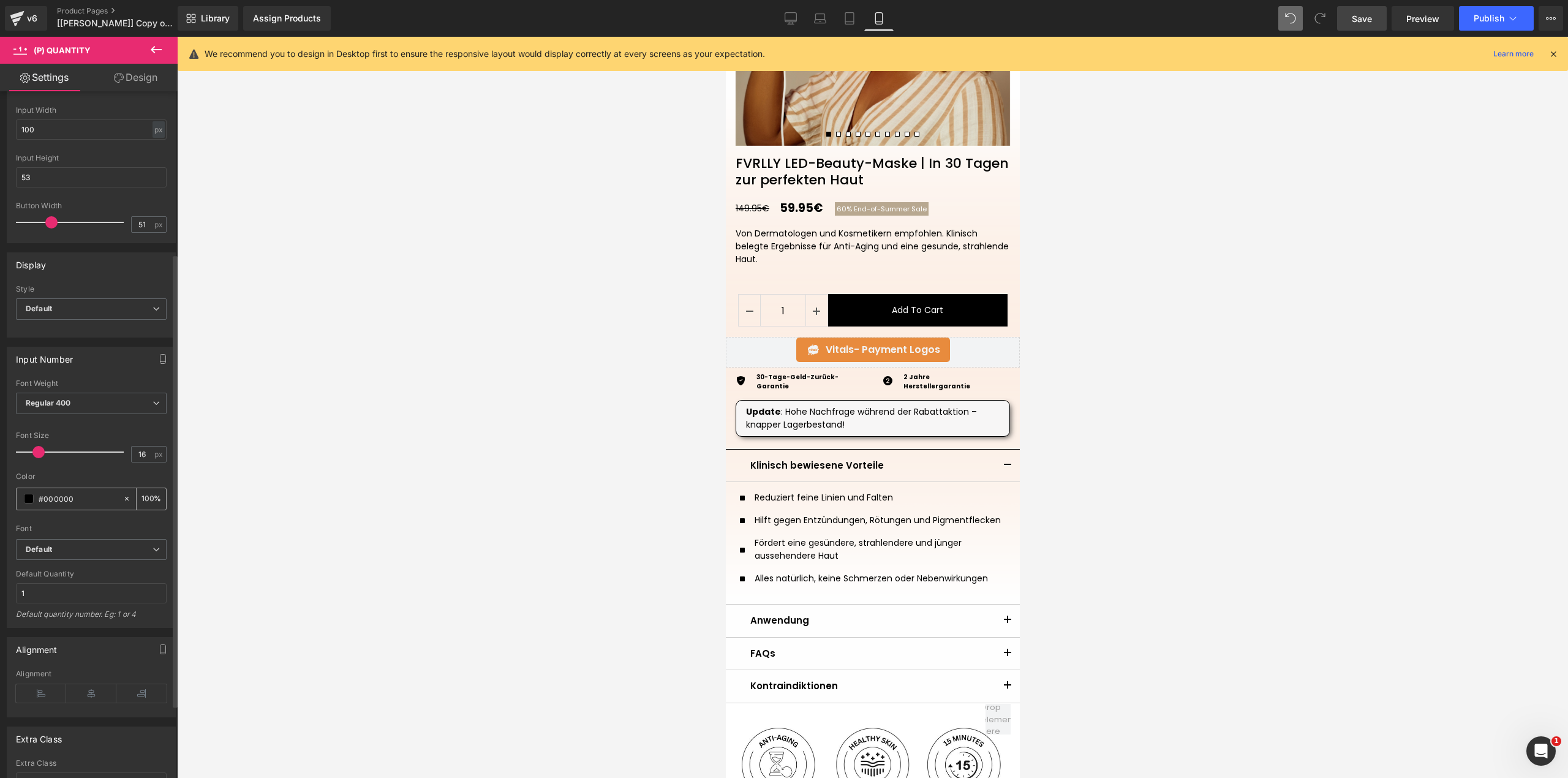
click at [122, 500] on icon at bounding box center [126, 498] width 9 height 9
click at [28, 504] on span at bounding box center [28, 498] width 9 height 9
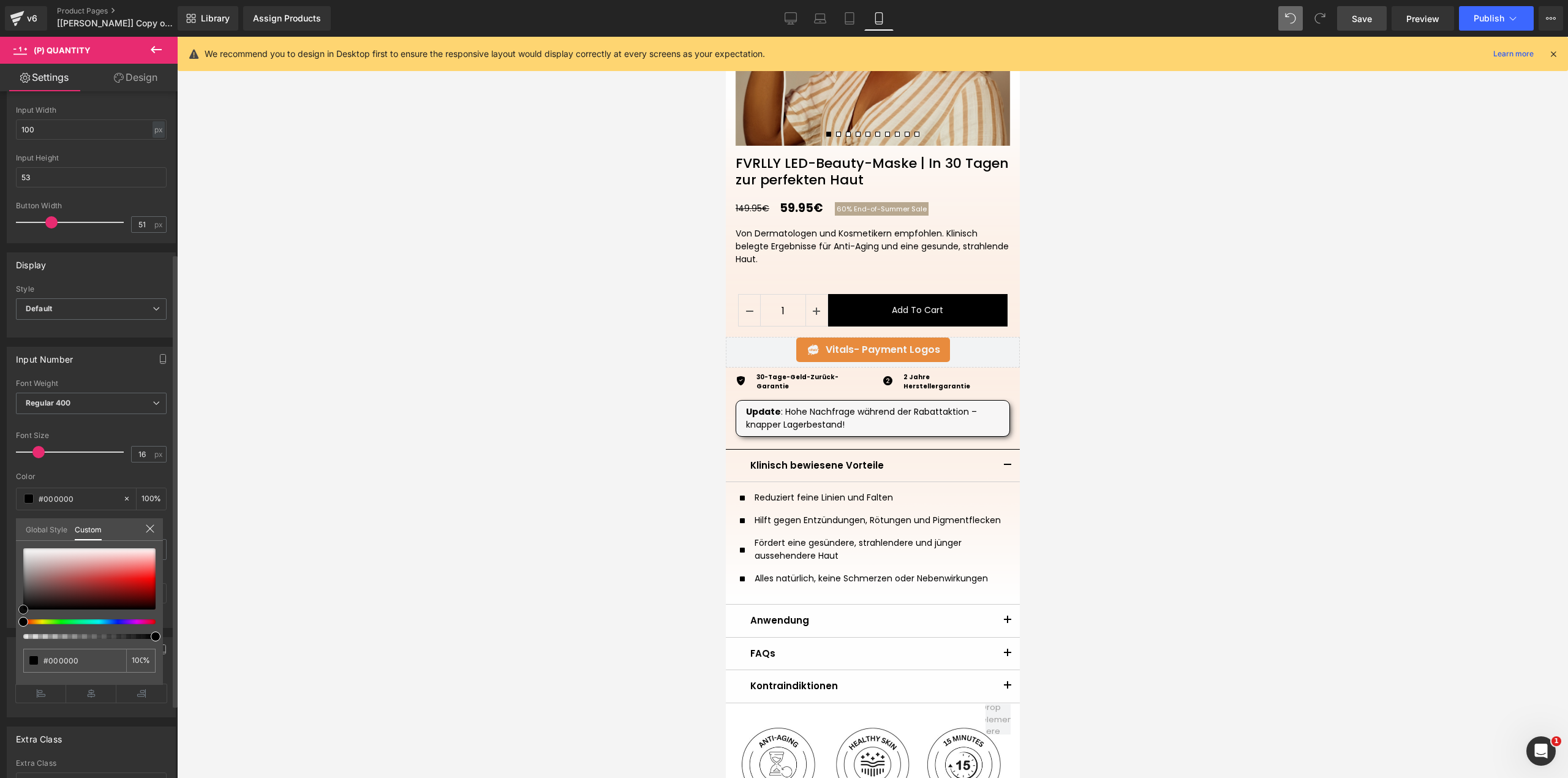
drag, startPoint x: 24, startPoint y: 606, endPoint x: 0, endPoint y: 633, distance: 36.1
click at [0, 629] on div "Input Number Thin 100 Semi Thin 200 Light 300 Regular 400 Medium 500 Semi Bold …" at bounding box center [92, 483] width 183 height 291
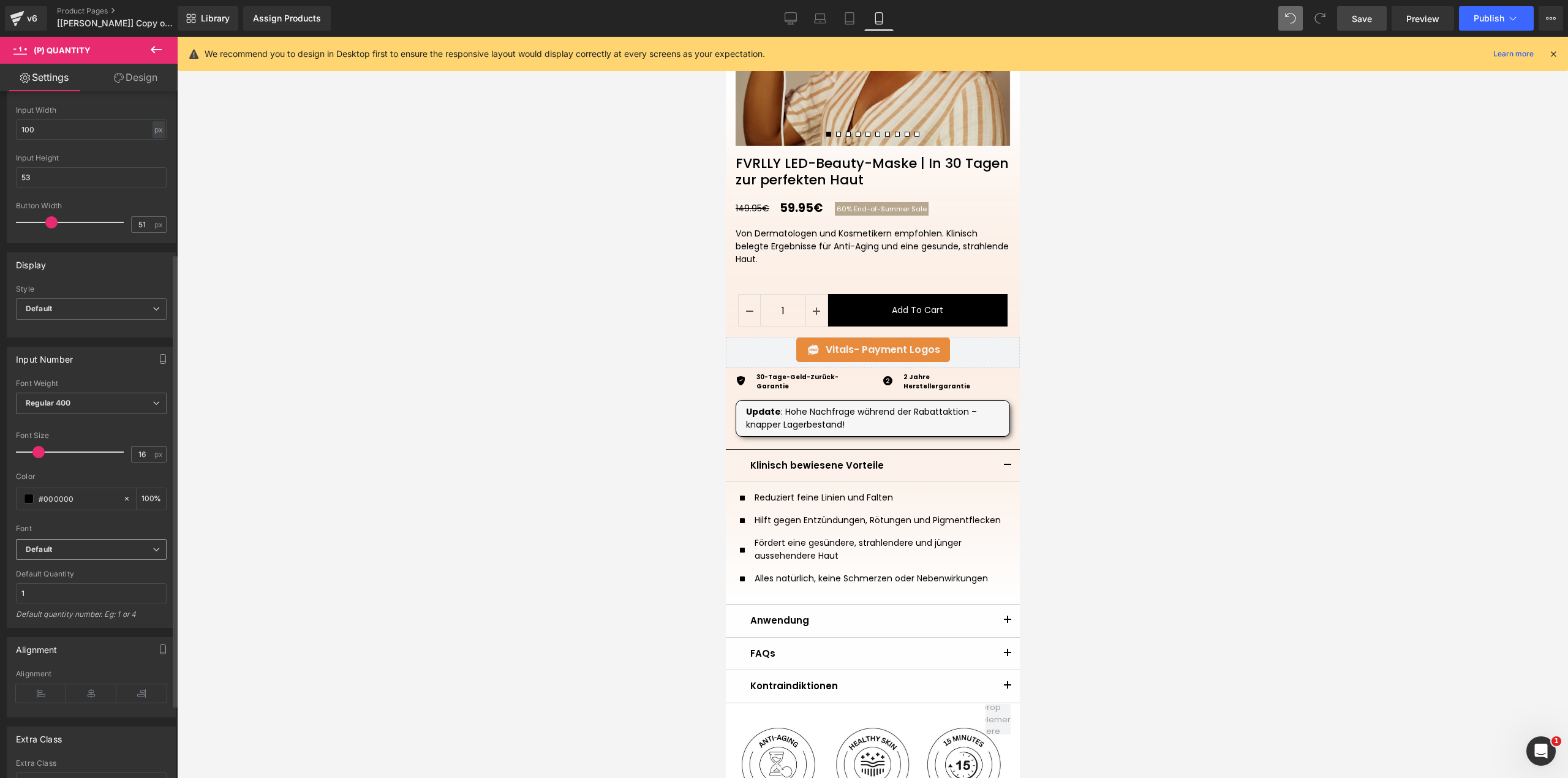
click at [72, 551] on b "Default" at bounding box center [89, 550] width 127 height 10
click at [72, 551] on b "Default" at bounding box center [87, 550] width 122 height 10
click at [81, 549] on b "Default" at bounding box center [89, 550] width 127 height 10
click at [91, 528] on div "Font" at bounding box center [88, 528] width 146 height 9
click at [116, 285] on div "Display Default Inline Simple Style Default Default Inline Simple 100px Label W…" at bounding box center [92, 295] width 169 height 85
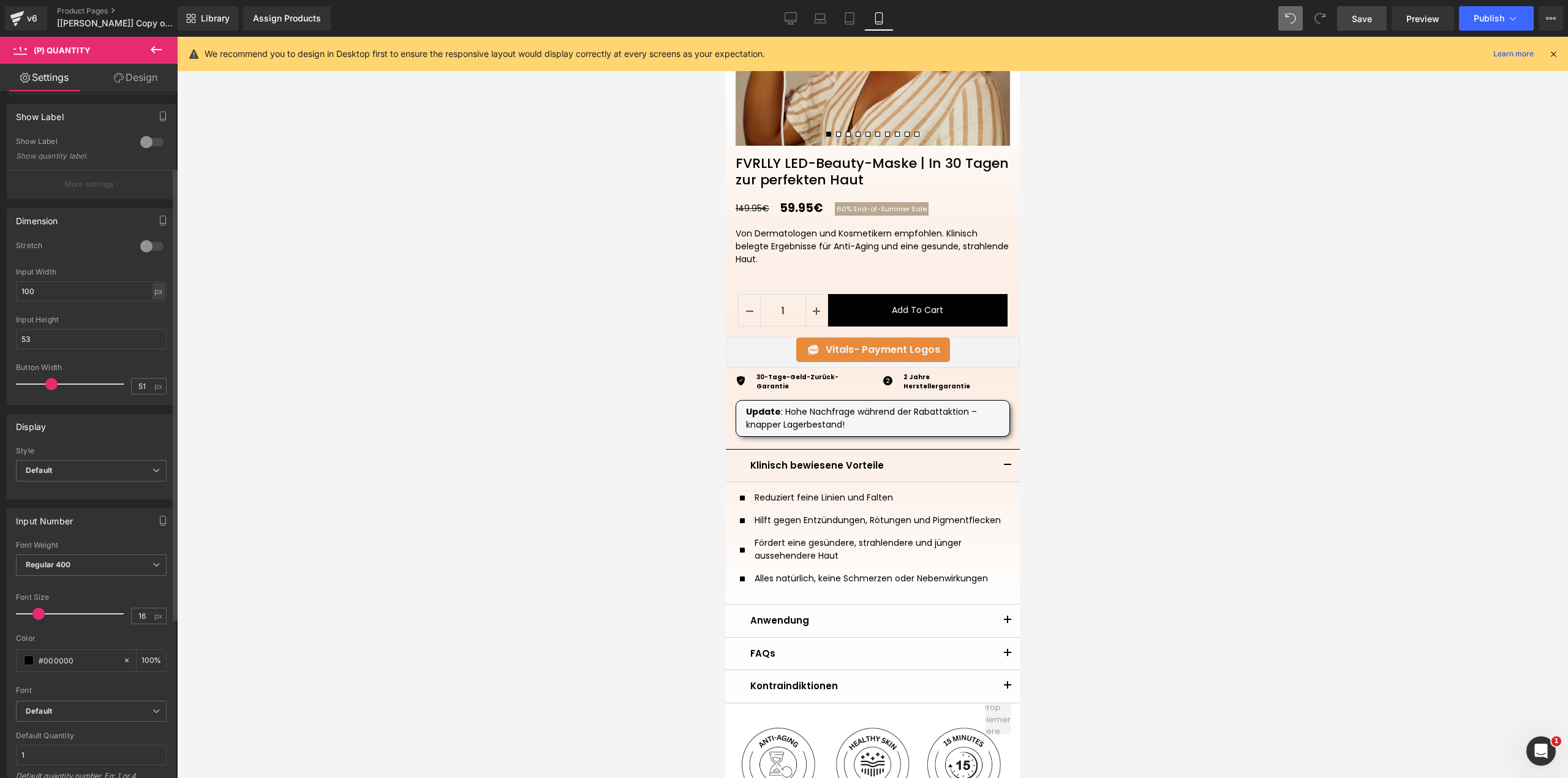
scroll to position [81, 0]
click at [73, 466] on span "Default" at bounding box center [91, 472] width 151 height 21
click at [73, 466] on span "Default" at bounding box center [88, 472] width 146 height 21
click at [80, 430] on div "Display" at bounding box center [91, 427] width 168 height 23
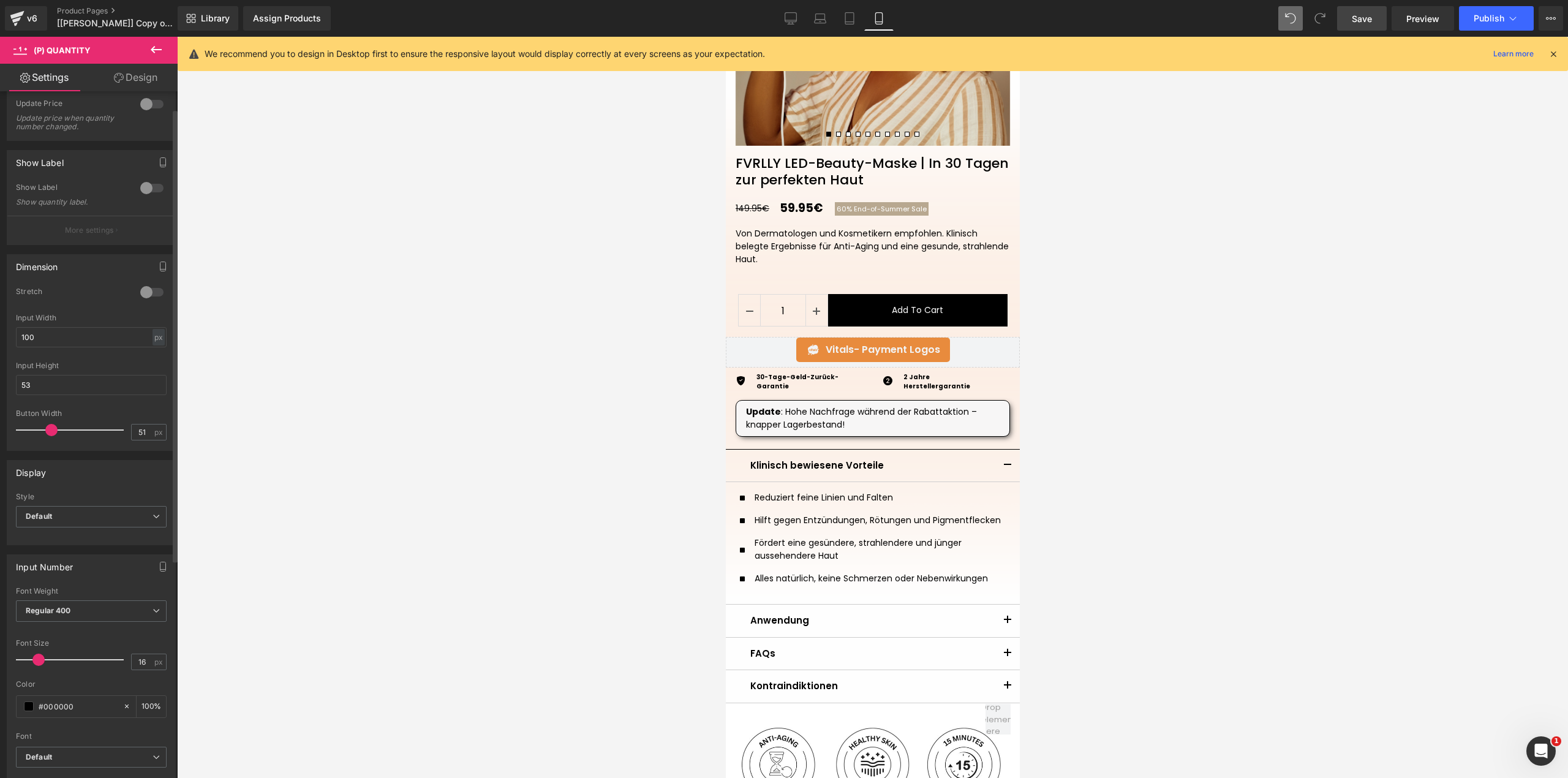
scroll to position [0, 0]
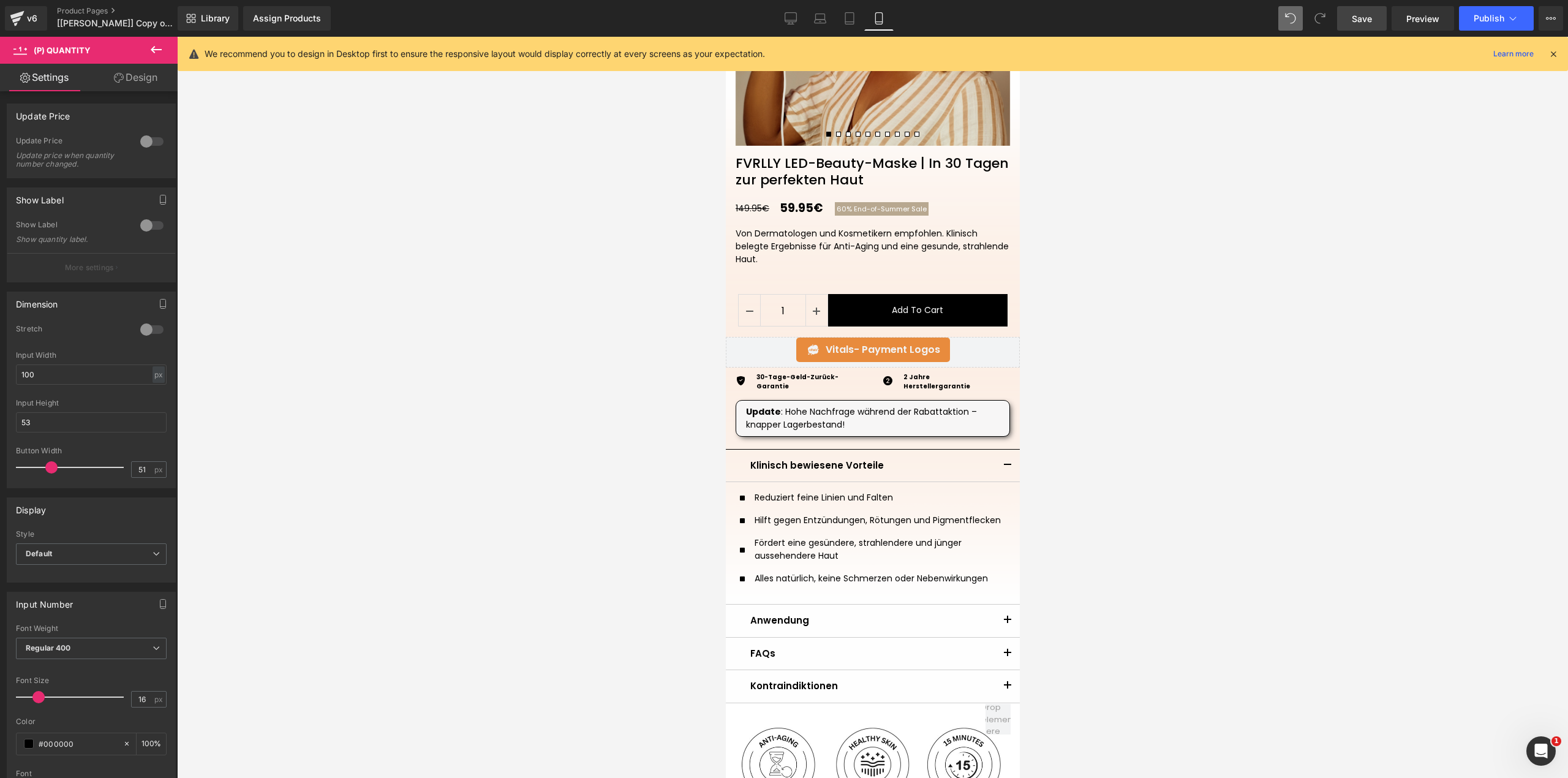
click at [123, 83] on link "Design" at bounding box center [136, 77] width 88 height 28
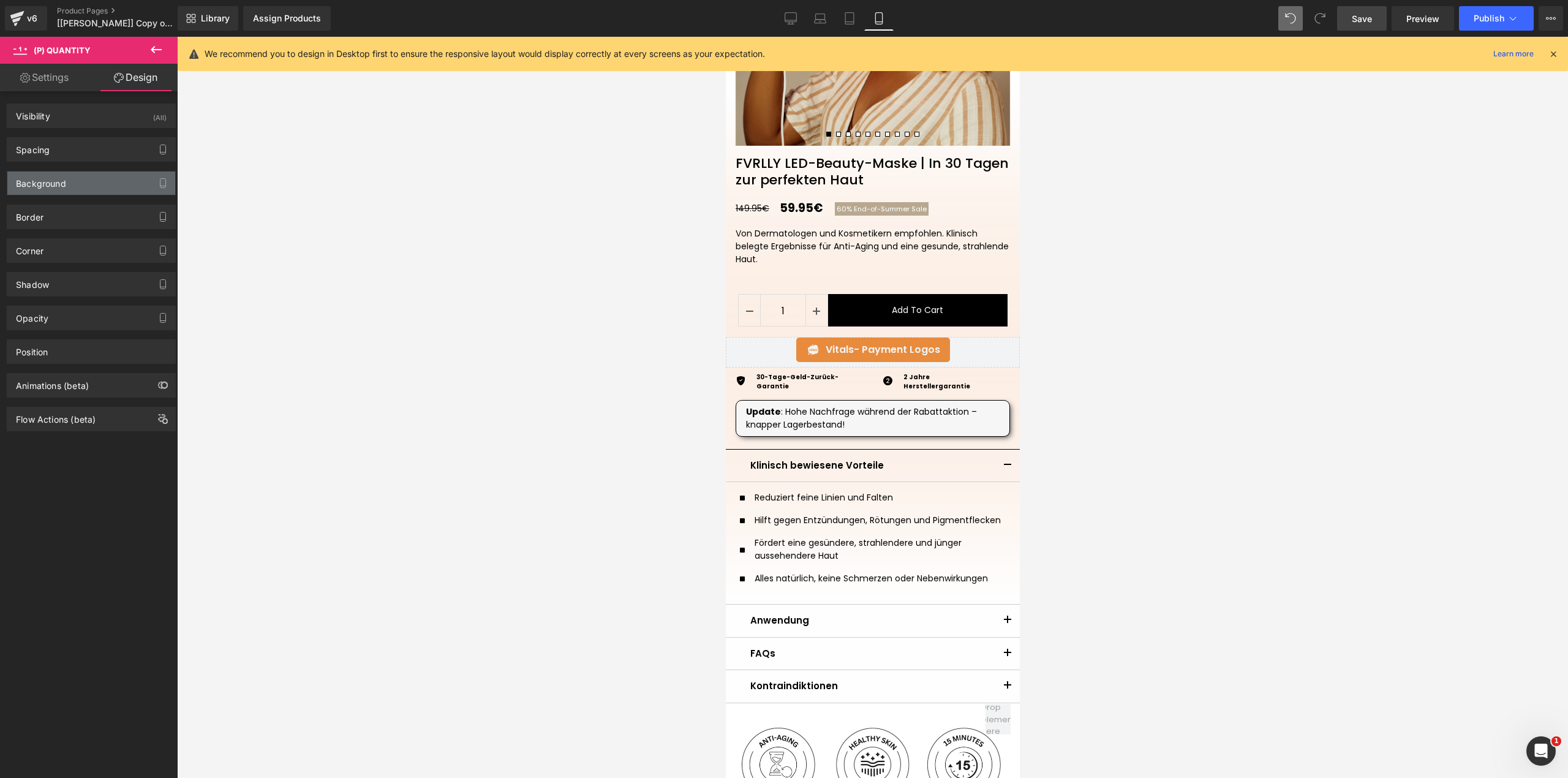
click at [96, 190] on div "Background" at bounding box center [91, 182] width 168 height 23
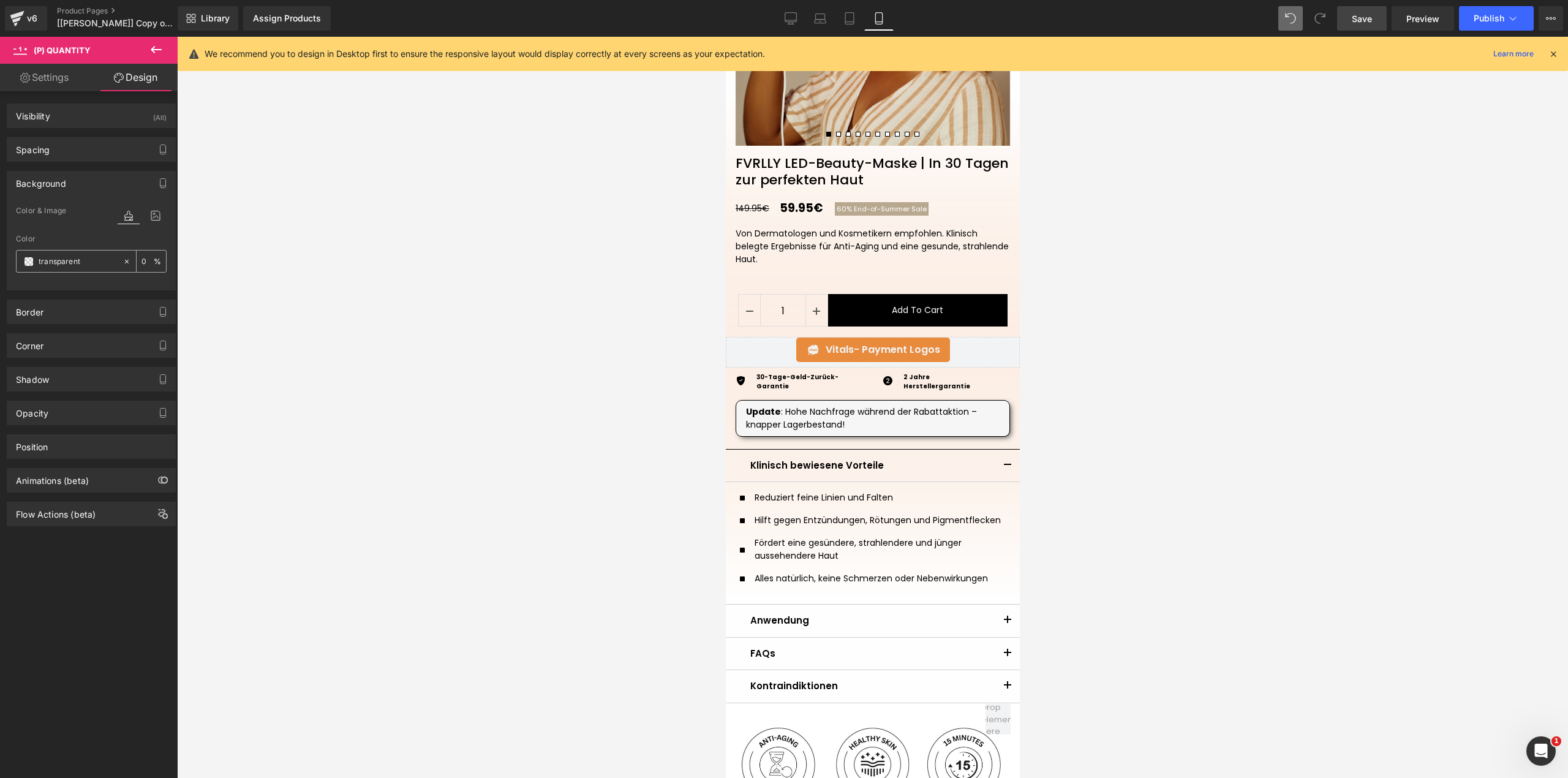
click at [26, 263] on span at bounding box center [28, 261] width 9 height 9
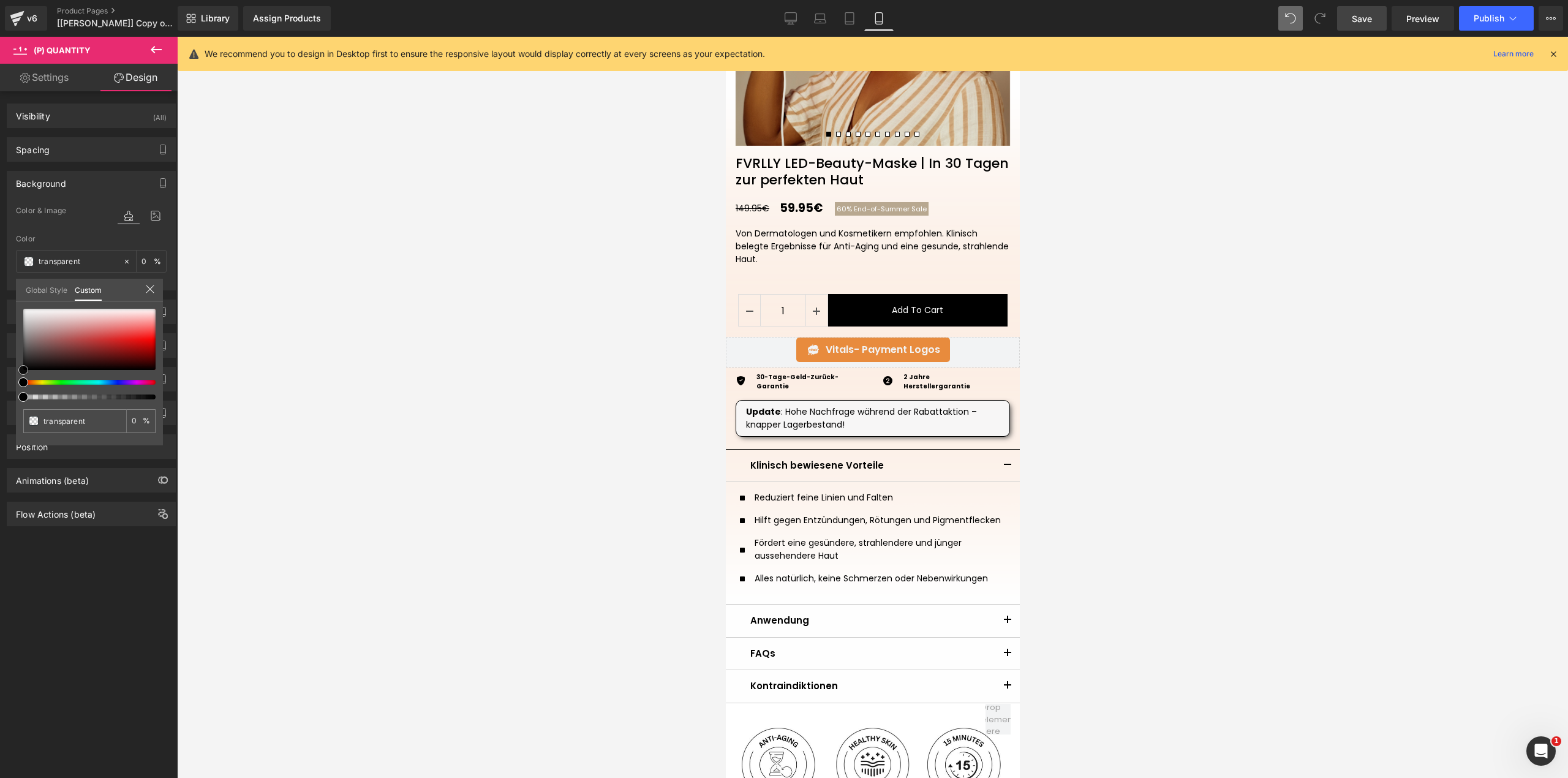
click at [35, 331] on div at bounding box center [89, 340] width 133 height 62
click at [31, 349] on div at bounding box center [89, 340] width 133 height 62
drag, startPoint x: 28, startPoint y: 354, endPoint x: 24, endPoint y: 309, distance: 45.2
click at [24, 309] on span at bounding box center [25, 309] width 9 height 9
click at [62, 289] on link "Global Style" at bounding box center [47, 289] width 42 height 21
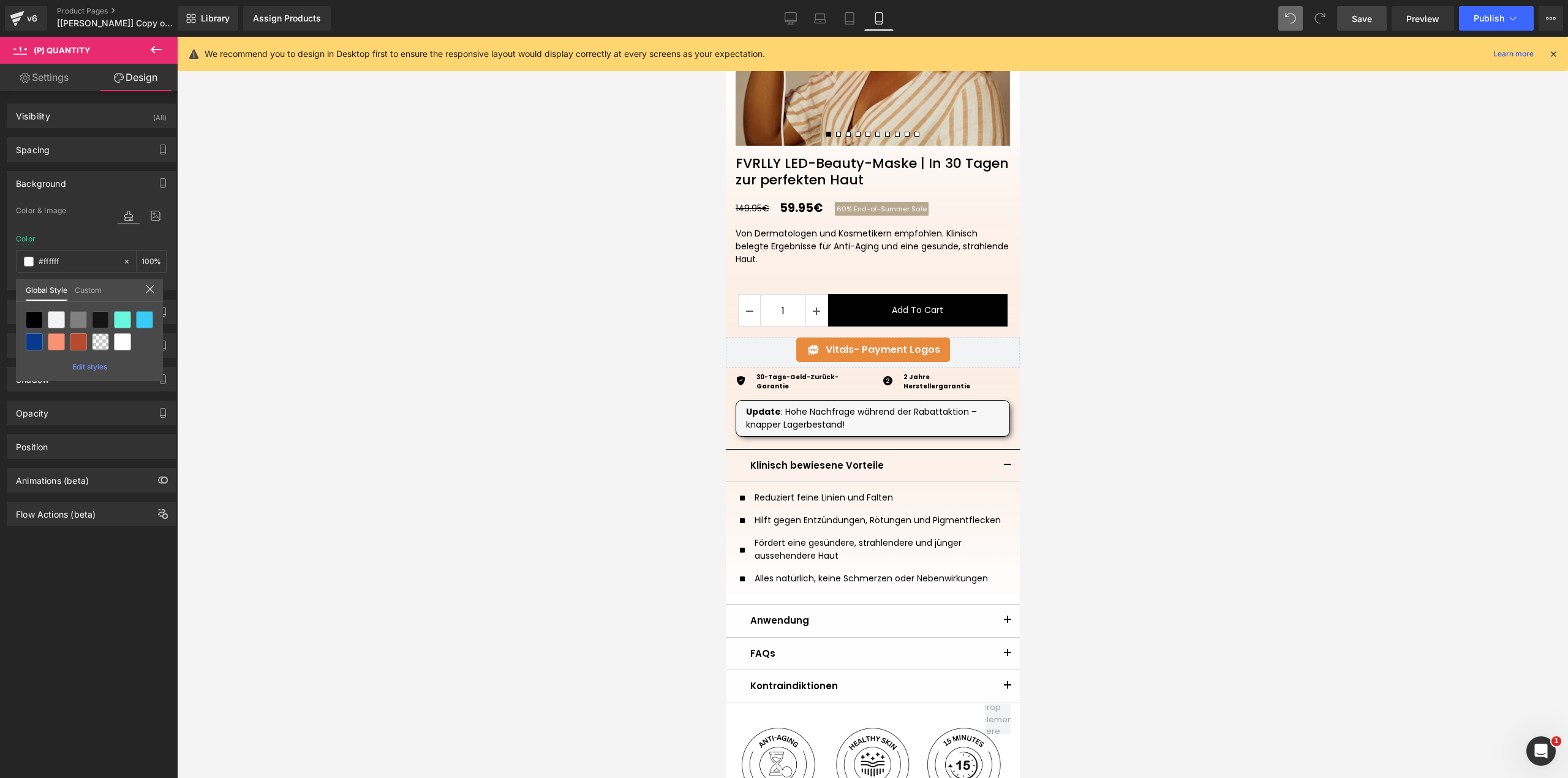
click at [81, 288] on link "Custom" at bounding box center [88, 289] width 27 height 21
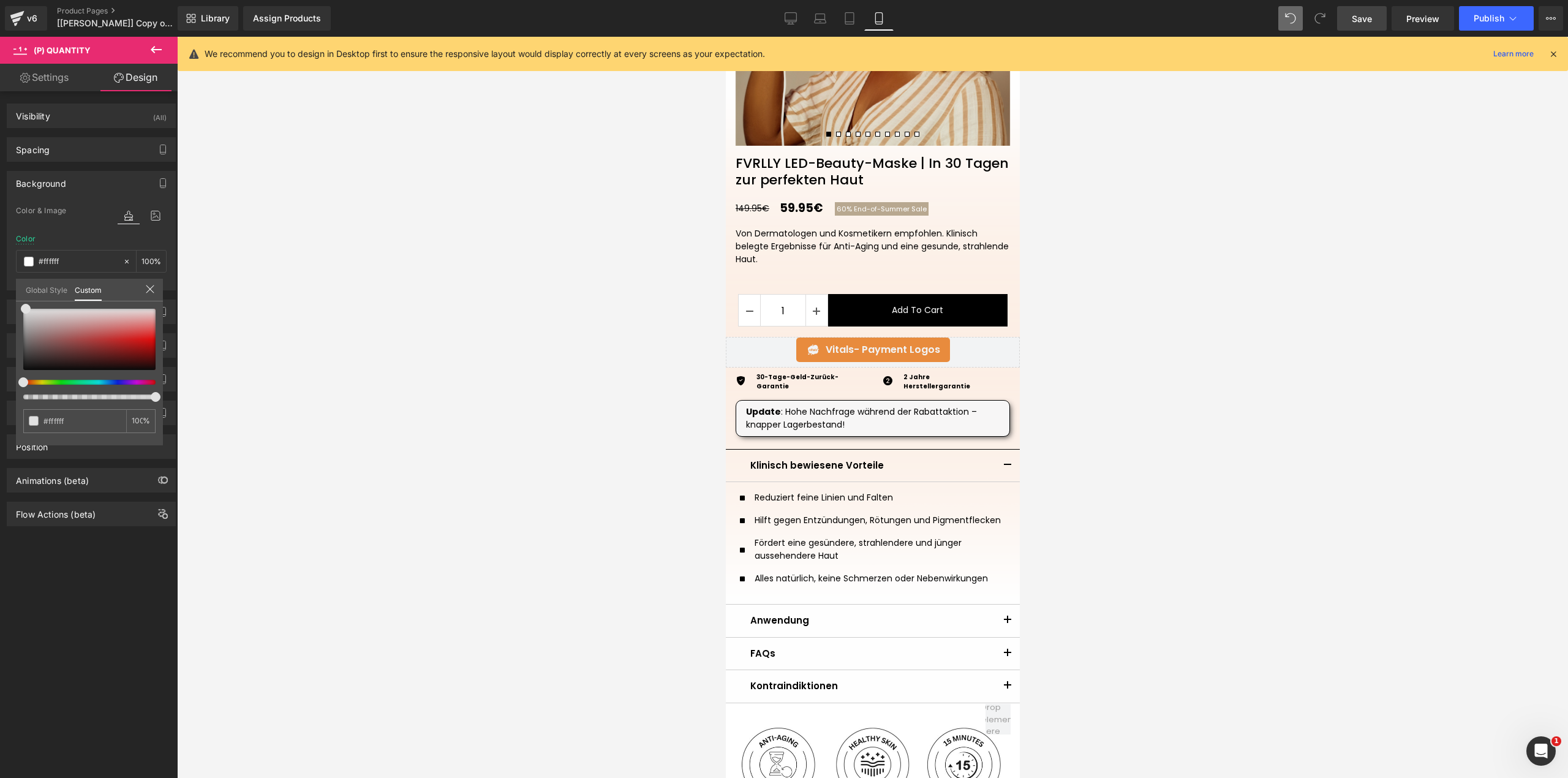
click at [53, 295] on link "Global Style" at bounding box center [47, 289] width 42 height 21
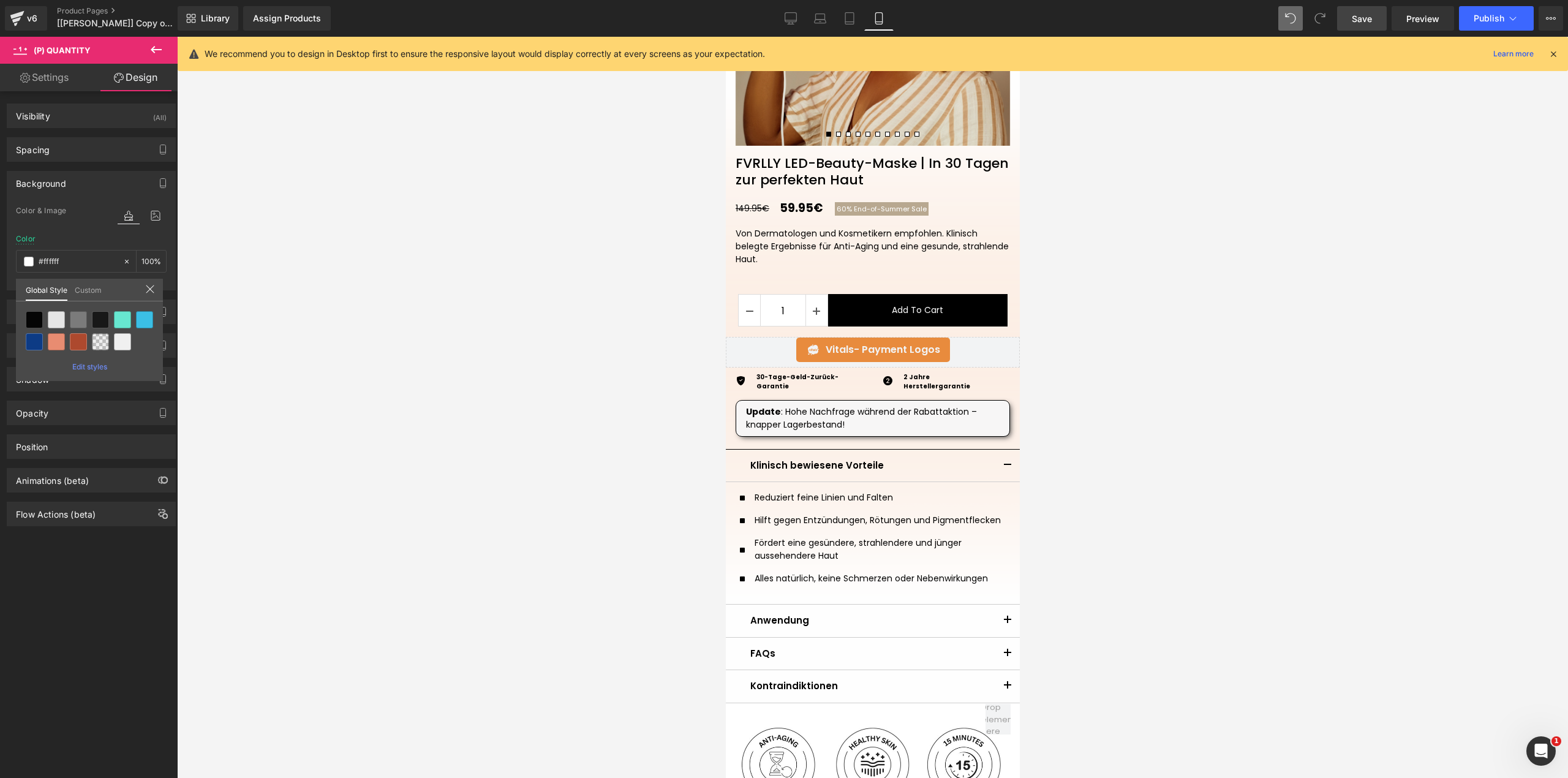
click at [87, 294] on link "Custom" at bounding box center [88, 289] width 27 height 21
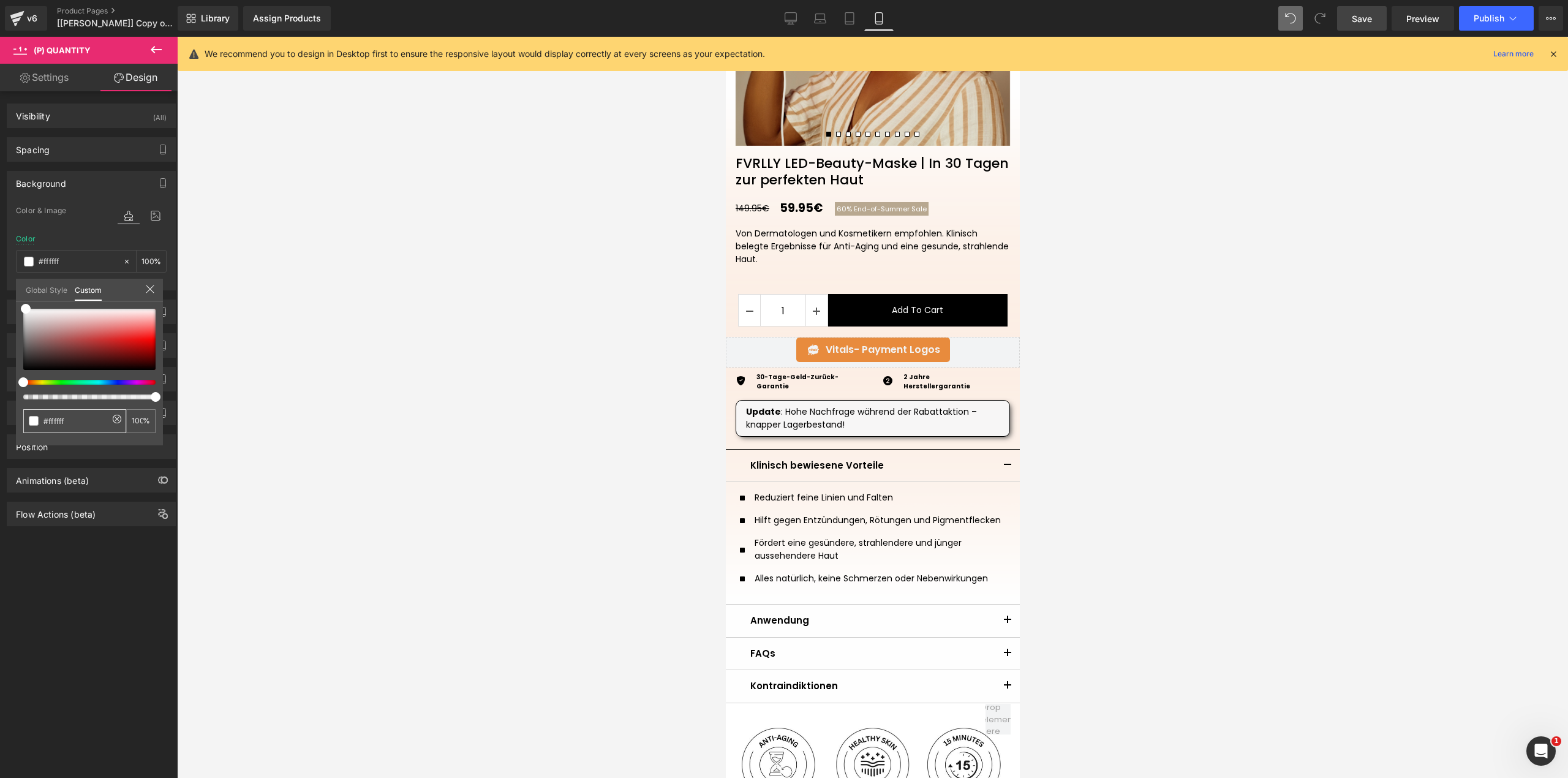
click at [38, 423] on span at bounding box center [33, 421] width 9 height 9
click at [114, 417] on icon at bounding box center [117, 419] width 9 height 9
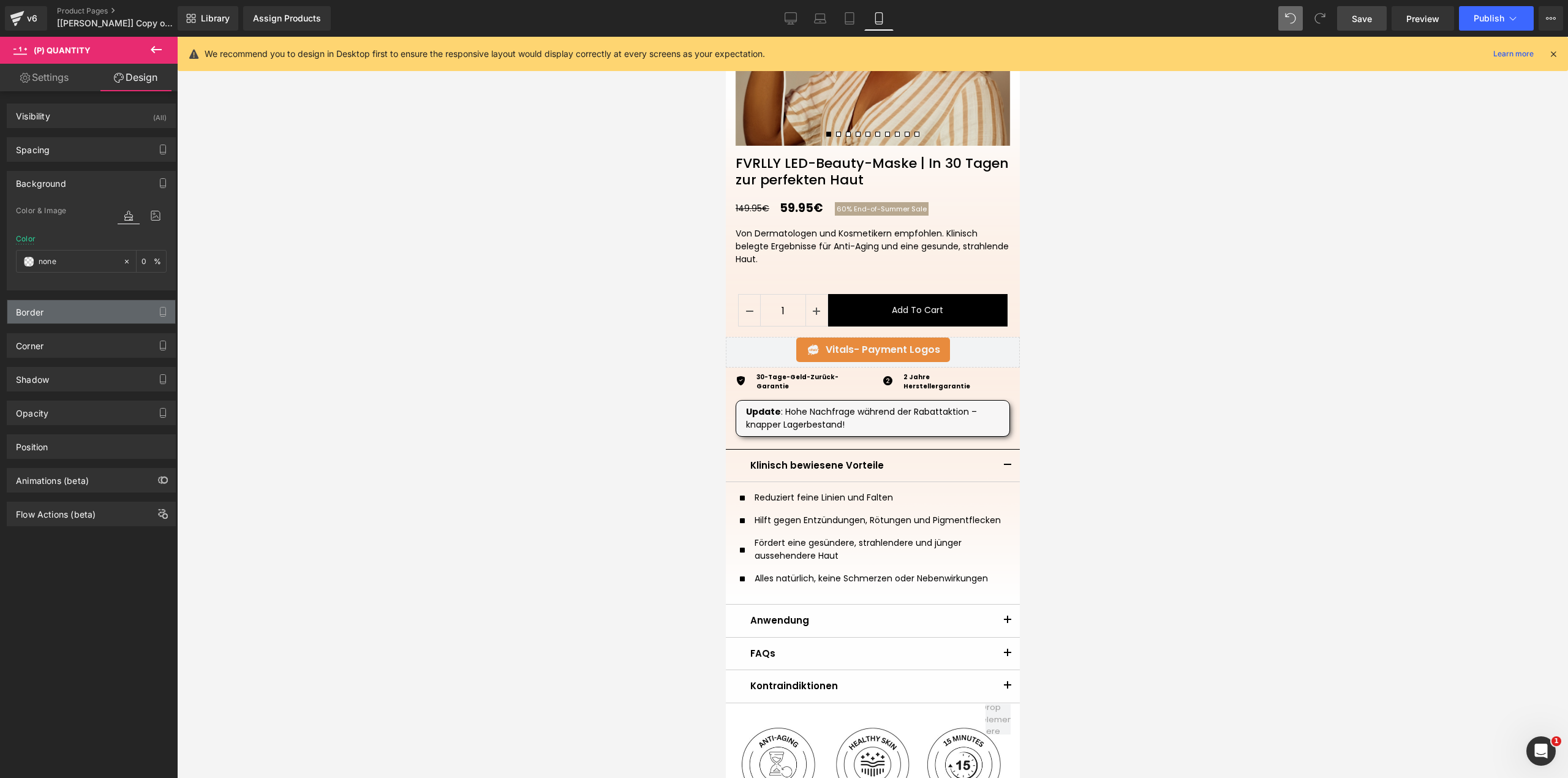
click at [69, 310] on div "Border" at bounding box center [91, 311] width 168 height 23
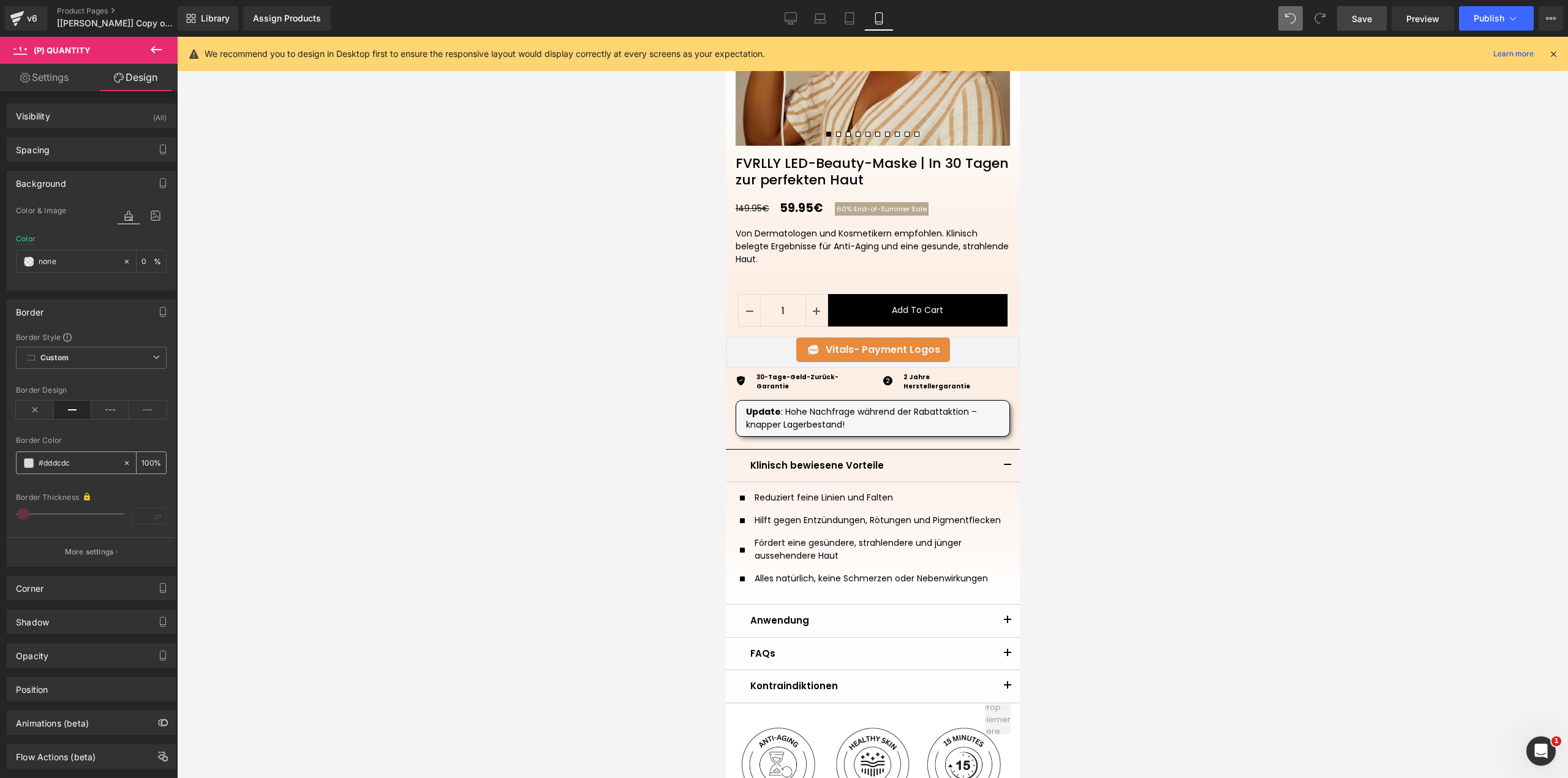
click at [28, 467] on span at bounding box center [28, 463] width 9 height 9
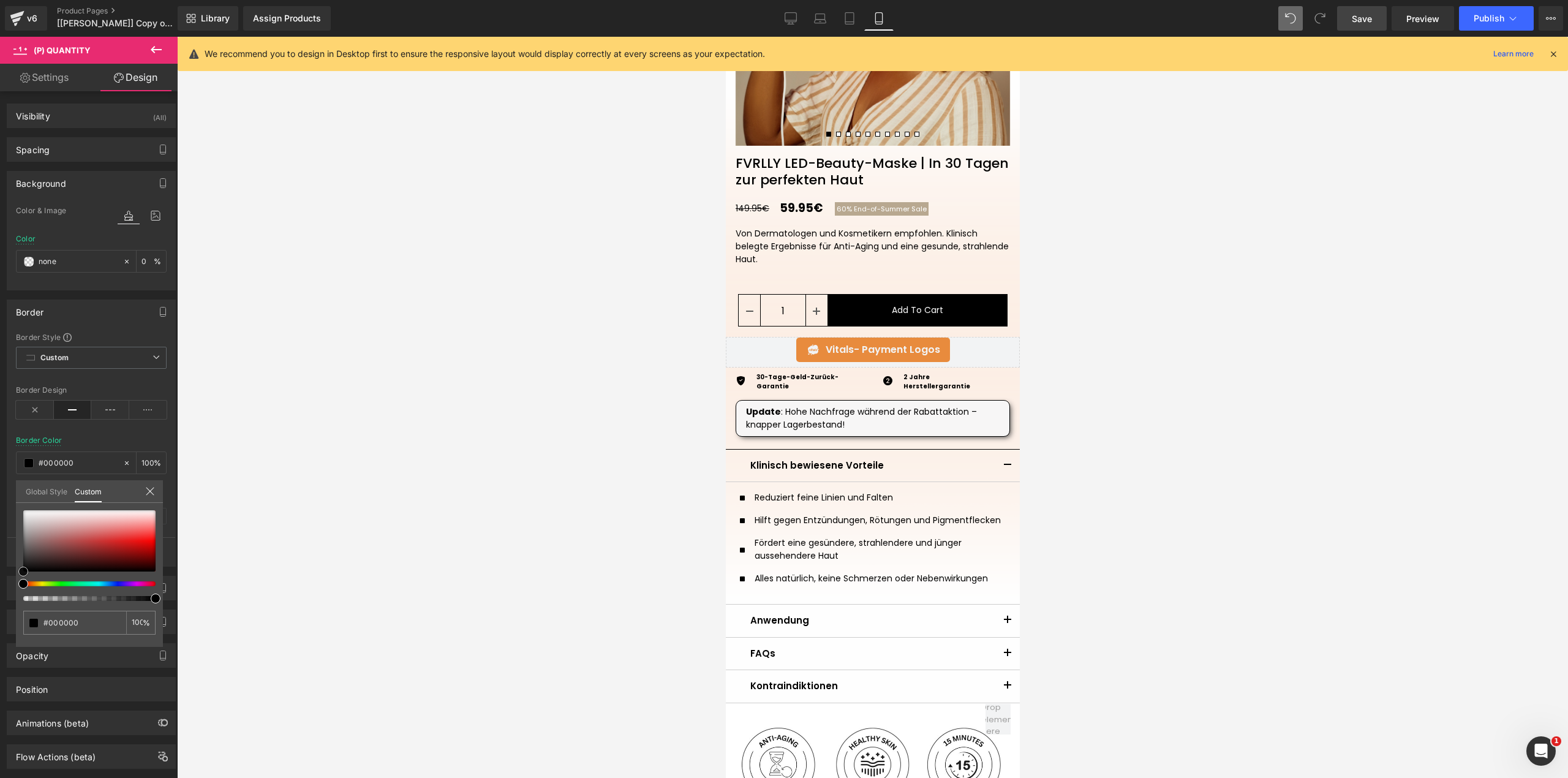
drag, startPoint x: 25, startPoint y: 556, endPoint x: 18, endPoint y: 579, distance: 24.0
click at [20, 577] on div "#dddcdc 100 %" at bounding box center [89, 578] width 147 height 137
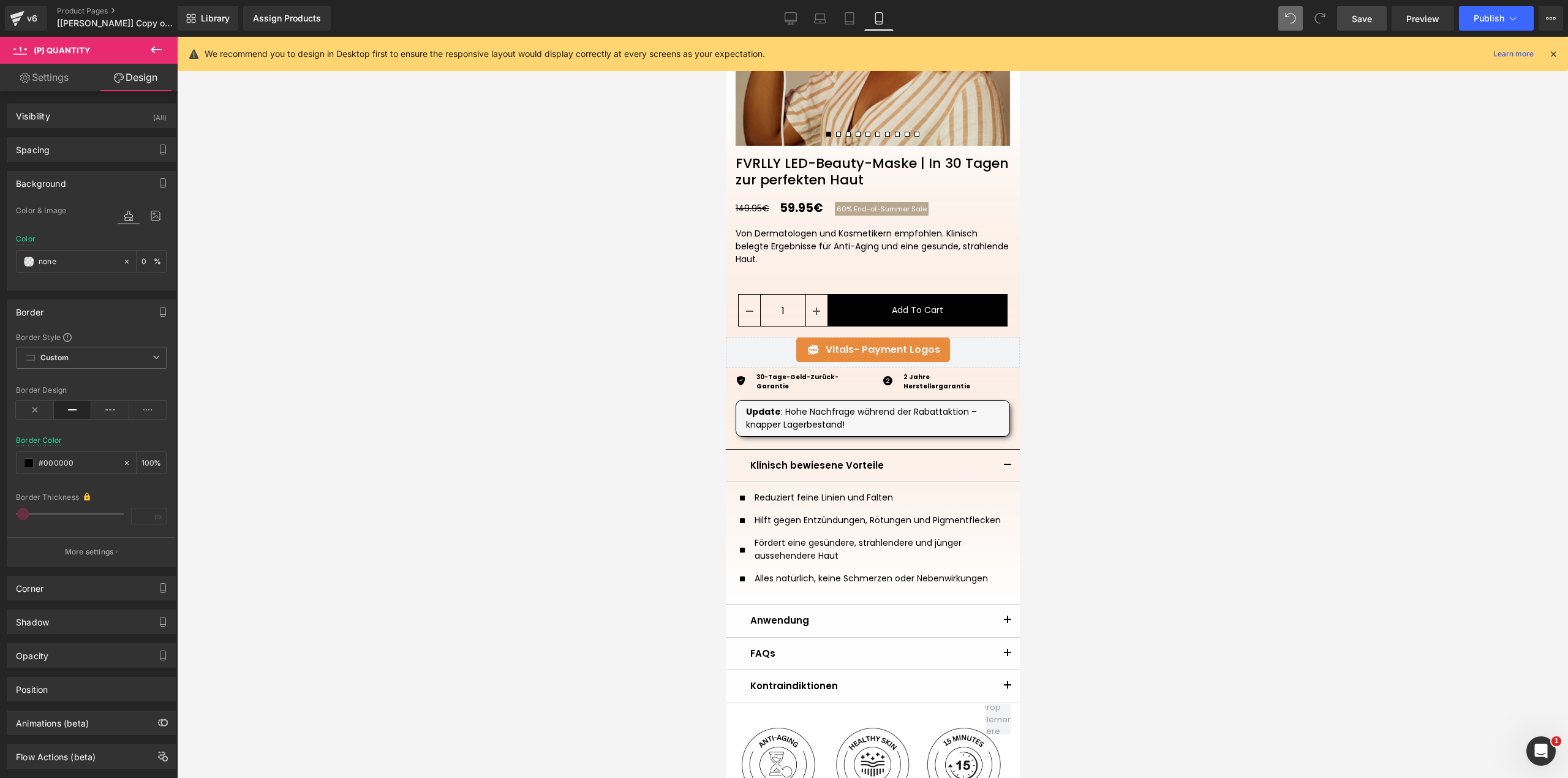
click at [1372, 23] on span "Save" at bounding box center [1362, 19] width 21 height 13
click at [30, 412] on icon at bounding box center [35, 409] width 38 height 18
click at [64, 415] on icon at bounding box center [73, 409] width 38 height 18
click at [97, 361] on span "Custom" at bounding box center [91, 358] width 151 height 22
click at [118, 329] on div "Border Border Style Custom Border Solid Border Dashed Border Dotted Custom Cust…" at bounding box center [92, 433] width 169 height 267
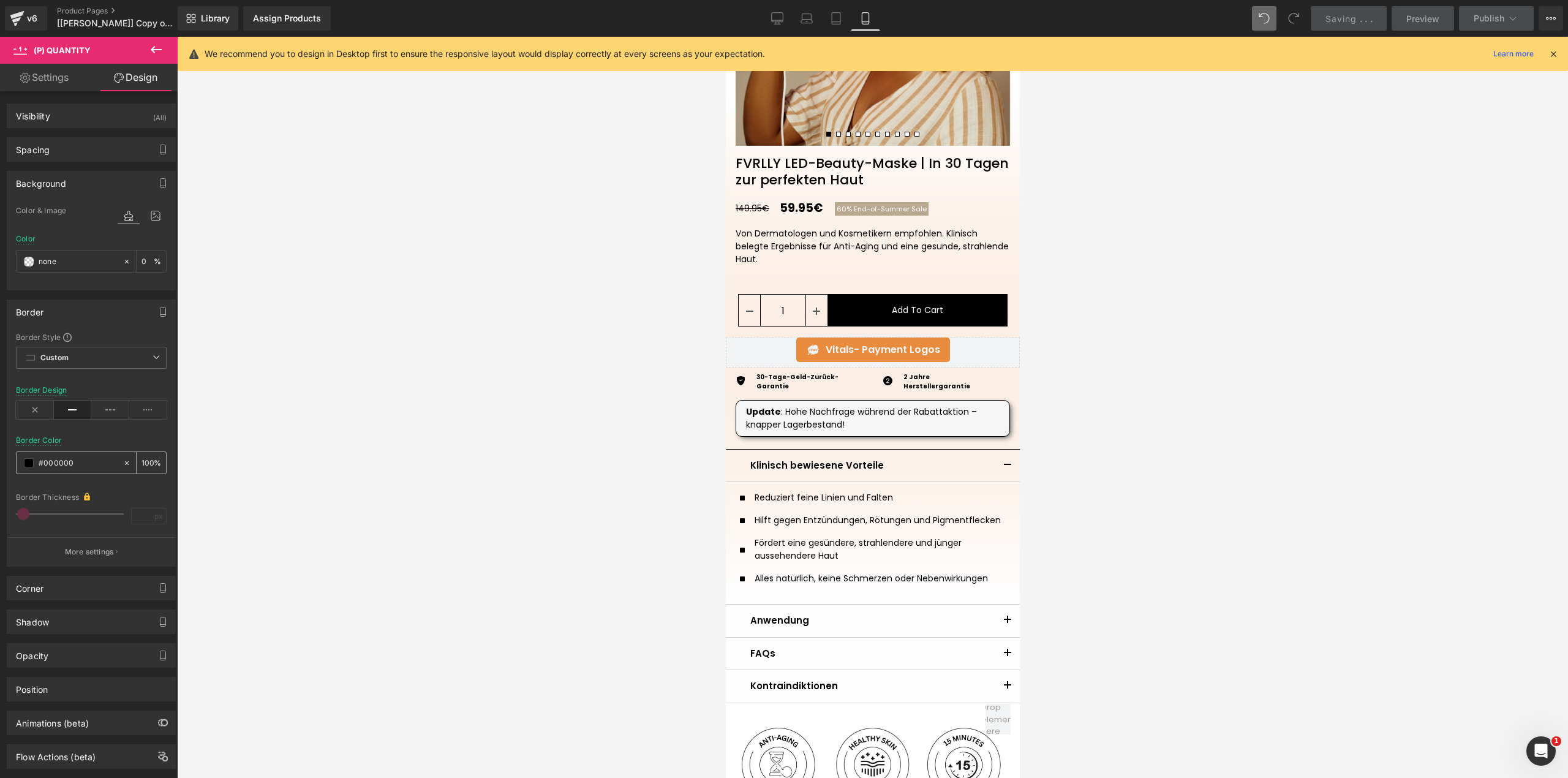
click at [146, 468] on input "number" at bounding box center [148, 462] width 13 height 13
click at [141, 444] on div "Border Color %" at bounding box center [91, 462] width 151 height 52
click at [135, 374] on div "Custom Custom Border Solid Border Dashed Border Dotted" at bounding box center [91, 361] width 151 height 28
click at [138, 368] on span "Custom" at bounding box center [91, 358] width 151 height 22
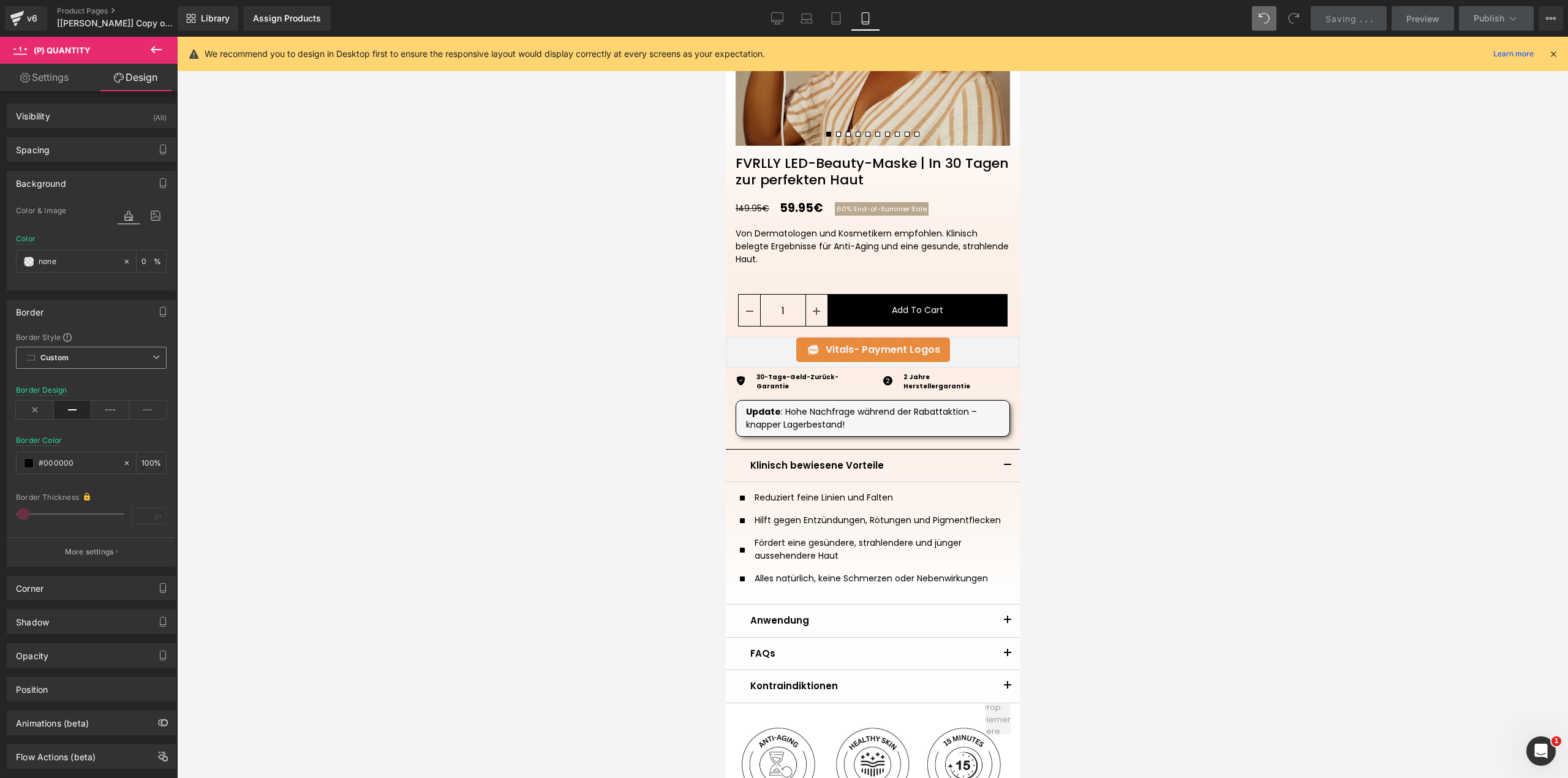
click at [138, 366] on span "Custom" at bounding box center [91, 358] width 151 height 22
click at [131, 341] on div "Border Style" at bounding box center [91, 336] width 151 height 9
click at [129, 358] on span "Custom" at bounding box center [91, 358] width 151 height 22
click at [103, 398] on li "Border Solid" at bounding box center [91, 404] width 151 height 22
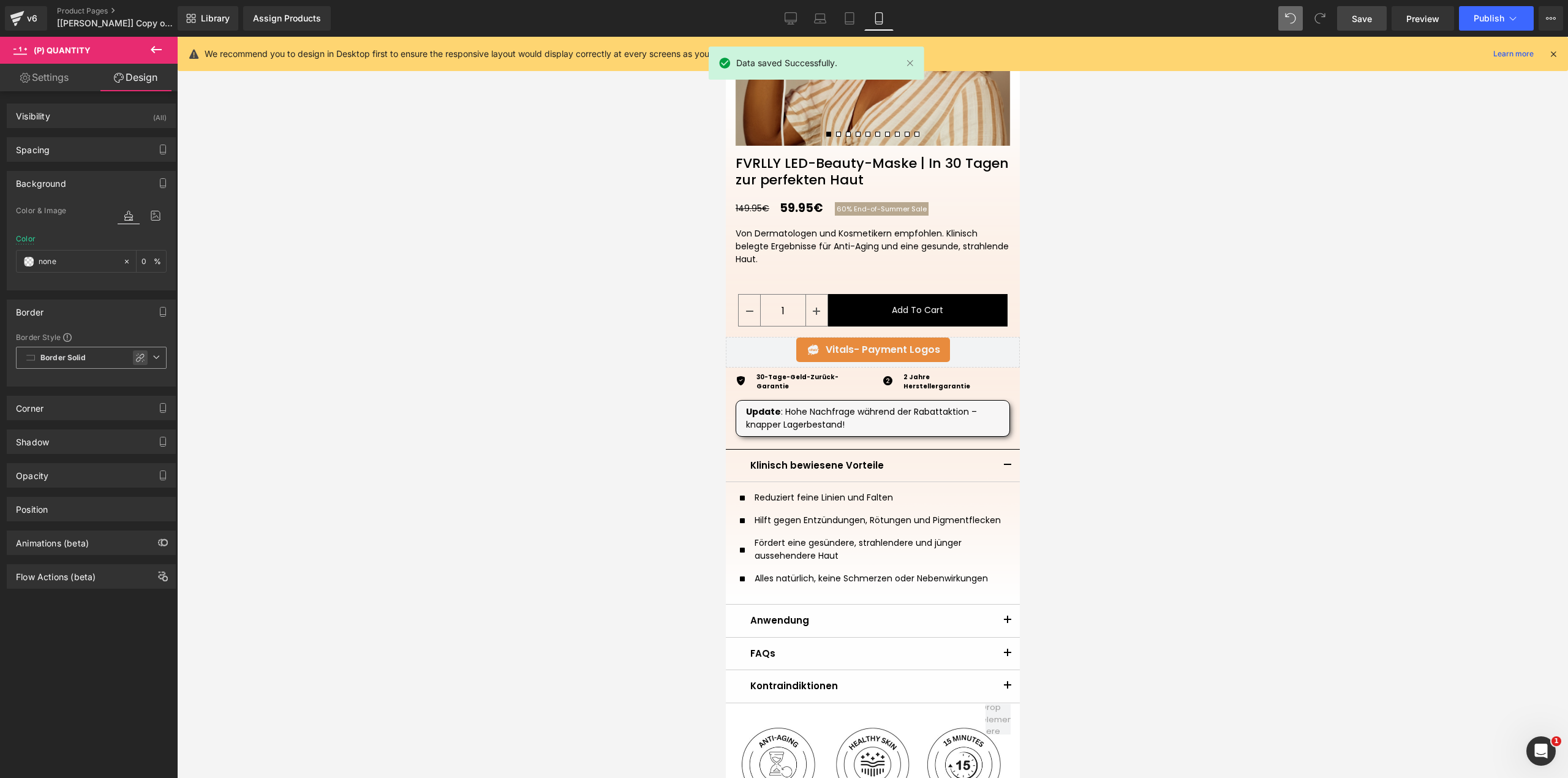
click at [133, 361] on div at bounding box center [140, 358] width 15 height 15
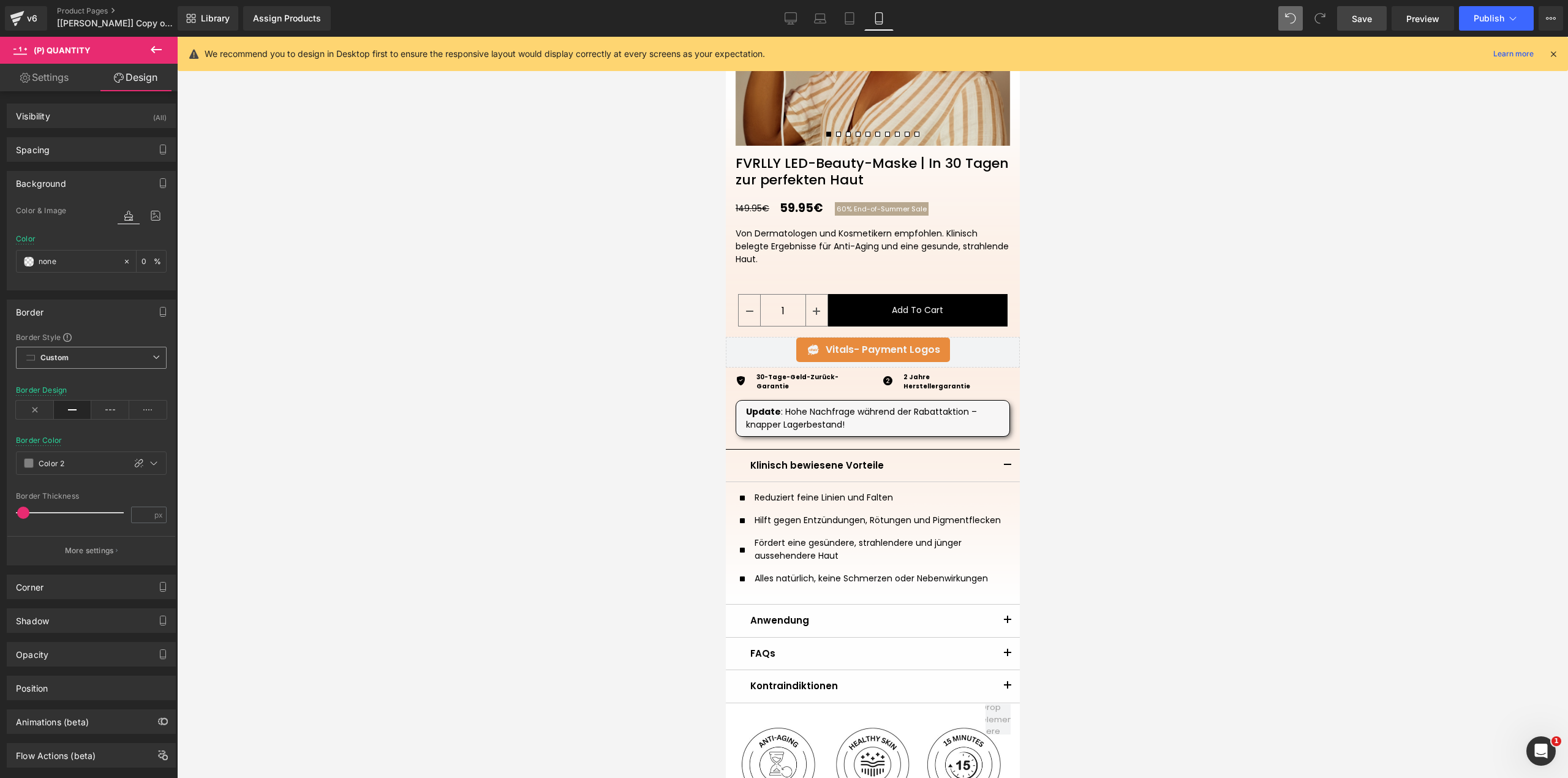
click at [77, 442] on div "Border Color %" at bounding box center [91, 462] width 151 height 53
click at [87, 555] on p "More settings" at bounding box center [89, 551] width 49 height 11
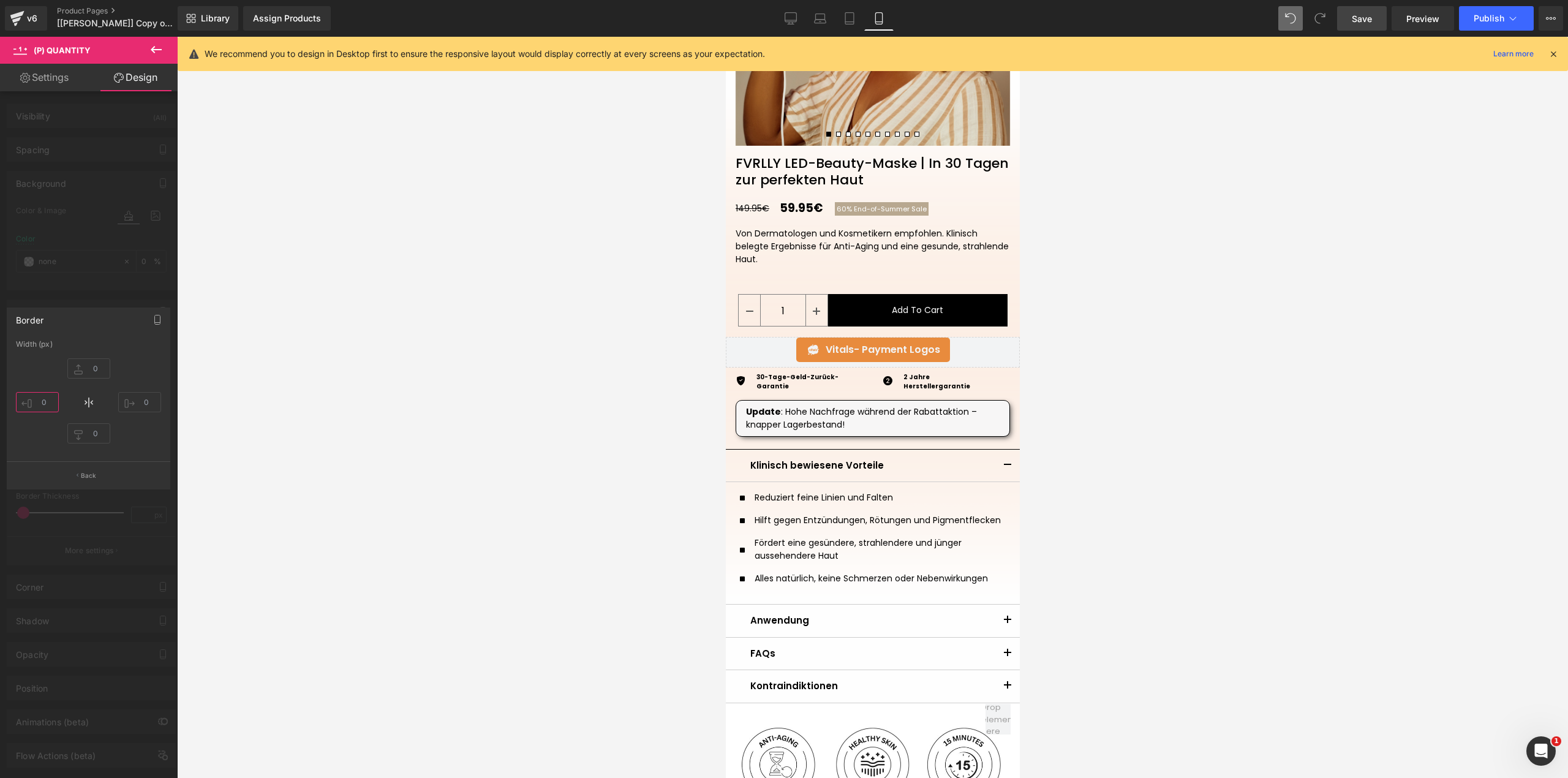
click at [52, 403] on input "text" at bounding box center [37, 402] width 43 height 21
click at [52, 403] on input "0" at bounding box center [37, 402] width 43 height 21
type input "1"
click at [86, 400] on icon at bounding box center [88, 402] width 15 height 15
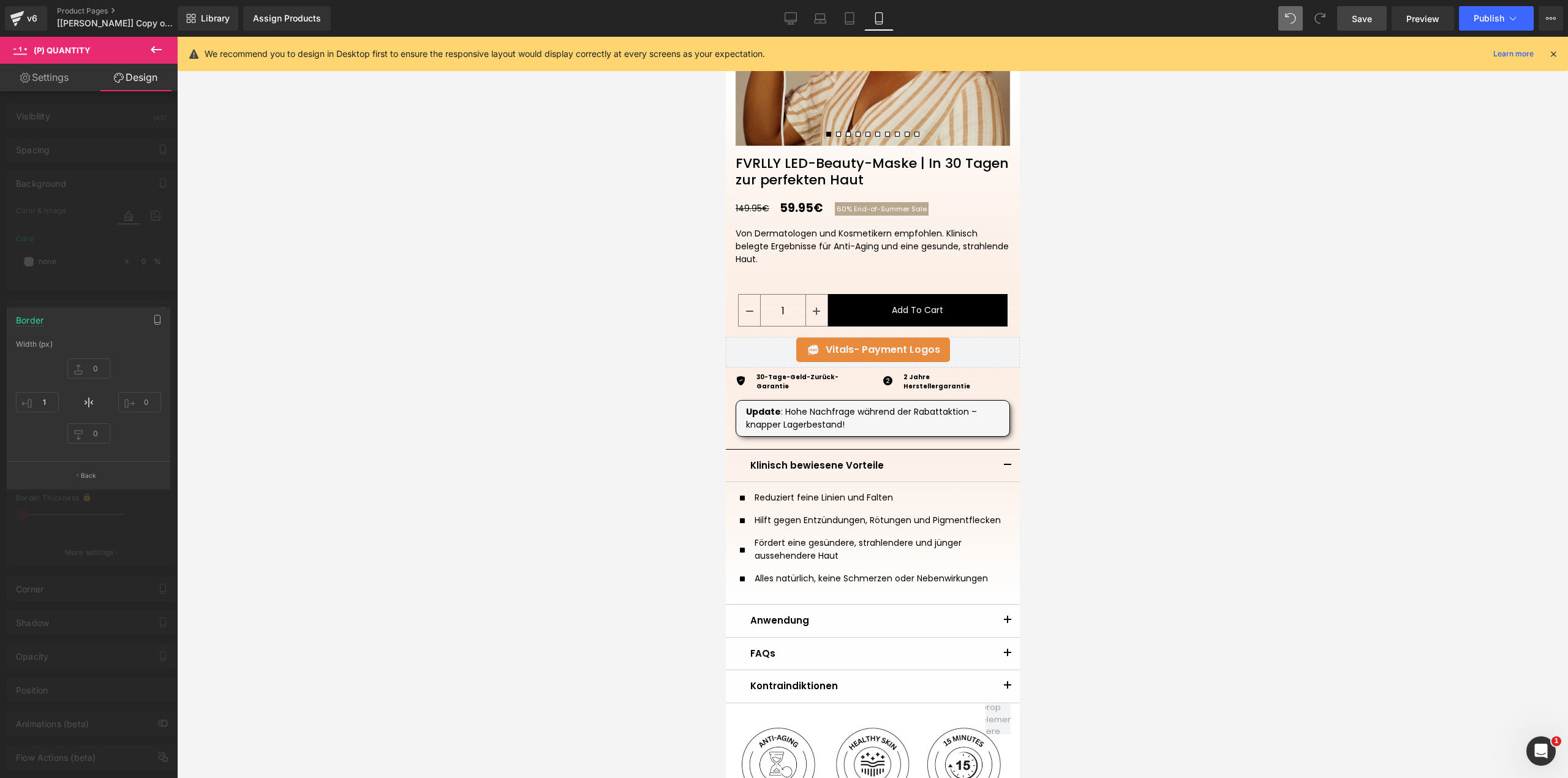
click at [109, 408] on div "1" at bounding box center [88, 403] width 145 height 98
click at [94, 481] on button "Back" at bounding box center [88, 475] width 163 height 28
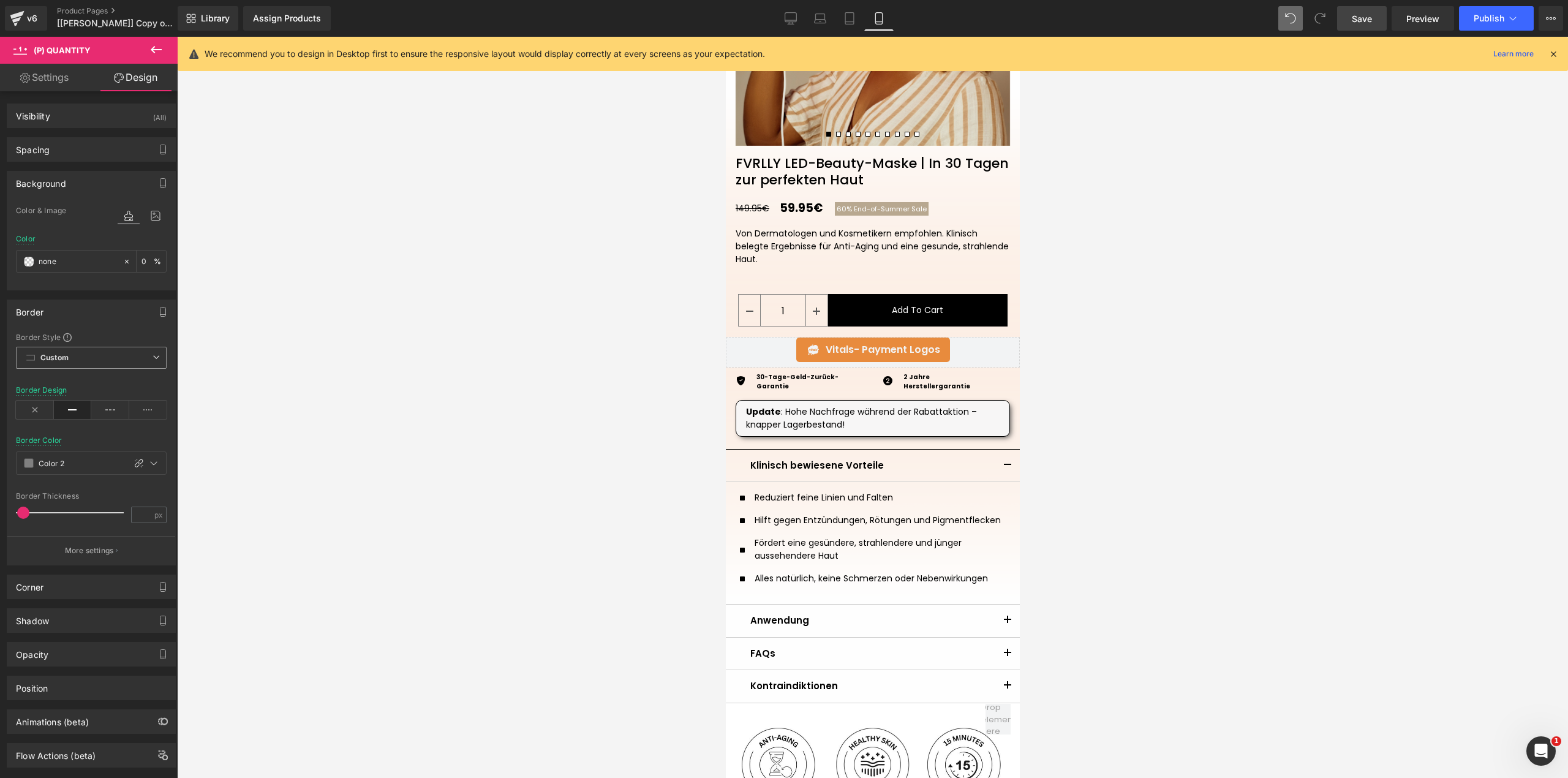
scroll to position [31, 0]
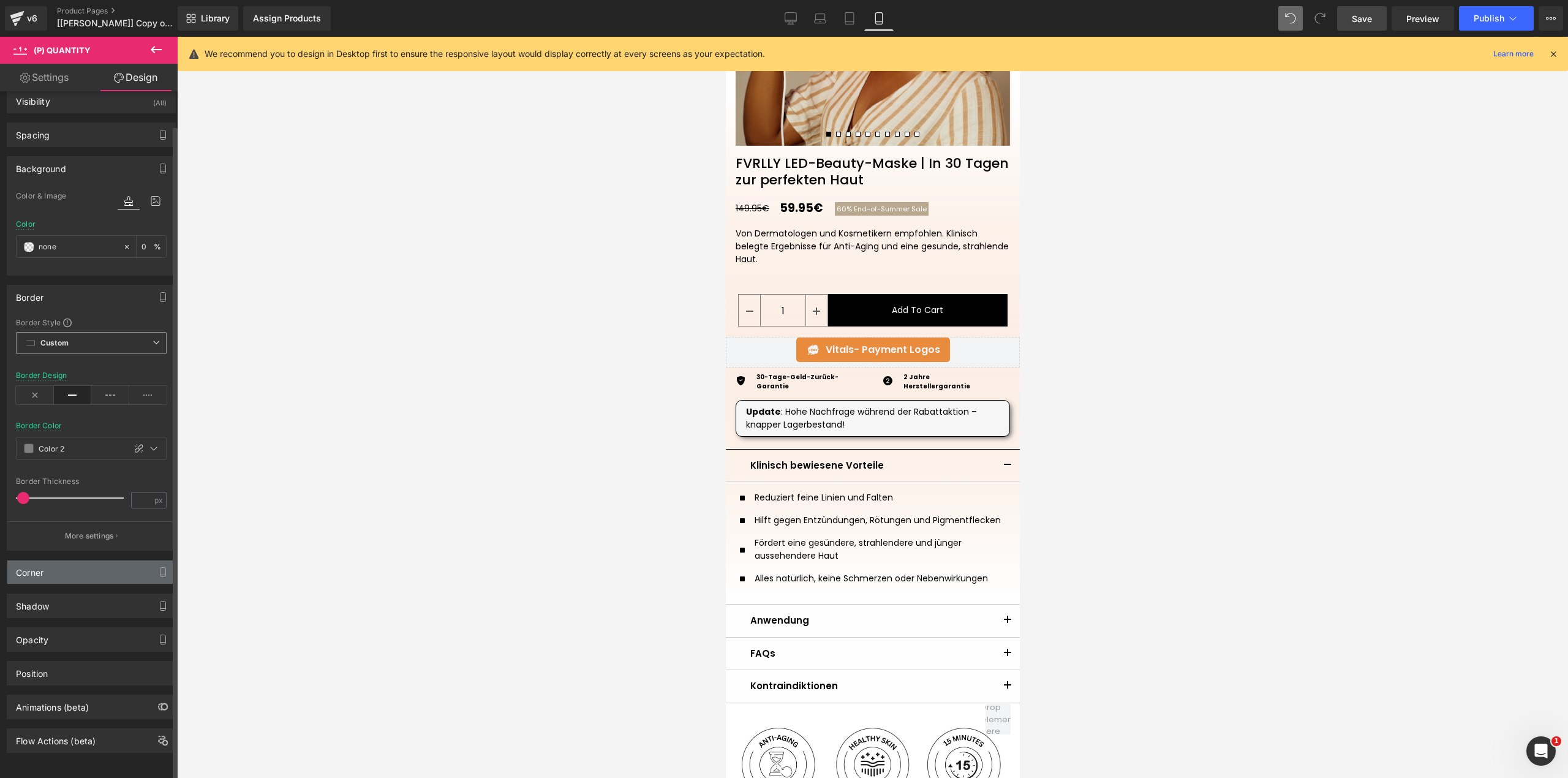
click at [77, 561] on div "Corner" at bounding box center [91, 572] width 168 height 23
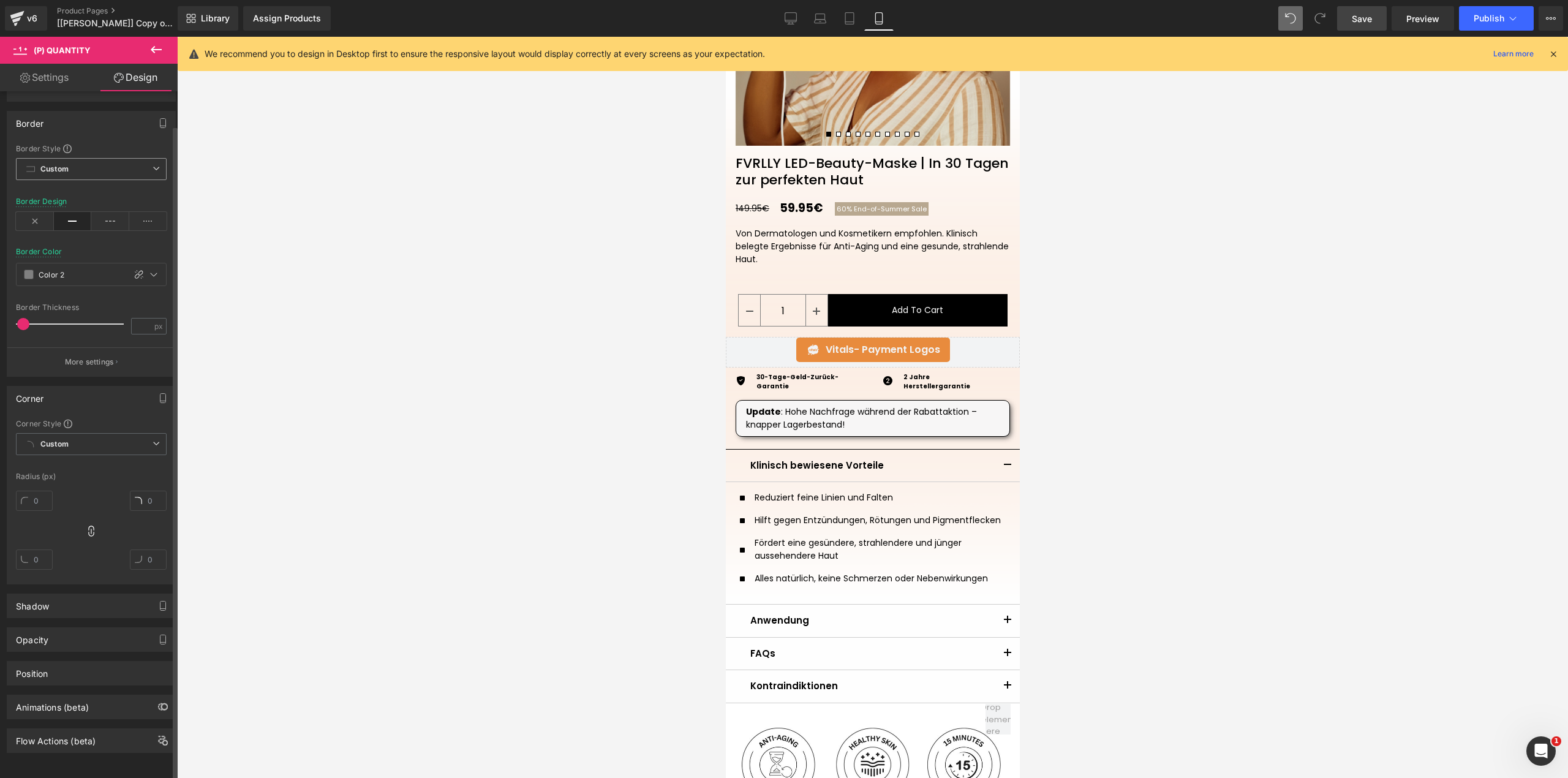
scroll to position [205, 0]
click at [81, 628] on div "Opacity" at bounding box center [91, 639] width 168 height 23
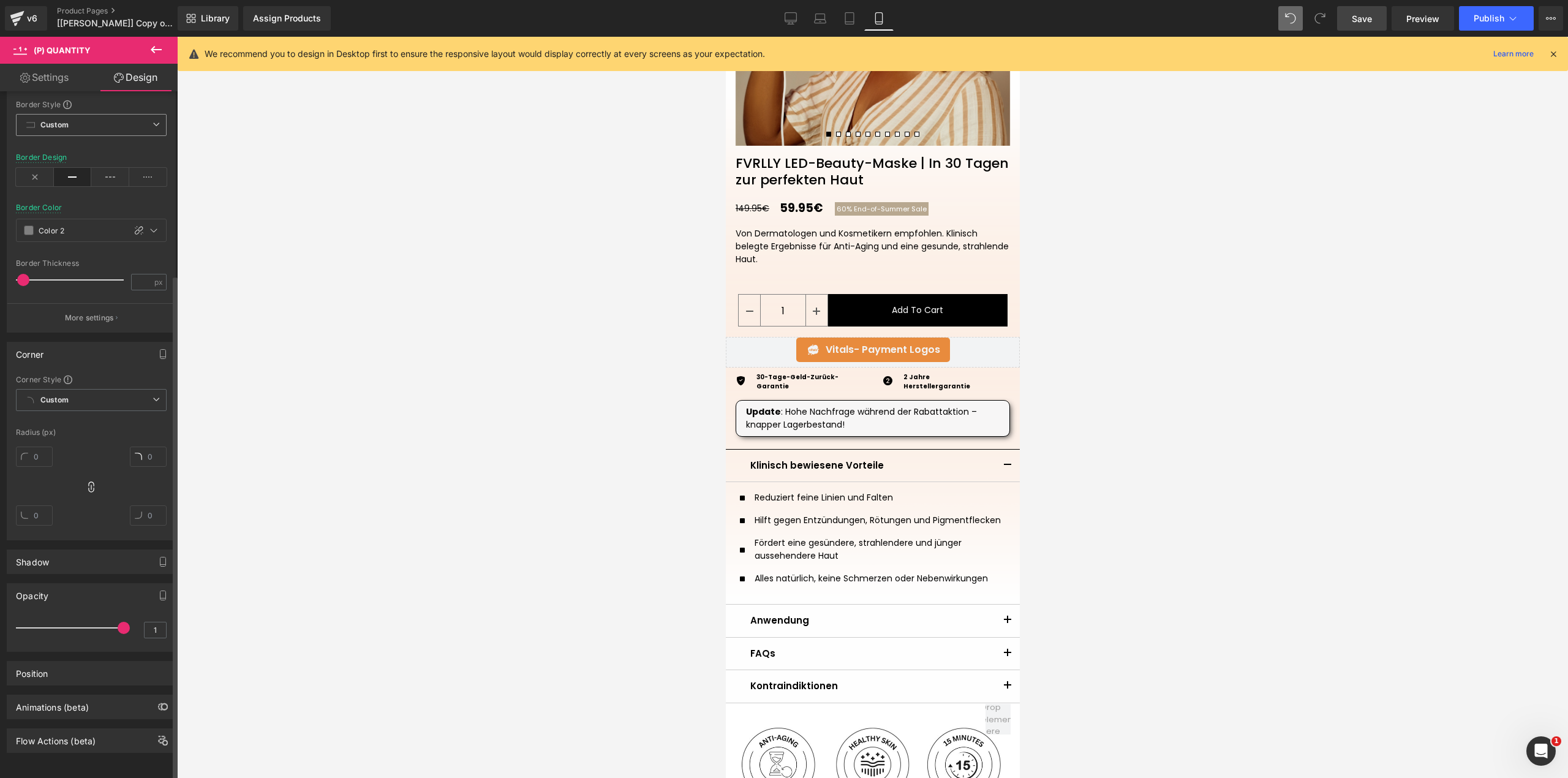
click at [86, 550] on div "Shadow Shadow Style Drop Shadow Outer Shadow Shadow Color % More settings" at bounding box center [92, 562] width 169 height 24
click at [84, 551] on div "Shadow" at bounding box center [91, 562] width 168 height 23
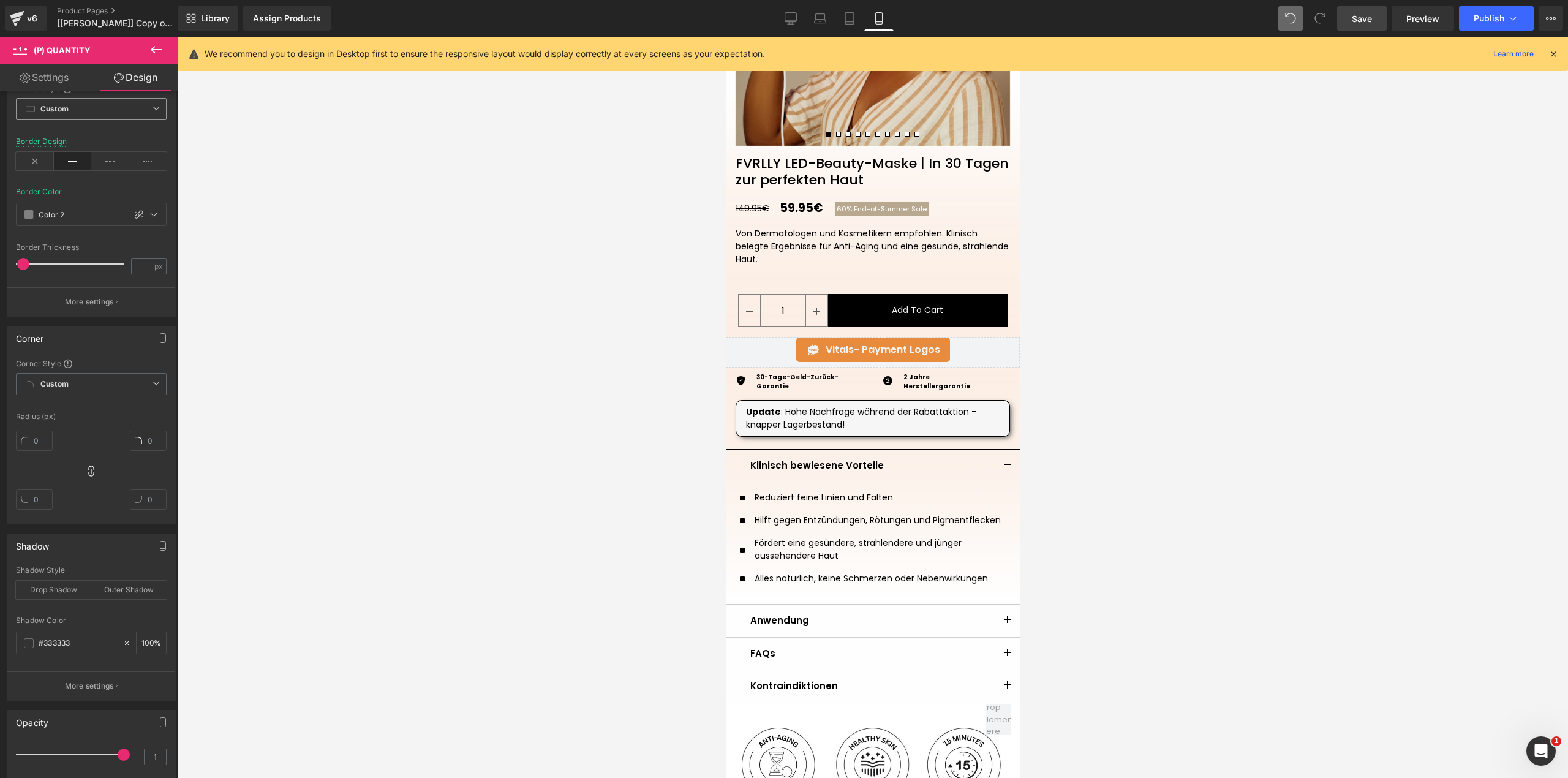
click at [1059, 299] on div at bounding box center [872, 408] width 1391 height 742
click at [1358, 17] on span "Save" at bounding box center [1362, 19] width 21 height 13
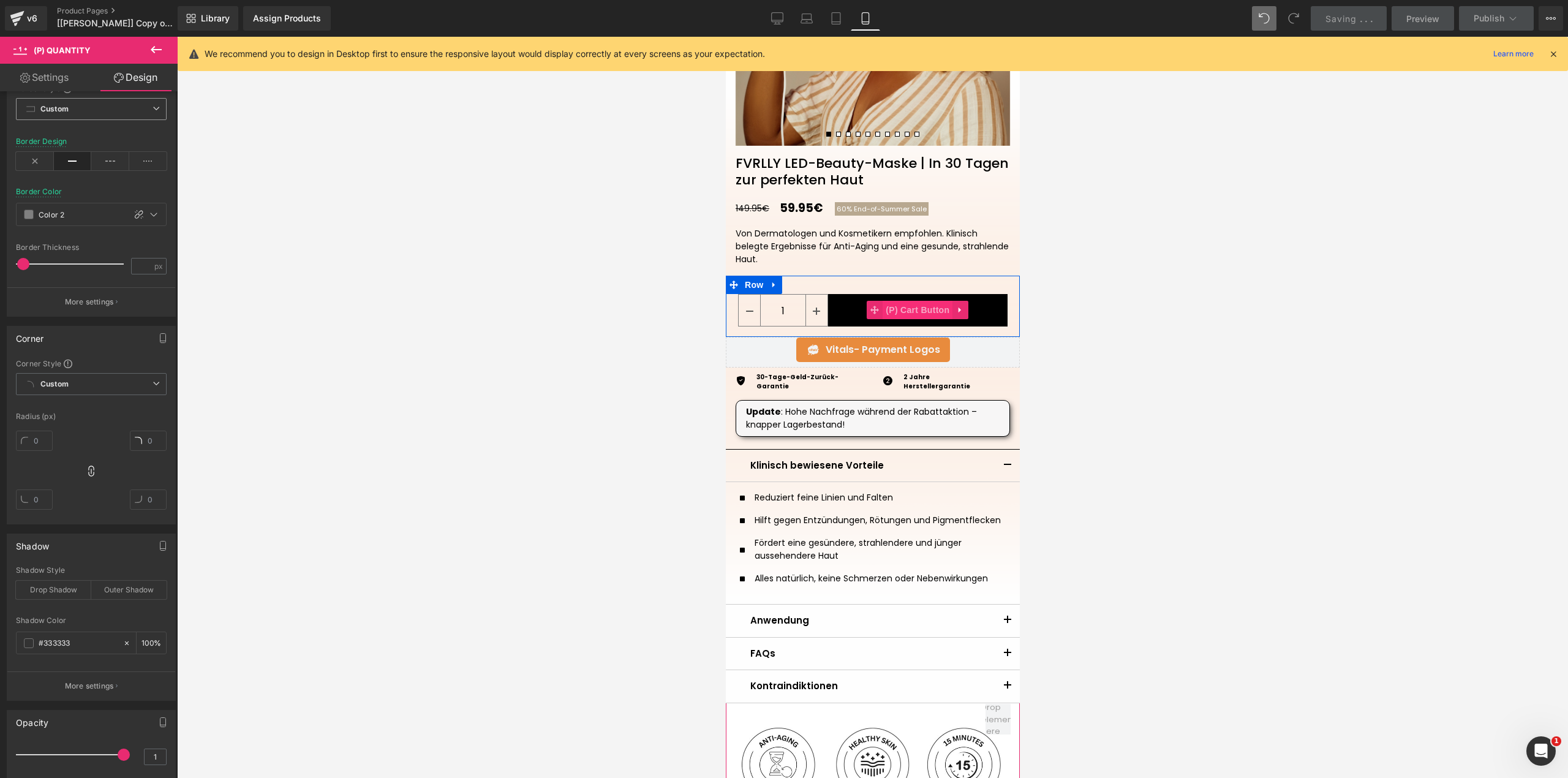
click at [897, 312] on span "(P) Cart Button" at bounding box center [917, 310] width 69 height 18
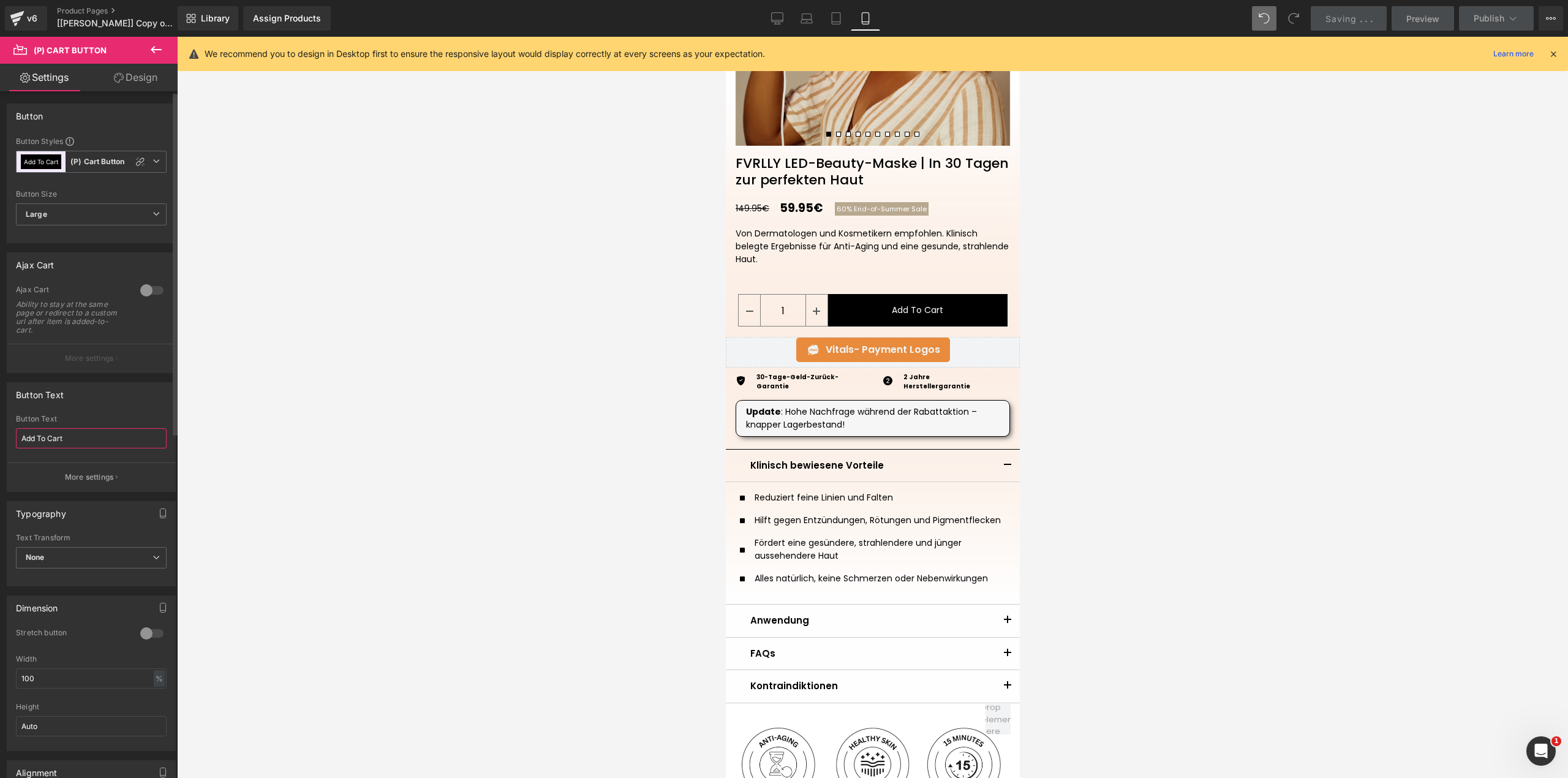
click at [87, 440] on input "Add To Cart" at bounding box center [91, 438] width 151 height 21
paste input "In den Warenkorb"
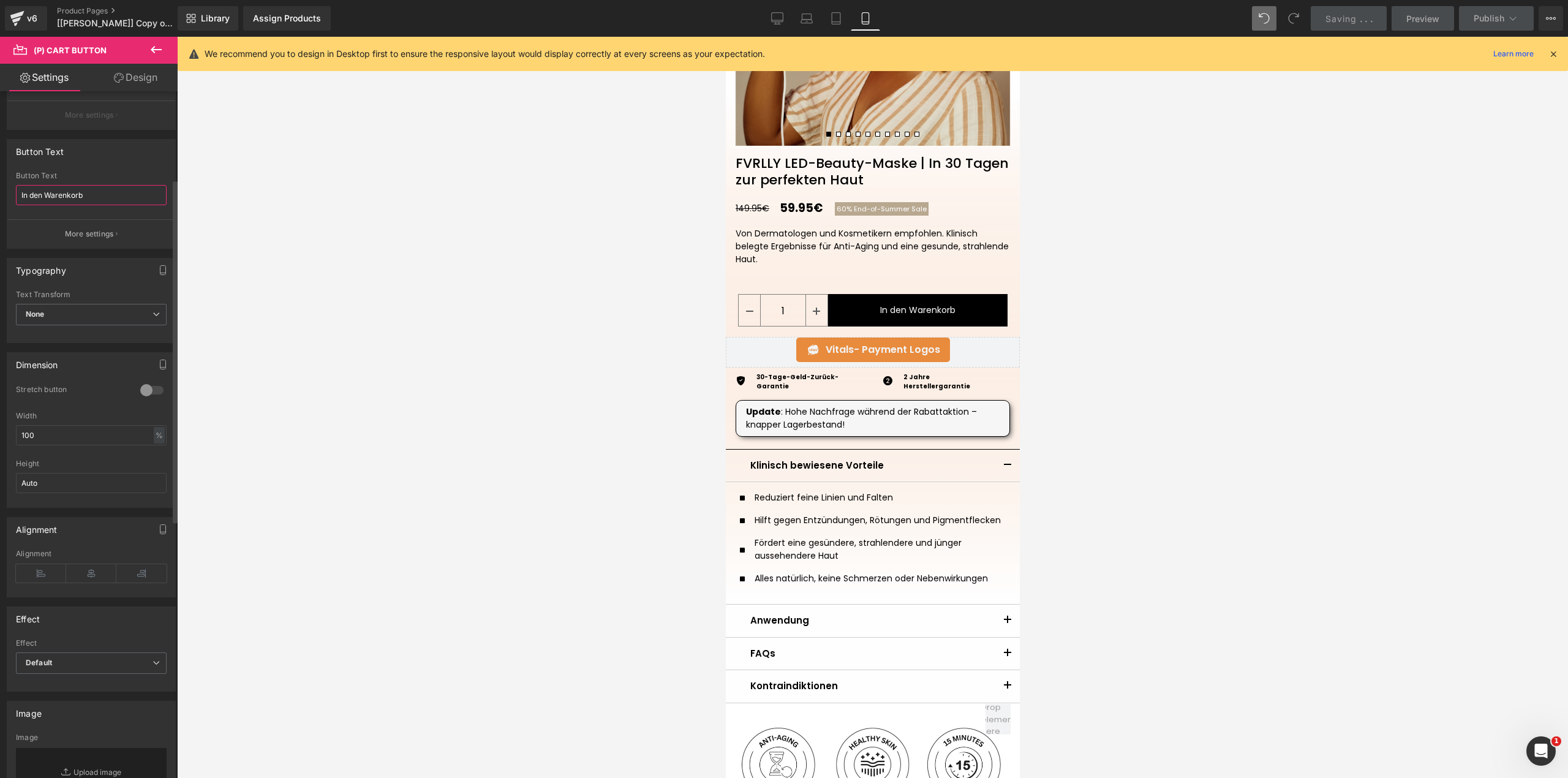
scroll to position [245, 0]
type input "In den Warenkorb"
click at [84, 309] on span "None" at bounding box center [91, 312] width 151 height 21
click at [99, 280] on div "Typography" at bounding box center [91, 268] width 168 height 23
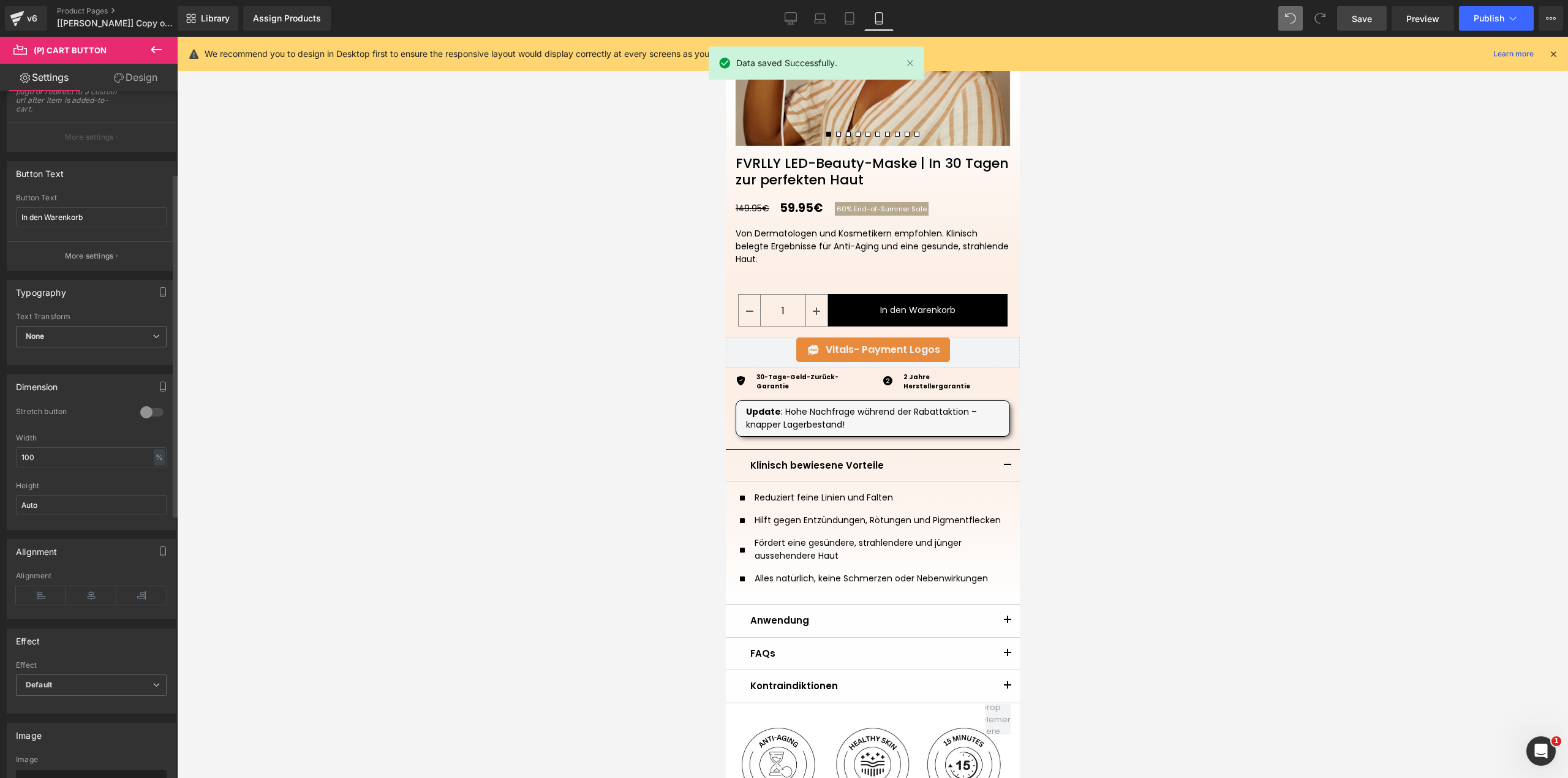
scroll to position [163, 0]
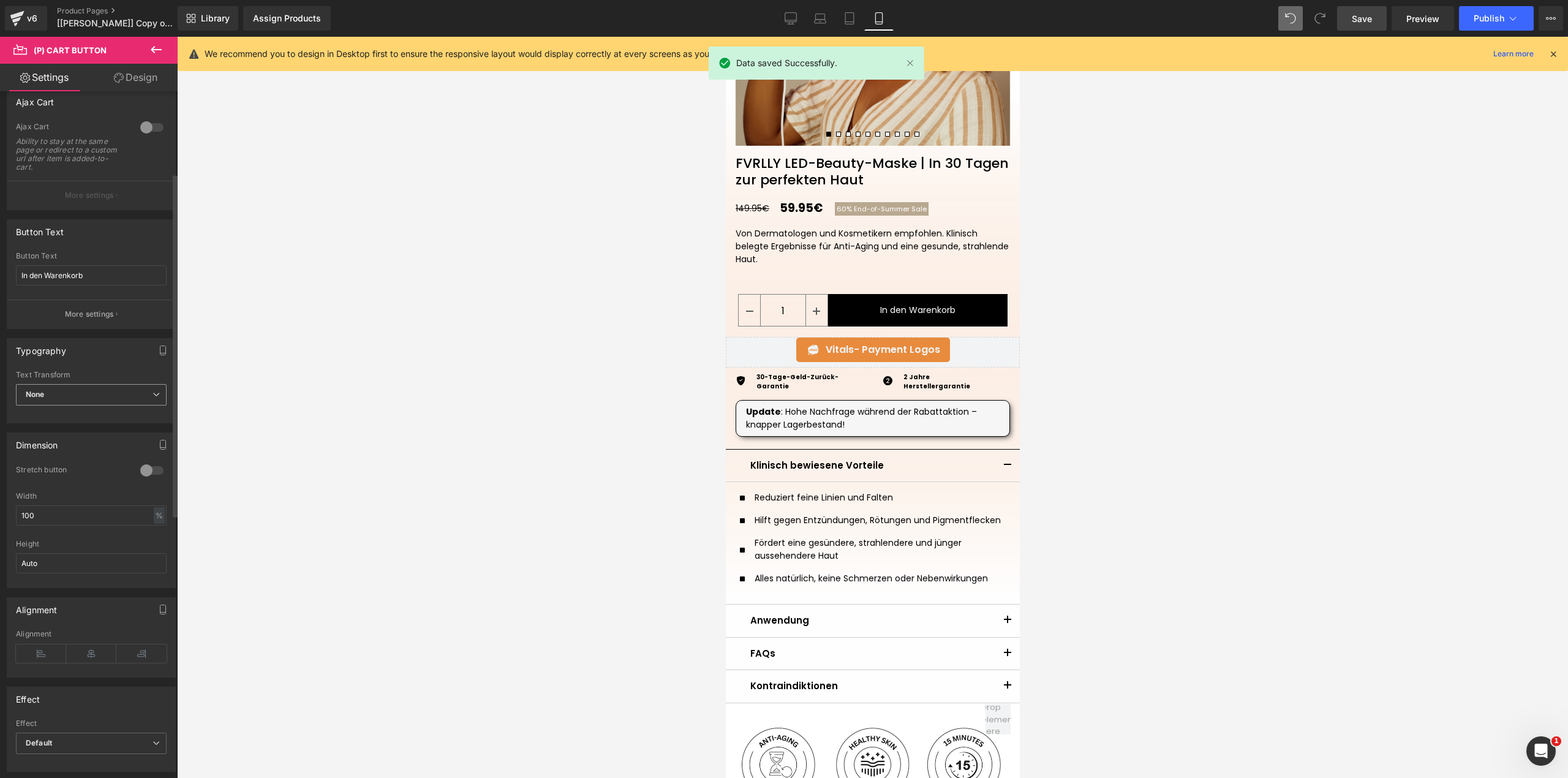
click at [82, 386] on span "None" at bounding box center [91, 394] width 151 height 21
click at [93, 354] on div "Typography" at bounding box center [88, 350] width 163 height 23
click at [94, 321] on button "More settings" at bounding box center [91, 314] width 168 height 28
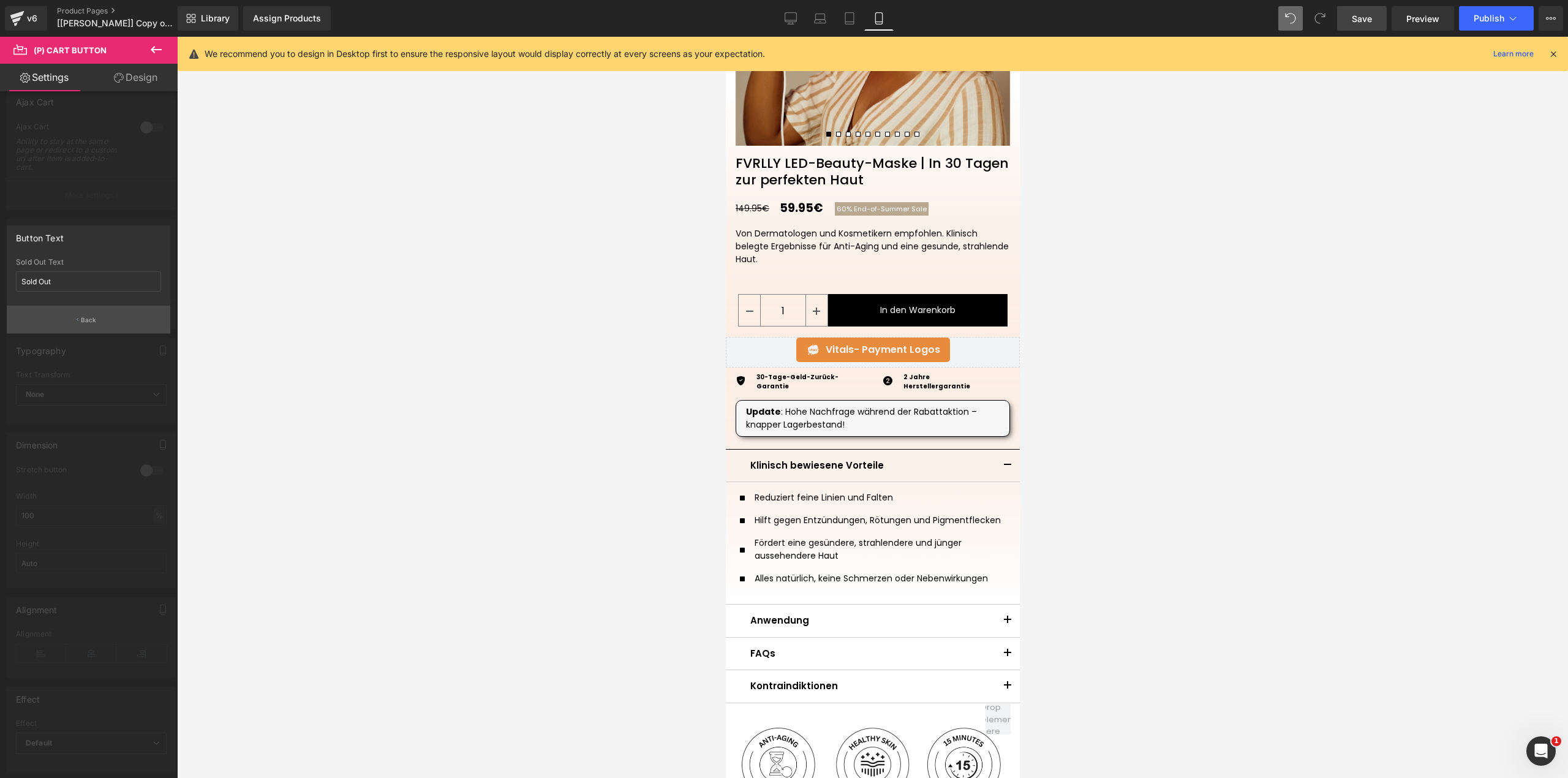
click at [96, 314] on button "Back" at bounding box center [88, 319] width 163 height 28
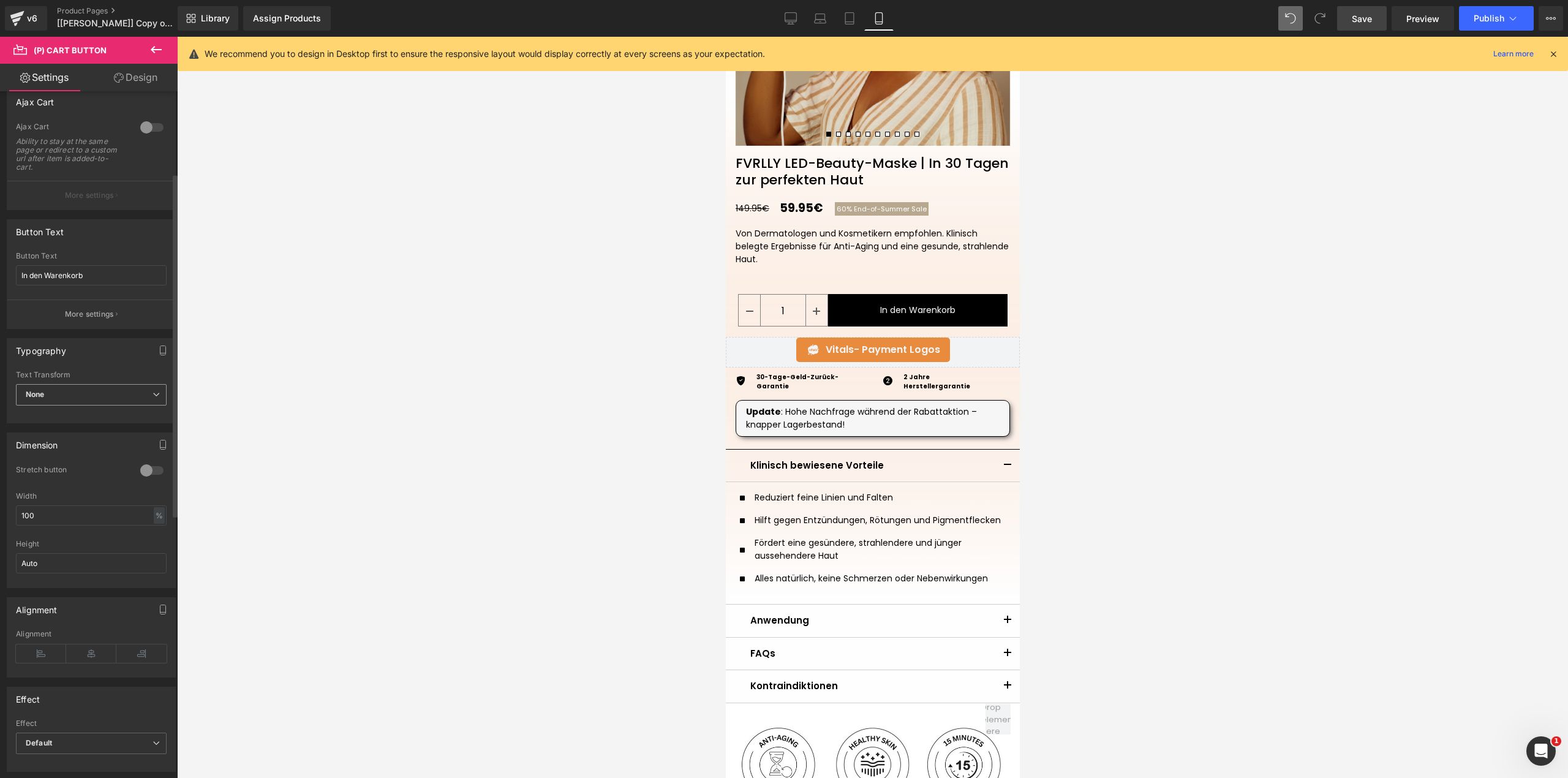
click at [116, 397] on span "None" at bounding box center [91, 394] width 151 height 21
click at [83, 473] on li "Capitalize" at bounding box center [88, 472] width 146 height 18
click at [92, 397] on span "Capitalize" at bounding box center [91, 394] width 151 height 21
click at [96, 423] on li "None" at bounding box center [88, 416] width 146 height 18
click at [111, 425] on div "Dimension 0 Stretch button 0 Stretch button 0 Stretch button 0 Stretch button 1…" at bounding box center [92, 506] width 183 height 165
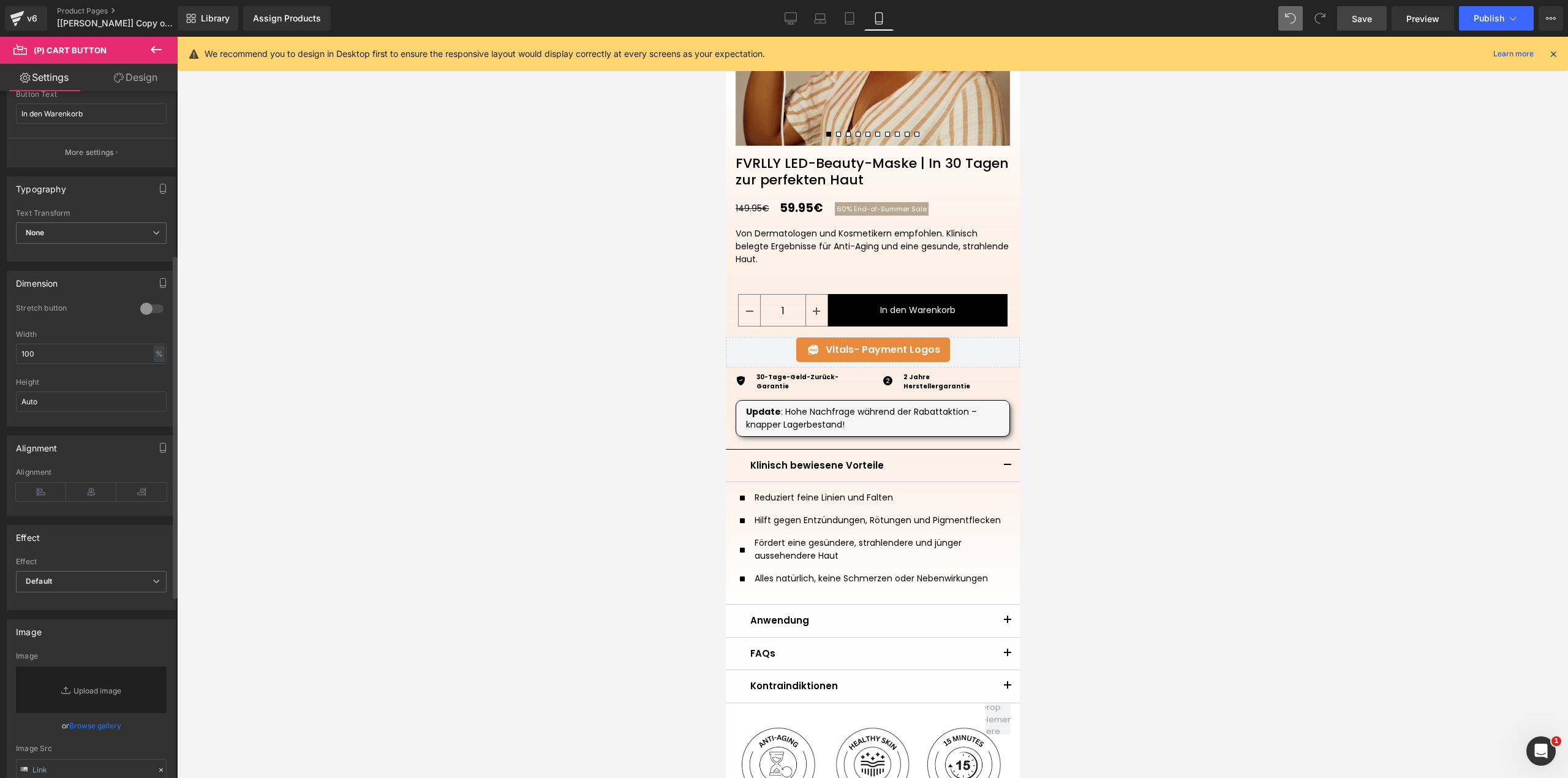
scroll to position [326, 0]
click at [917, 307] on span "(P) Cart Button" at bounding box center [917, 310] width 69 height 18
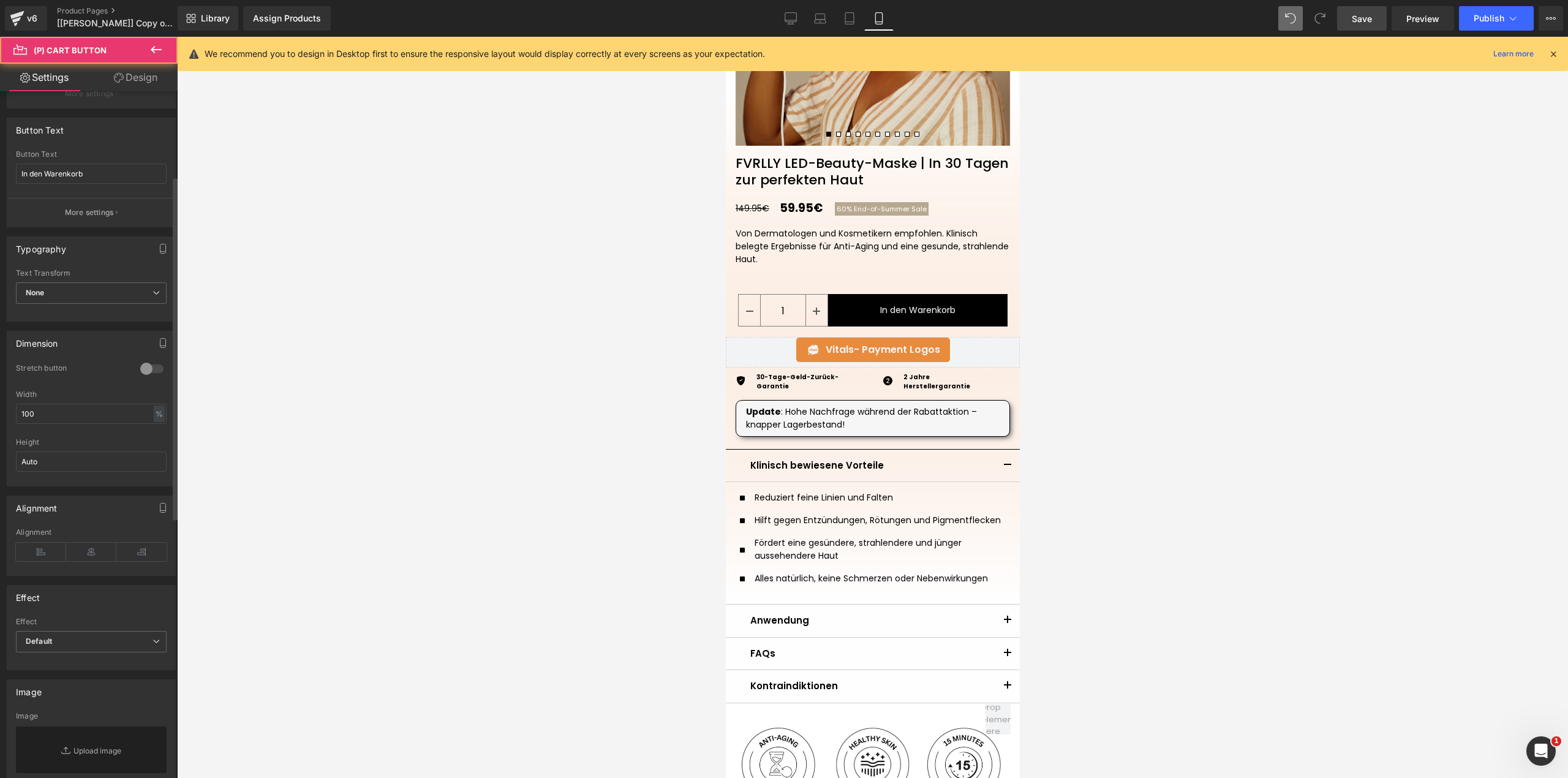
scroll to position [163, 0]
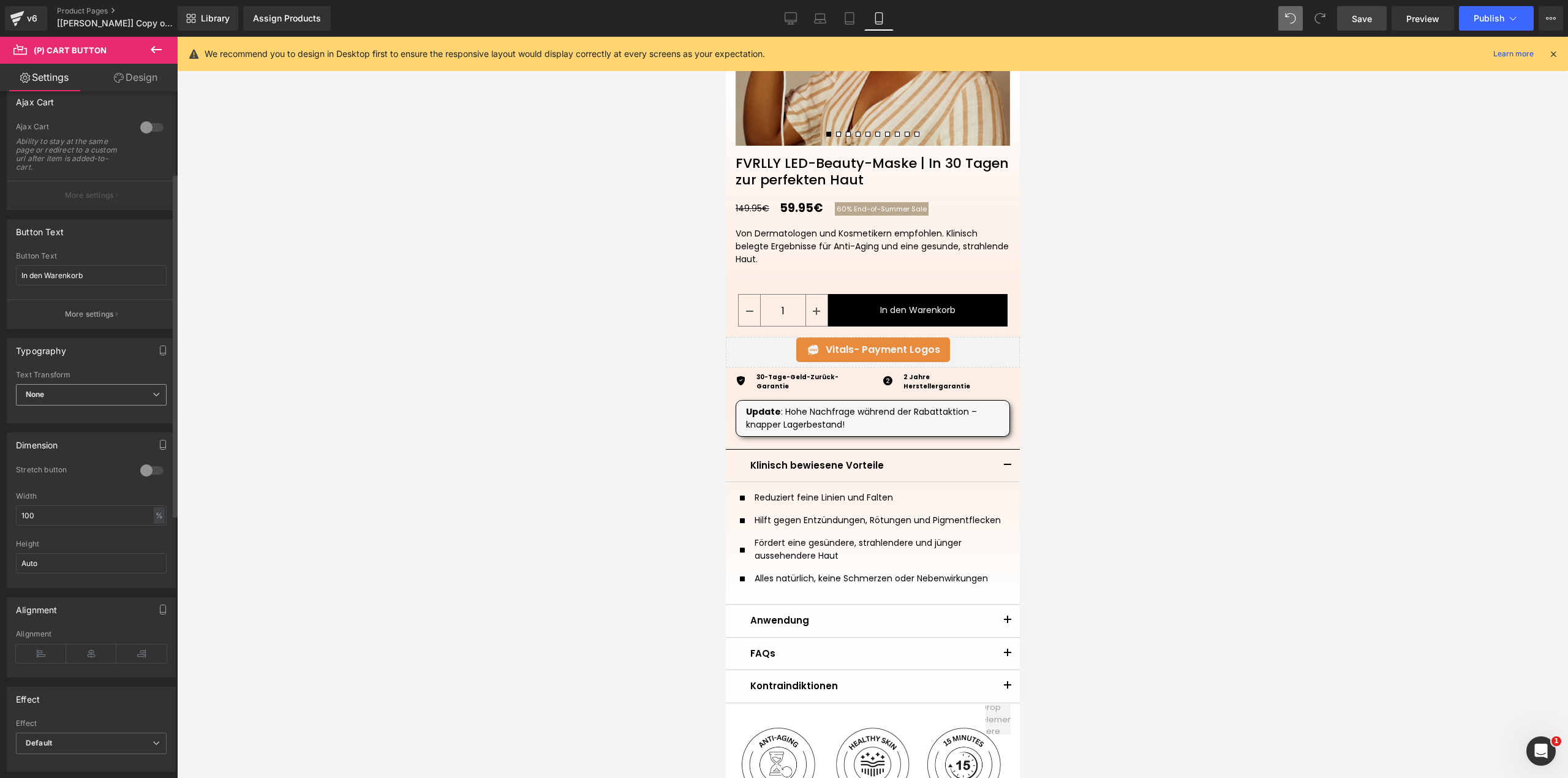
click at [152, 395] on icon at bounding box center [156, 394] width 7 height 7
click at [149, 395] on icon at bounding box center [151, 394] width 7 height 7
click at [804, 17] on link "Desktop" at bounding box center [790, 18] width 29 height 24
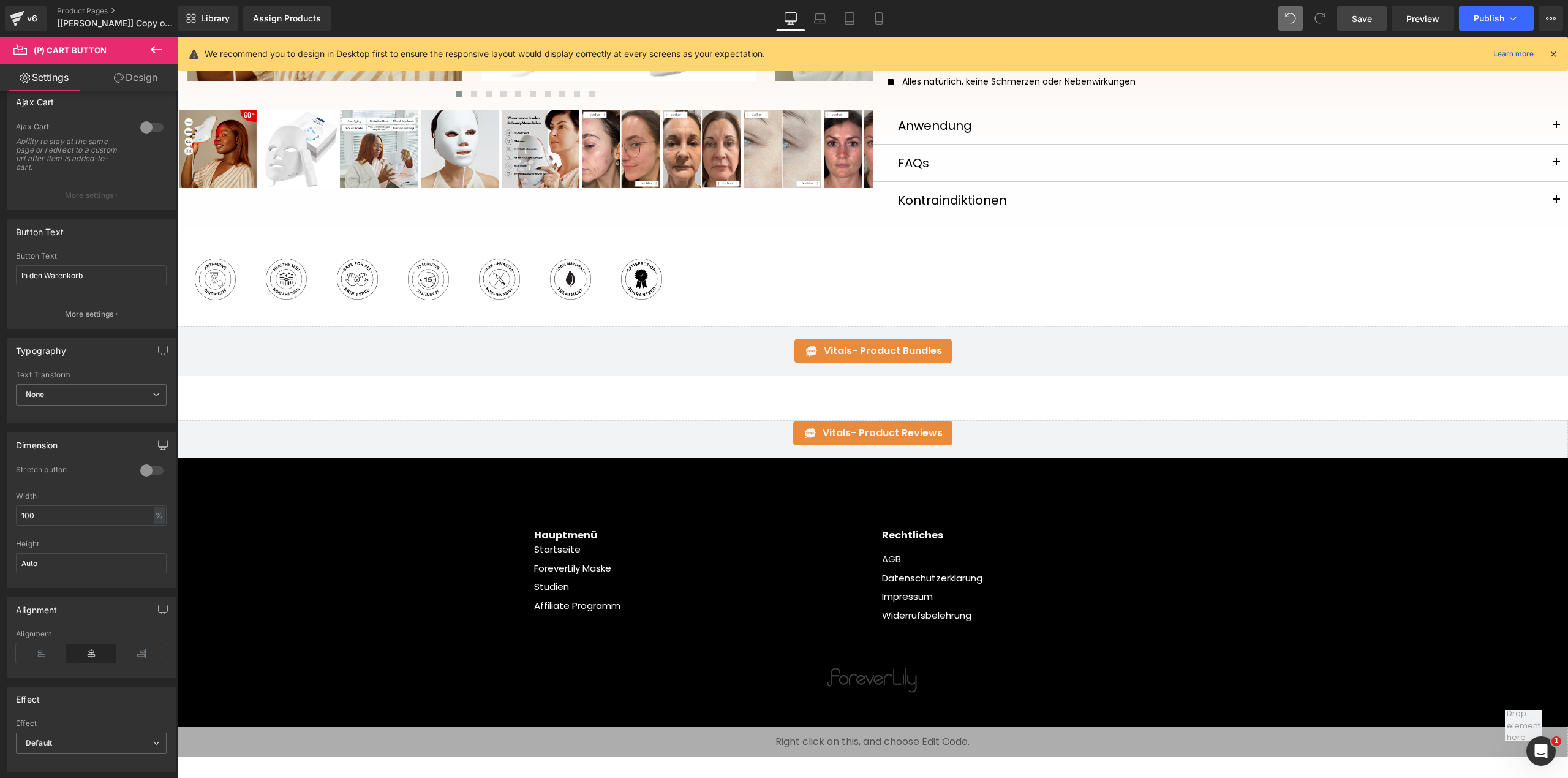
scroll to position [0, 0]
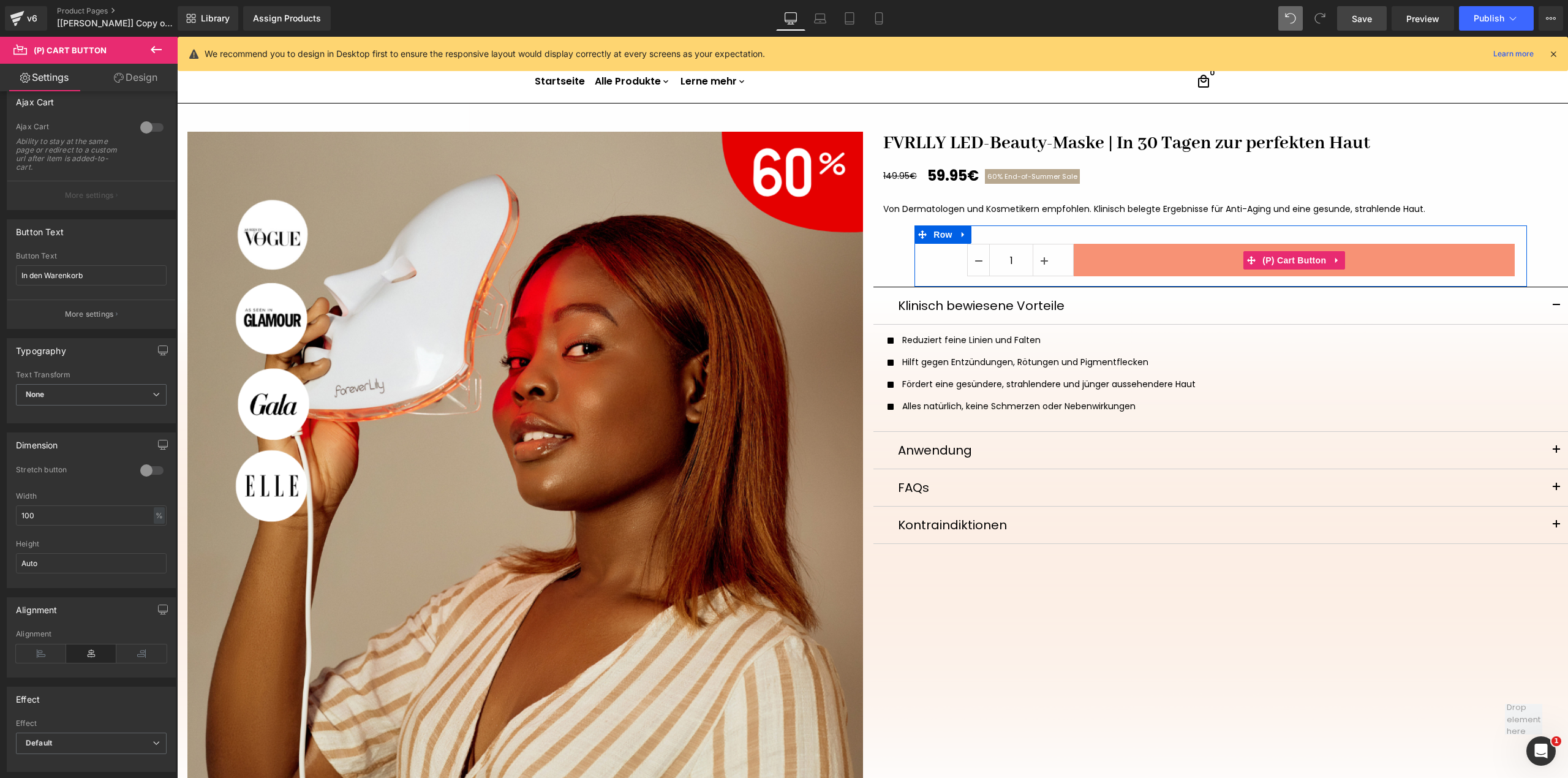
click at [1330, 249] on button "In den Warenkorb" at bounding box center [1294, 260] width 441 height 32
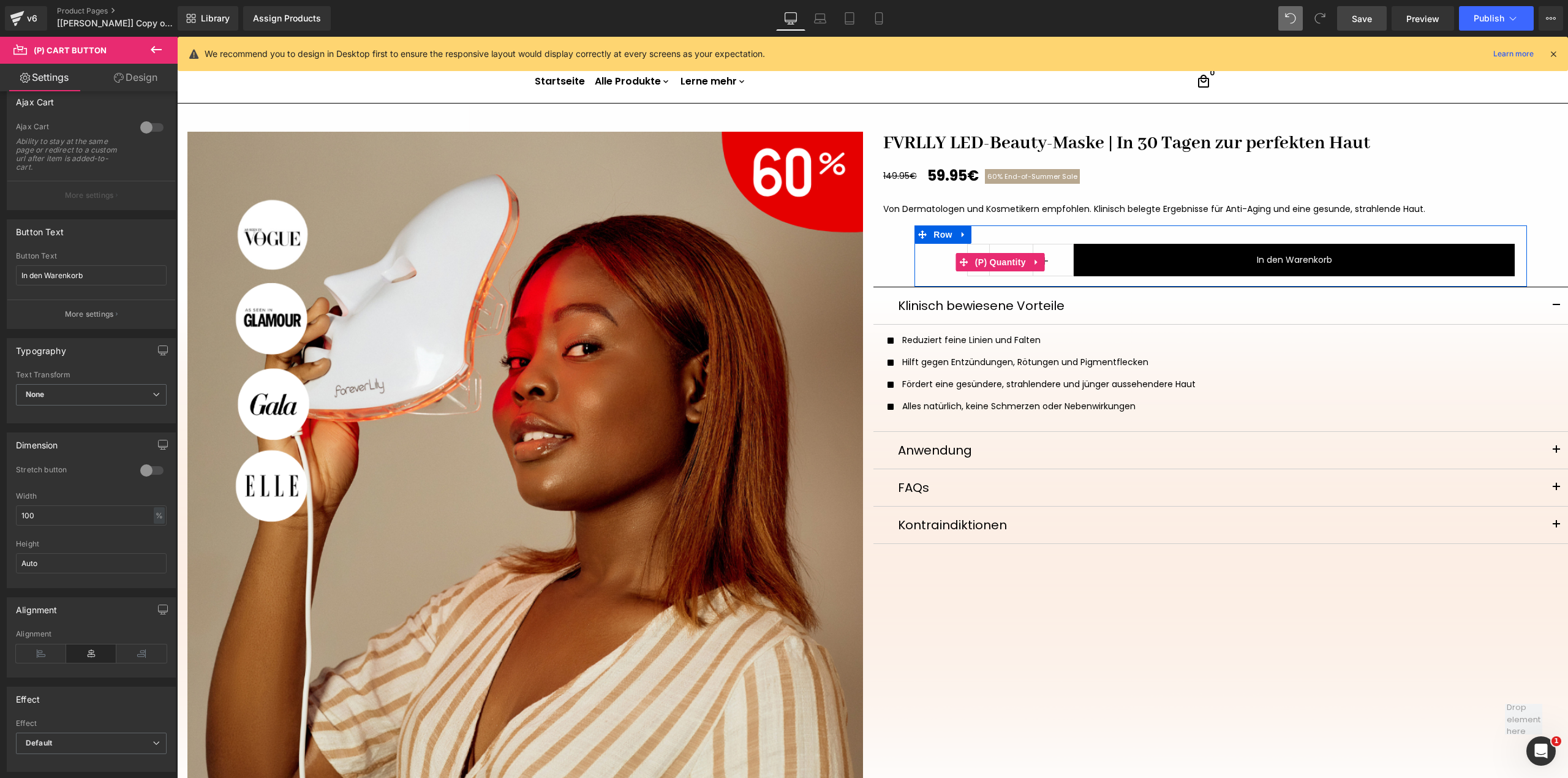
click at [1054, 262] on div "1" at bounding box center [1020, 260] width 107 height 32
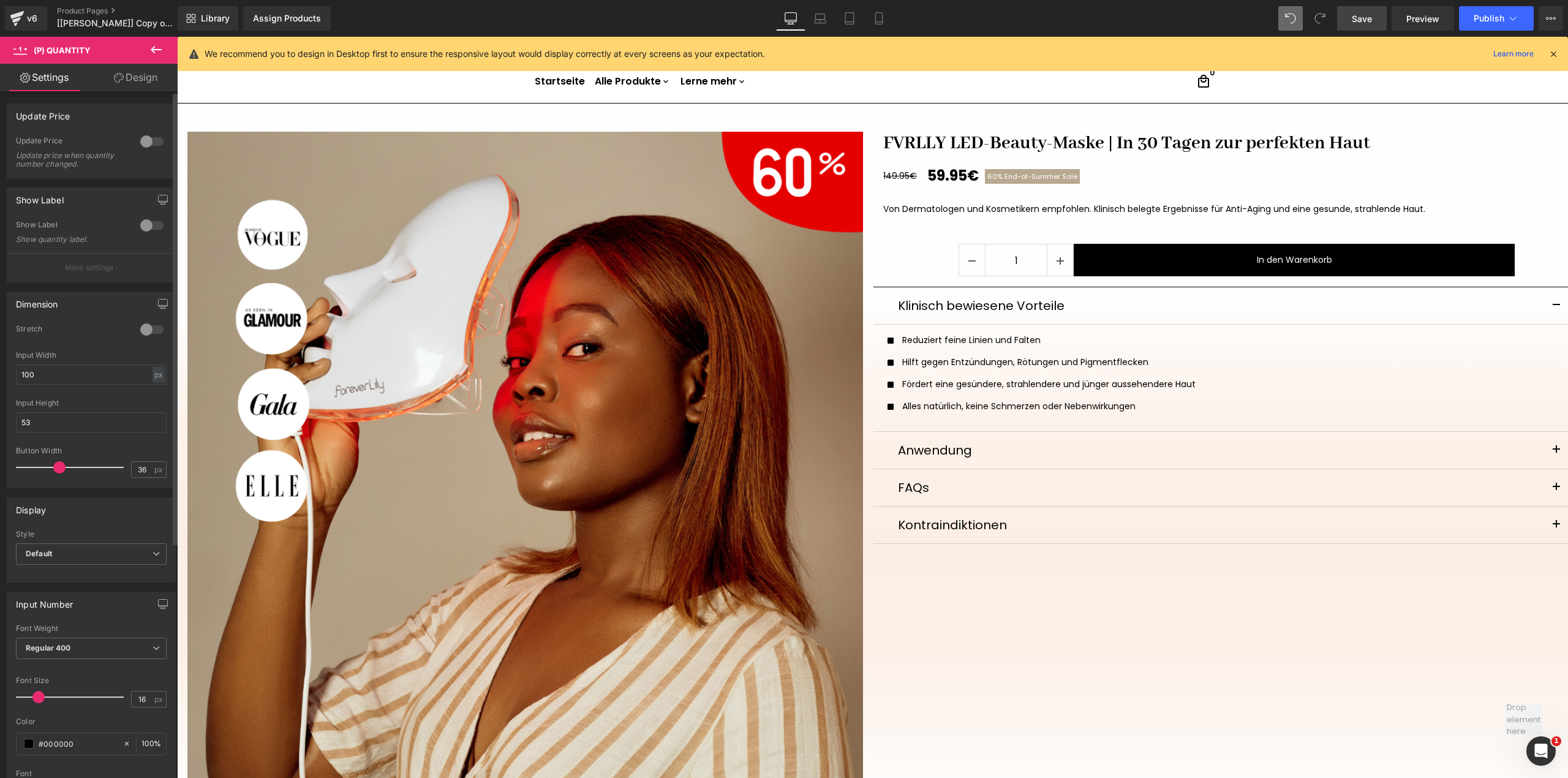
drag, startPoint x: 54, startPoint y: 467, endPoint x: 62, endPoint y: 469, distance: 8.2
click at [62, 469] on span at bounding box center [59, 468] width 13 height 13
click at [135, 79] on link "Design" at bounding box center [136, 77] width 88 height 28
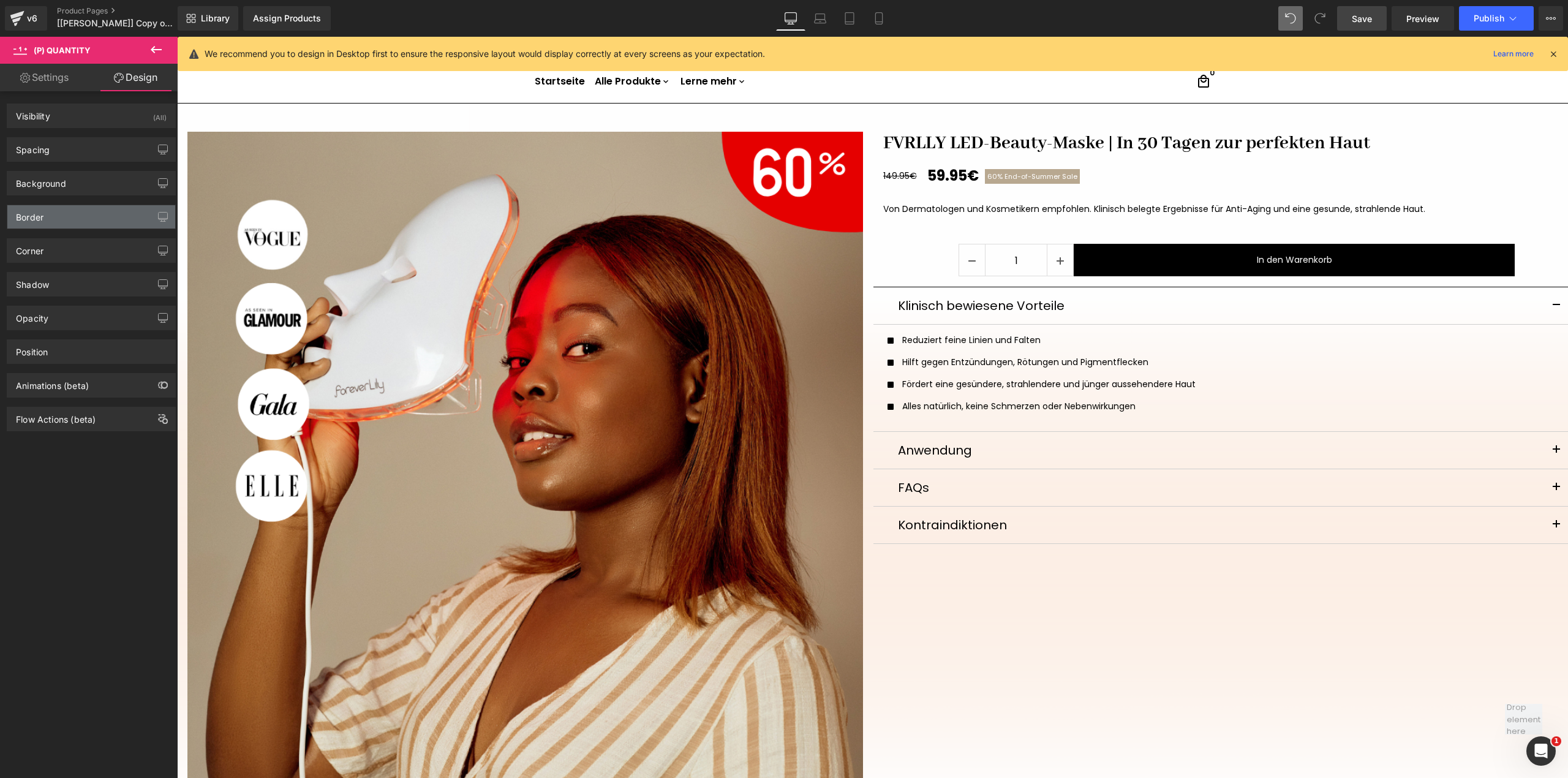
click at [84, 225] on div "Border" at bounding box center [91, 216] width 168 height 23
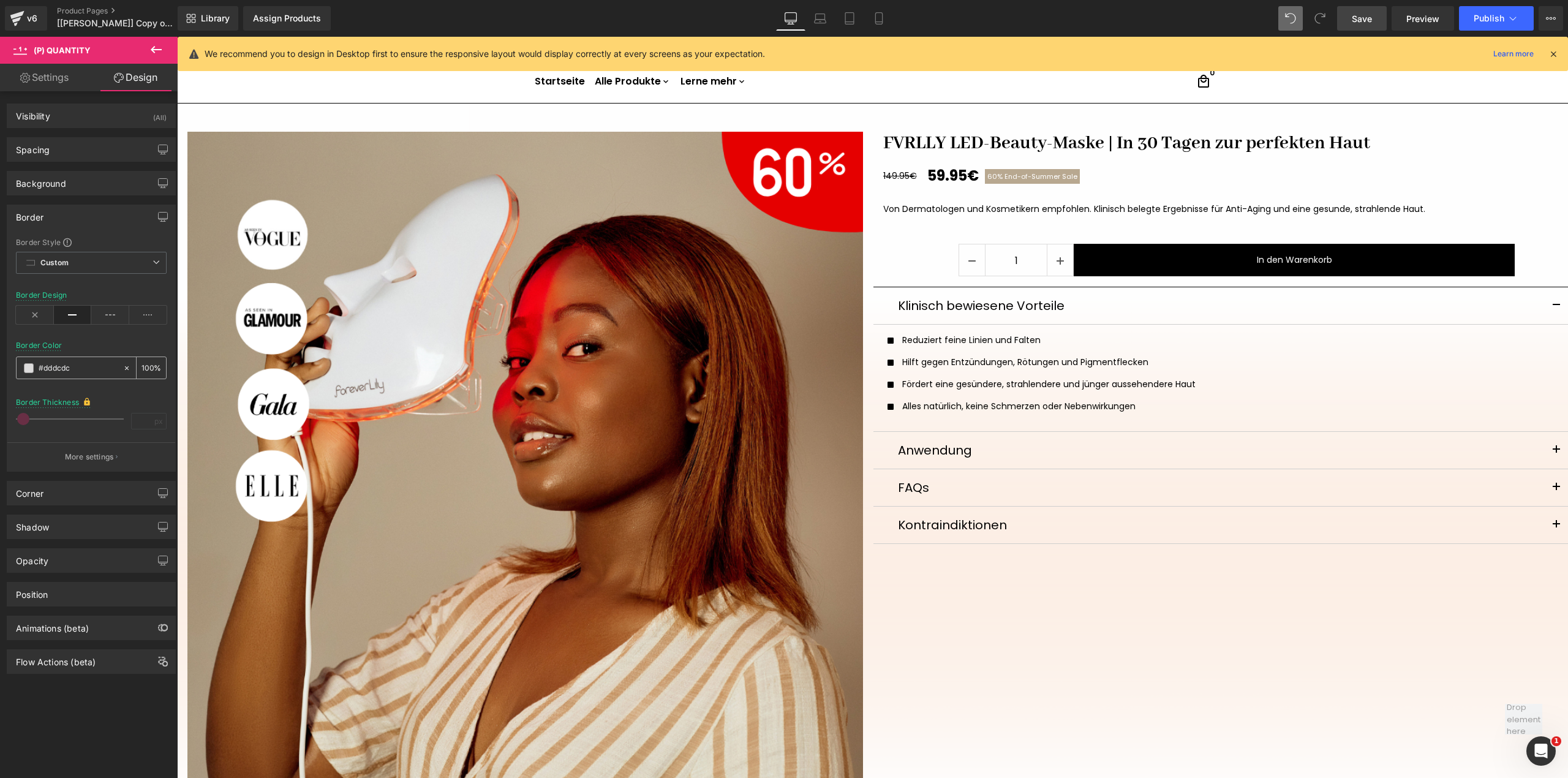
click at [39, 371] on input "text" at bounding box center [77, 368] width 78 height 13
click at [32, 373] on span at bounding box center [28, 368] width 9 height 9
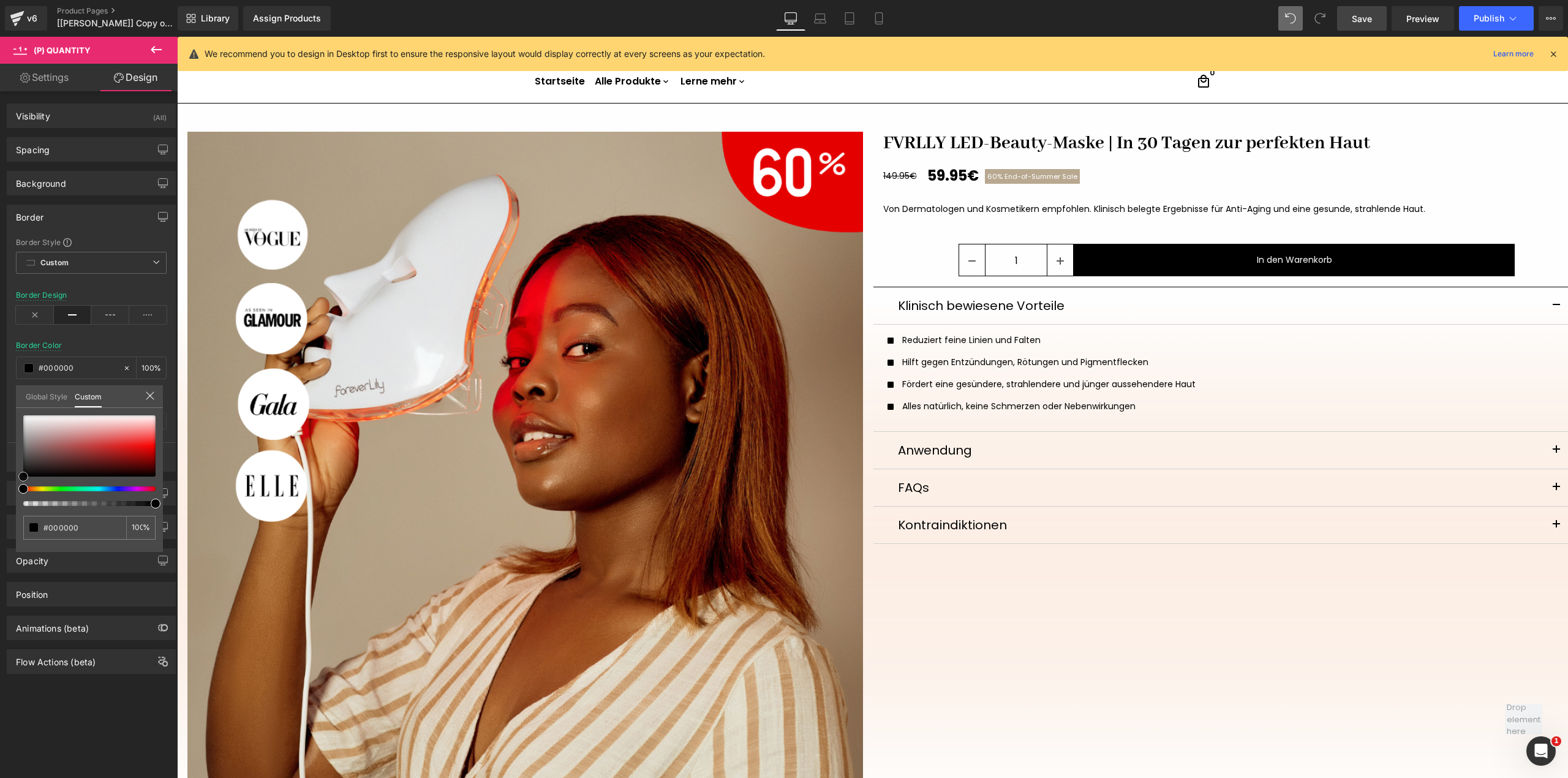
drag, startPoint x: 23, startPoint y: 423, endPoint x: 0, endPoint y: 510, distance: 90.0
click at [0, 472] on div "Border Border Style Custom Border Solid Border Dashed Border Dotted Custom Cust…" at bounding box center [92, 333] width 183 height 276
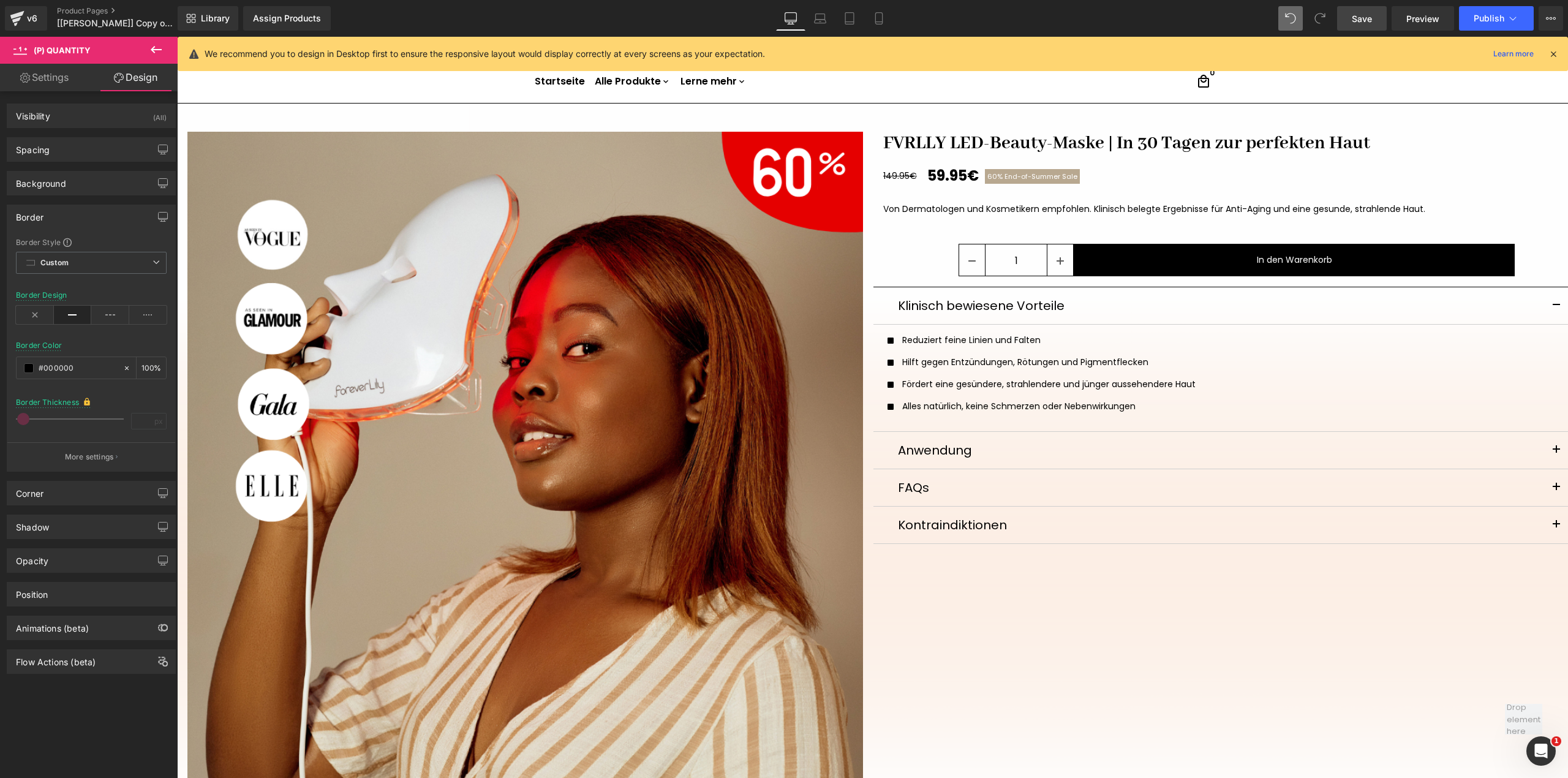
click at [65, 84] on link "Settings" at bounding box center [44, 77] width 88 height 28
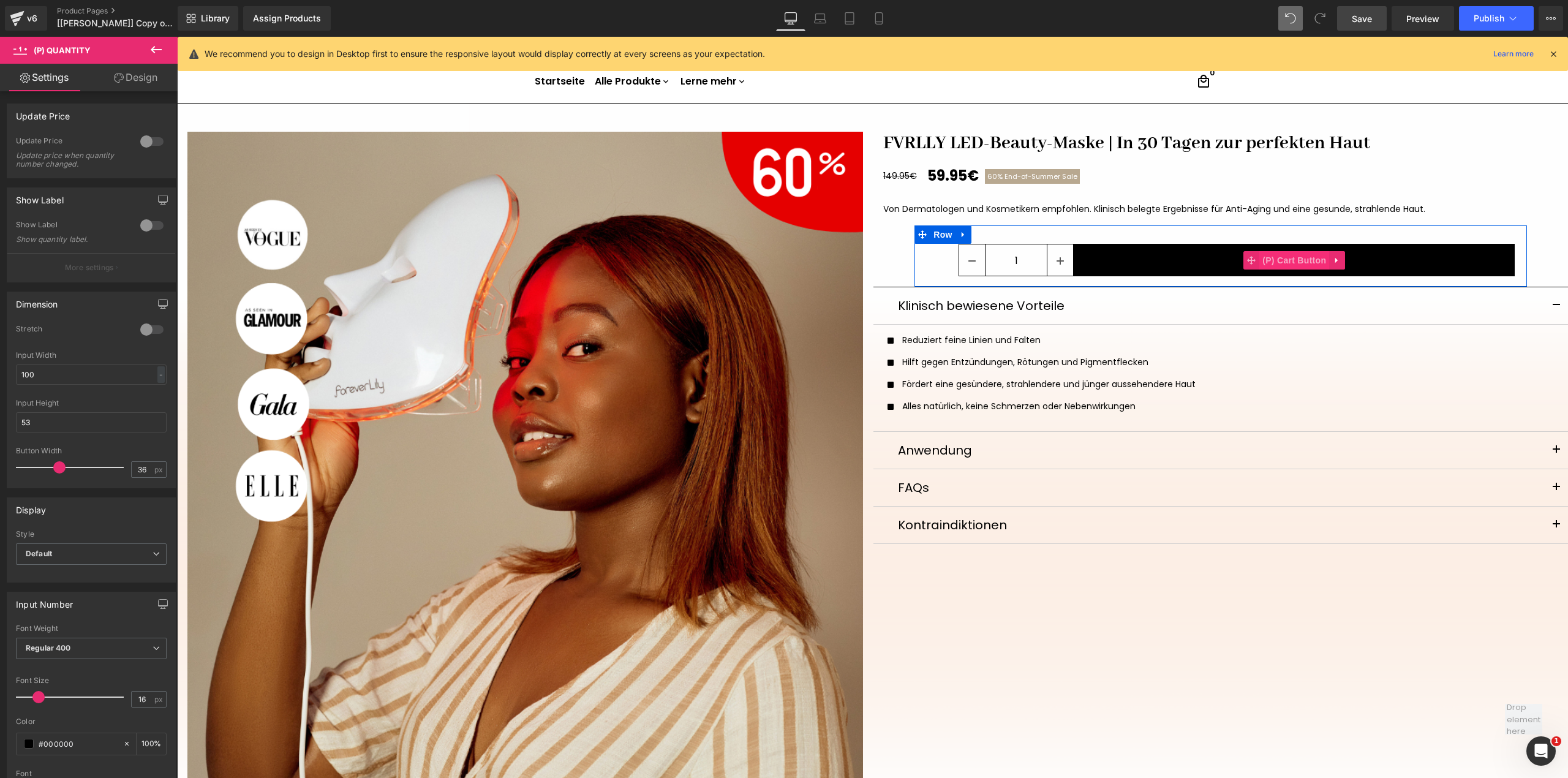
click at [1266, 257] on span "(P) Cart Button" at bounding box center [1294, 260] width 69 height 18
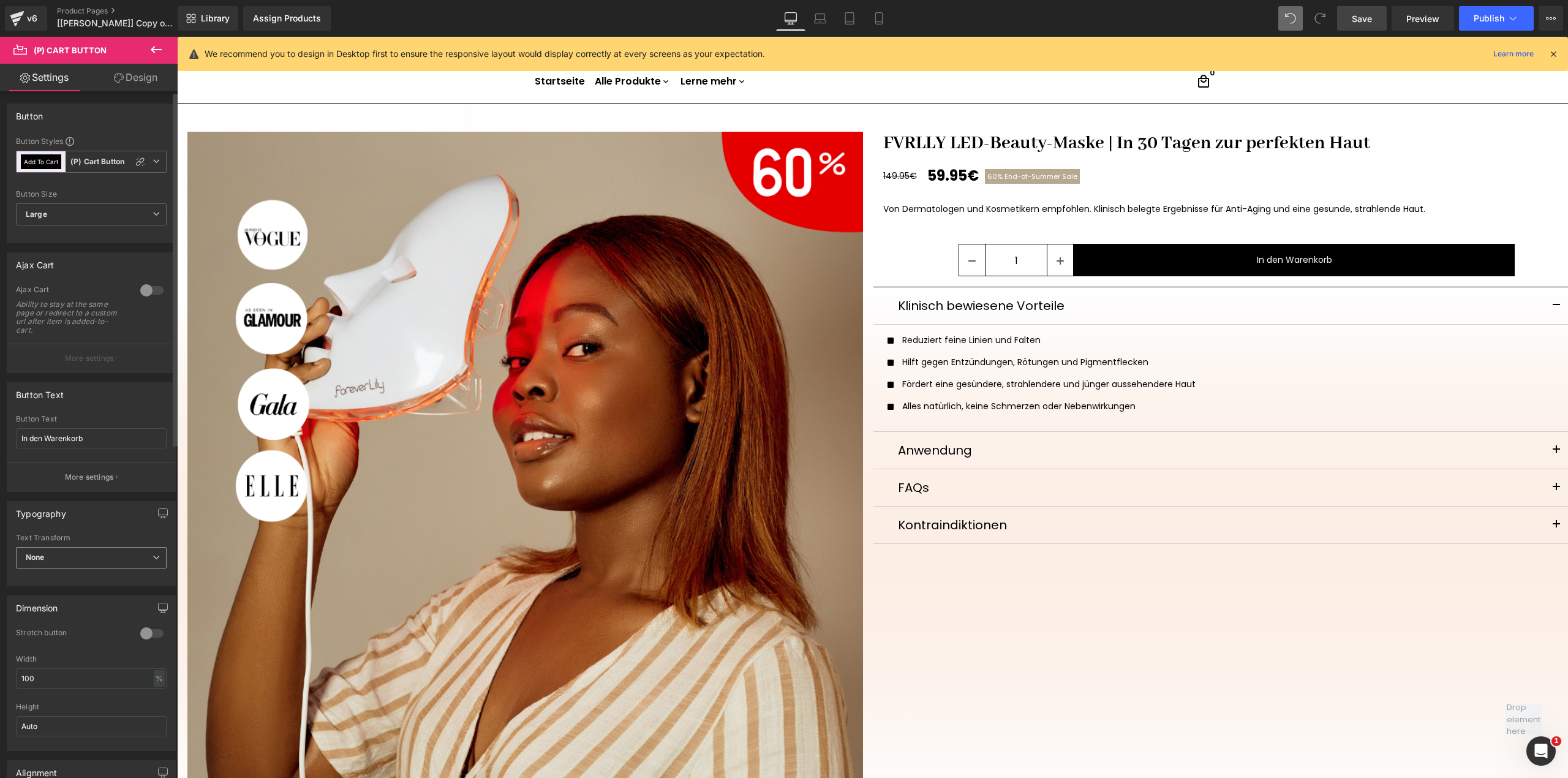
click at [104, 562] on span "None" at bounding box center [91, 558] width 151 height 21
click at [104, 562] on span "None" at bounding box center [88, 558] width 146 height 21
click at [111, 529] on div "Typography Thin 100 Semi Thin 200 Light 300 Regular 400 Medium 500 Semi Bold 60…" at bounding box center [92, 544] width 169 height 85
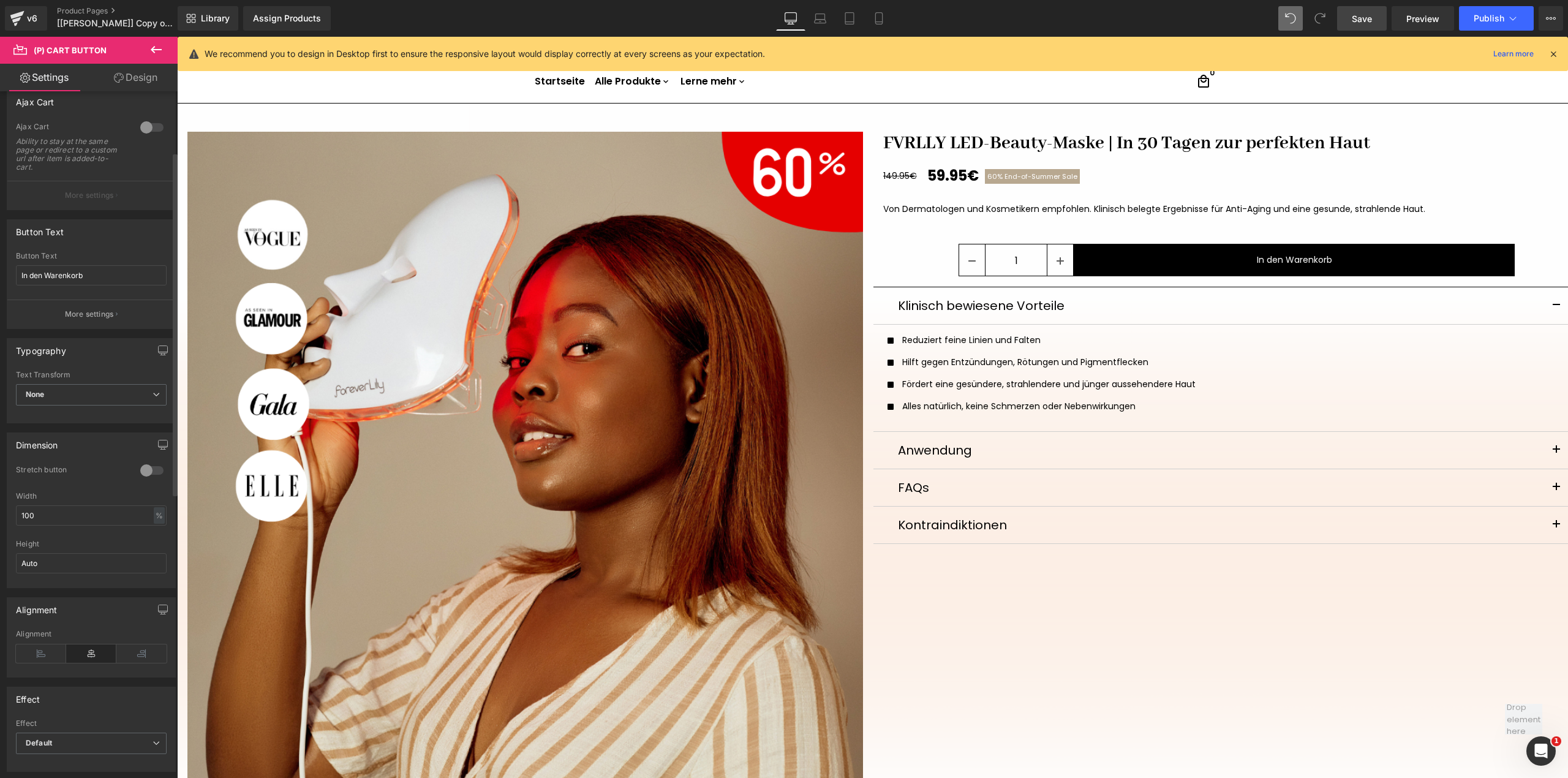
scroll to position [81, 0]
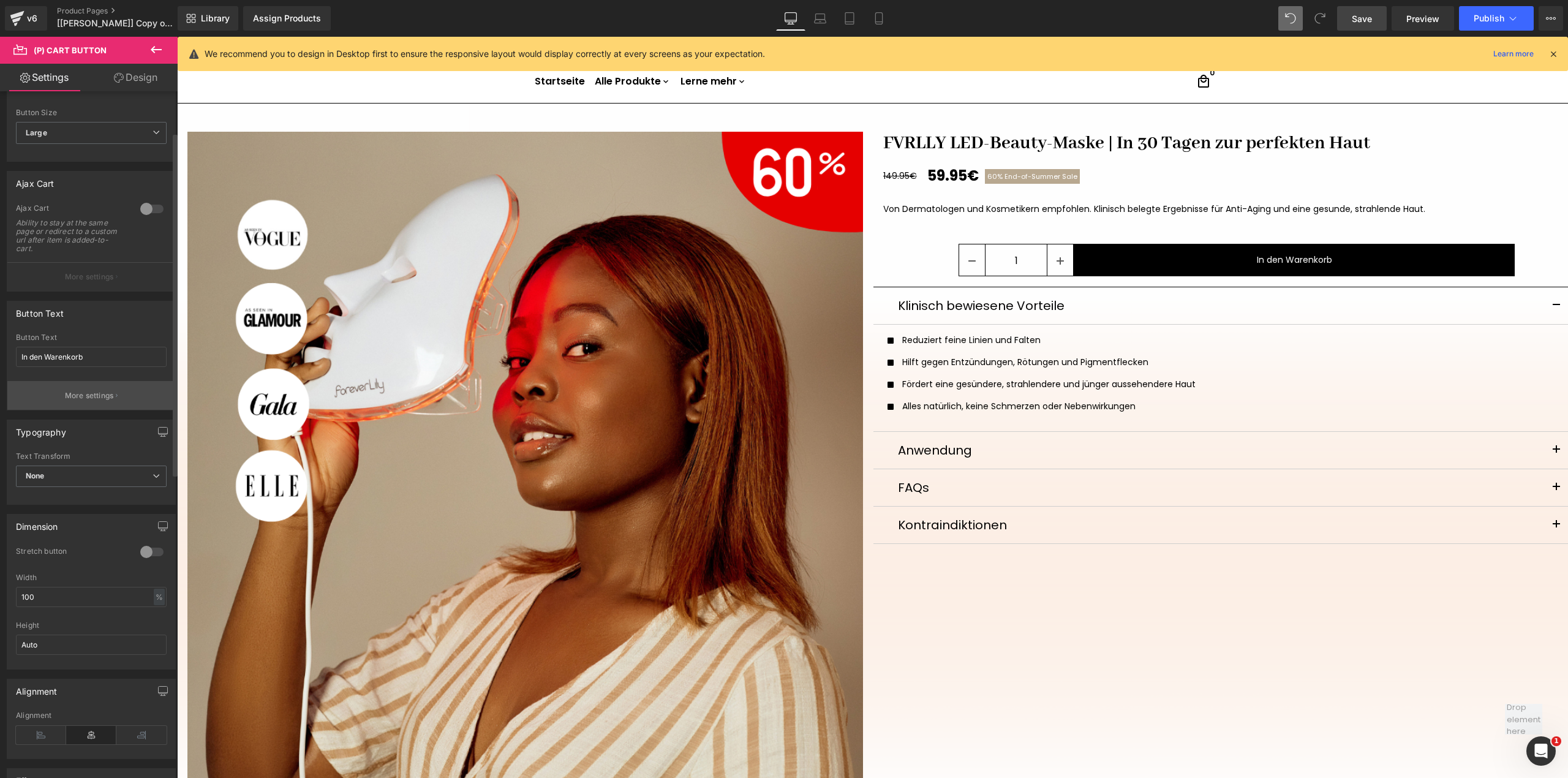
click at [94, 406] on button "More settings" at bounding box center [91, 395] width 168 height 28
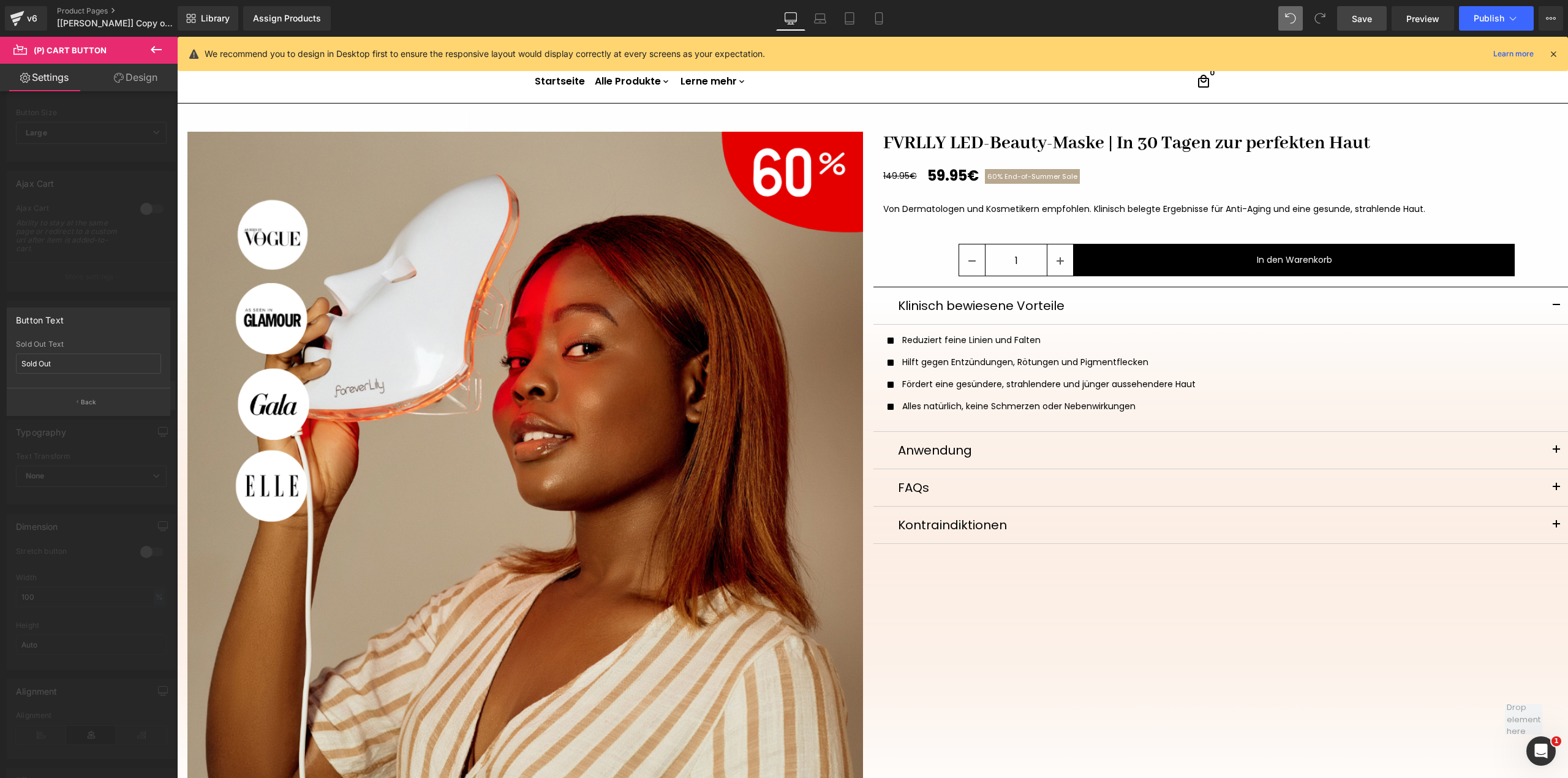
click at [94, 406] on p "Back" at bounding box center [88, 402] width 16 height 9
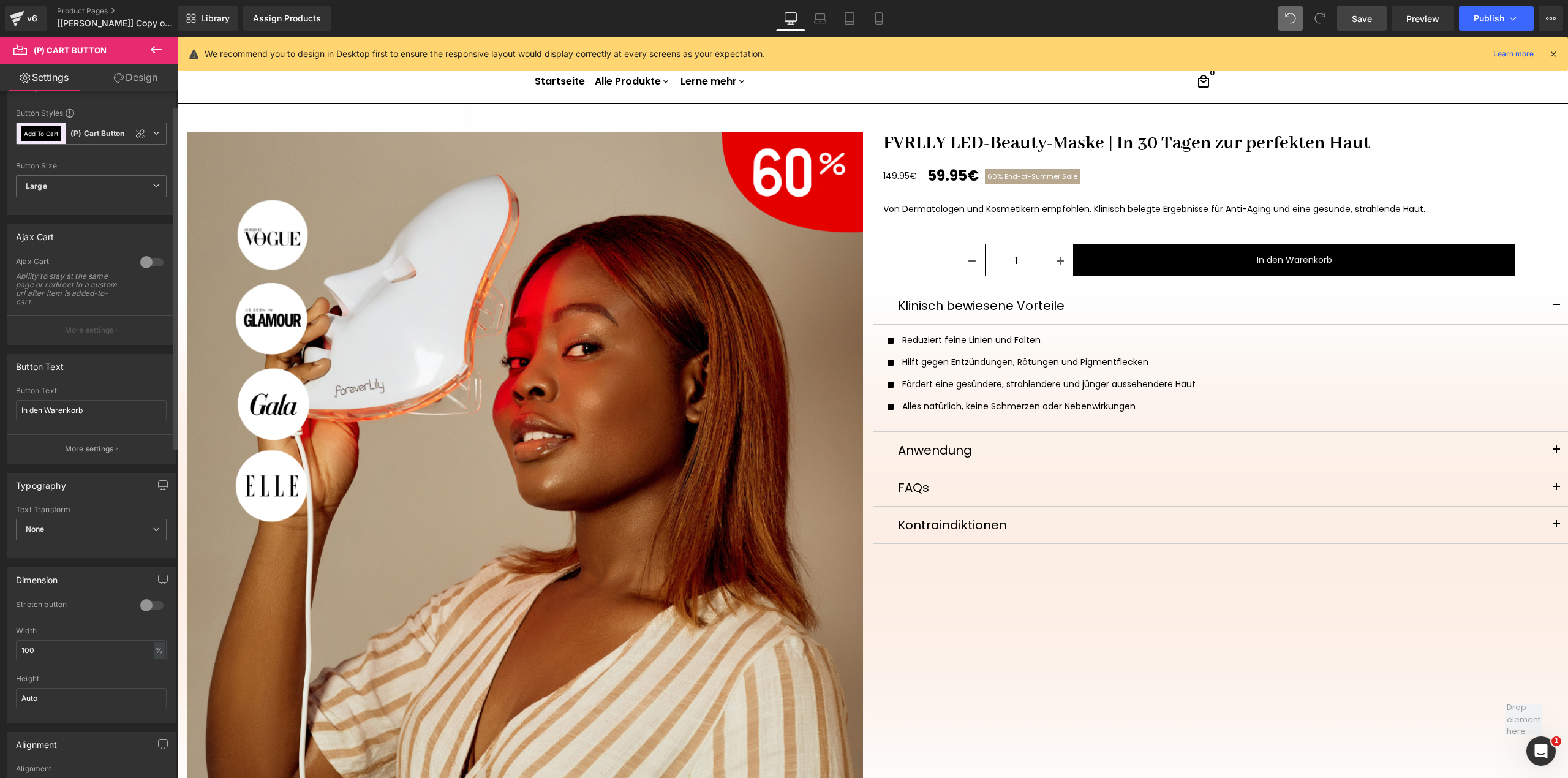
scroll to position [0, 0]
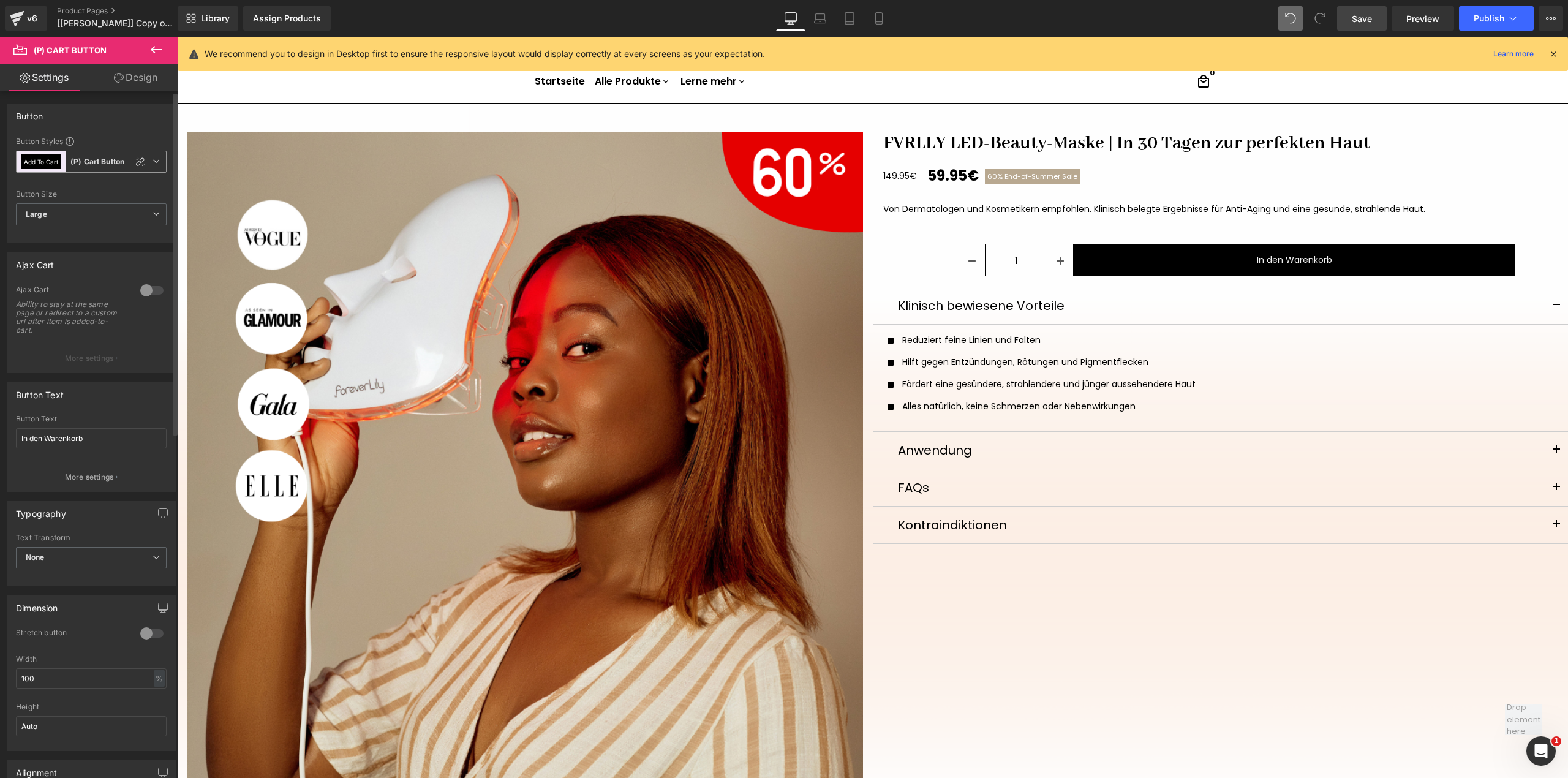
click at [156, 152] on span "Add To Cart (P) Cart Button" at bounding box center [91, 162] width 151 height 22
click at [156, 152] on span "Add To Cart (P) Cart Button" at bounding box center [88, 162] width 146 height 22
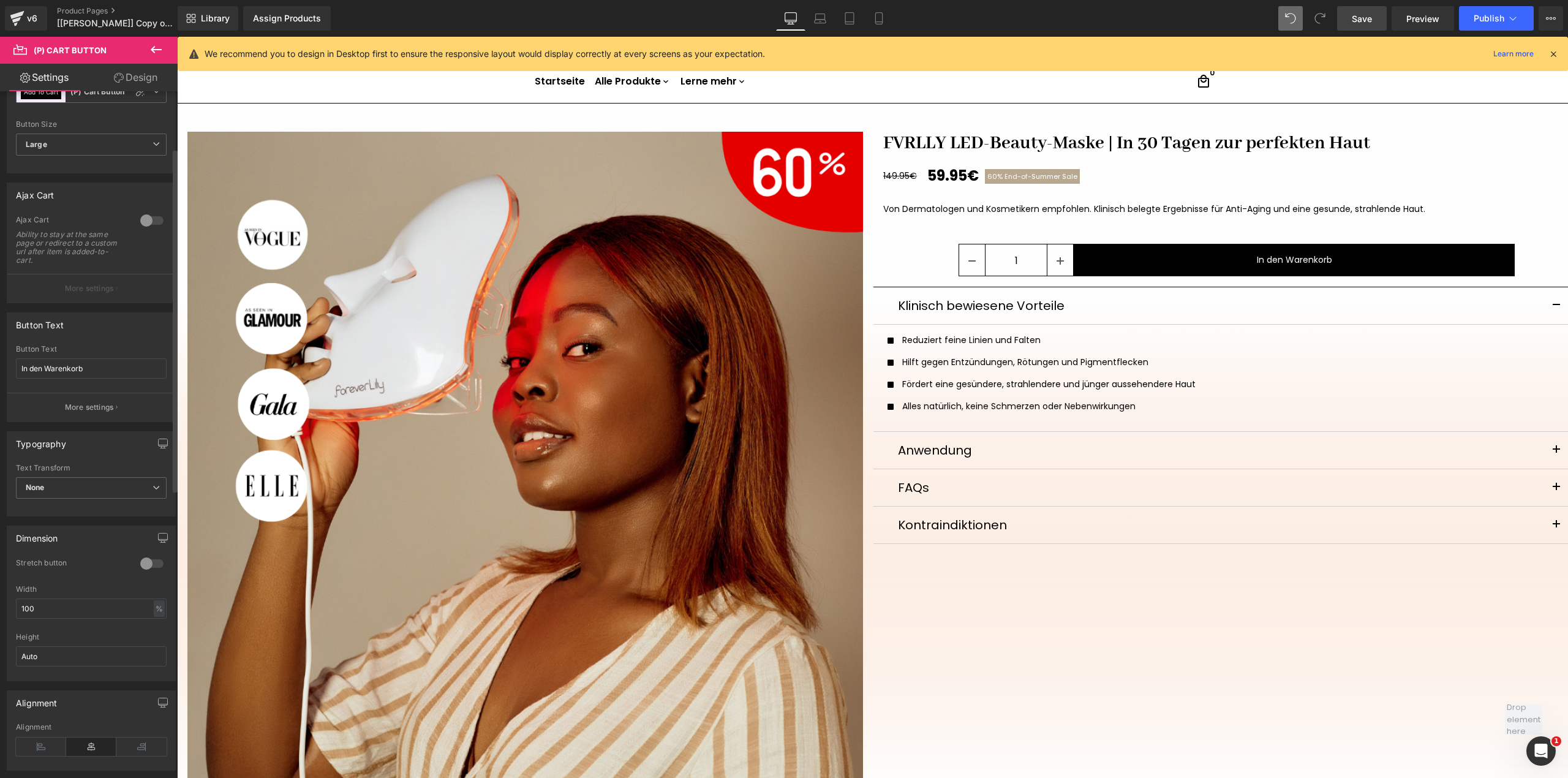
scroll to position [163, 0]
click at [116, 412] on div "None None Uppercase Lowercase Capitalize" at bounding box center [91, 397] width 151 height 28
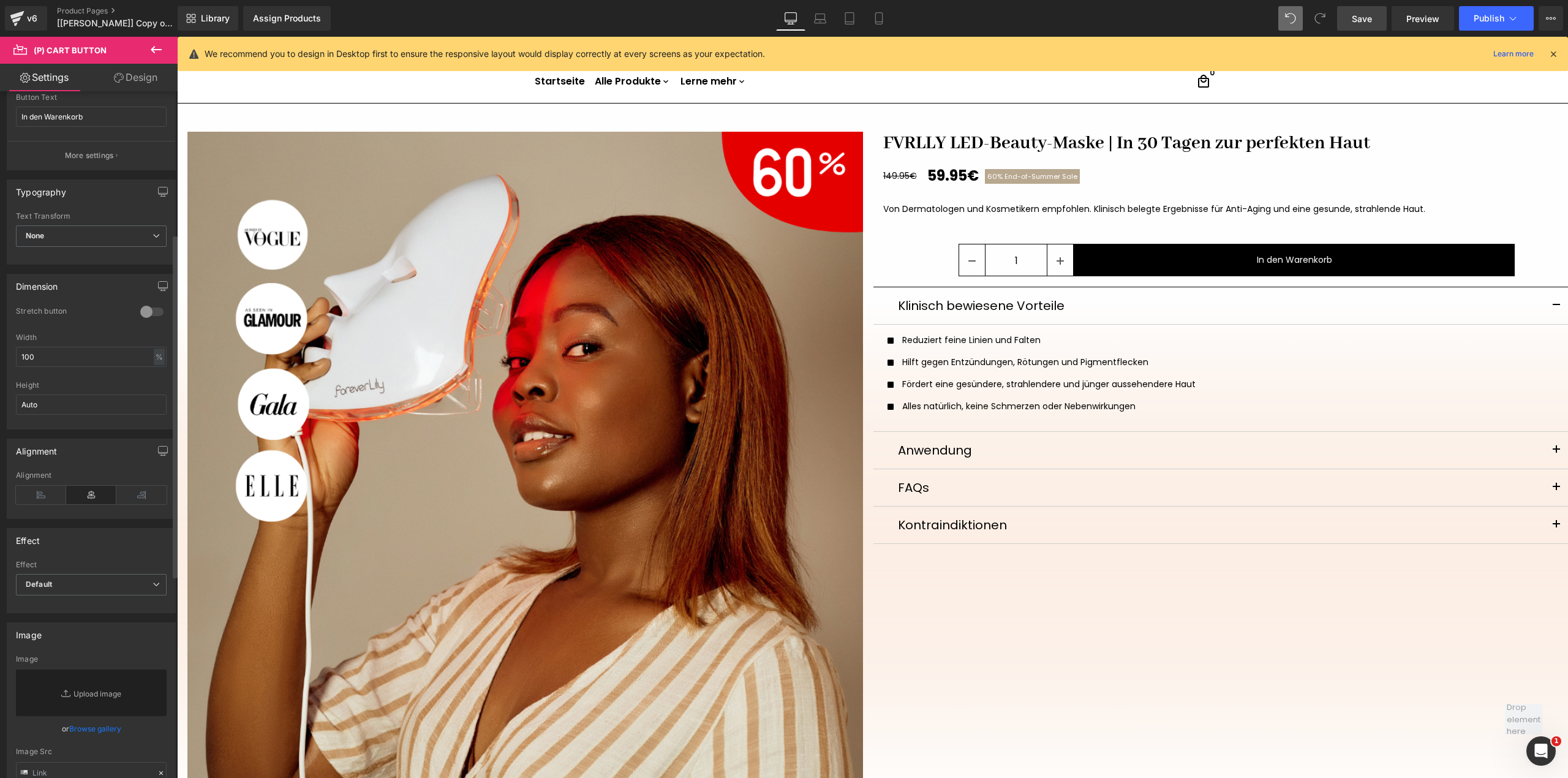
scroll to position [326, 0]
click at [78, 588] on span "Default" at bounding box center [91, 580] width 151 height 21
click at [78, 588] on span "Default" at bounding box center [88, 580] width 146 height 21
click at [96, 547] on div "Effect" at bounding box center [91, 535] width 168 height 23
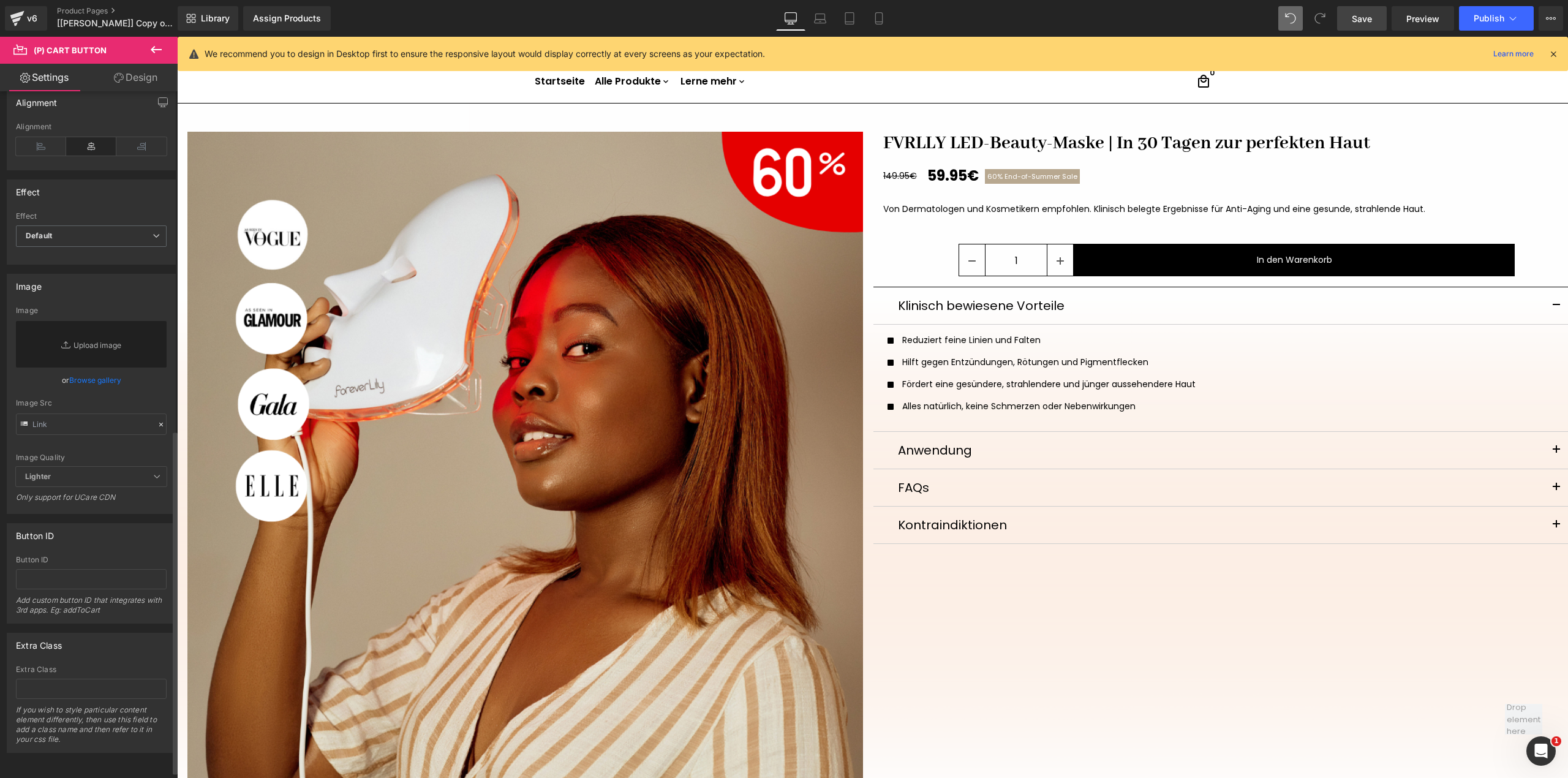
scroll to position [689, 0]
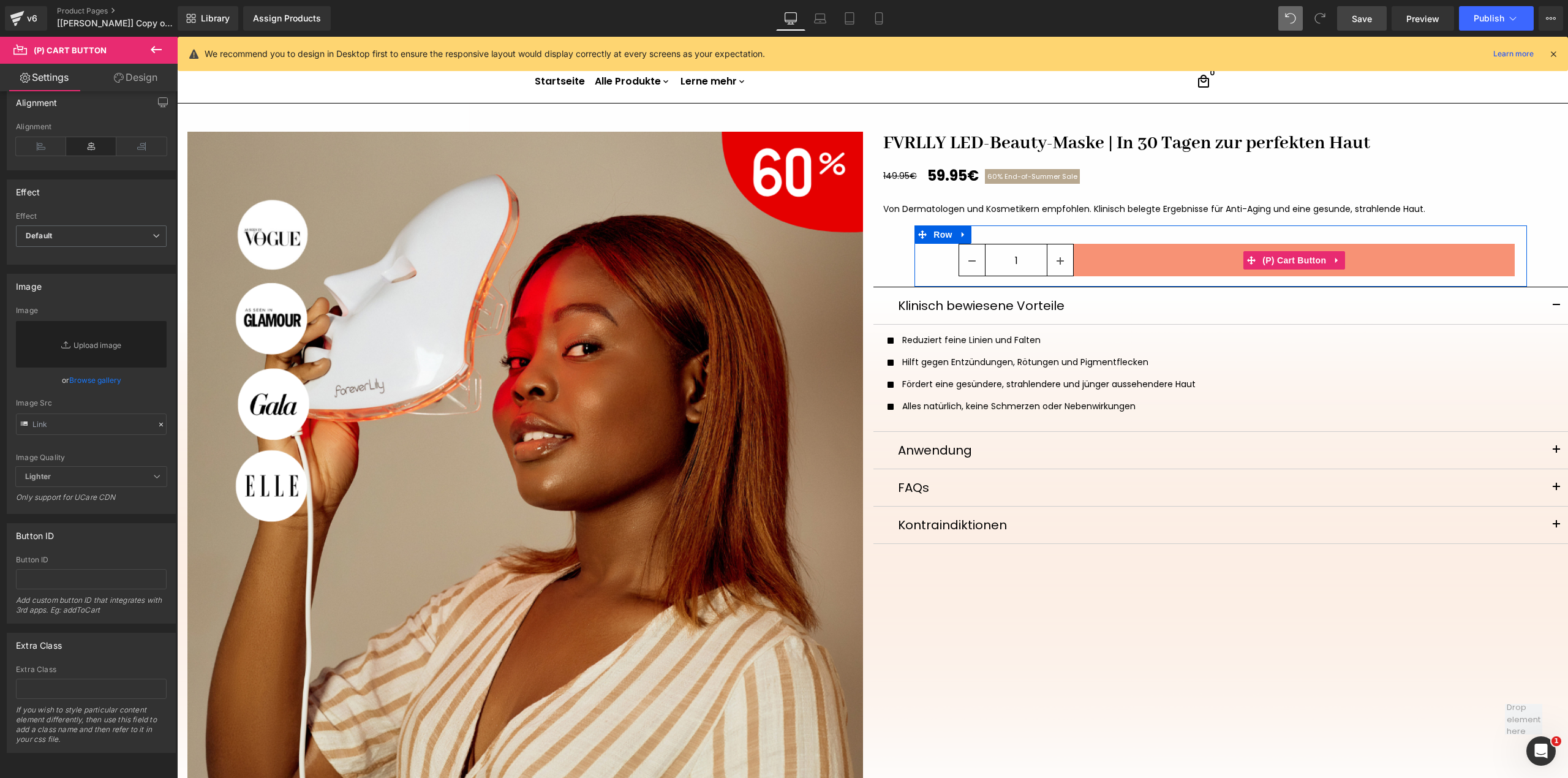
click at [1290, 261] on span "(P) Cart Button" at bounding box center [1294, 260] width 69 height 18
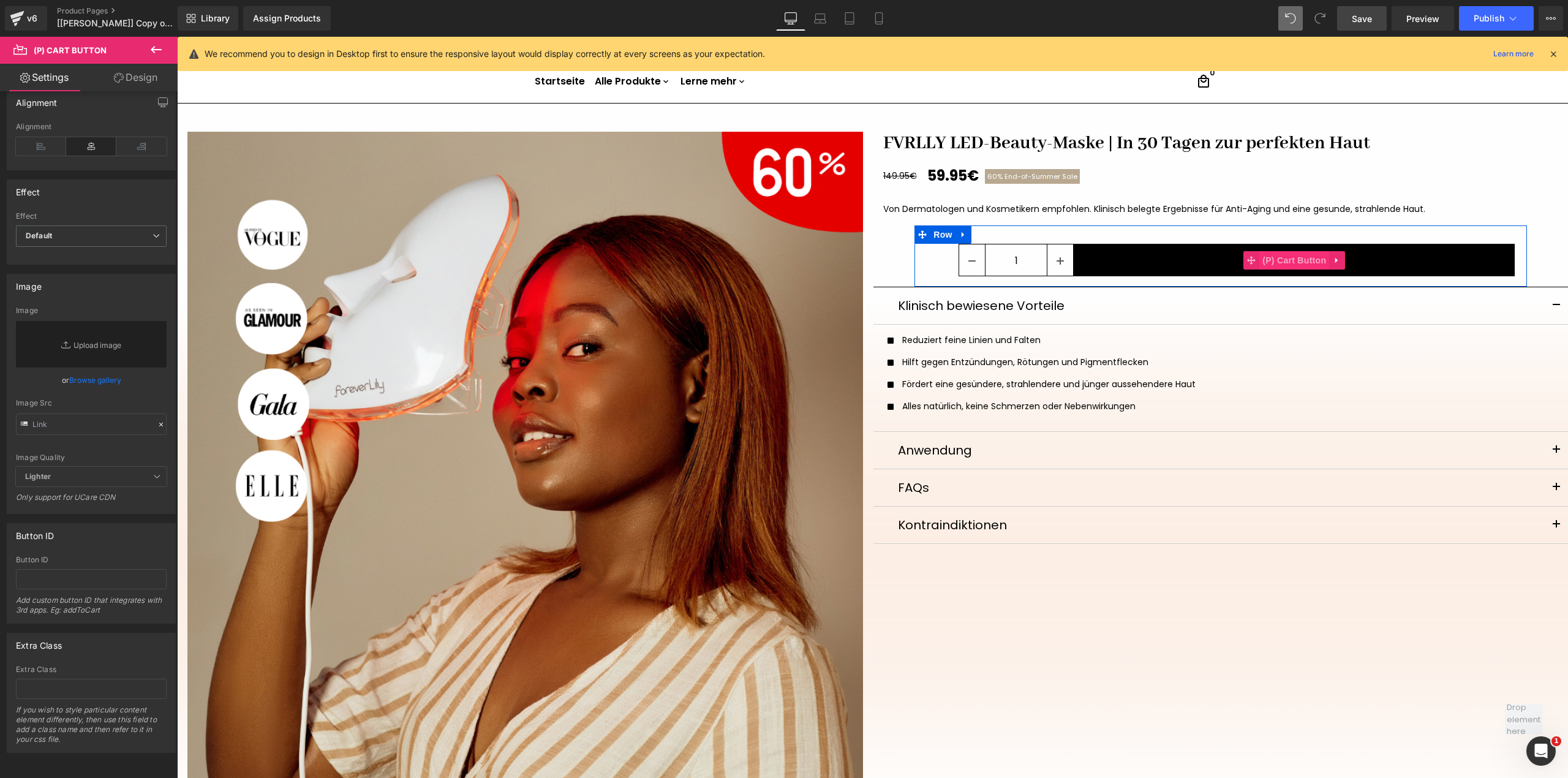
click at [1300, 258] on span "(P) Cart Button" at bounding box center [1294, 260] width 69 height 18
click at [53, 78] on link "Settings" at bounding box center [44, 77] width 88 height 28
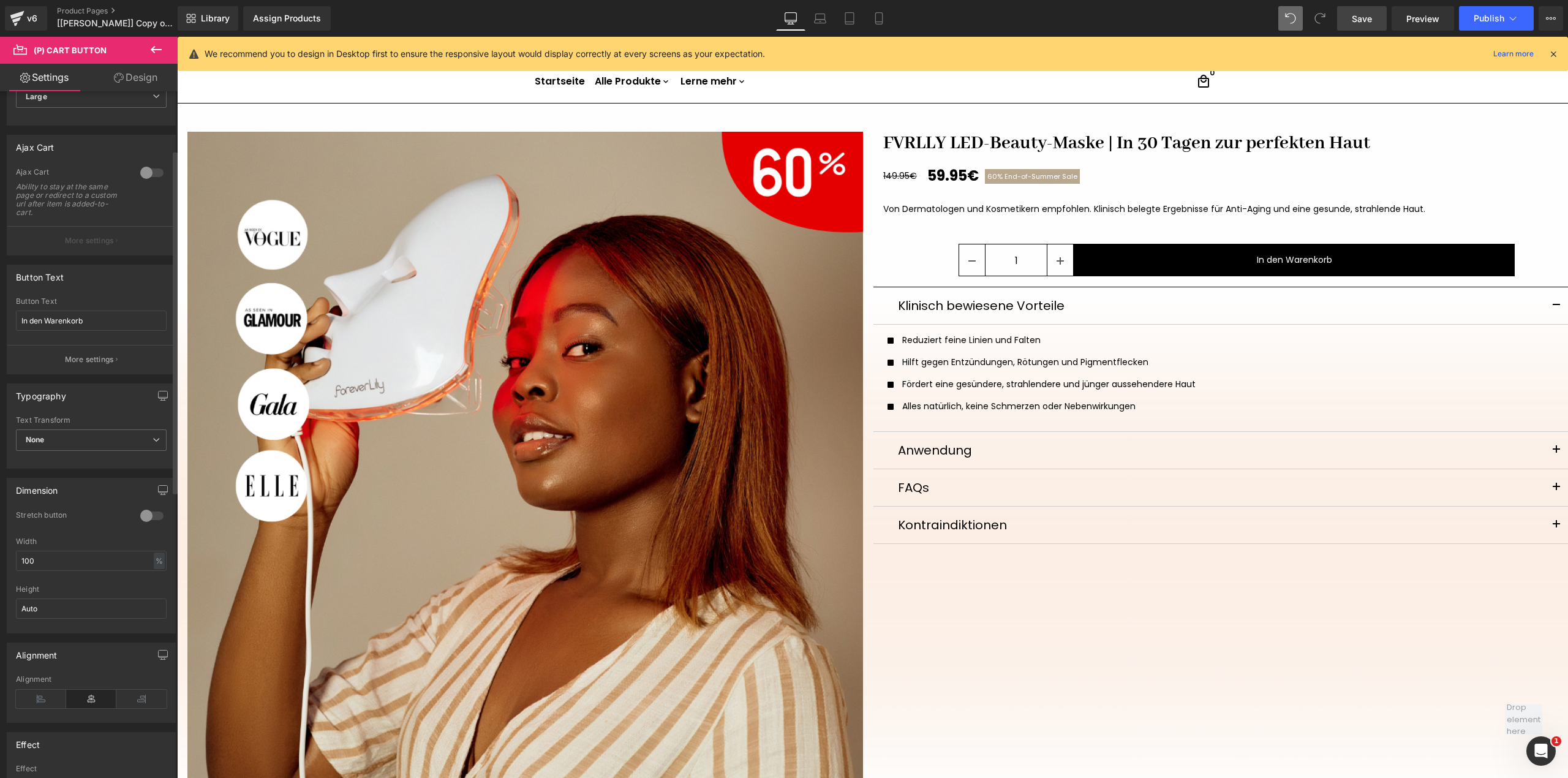
scroll to position [116, 0]
click at [92, 362] on p "More settings" at bounding box center [89, 361] width 49 height 11
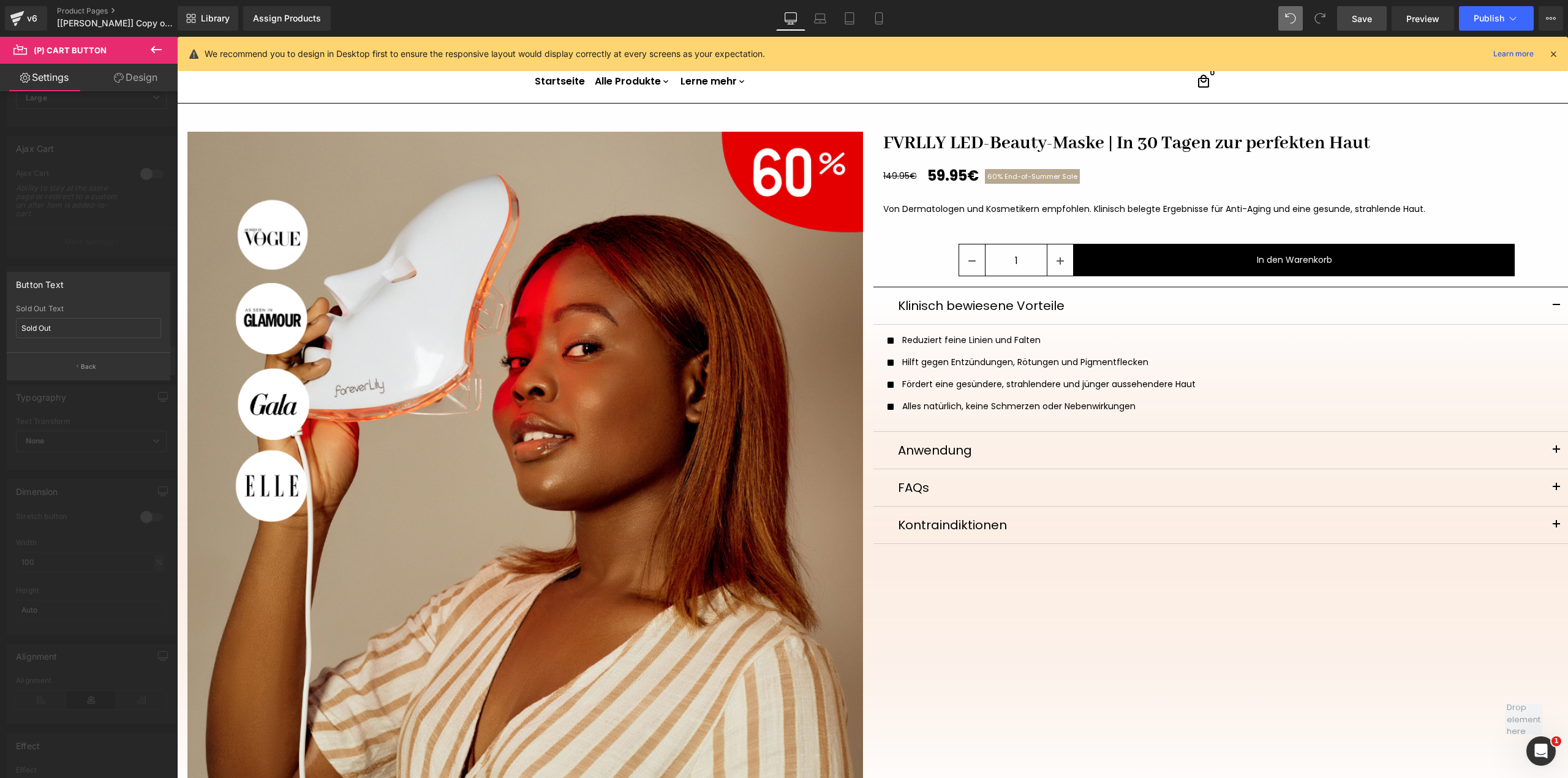
click at [92, 362] on p "Back" at bounding box center [88, 366] width 16 height 9
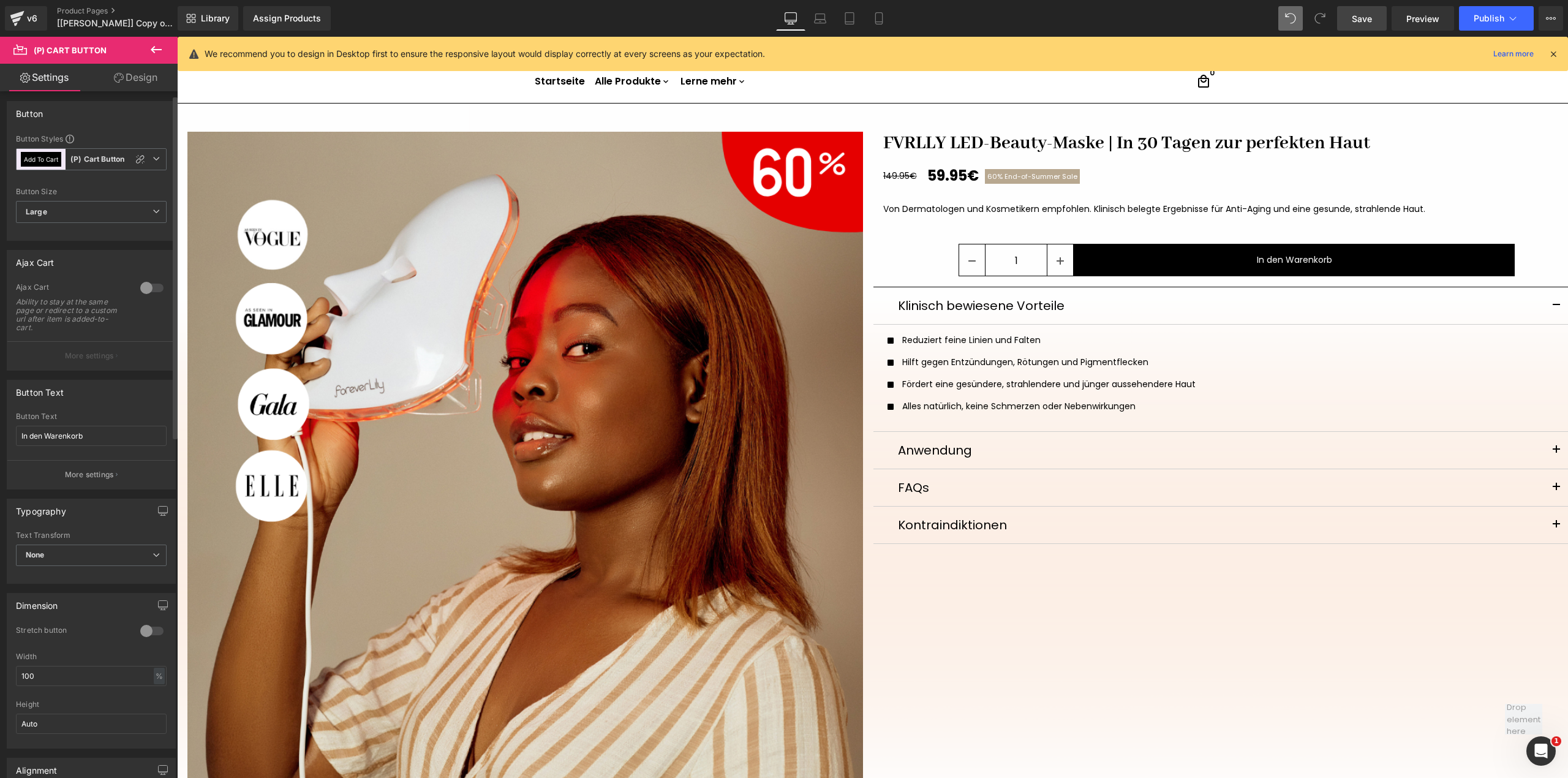
scroll to position [0, 0]
click at [128, 76] on link "Design" at bounding box center [136, 77] width 88 height 28
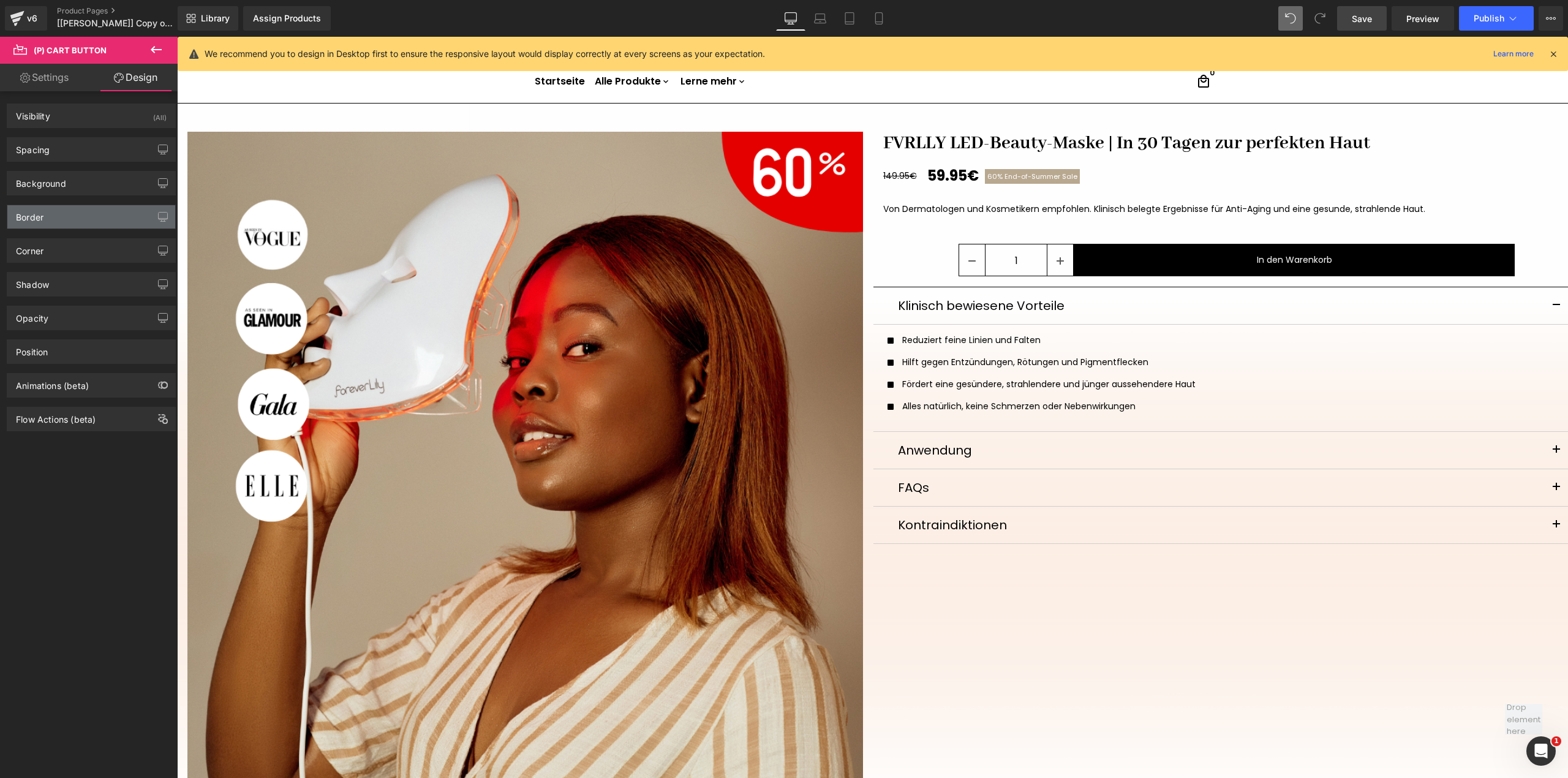
click at [104, 221] on div "Border" at bounding box center [91, 216] width 168 height 23
click at [76, 80] on link "Settings" at bounding box center [44, 77] width 88 height 28
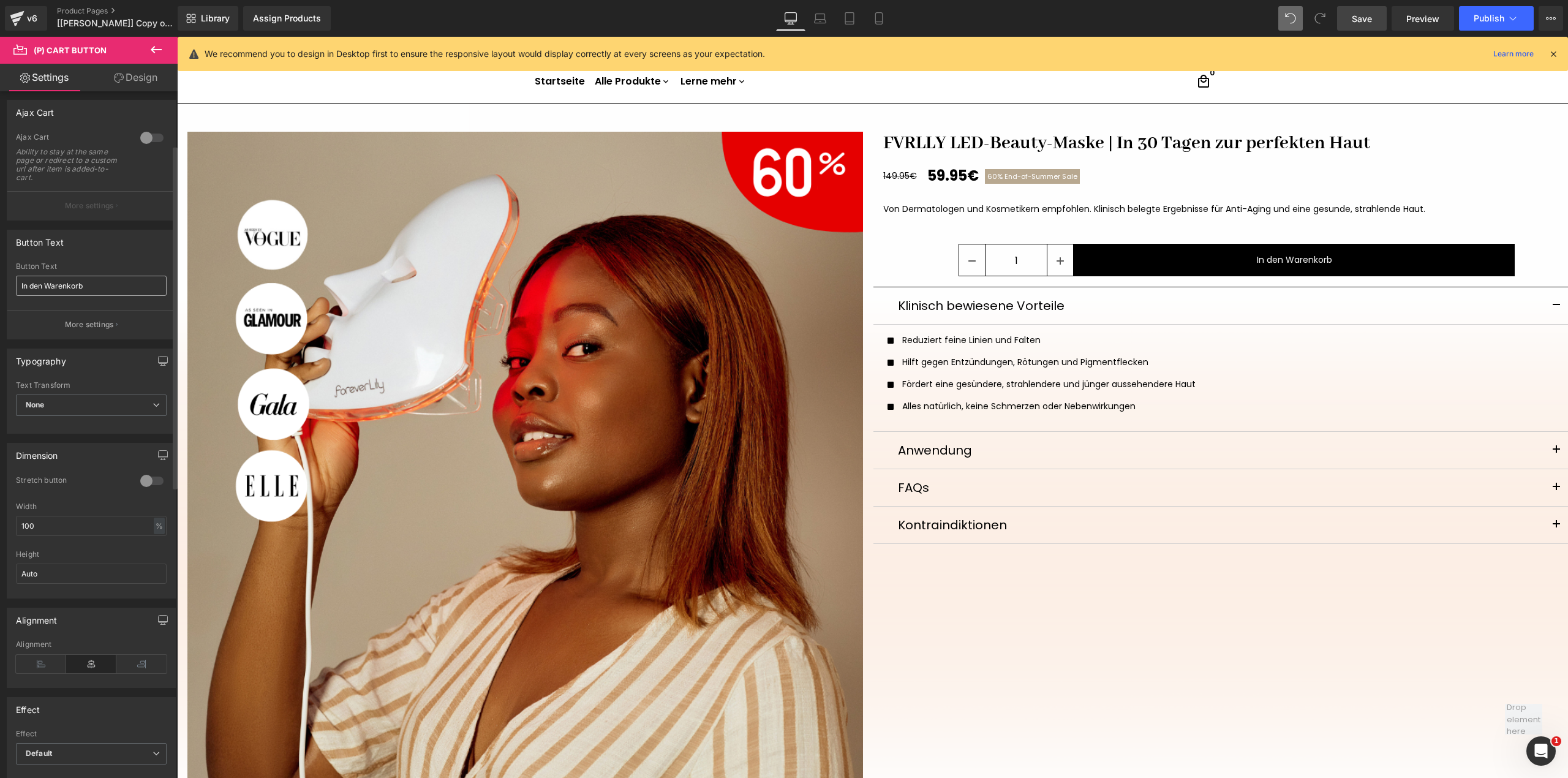
scroll to position [163, 0]
click at [88, 397] on span "None" at bounding box center [91, 394] width 151 height 21
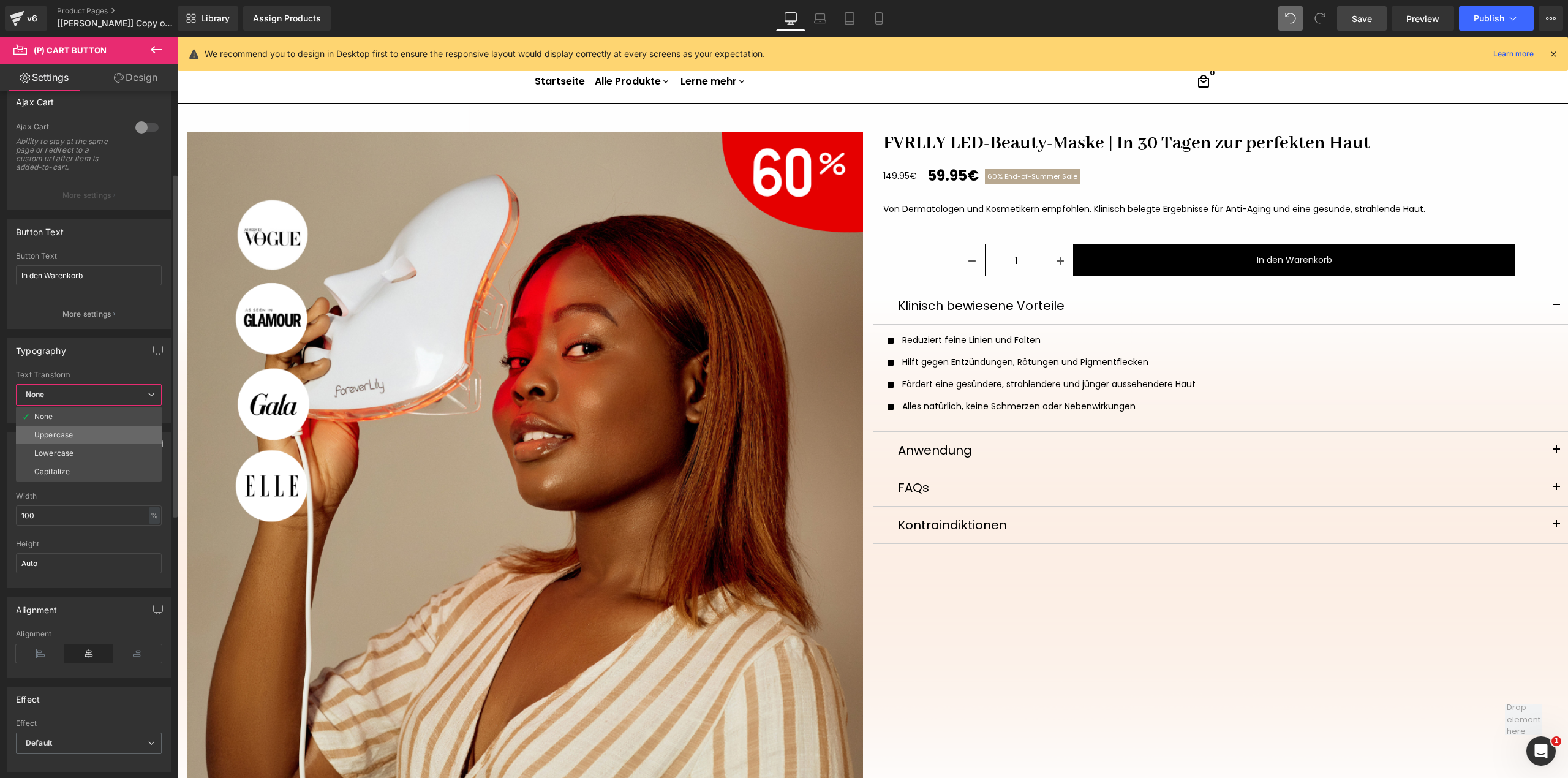
click at [67, 442] on li "Uppercase" at bounding box center [88, 434] width 146 height 18
click at [93, 403] on span "Uppercase" at bounding box center [91, 394] width 151 height 21
click at [72, 452] on div "Lowercase" at bounding box center [54, 453] width 39 height 9
click at [111, 369] on div "Typography Thin 100 Semi Thin 200 Light 300 Regular 400 Medium 500 Semi Bold 60…" at bounding box center [92, 381] width 169 height 85
click at [887, 21] on link "Mobile" at bounding box center [878, 18] width 29 height 24
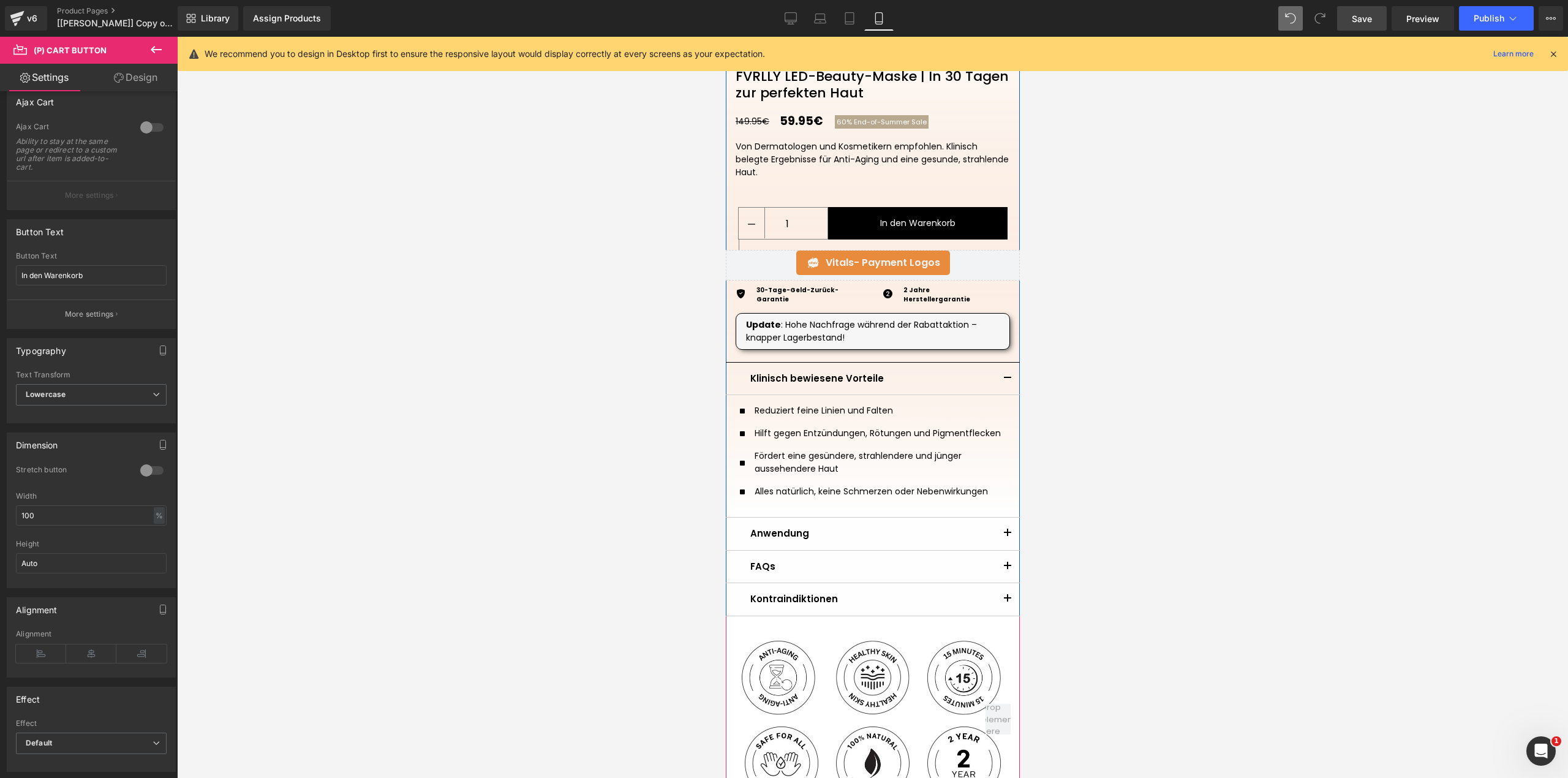
scroll to position [371, 0]
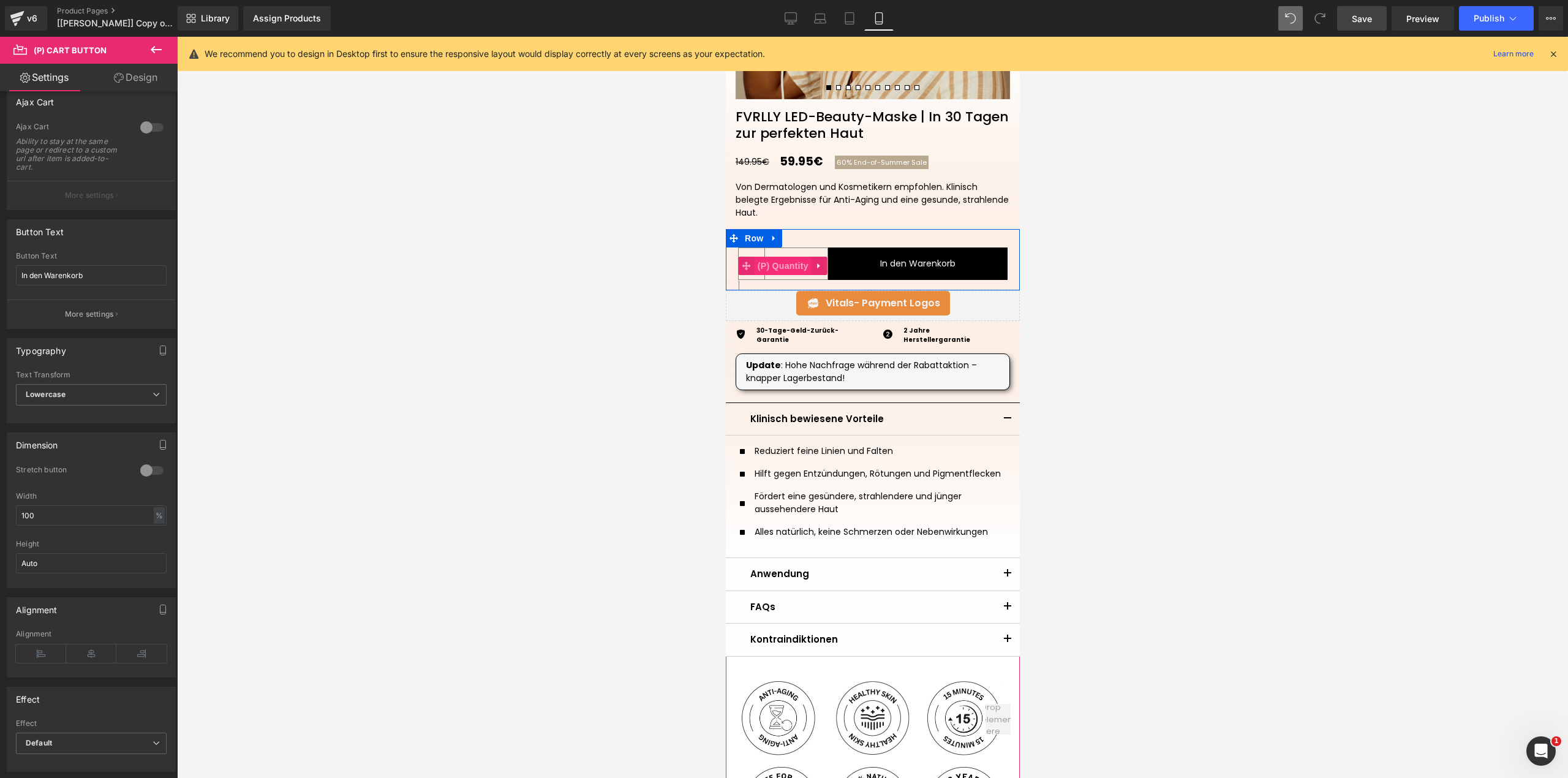
click at [786, 267] on span "(P) Quantity" at bounding box center [782, 265] width 57 height 18
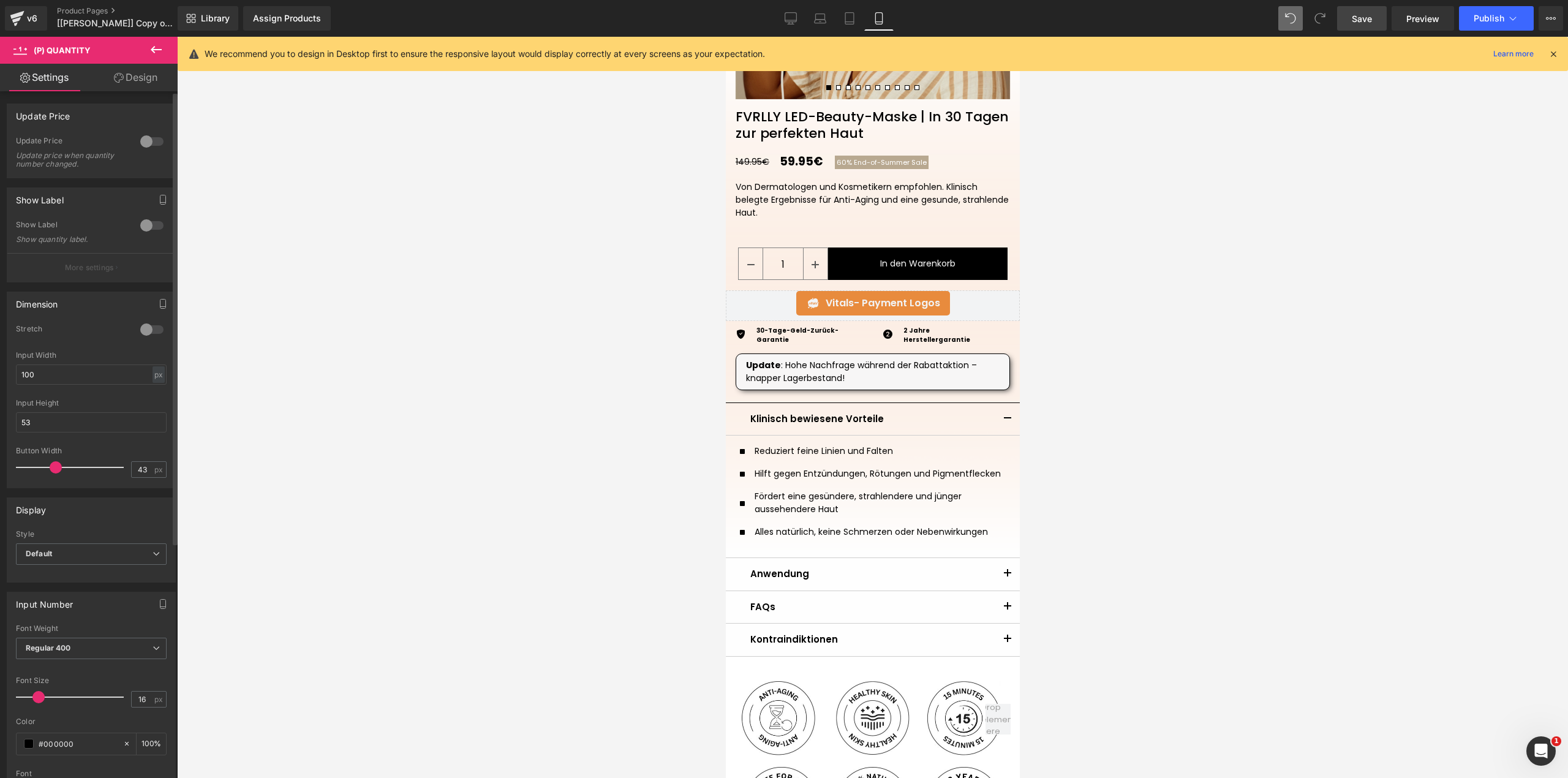
click at [51, 467] on span at bounding box center [56, 468] width 13 height 13
click at [50, 468] on span at bounding box center [56, 468] width 13 height 13
click at [1350, 11] on link "Save" at bounding box center [1361, 18] width 50 height 24
click at [1144, 265] on div at bounding box center [872, 408] width 1391 height 742
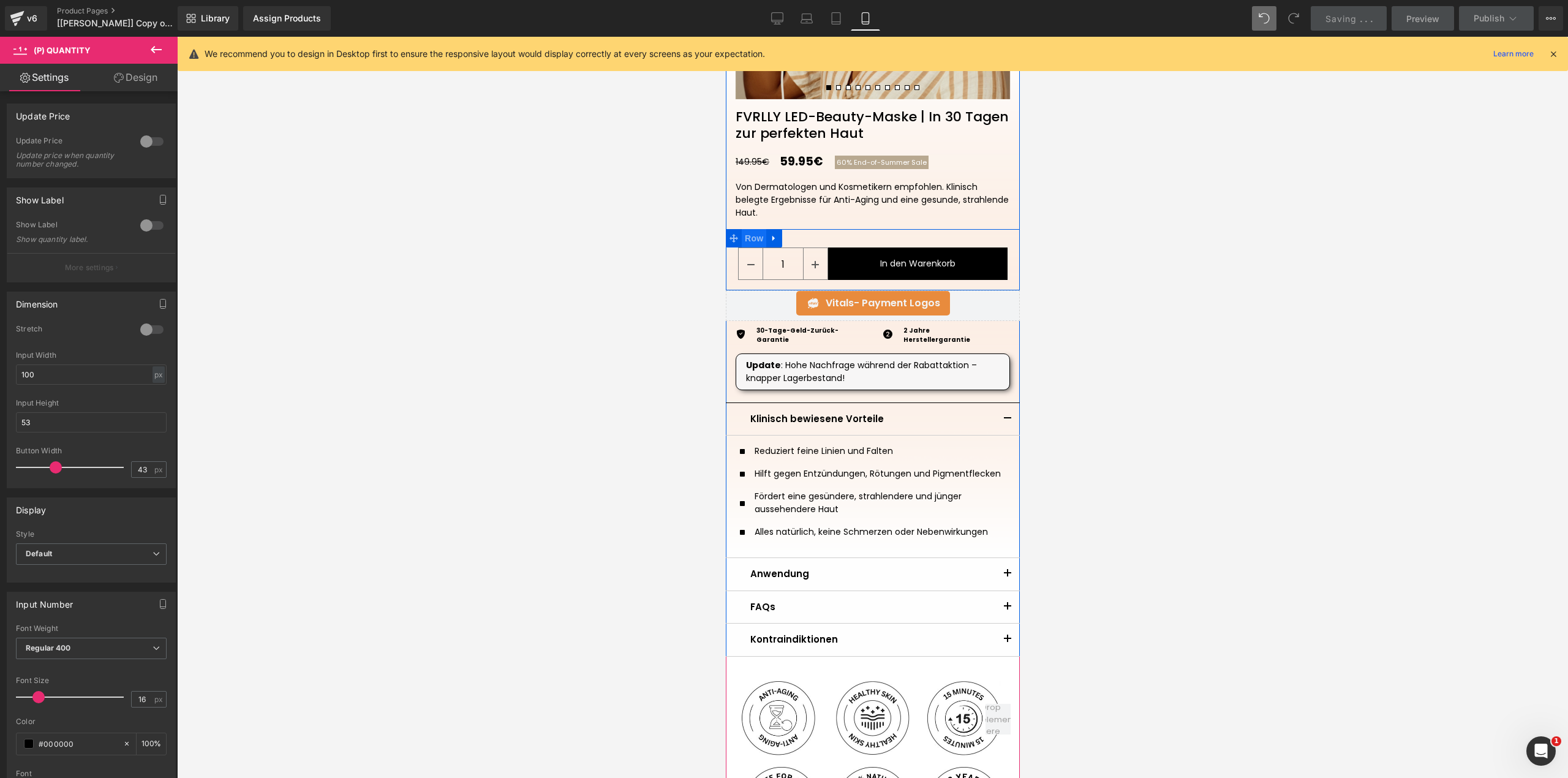
click at [746, 242] on span "Row" at bounding box center [753, 238] width 24 height 18
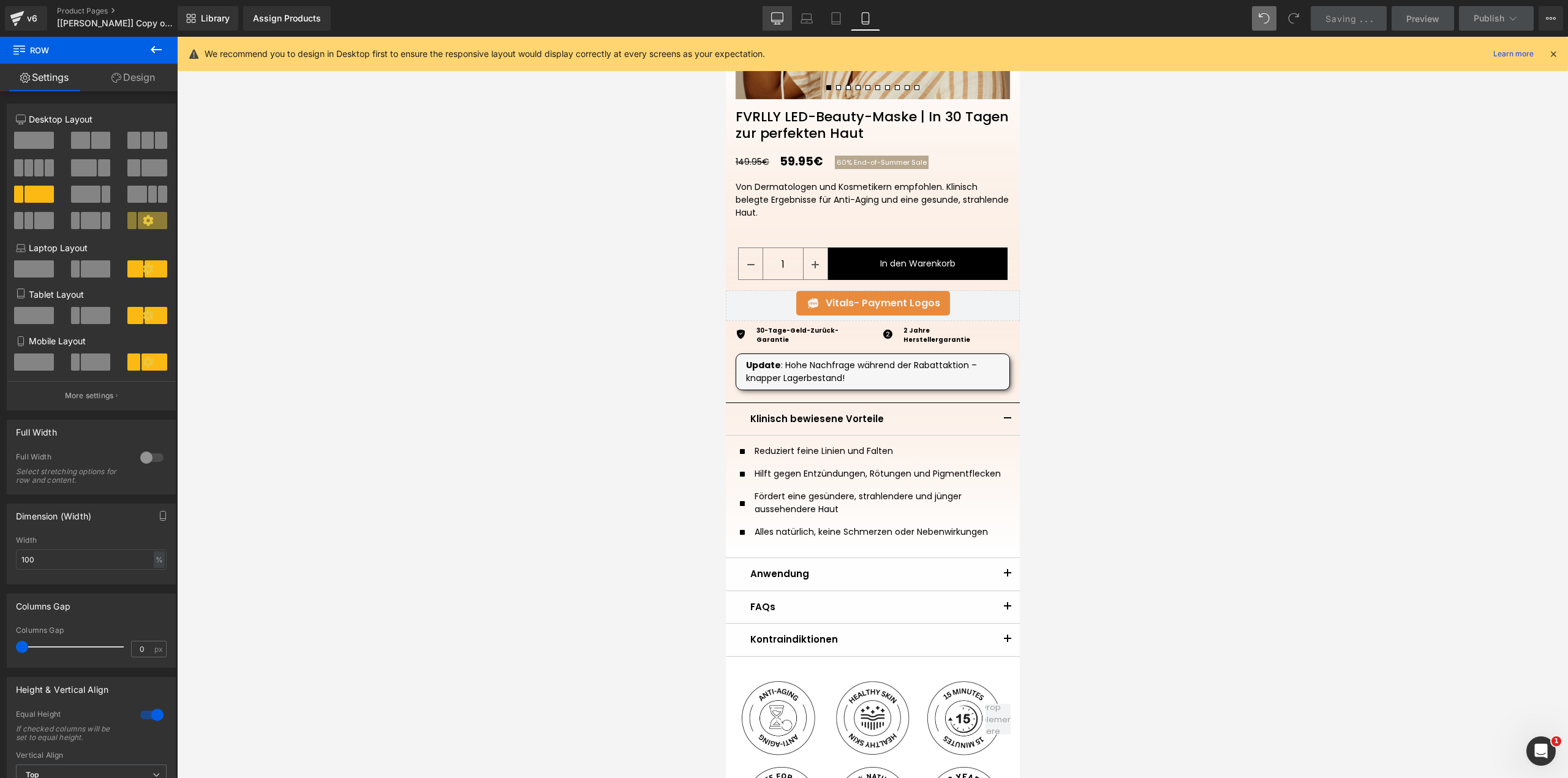
click at [782, 13] on icon at bounding box center [778, 19] width 13 height 13
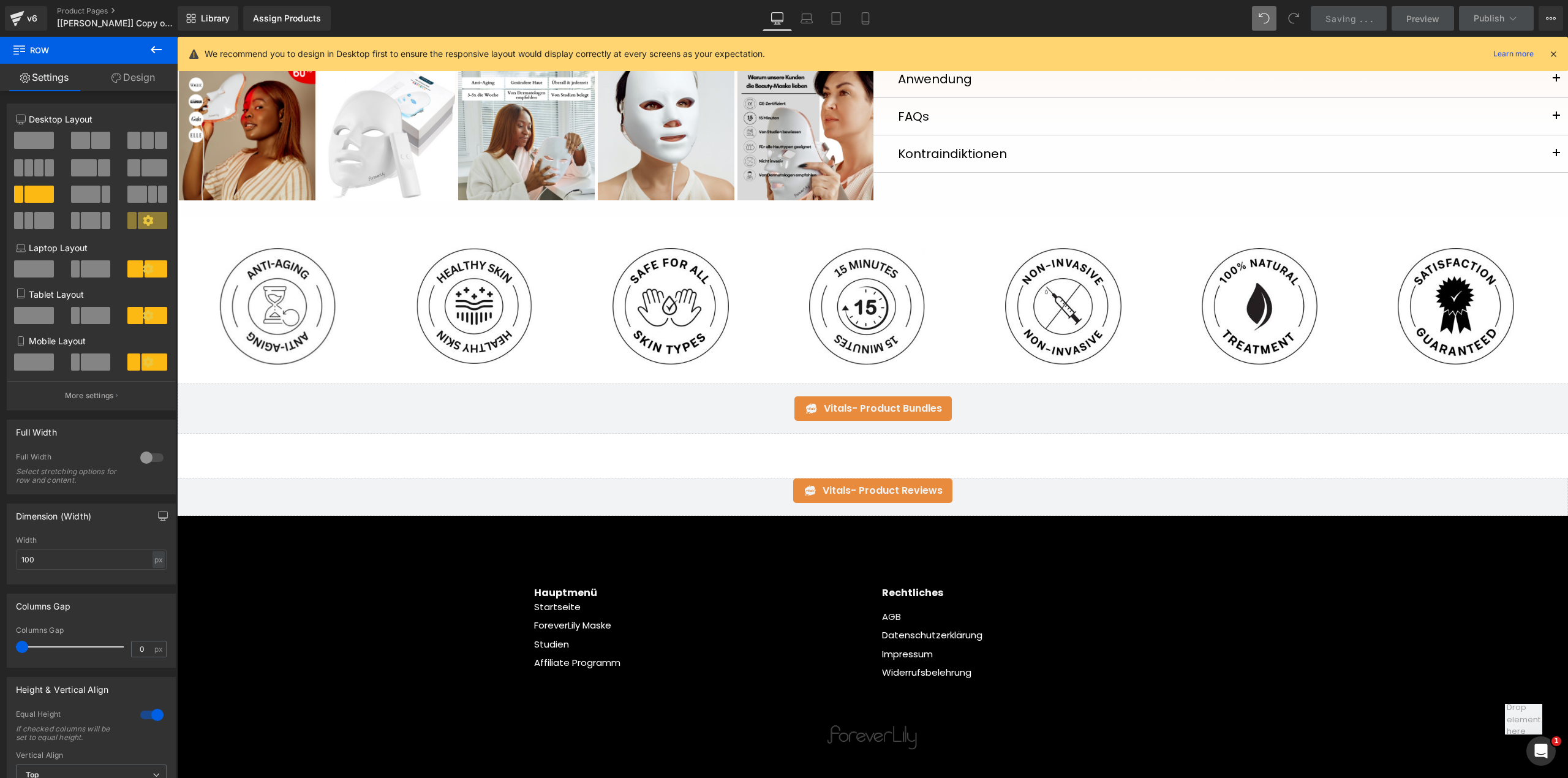
scroll to position [0, 0]
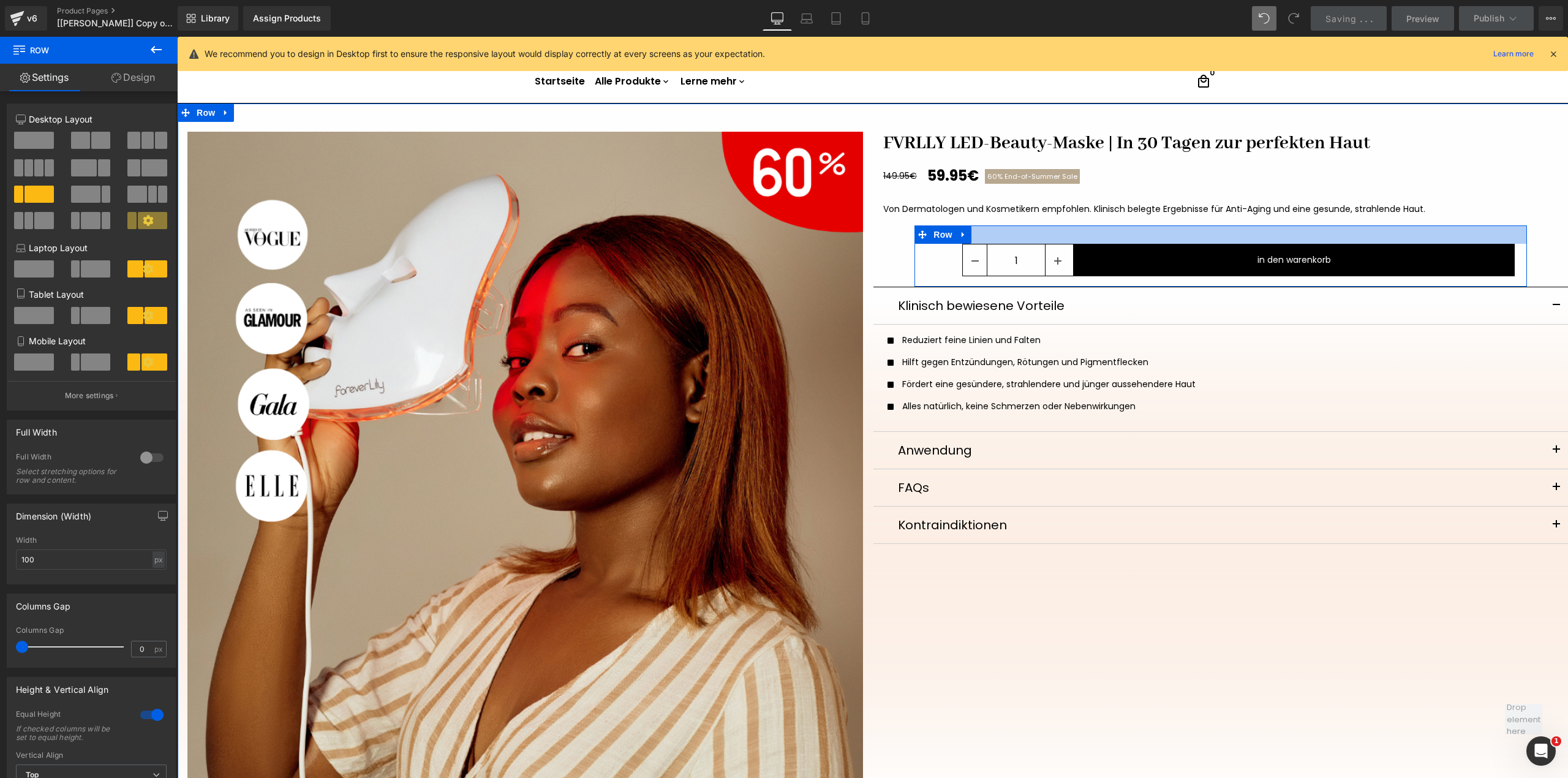
click at [1096, 234] on div at bounding box center [1221, 234] width 613 height 18
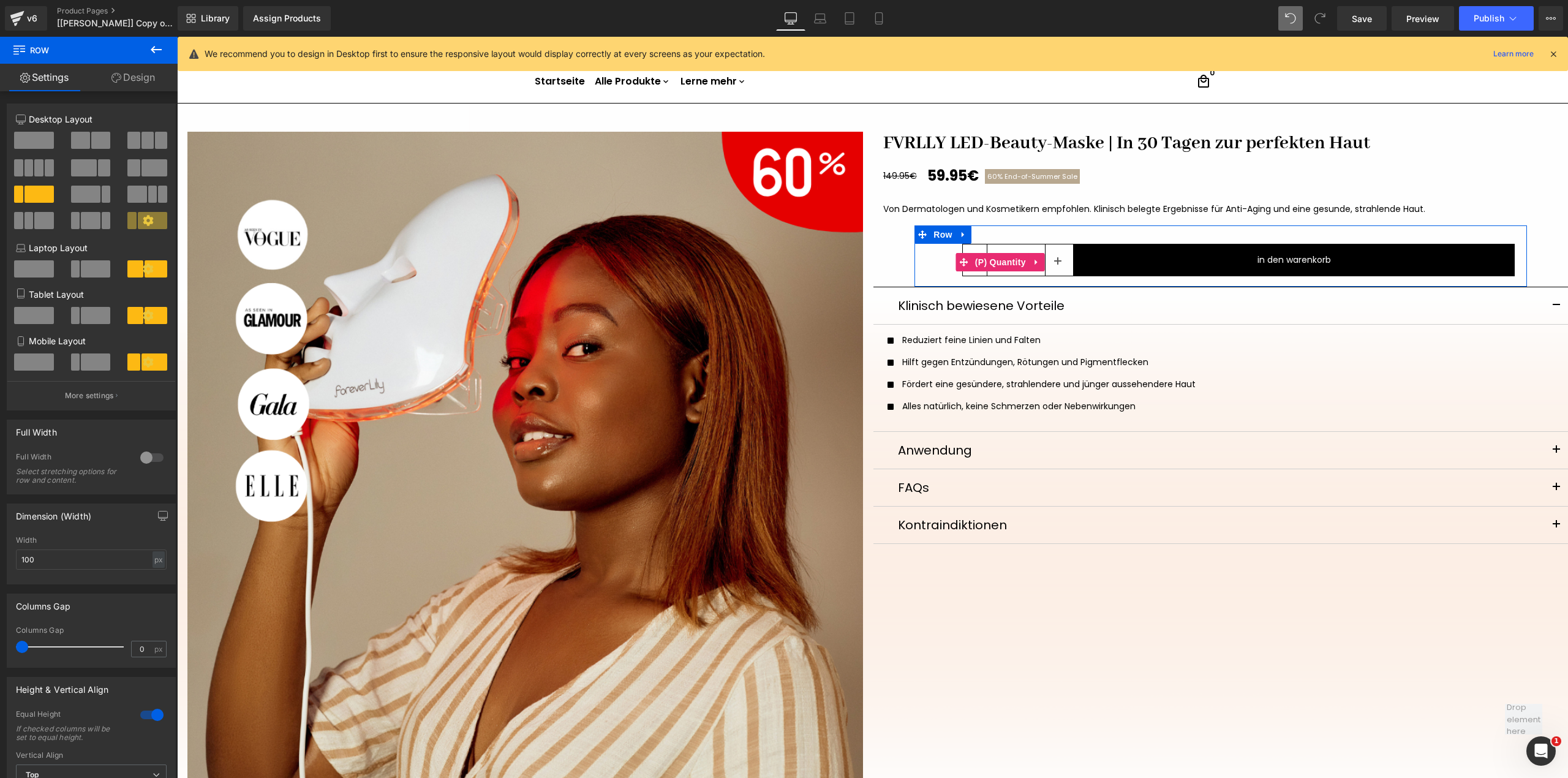
click at [932, 268] on div "1" at bounding box center [1000, 262] width 147 height 37
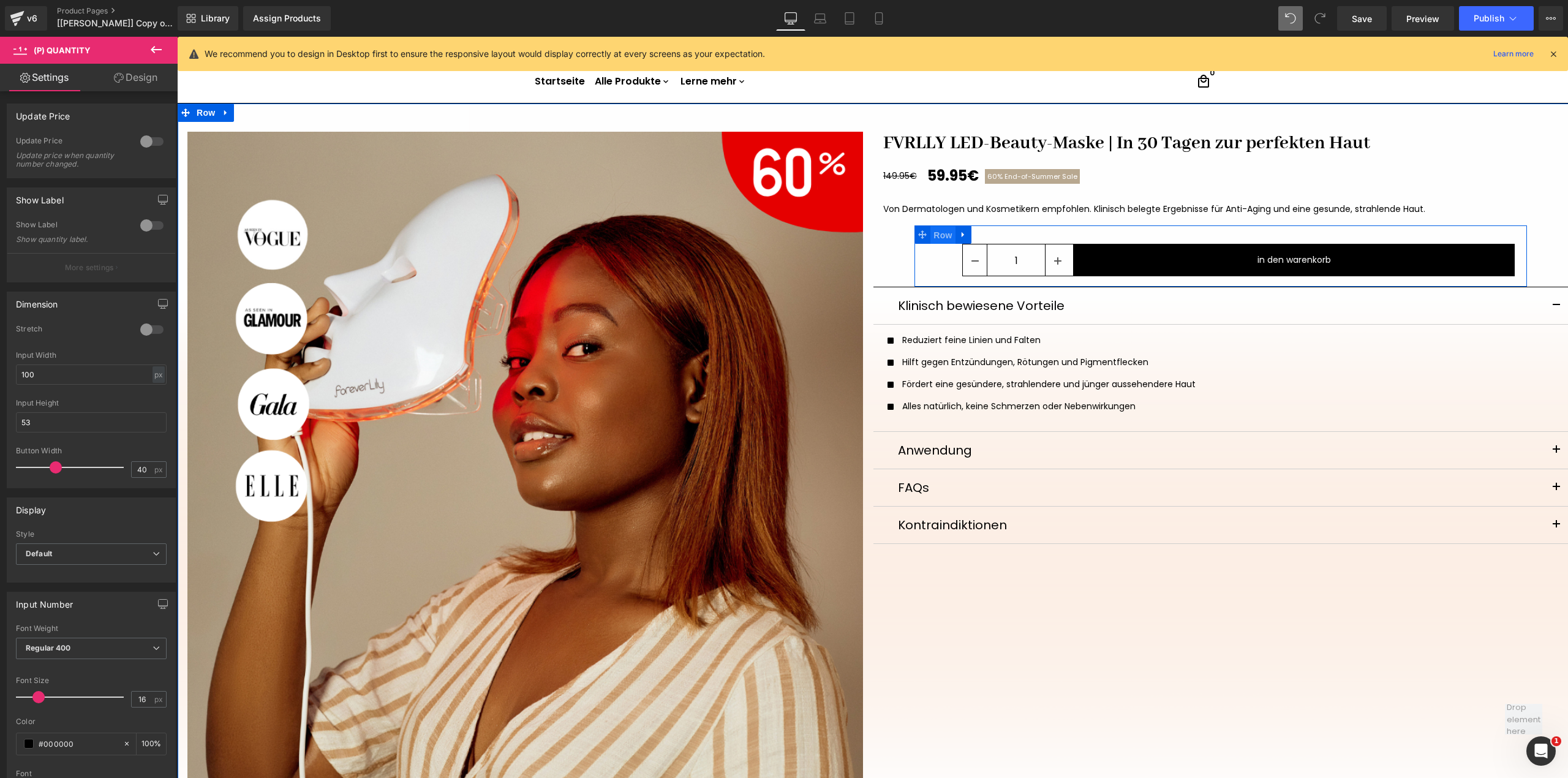
click at [942, 231] on span "Row" at bounding box center [942, 235] width 24 height 18
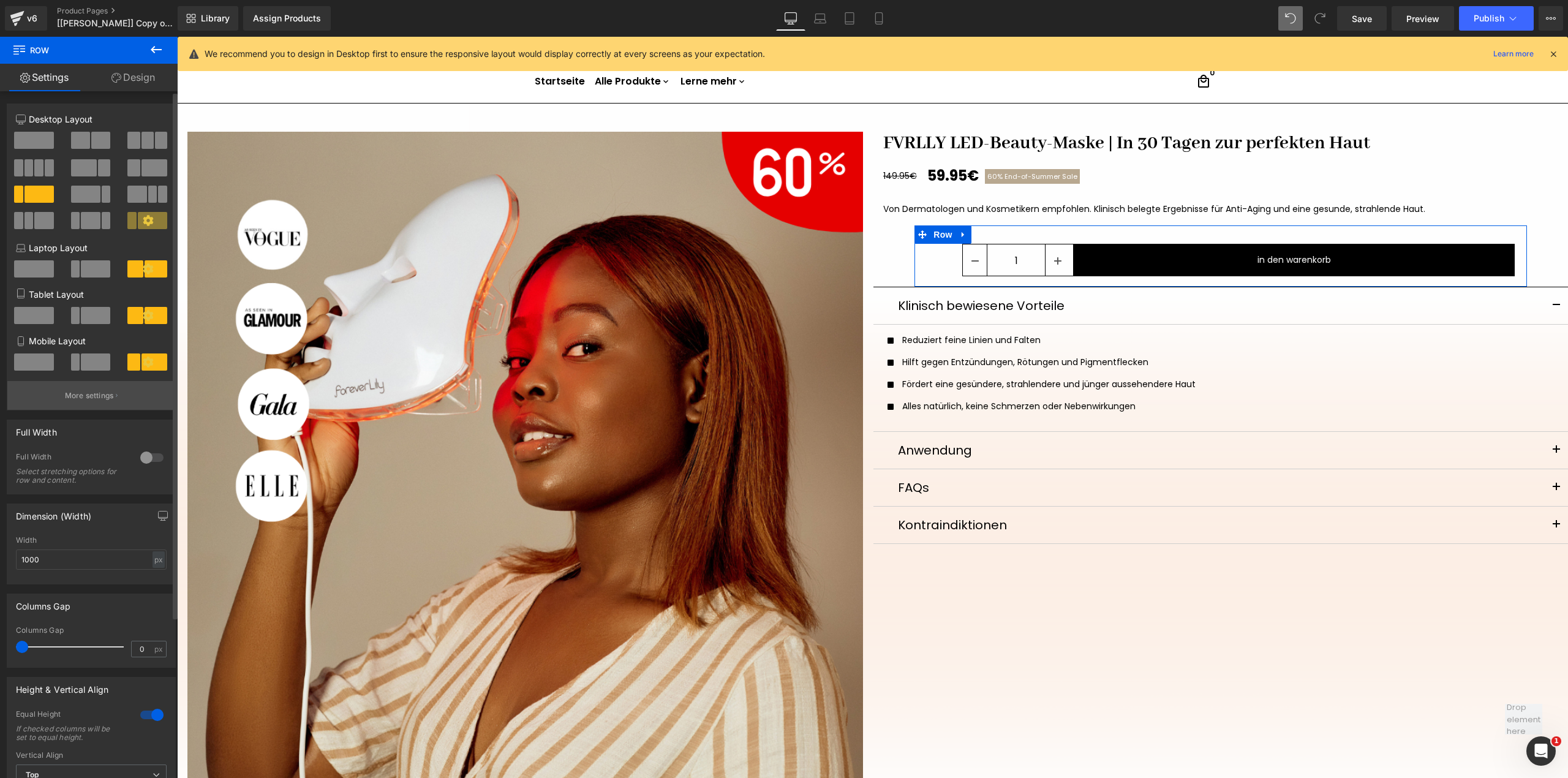
click at [92, 400] on p "More settings" at bounding box center [89, 396] width 49 height 11
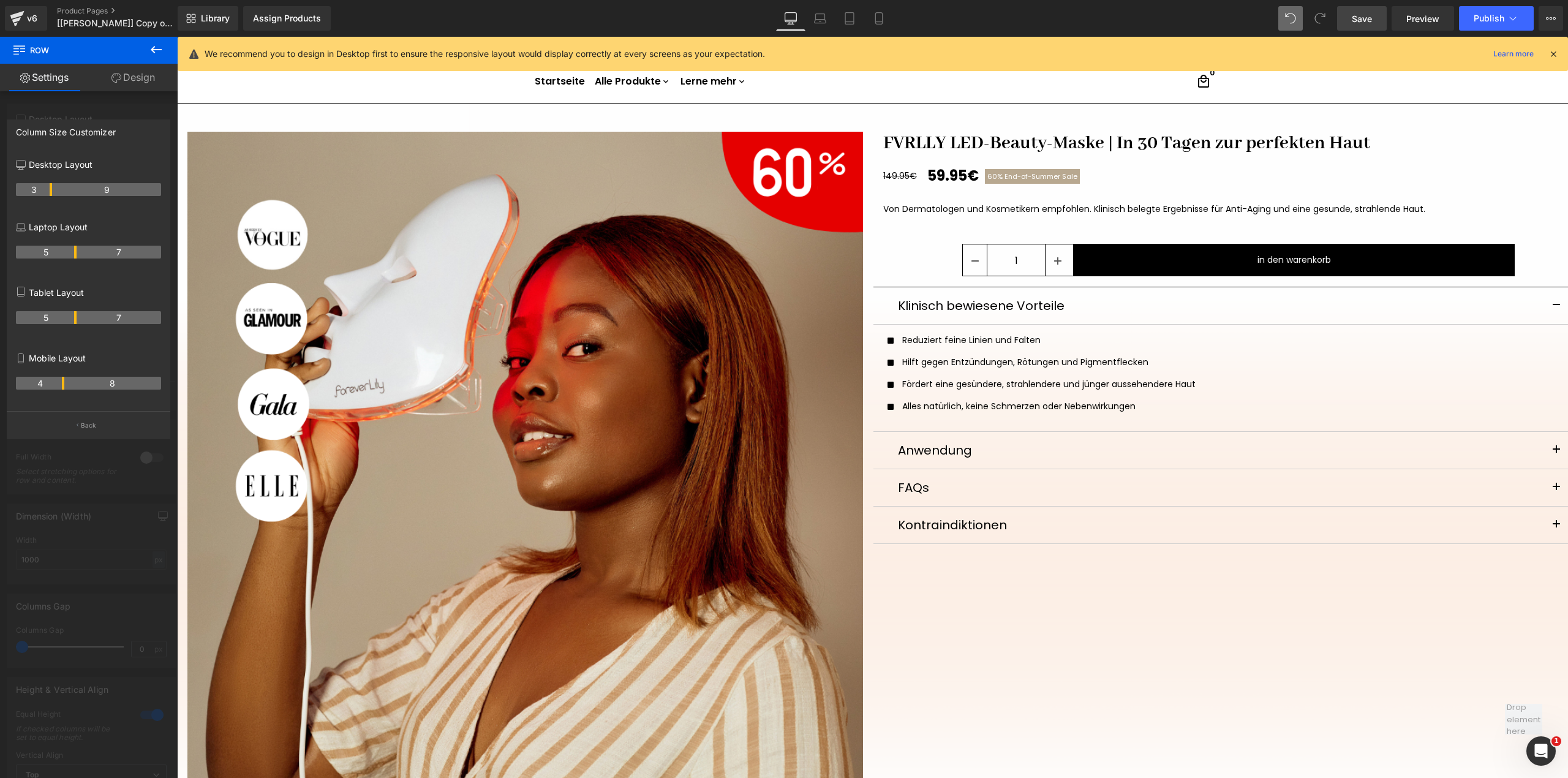
click at [1372, 28] on link "Save" at bounding box center [1361, 18] width 50 height 24
click at [1405, 24] on link "Preview" at bounding box center [1422, 18] width 62 height 24
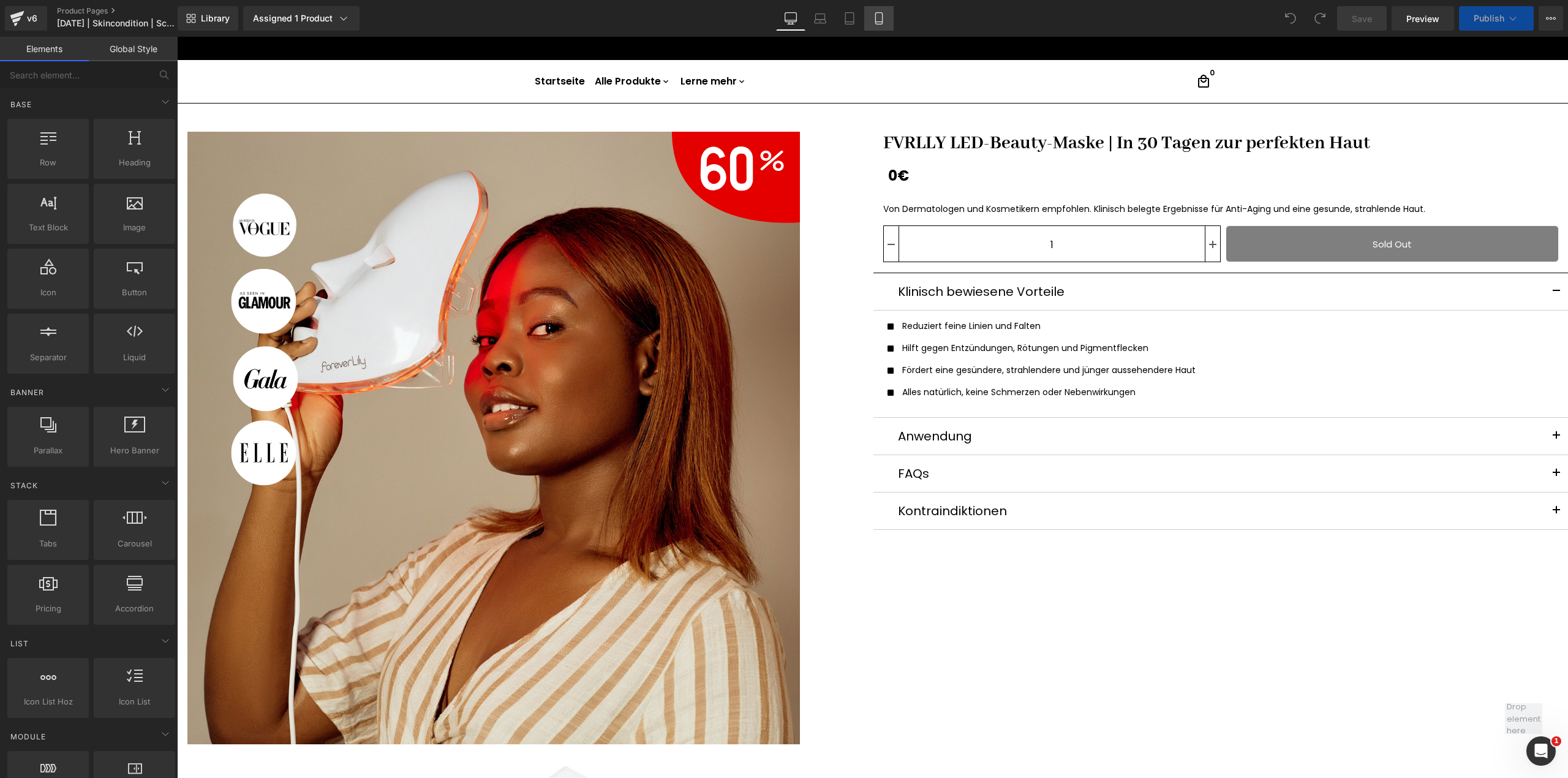
click at [875, 23] on icon at bounding box center [878, 18] width 7 height 12
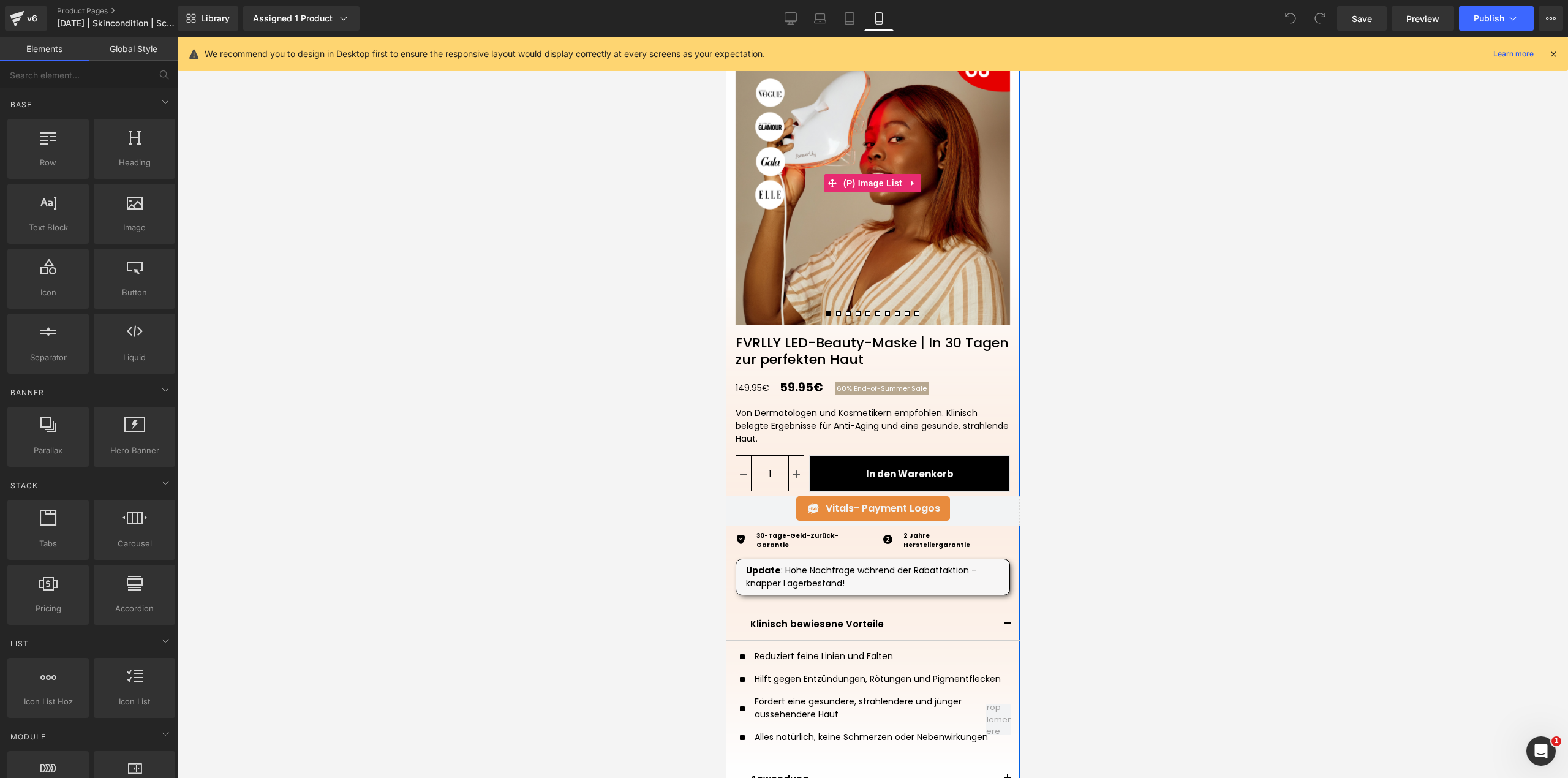
scroll to position [163, 0]
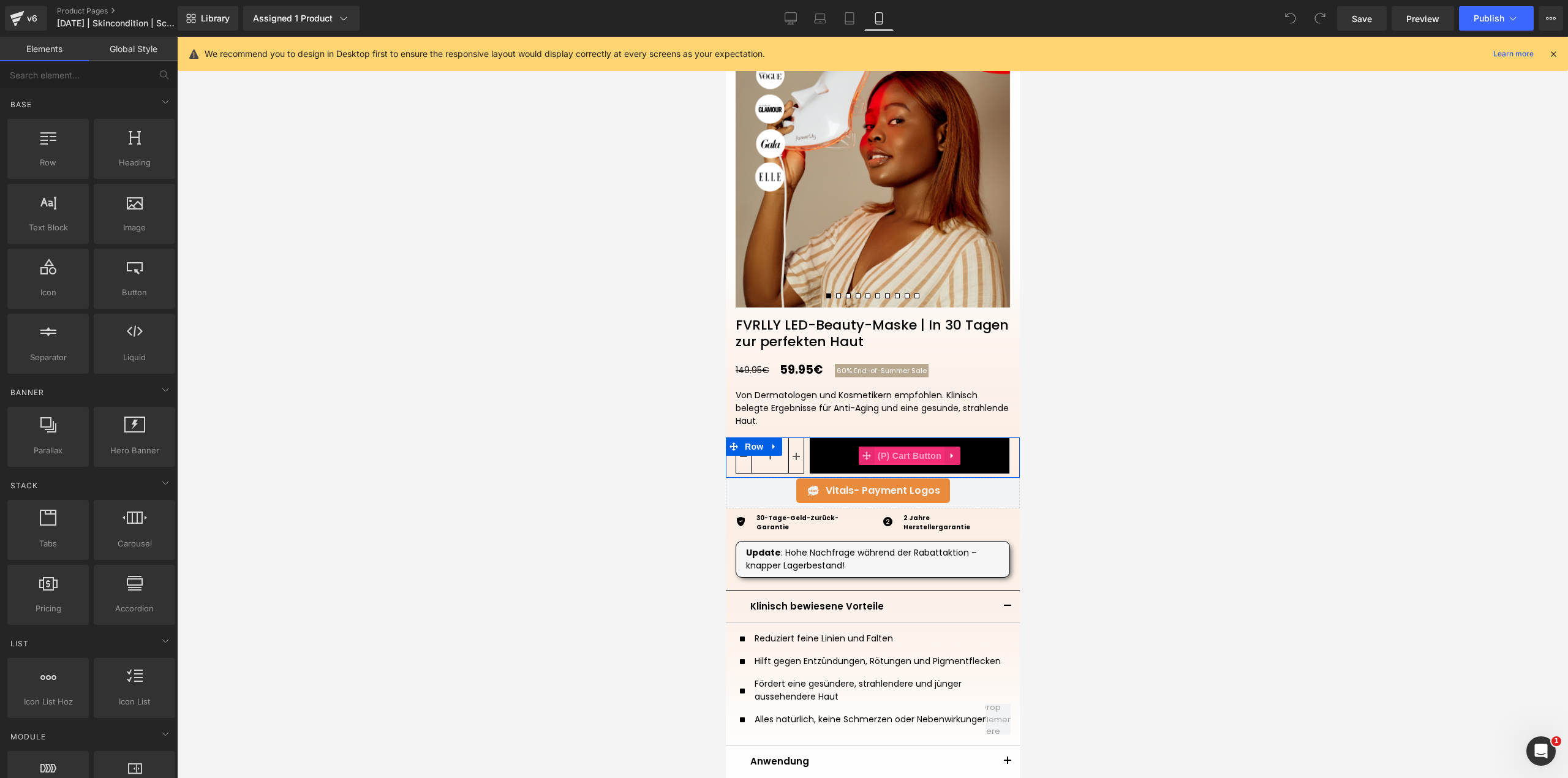
click at [903, 460] on span "(P) Cart Button" at bounding box center [909, 455] width 69 height 18
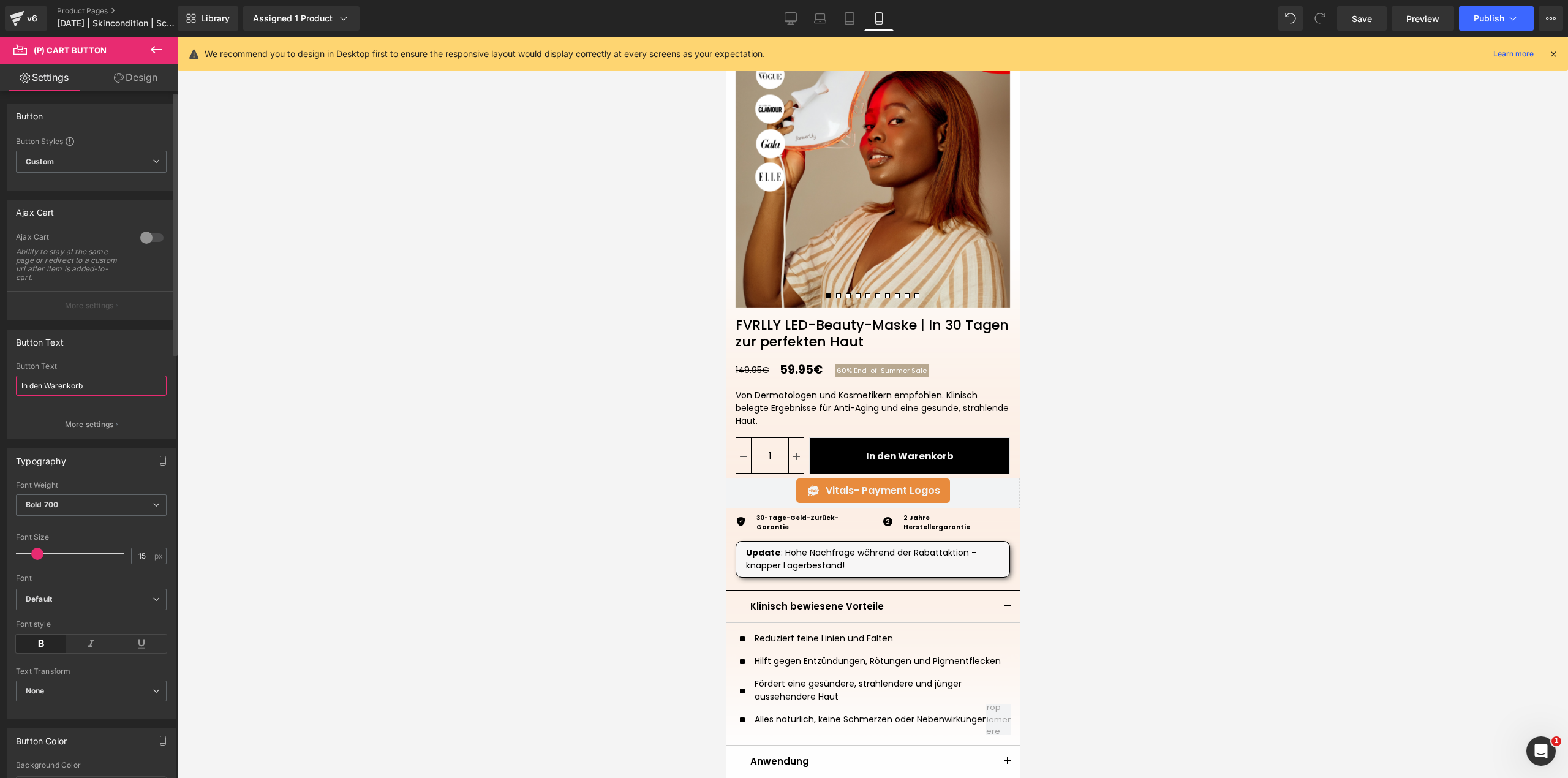
click at [92, 378] on input "In den Warenkorb" at bounding box center [91, 385] width 151 height 21
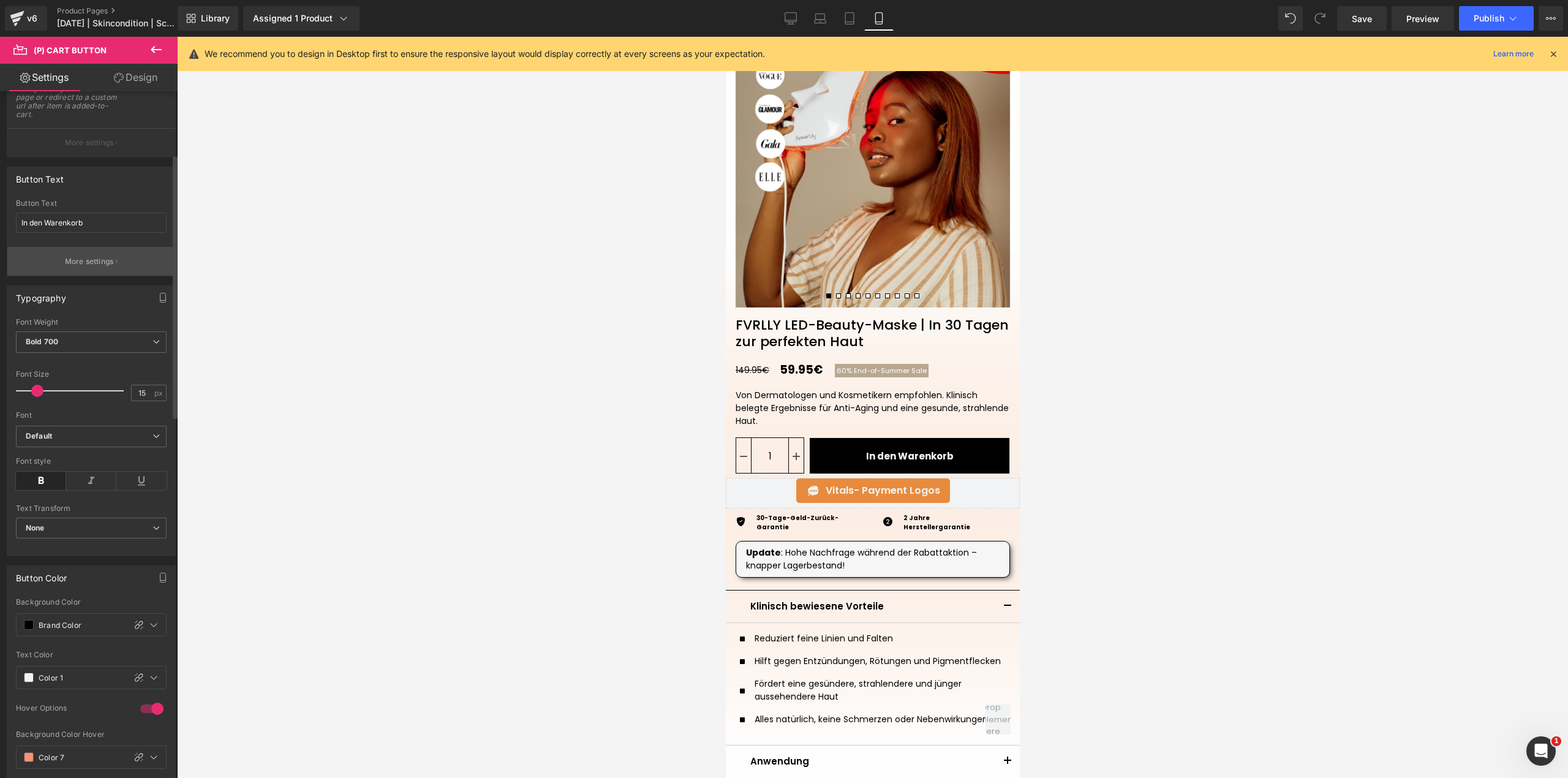
click at [103, 254] on button "More settings" at bounding box center [91, 261] width 168 height 28
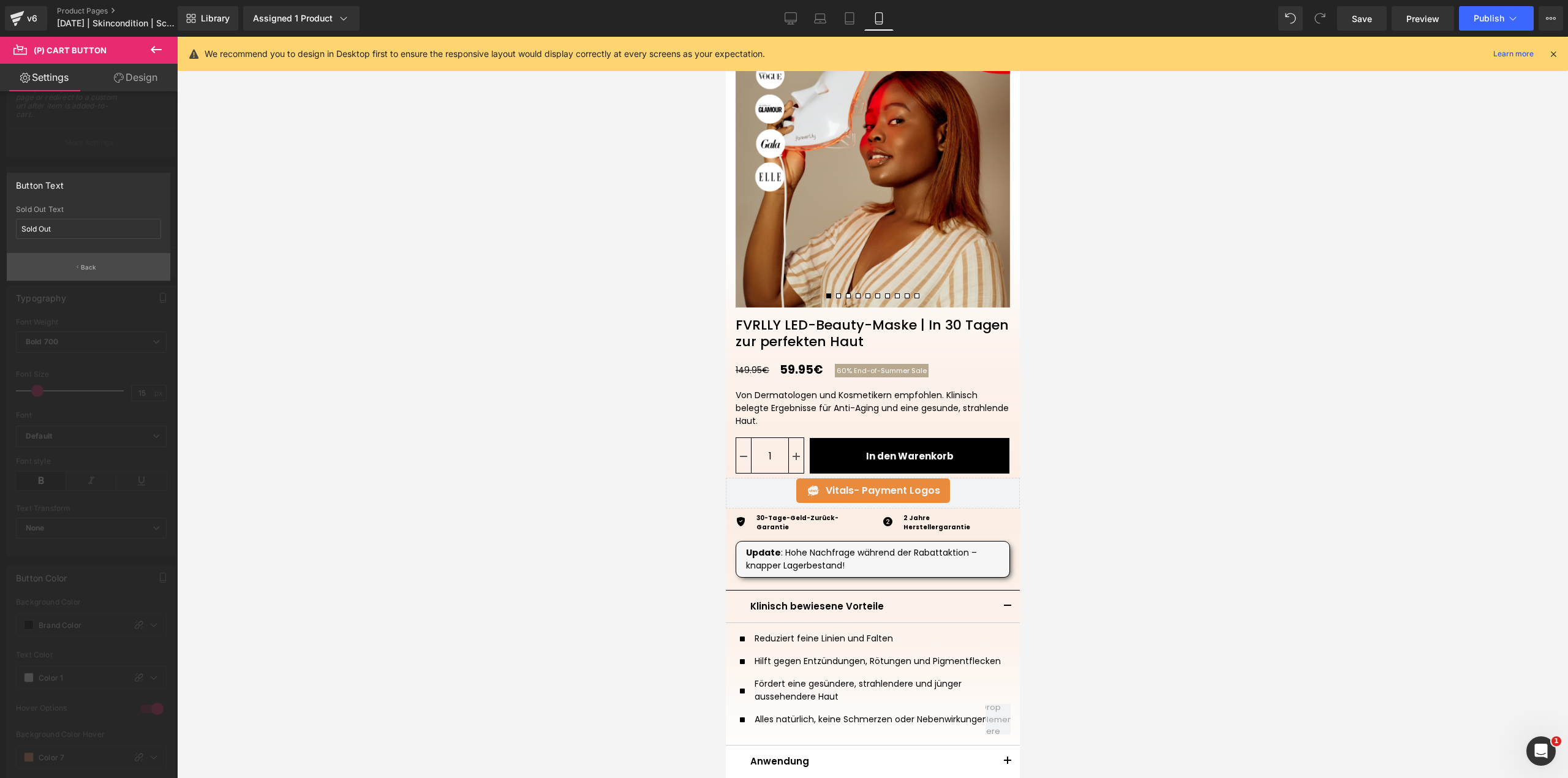
click at [96, 265] on p "Back" at bounding box center [88, 268] width 16 height 9
